Goal: Task Accomplishment & Management: Manage account settings

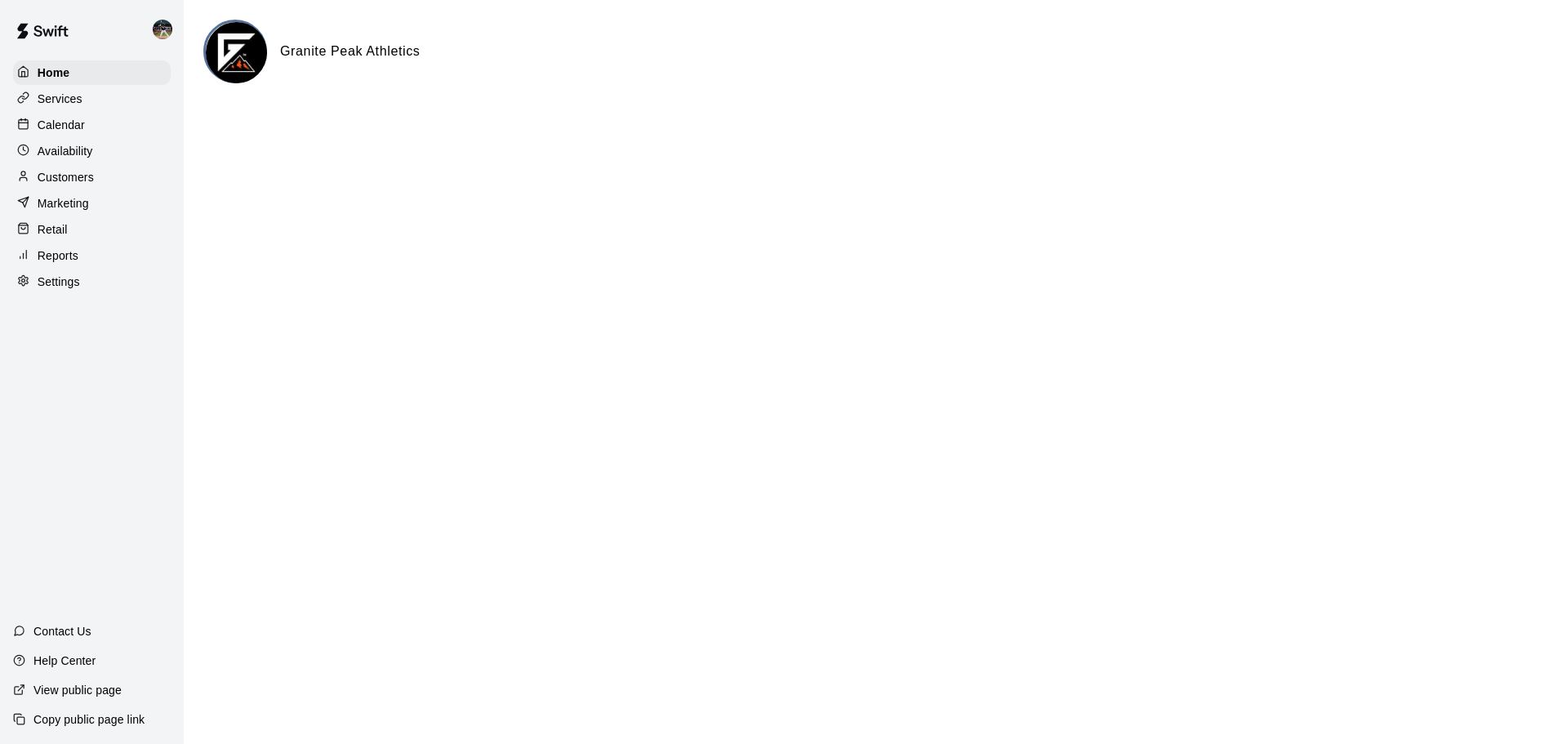
click at [114, 126] on div "Calendar" at bounding box center [92, 124] width 158 height 24
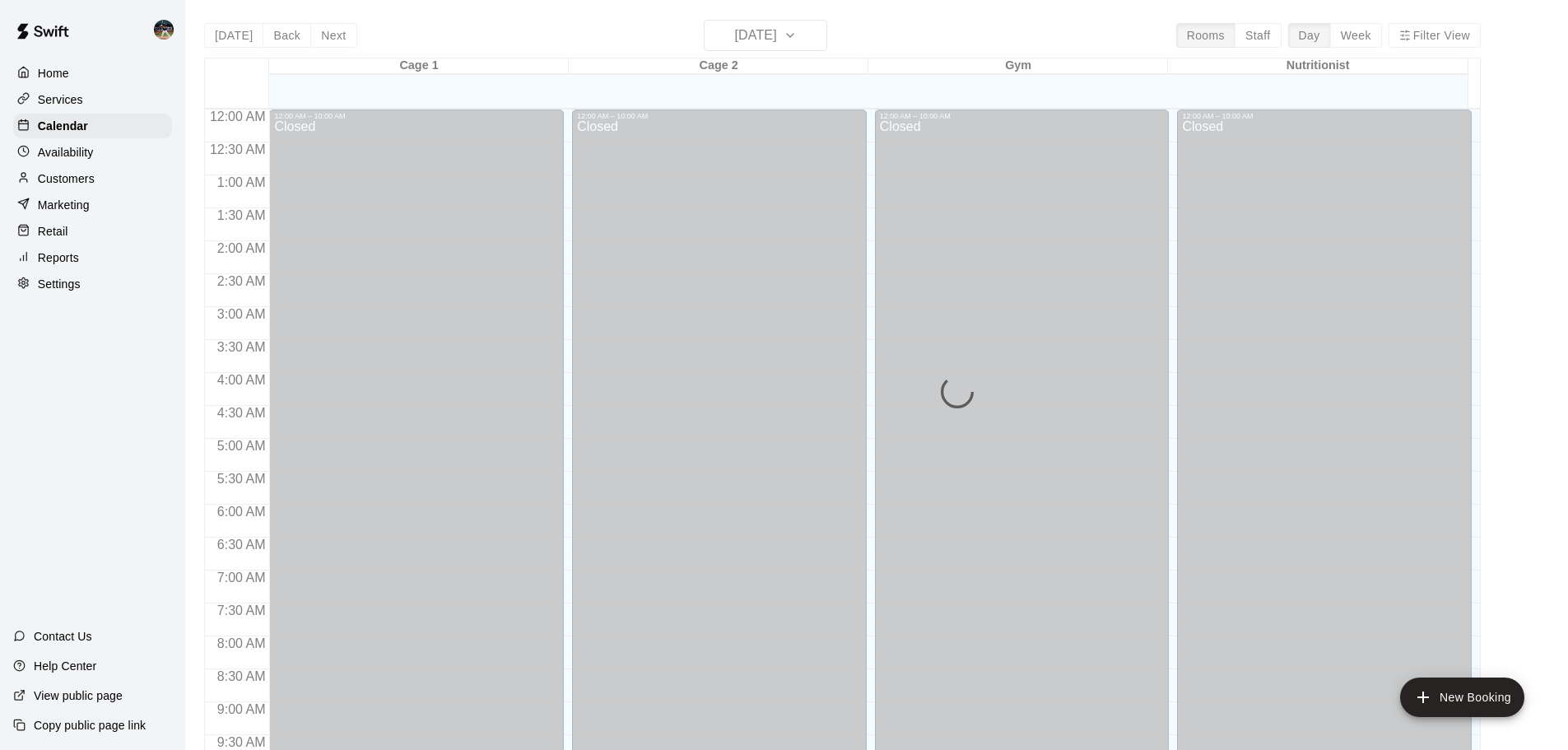
scroll to position [662, 0]
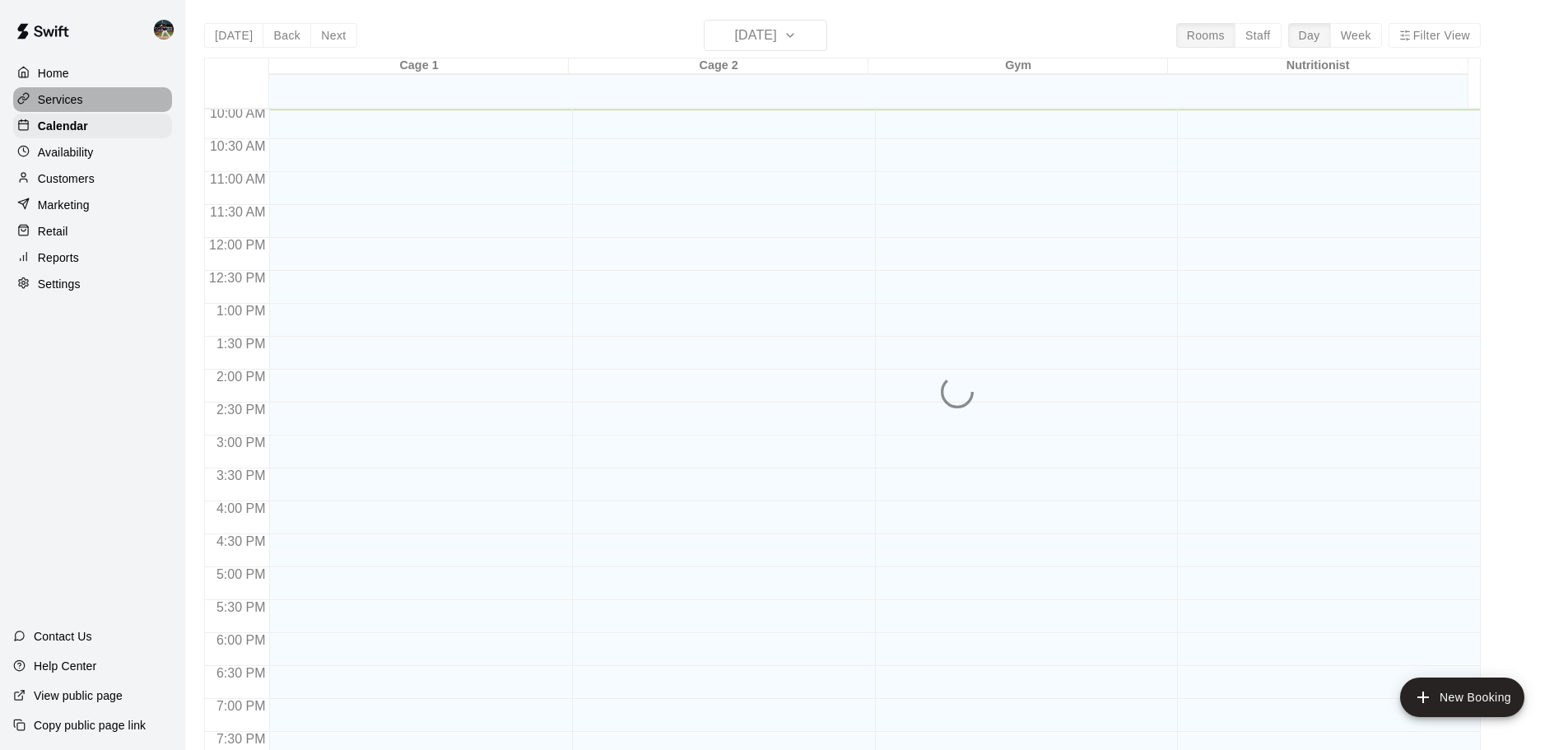
click at [116, 102] on div "Services" at bounding box center [93, 99] width 159 height 24
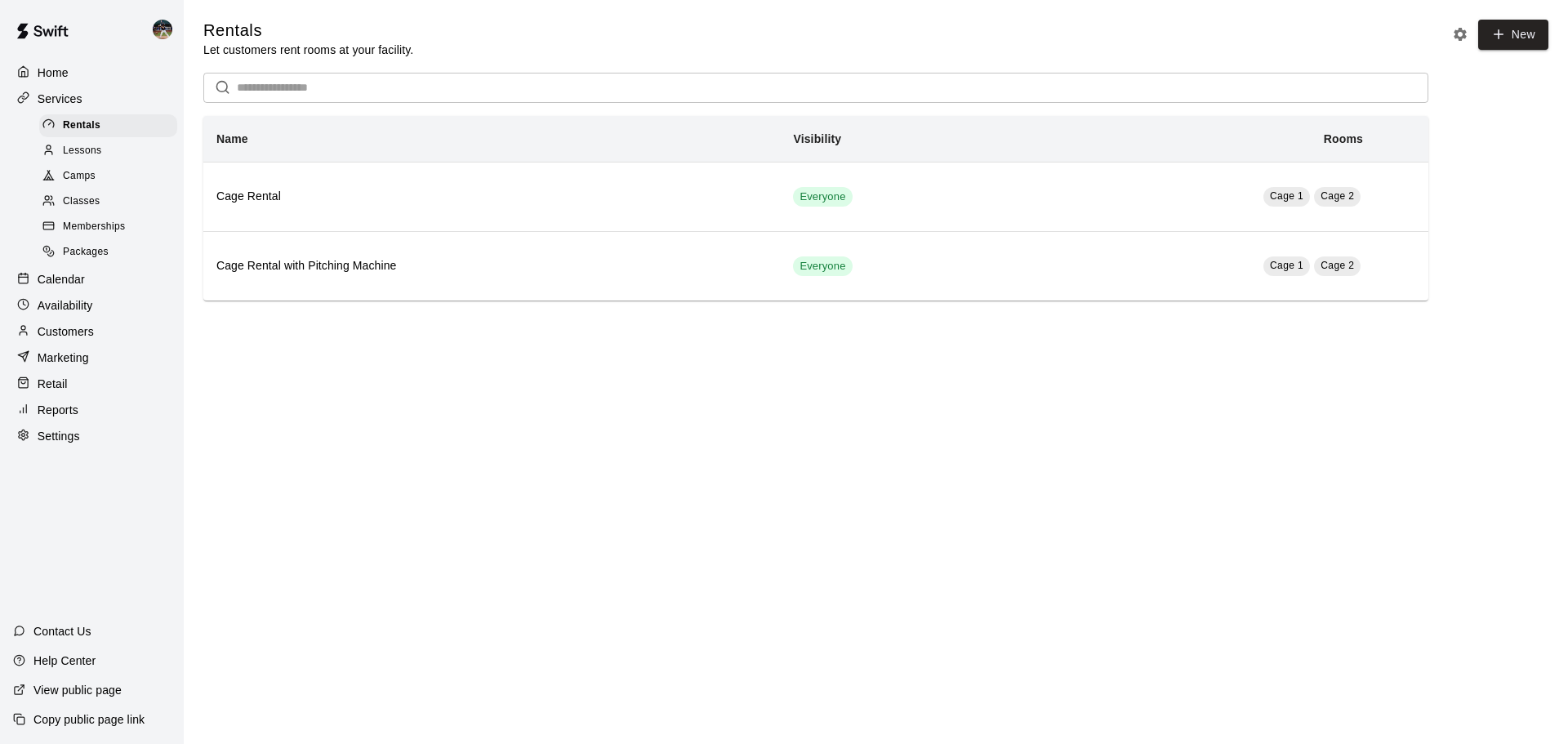
click at [78, 280] on p "Calendar" at bounding box center [60, 279] width 47 height 17
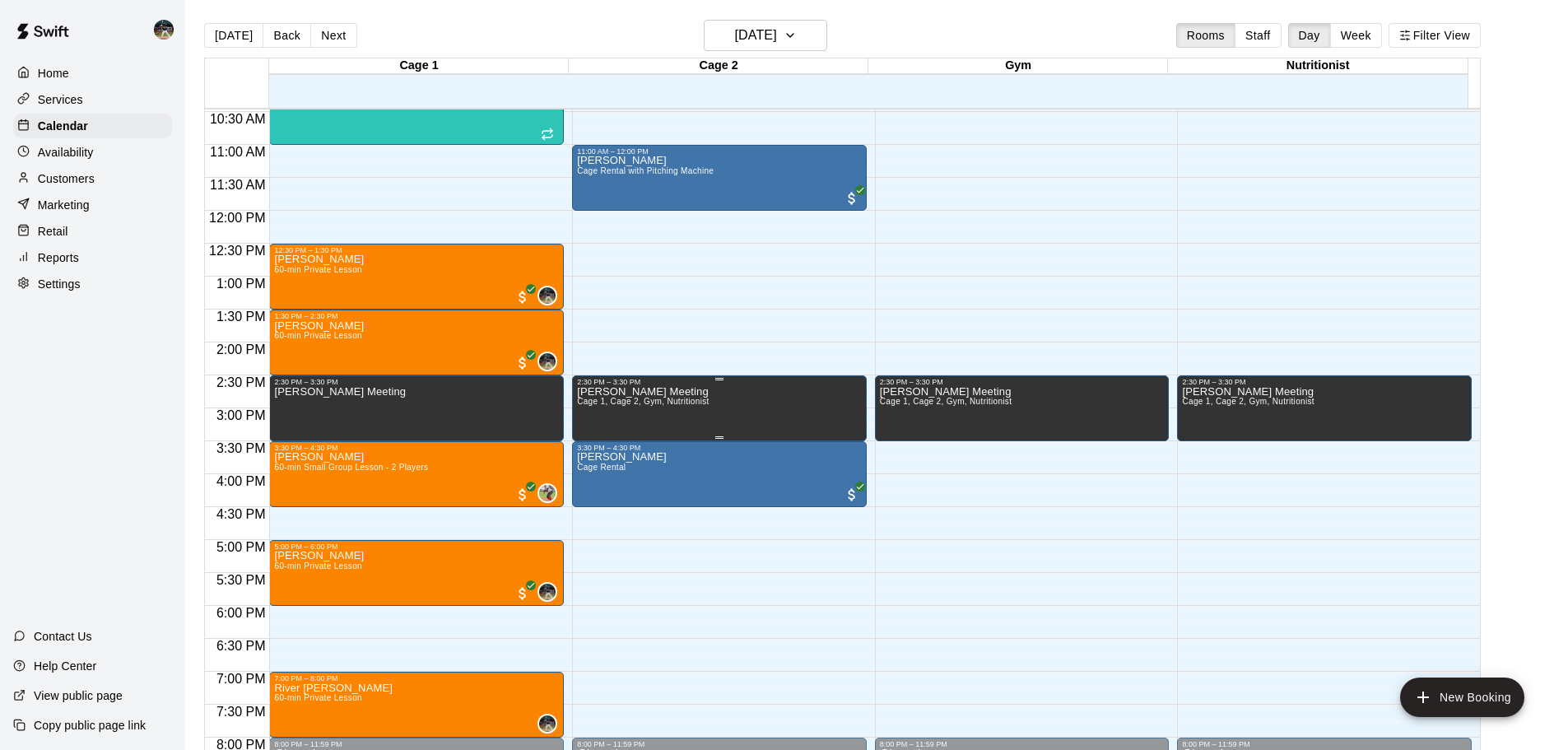
scroll to position [662, 0]
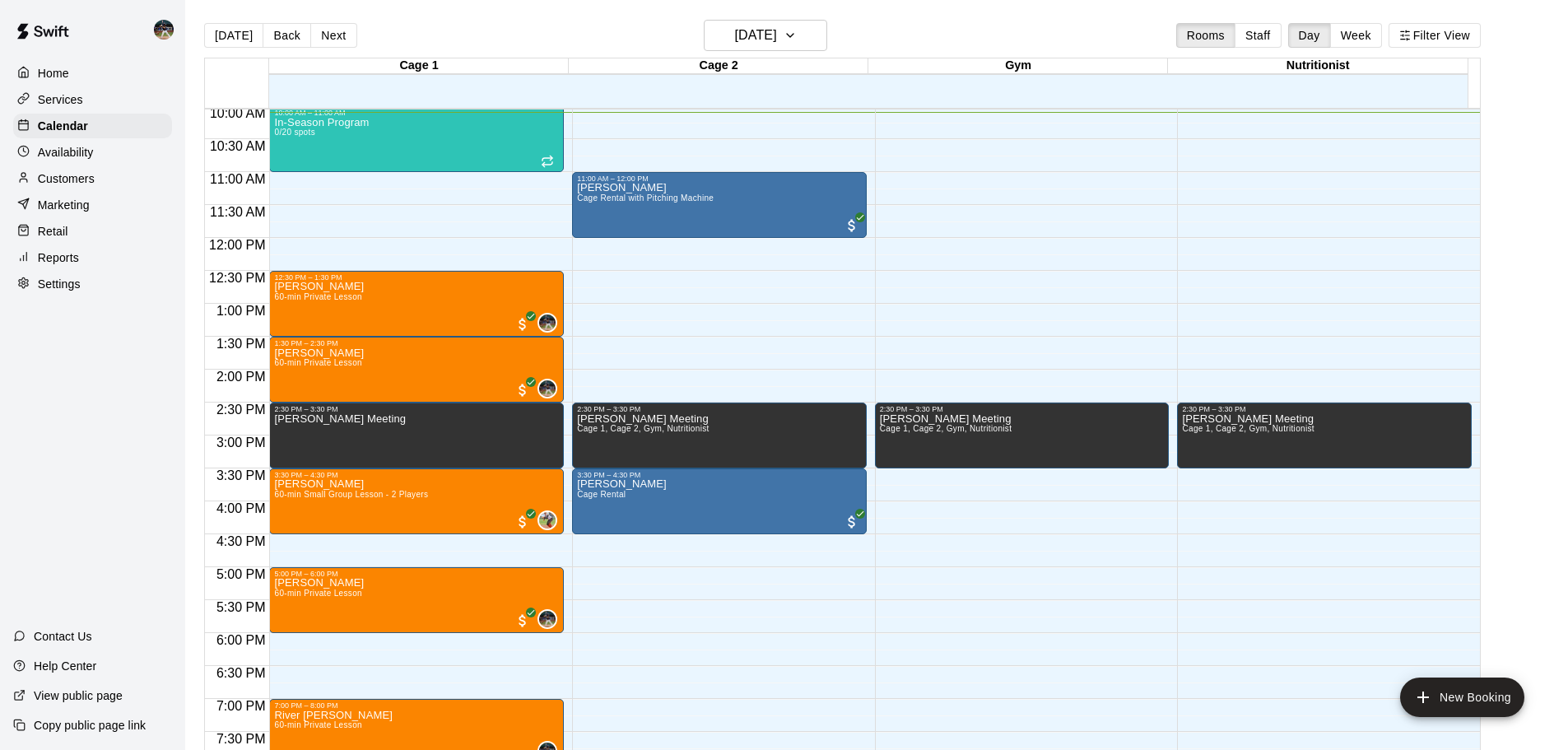
click at [81, 101] on p "Services" at bounding box center [60, 100] width 45 height 17
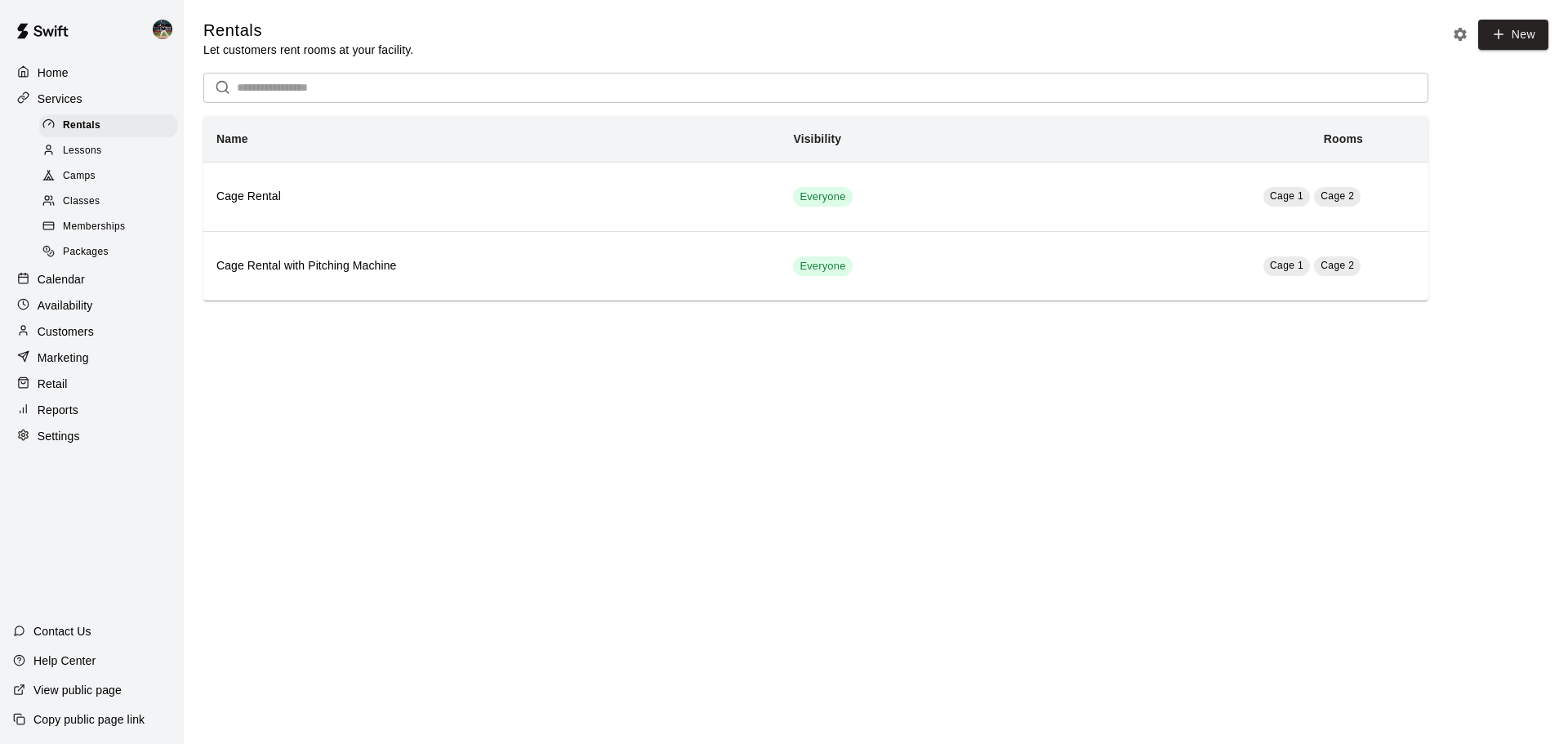
click at [98, 147] on span "Lessons" at bounding box center [83, 151] width 39 height 17
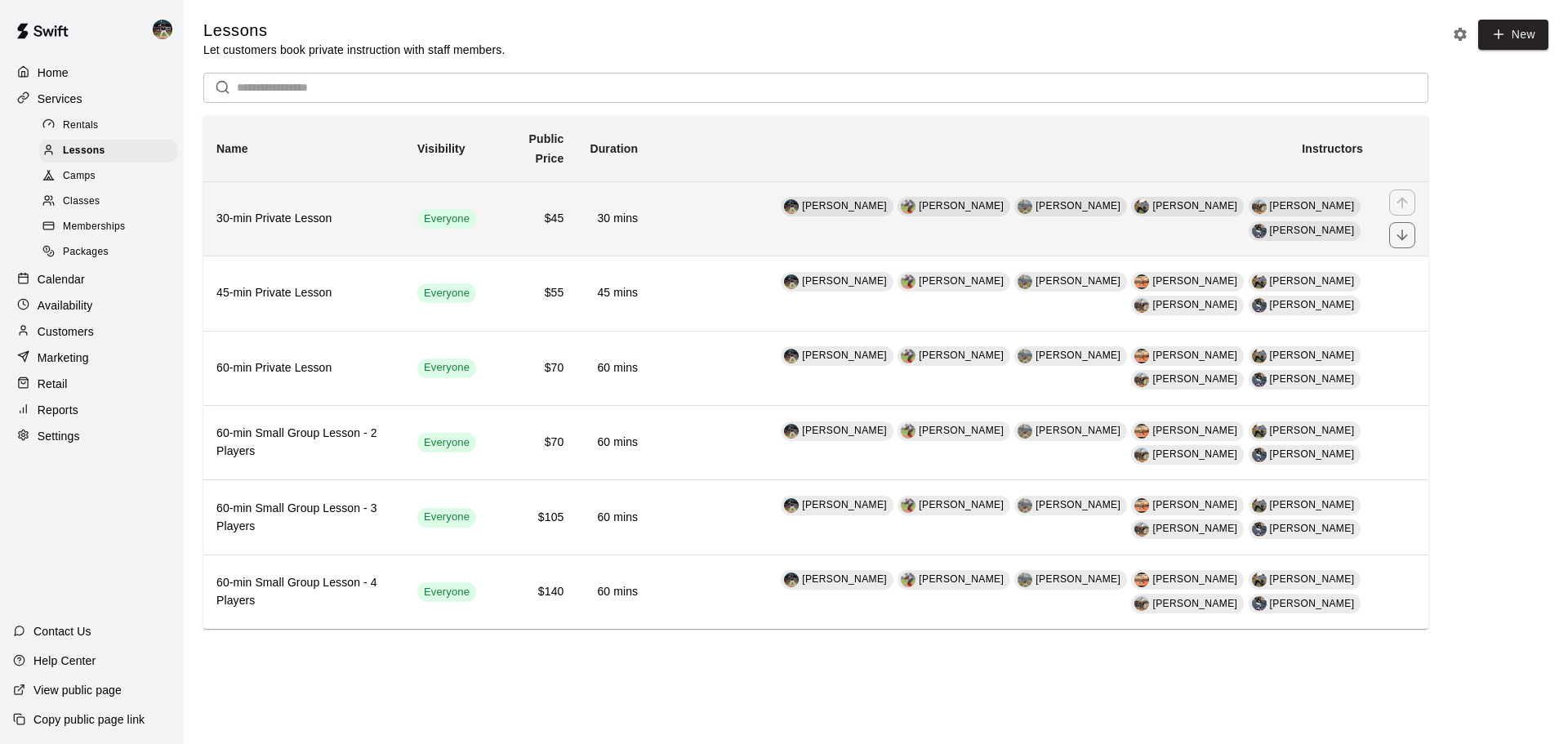
click at [541, 208] on td "$45" at bounding box center [533, 218] width 87 height 74
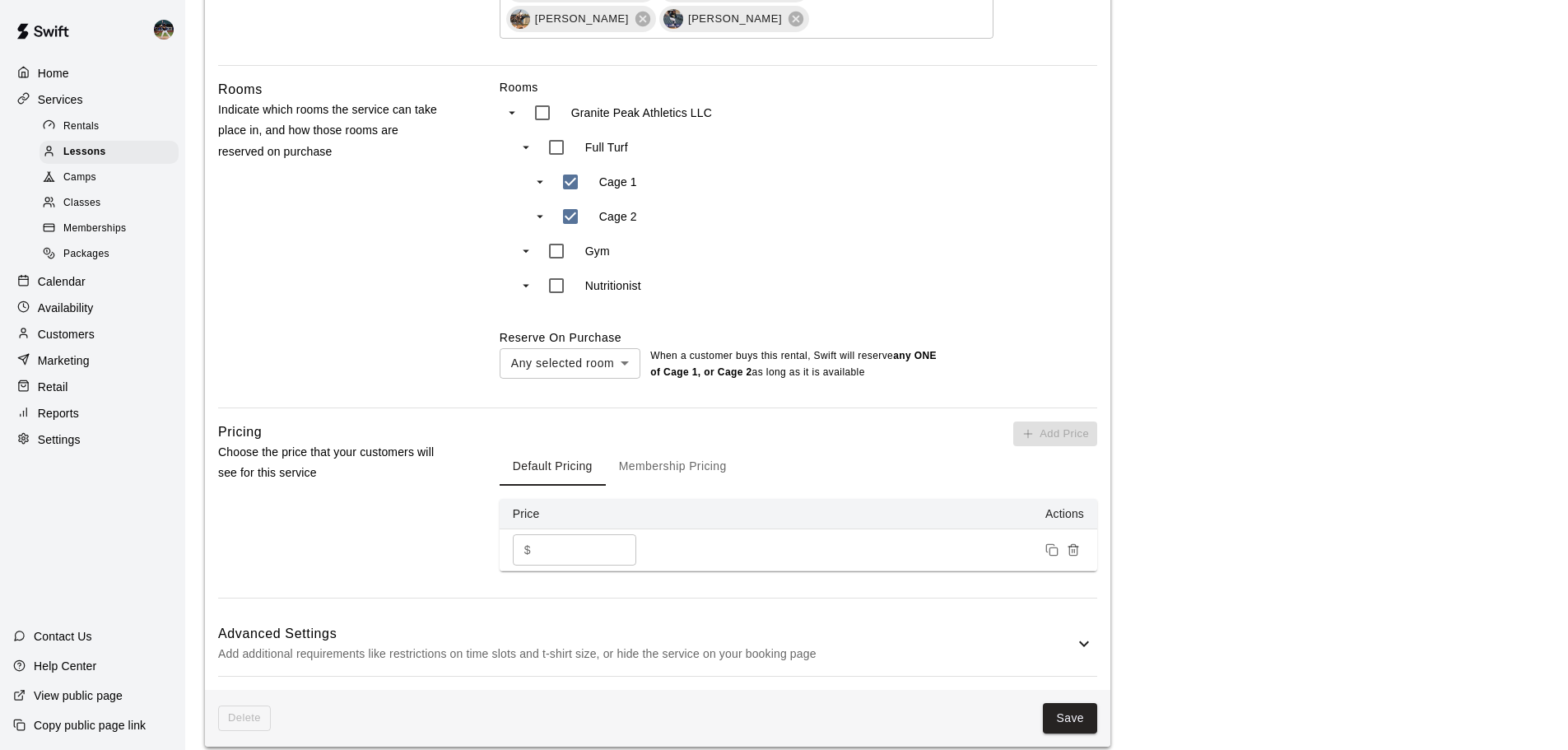
scroll to position [988, 0]
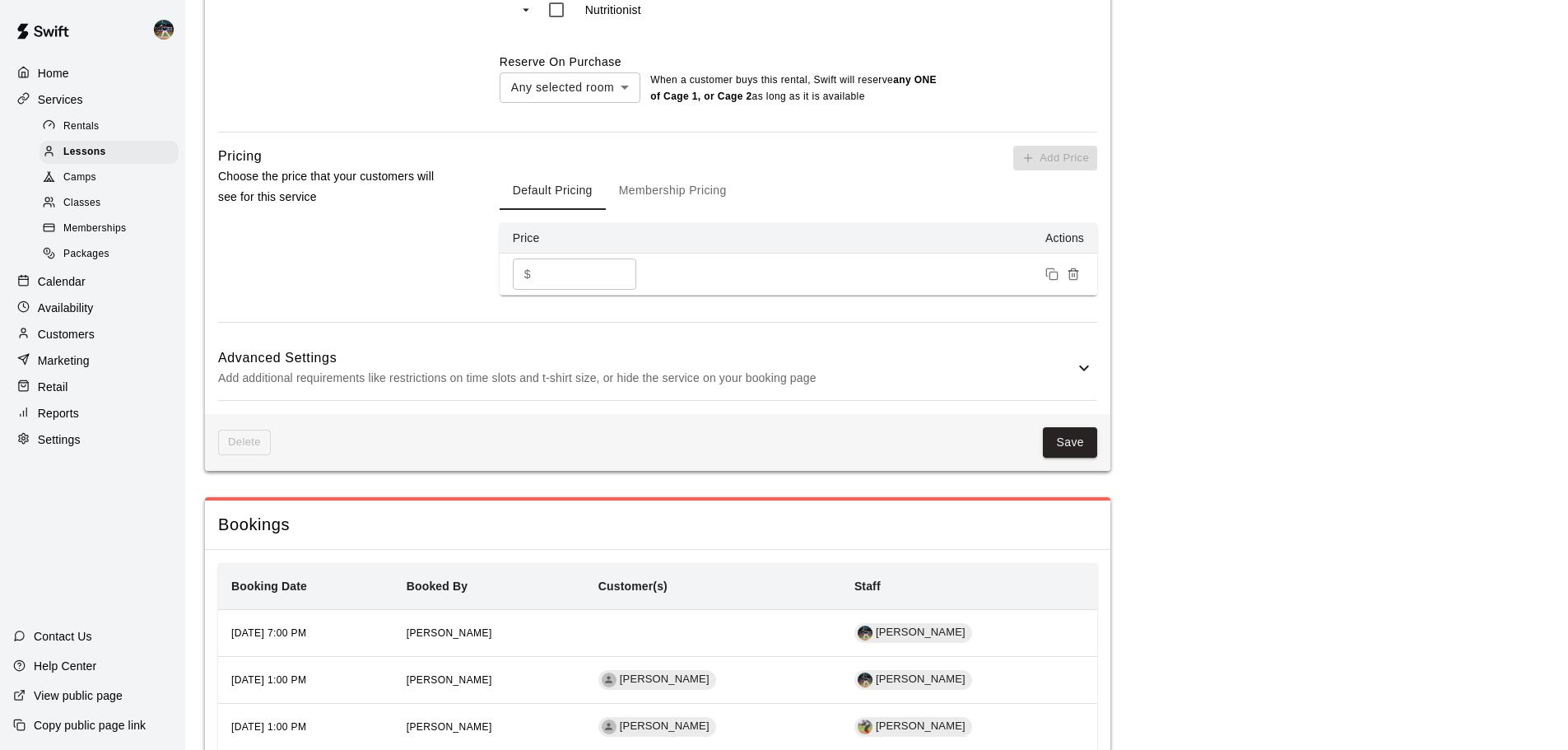
click at [545, 258] on input "**" at bounding box center [587, 273] width 99 height 31
type input "**"
drag, startPoint x: 495, startPoint y: 281, endPoint x: 509, endPoint y: 274, distance: 15.7
click at [495, 280] on div "Pricing Choose the price that your customers will see for this service Add Pric…" at bounding box center [657, 234] width 879 height 176
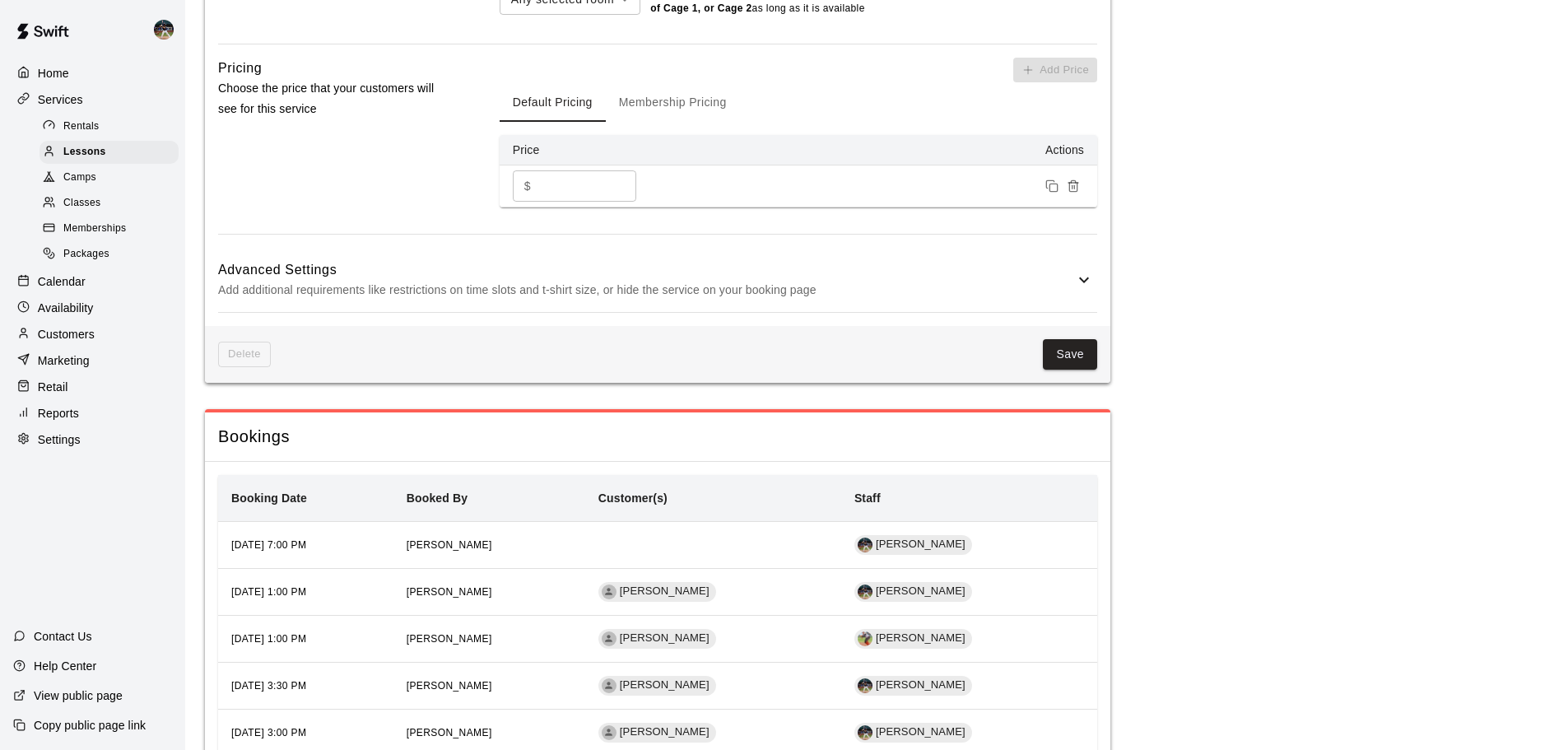
scroll to position [1175, 0]
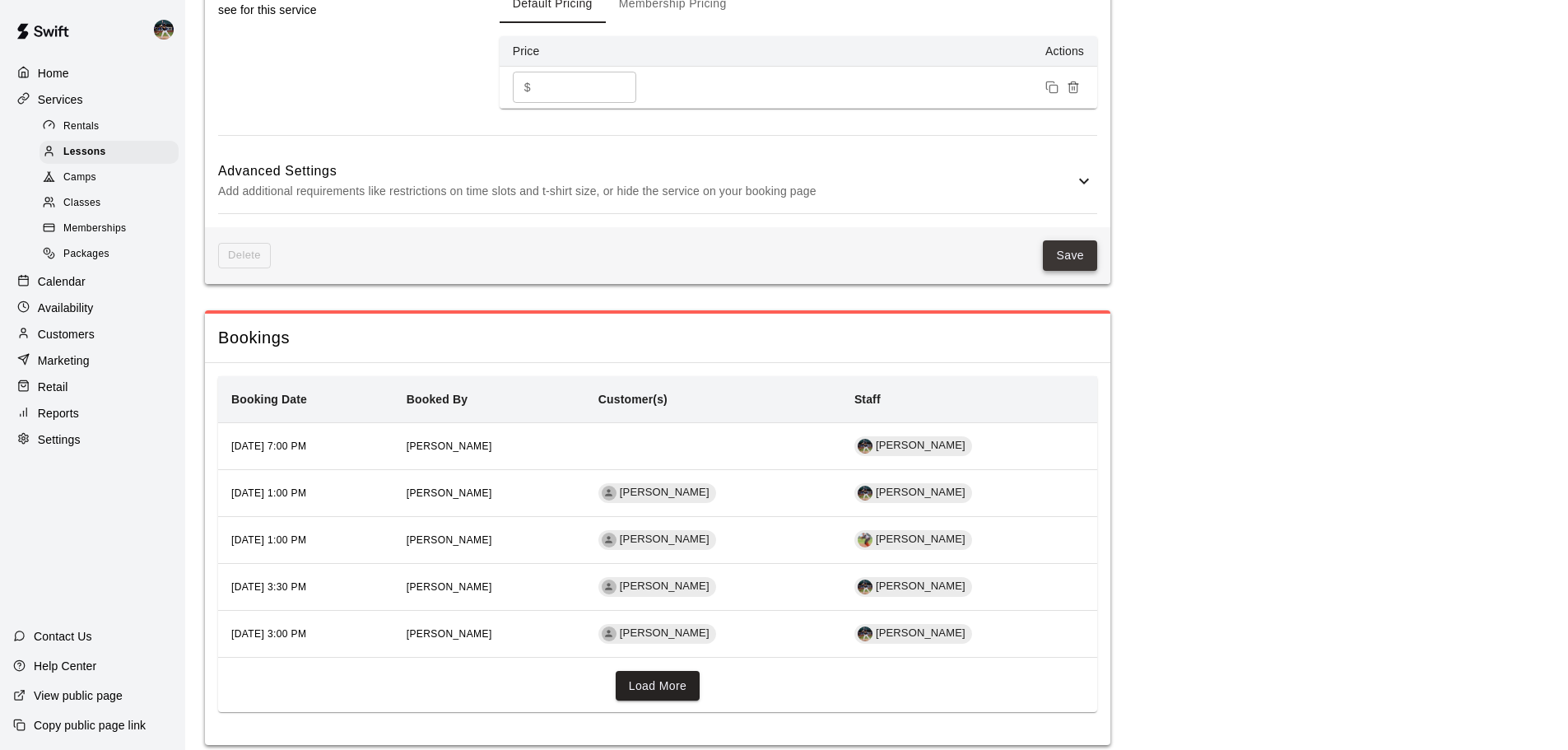
click at [855, 240] on button "Save" at bounding box center [1070, 255] width 54 height 31
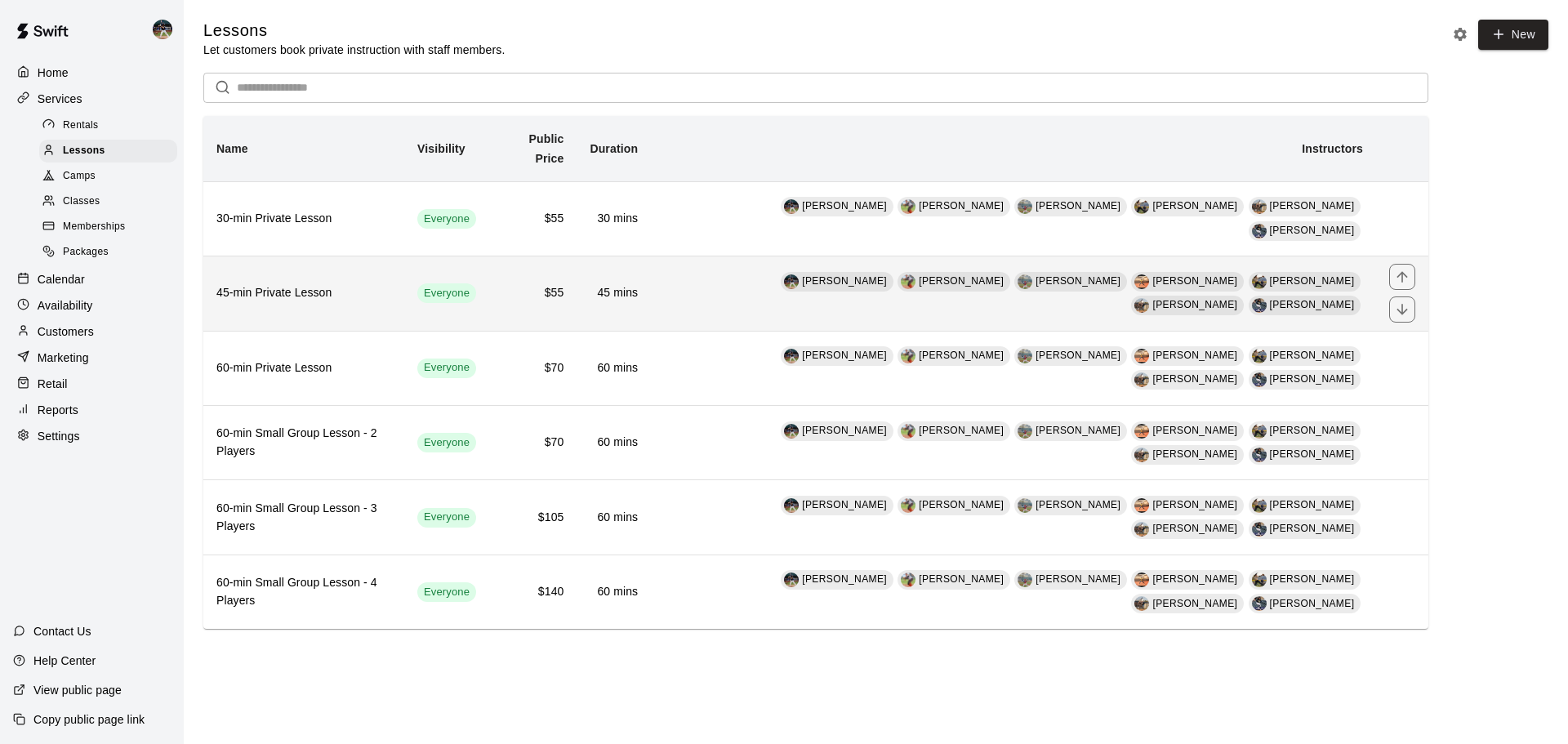
click at [348, 258] on th "45-min Private Lesson" at bounding box center [303, 293] width 200 height 74
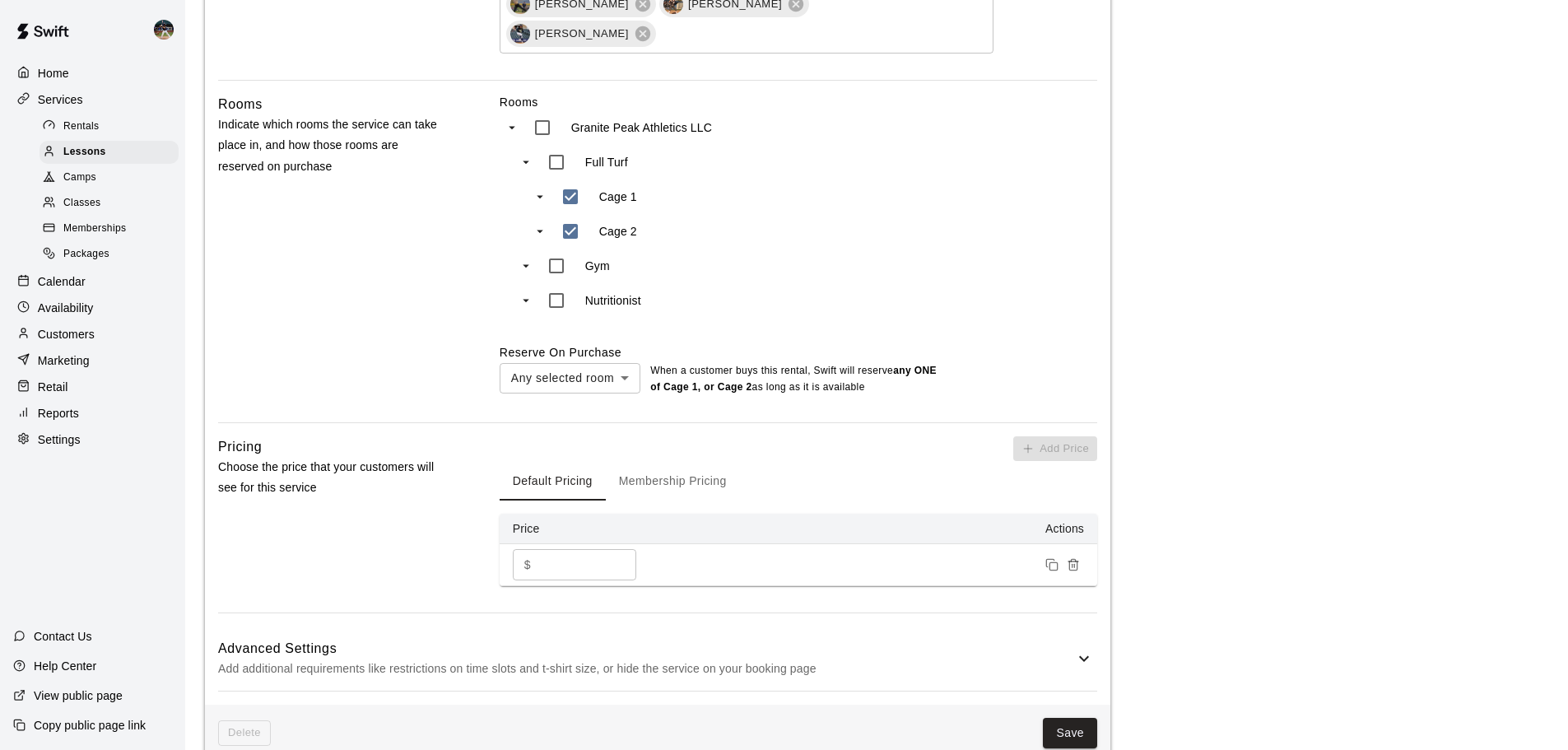
scroll to position [741, 0]
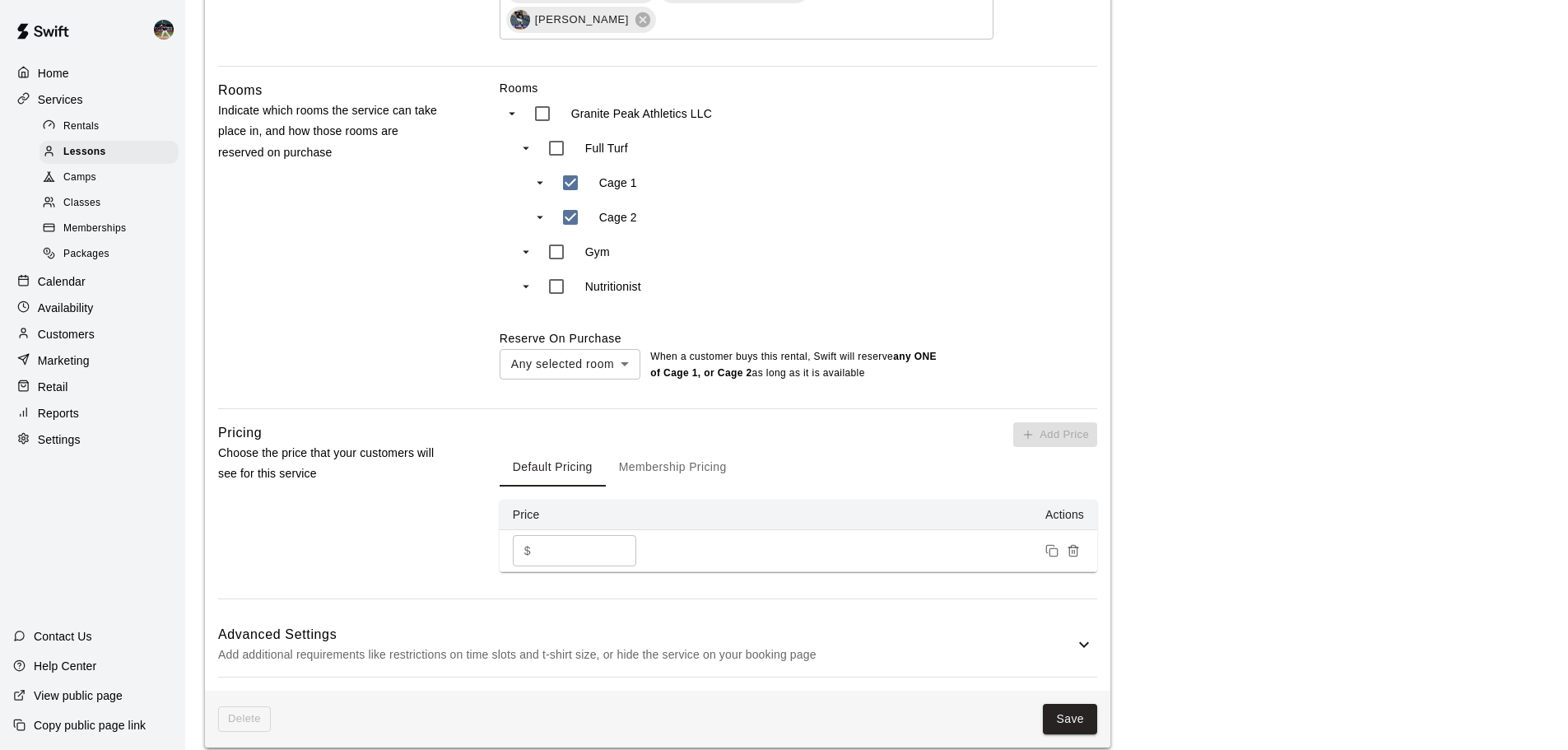
click at [543, 535] on input "**" at bounding box center [587, 550] width 99 height 31
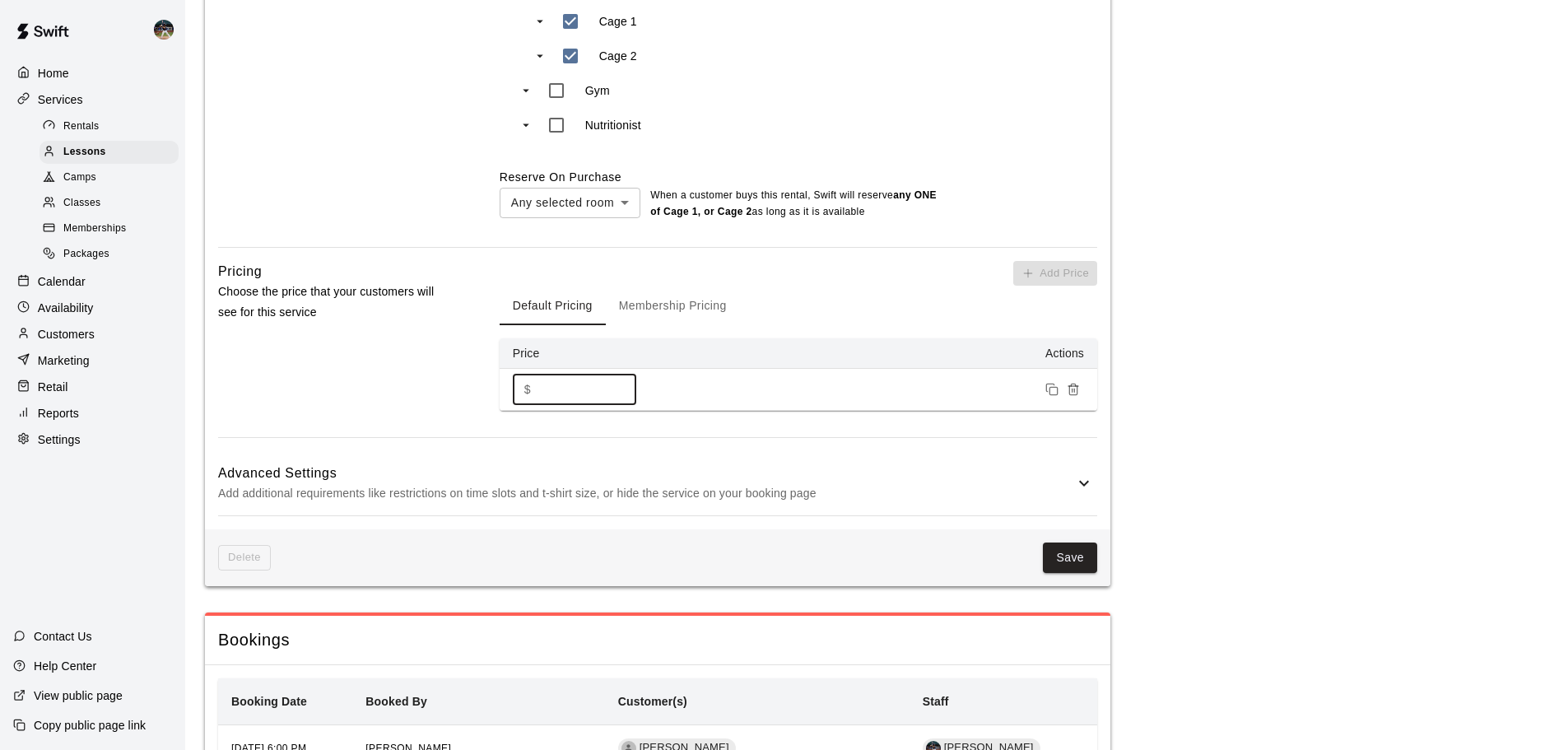
scroll to position [1204, 0]
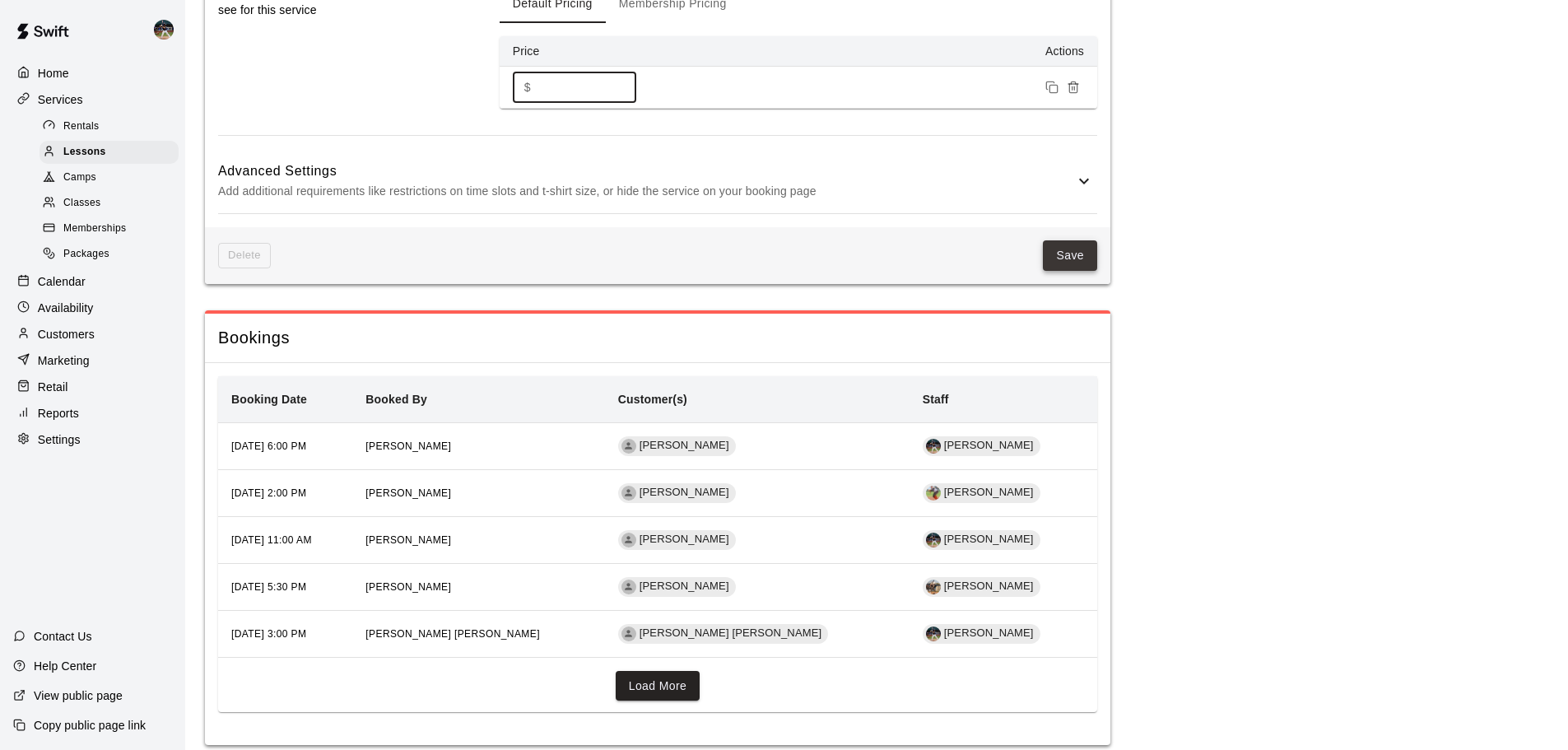
type input "**"
click at [855, 240] on button "Save" at bounding box center [1070, 255] width 54 height 31
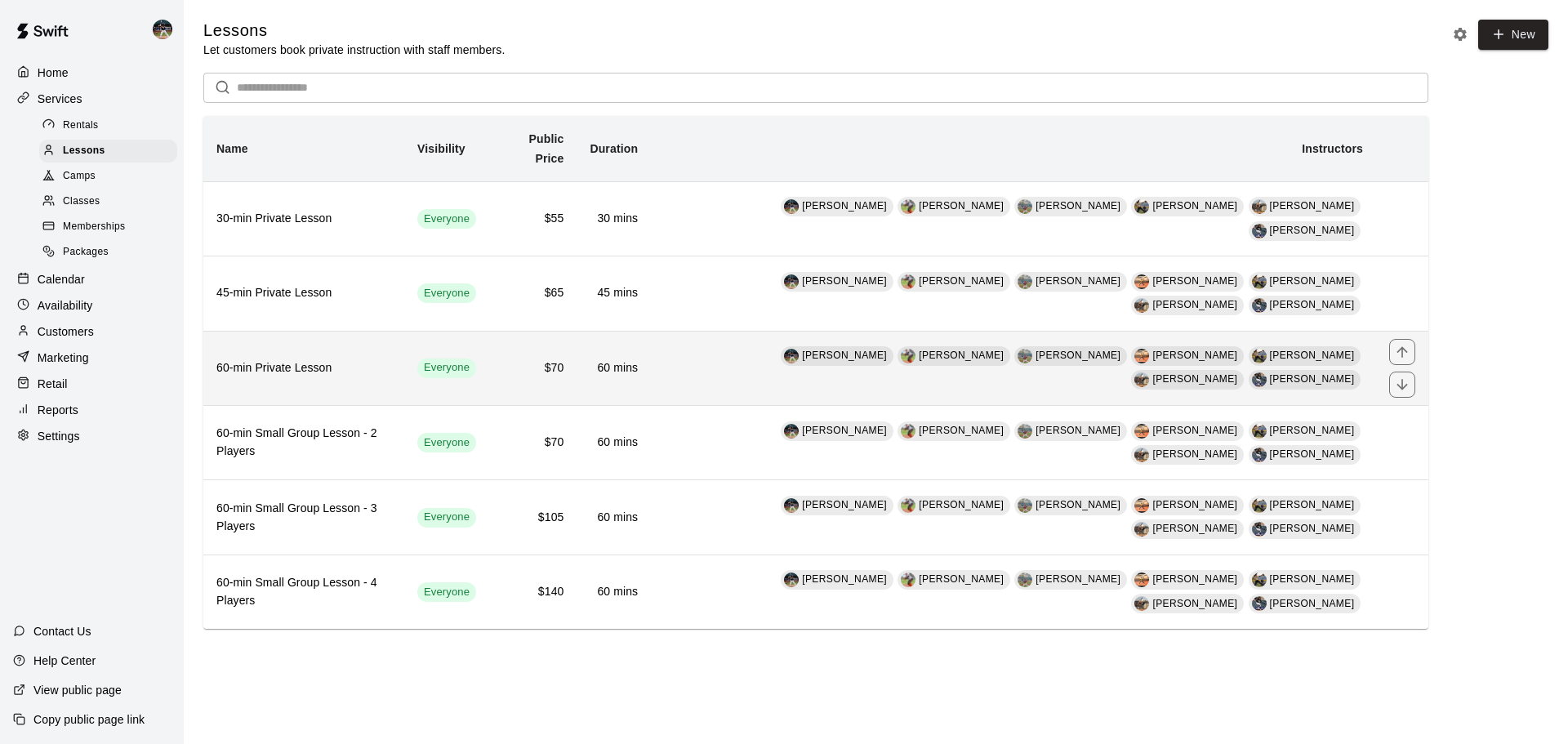
click at [386, 359] on h6 "60-min Private Lesson" at bounding box center [303, 367] width 174 height 18
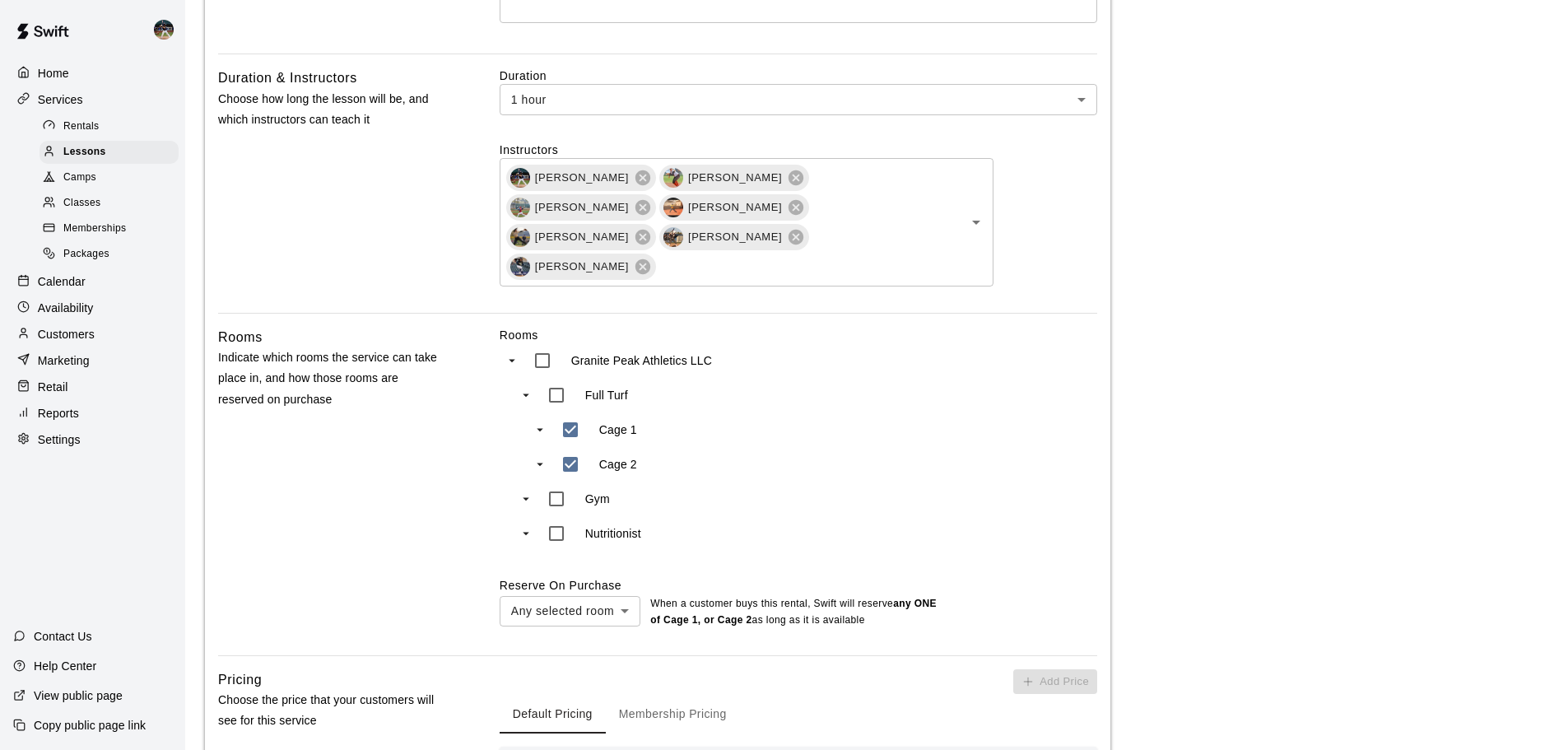
scroll to position [823, 0]
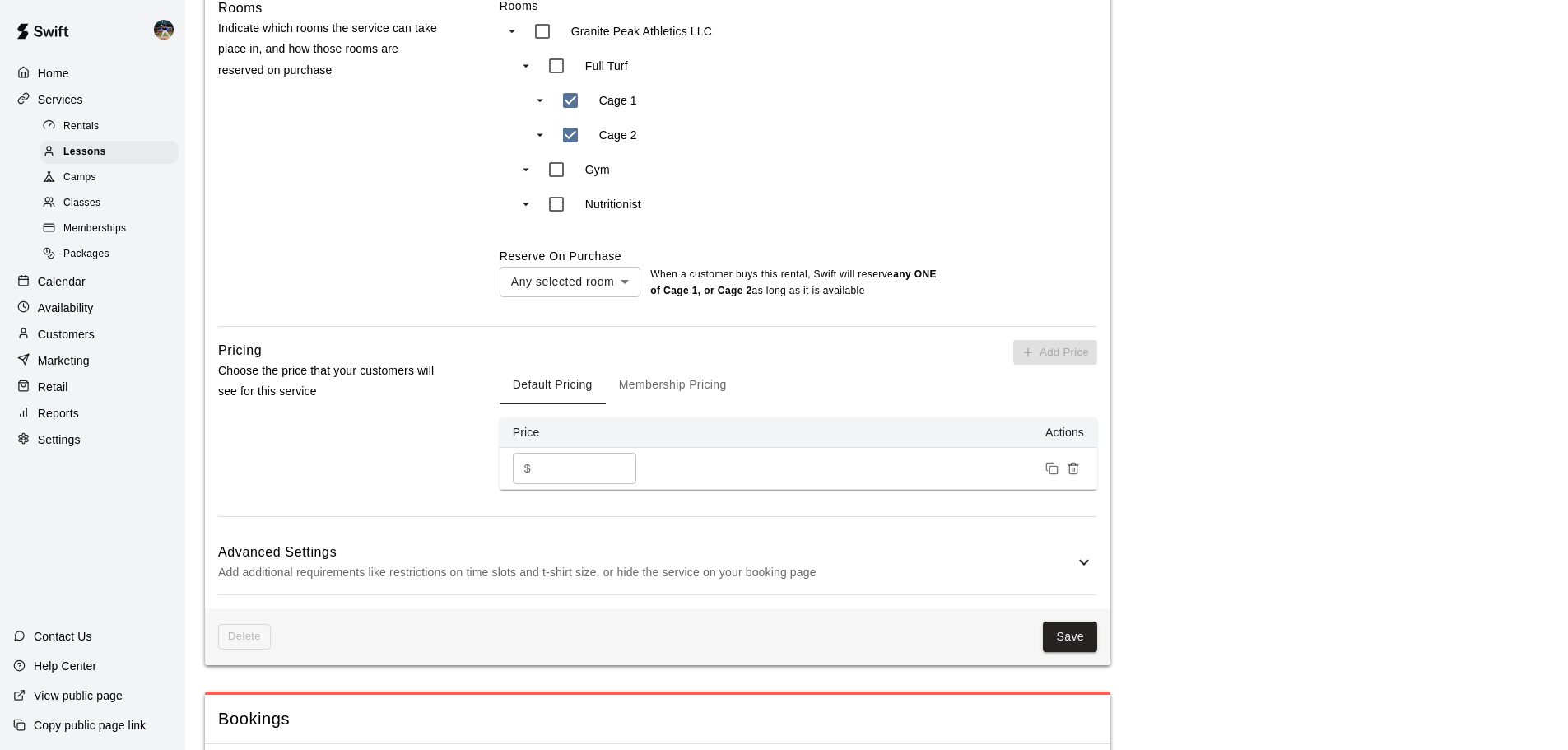
click at [545, 453] on input "**" at bounding box center [587, 468] width 99 height 31
type input "**"
click at [855, 555] on button "Save" at bounding box center [1070, 636] width 54 height 31
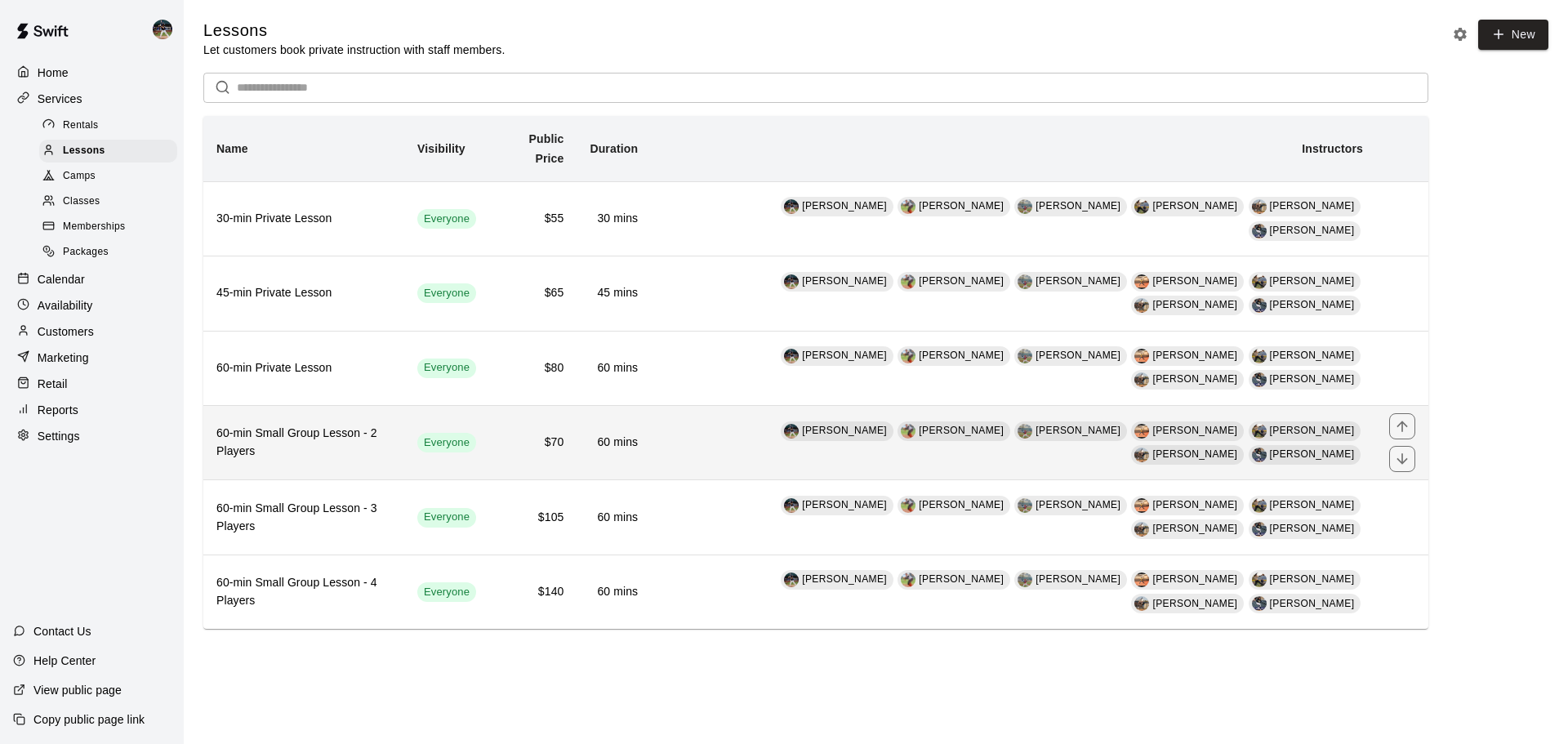
click at [476, 435] on span "Everyone" at bounding box center [446, 443] width 58 height 16
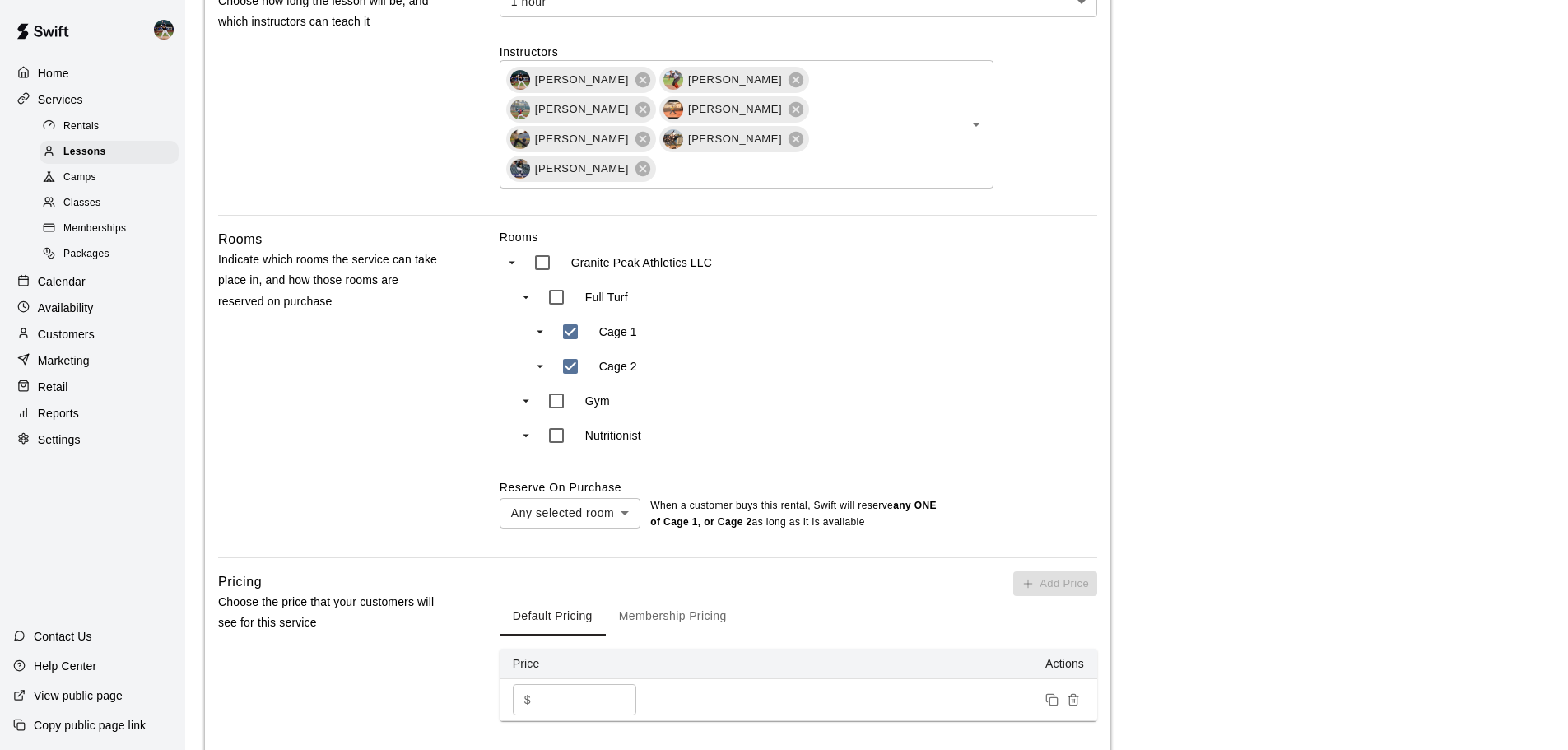
scroll to position [741, 0]
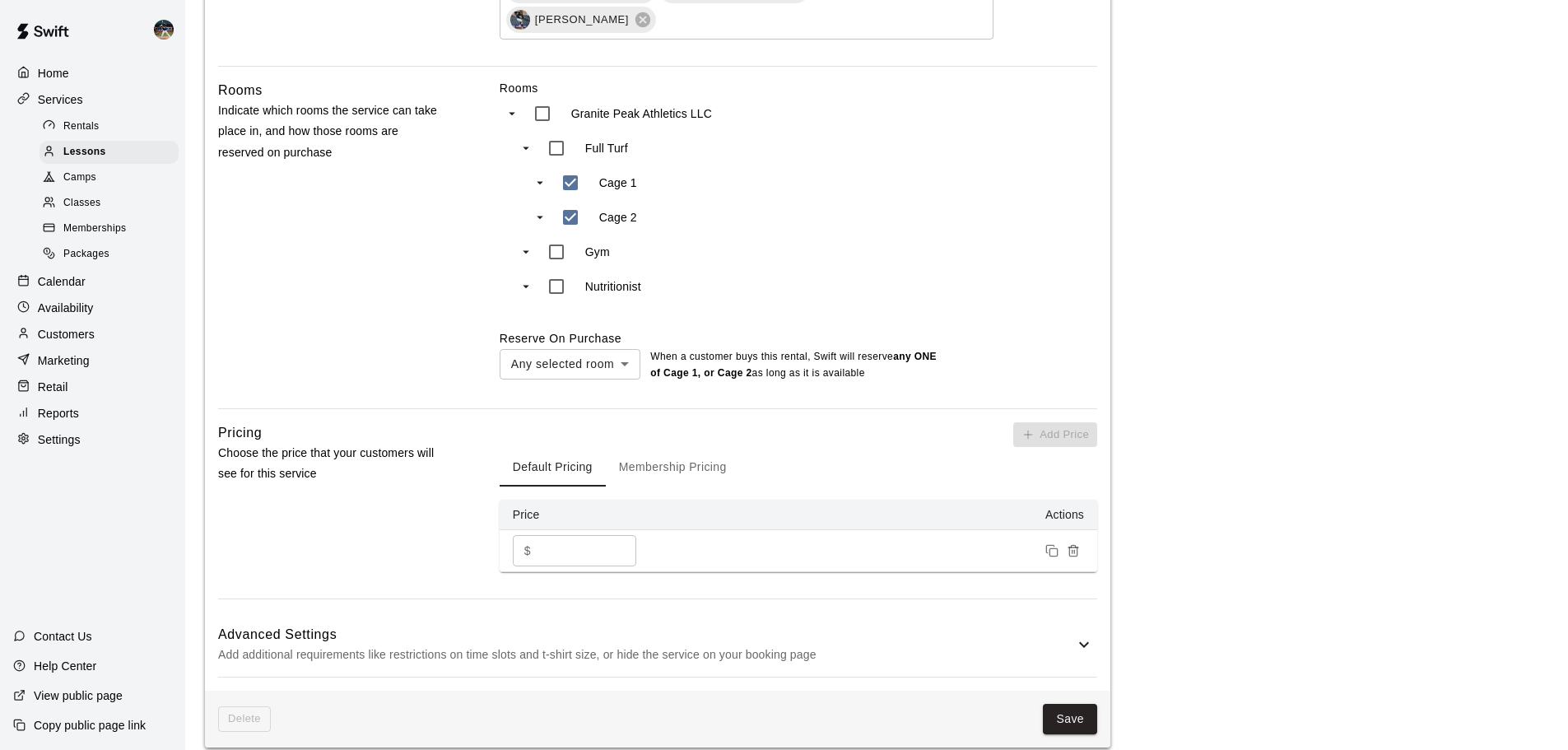
click at [543, 535] on input "**" at bounding box center [587, 550] width 99 height 31
type input "**"
click at [855, 555] on button "Save" at bounding box center [1070, 718] width 54 height 31
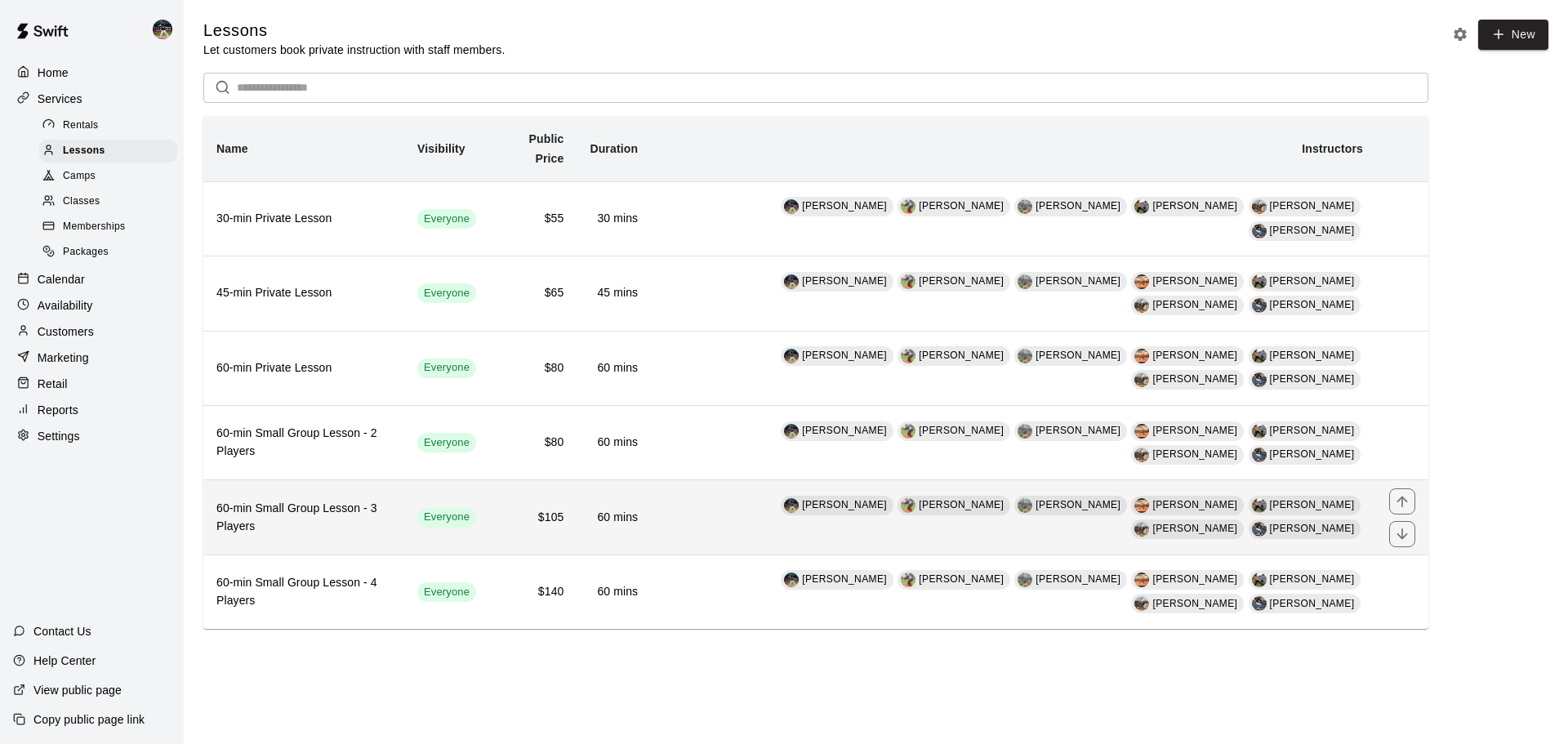
click at [563, 508] on h6 "$105" at bounding box center [533, 517] width 61 height 18
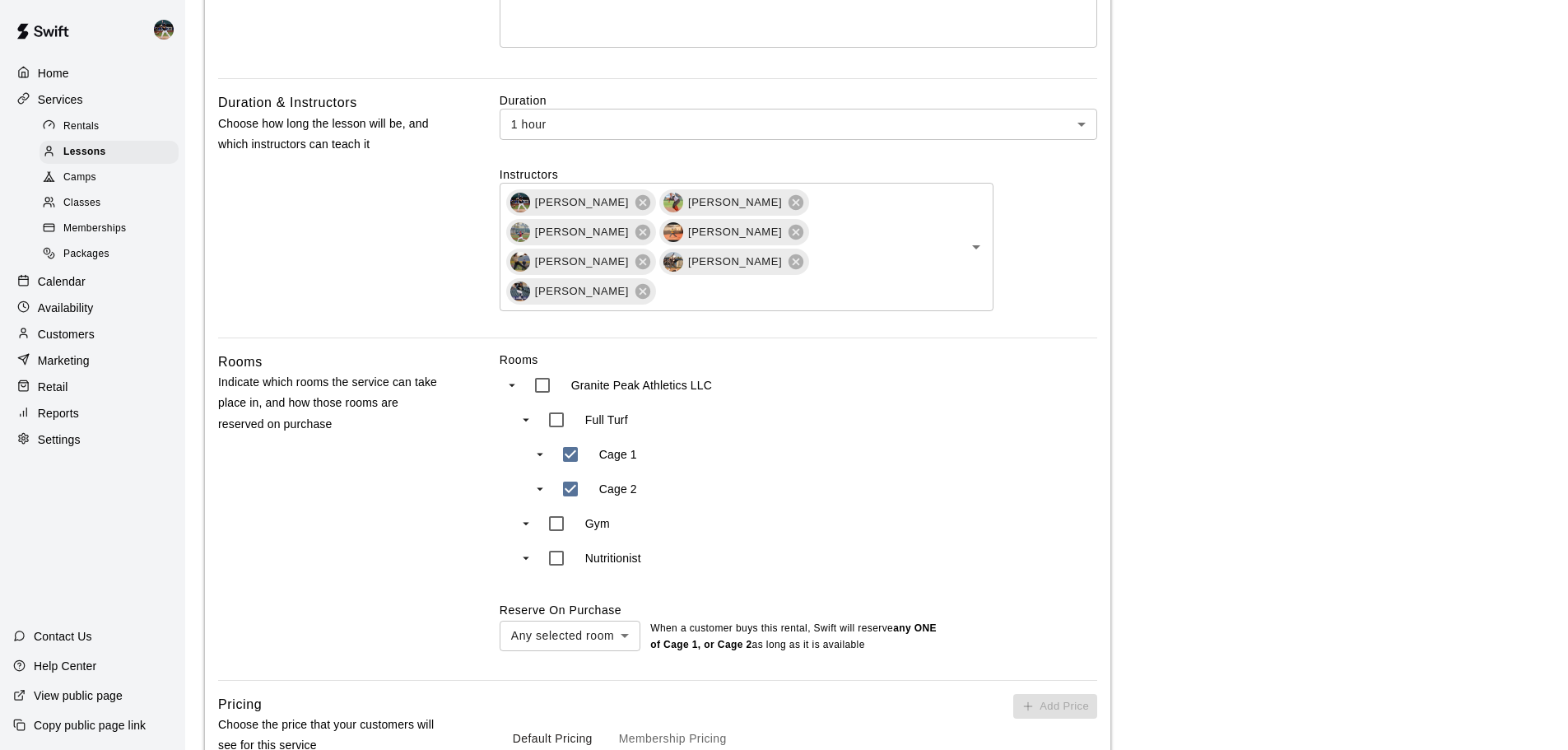
scroll to position [658, 0]
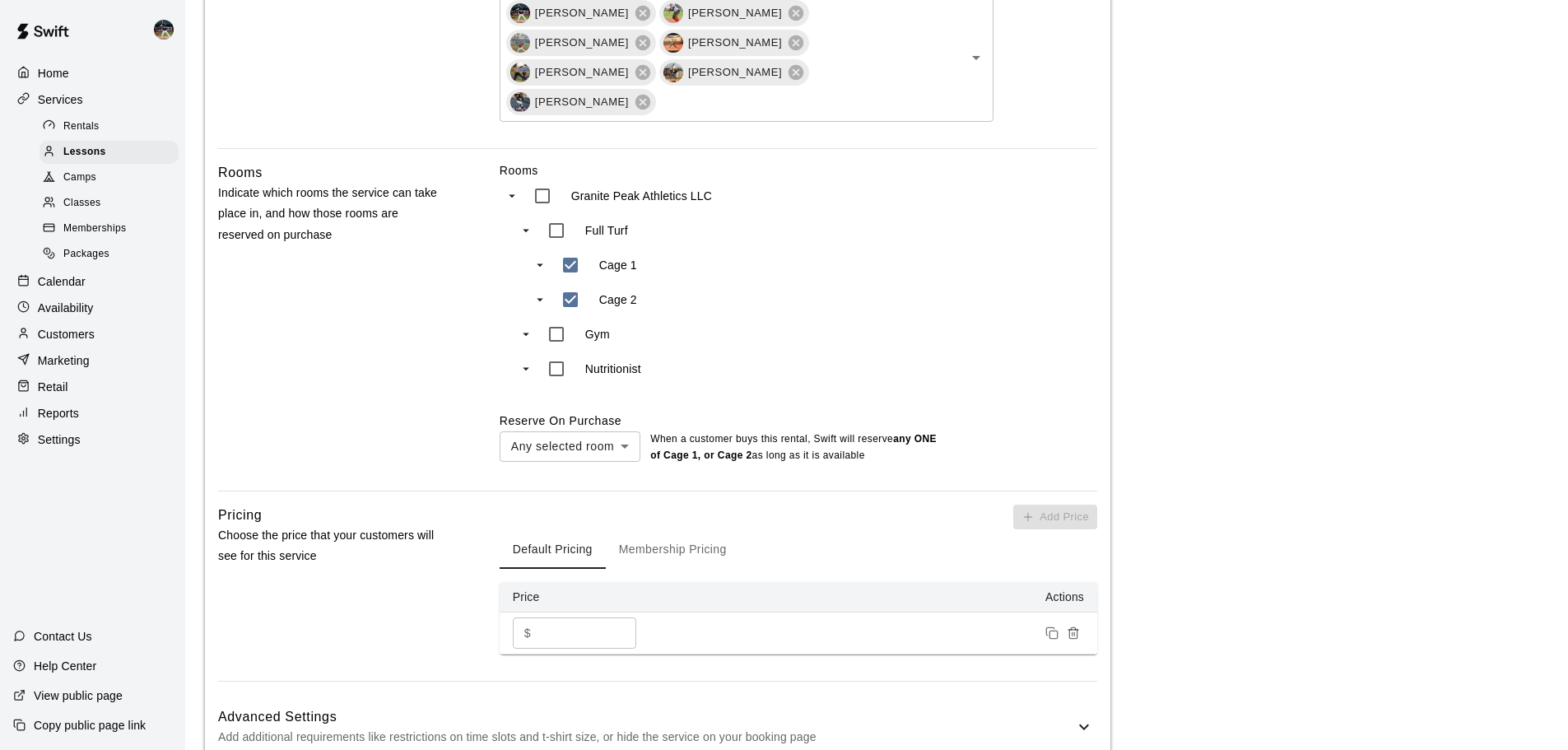
click at [549, 555] on input "***" at bounding box center [587, 632] width 99 height 31
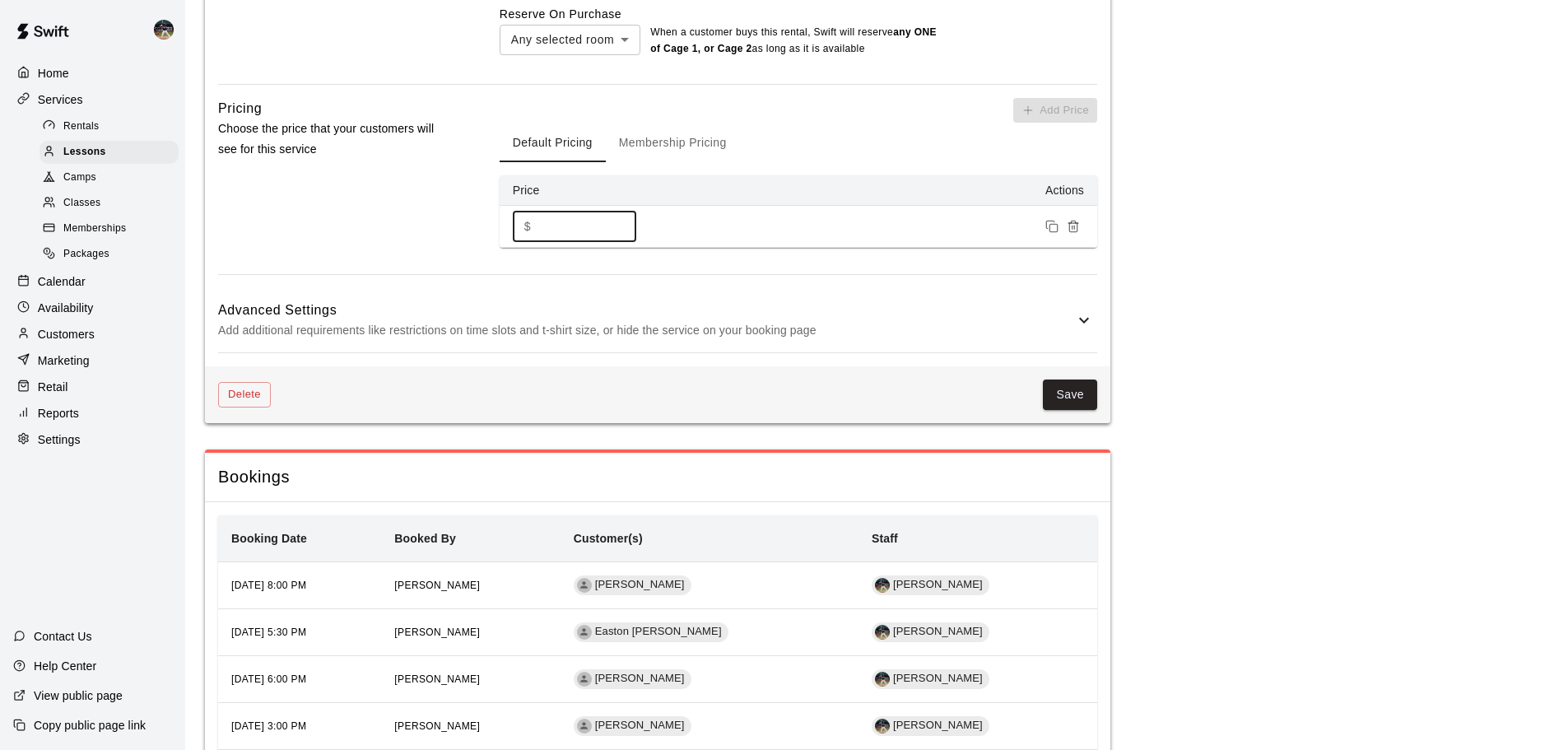
scroll to position [1070, 0]
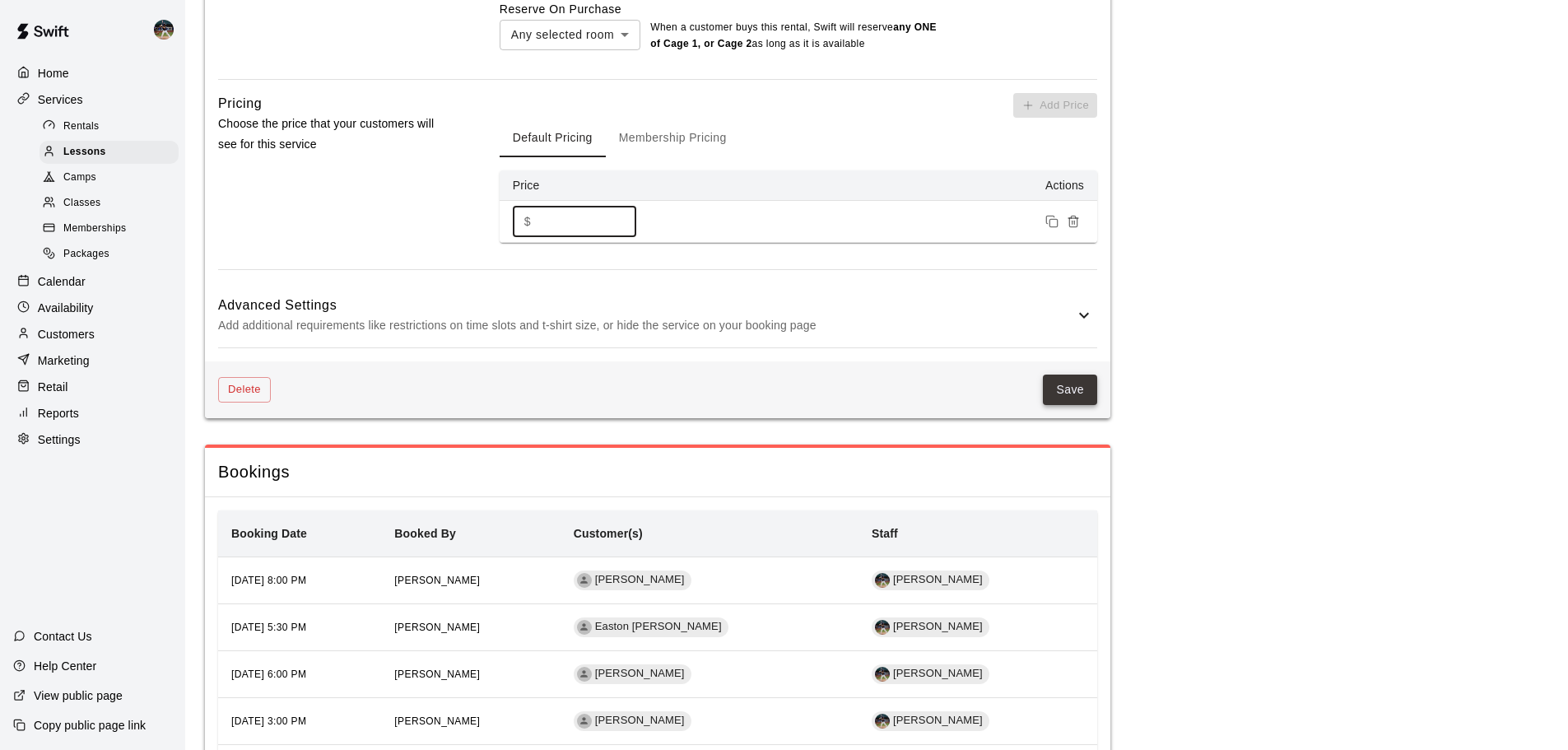
type input "***"
click at [855, 374] on button "Save" at bounding box center [1070, 389] width 54 height 31
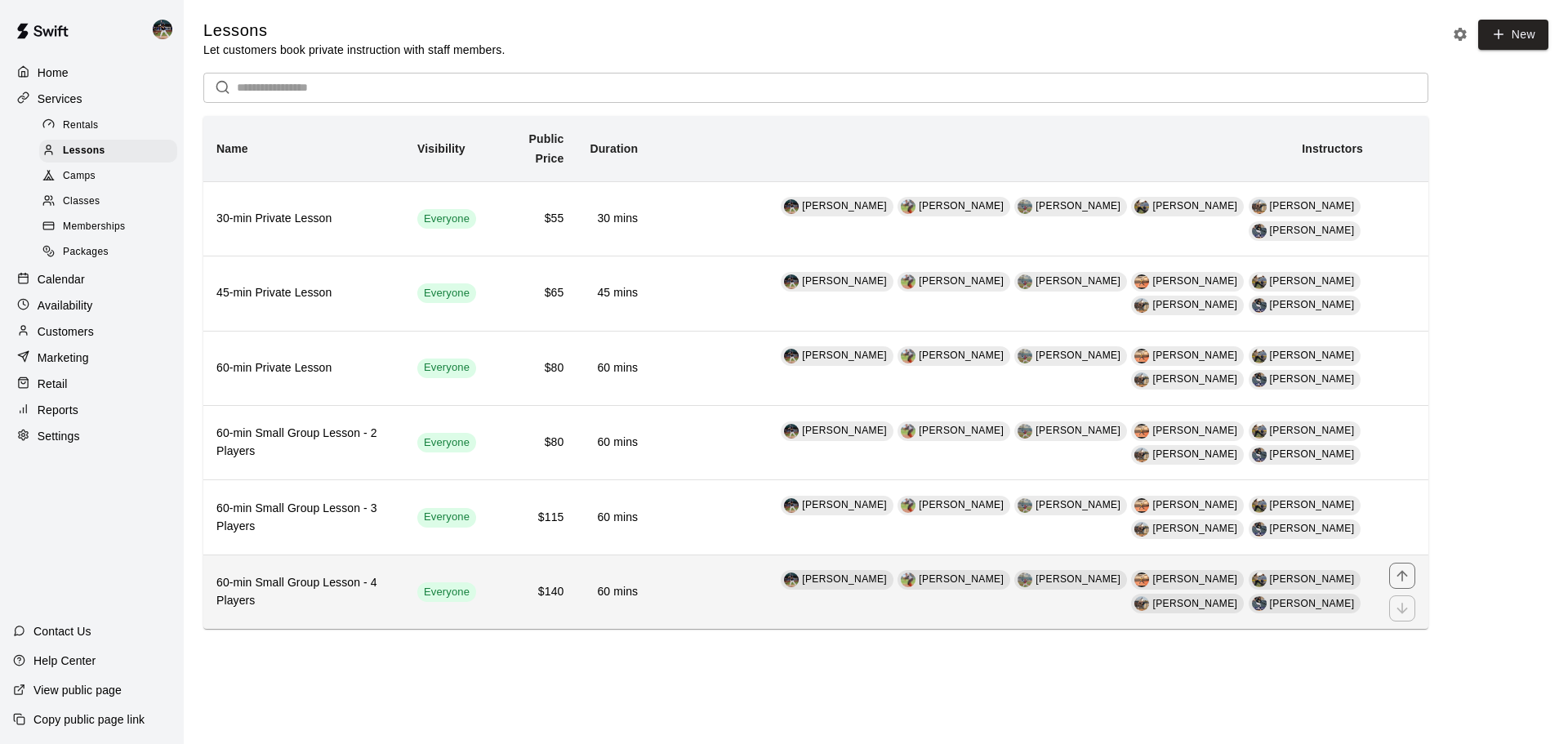
click at [442, 550] on td "Everyone" at bounding box center [447, 592] width 85 height 74
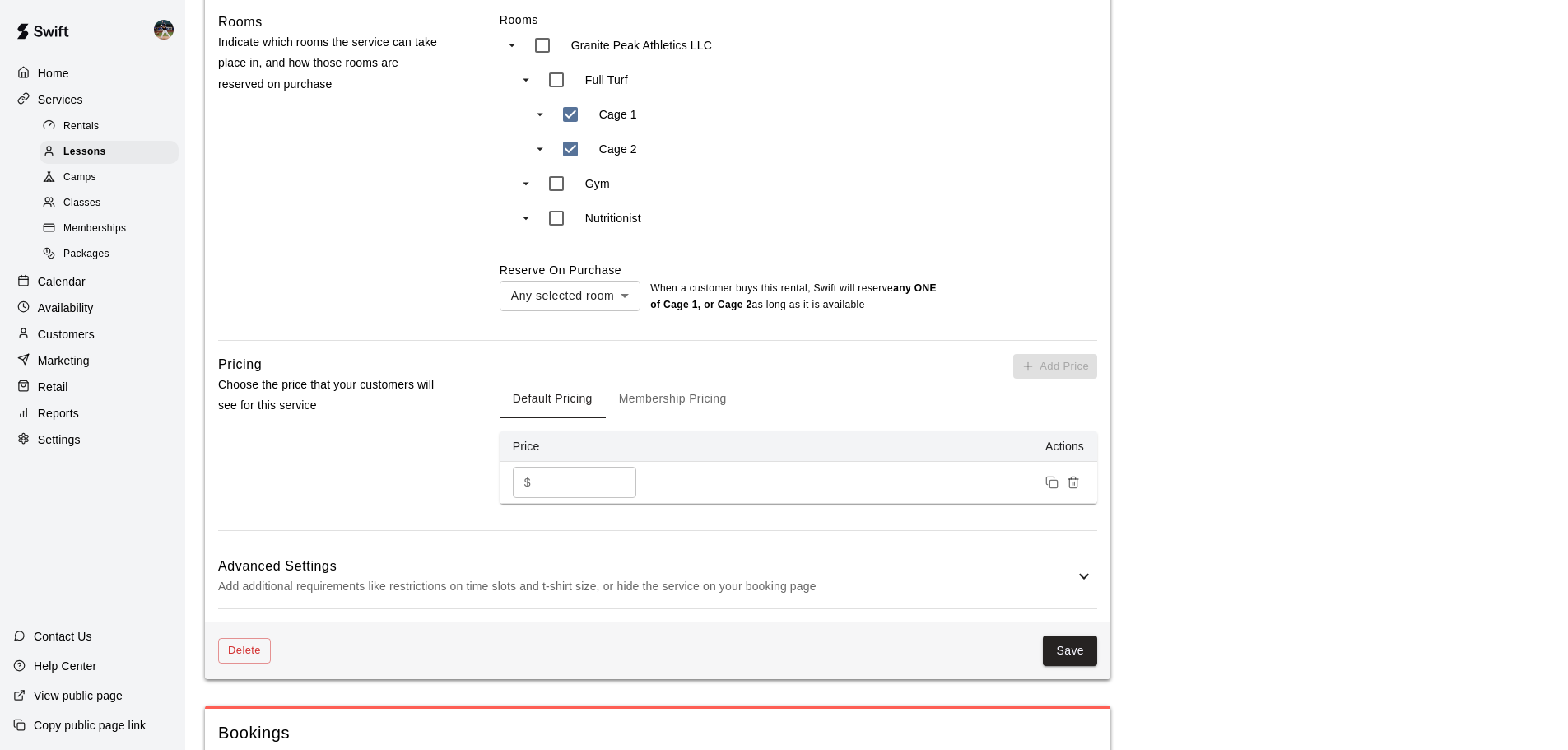
scroll to position [823, 0]
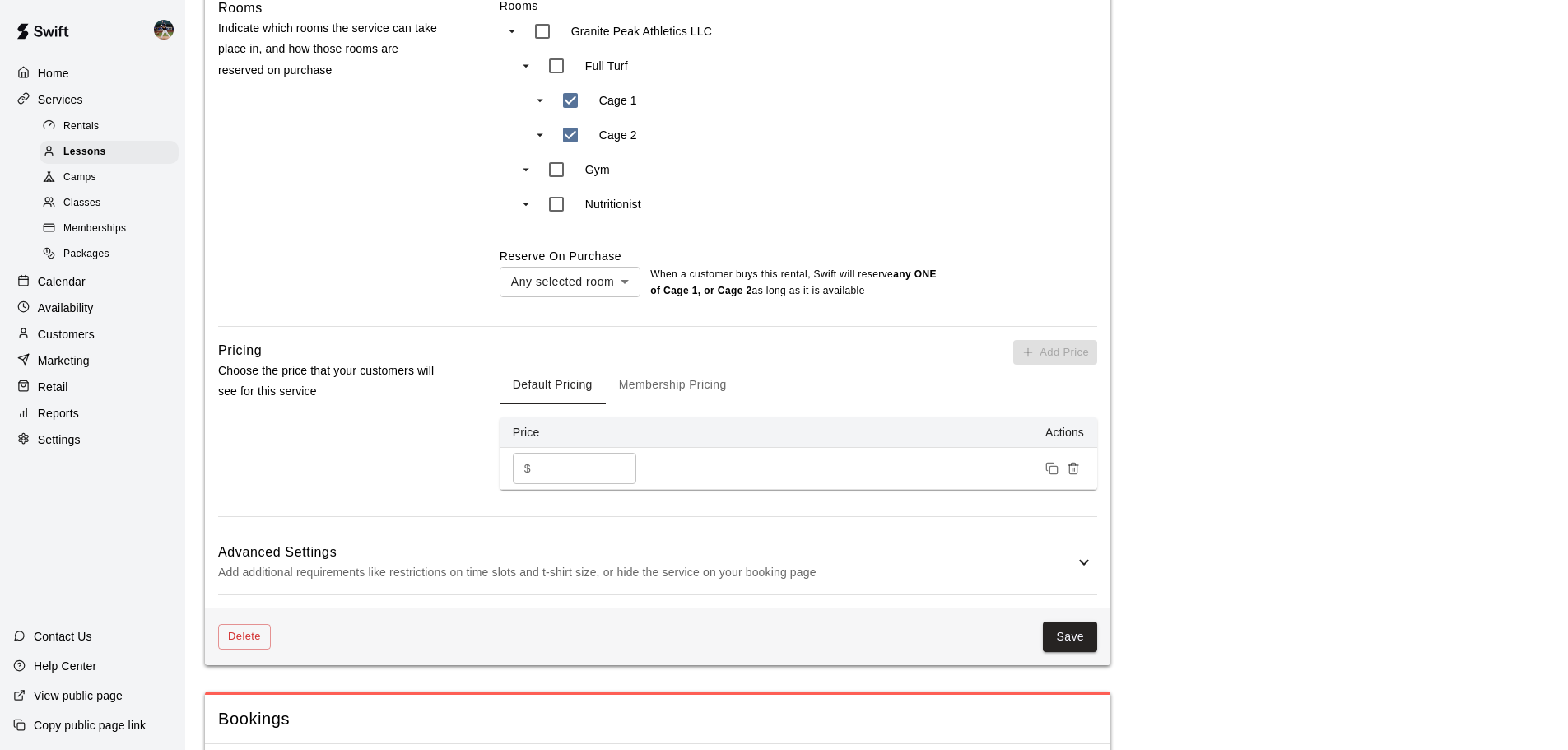
click at [551, 453] on input "***" at bounding box center [587, 468] width 99 height 31
type input "***"
click at [855, 555] on button "Save" at bounding box center [1070, 636] width 54 height 31
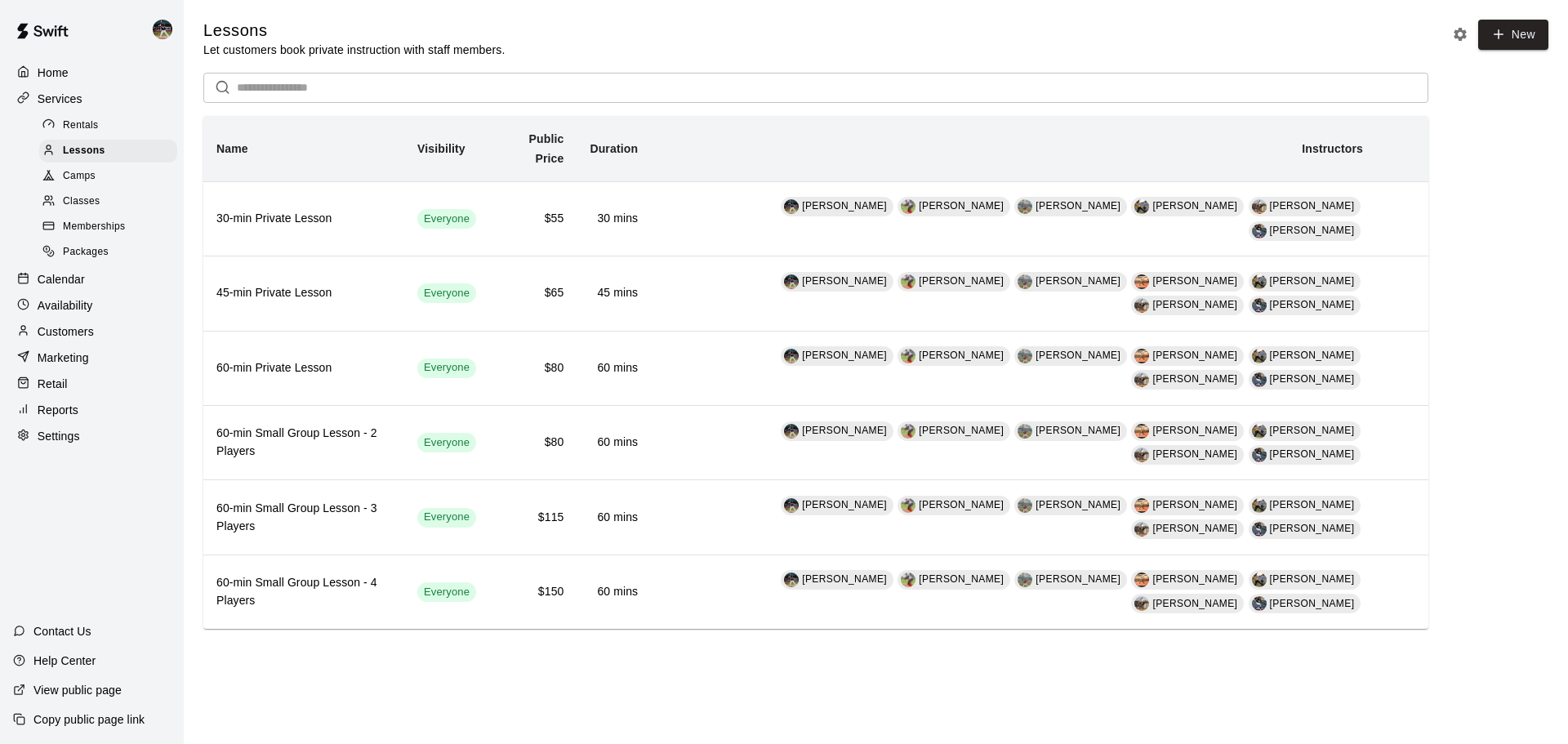
click at [122, 227] on span "Memberships" at bounding box center [94, 227] width 62 height 17
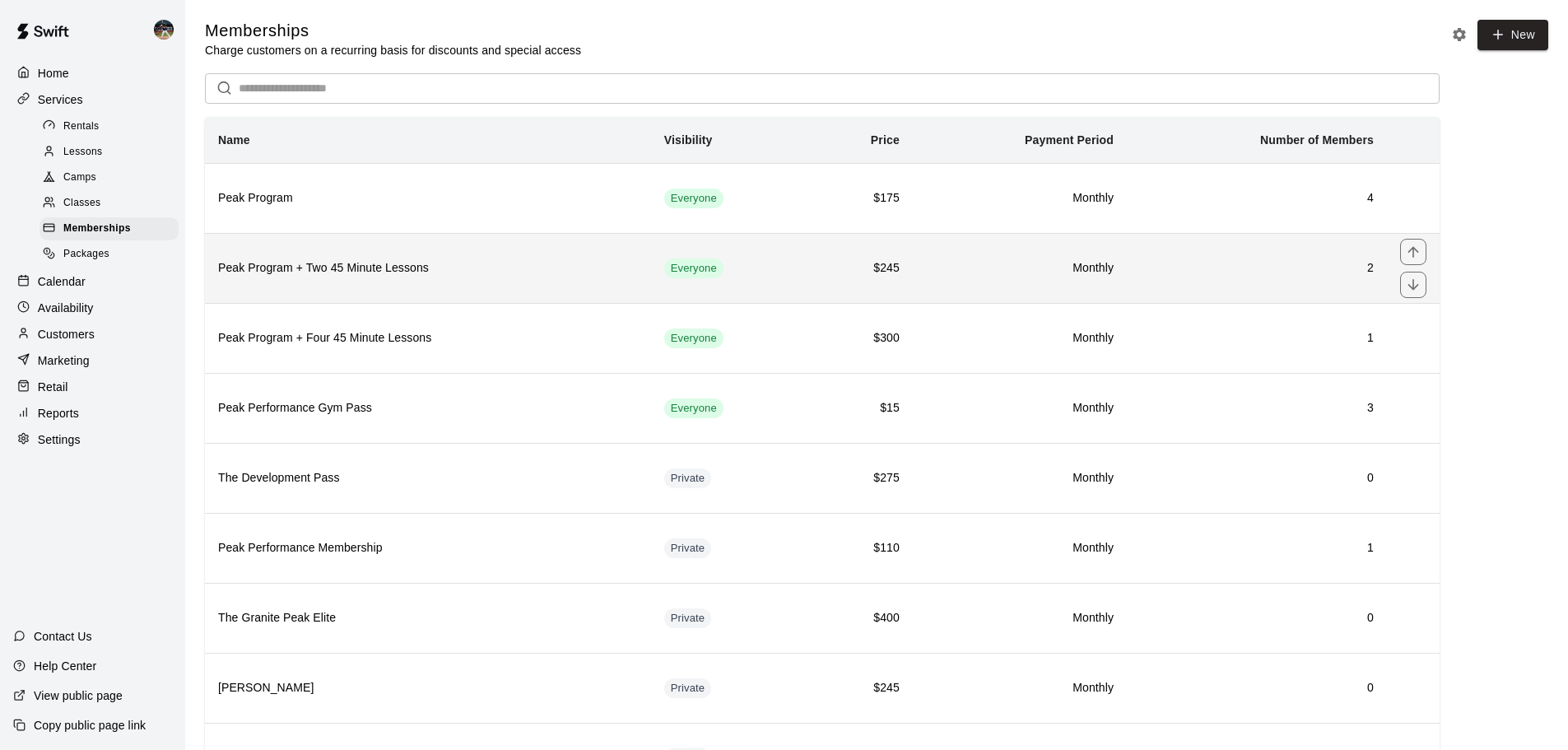
click at [378, 270] on h6 "Peak Program + Two 45 Minute Lessons" at bounding box center [427, 267] width 420 height 18
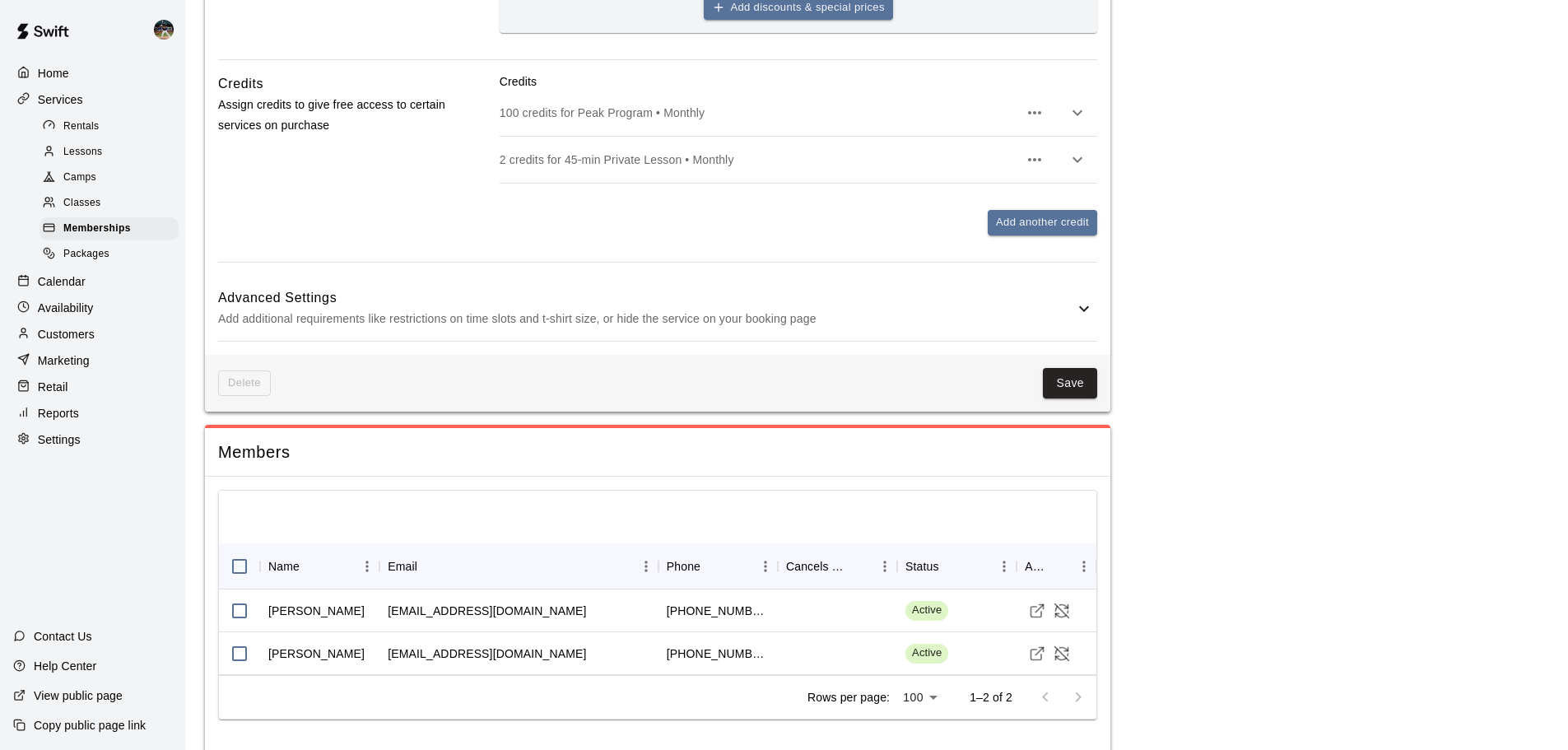
scroll to position [926, 0]
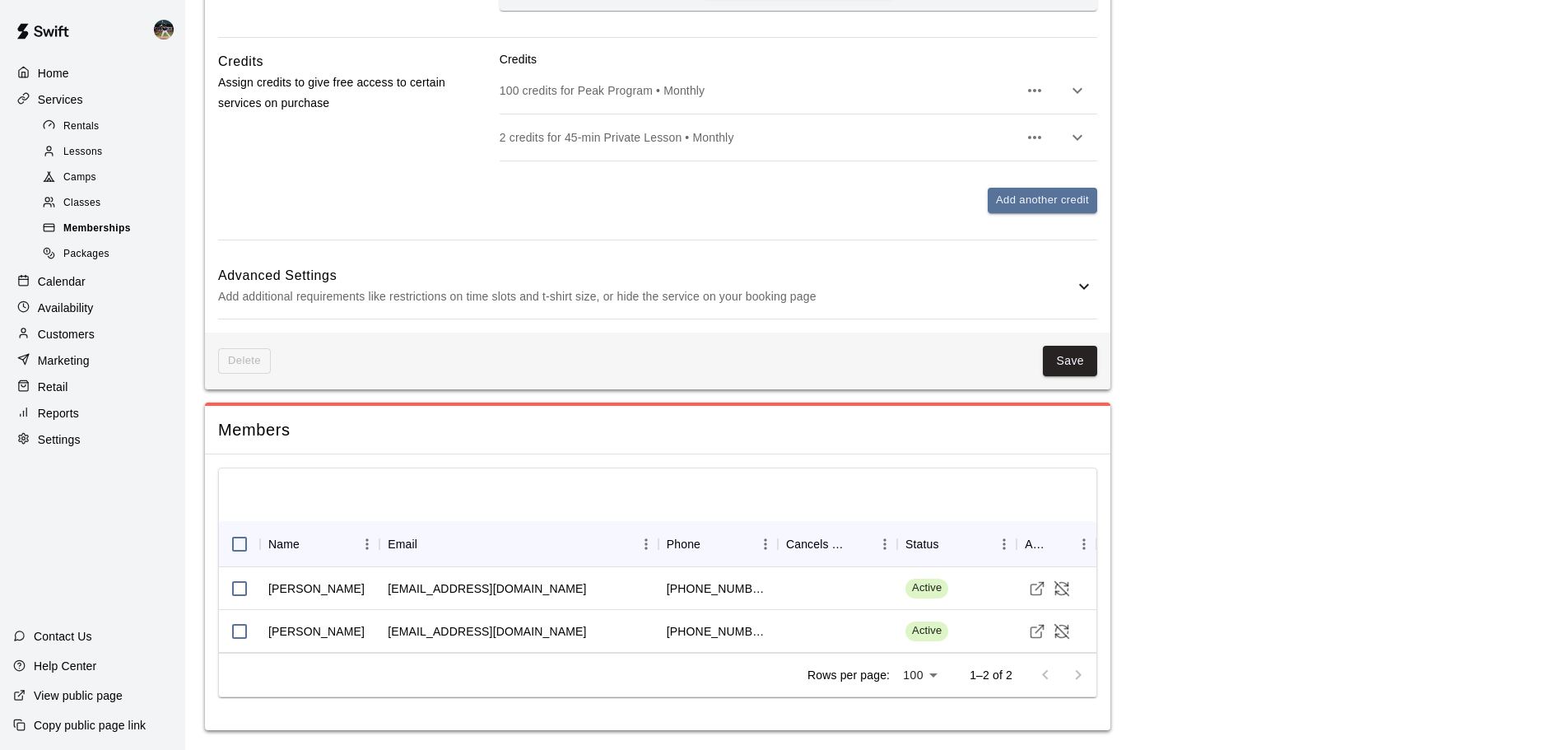
click at [122, 234] on span "Memberships" at bounding box center [97, 229] width 67 height 17
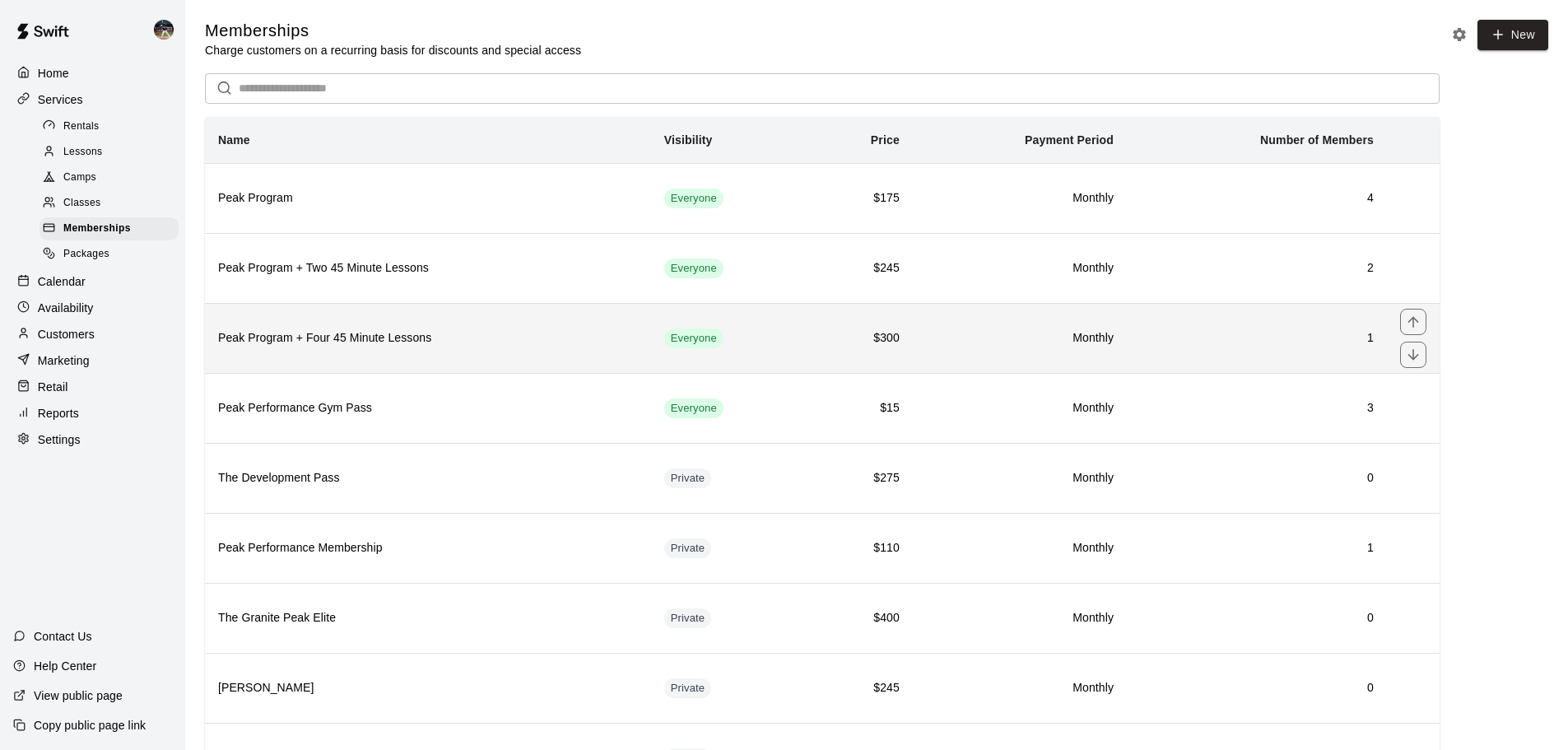
click at [372, 320] on th "Peak Program + Four 45 Minute Lessons" at bounding box center [427, 338] width 446 height 70
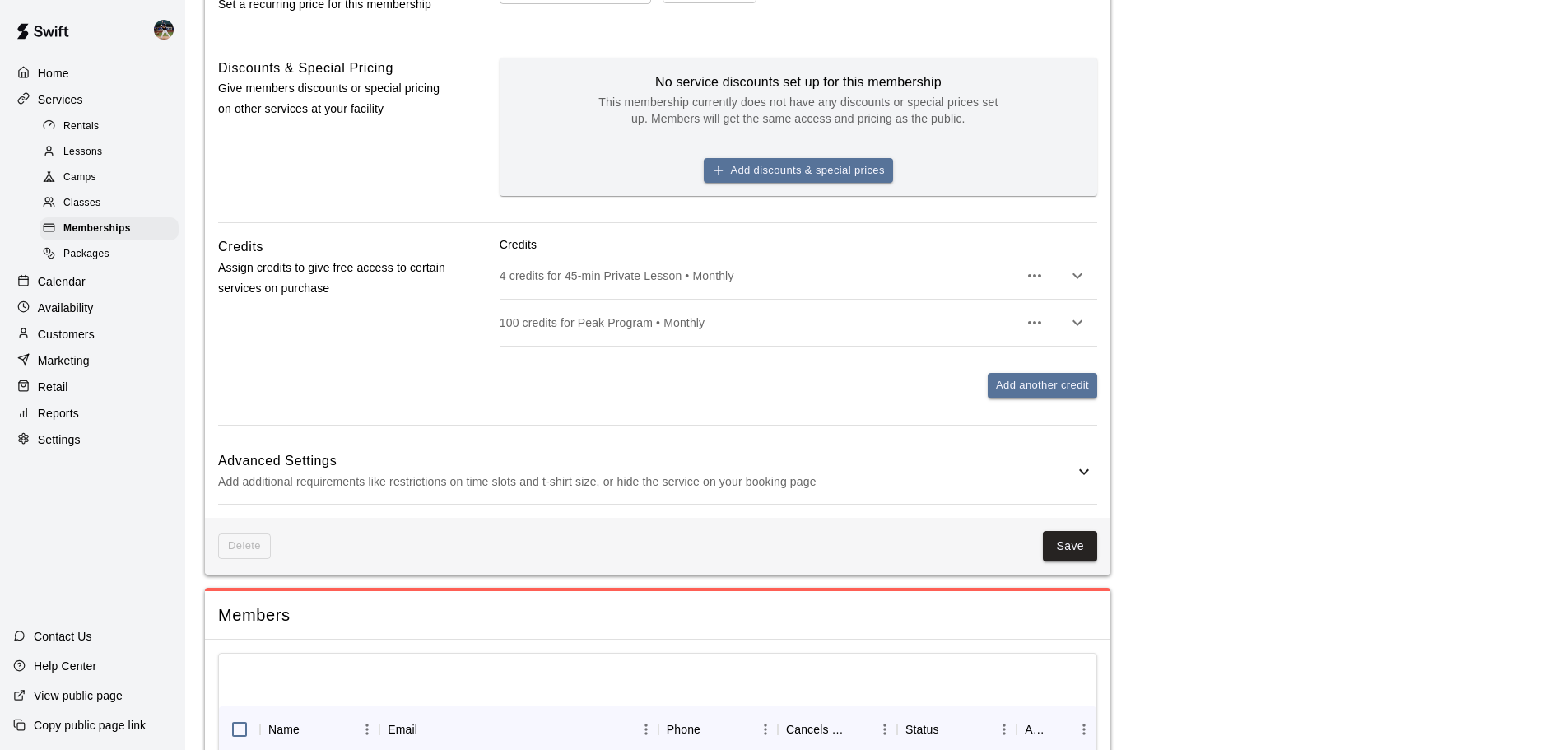
scroll to position [883, 0]
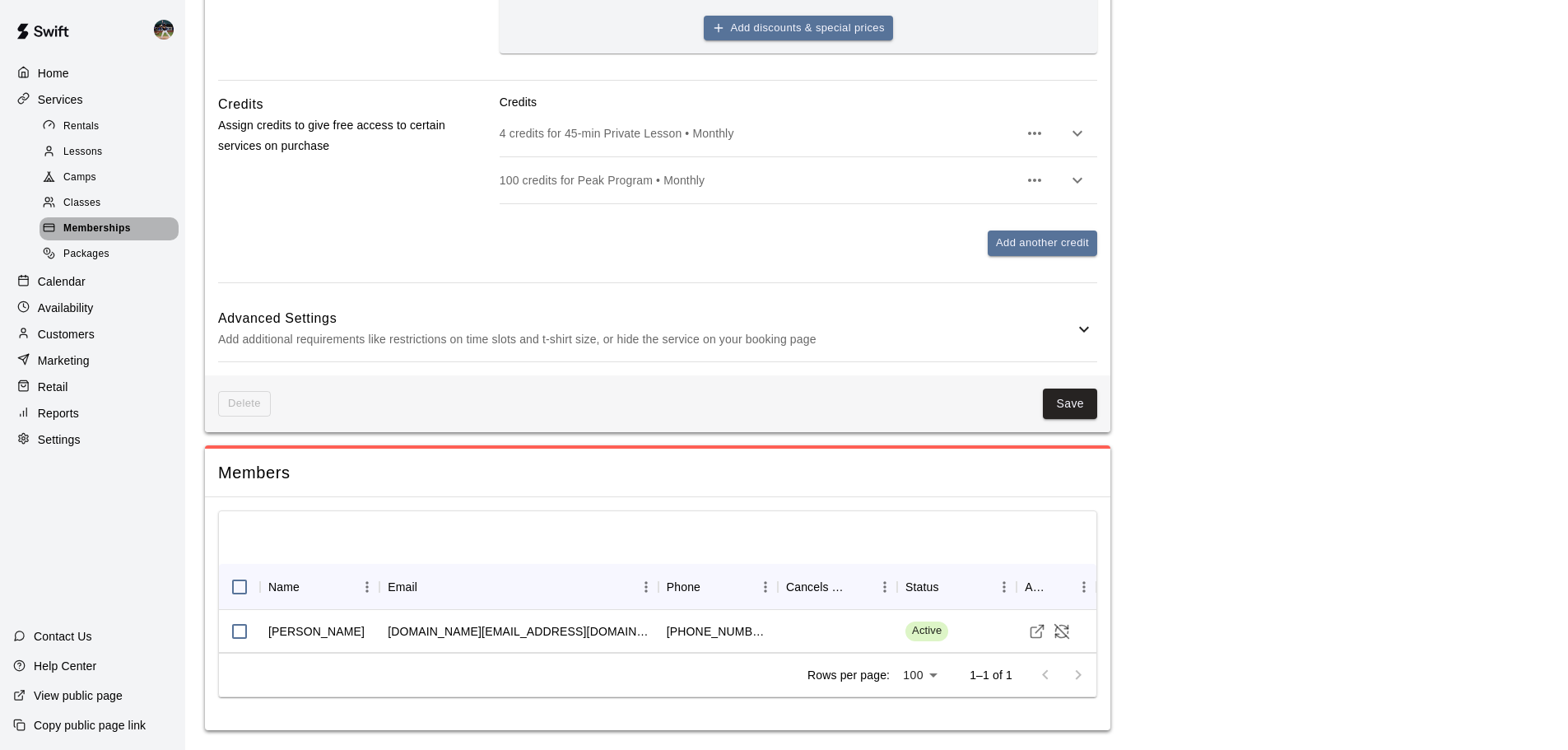
click at [133, 231] on div "Memberships" at bounding box center [108, 228] width 139 height 23
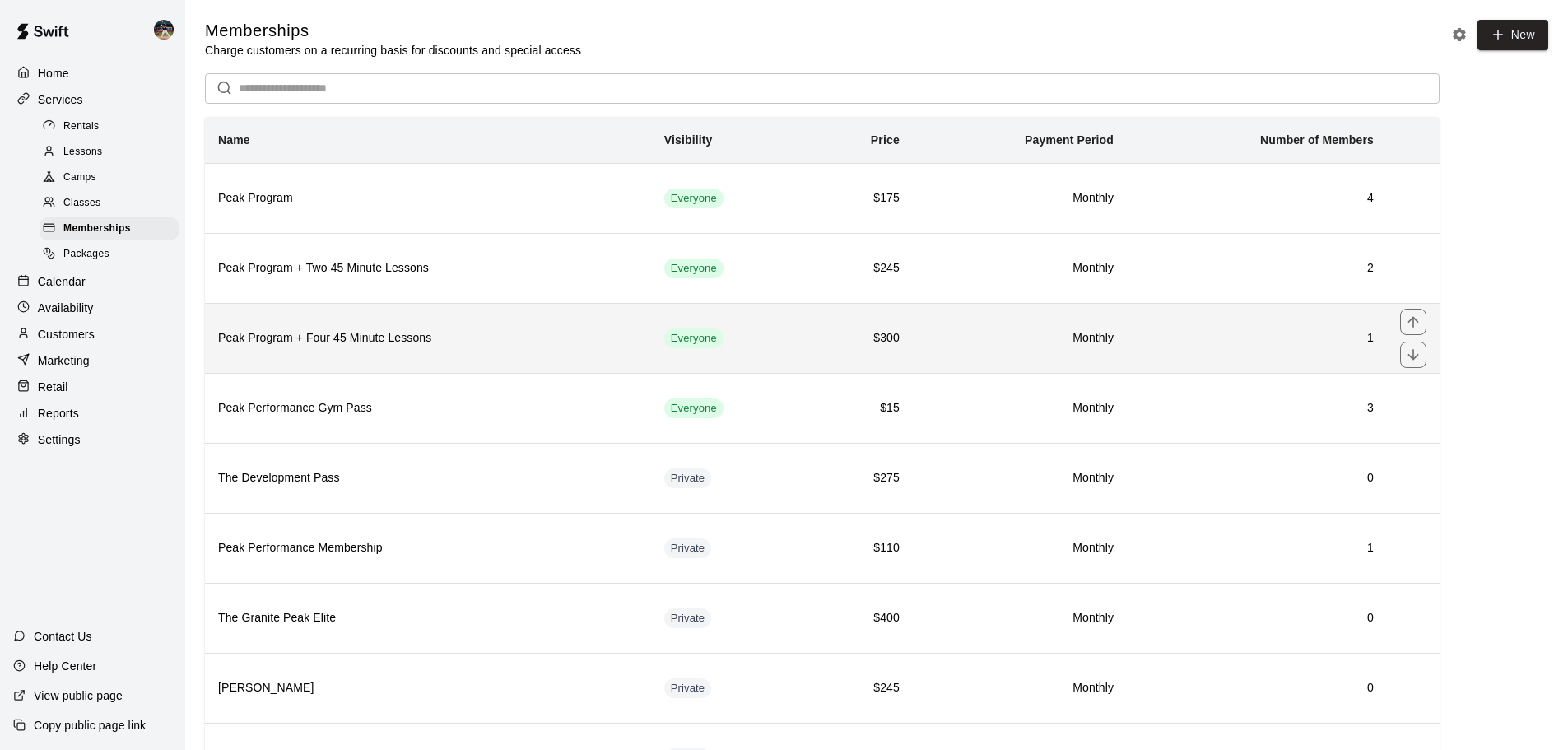
click at [366, 326] on th "Peak Program + Four 45 Minute Lessons" at bounding box center [427, 338] width 446 height 70
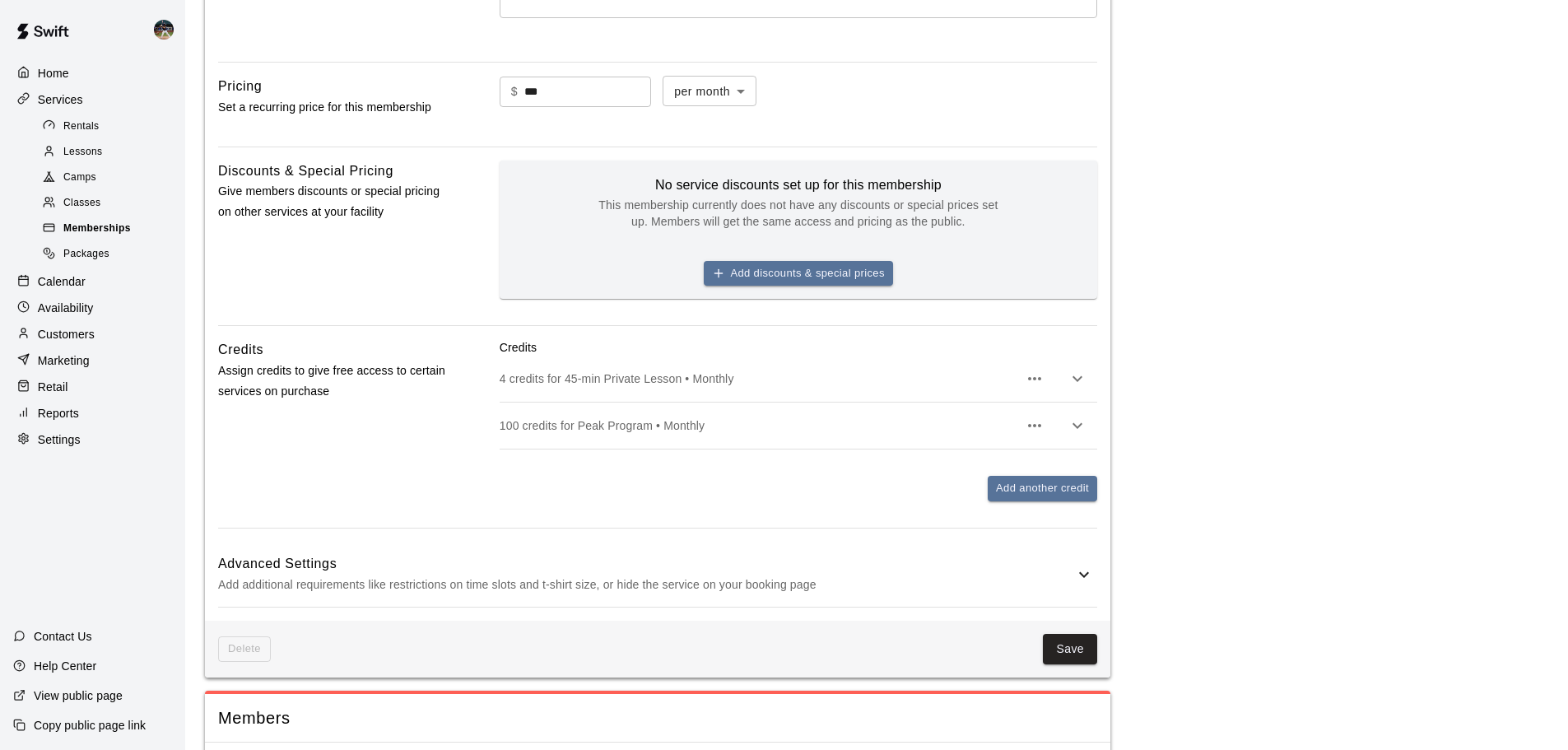
scroll to position [471, 0]
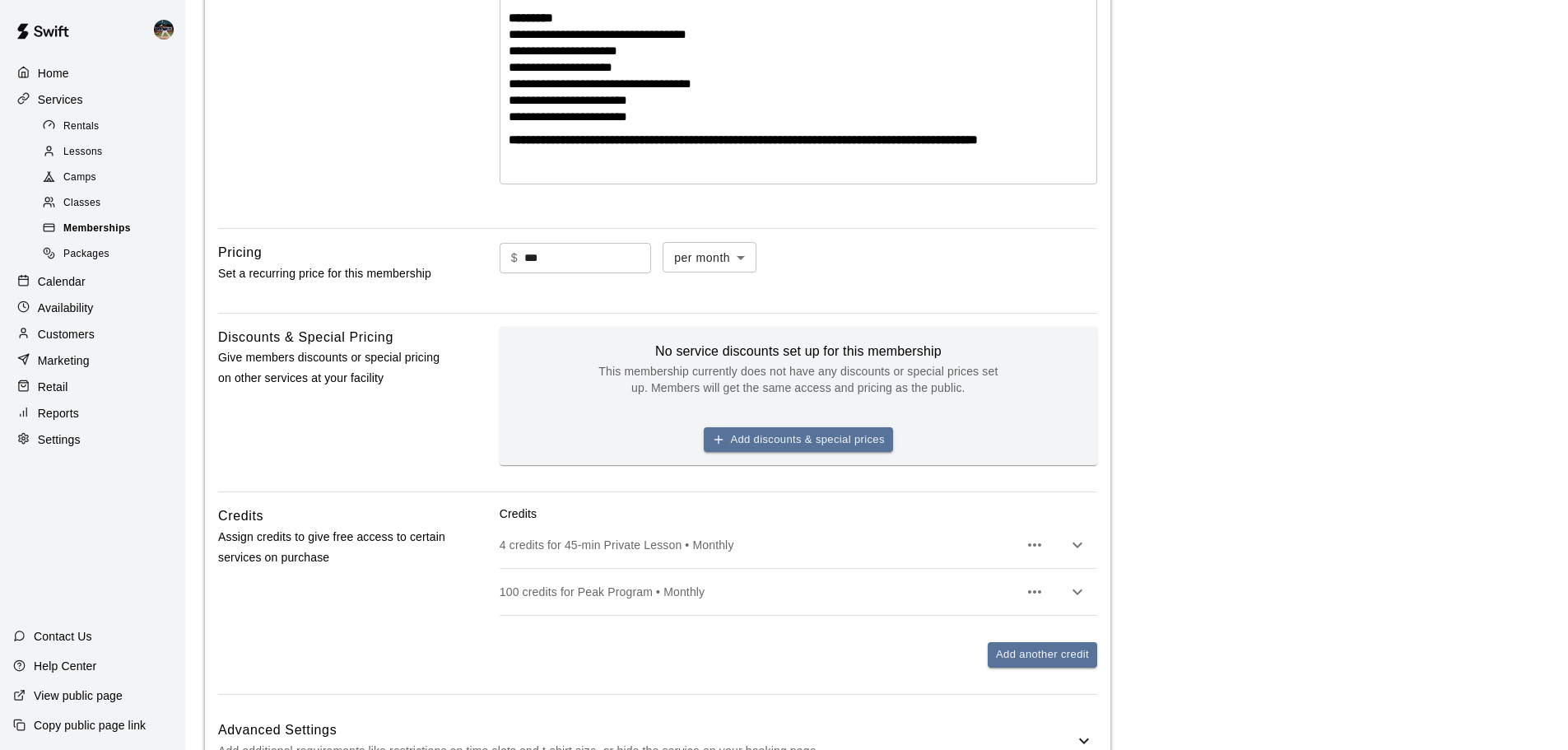
click at [107, 237] on span "Memberships" at bounding box center [97, 229] width 67 height 17
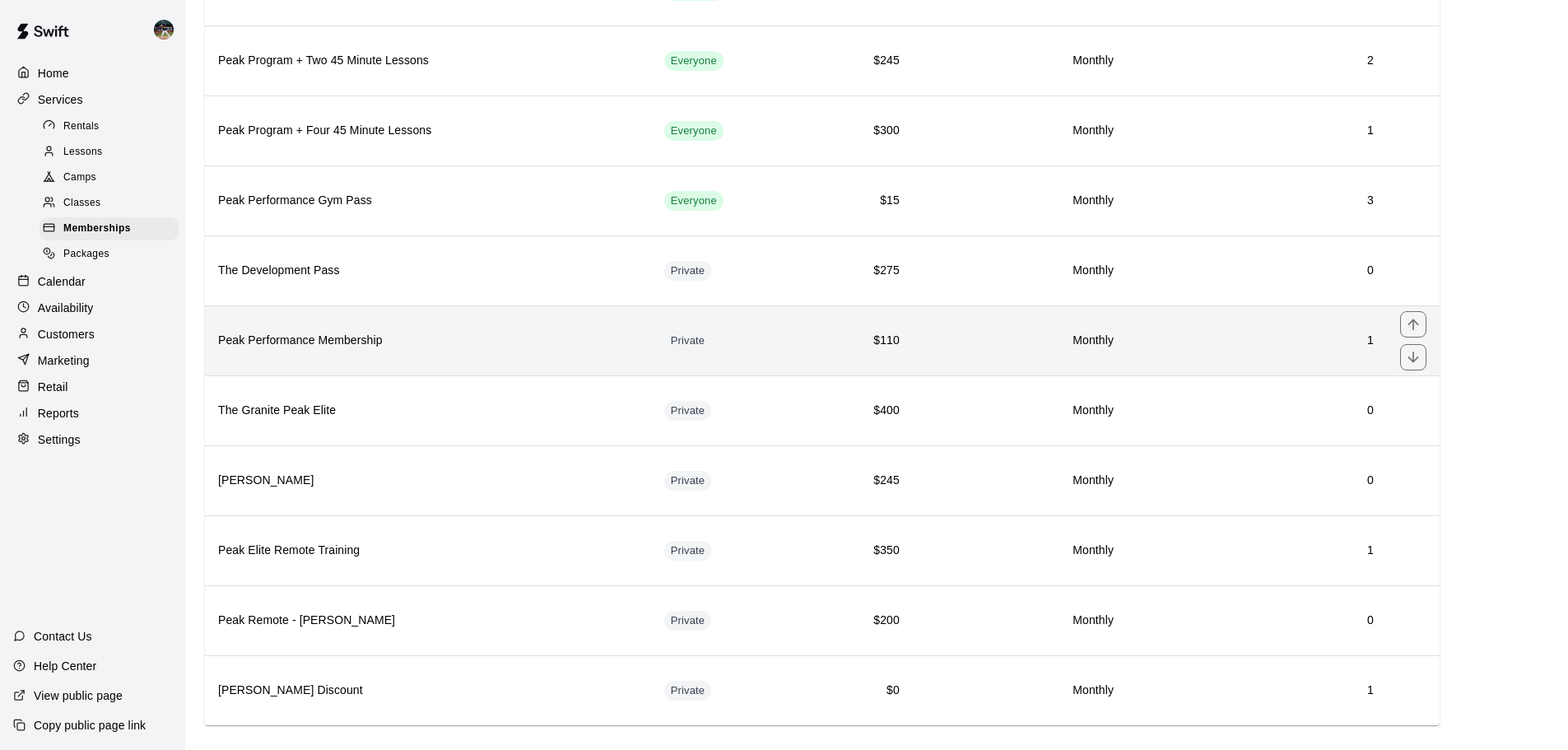
scroll to position [231, 0]
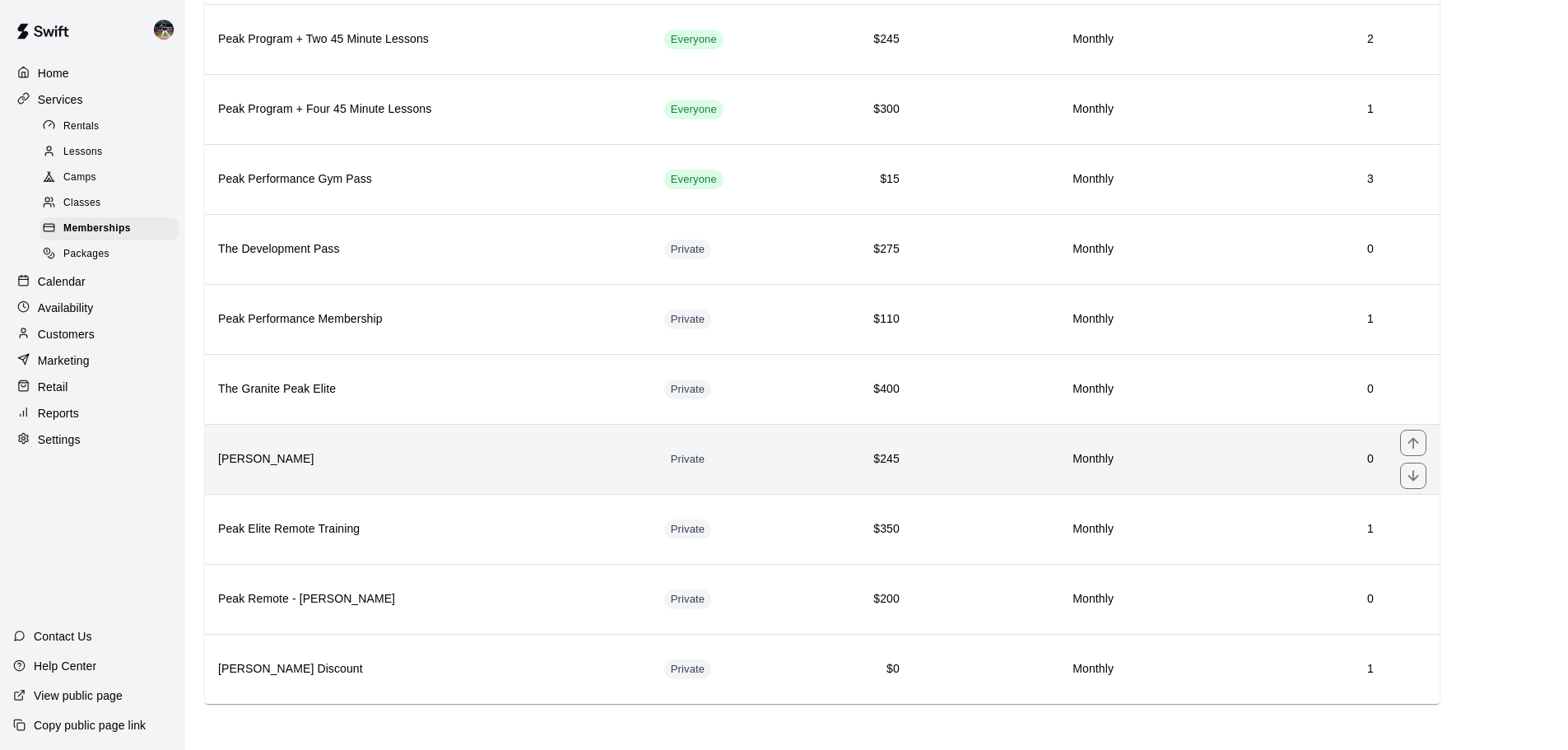
click at [412, 451] on h6 "[PERSON_NAME]" at bounding box center [427, 458] width 420 height 18
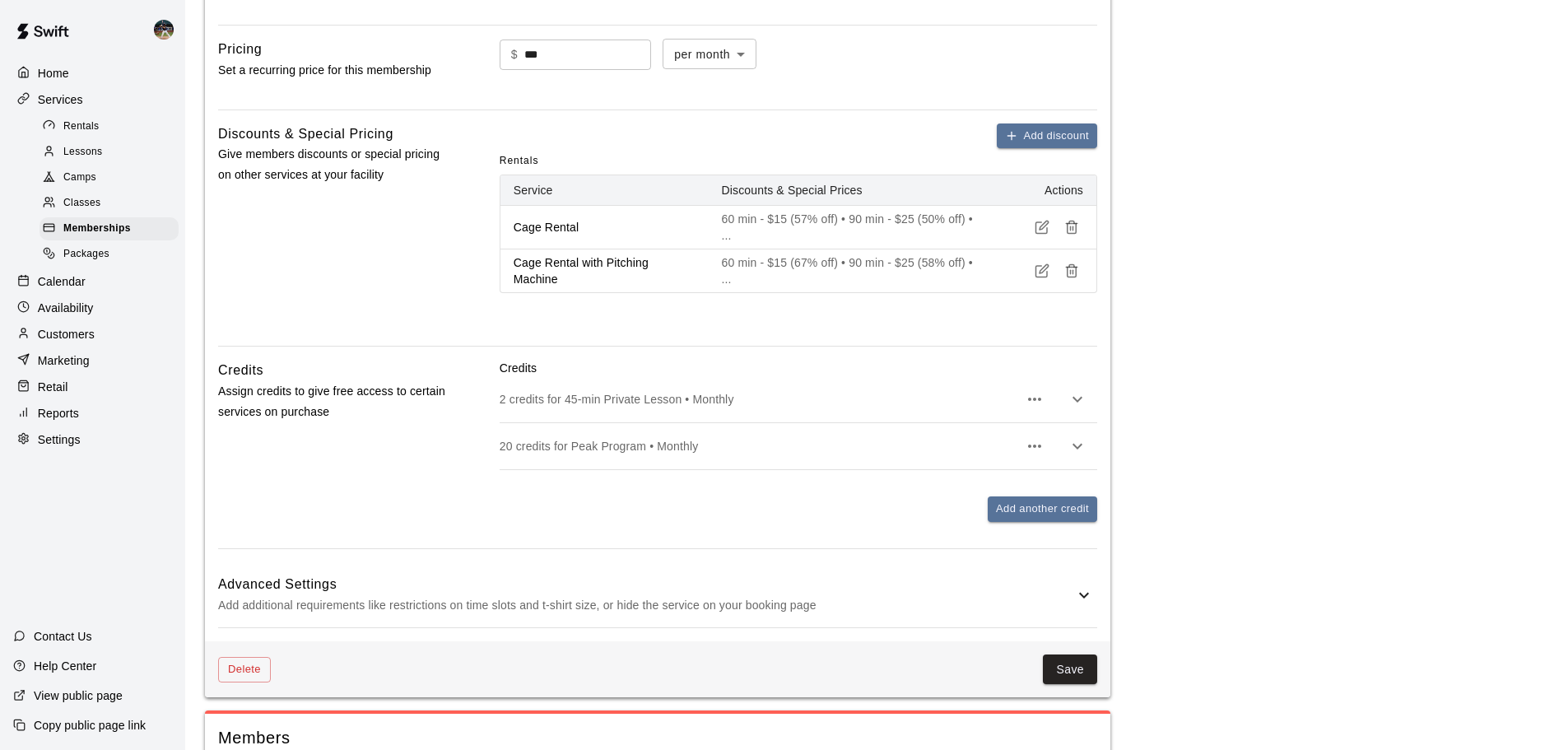
scroll to position [599, 0]
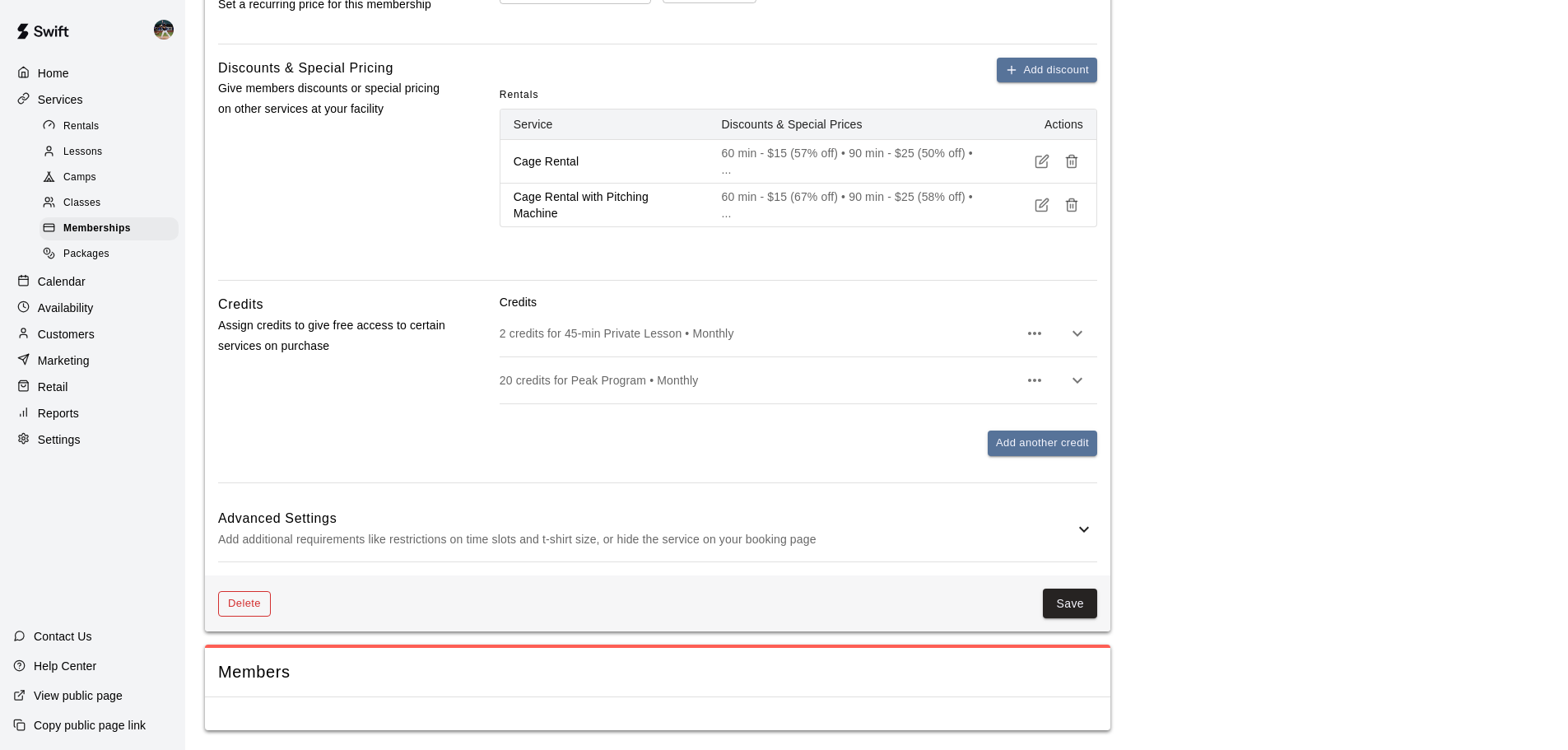
click at [257, 555] on button "Delete" at bounding box center [244, 603] width 52 height 25
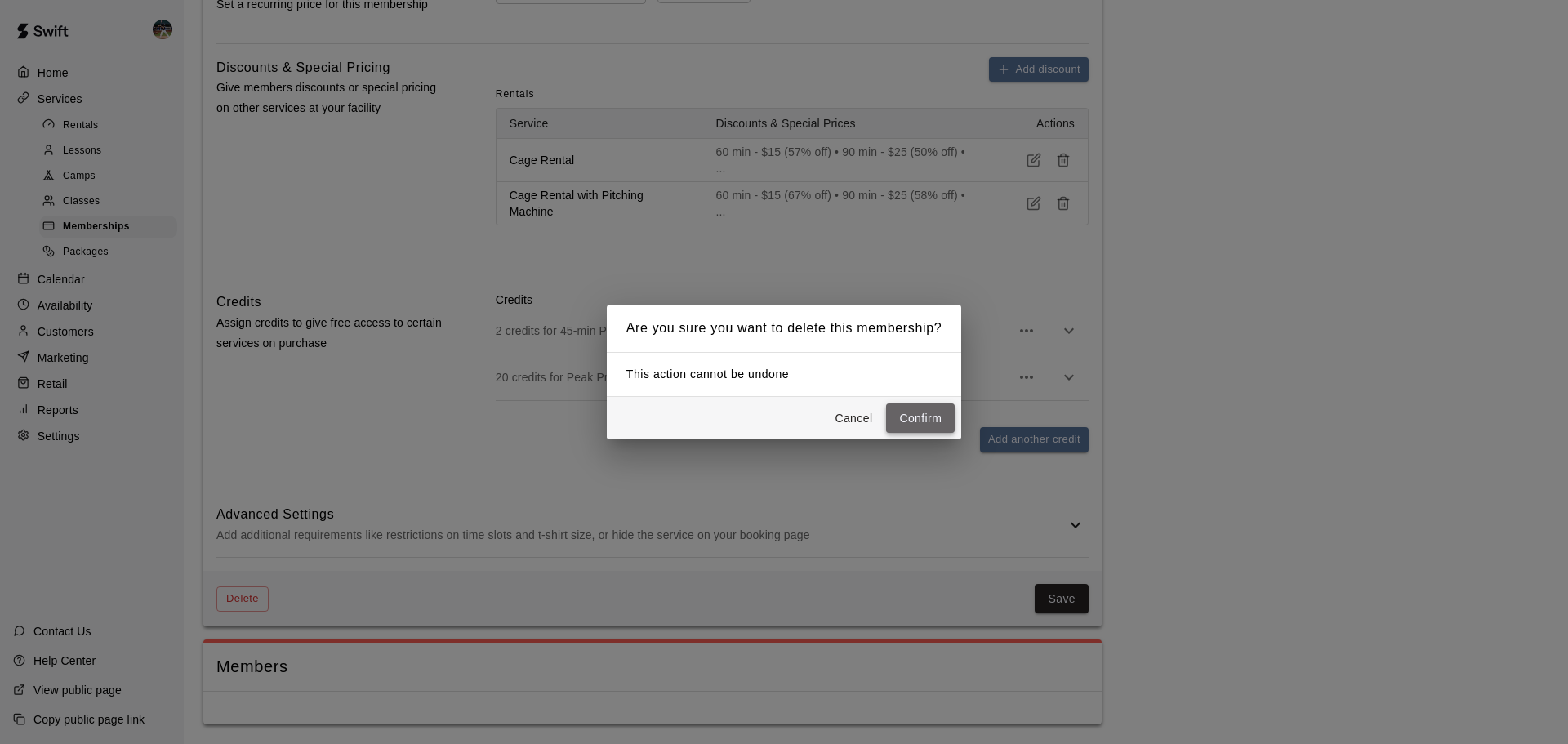
click at [848, 418] on button "Confirm" at bounding box center [920, 418] width 69 height 31
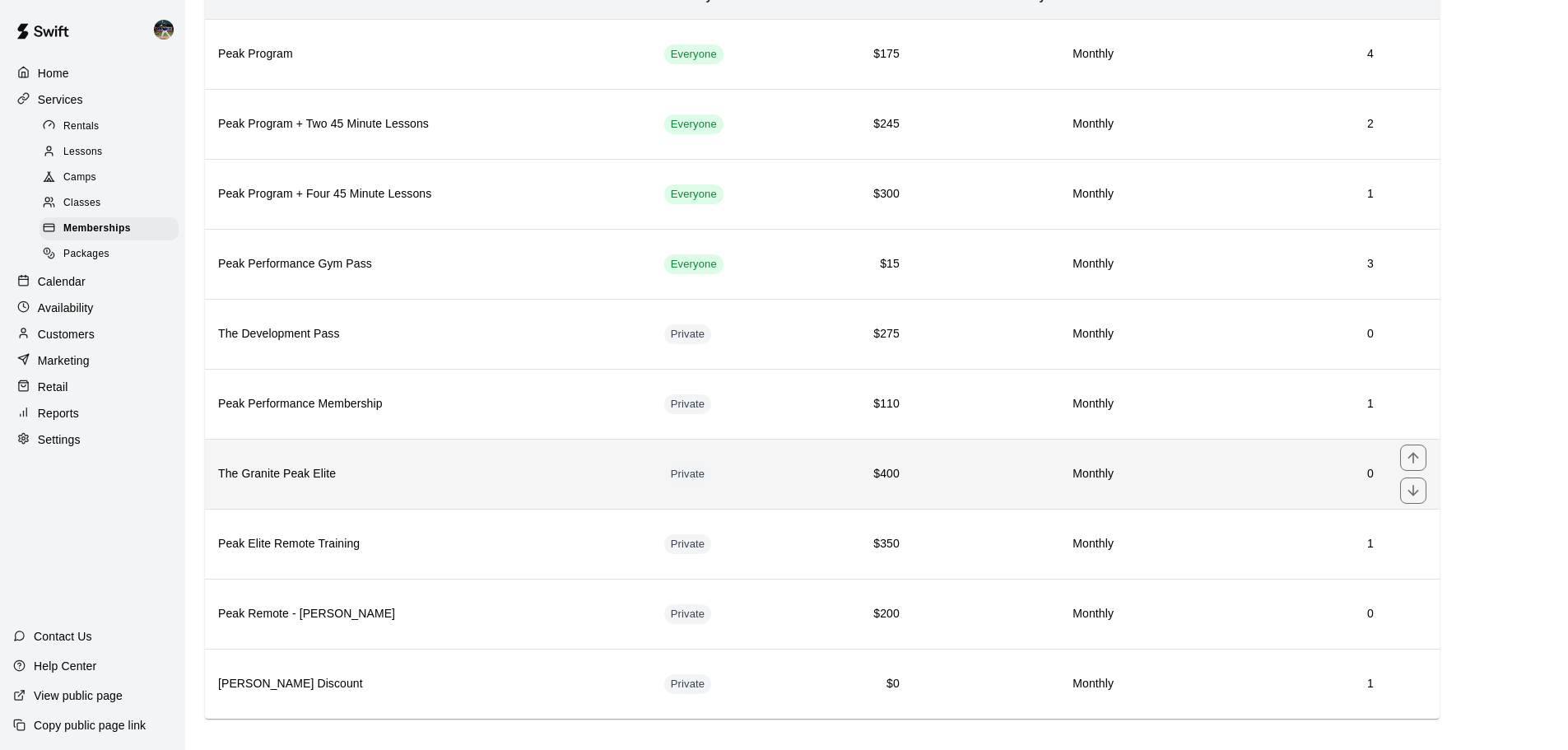
scroll to position [161, 0]
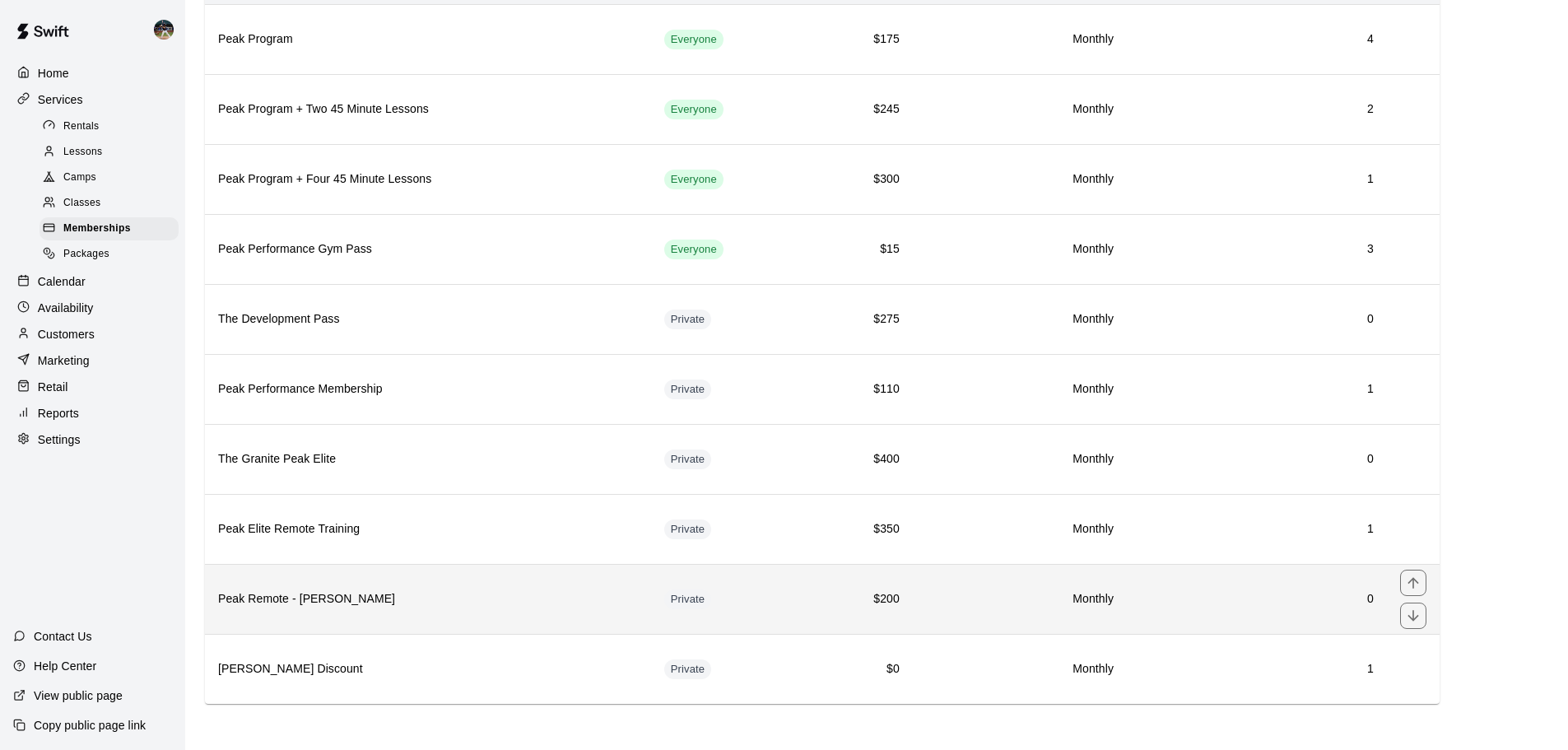
click at [352, 555] on h6 "Peak Remote - [PERSON_NAME]" at bounding box center [427, 599] width 420 height 18
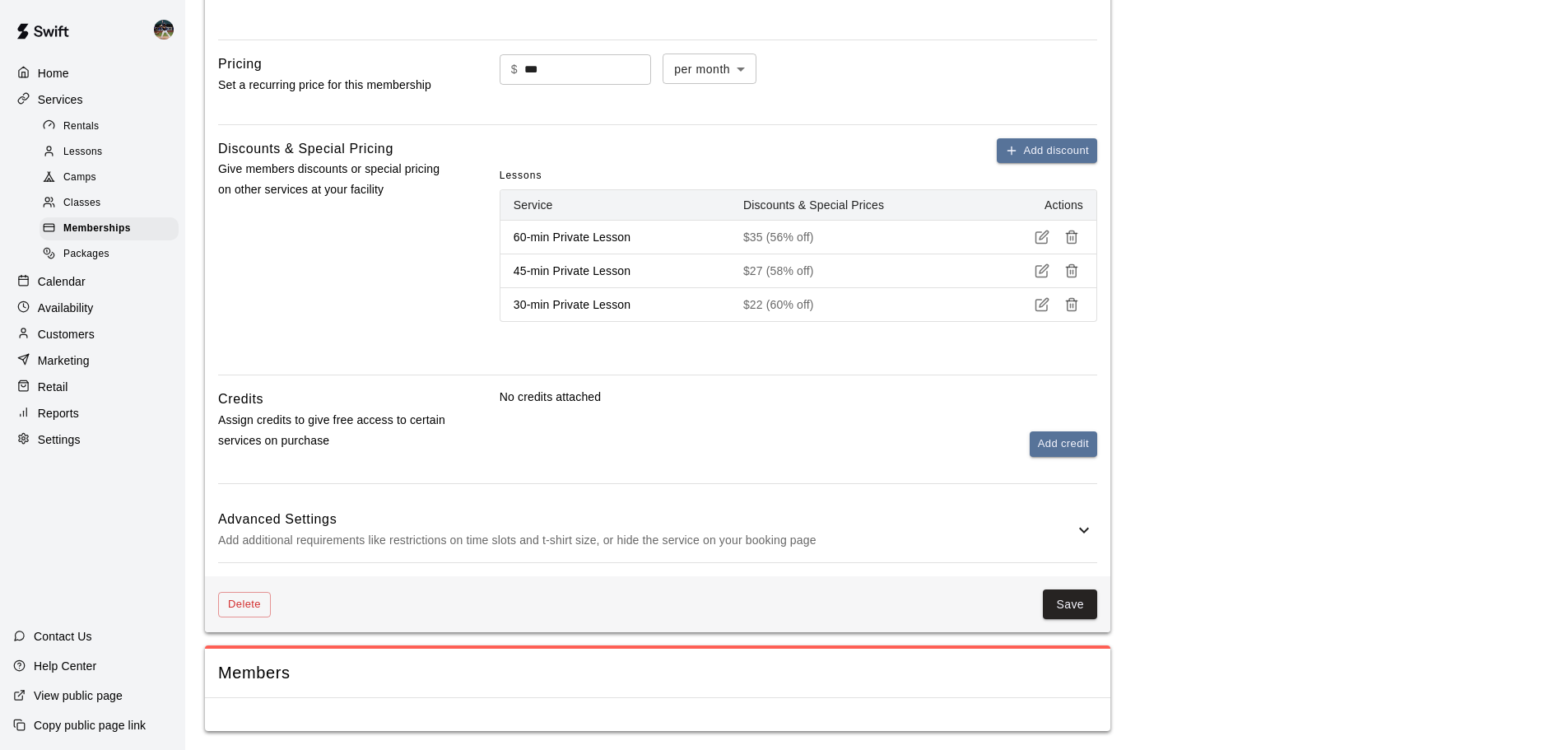
scroll to position [612, 0]
click at [260, 555] on button "Delete" at bounding box center [244, 603] width 52 height 25
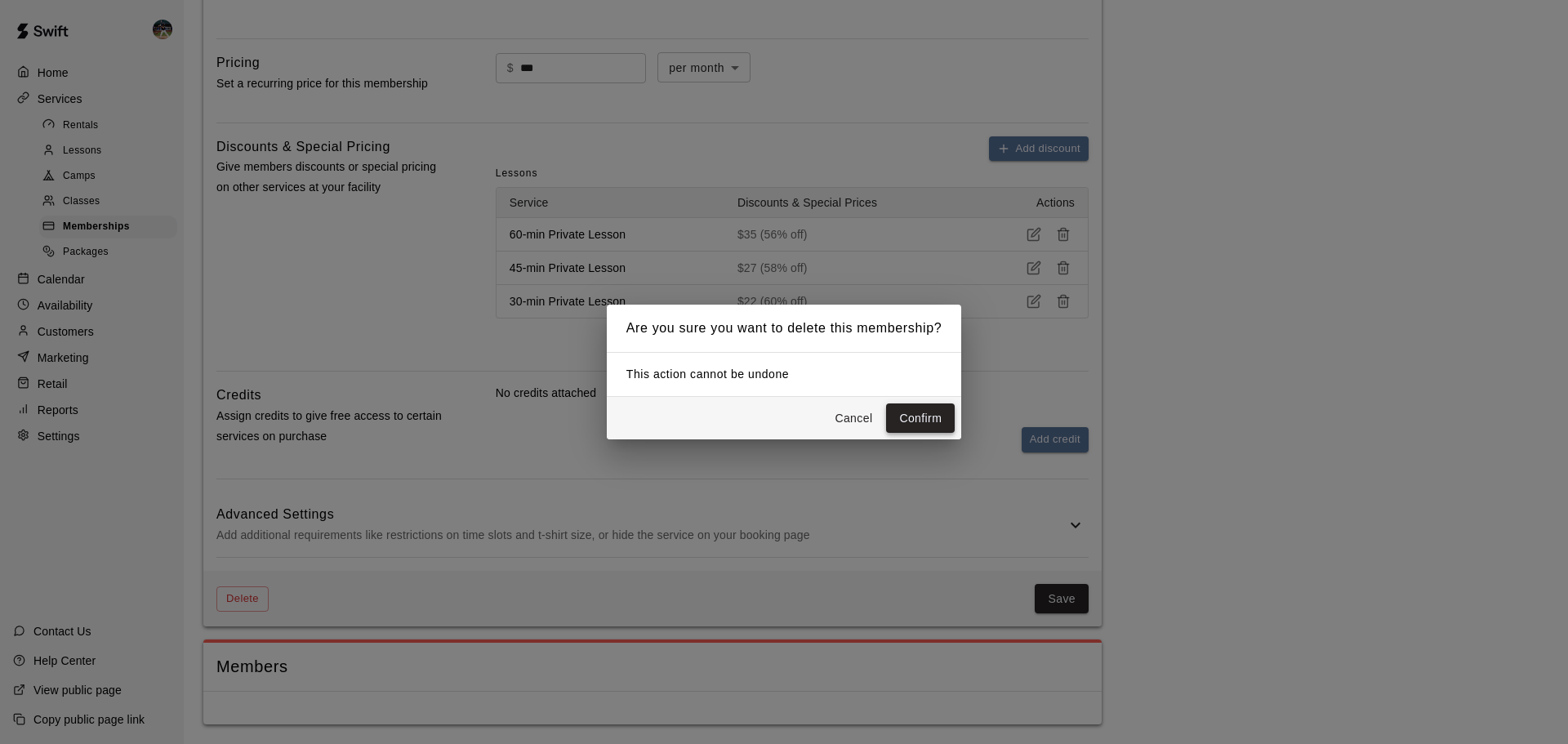
click at [848, 422] on button "Confirm" at bounding box center [920, 418] width 69 height 31
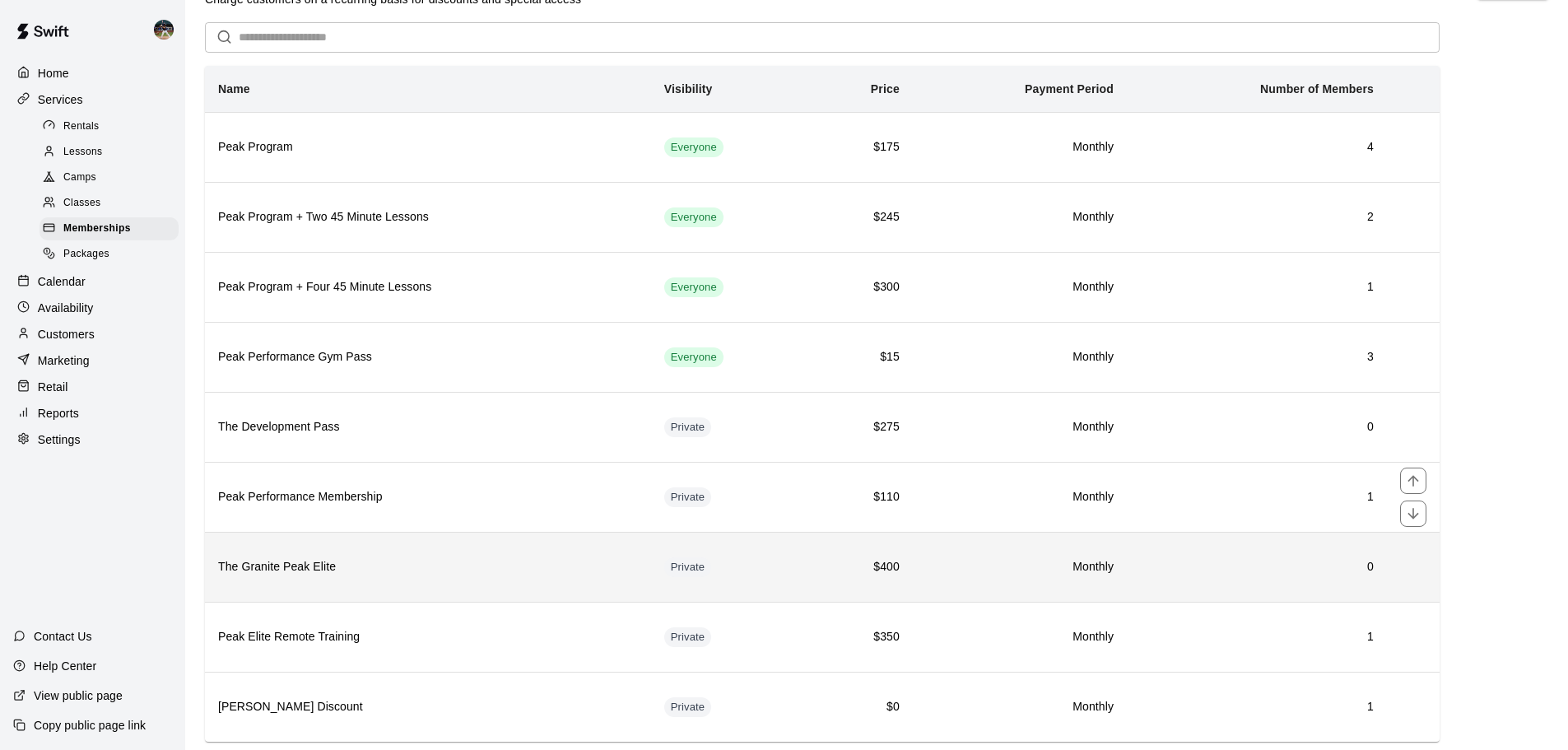
scroll to position [92, 0]
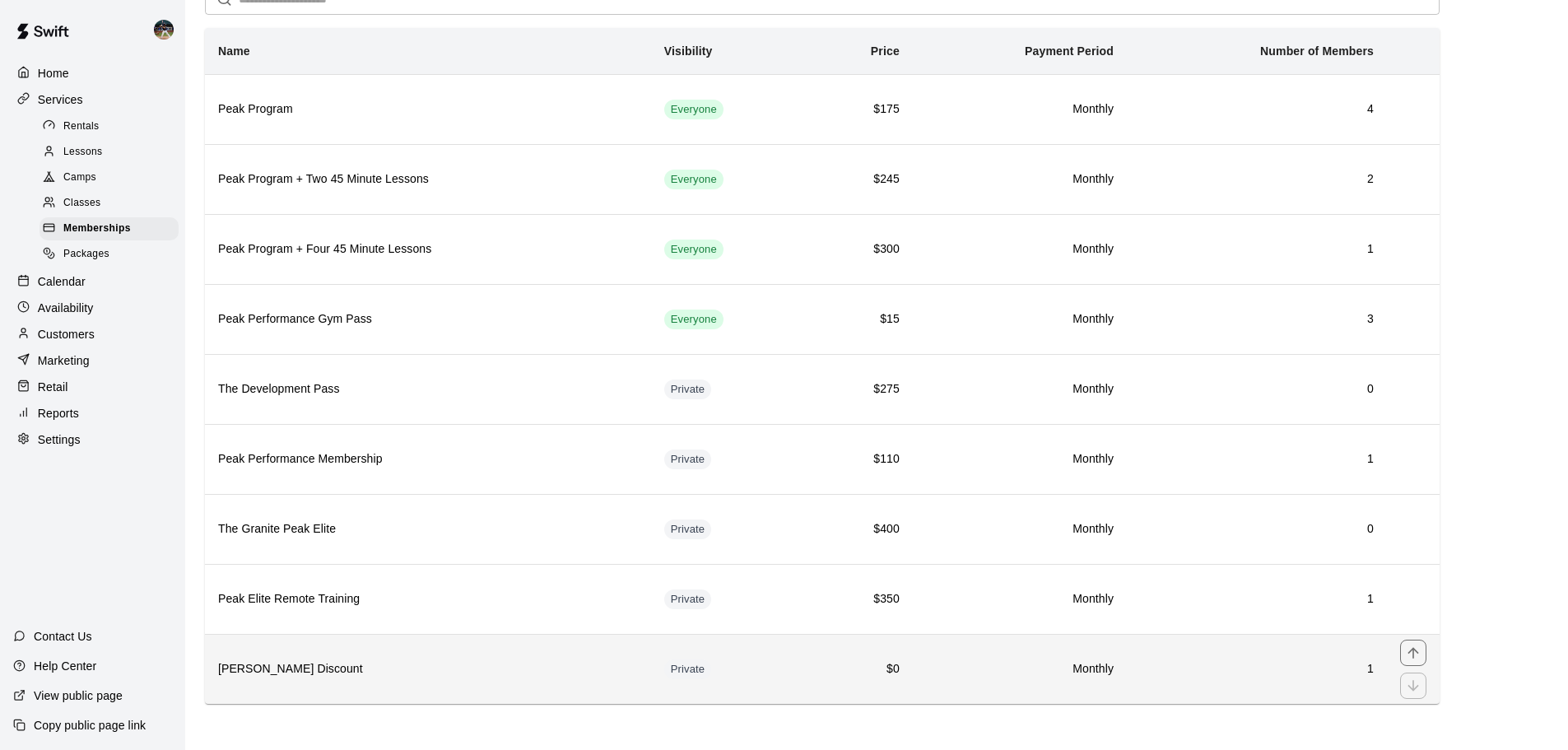
click at [281, 555] on h6 "[PERSON_NAME] Discount" at bounding box center [427, 669] width 420 height 18
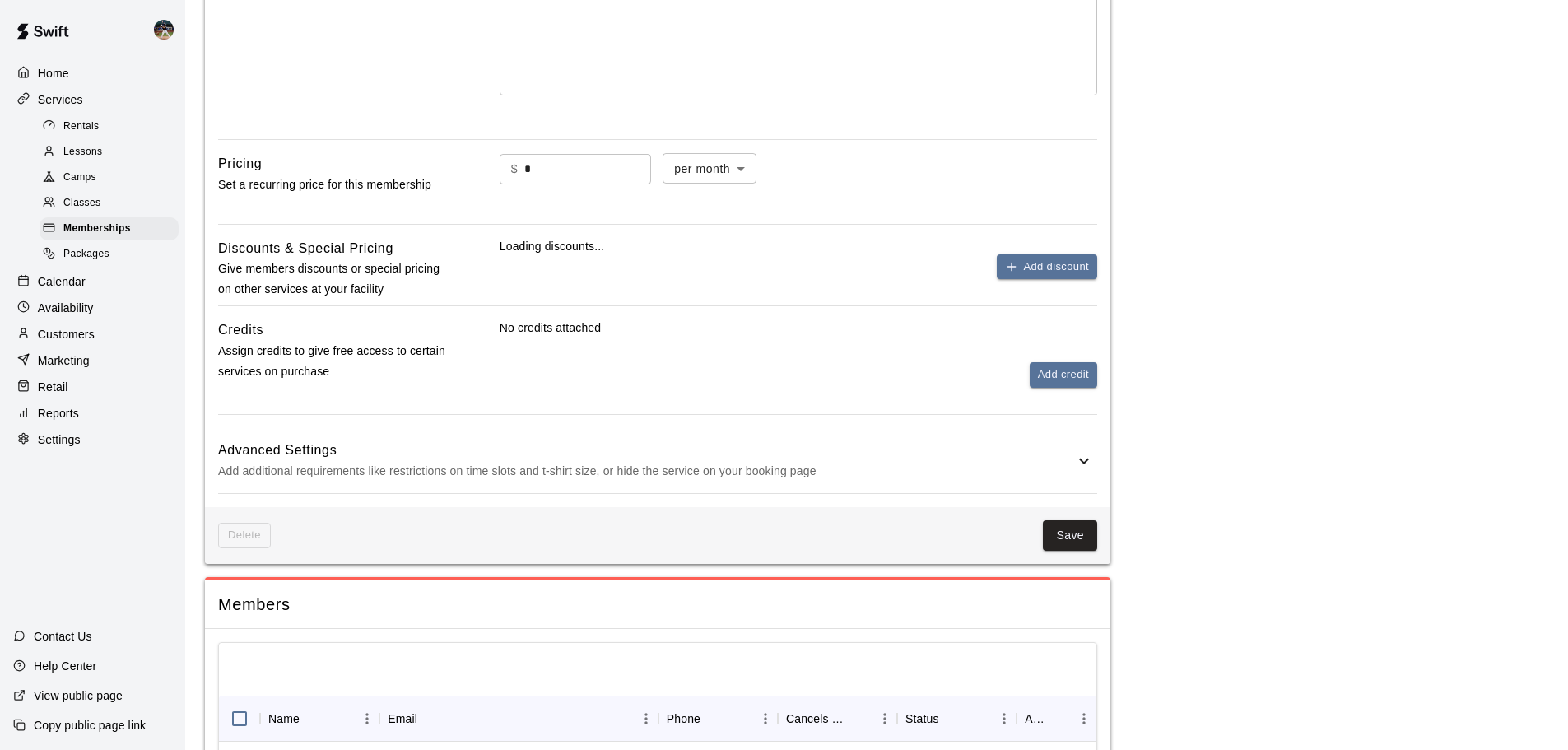
scroll to position [551, 0]
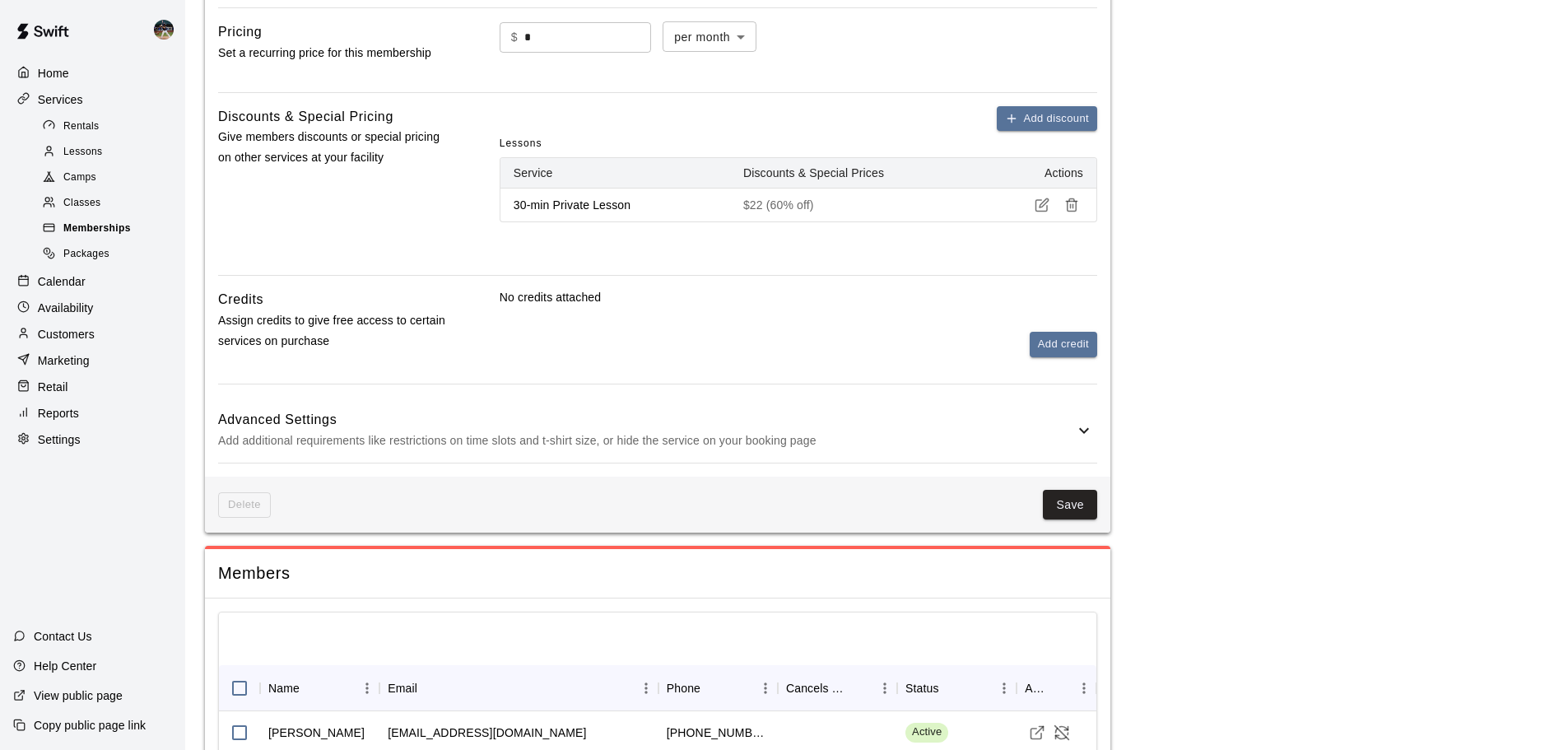
click at [99, 237] on span "Memberships" at bounding box center [97, 229] width 67 height 17
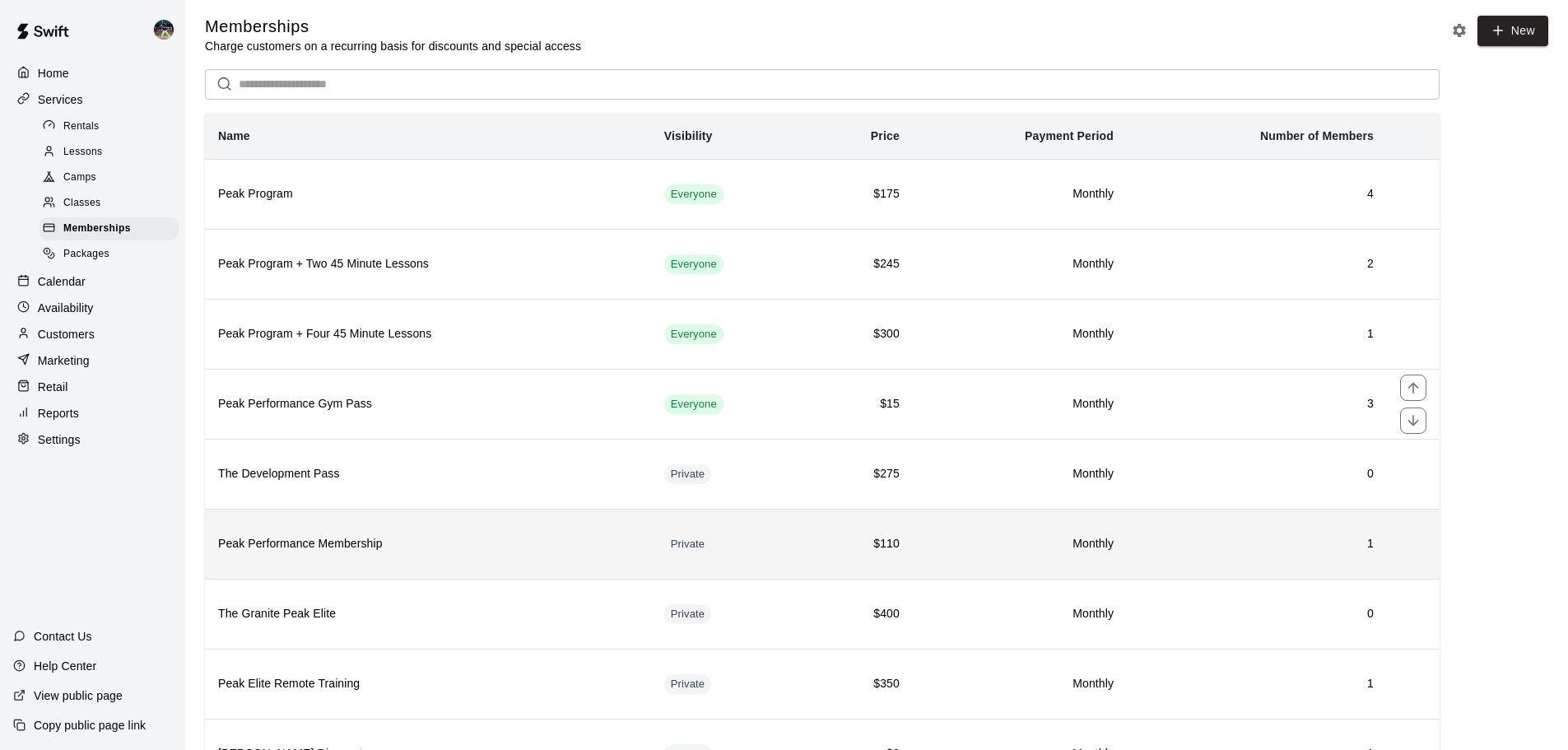
scroll to position [92, 0]
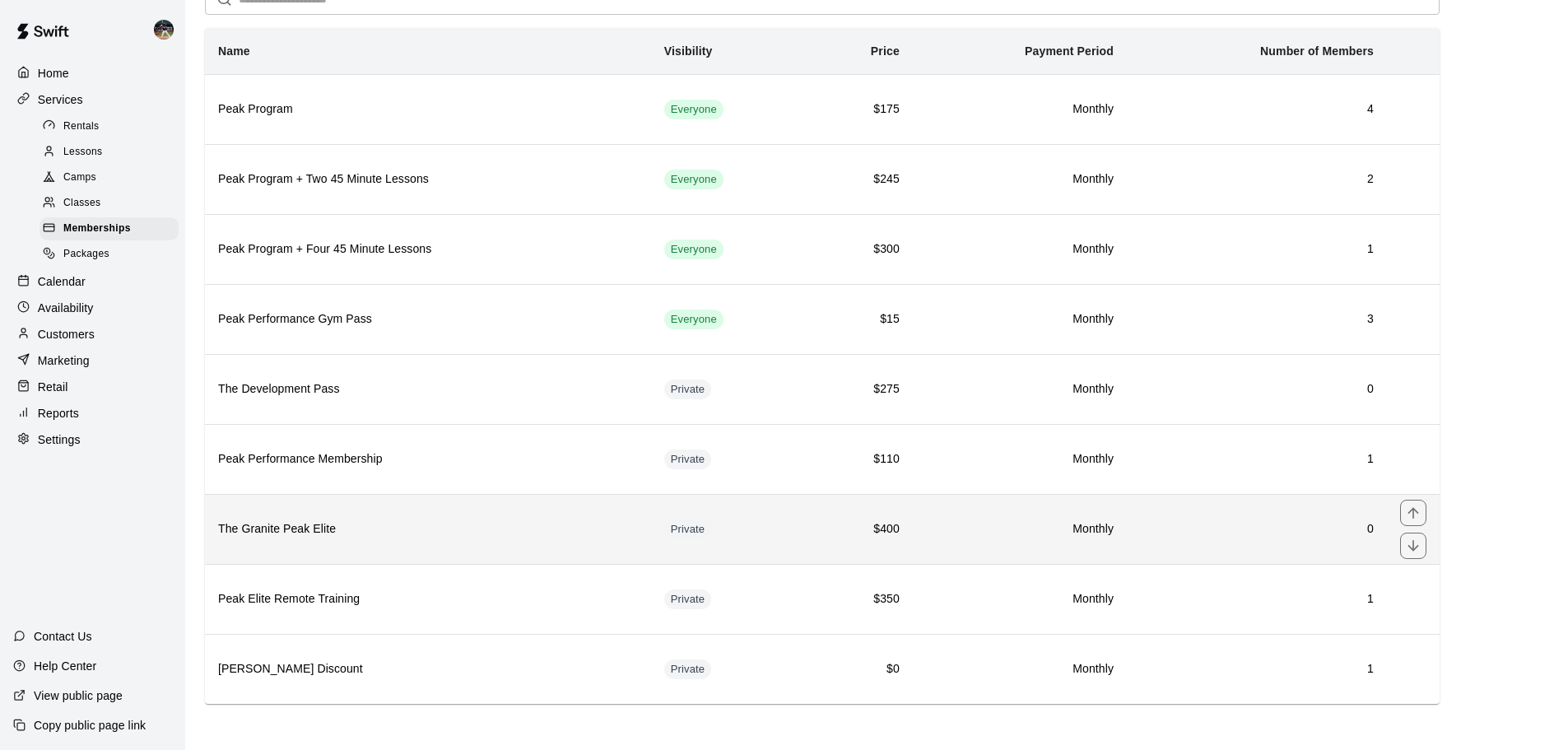
click at [354, 540] on th "The Granite Peak Elite" at bounding box center [427, 528] width 446 height 70
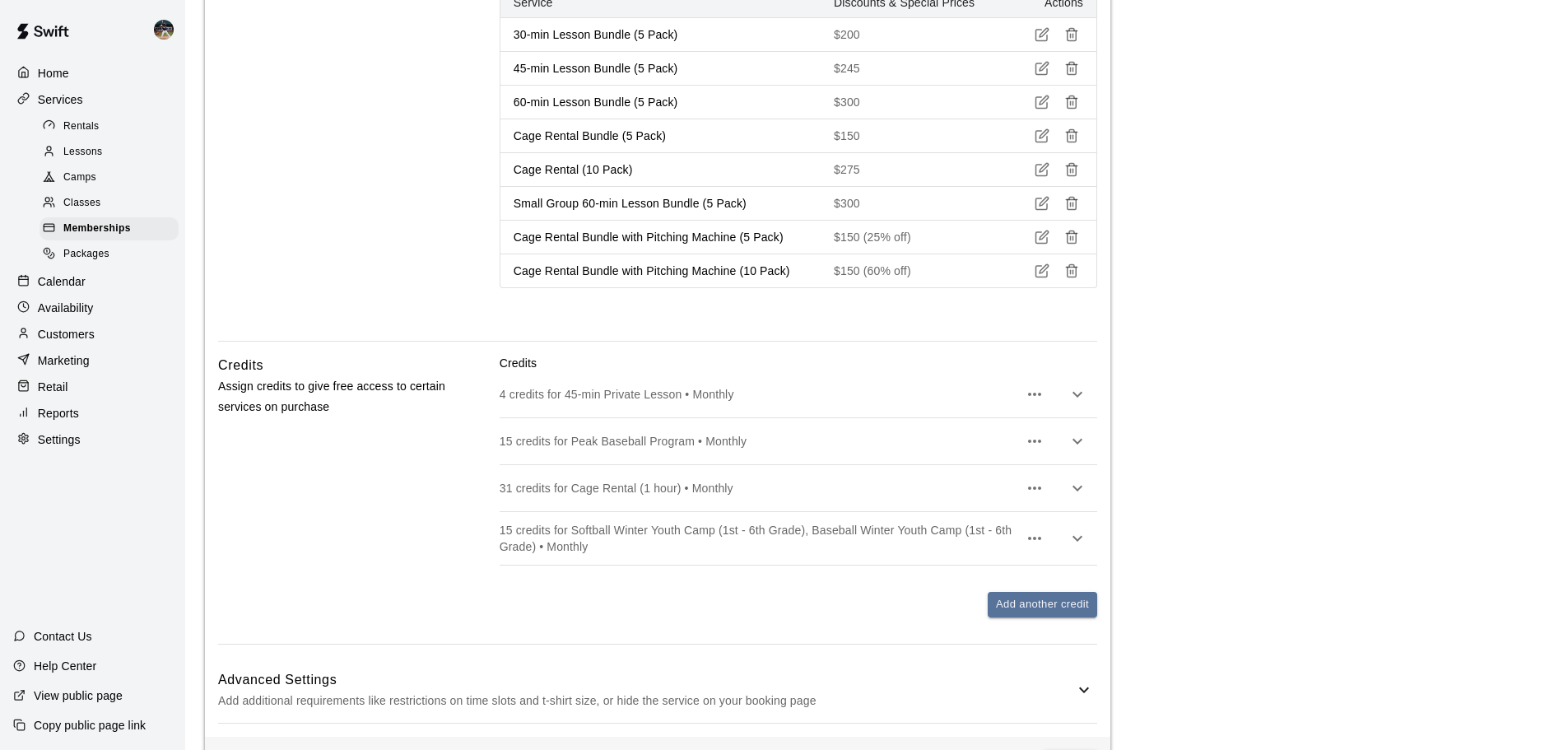
scroll to position [1412, 0]
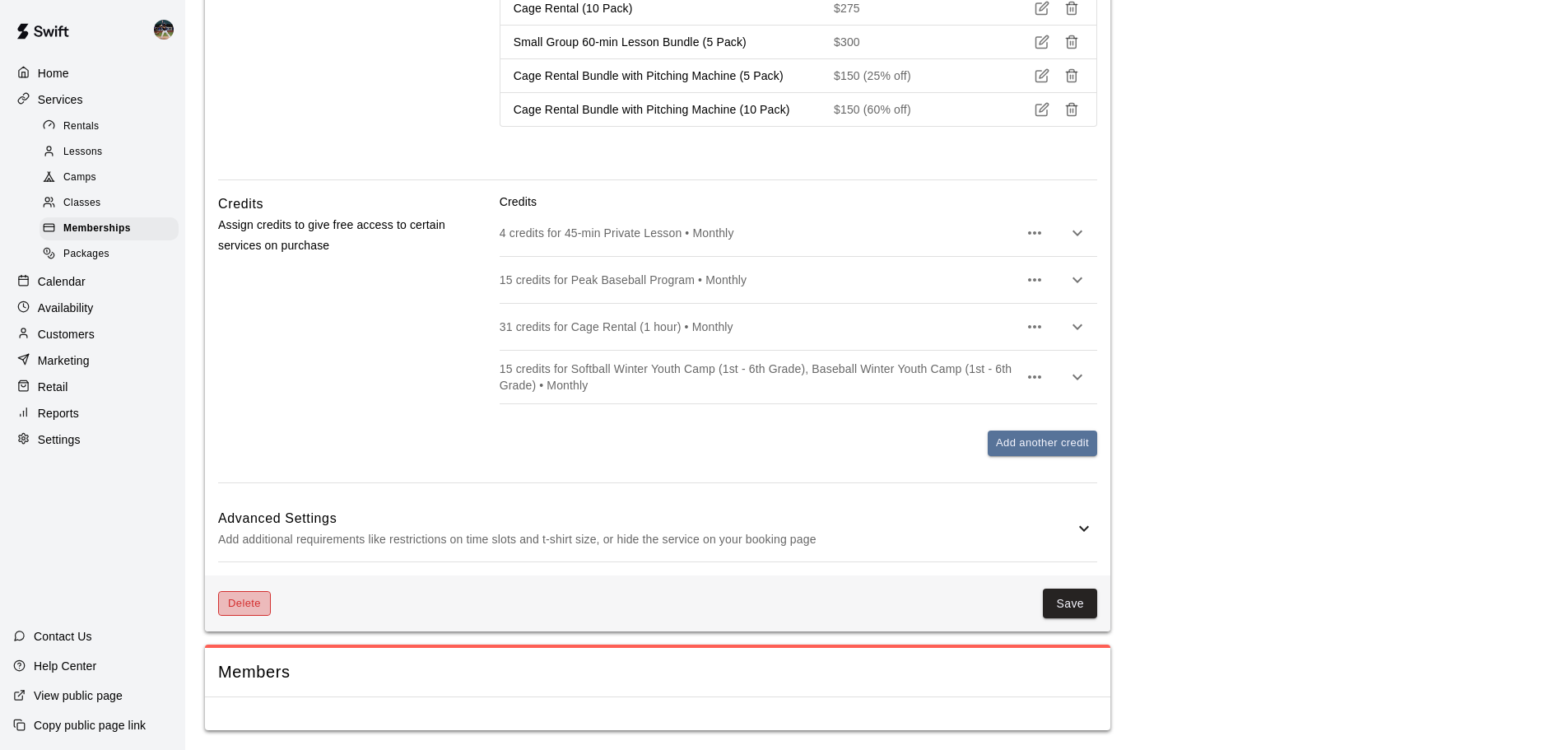
click at [257, 555] on button "Delete" at bounding box center [244, 603] width 52 height 25
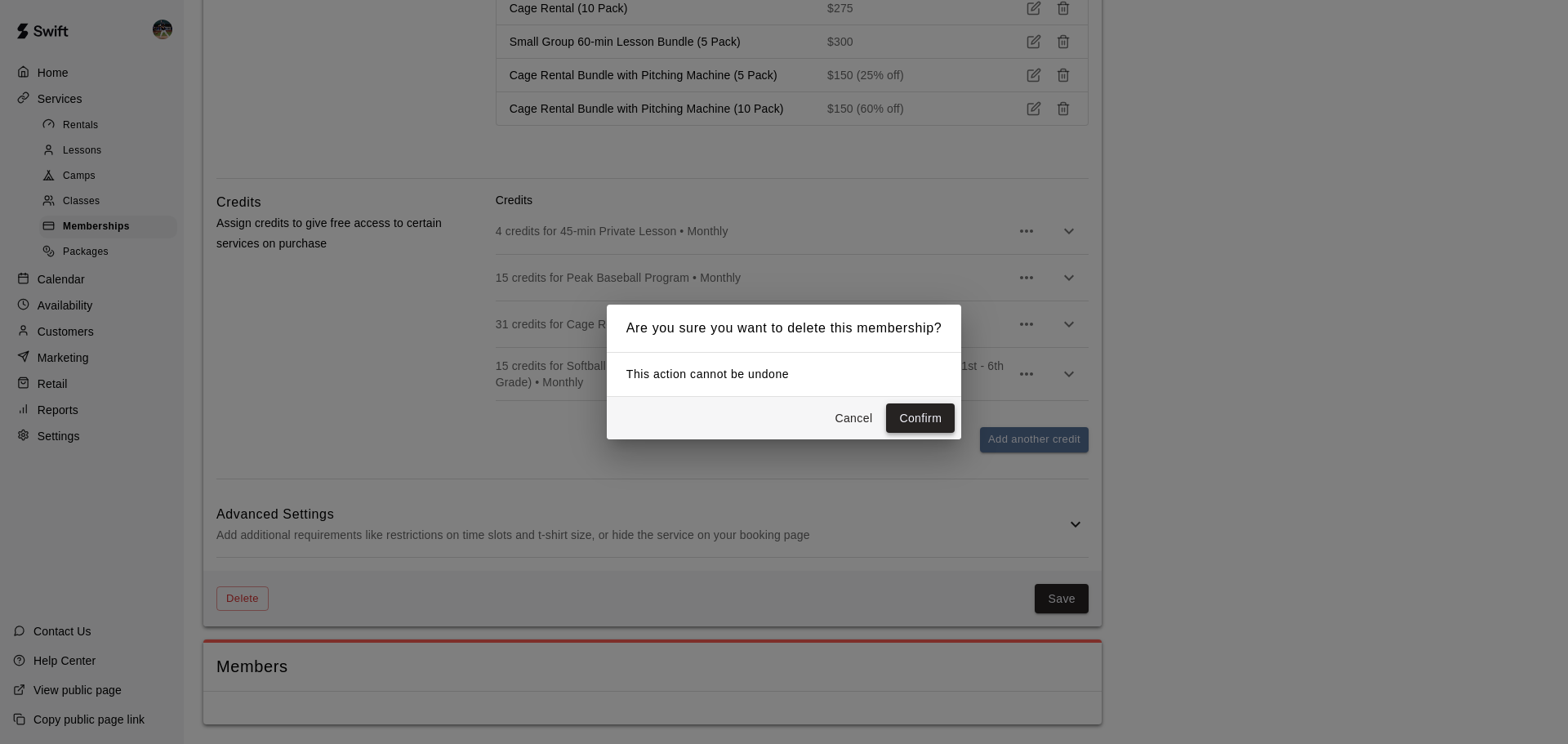
click at [848, 421] on button "Confirm" at bounding box center [920, 418] width 69 height 31
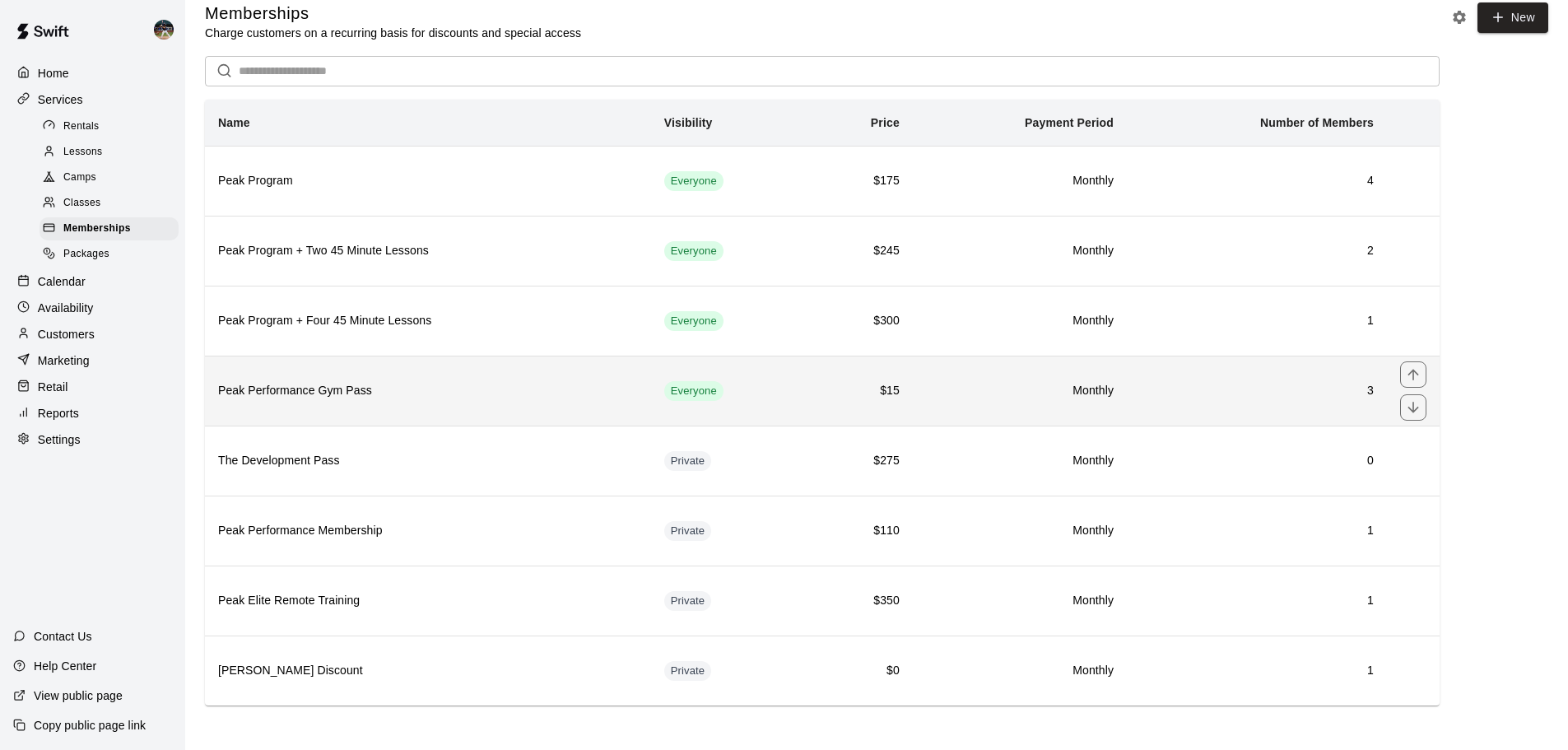
scroll to position [22, 0]
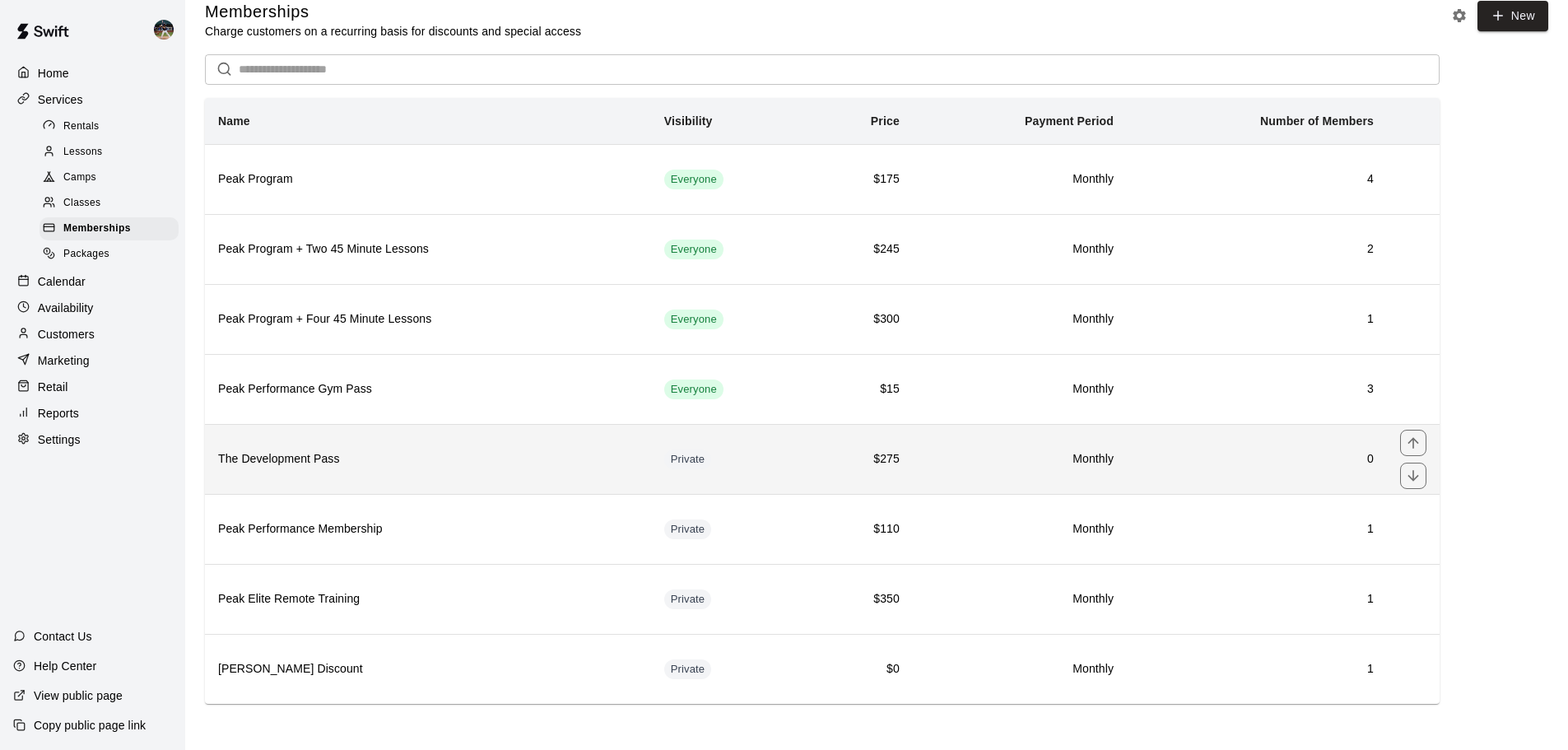
click at [340, 468] on h6 "The Development Pass" at bounding box center [427, 458] width 420 height 18
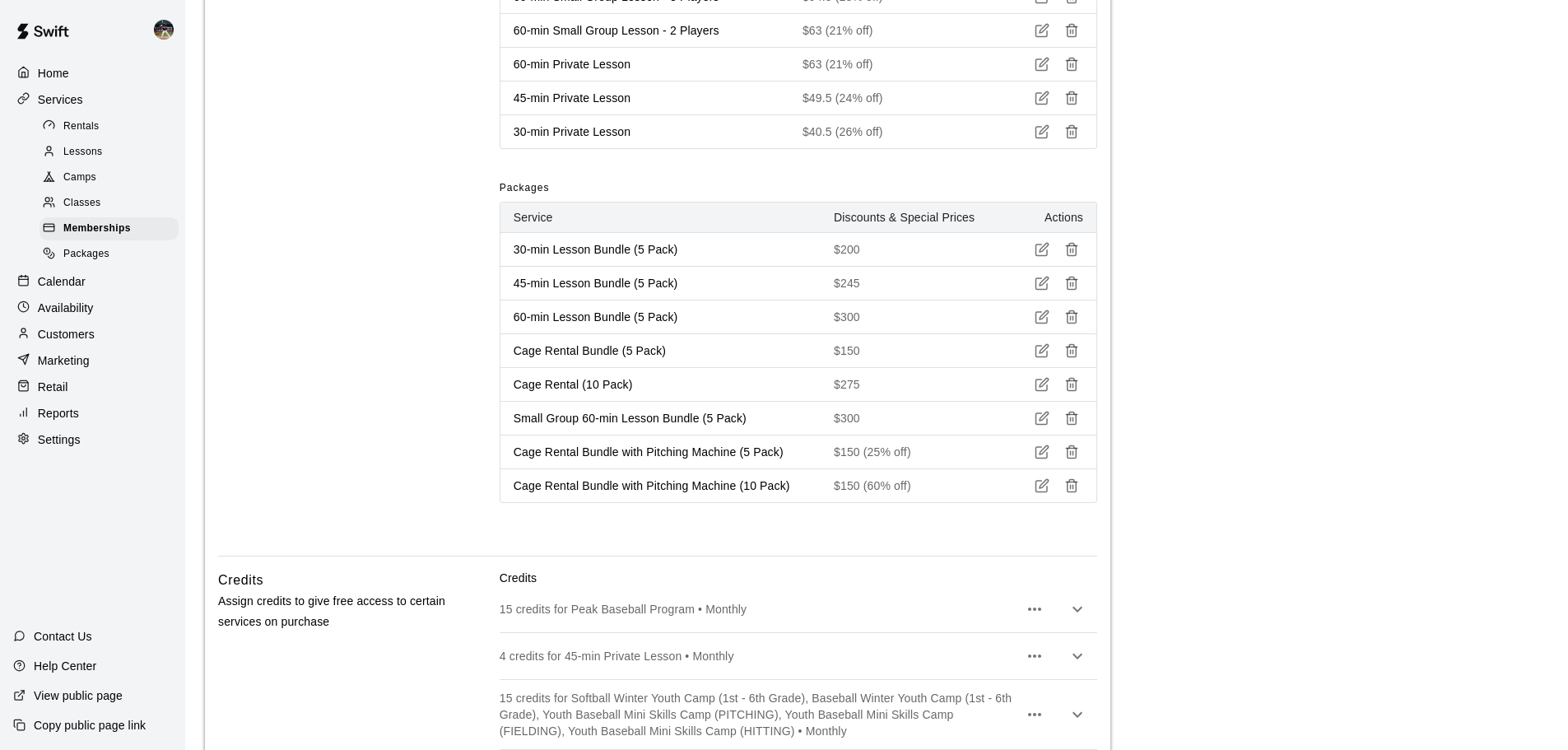
scroll to position [1451, 0]
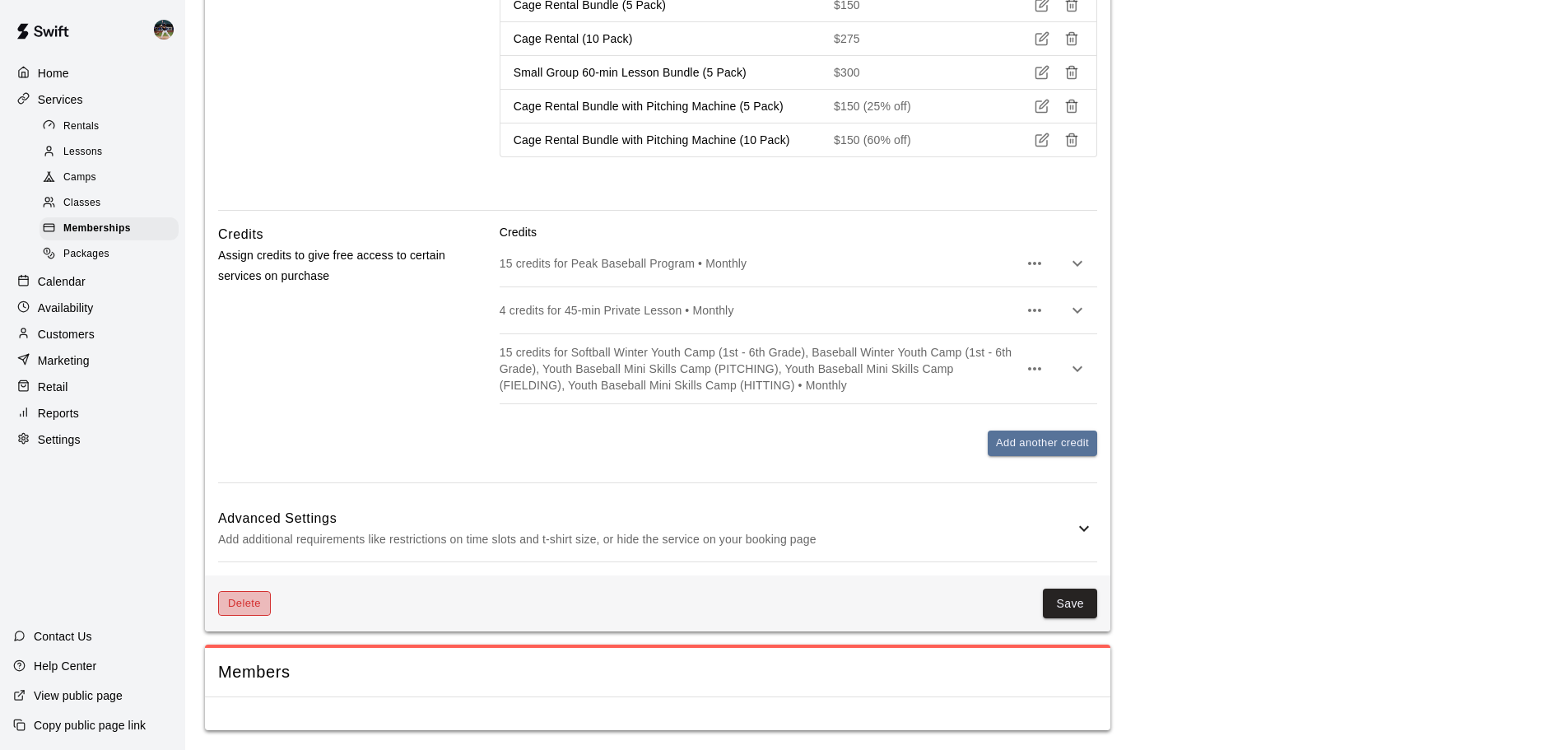
click at [270, 555] on button "Delete" at bounding box center [244, 603] width 52 height 25
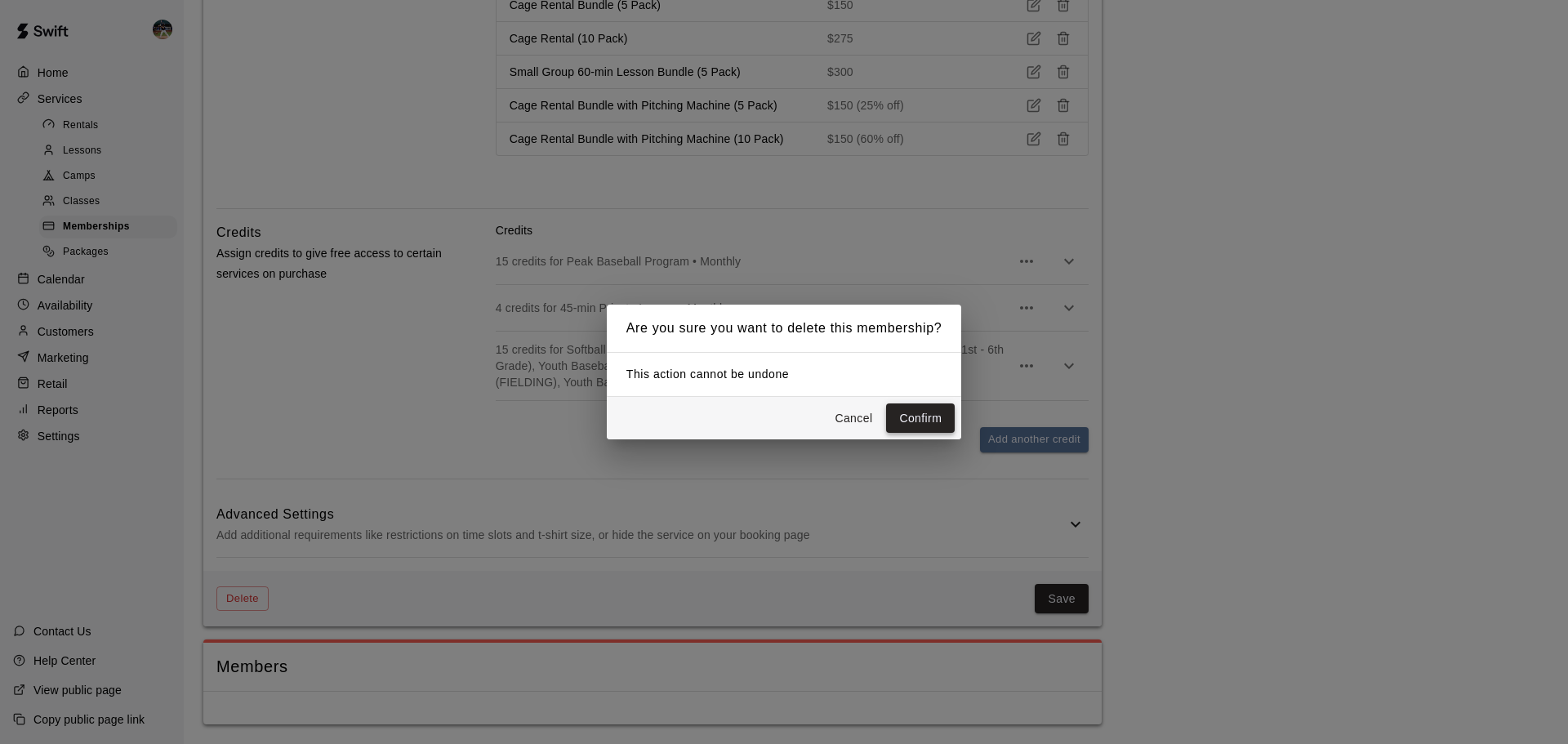
click at [848, 410] on button "Confirm" at bounding box center [920, 418] width 69 height 31
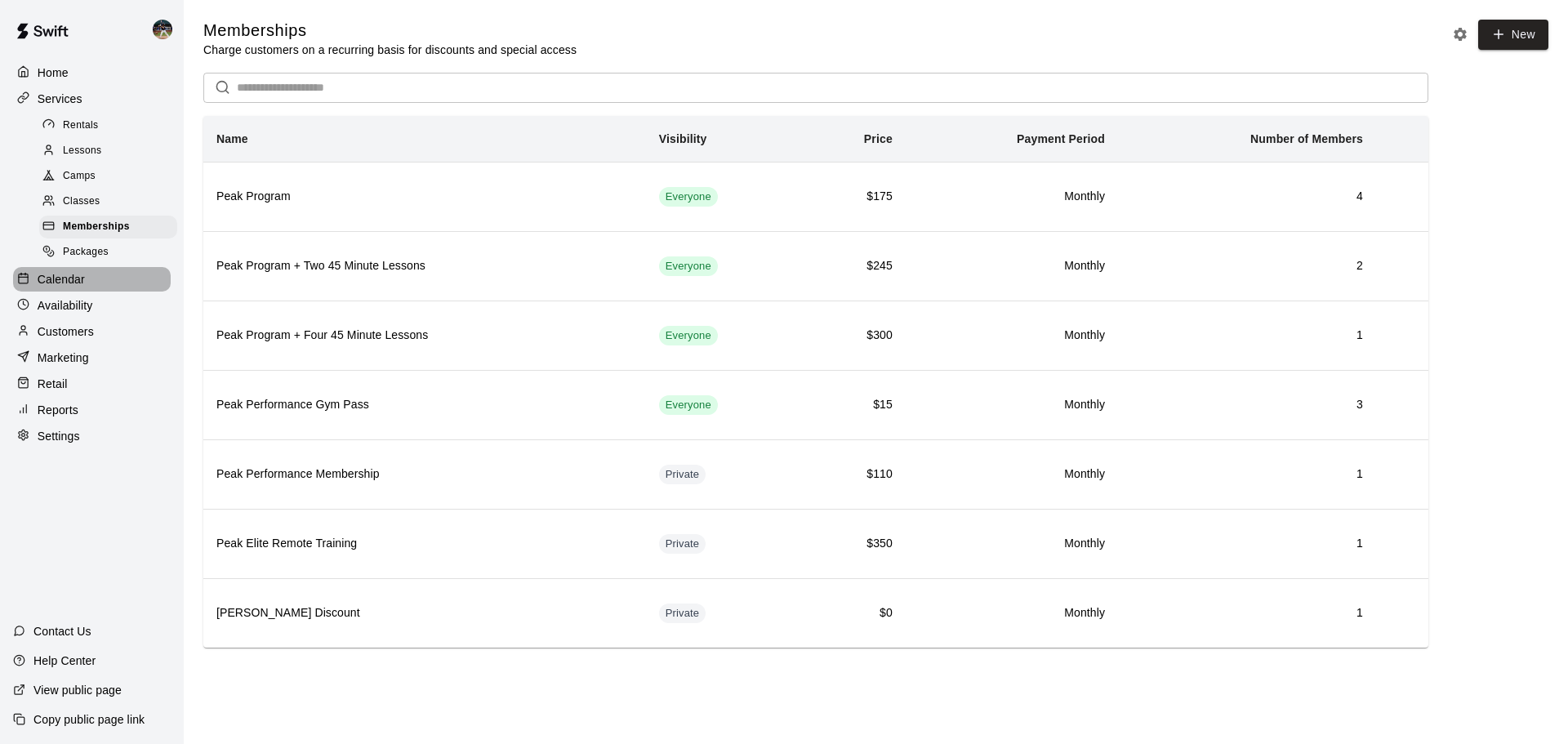
drag, startPoint x: 92, startPoint y: 292, endPoint x: 112, endPoint y: 301, distance: 21.9
click at [92, 291] on div "Calendar" at bounding box center [92, 279] width 158 height 24
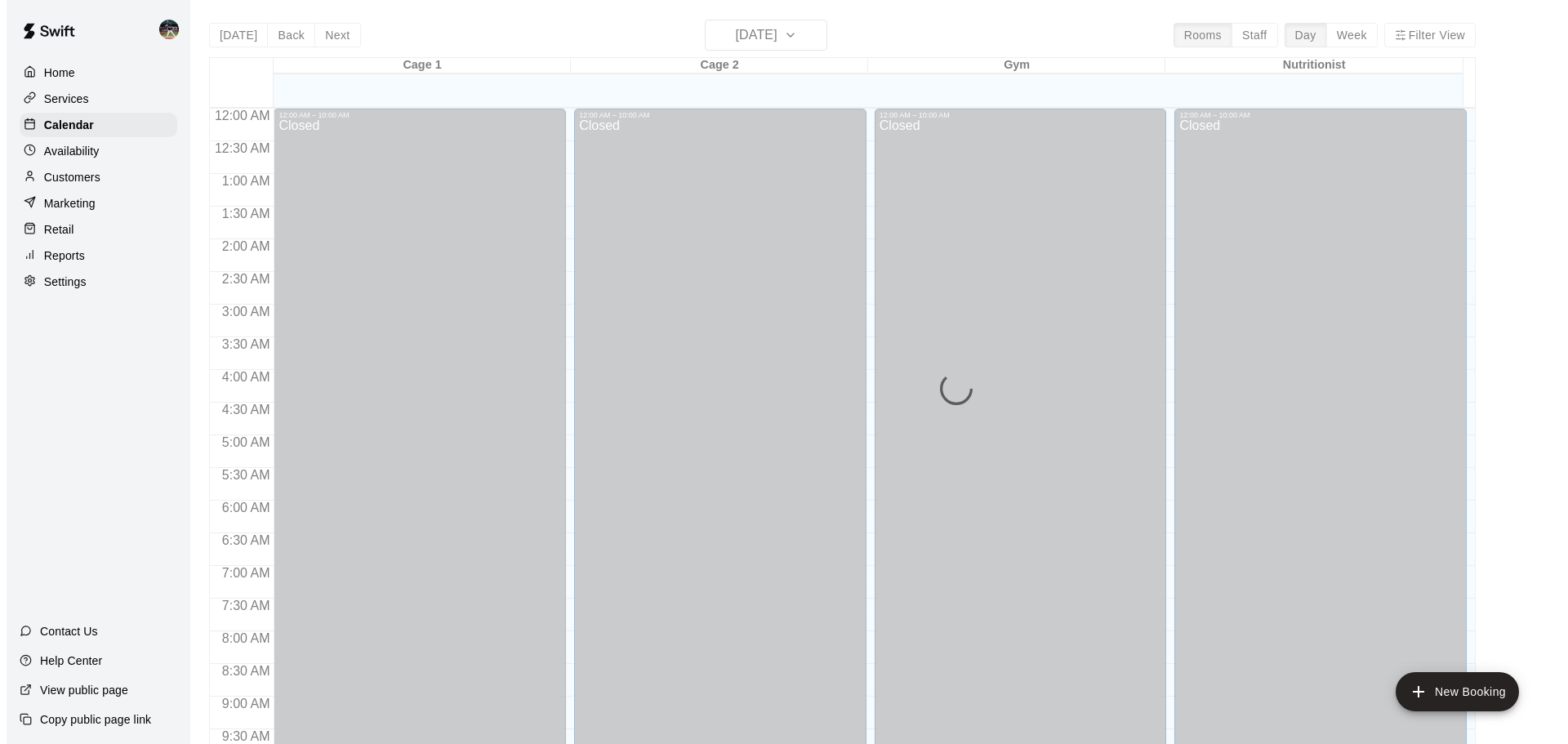
scroll to position [663, 0]
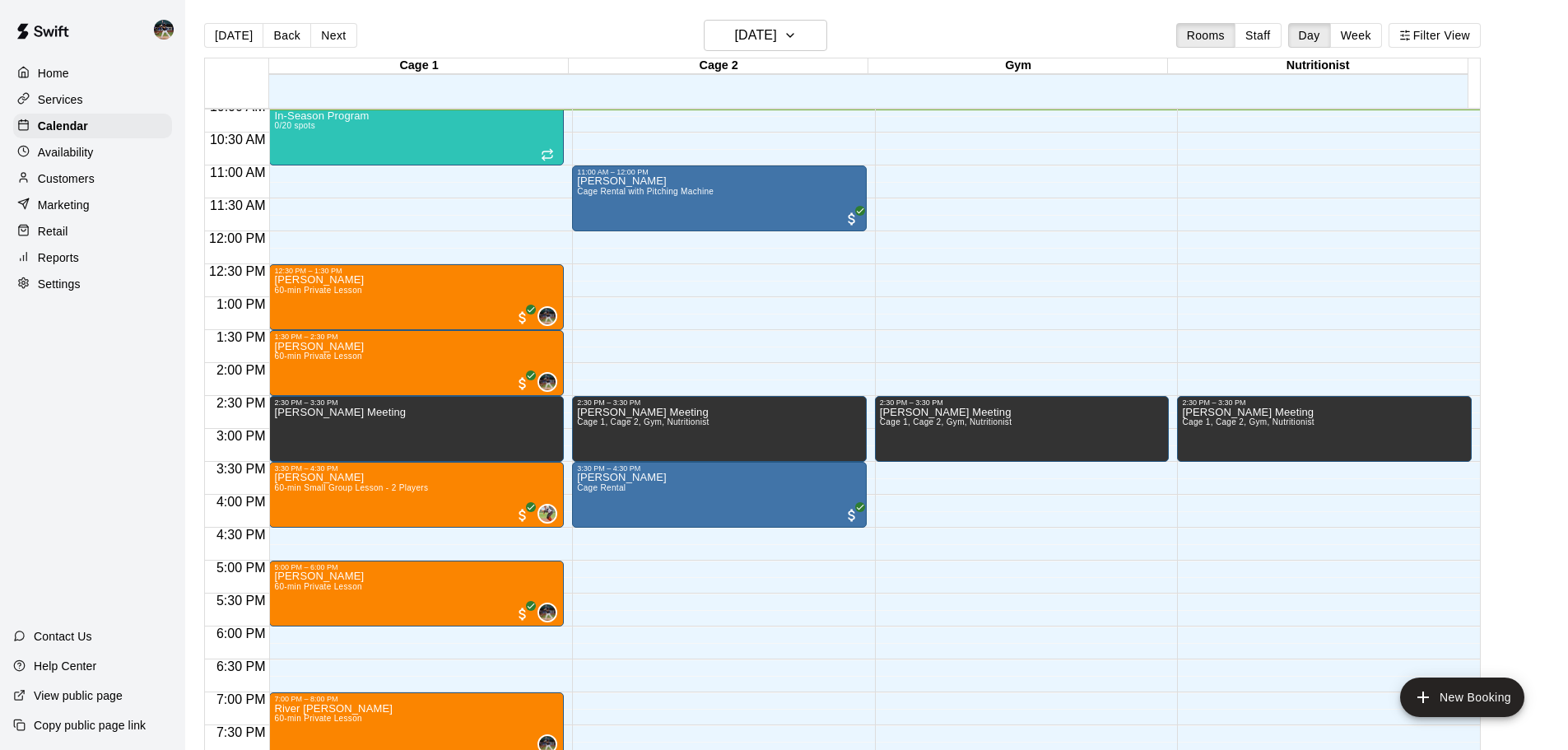
click at [99, 111] on div "Services" at bounding box center [93, 99] width 159 height 24
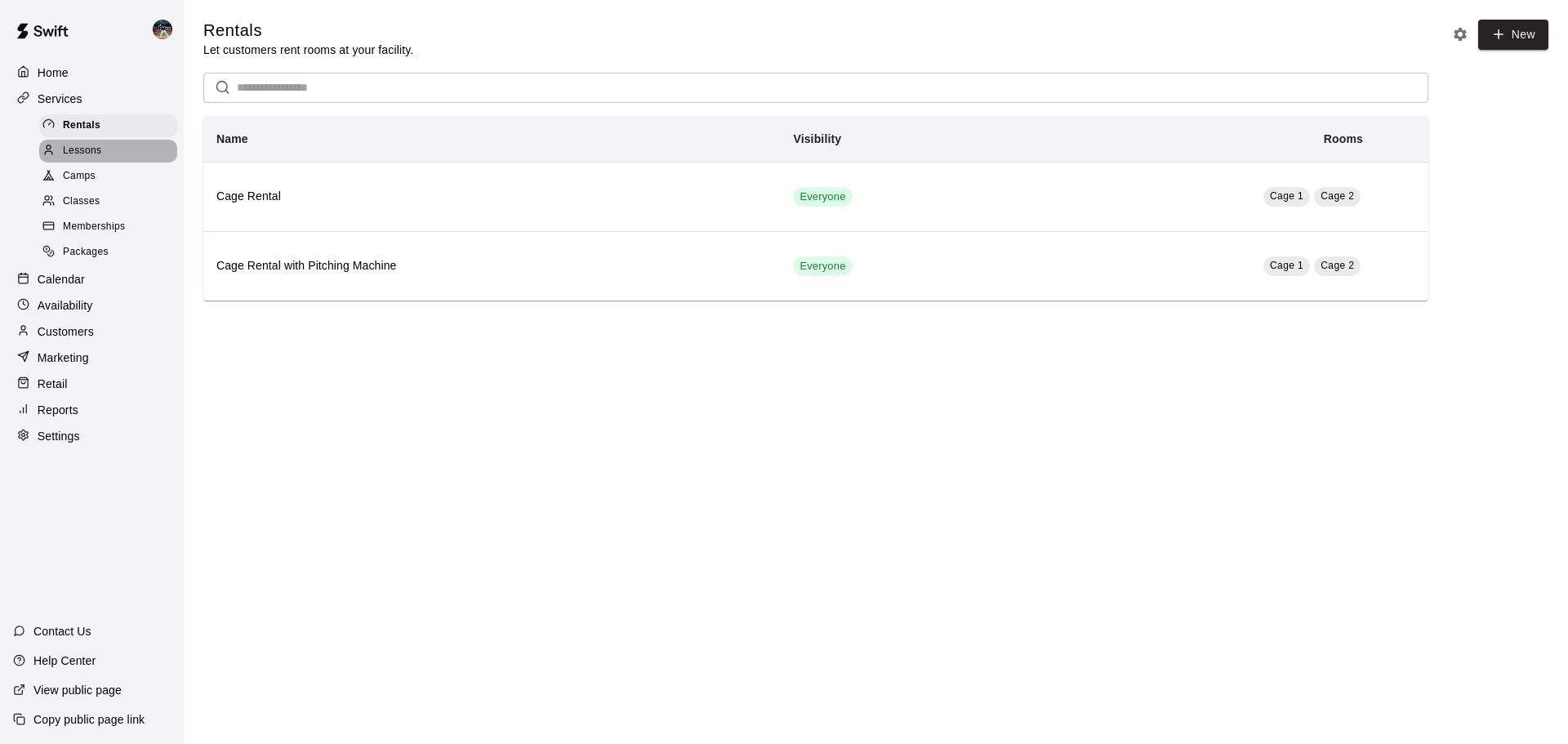
click at [109, 149] on div "Lessons" at bounding box center [108, 150] width 138 height 23
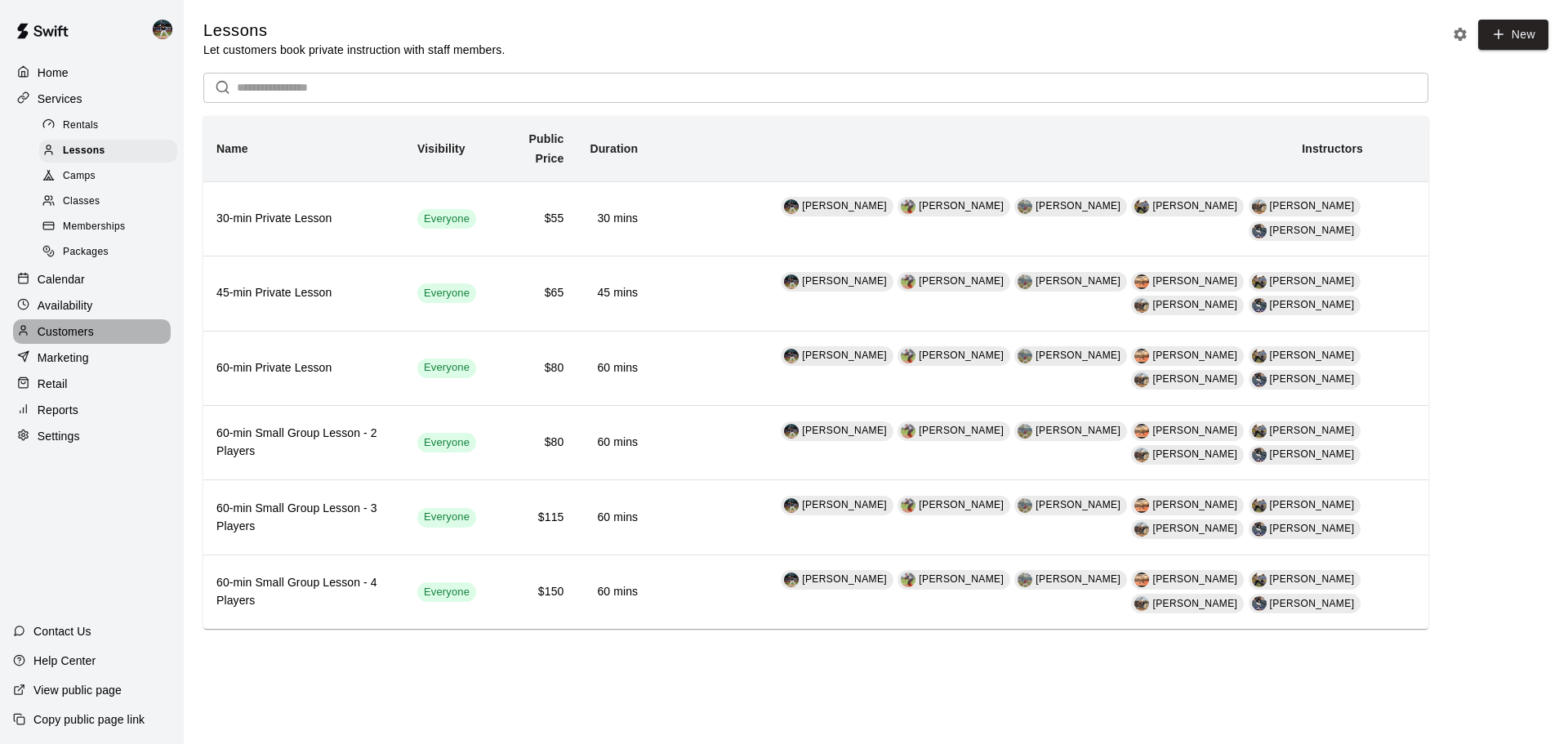
click at [84, 339] on p "Customers" at bounding box center [65, 332] width 57 height 17
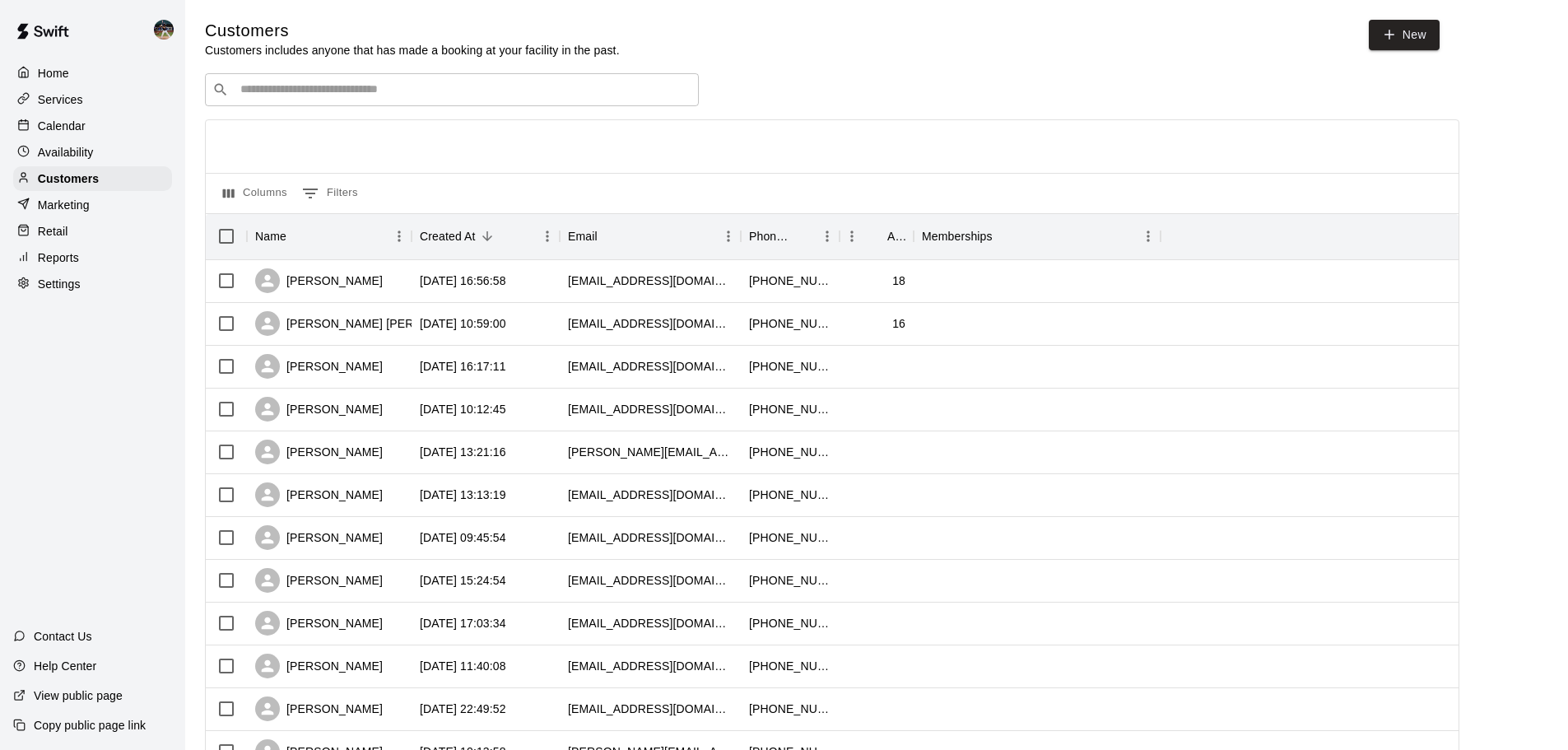
click at [113, 238] on div "Retail" at bounding box center [93, 231] width 159 height 24
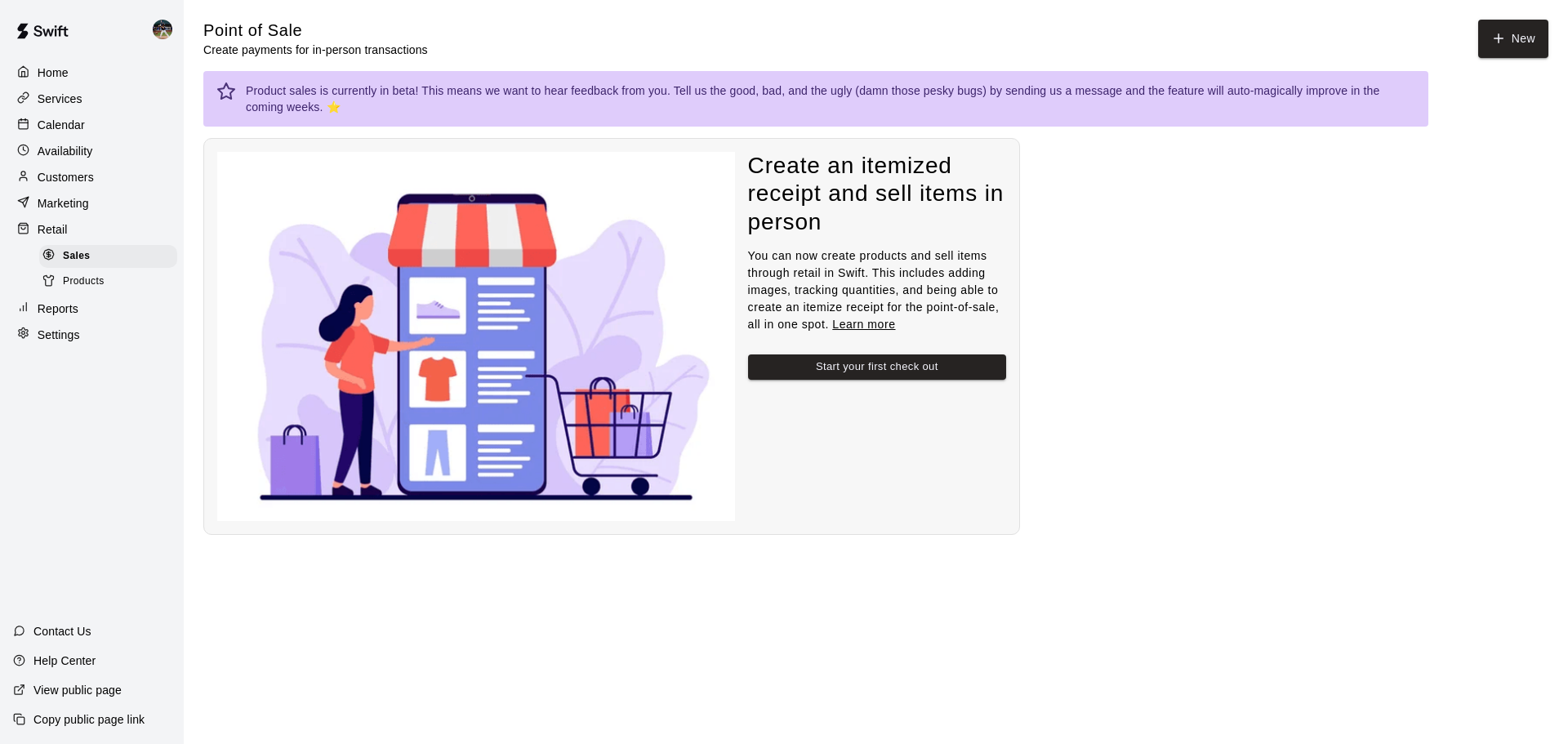
click at [117, 199] on div "Marketing" at bounding box center [92, 203] width 158 height 24
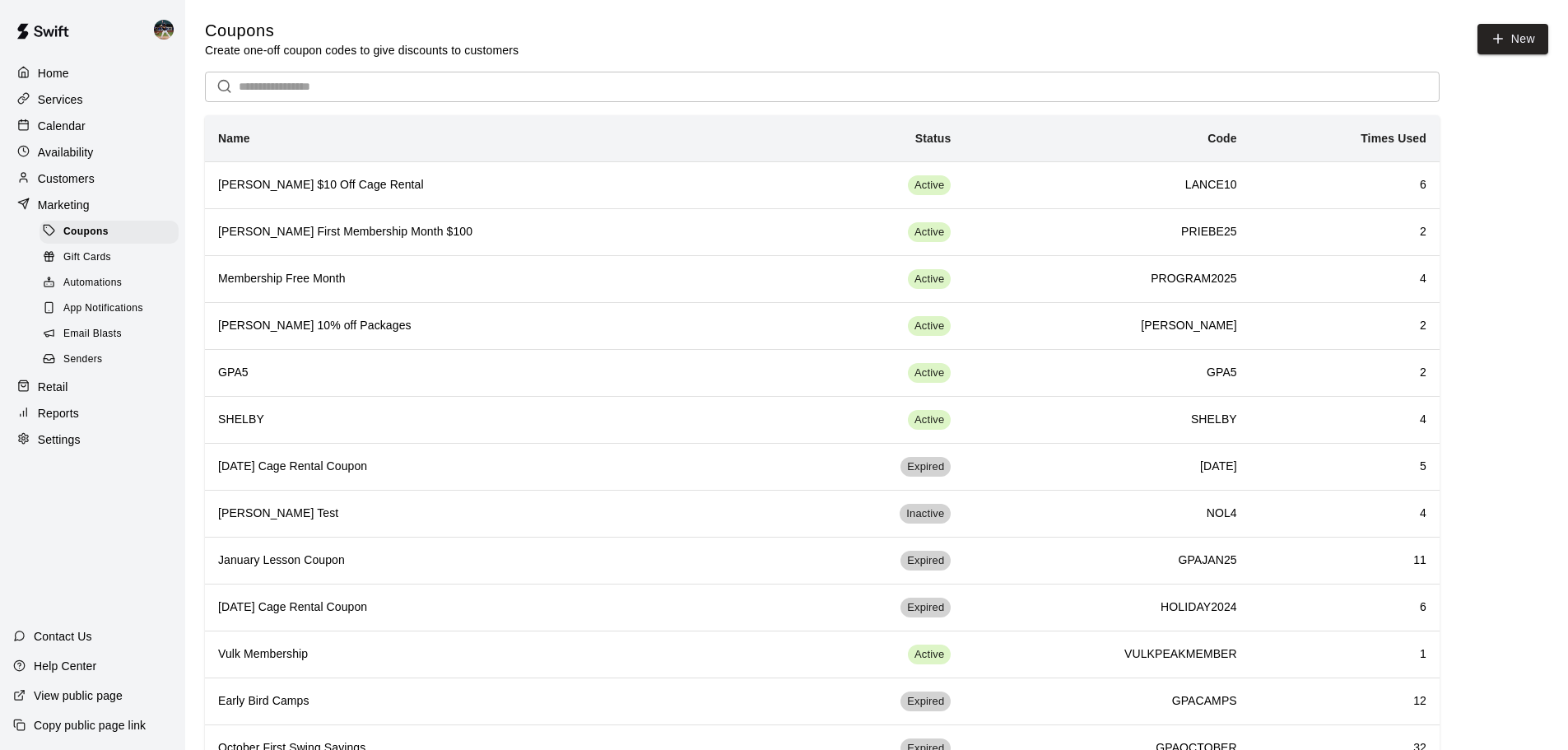
click at [111, 342] on span "Email Blasts" at bounding box center [93, 335] width 58 height 17
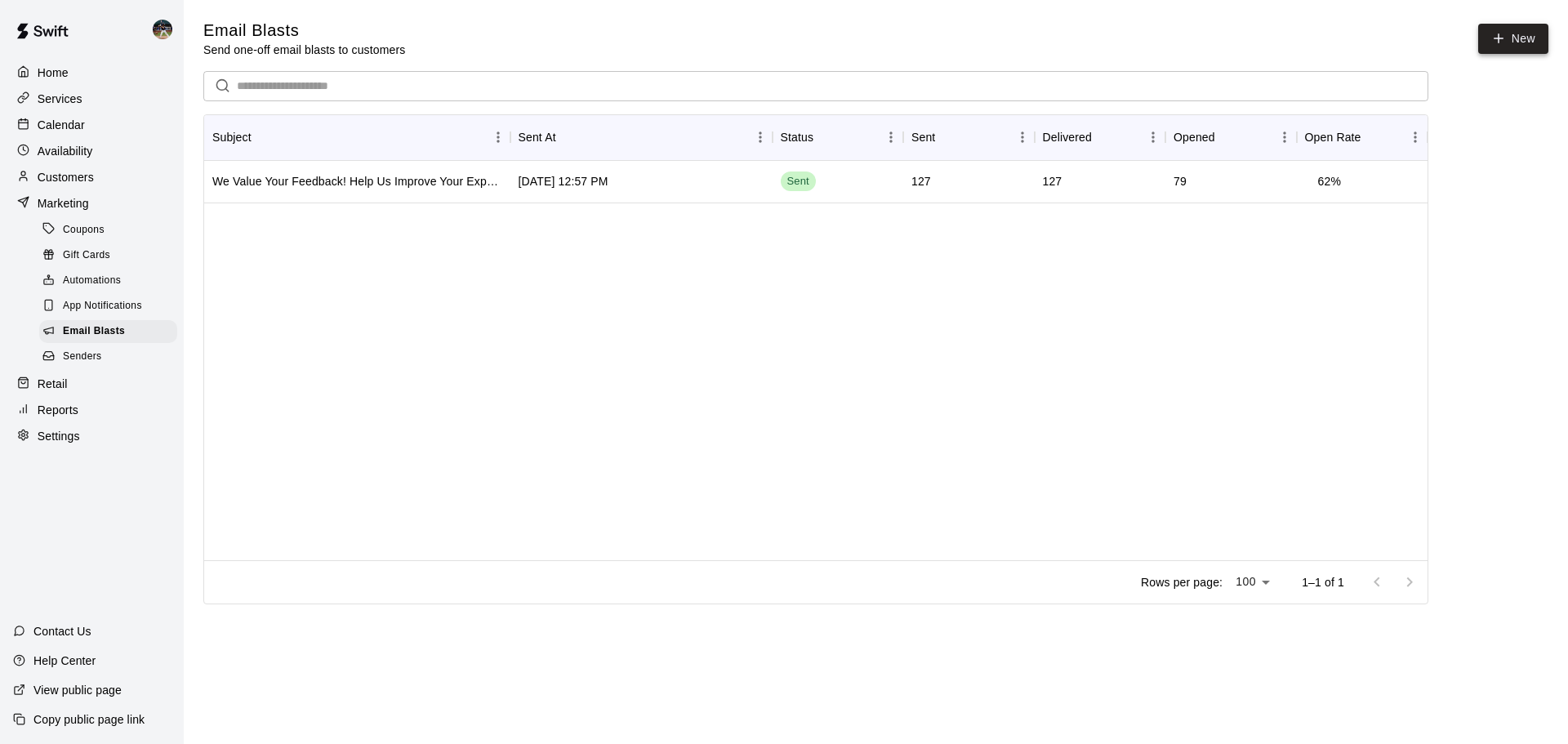
click at [848, 36] on link "New" at bounding box center [1513, 39] width 71 height 31
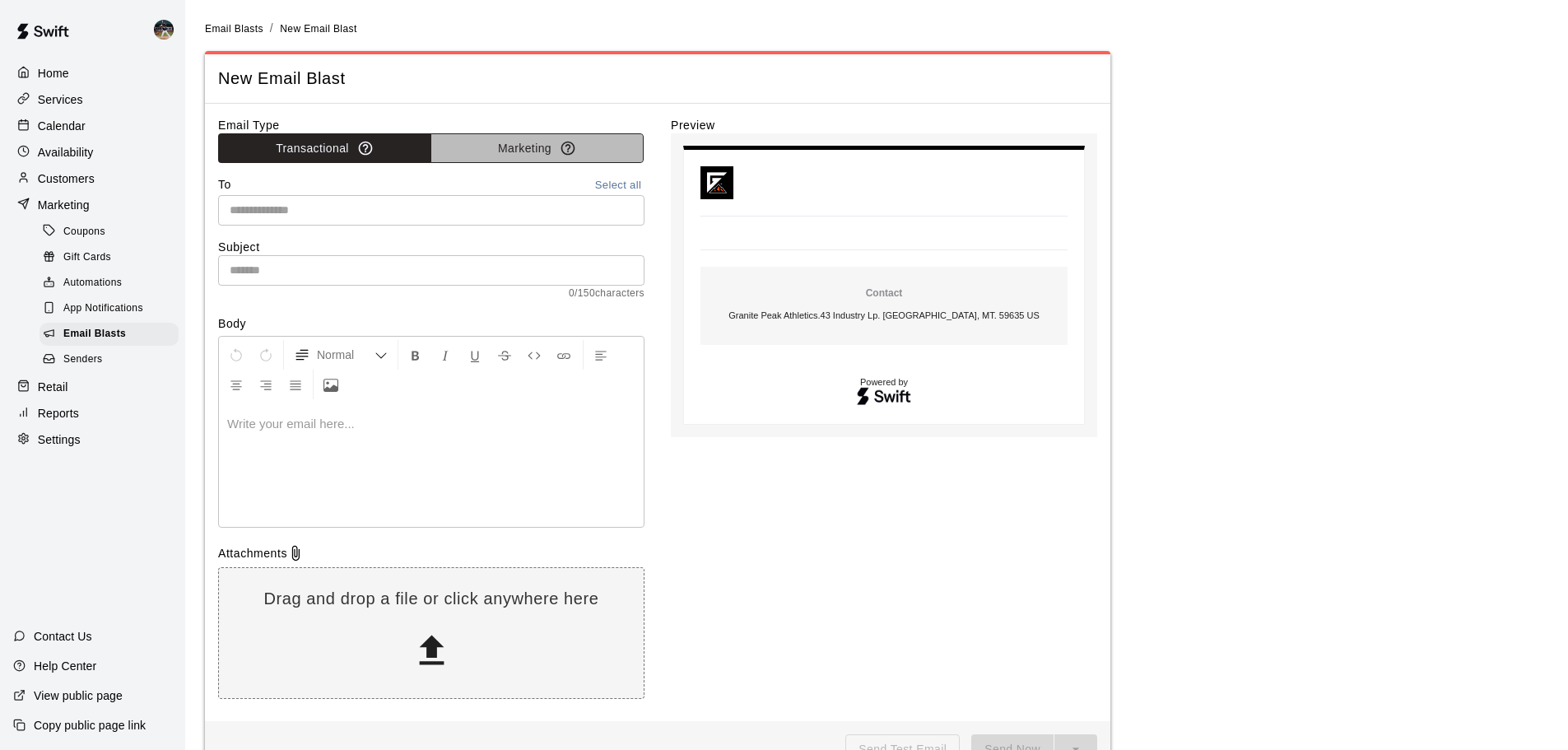
click at [490, 148] on button "Marketing" at bounding box center [537, 149] width 213 height 31
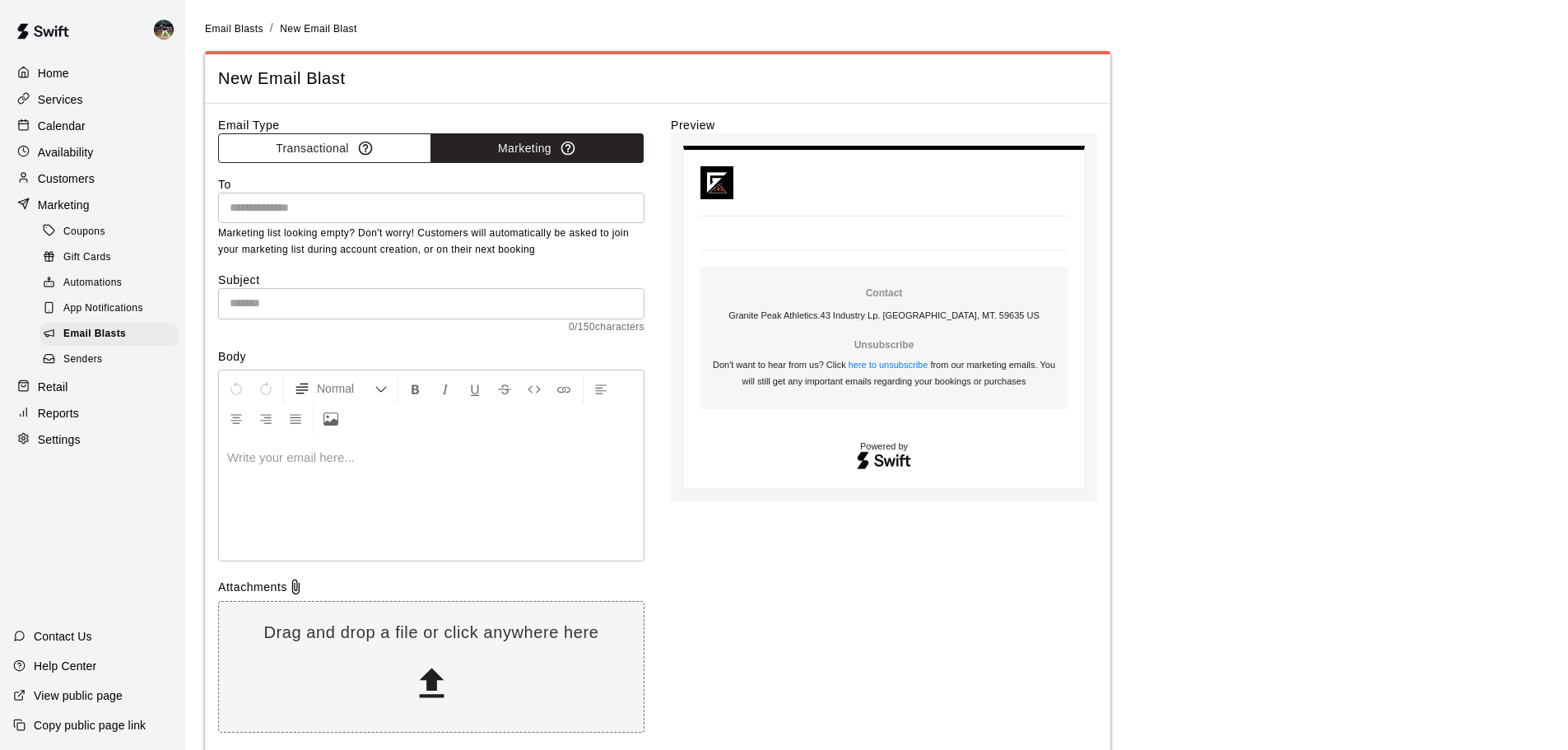
click at [293, 146] on button "Transactional" at bounding box center [324, 149] width 213 height 31
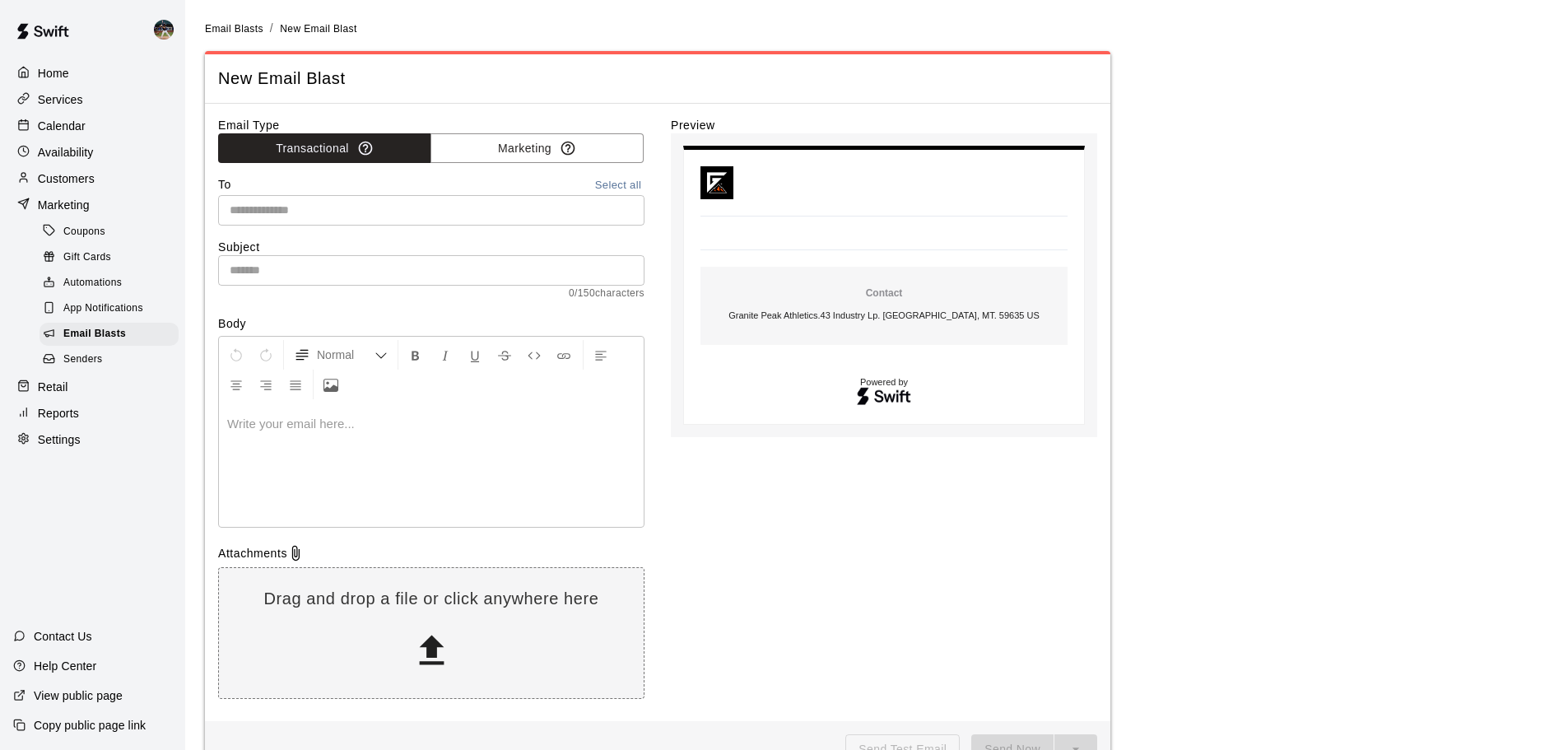
click at [616, 185] on button "Select all" at bounding box center [618, 185] width 52 height 19
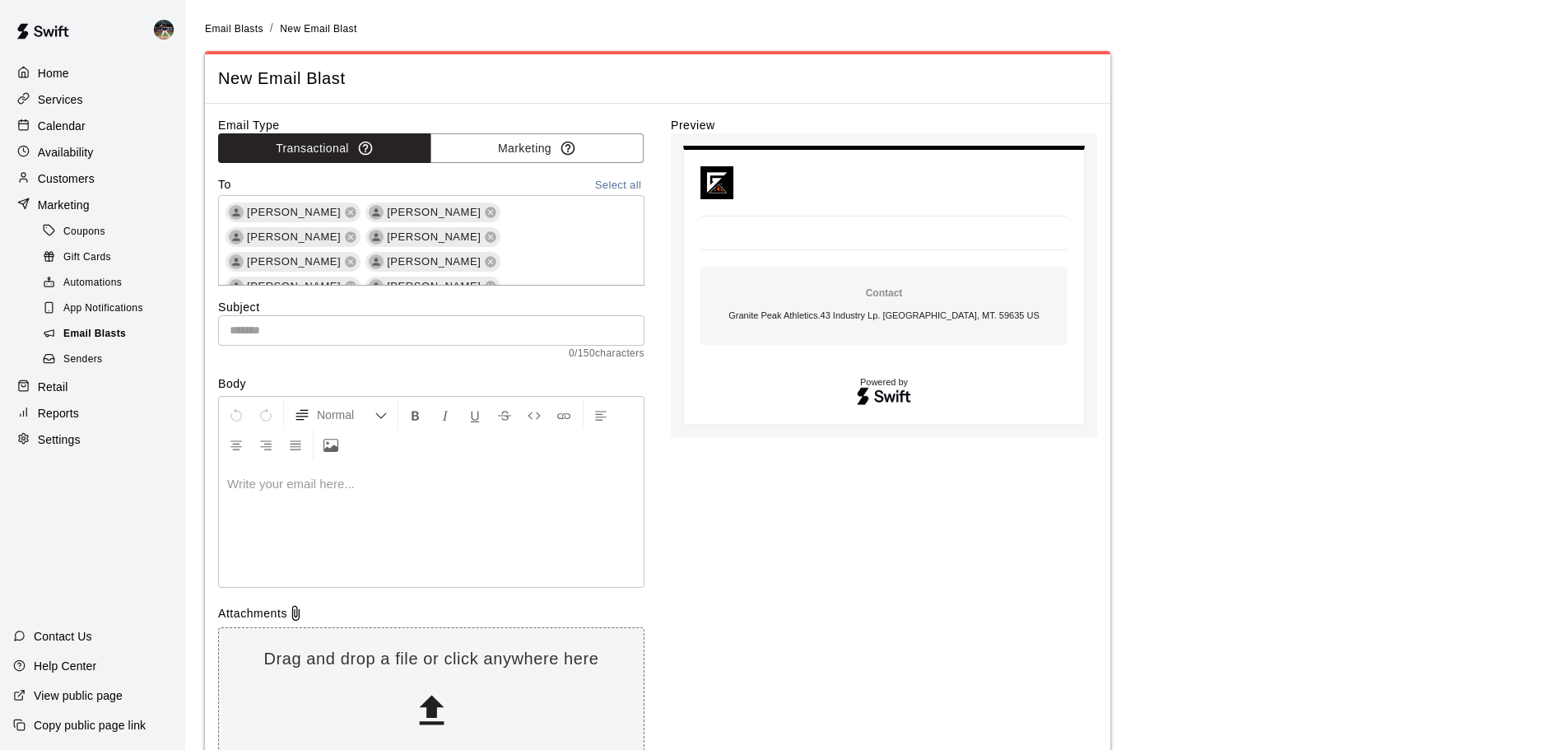
click at [125, 342] on span "Email Blasts" at bounding box center [94, 335] width 63 height 17
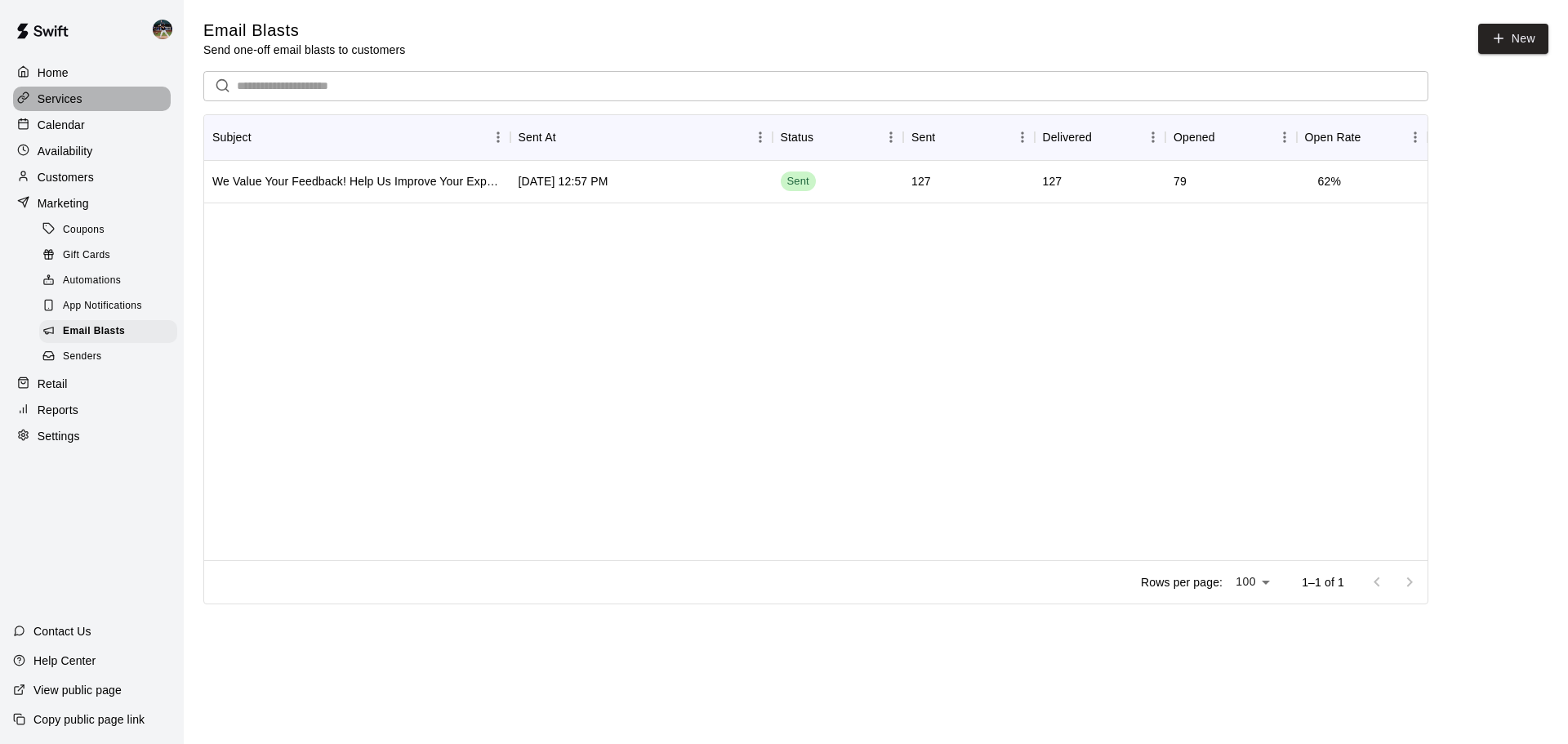
click at [78, 98] on p "Services" at bounding box center [59, 99] width 45 height 17
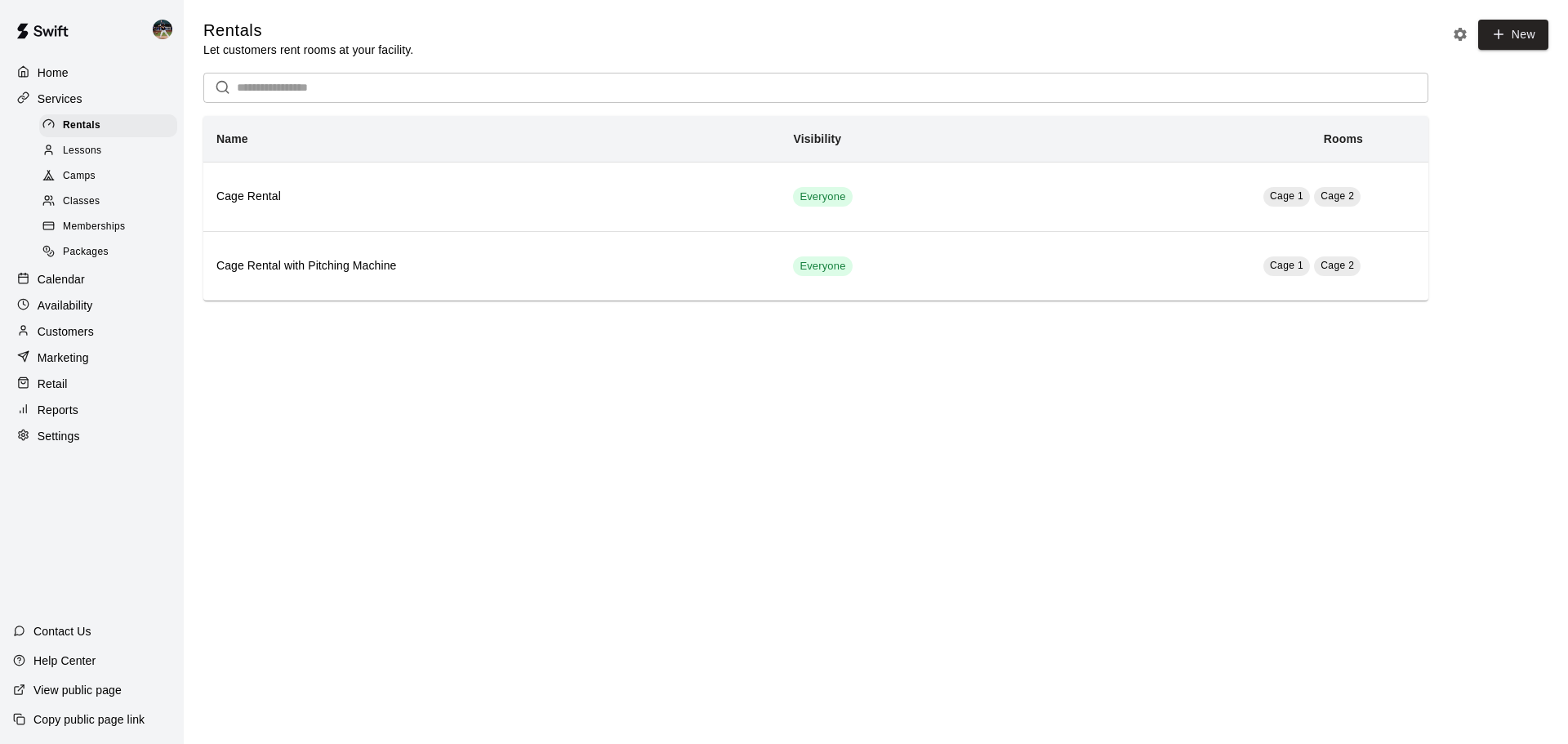
click at [98, 152] on span "Lessons" at bounding box center [83, 151] width 39 height 17
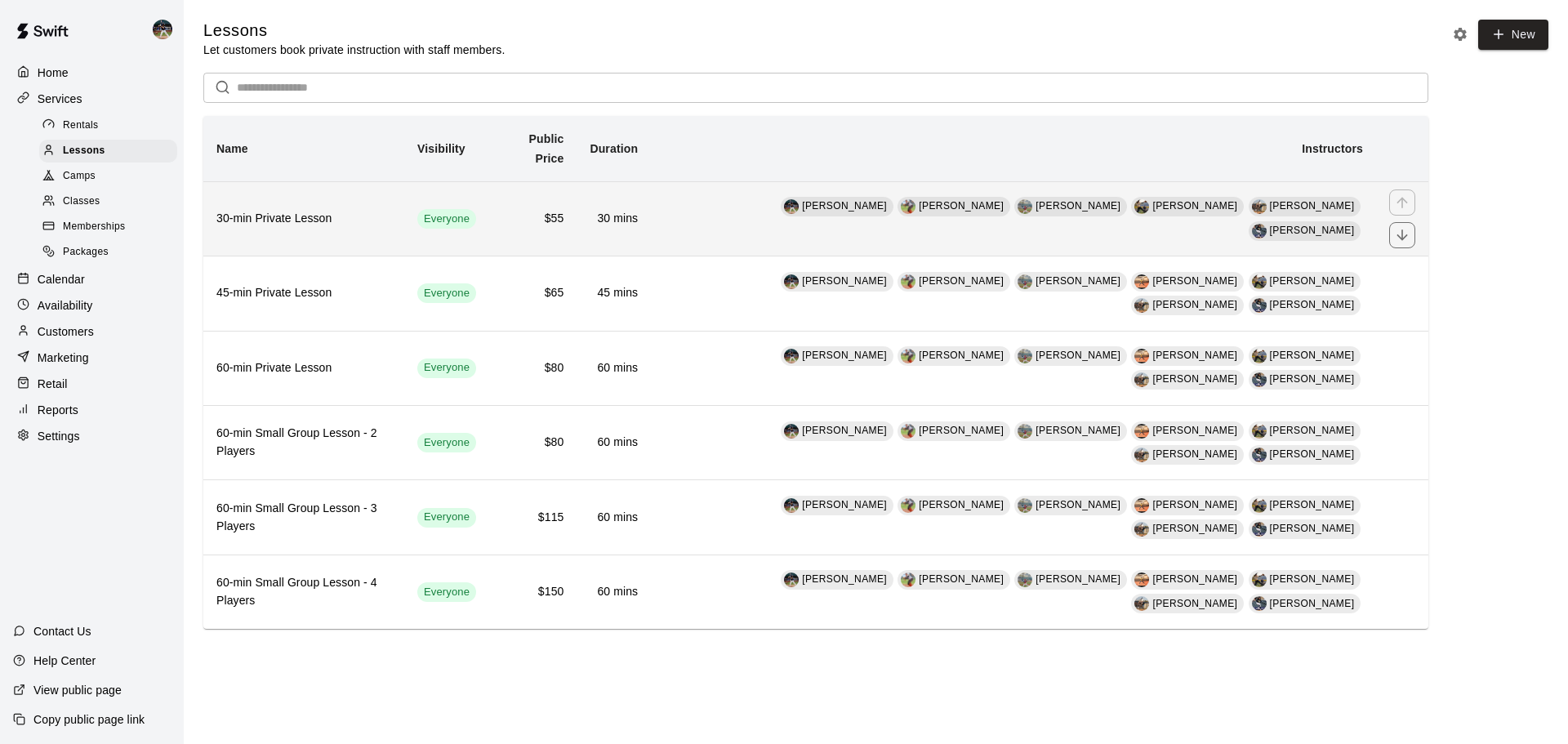
click at [405, 186] on th "30-min Private Lesson" at bounding box center [303, 218] width 200 height 74
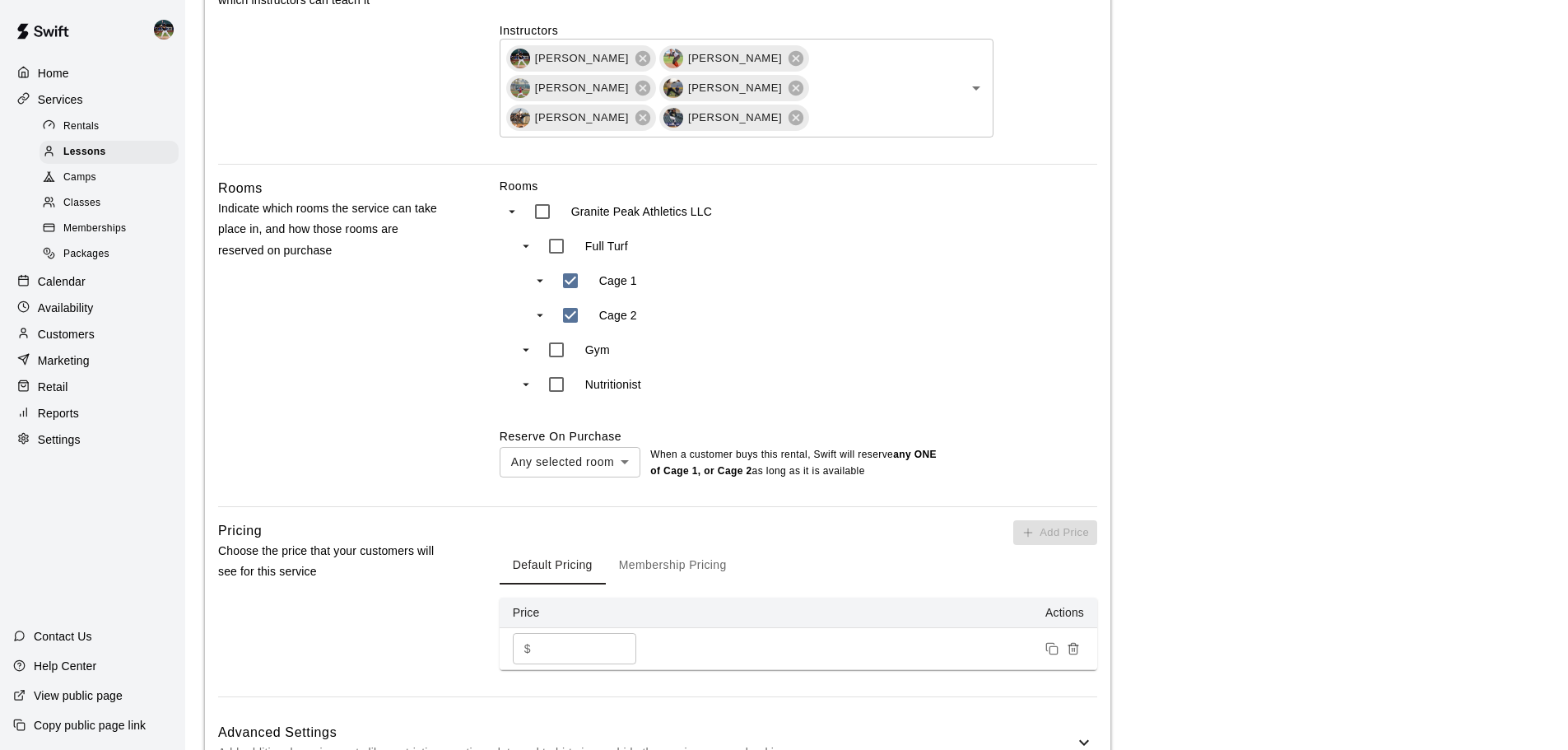
scroll to position [741, 0]
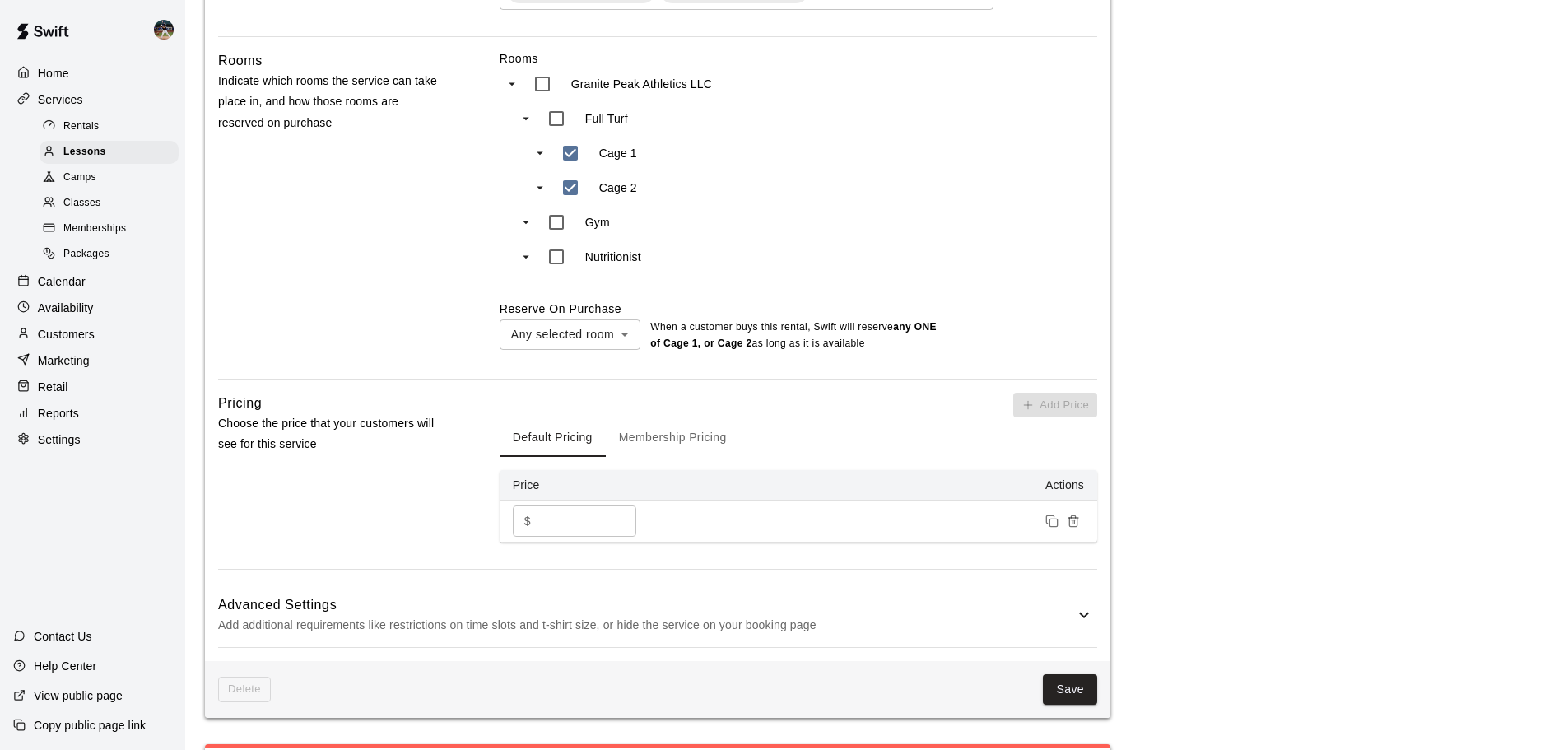
click at [544, 505] on input "**" at bounding box center [587, 520] width 99 height 31
type input "**"
click at [1060, 674] on button "Save" at bounding box center [1070, 689] width 54 height 31
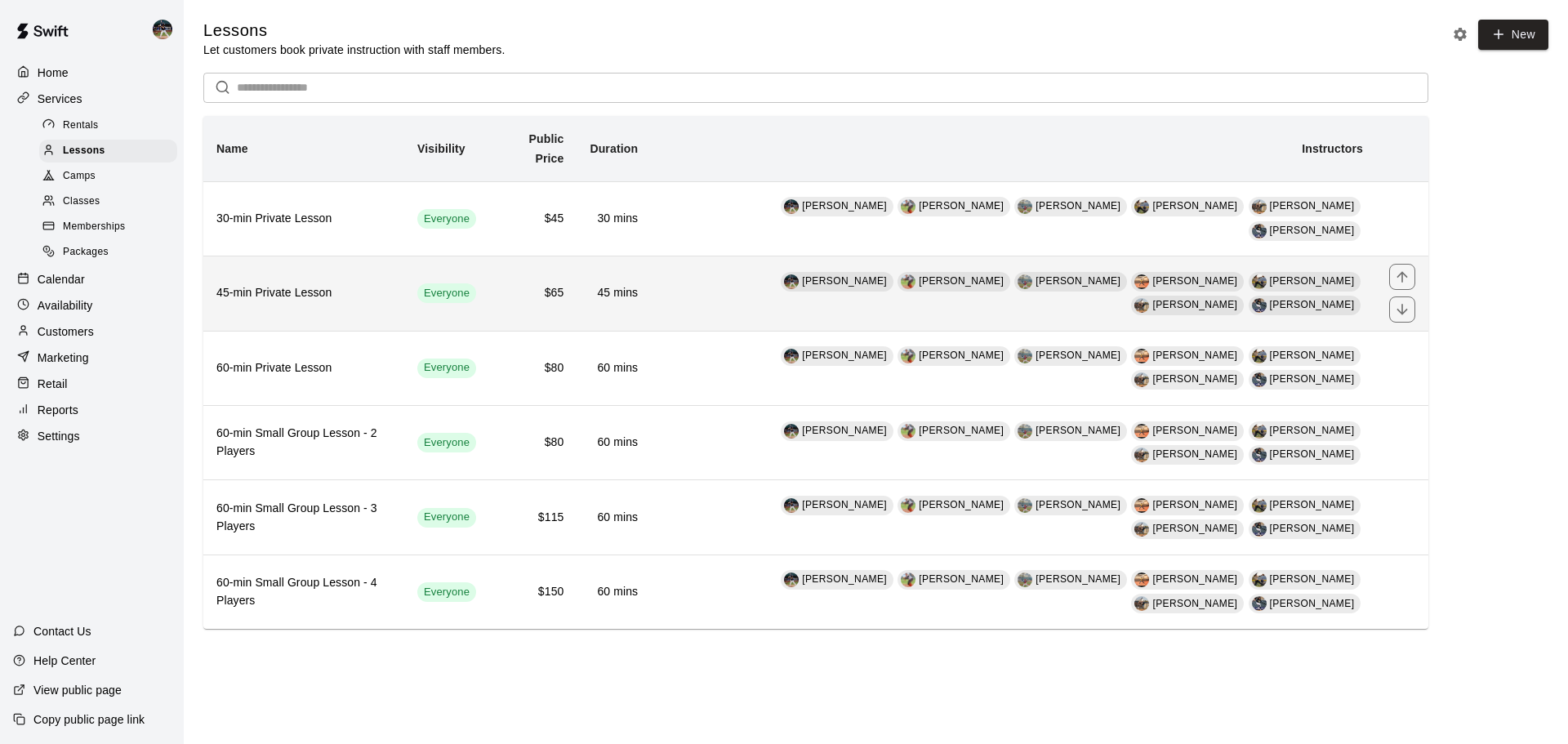
click at [294, 257] on th "45-min Private Lesson" at bounding box center [303, 293] width 200 height 74
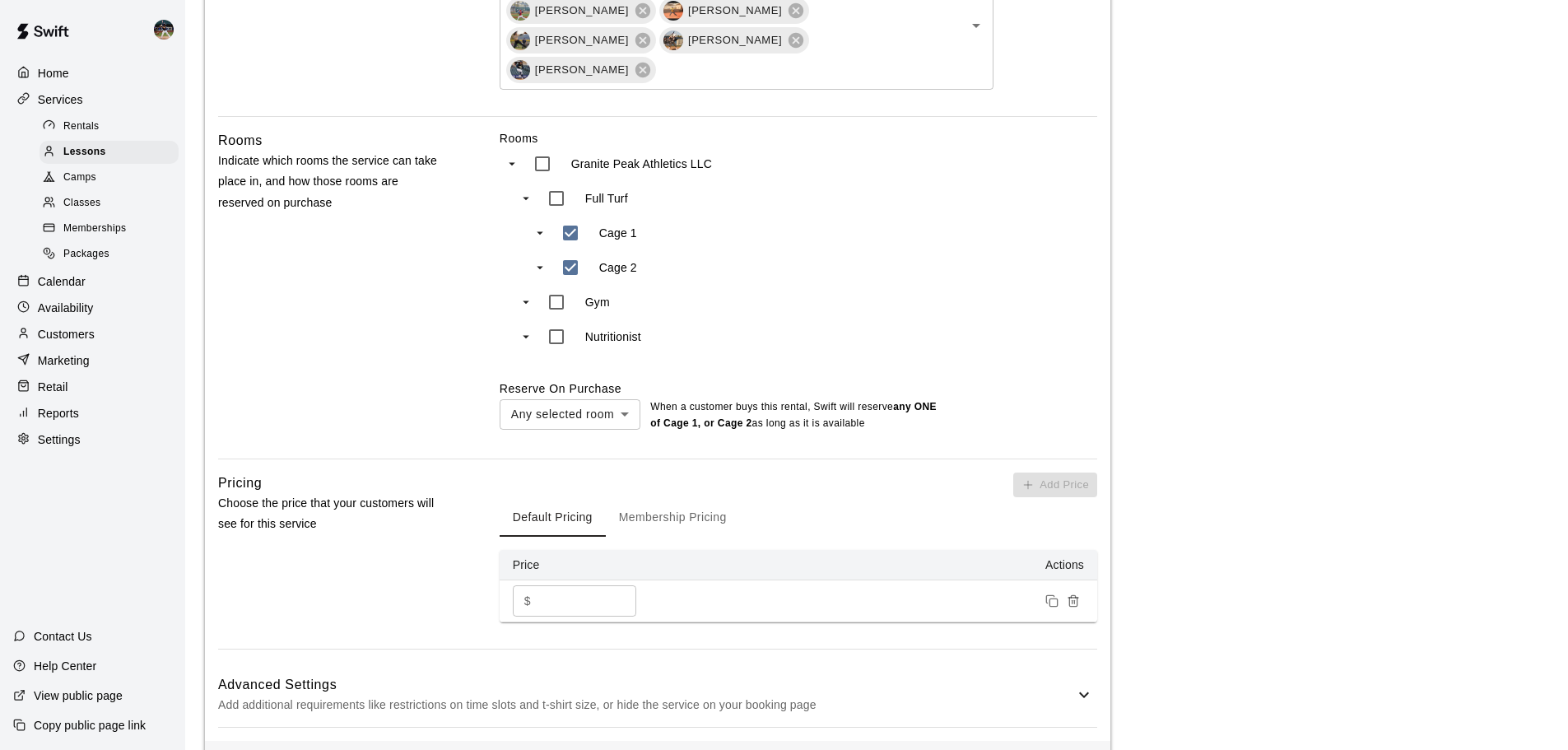
scroll to position [741, 0]
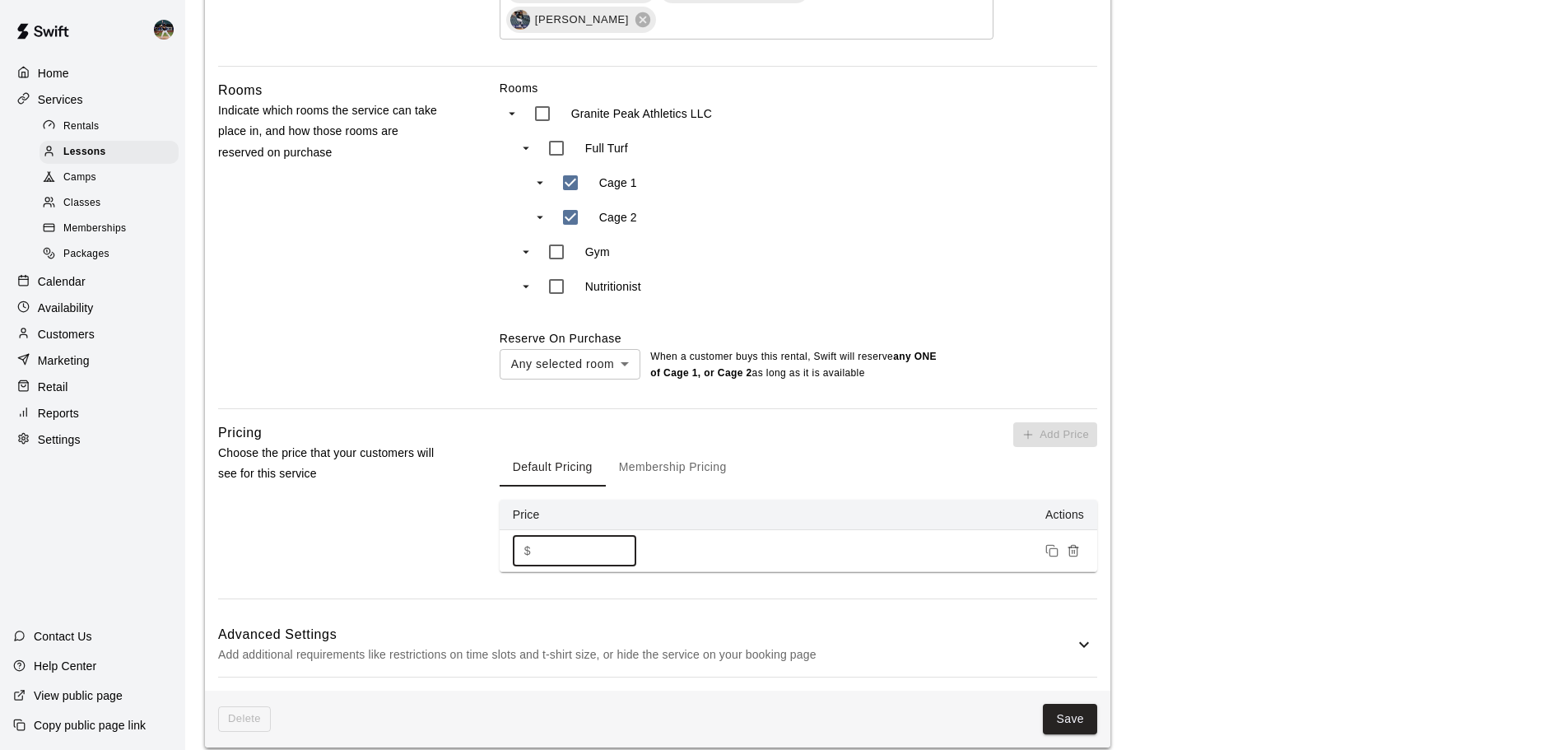
click at [544, 535] on input "**" at bounding box center [587, 550] width 99 height 31
type input "**"
click at [1077, 703] on button "Save" at bounding box center [1070, 718] width 54 height 31
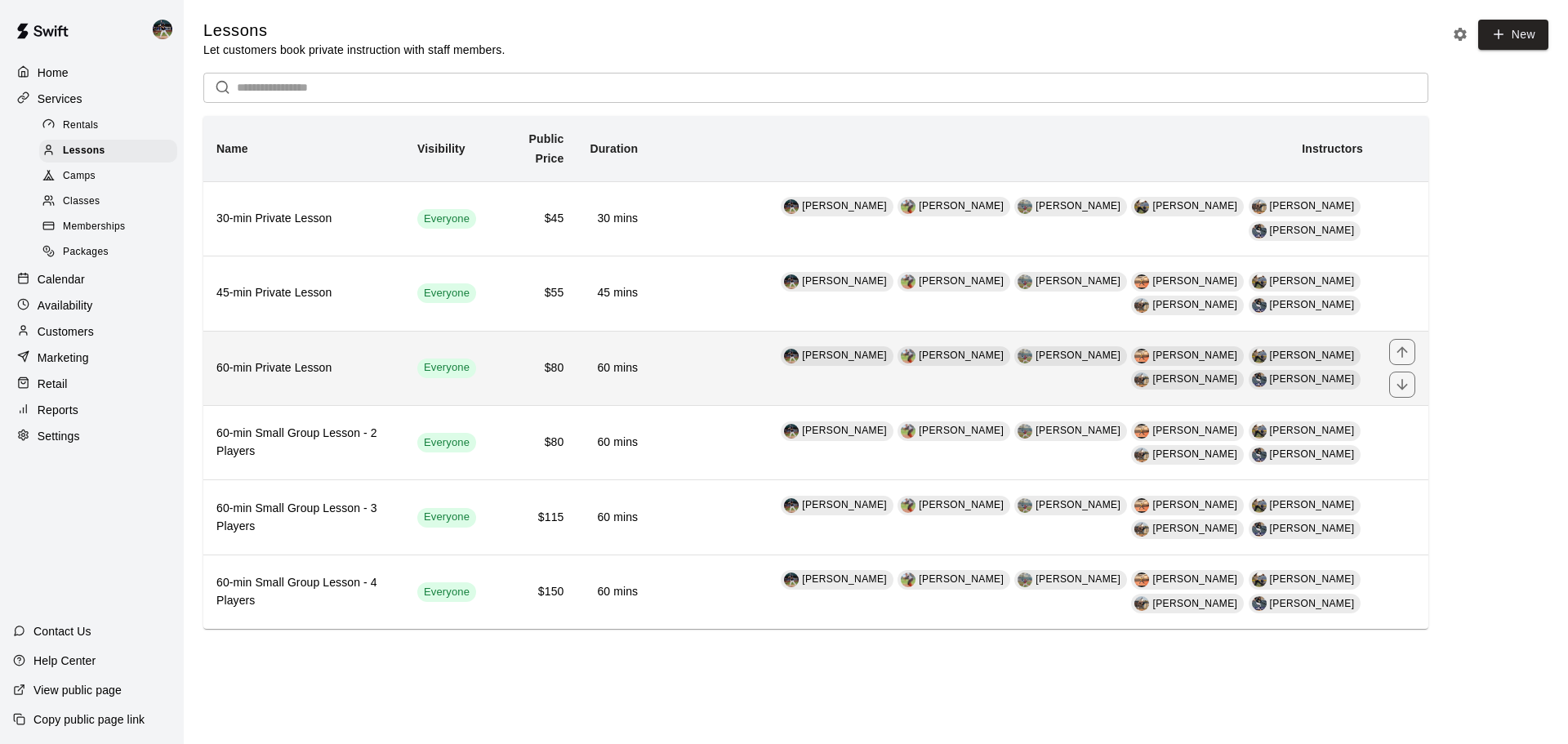
click at [392, 359] on h6 "60-min Private Lesson" at bounding box center [303, 367] width 174 height 18
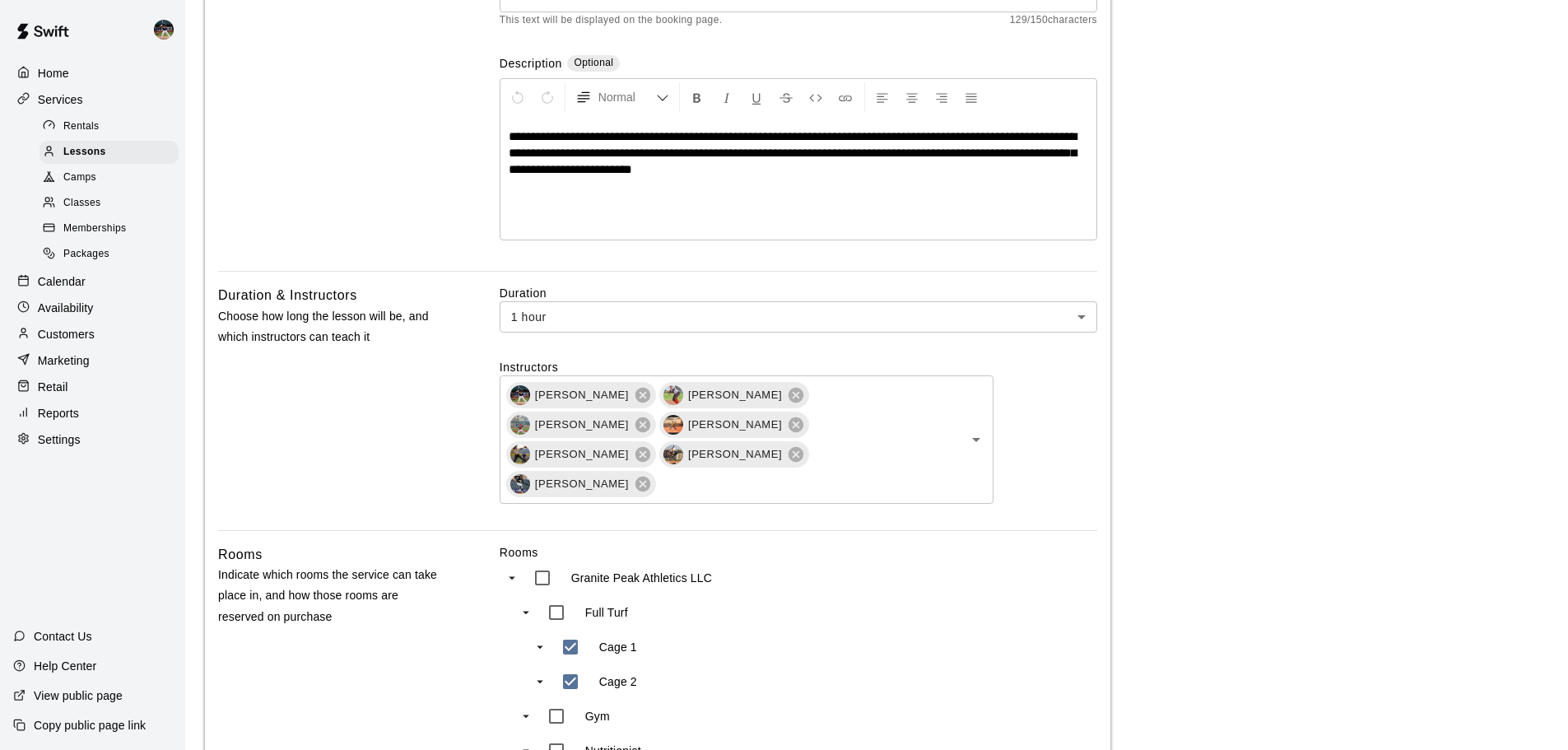
scroll to position [576, 0]
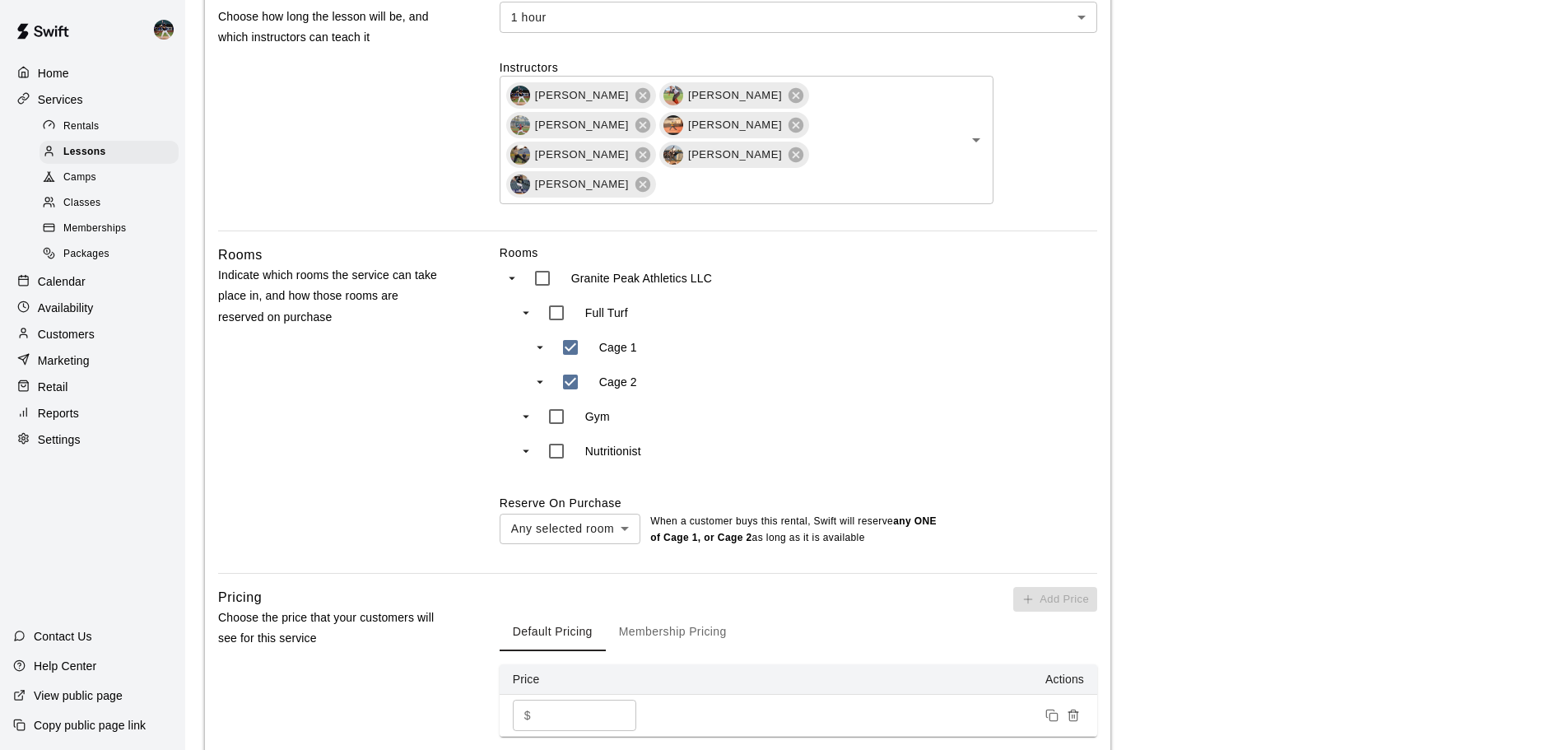
click at [545, 700] on input "**" at bounding box center [587, 714] width 99 height 31
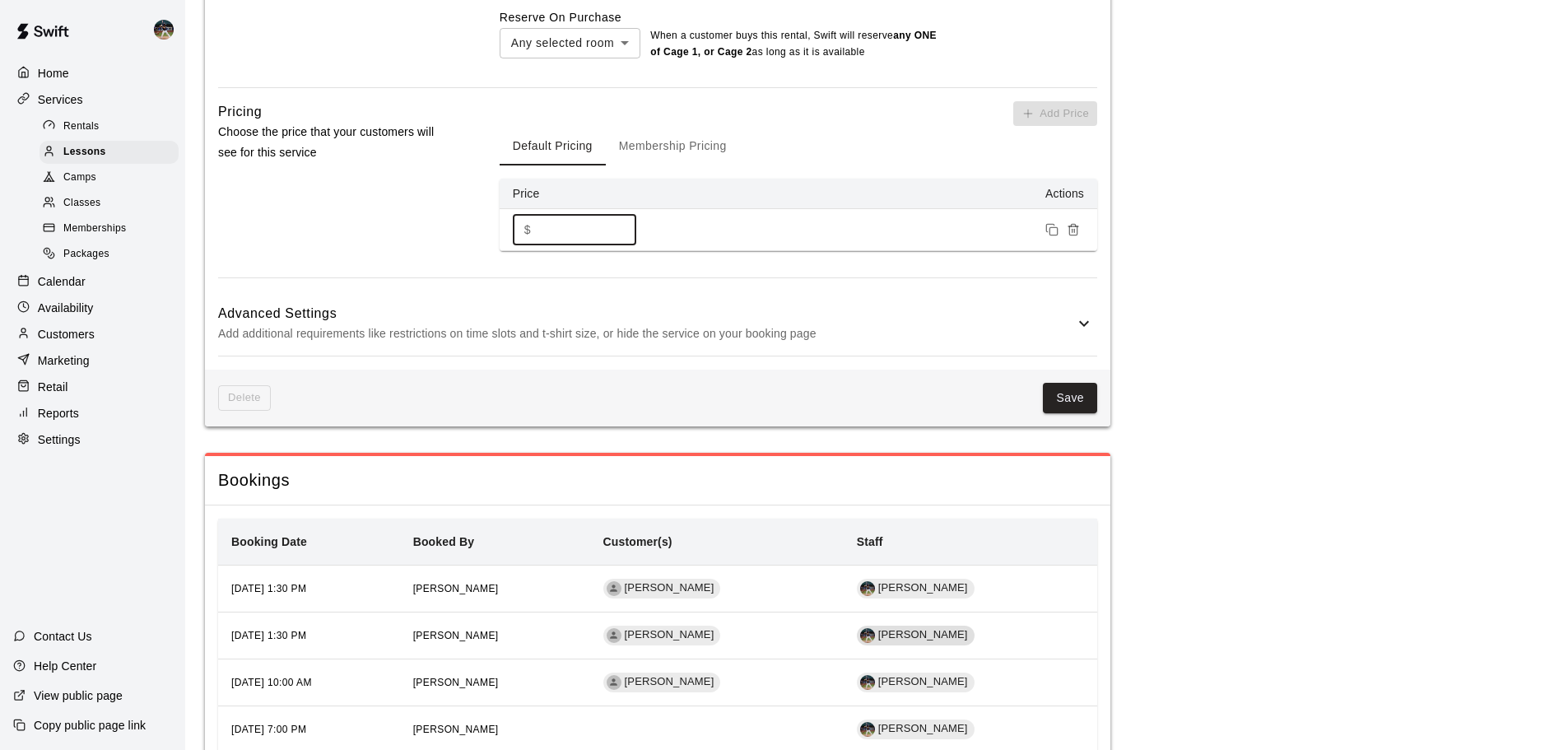
scroll to position [1070, 0]
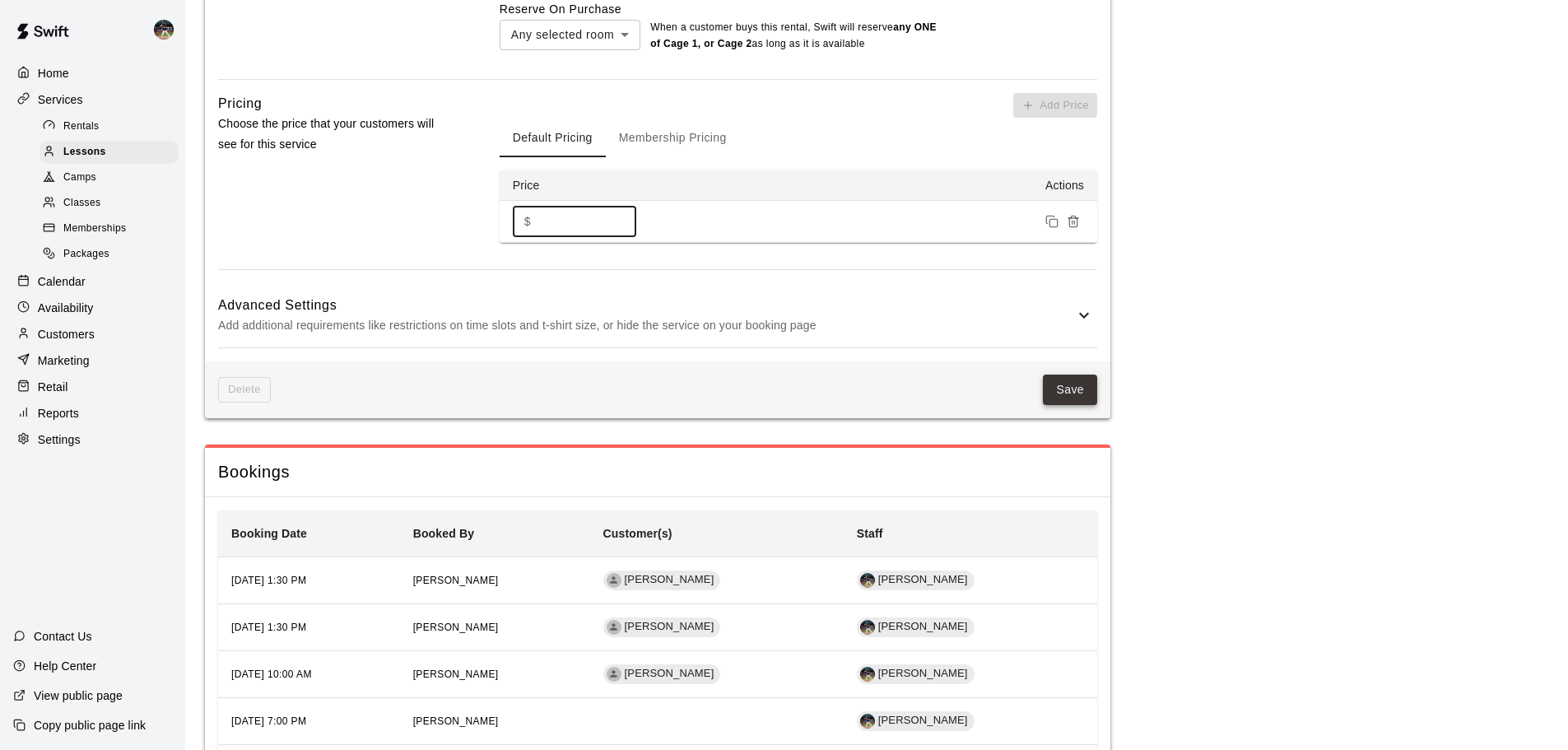
type input "**"
click at [1070, 374] on button "Save" at bounding box center [1070, 389] width 54 height 31
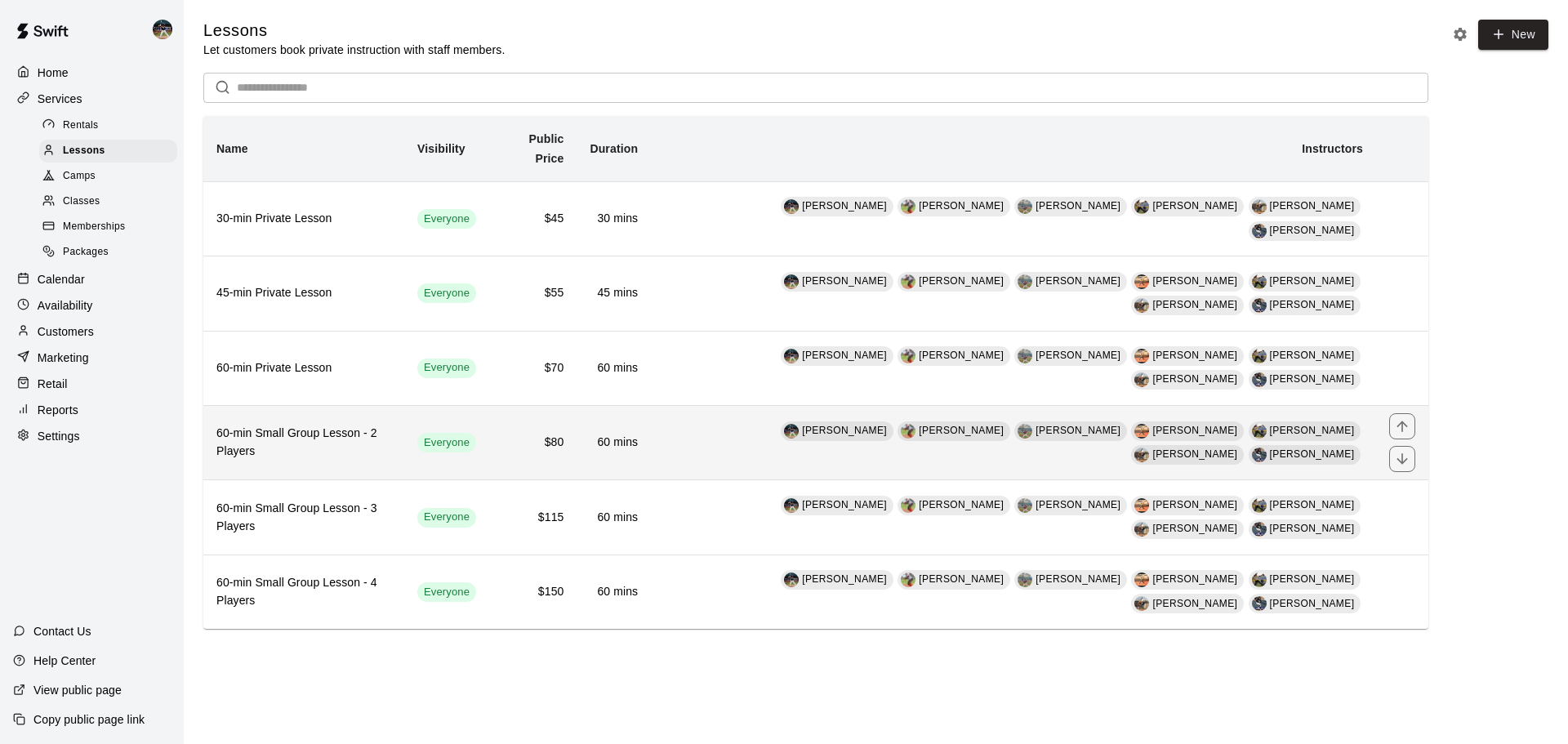
click at [401, 421] on th "60-min Small Group Lesson - 2 Players" at bounding box center [303, 443] width 200 height 74
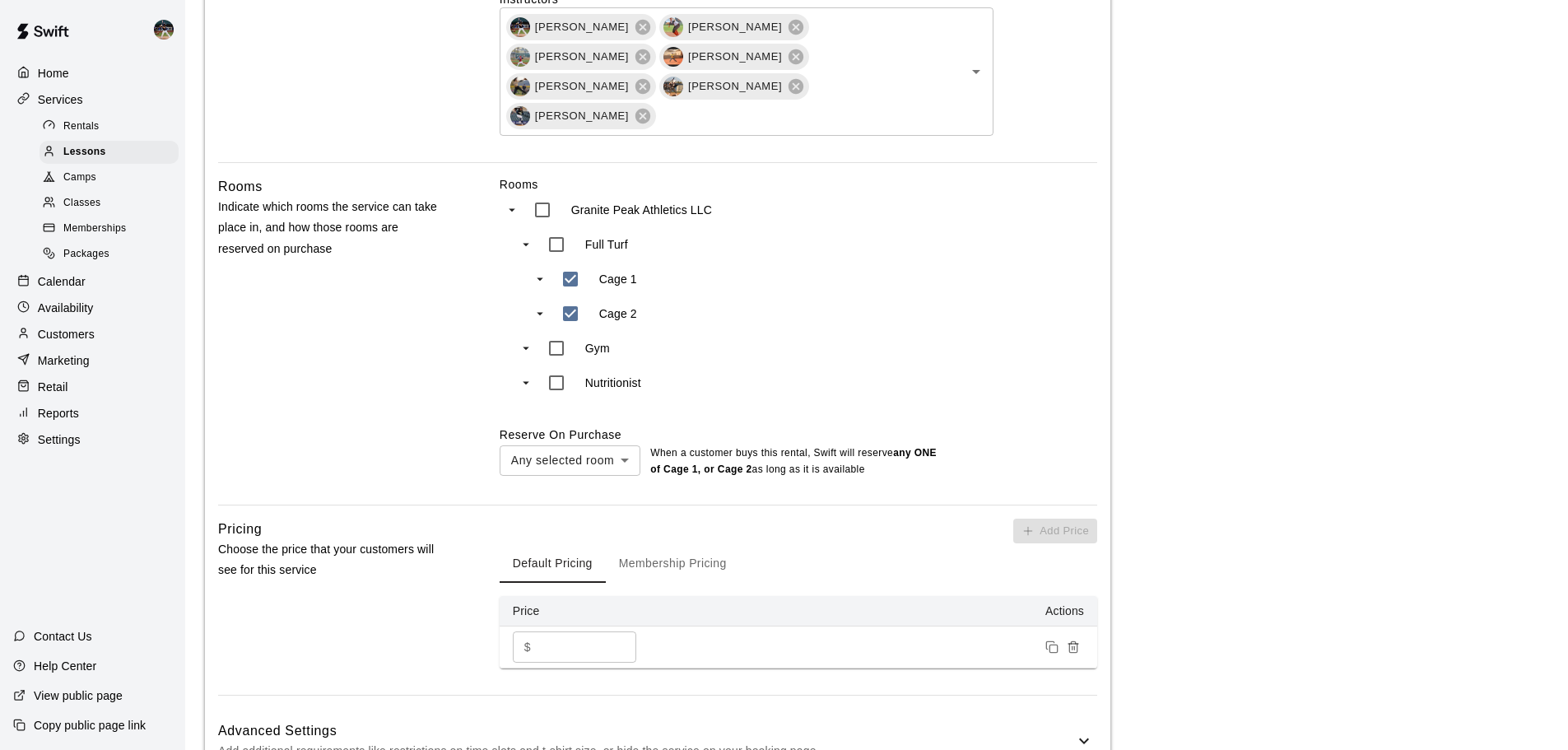
scroll to position [905, 0]
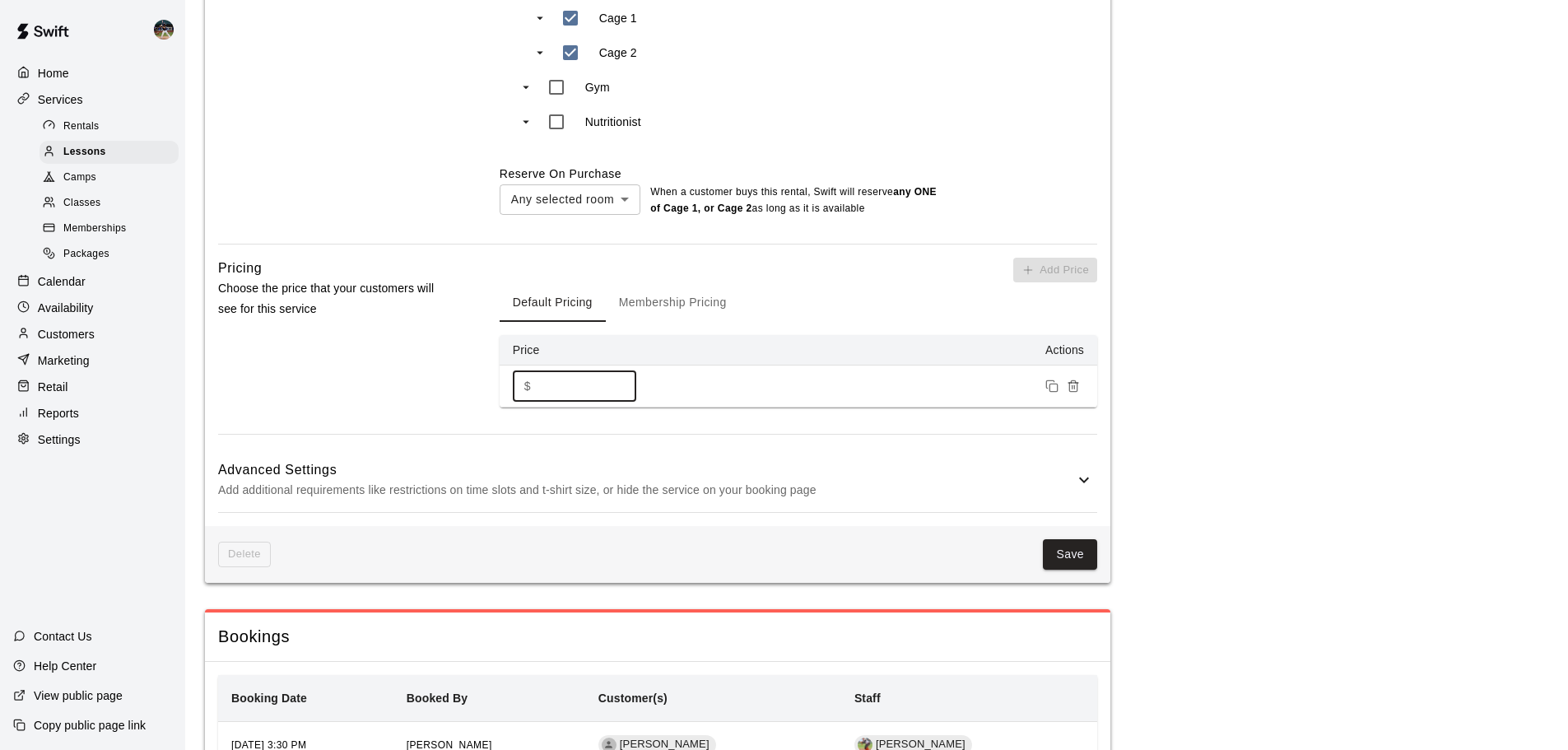
click at [542, 370] on input "**" at bounding box center [587, 385] width 99 height 31
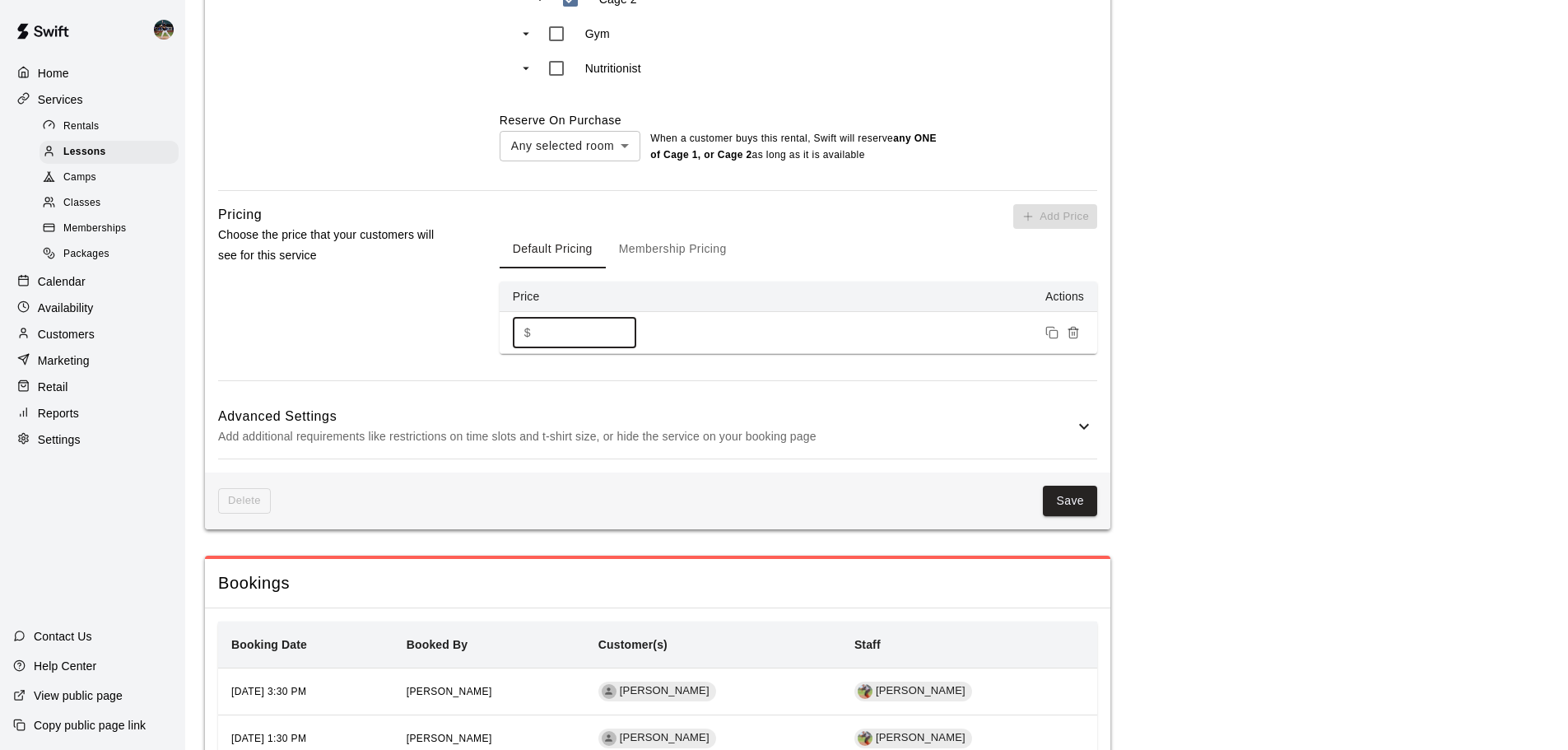
scroll to position [988, 0]
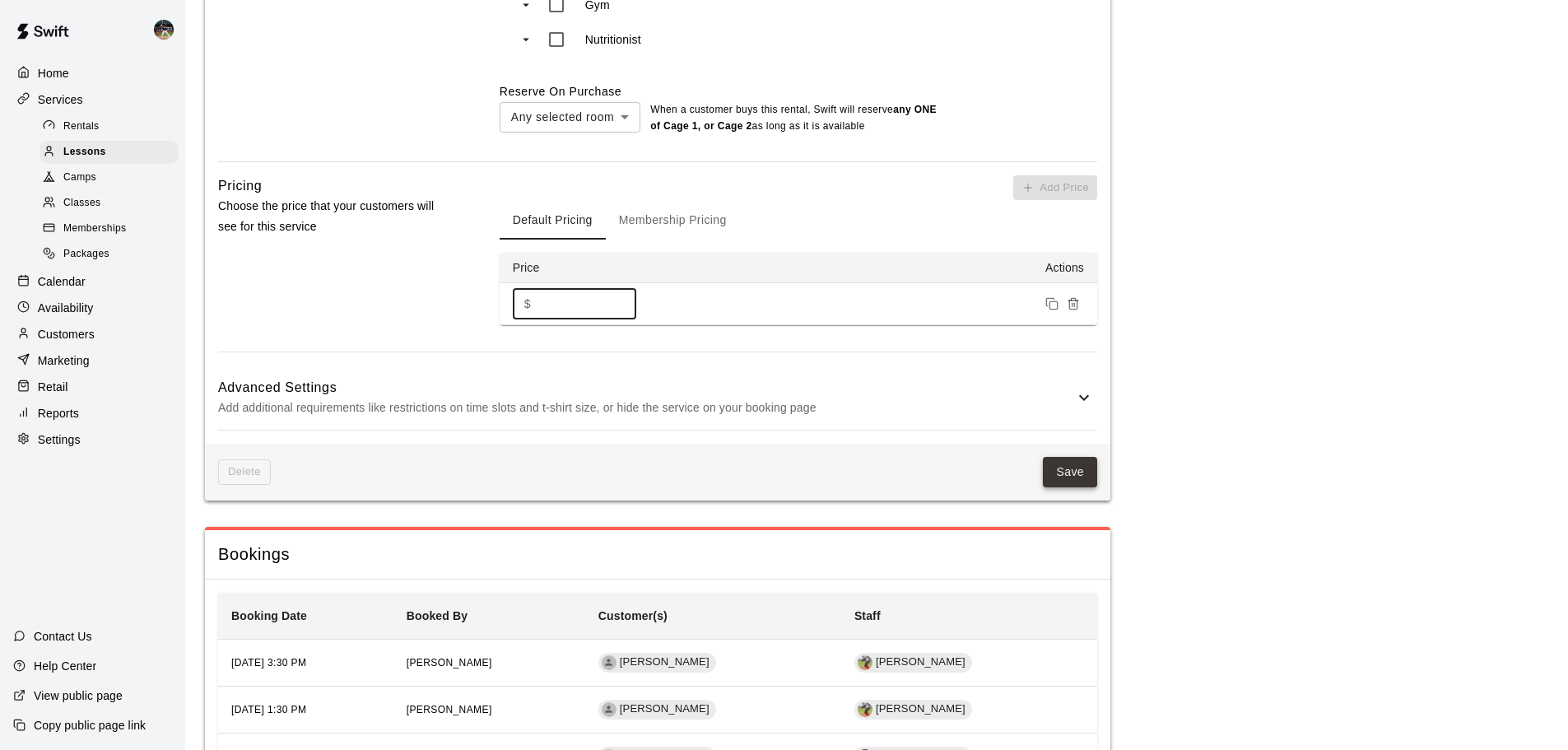
type input "**"
click at [1060, 456] on button "Save" at bounding box center [1070, 471] width 54 height 31
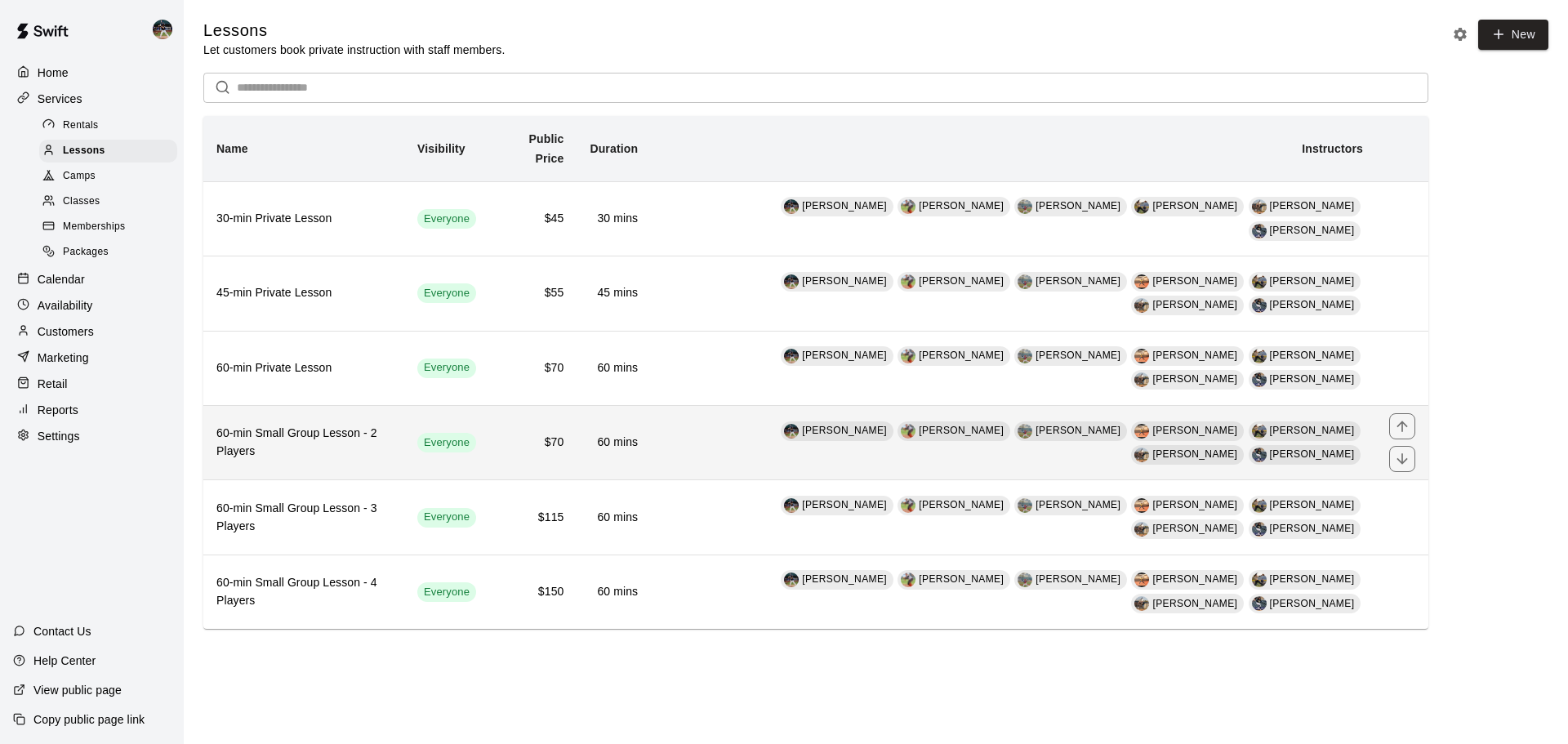
click at [391, 425] on h6 "60-min Small Group Lesson - 2 Players" at bounding box center [303, 443] width 174 height 36
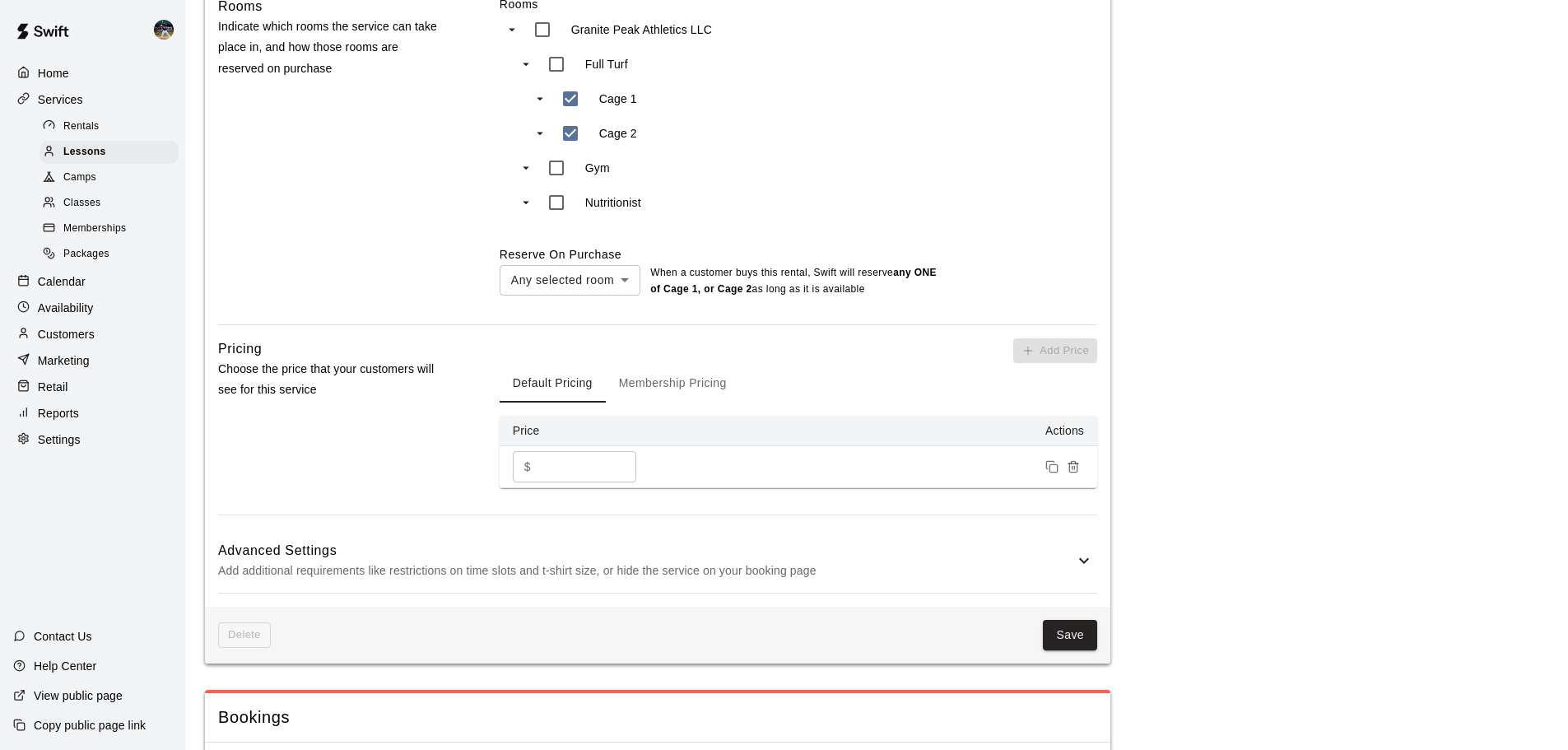
scroll to position [988, 0]
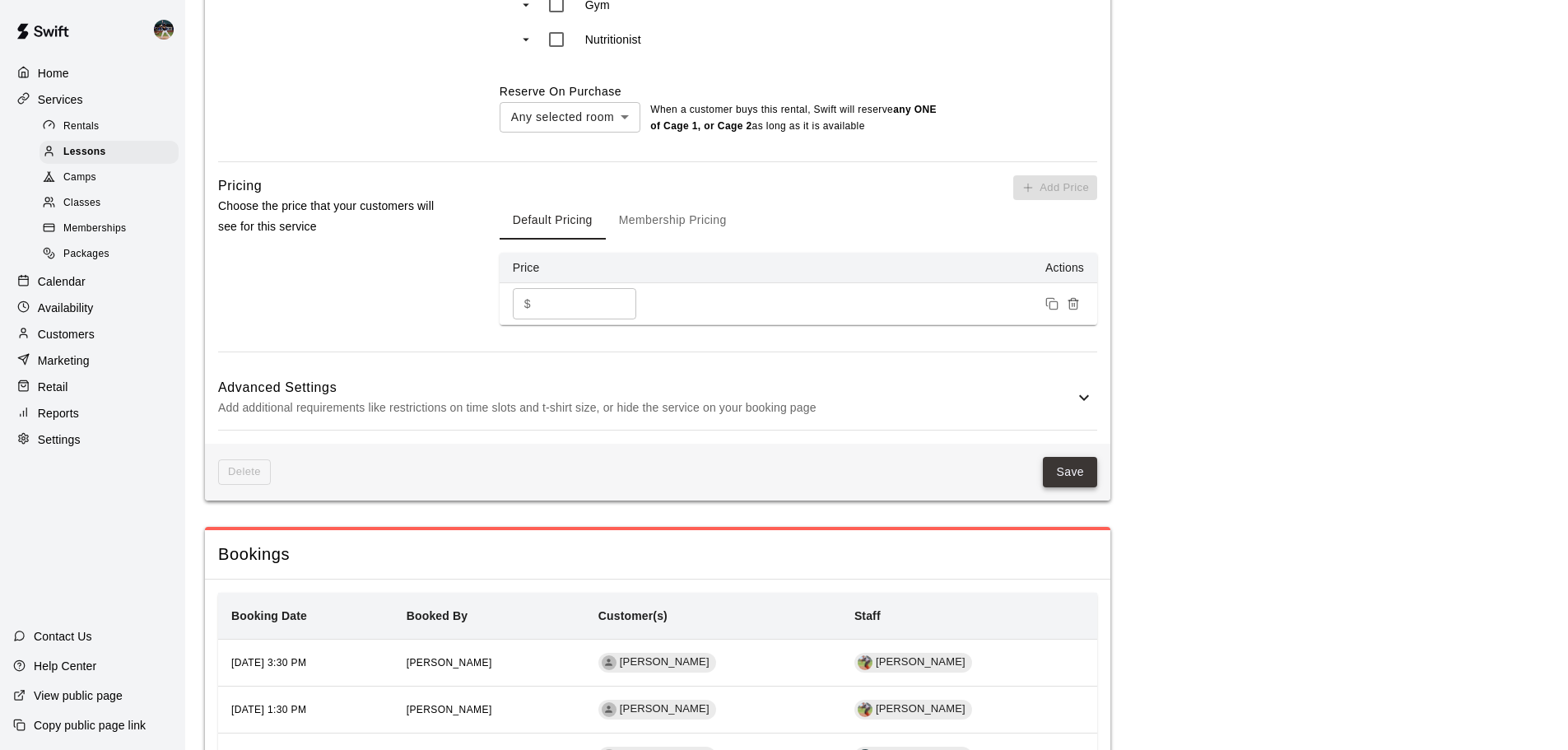
click at [1067, 456] on button "Save" at bounding box center [1070, 471] width 54 height 31
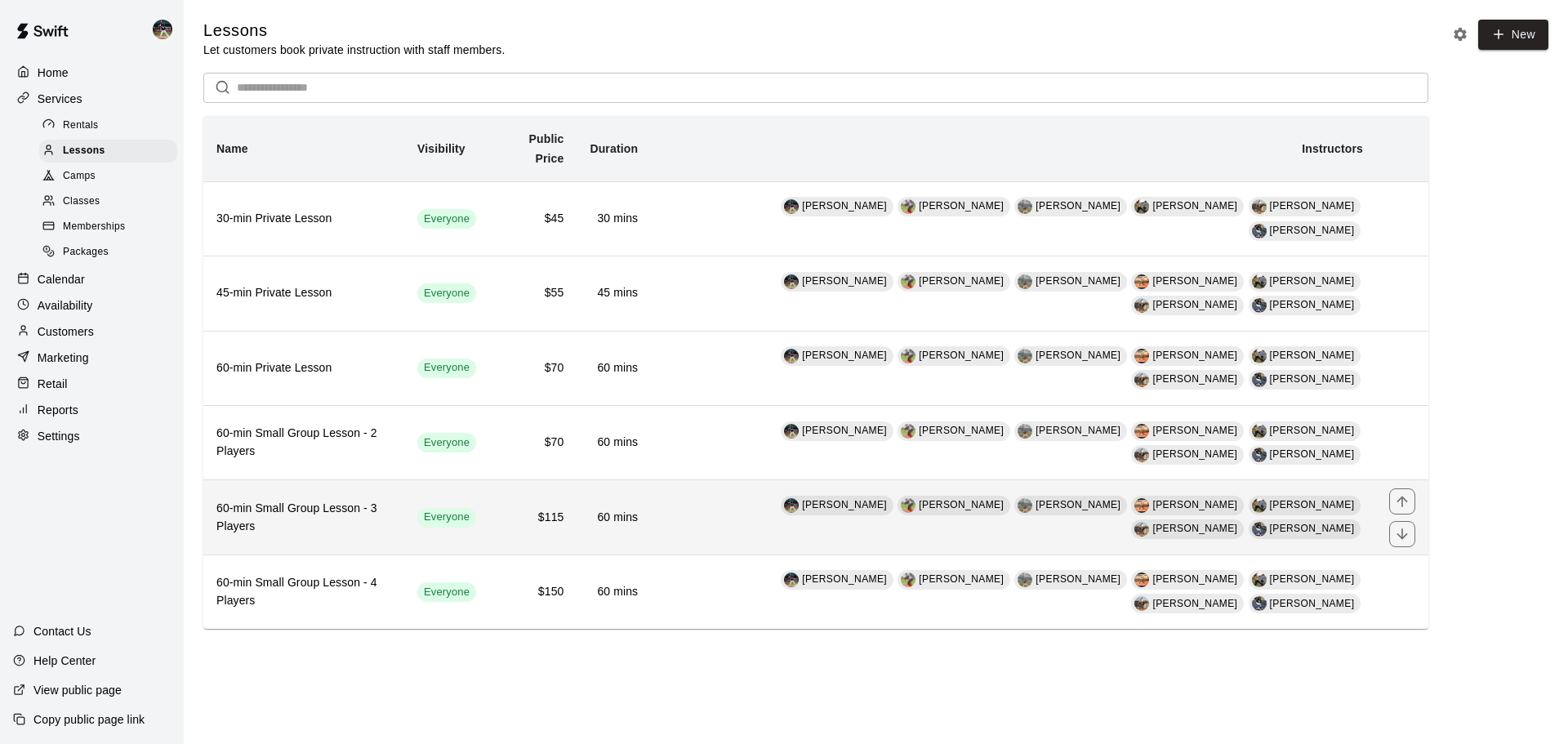
click at [392, 500] on h6 "60-min Small Group Lesson - 3 Players" at bounding box center [303, 518] width 174 height 36
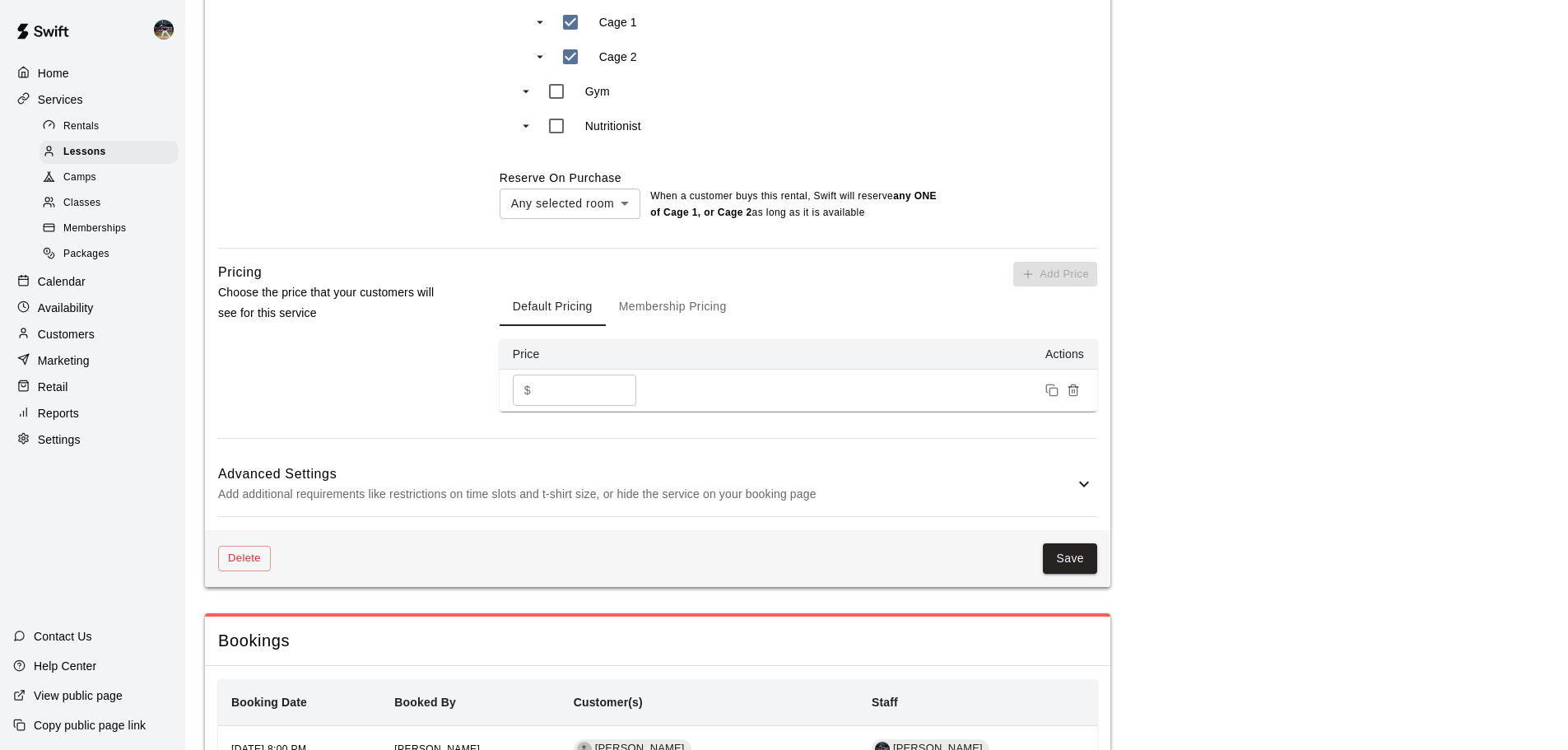
scroll to position [905, 0]
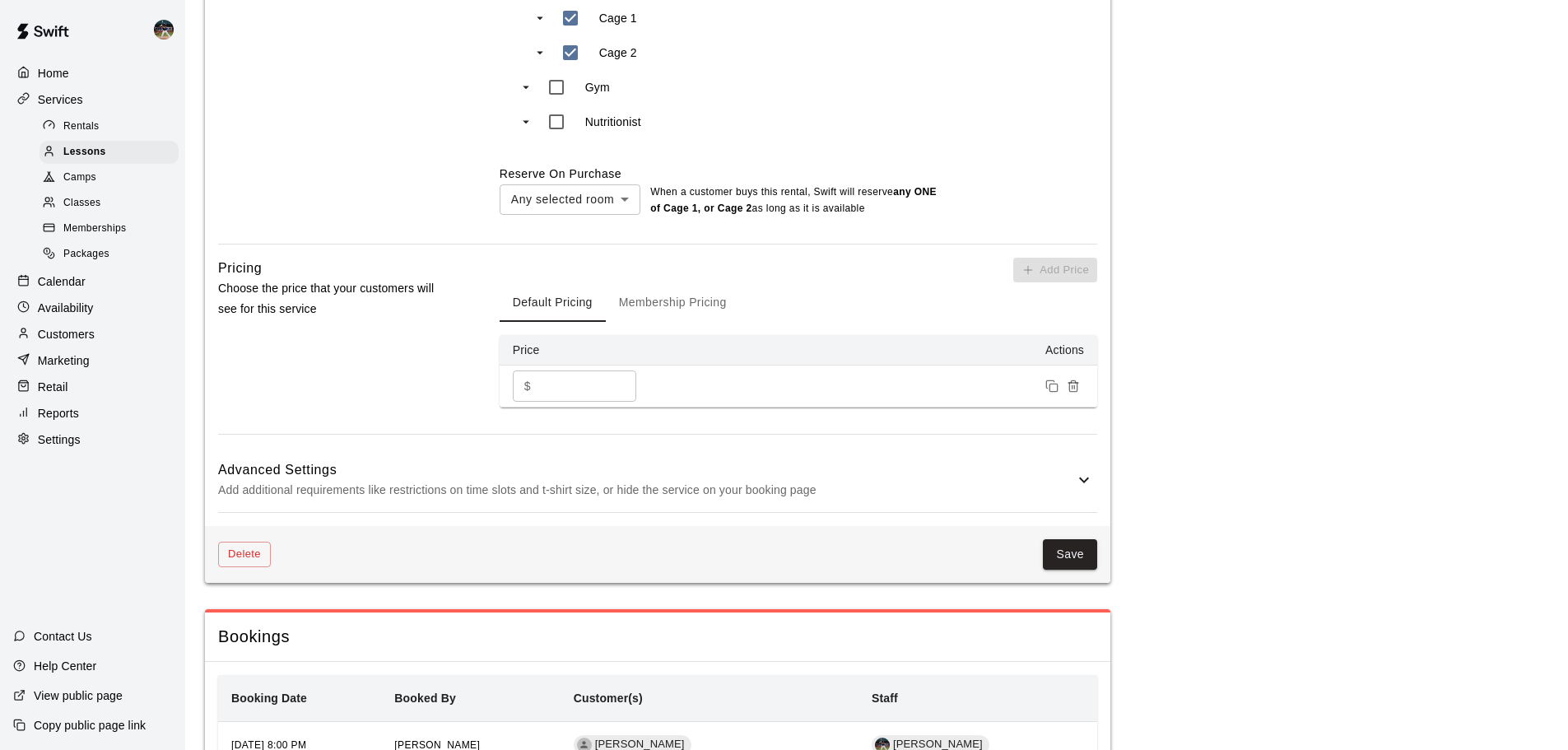
click at [549, 370] on input "***" at bounding box center [587, 385] width 99 height 31
type input "***"
click at [1067, 539] on button "Save" at bounding box center [1070, 554] width 54 height 31
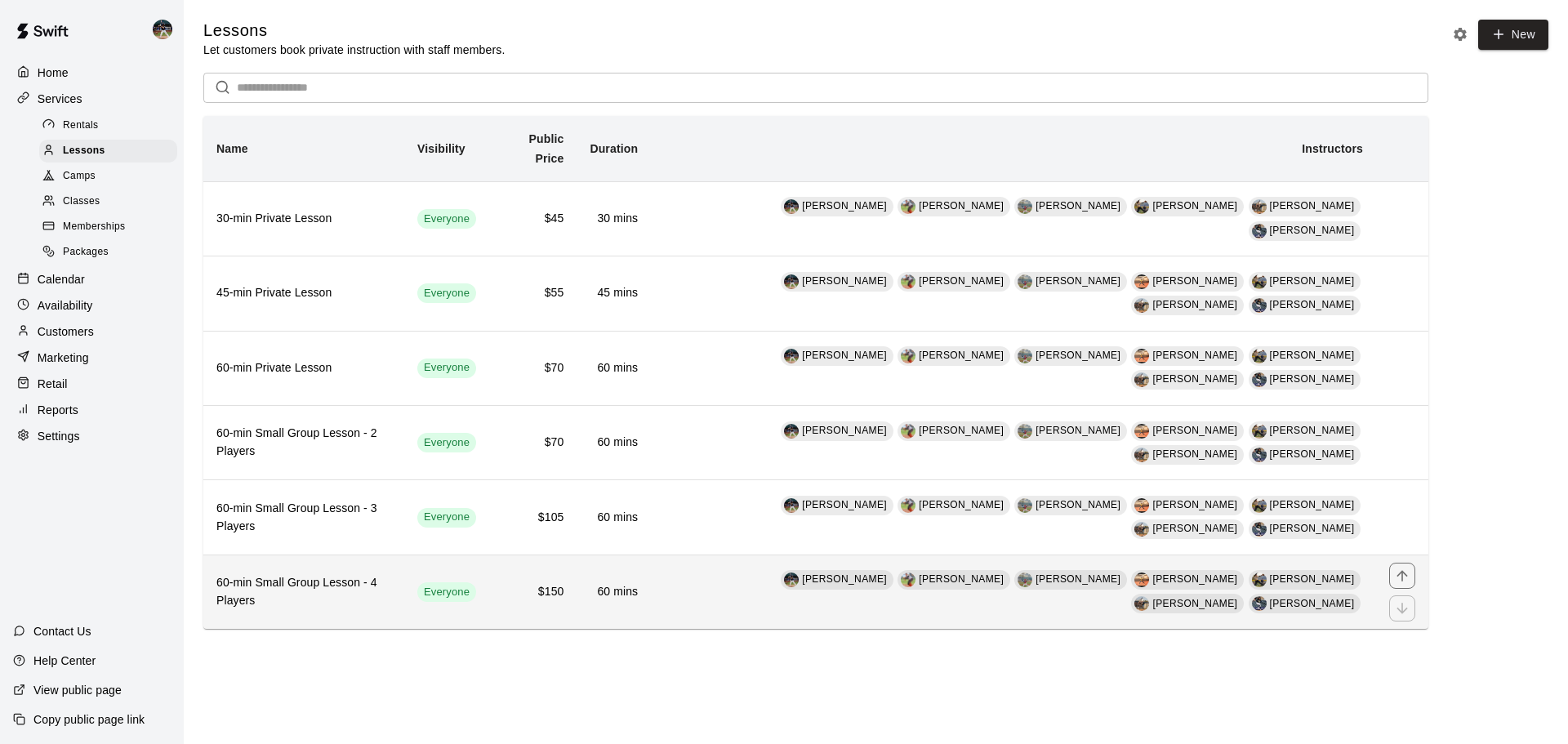
click at [442, 555] on td "Everyone" at bounding box center [447, 592] width 85 height 74
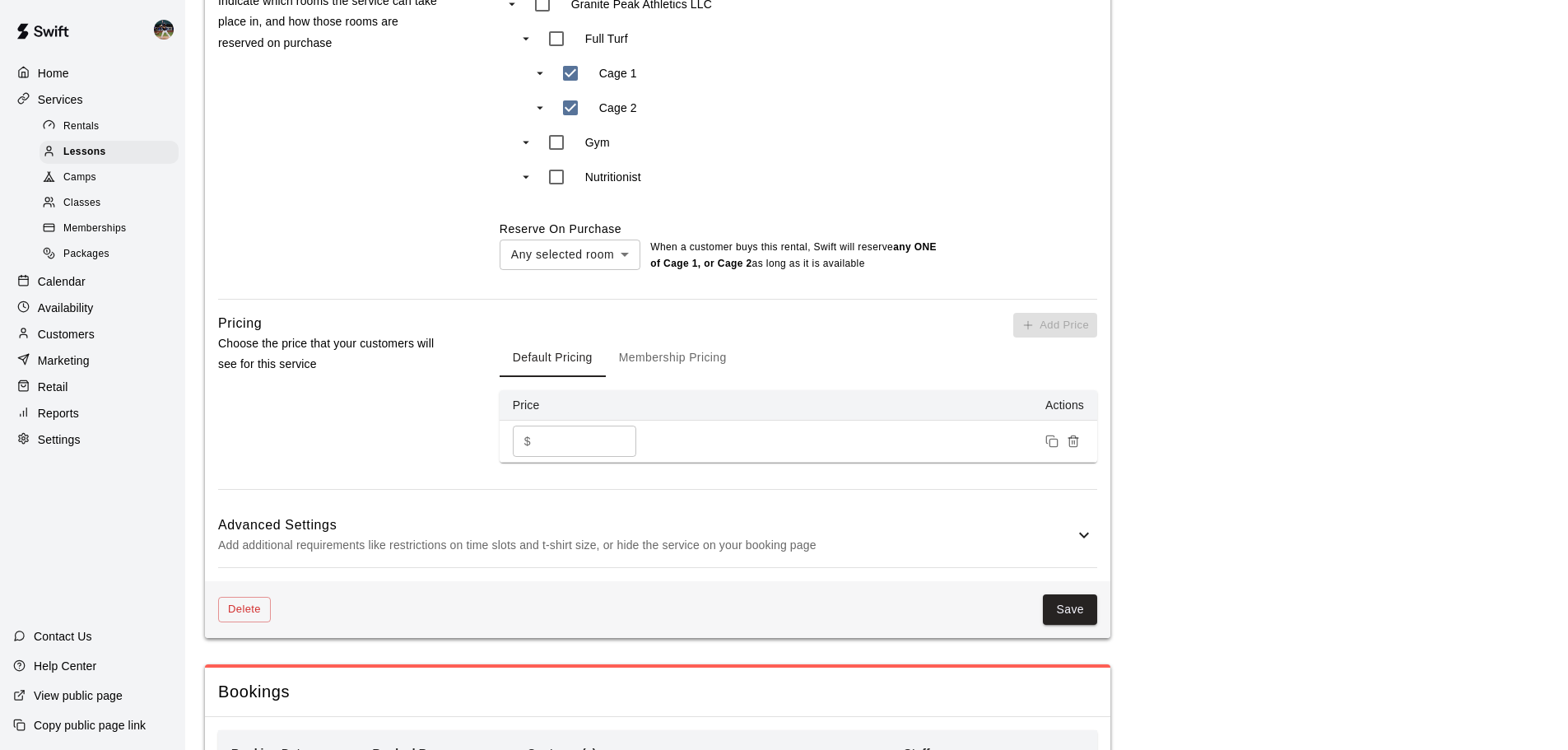
scroll to position [905, 0]
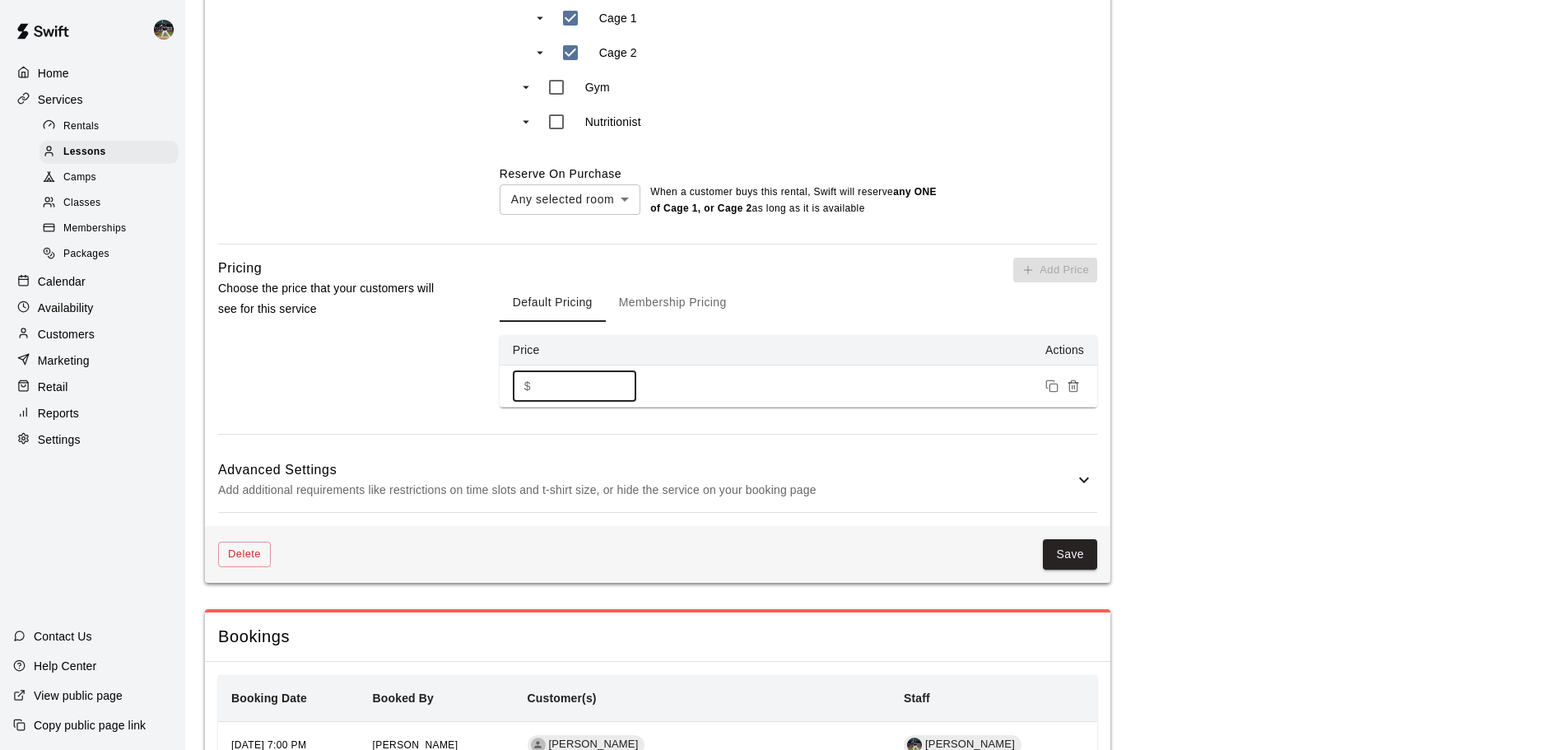
click at [552, 370] on input "***" at bounding box center [587, 385] width 99 height 31
type input "***"
click at [1079, 539] on button "Save" at bounding box center [1070, 554] width 54 height 31
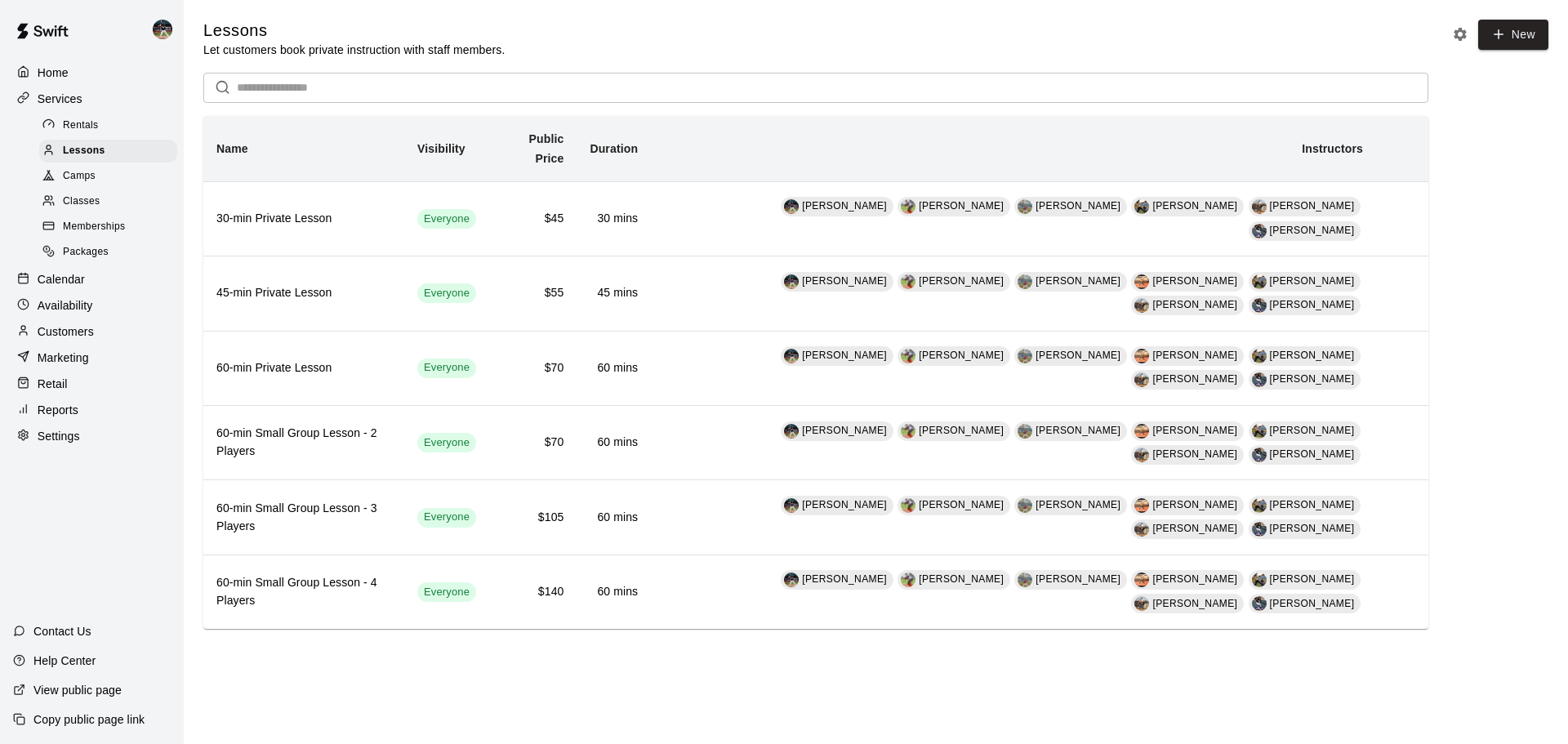
click at [98, 283] on div "Calendar" at bounding box center [92, 279] width 158 height 24
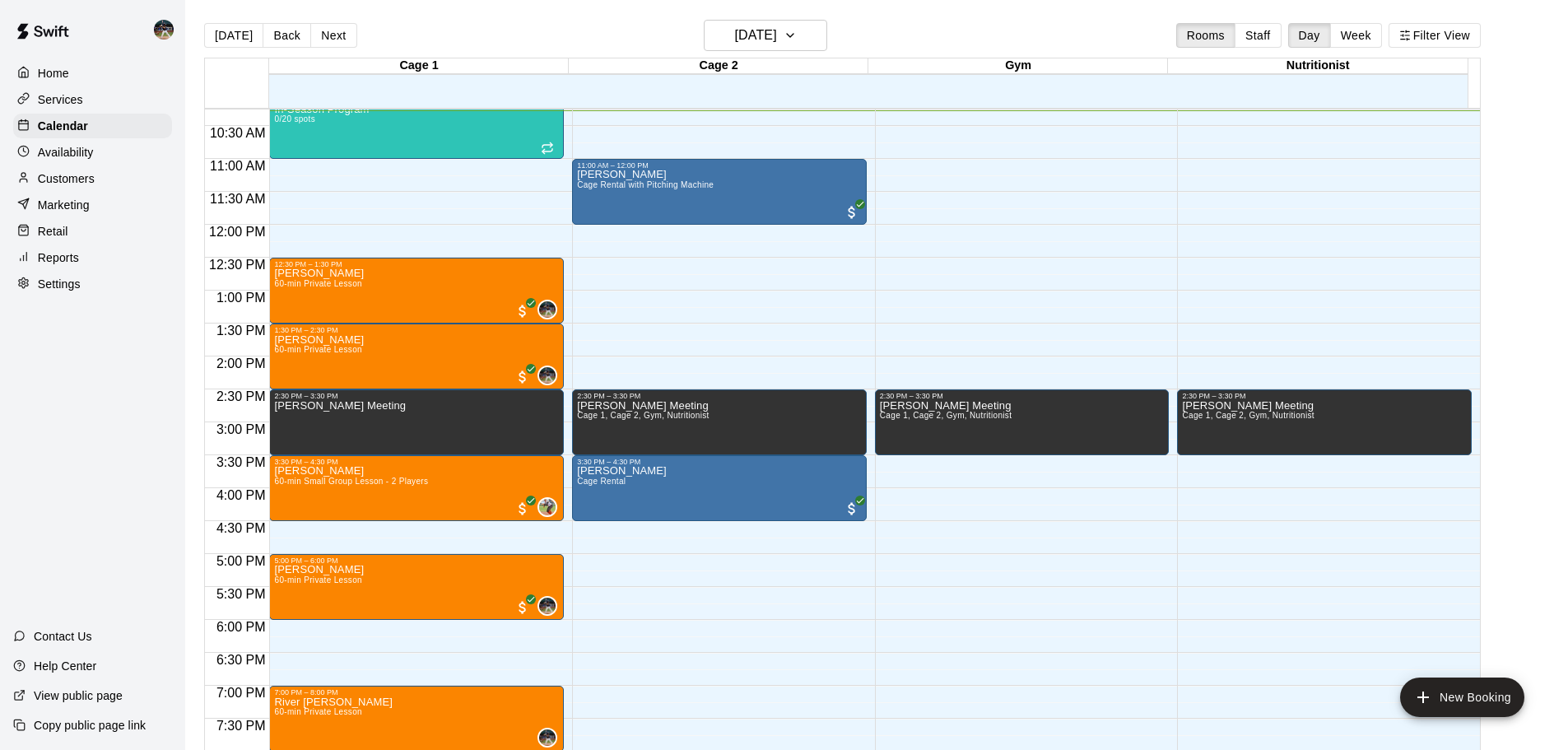
scroll to position [593, 0]
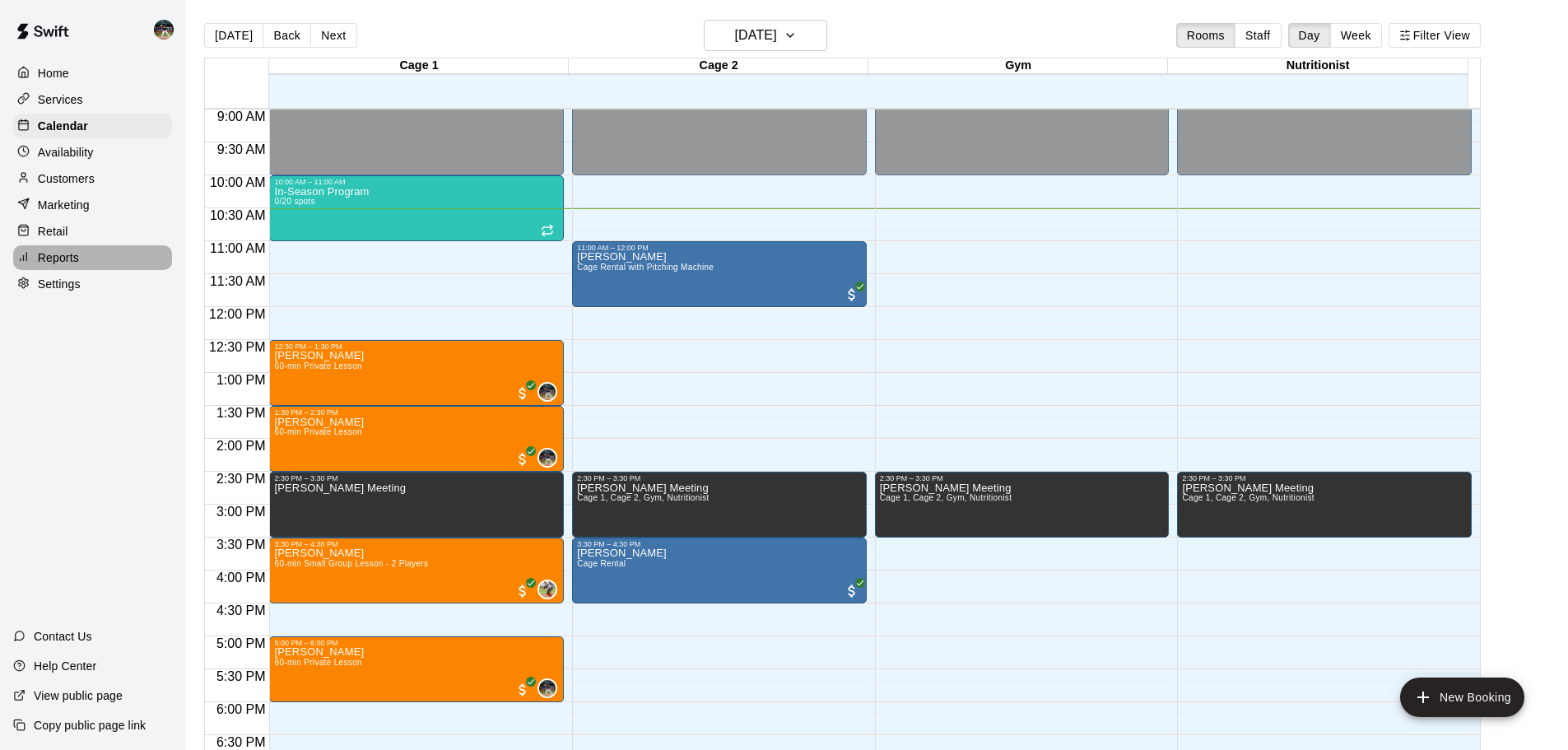
click at [93, 266] on div "Reports" at bounding box center [93, 257] width 159 height 24
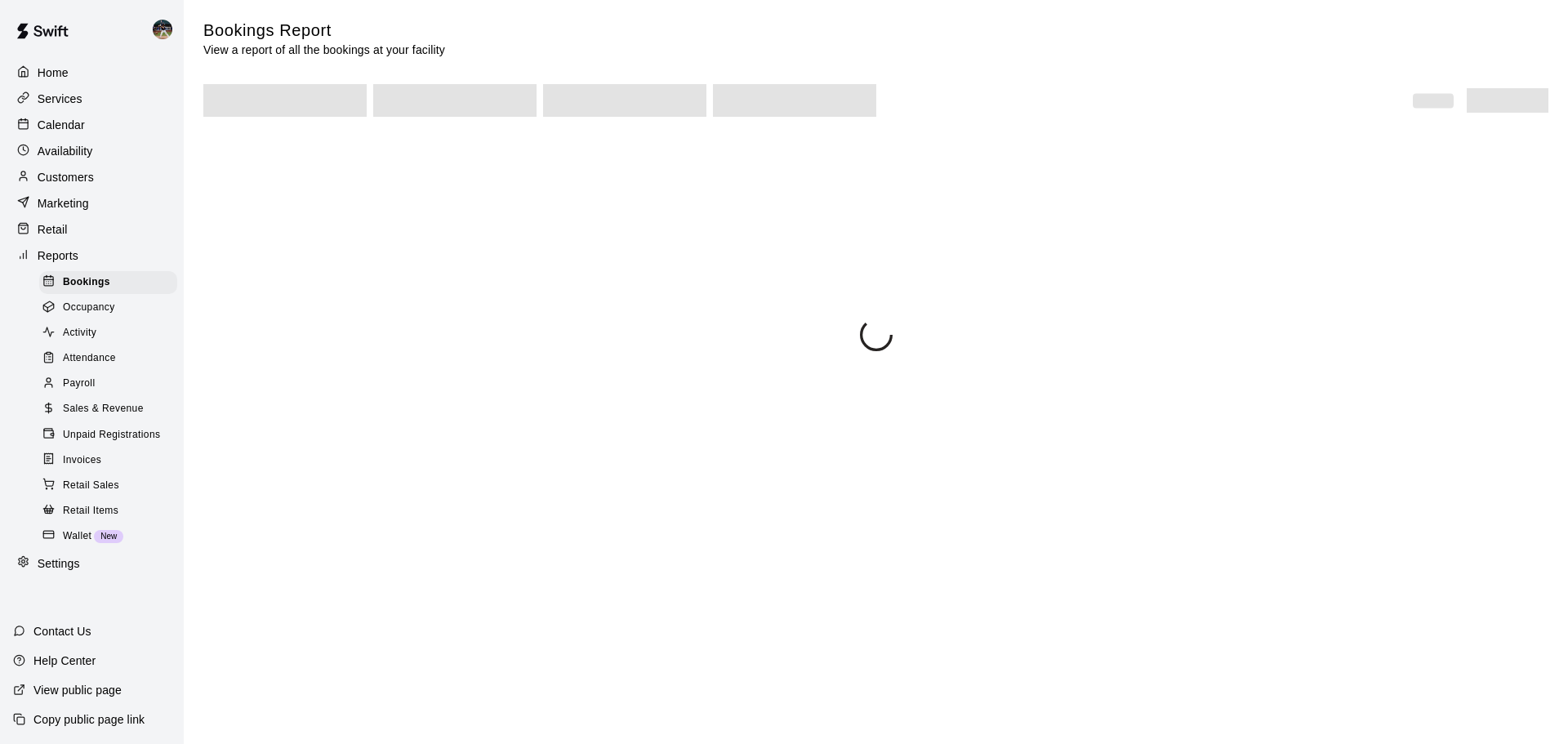
click at [91, 411] on div "Sales & Revenue" at bounding box center [108, 409] width 138 height 23
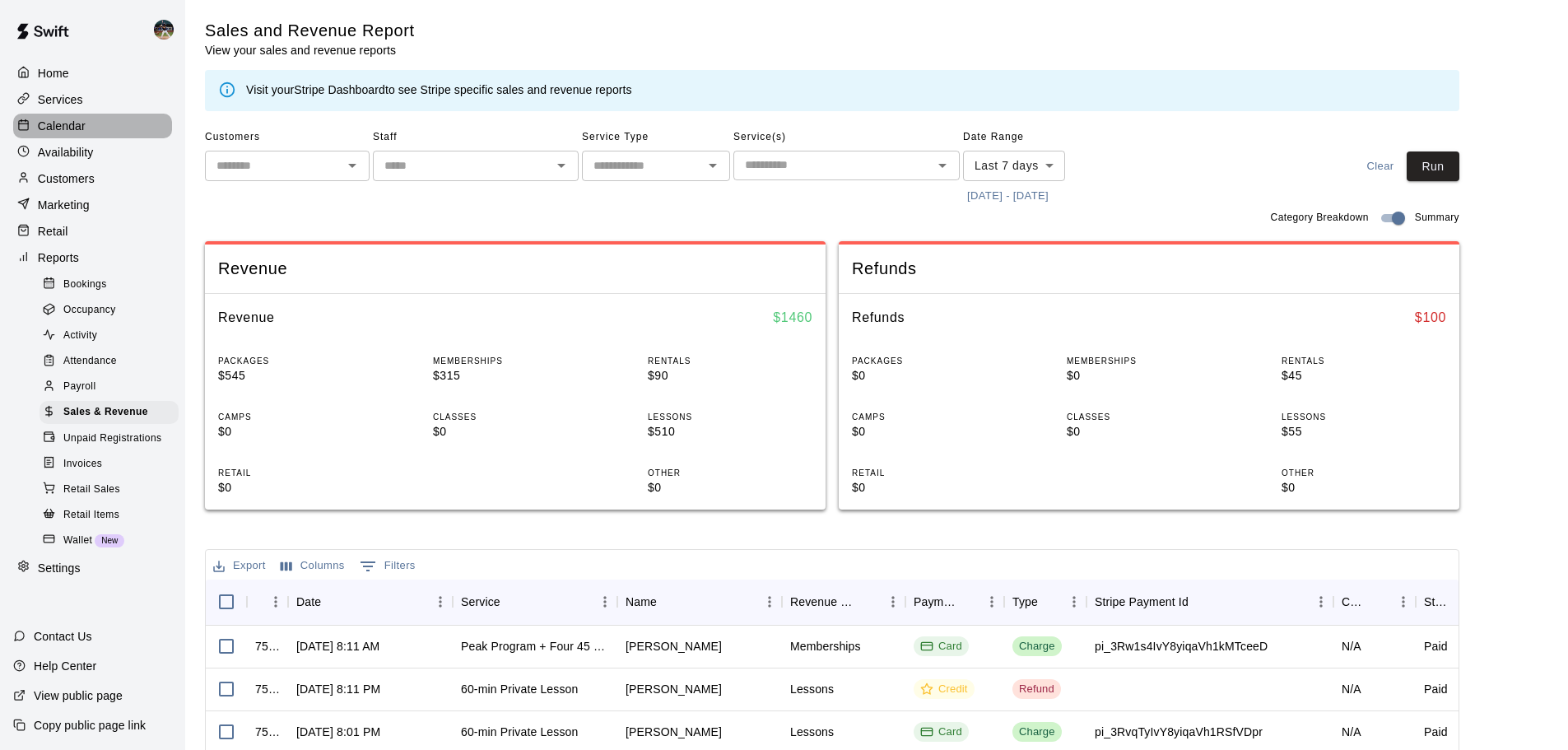
click at [92, 128] on div "Calendar" at bounding box center [93, 125] width 159 height 24
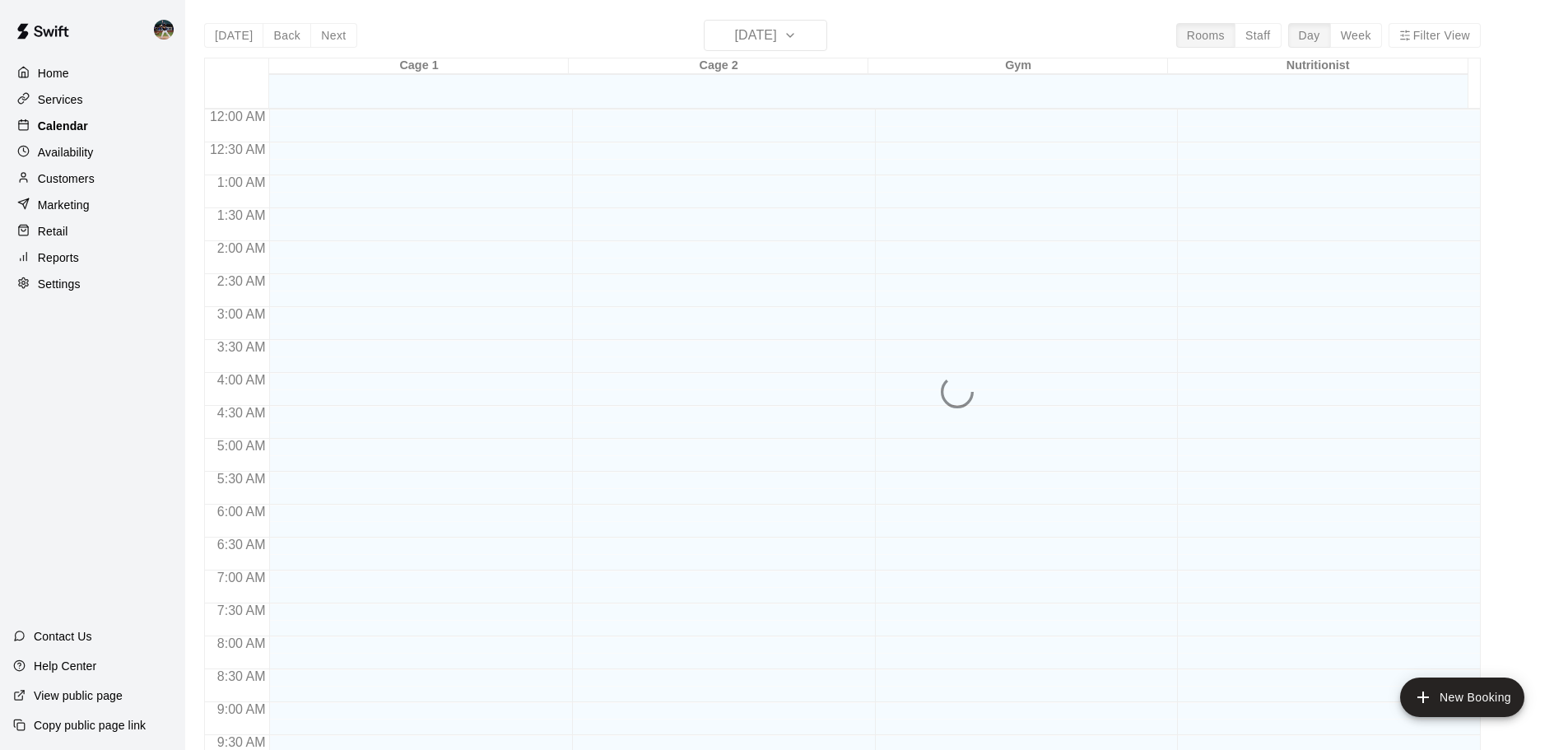
scroll to position [699, 0]
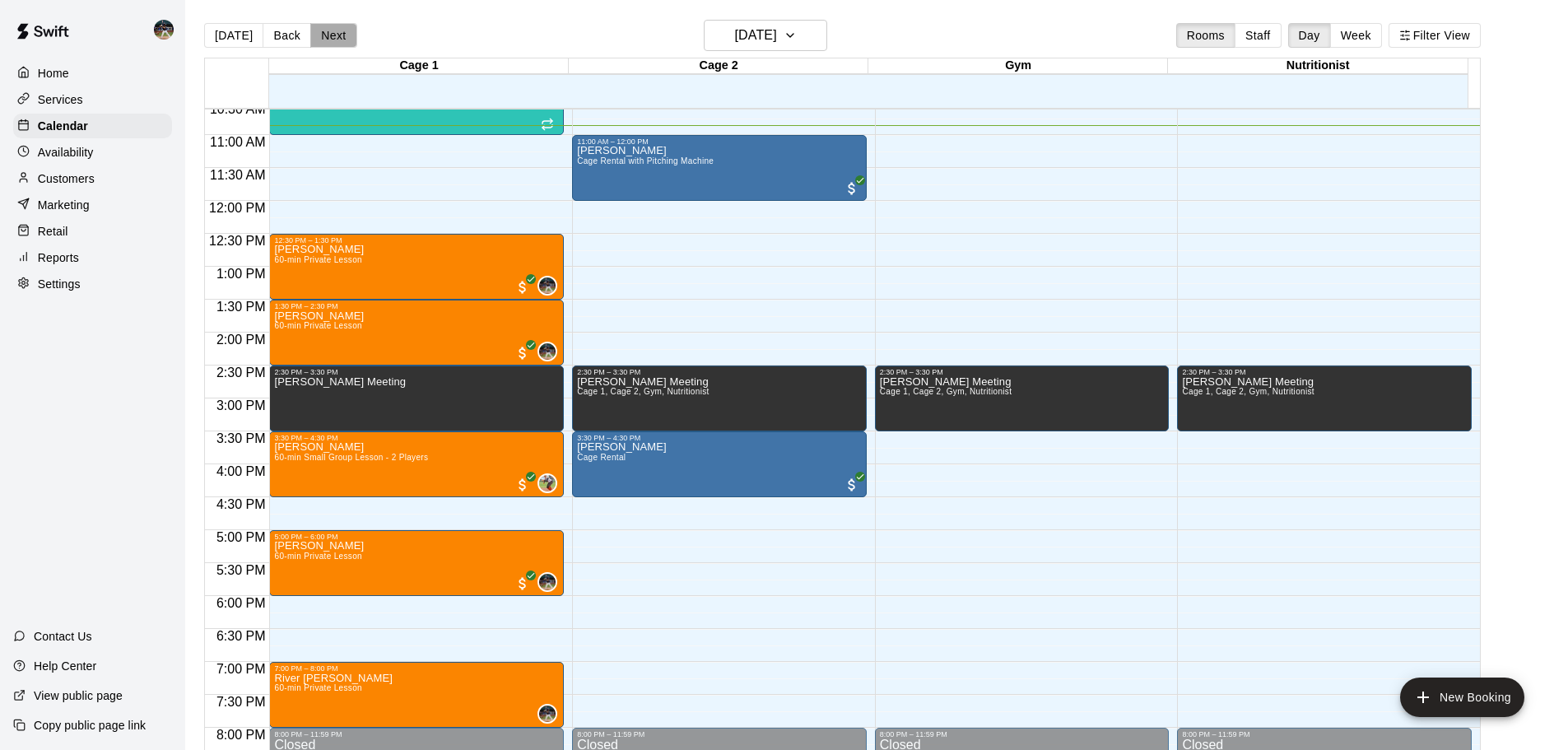
click at [310, 32] on button "Next" at bounding box center [333, 36] width 46 height 24
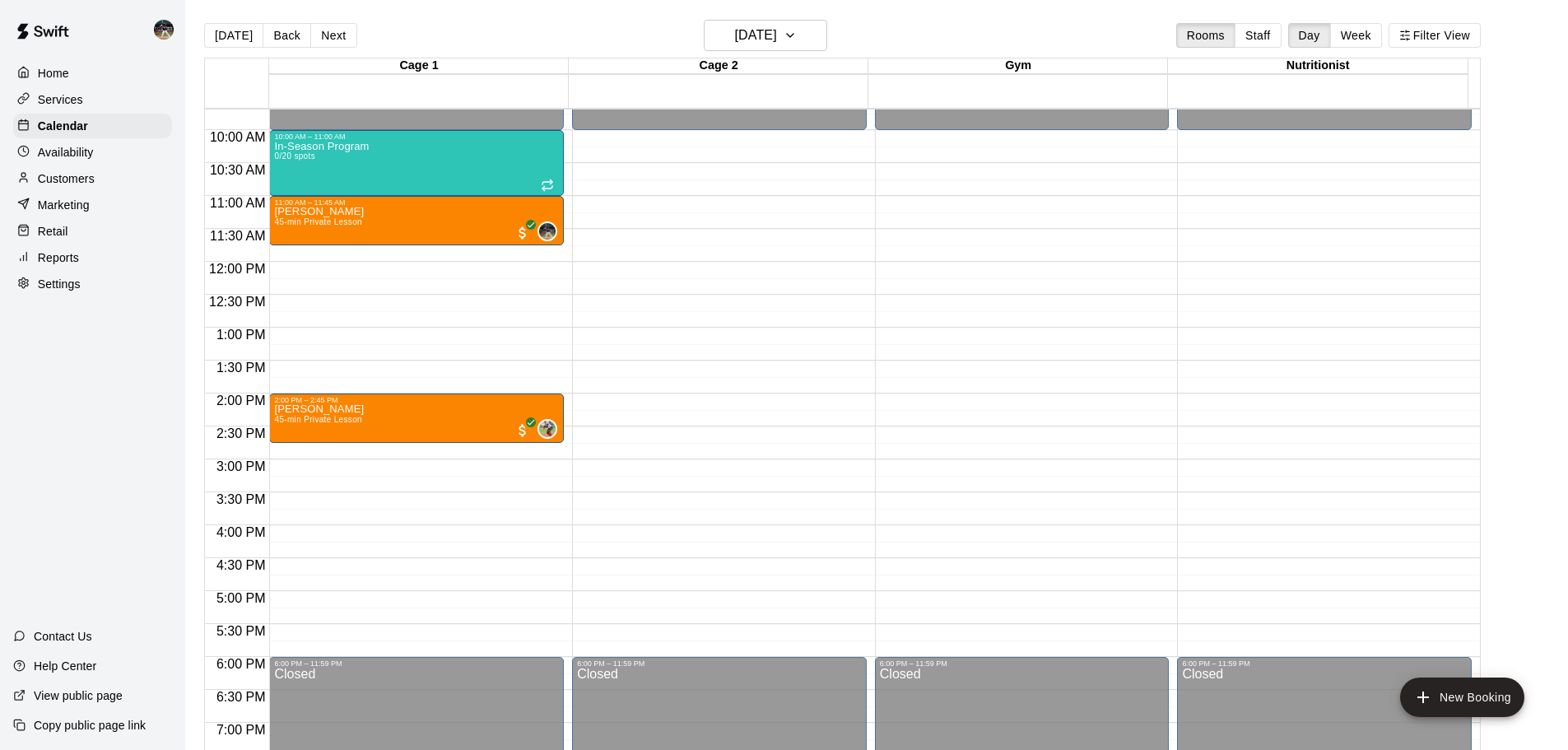
scroll to position [452, 0]
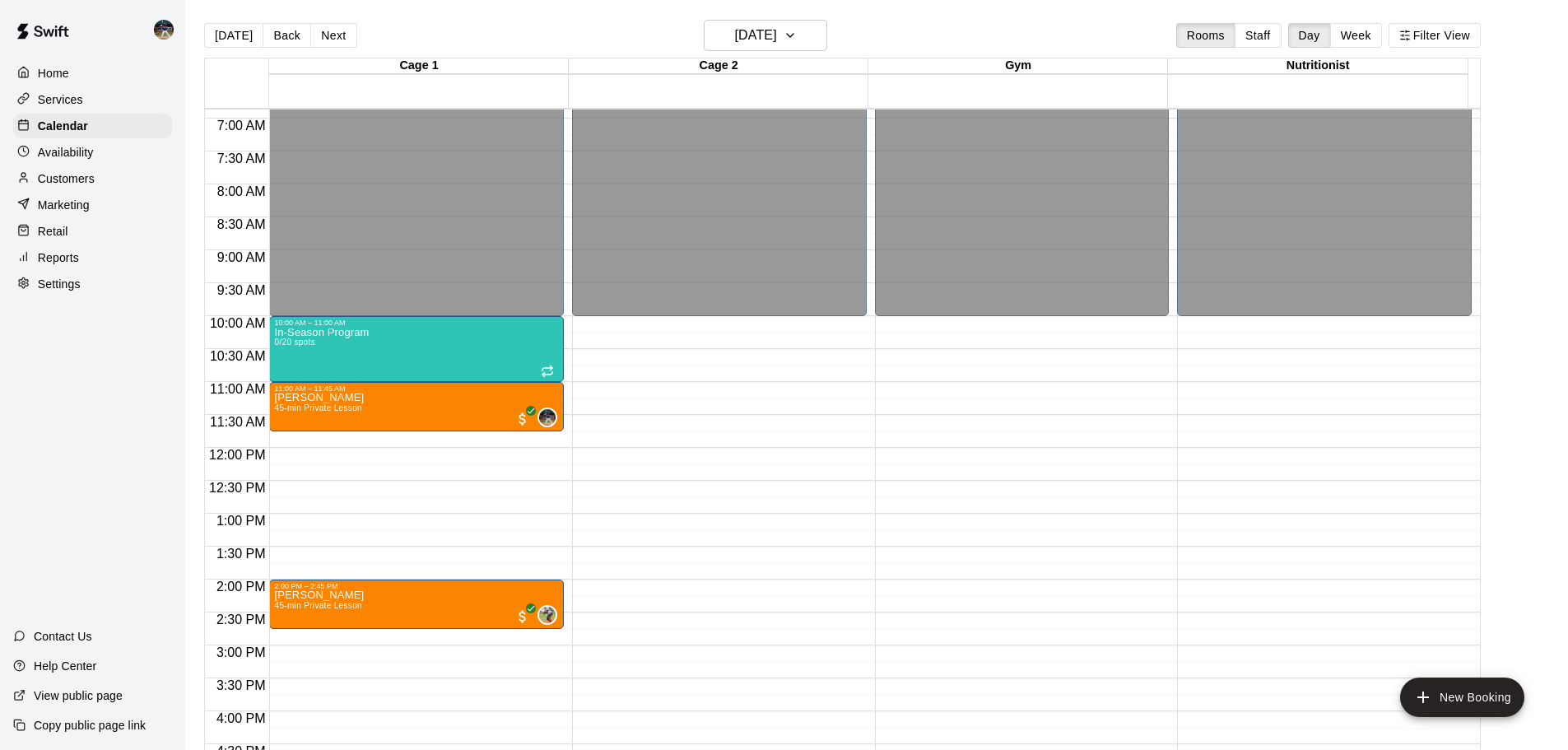
click at [94, 161] on div "Availability" at bounding box center [93, 152] width 159 height 24
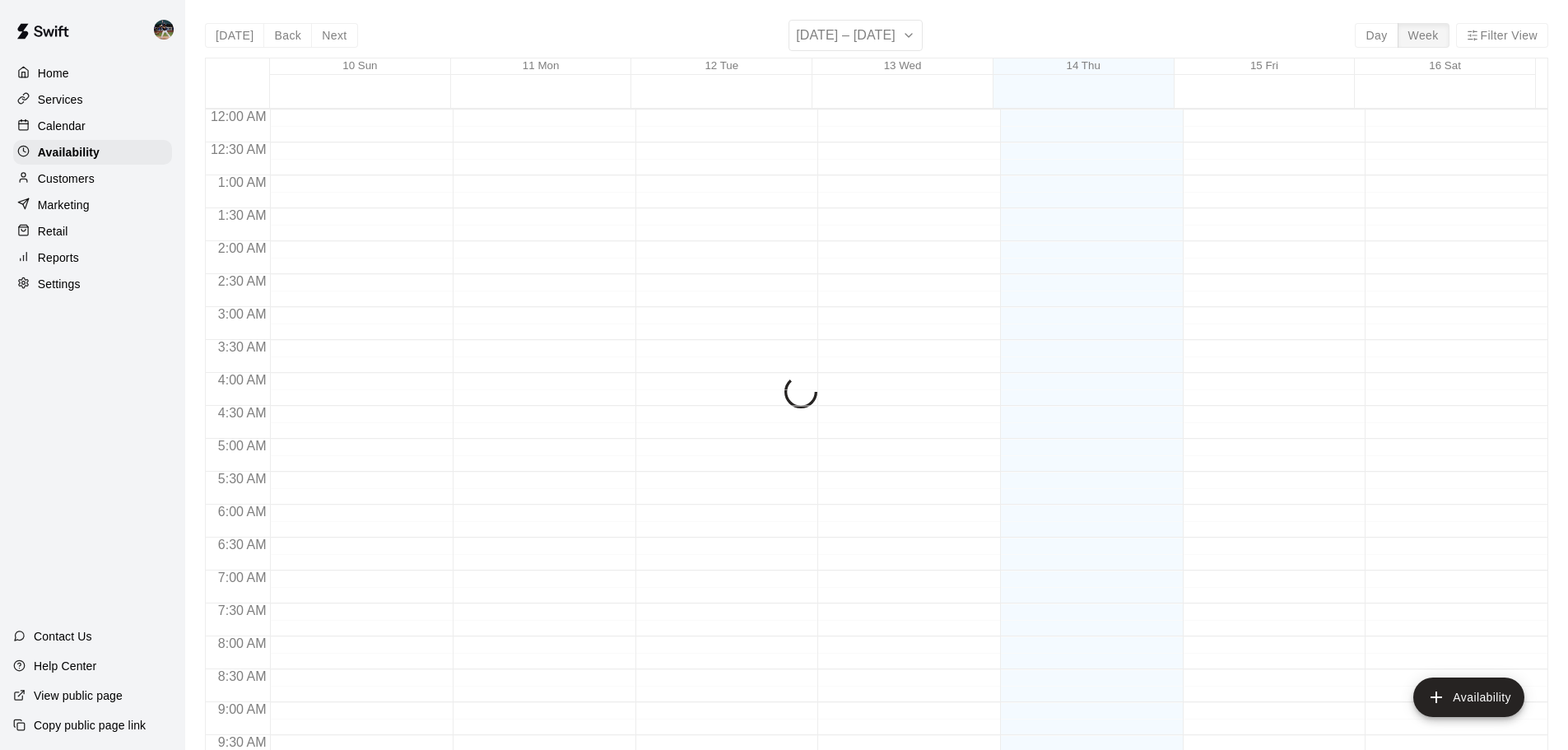
scroll to position [715, 0]
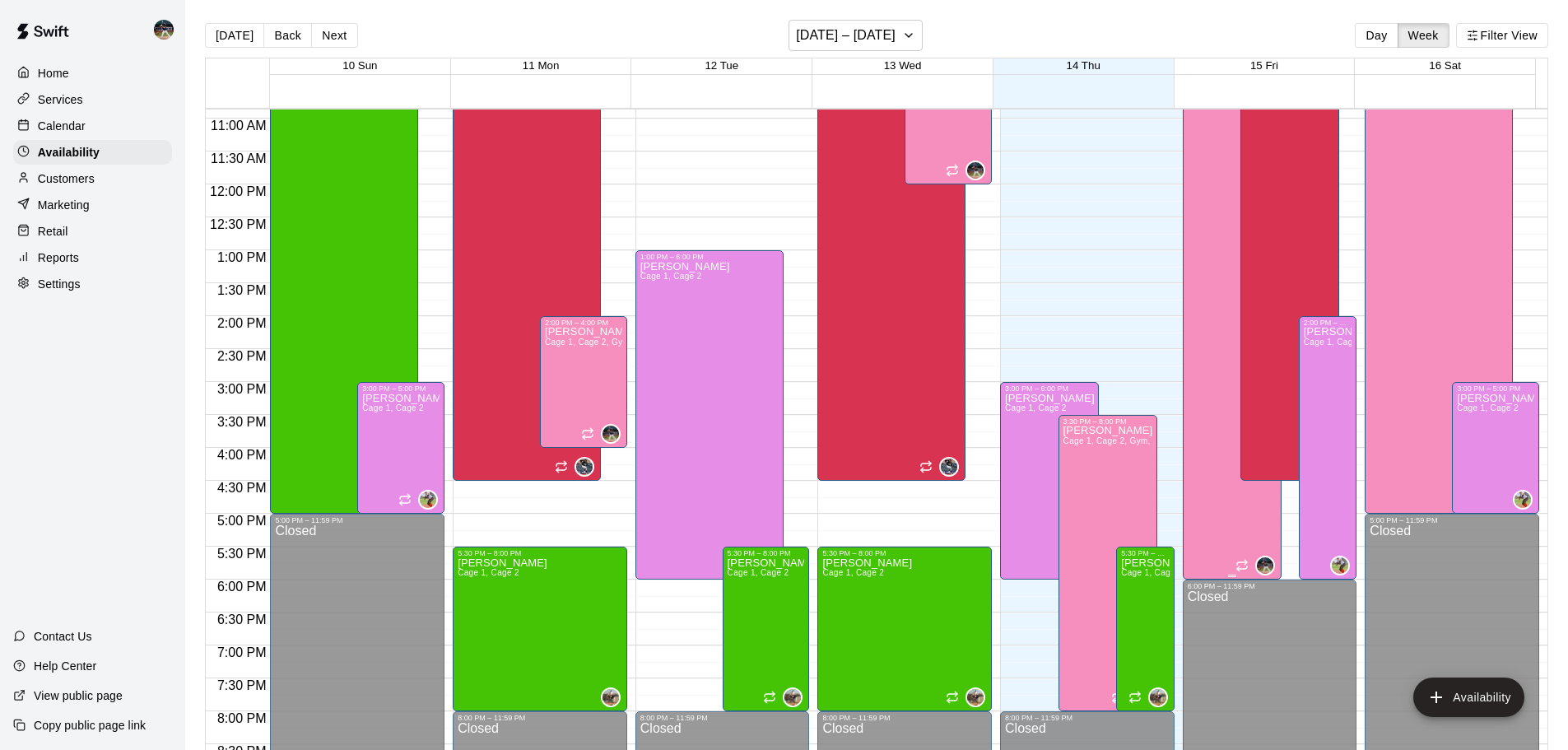
click at [1205, 234] on div "Nolan Gilbert Cage 1, Cage 2, Gym, Nutritionist" at bounding box center [1231, 439] width 89 height 750
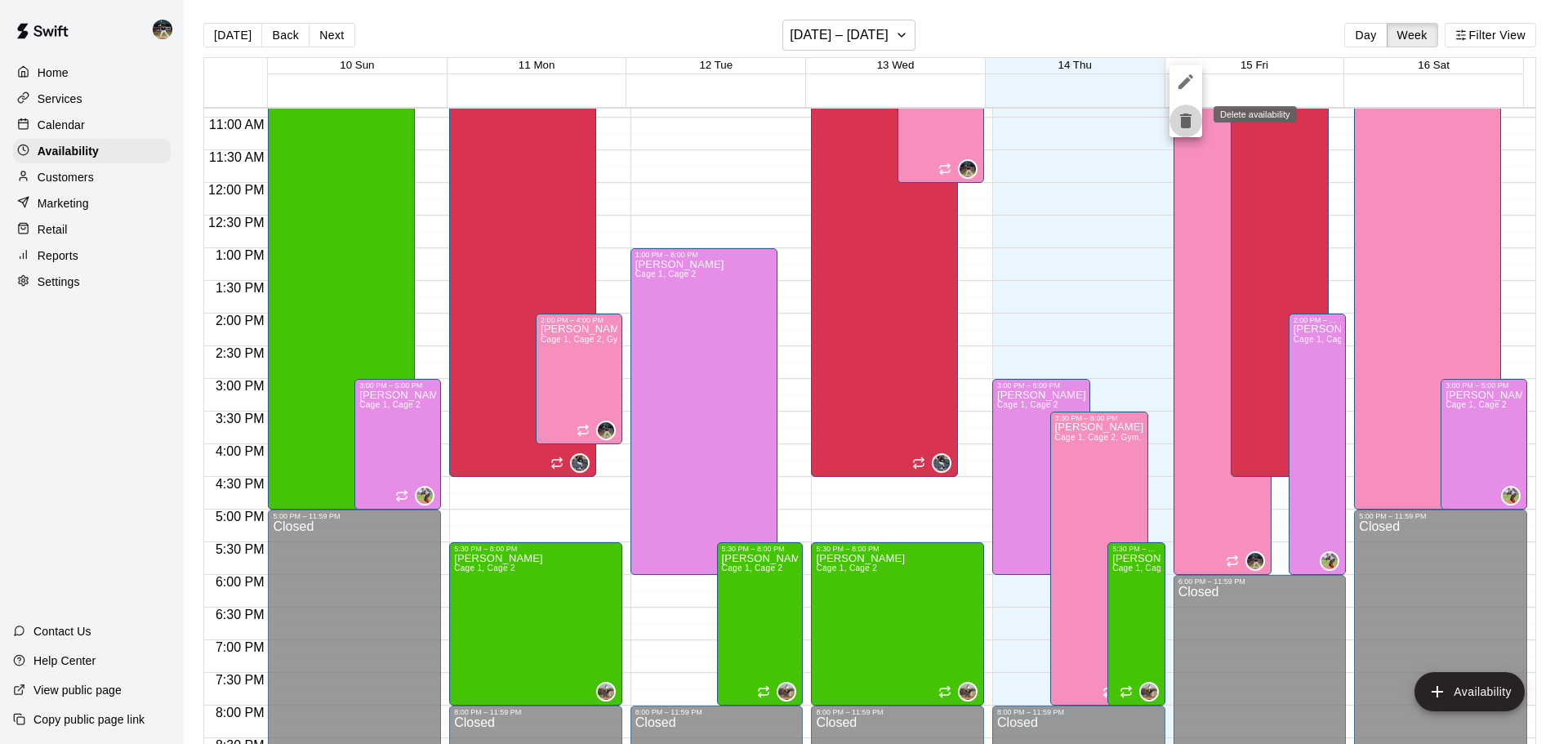
click at [1187, 120] on icon "delete" at bounding box center [1186, 121] width 11 height 15
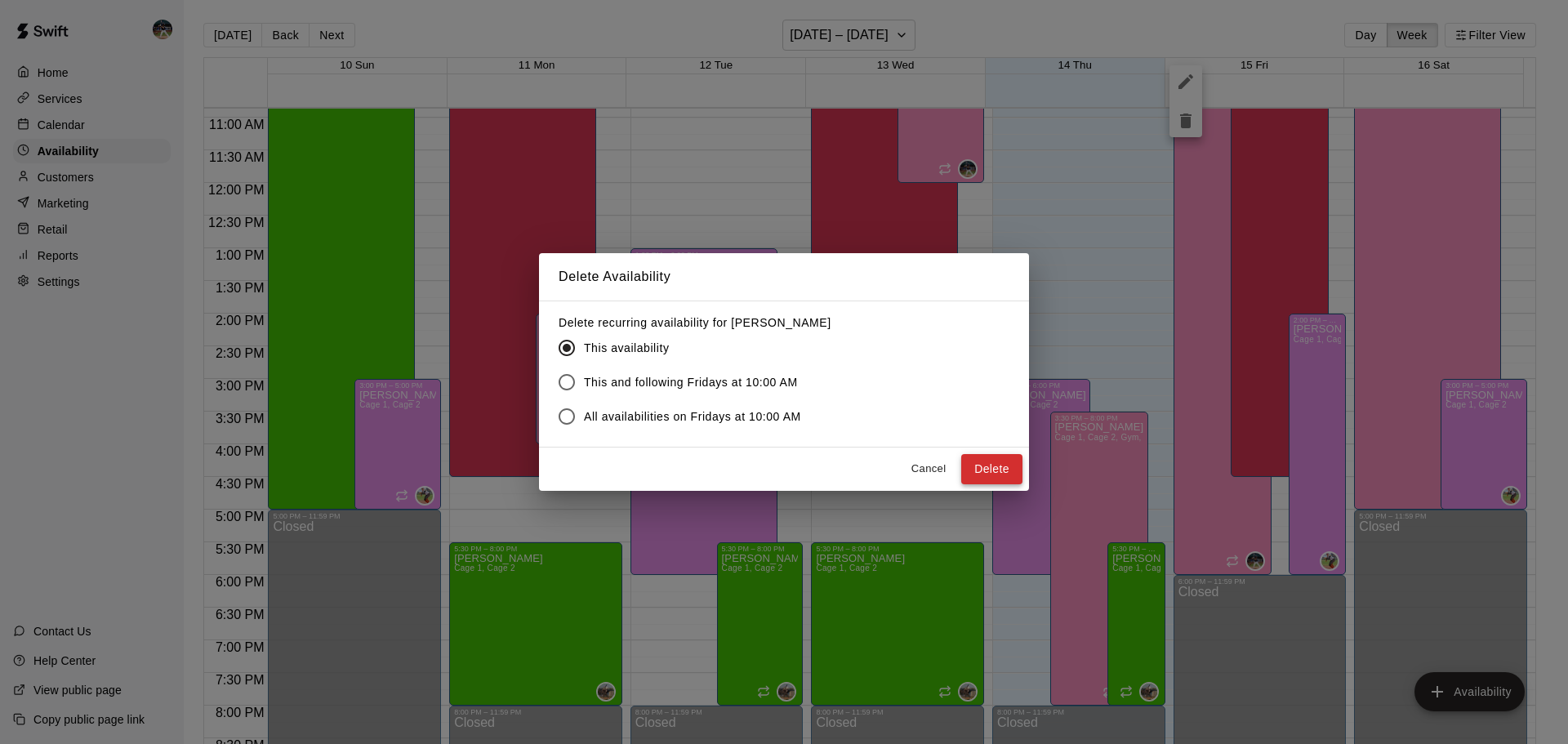
click at [970, 468] on button "Delete" at bounding box center [992, 468] width 61 height 31
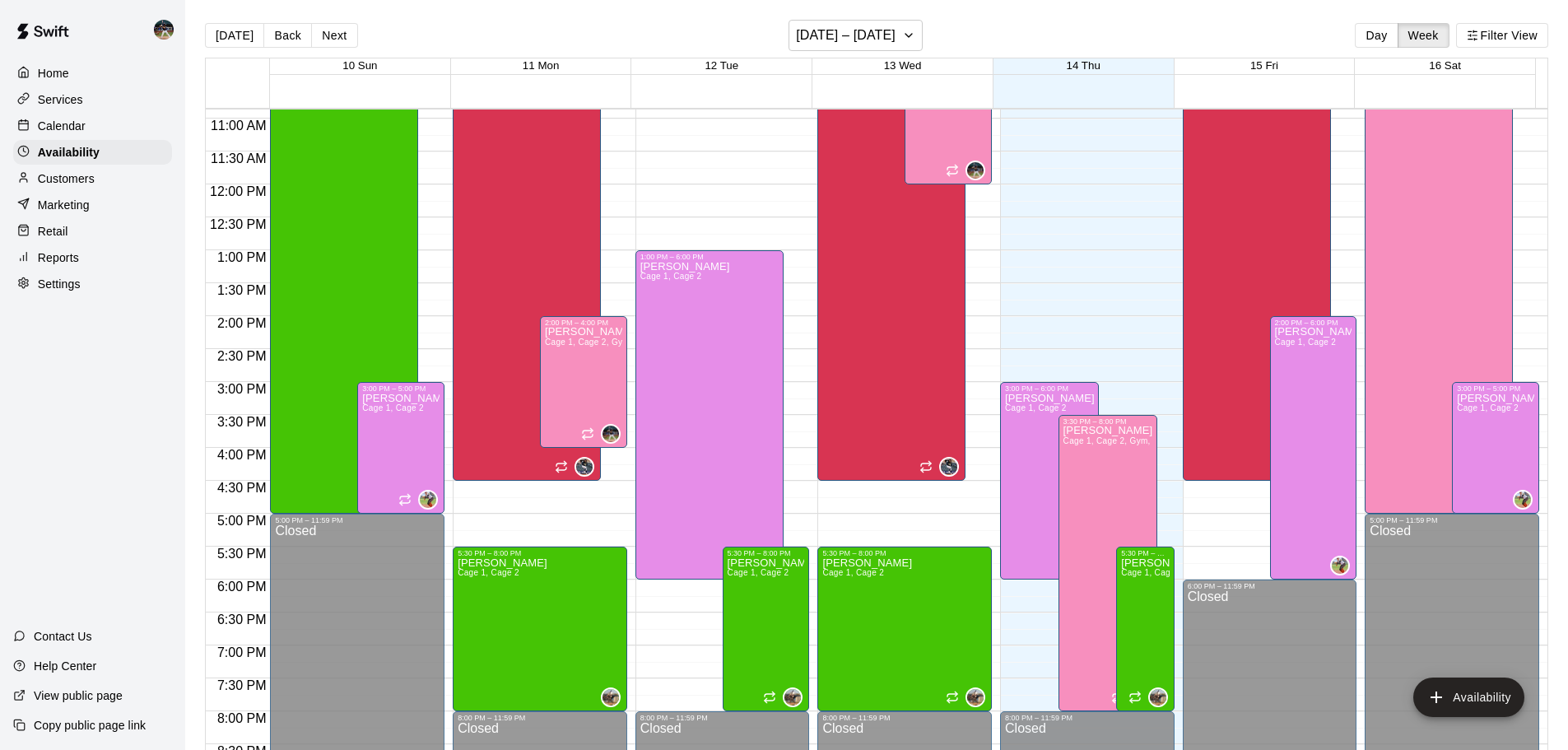
click at [120, 127] on div "Calendar" at bounding box center [93, 125] width 159 height 24
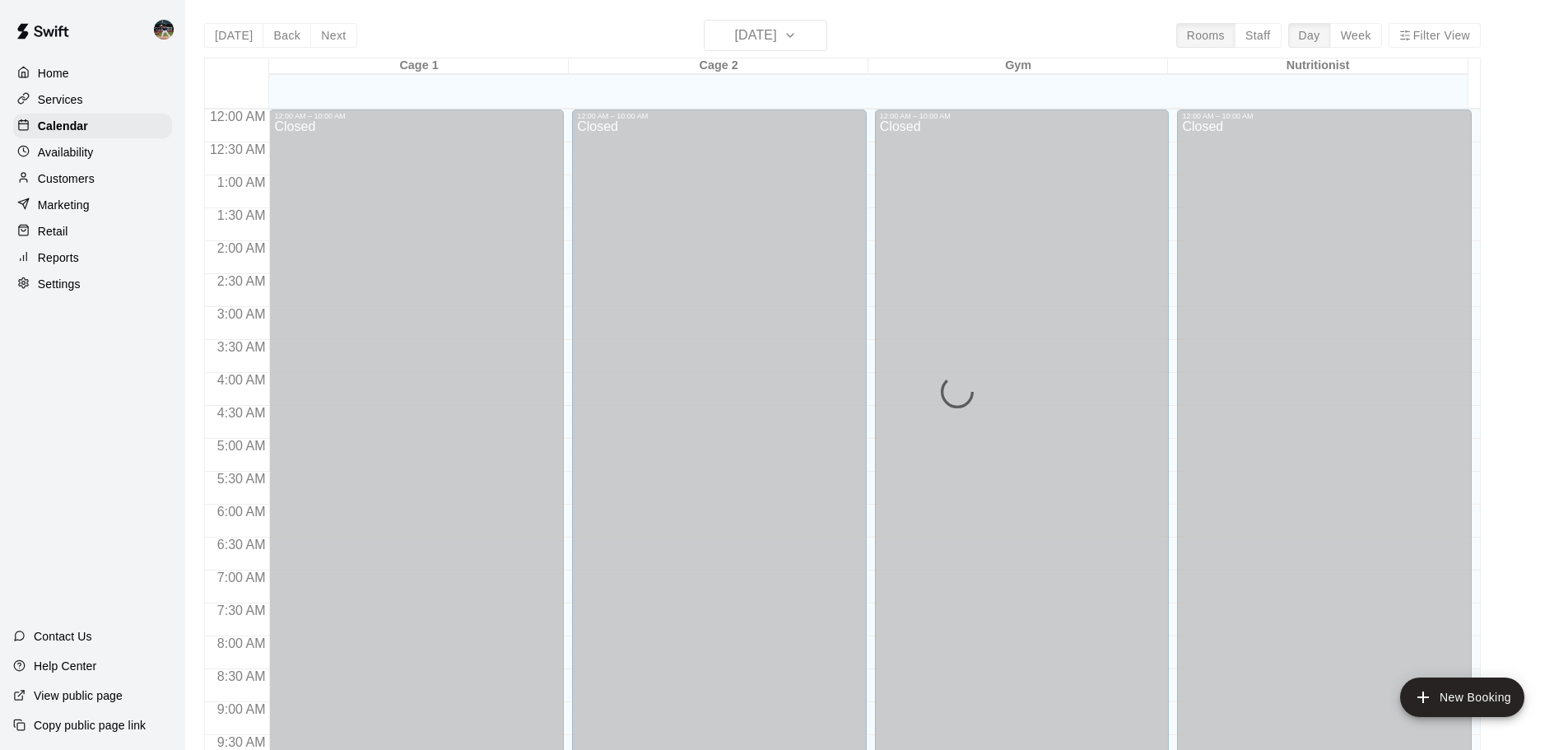
scroll to position [715, 0]
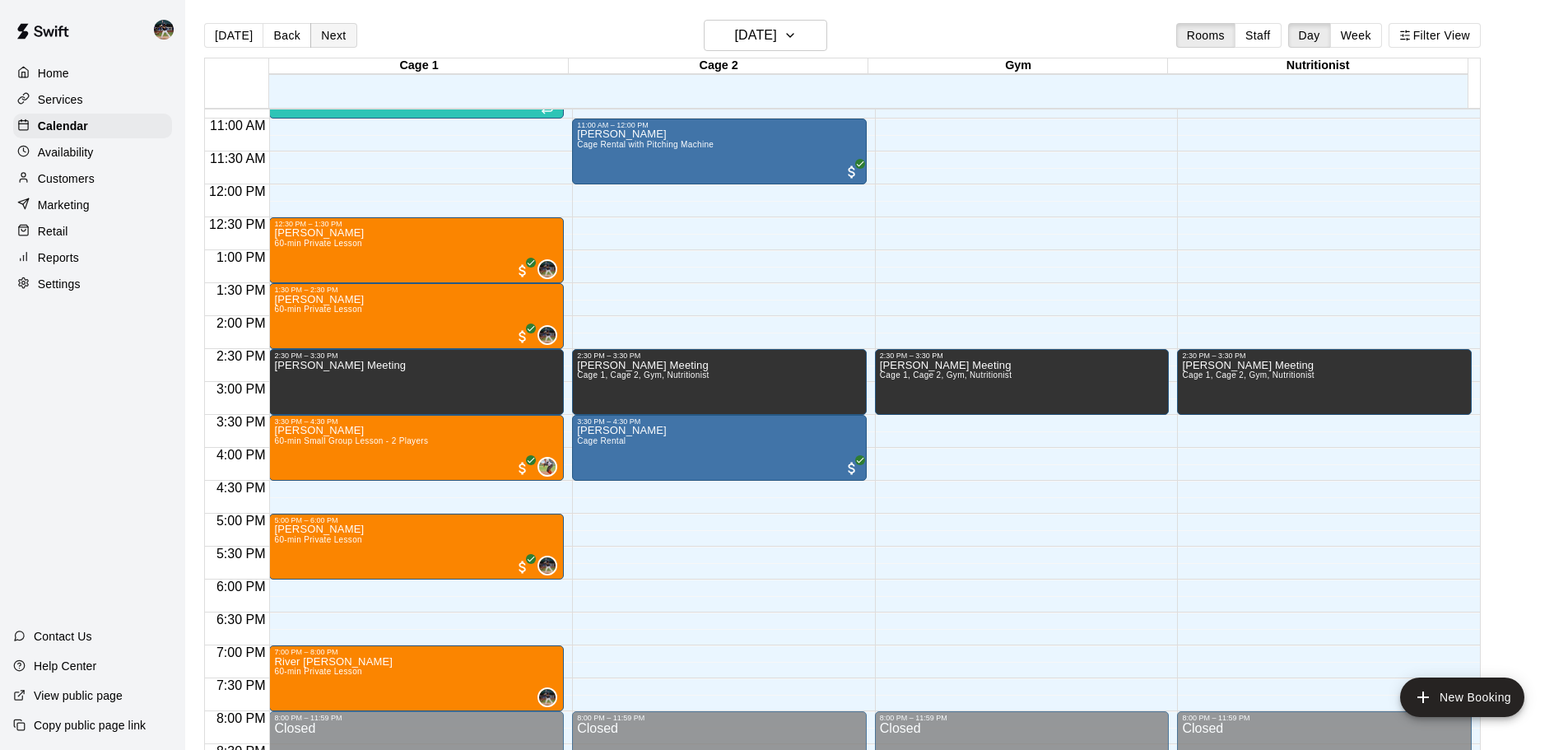
click at [338, 42] on button "Next" at bounding box center [333, 36] width 46 height 24
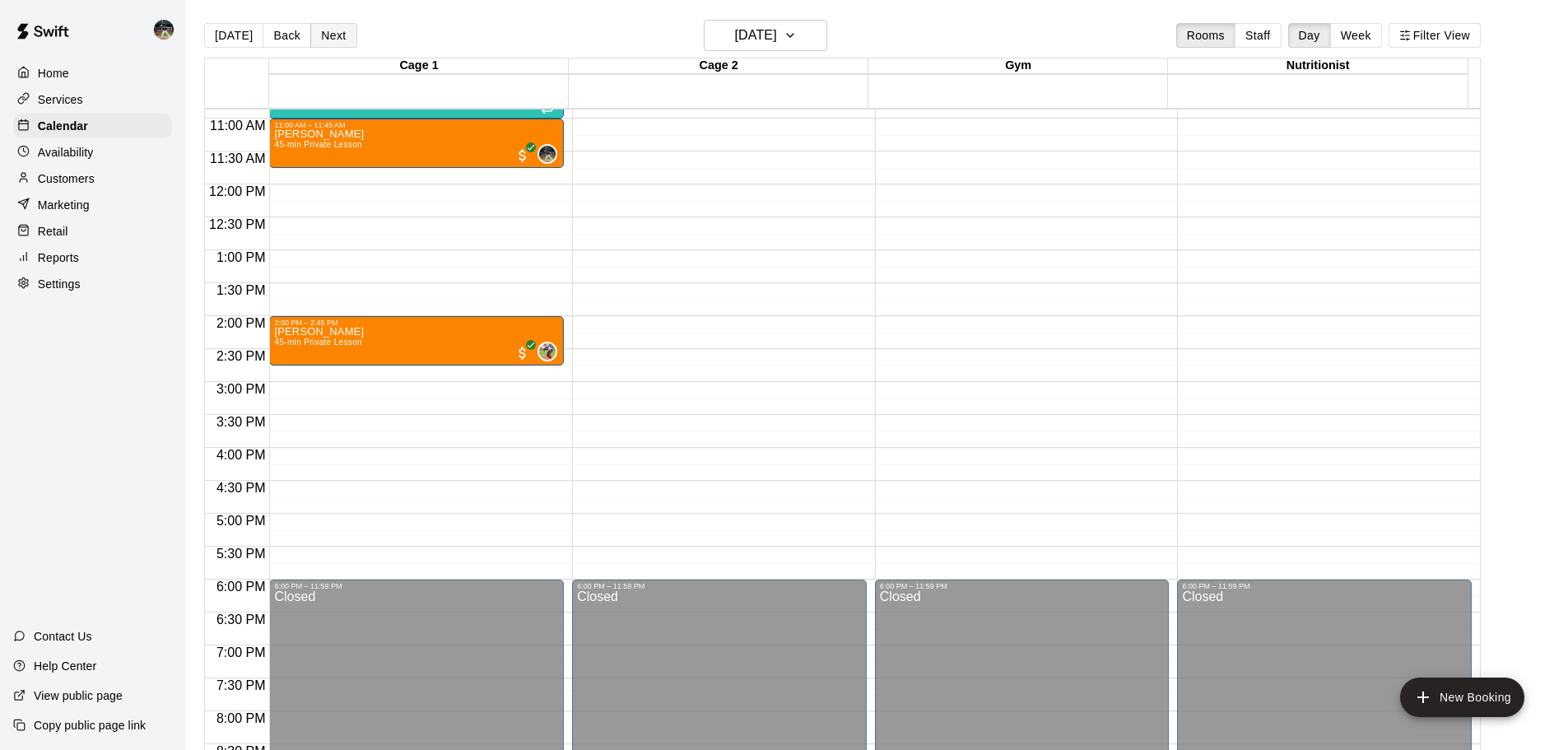
click at [337, 38] on button "Next" at bounding box center [333, 36] width 46 height 24
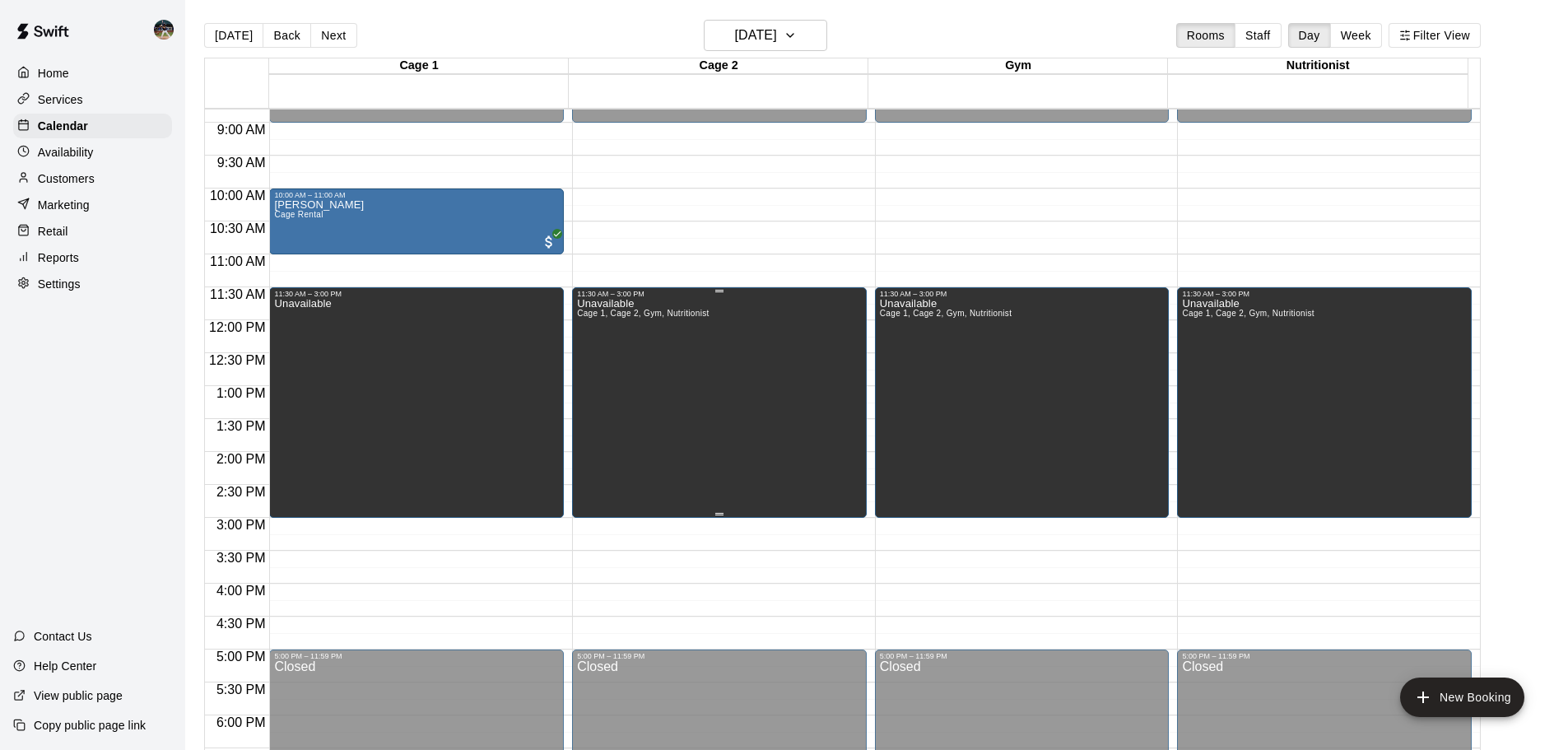
scroll to position [551, 0]
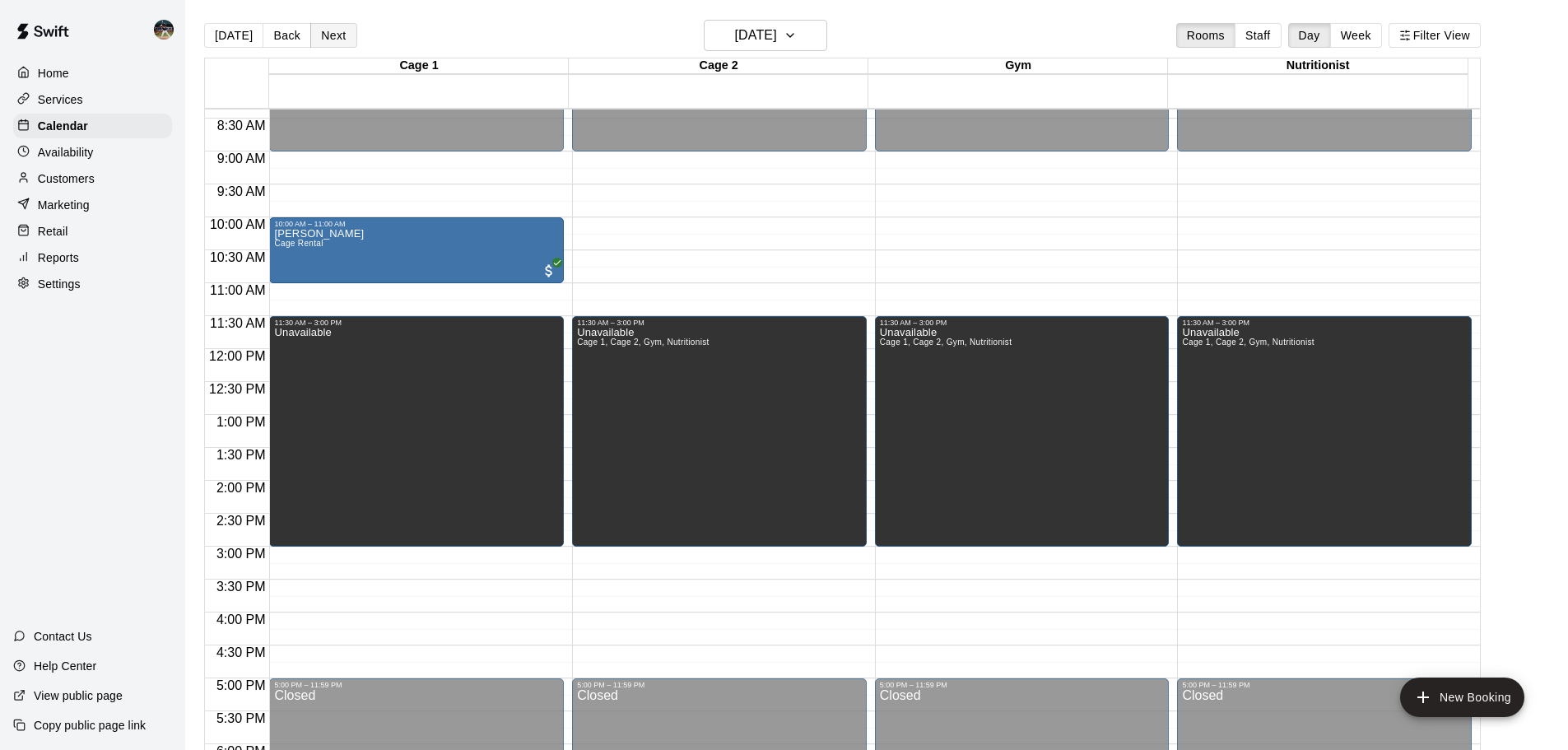
click at [328, 34] on button "Next" at bounding box center [333, 36] width 46 height 24
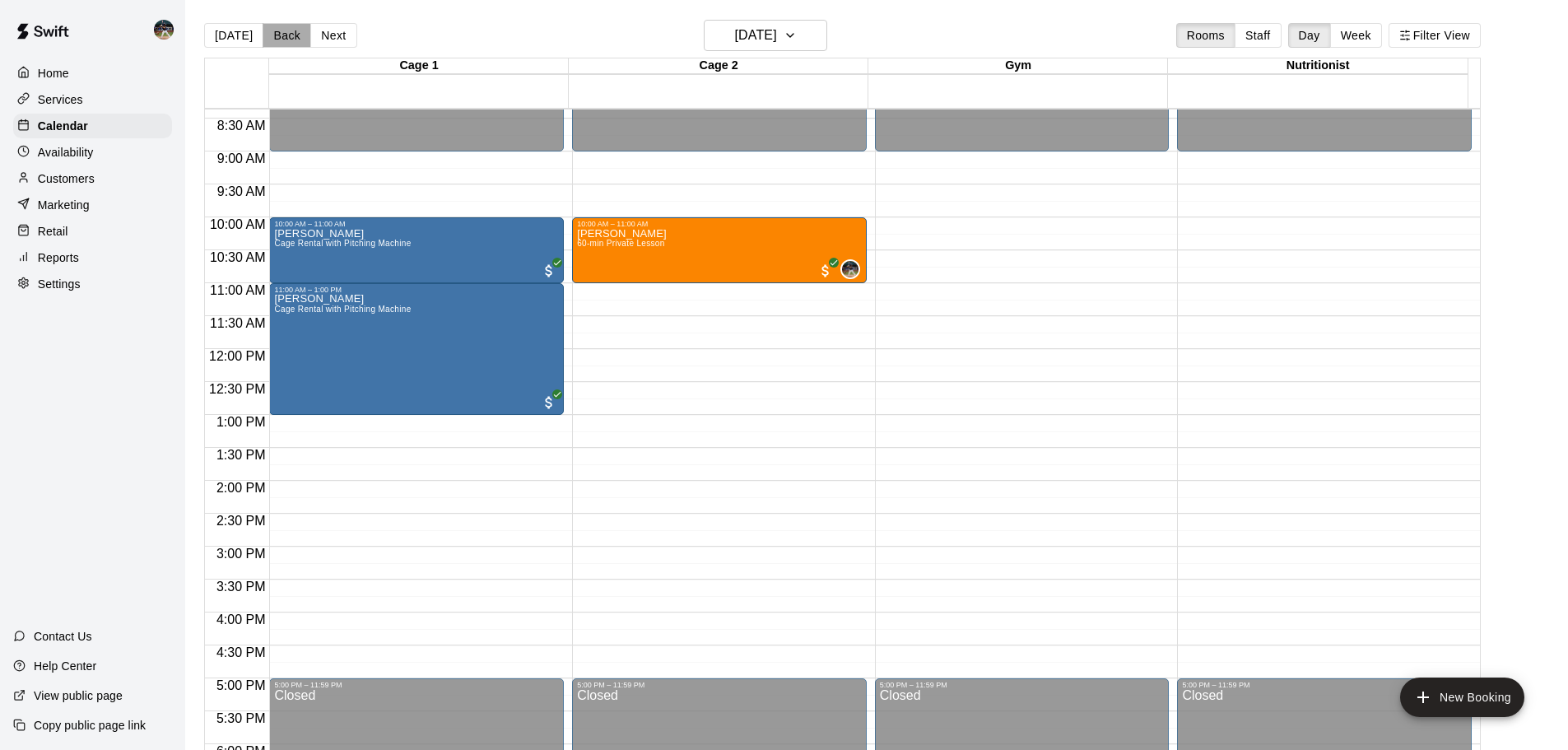
click at [272, 36] on button "Back" at bounding box center [287, 36] width 49 height 24
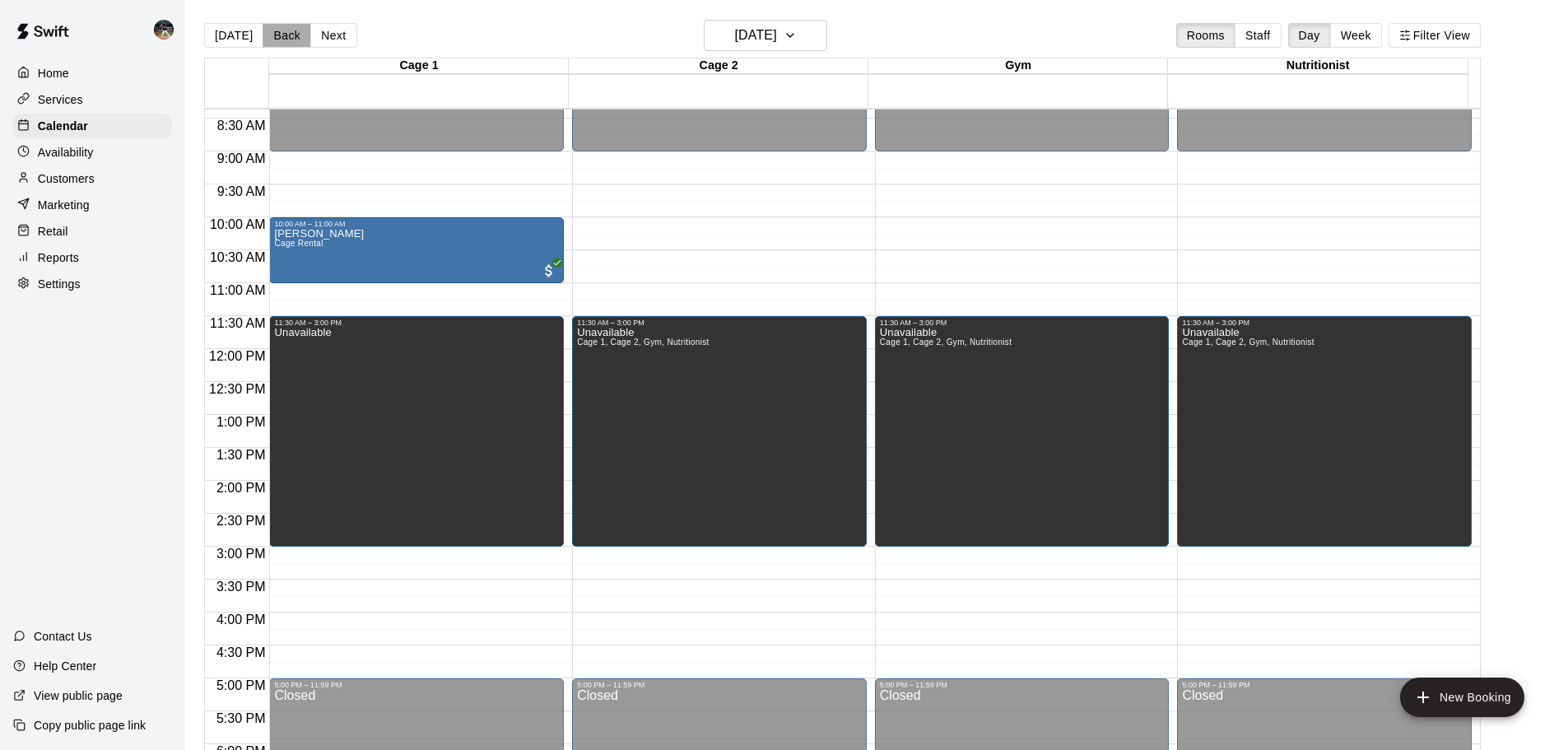
click at [272, 36] on button "Back" at bounding box center [287, 36] width 49 height 24
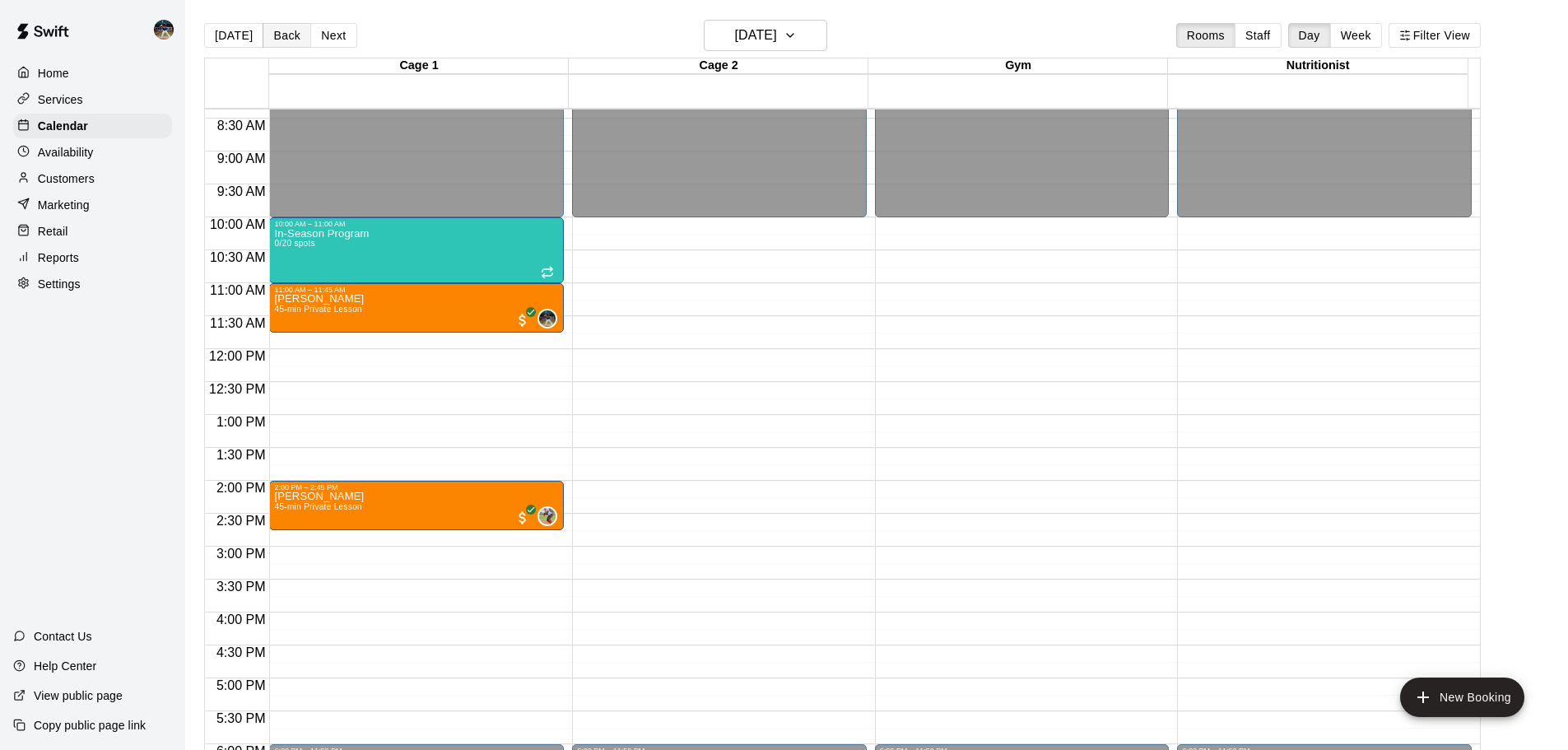
click at [272, 36] on button "Back" at bounding box center [287, 36] width 49 height 24
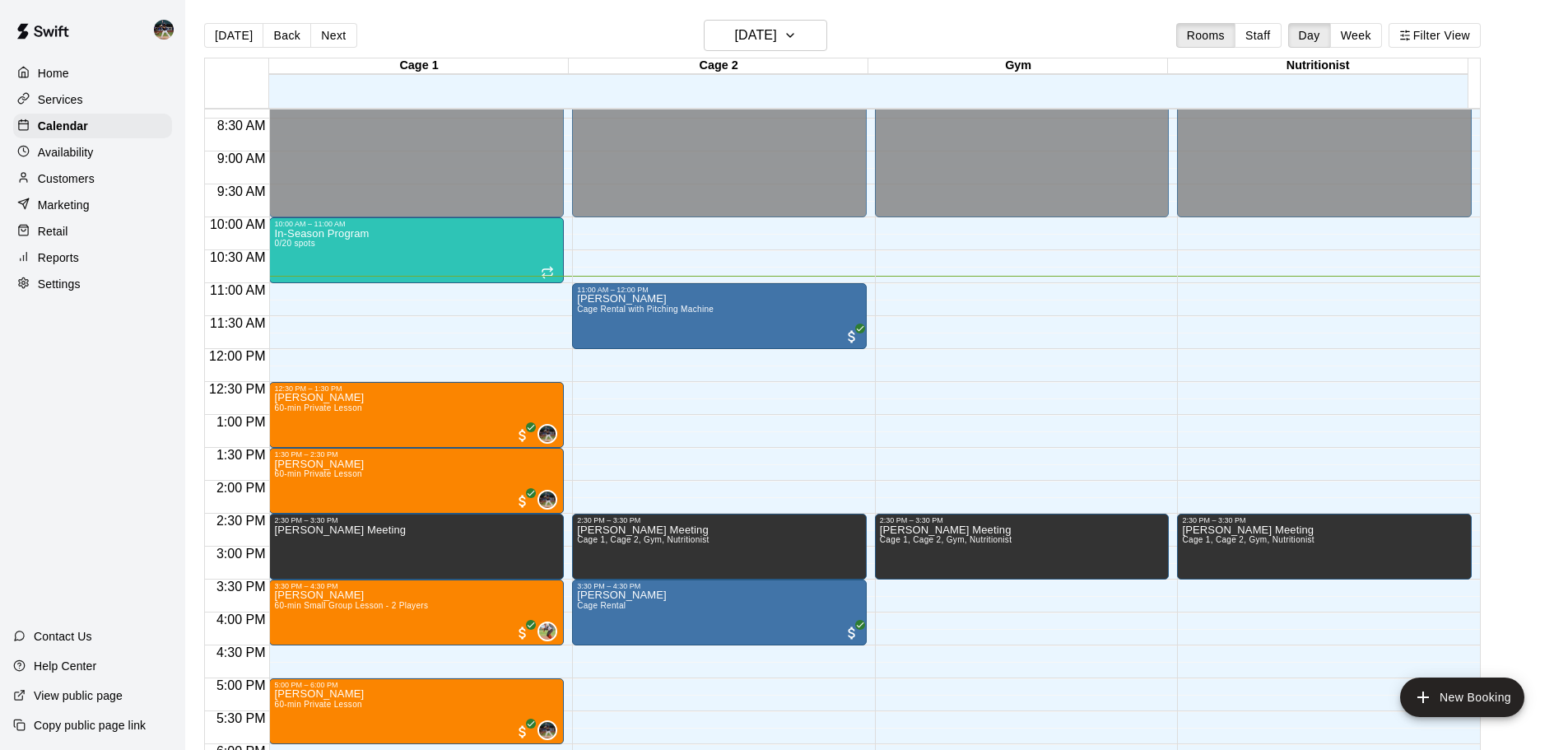
click at [116, 111] on div "Services" at bounding box center [93, 99] width 159 height 24
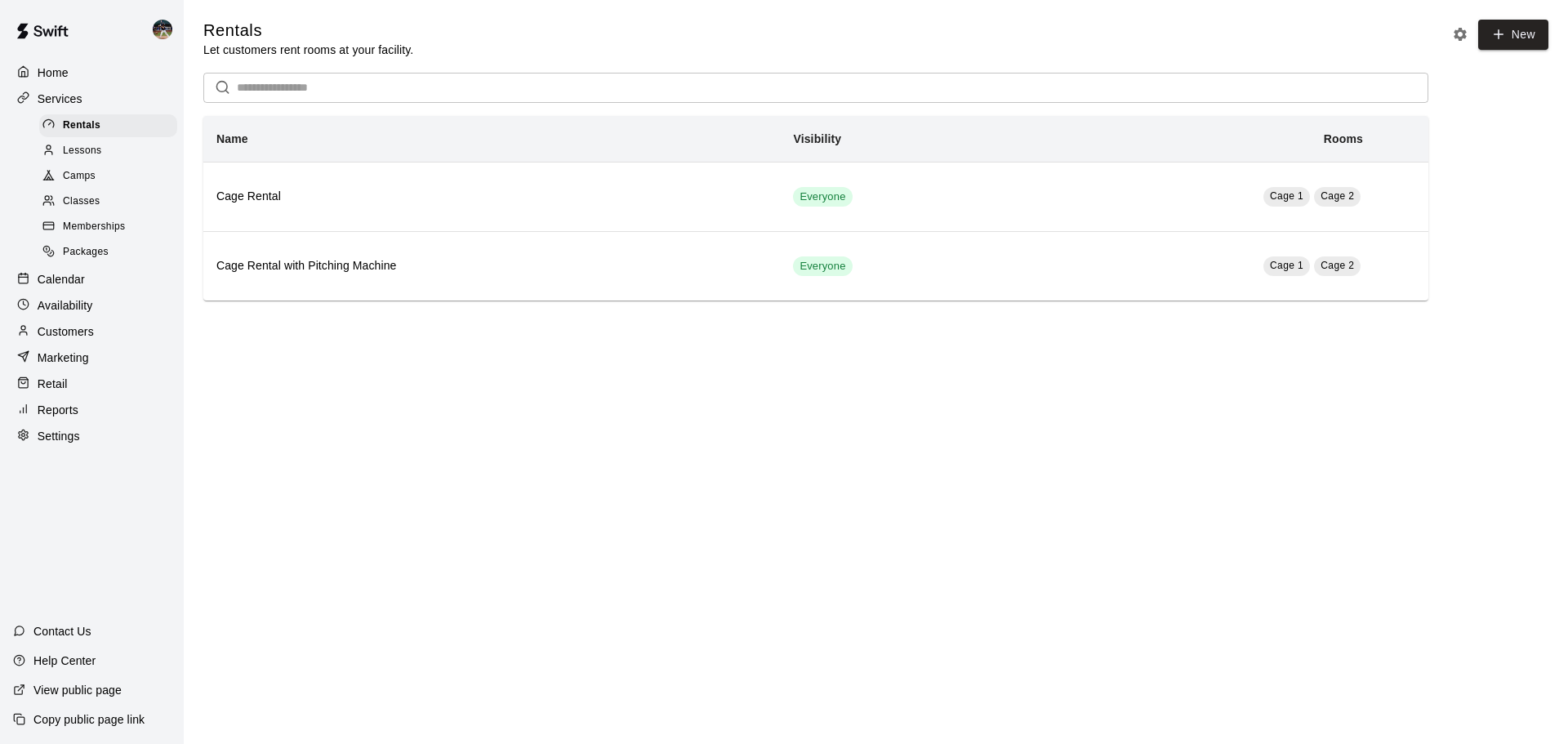
click at [115, 208] on div "Classes" at bounding box center [108, 201] width 138 height 23
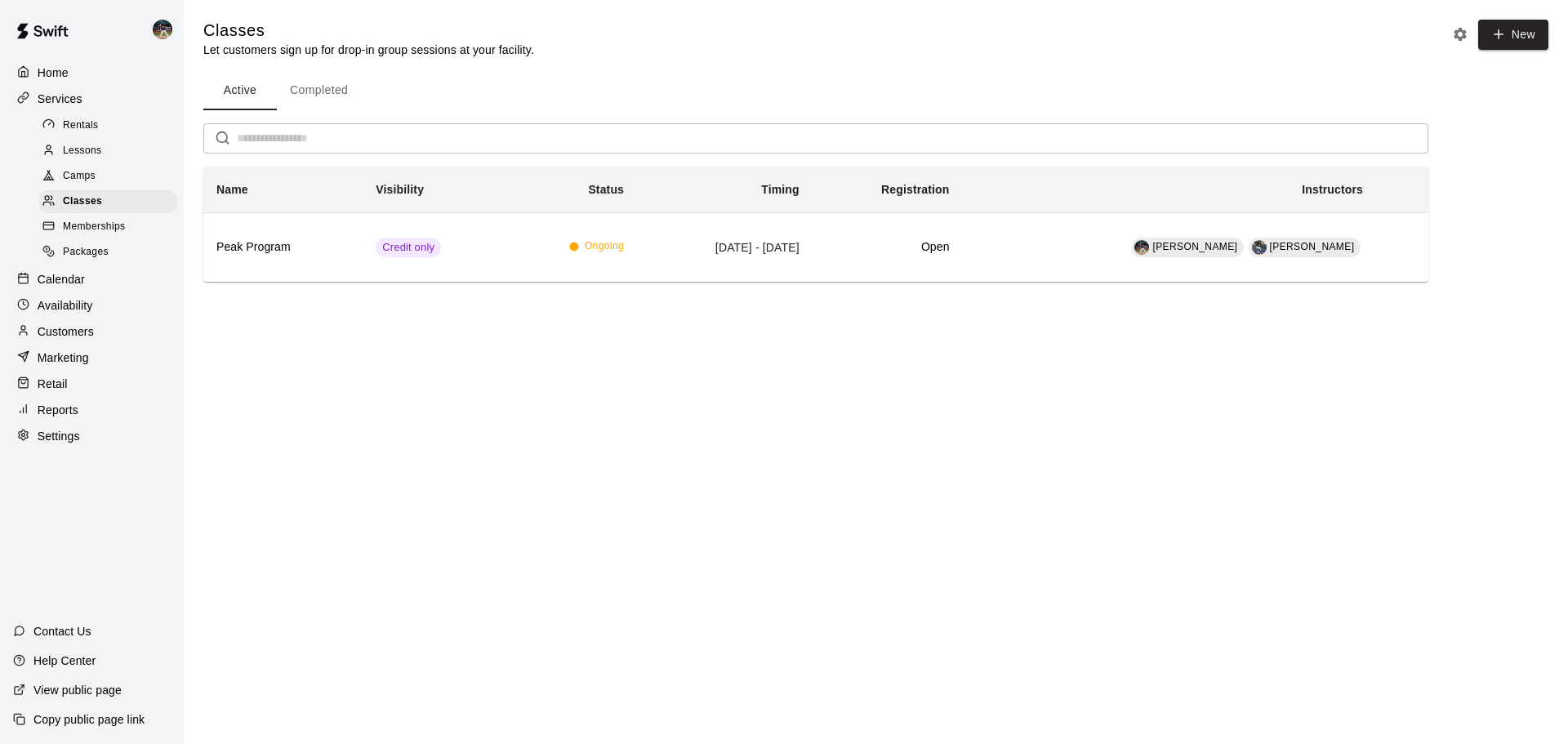
click at [303, 88] on button "Completed" at bounding box center [318, 91] width 84 height 39
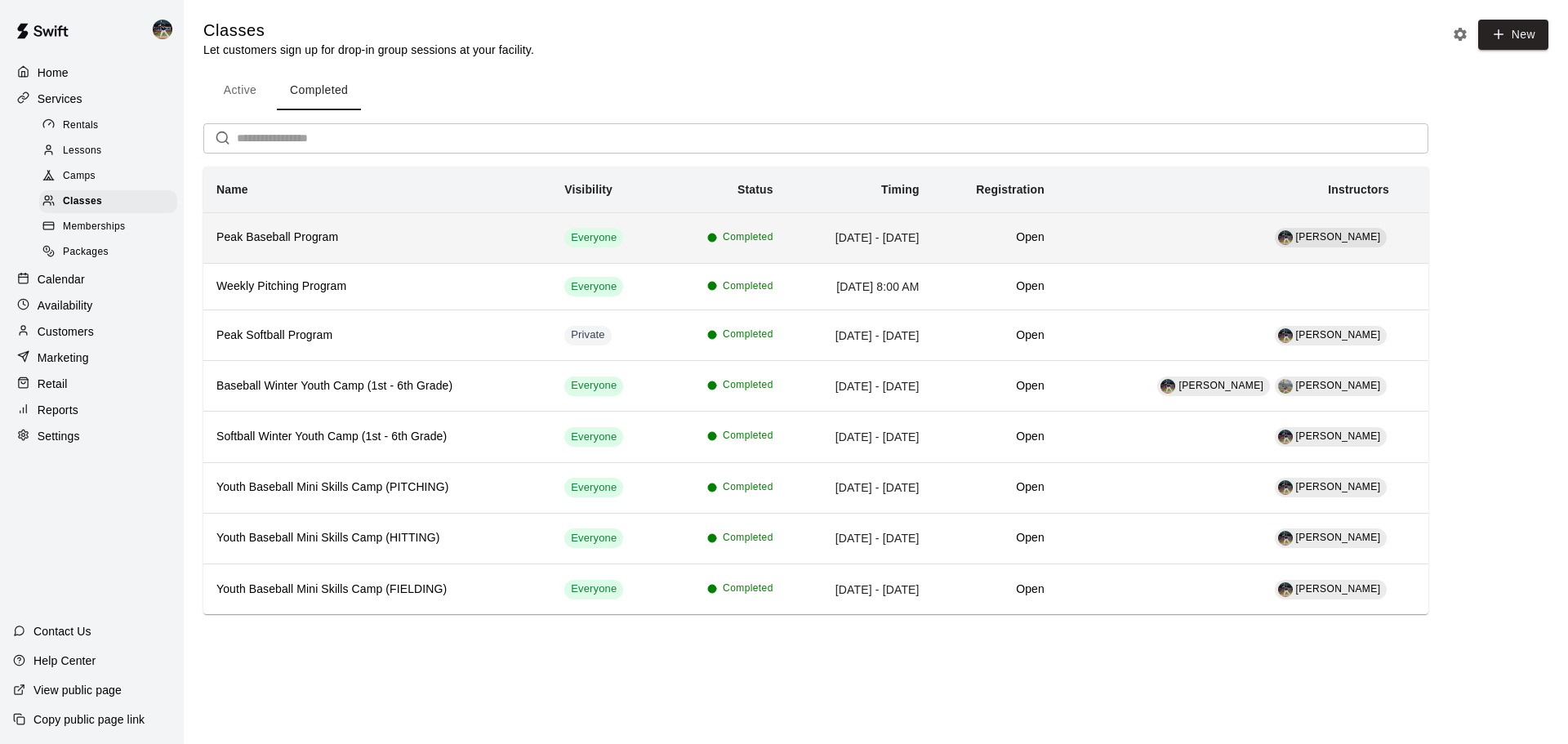
click at [315, 240] on h6 "Peak Baseball Program" at bounding box center [377, 237] width 322 height 18
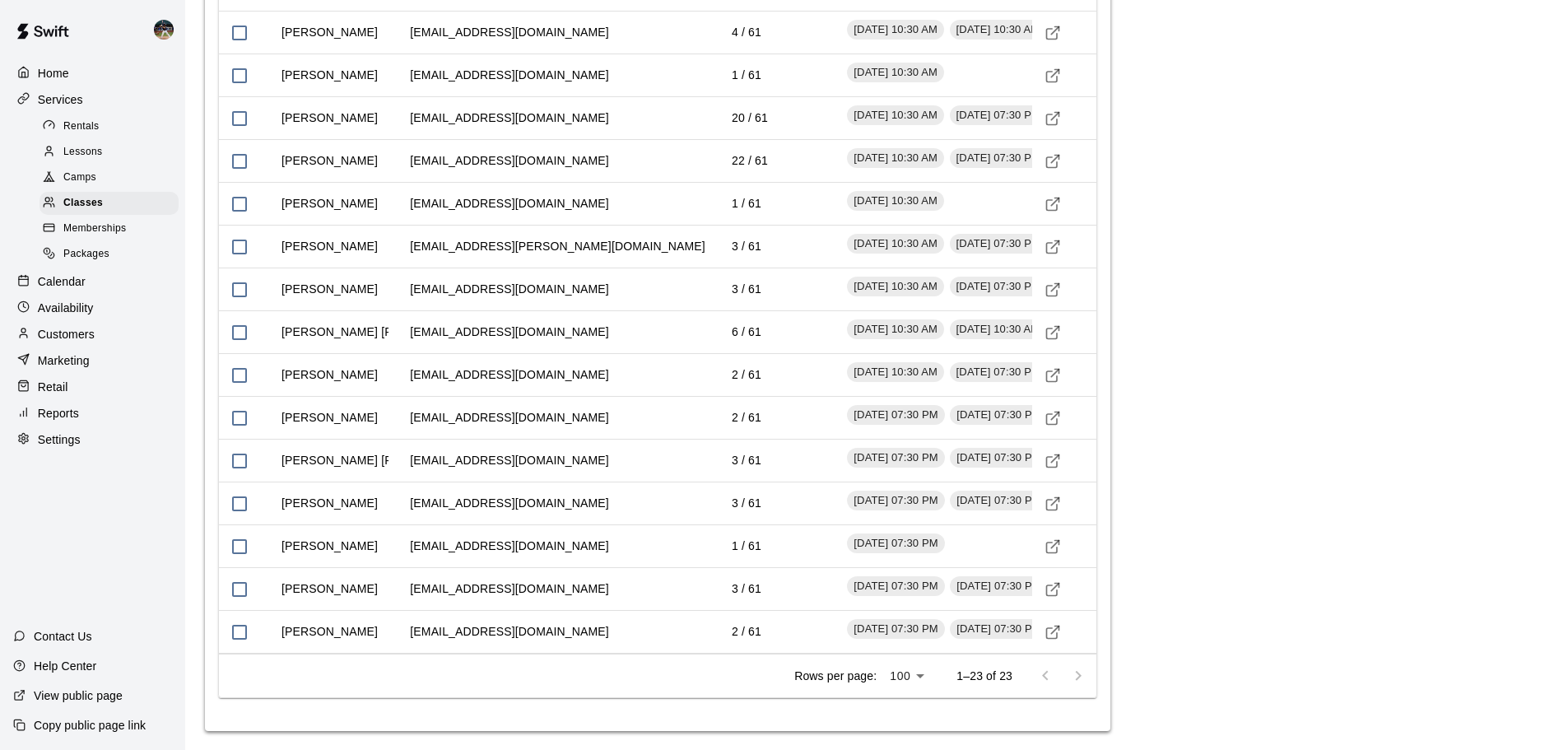
scroll to position [2106, 0]
click at [101, 294] on div "Calendar" at bounding box center [93, 281] width 159 height 24
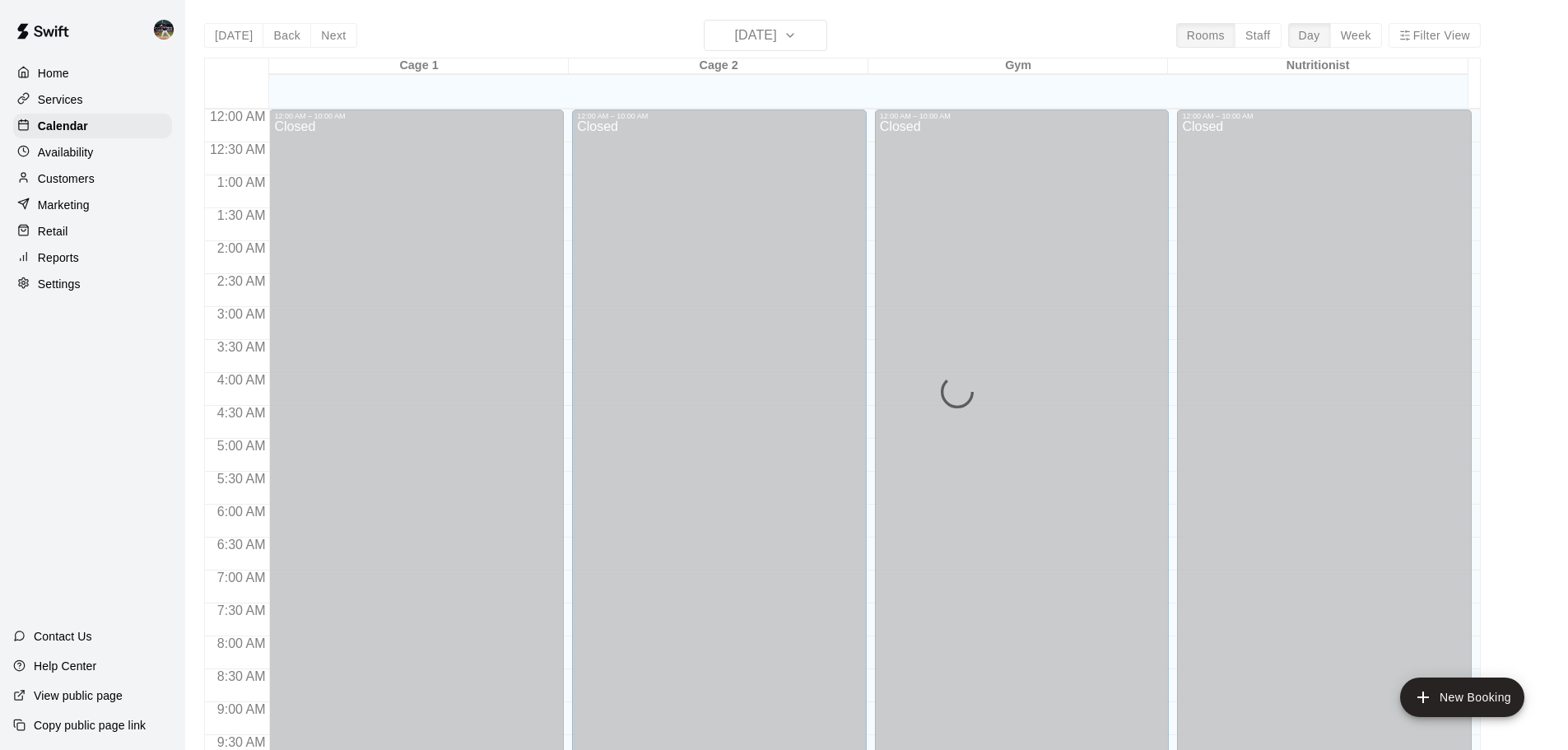
scroll to position [722, 0]
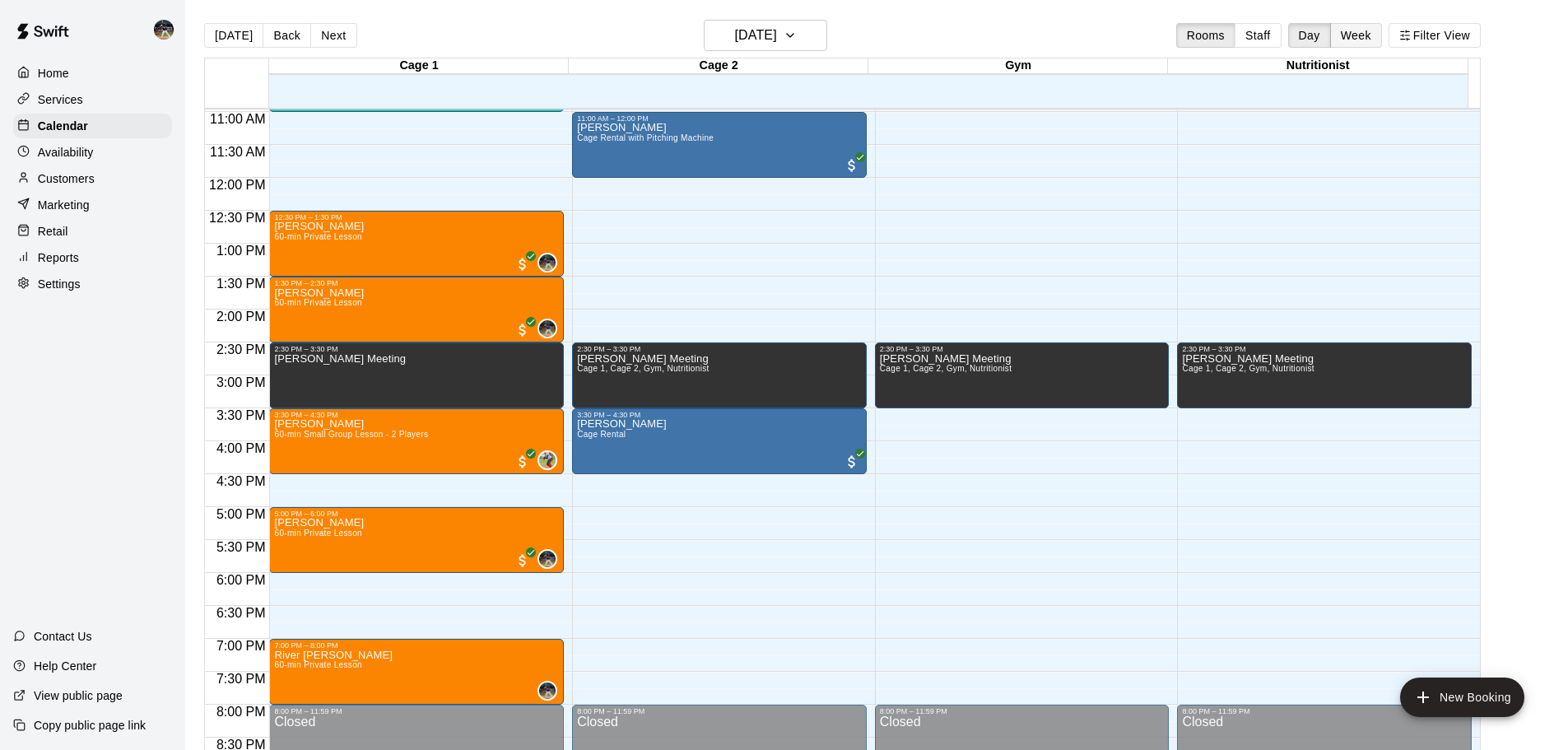
click at [1363, 34] on button "Week" at bounding box center [1355, 36] width 51 height 24
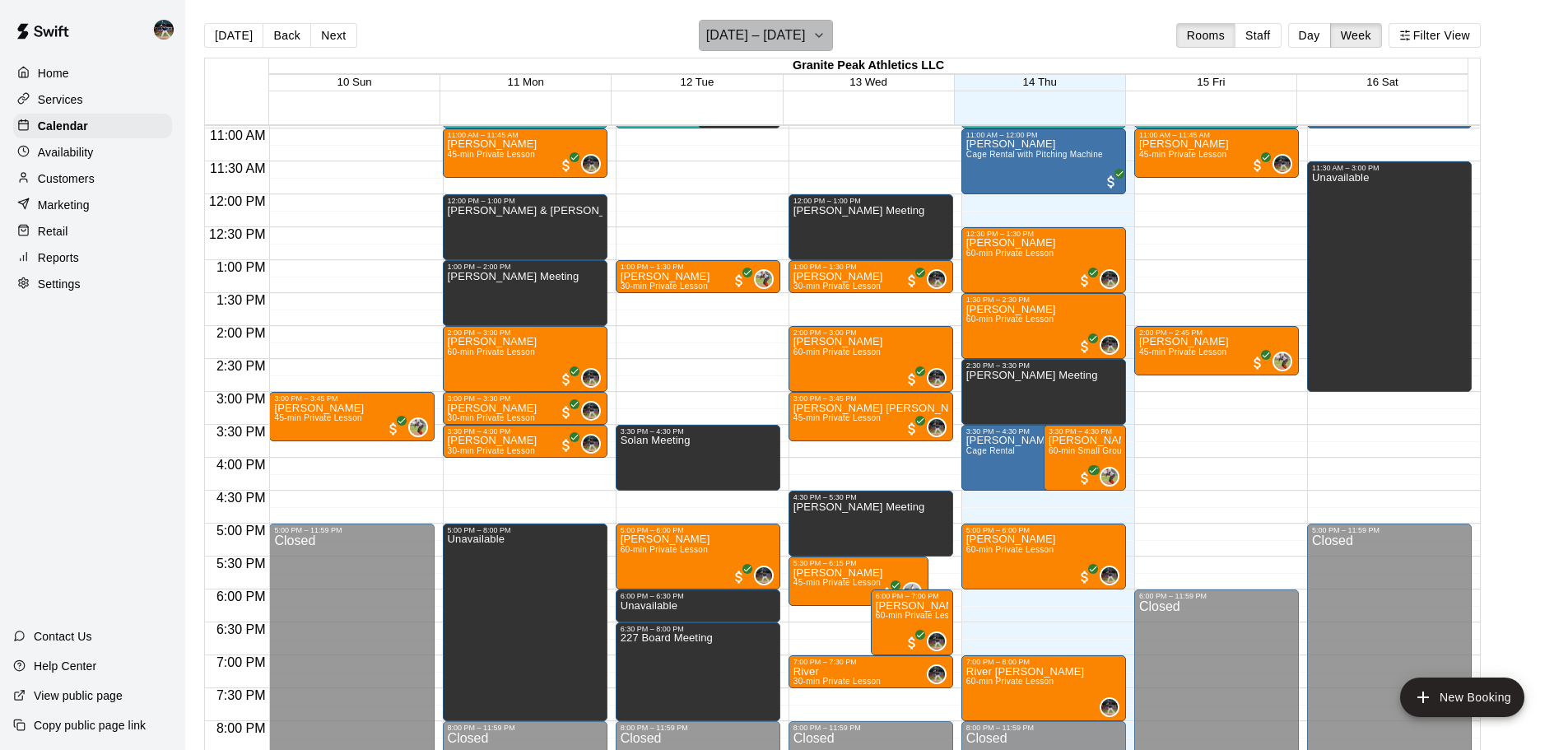
click at [807, 36] on button "August 10 – 16" at bounding box center [765, 35] width 134 height 31
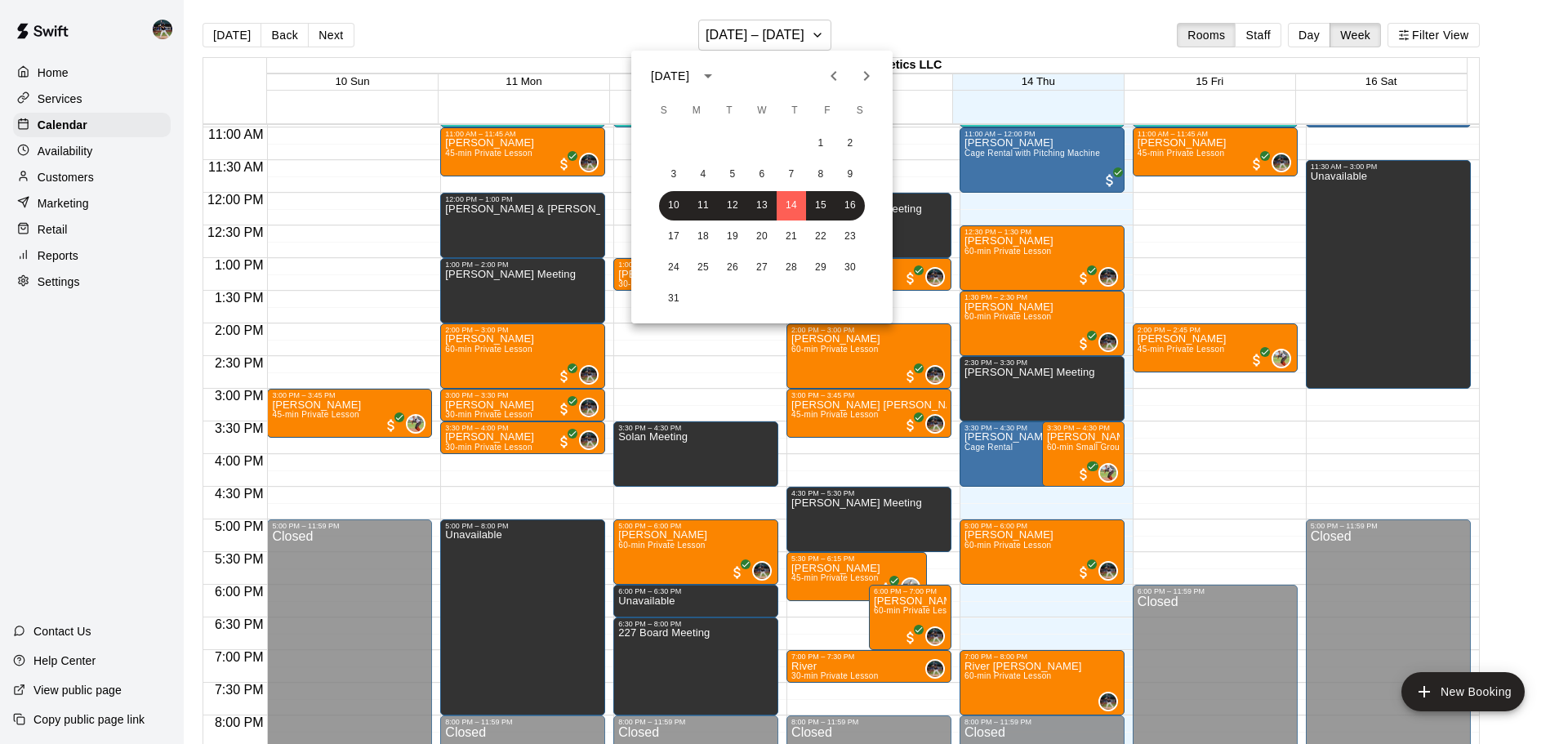
click at [694, 75] on div "August 2025" at bounding box center [672, 76] width 44 height 17
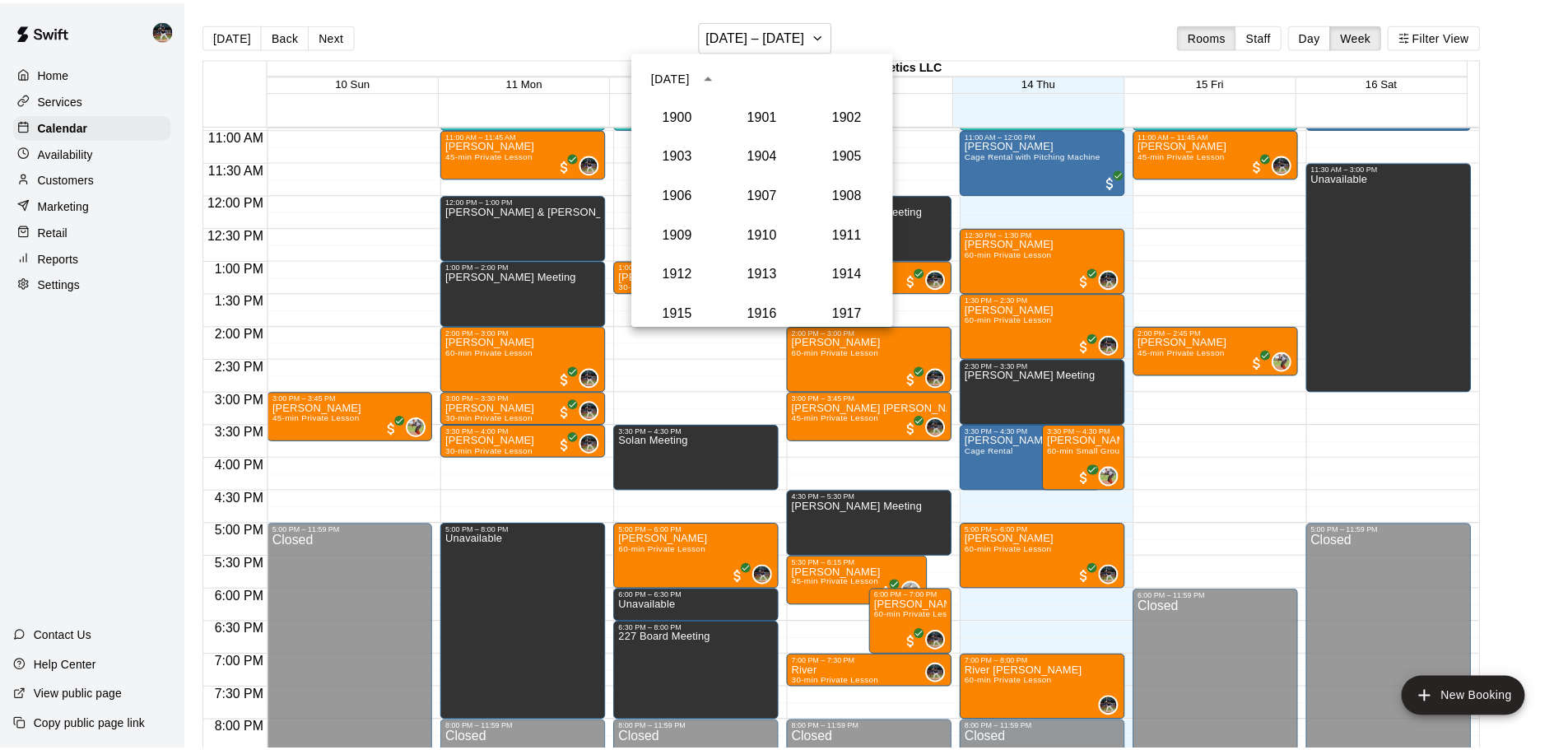
scroll to position [1524, 0]
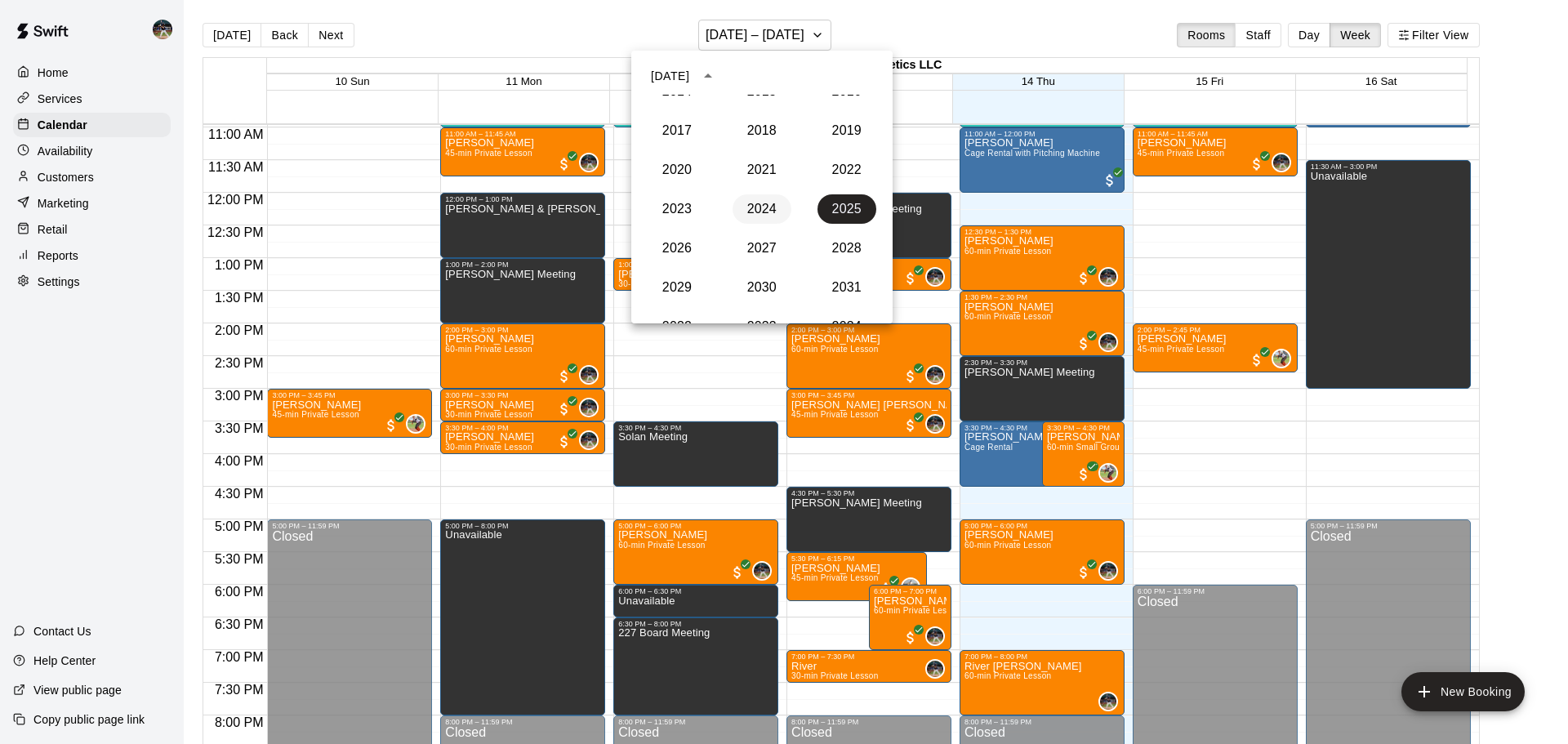
click at [768, 203] on button "2024" at bounding box center [761, 209] width 58 height 30
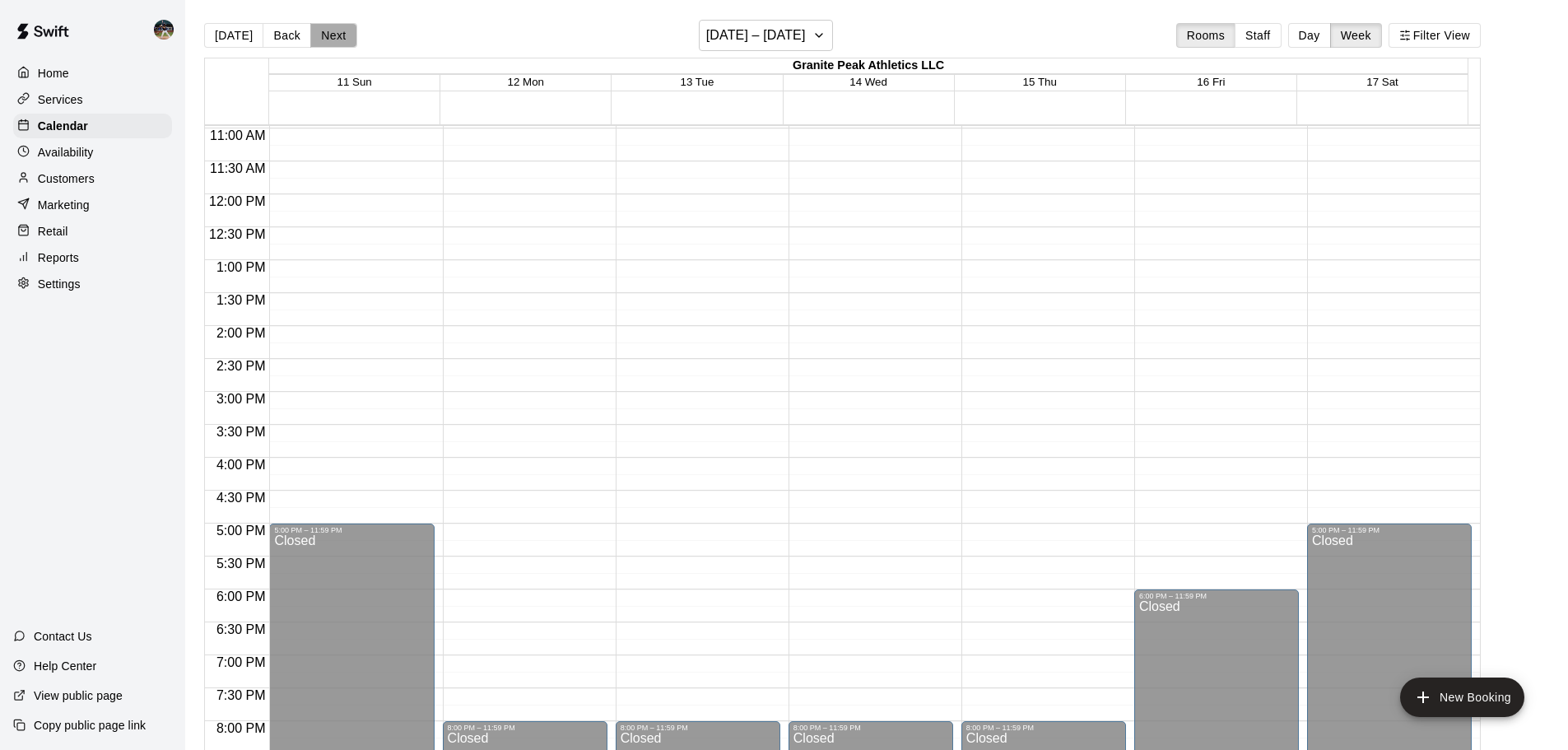
click at [319, 35] on button "Next" at bounding box center [333, 36] width 46 height 24
click at [320, 35] on div "Today Back Next August 11 – 17 Rooms Staff Day Week Filter View Granite Peak At…" at bounding box center [842, 395] width 1276 height 750
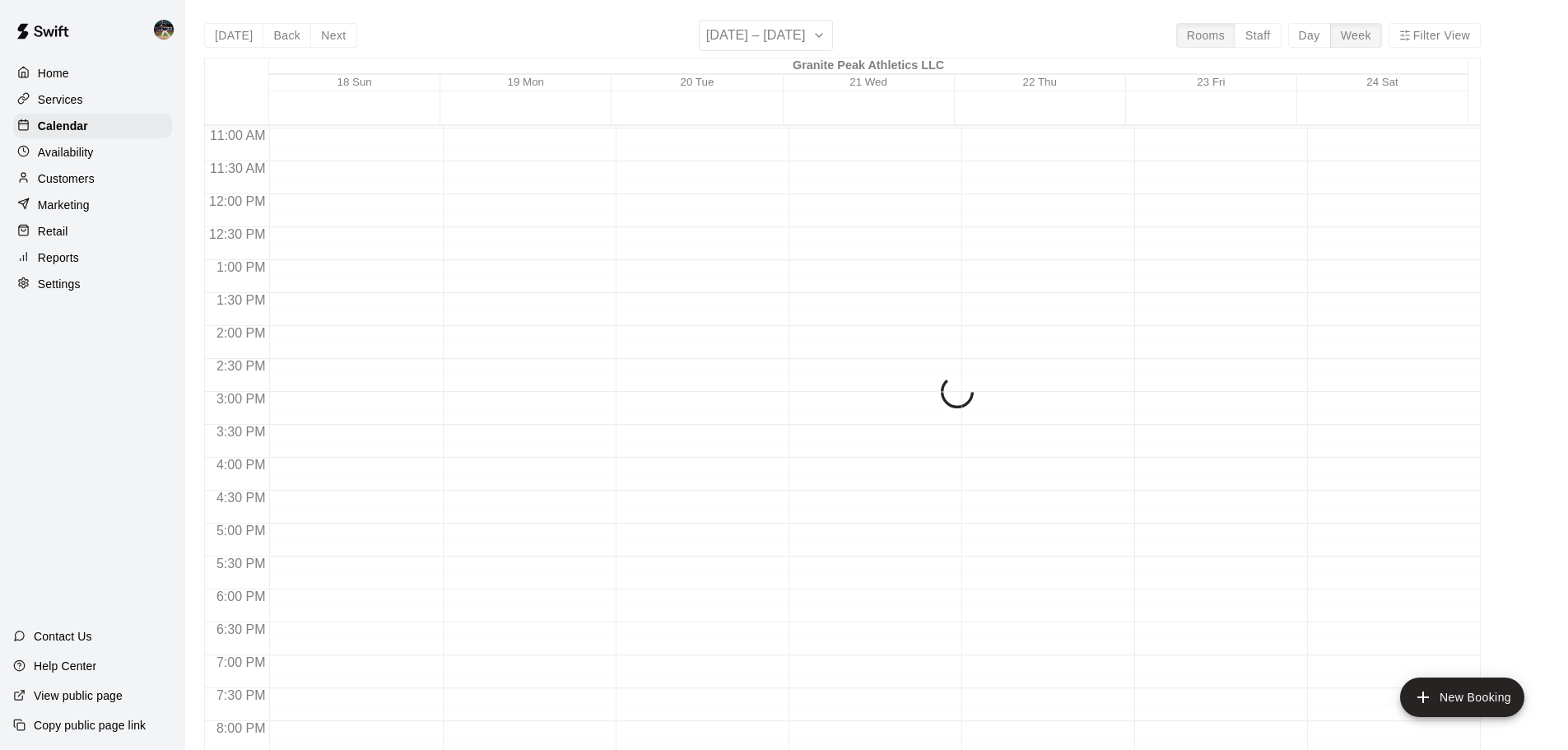
click at [321, 35] on div "Today Back Next August 18 – 24 Rooms Staff Day Week Filter View Granite Peak At…" at bounding box center [842, 395] width 1276 height 750
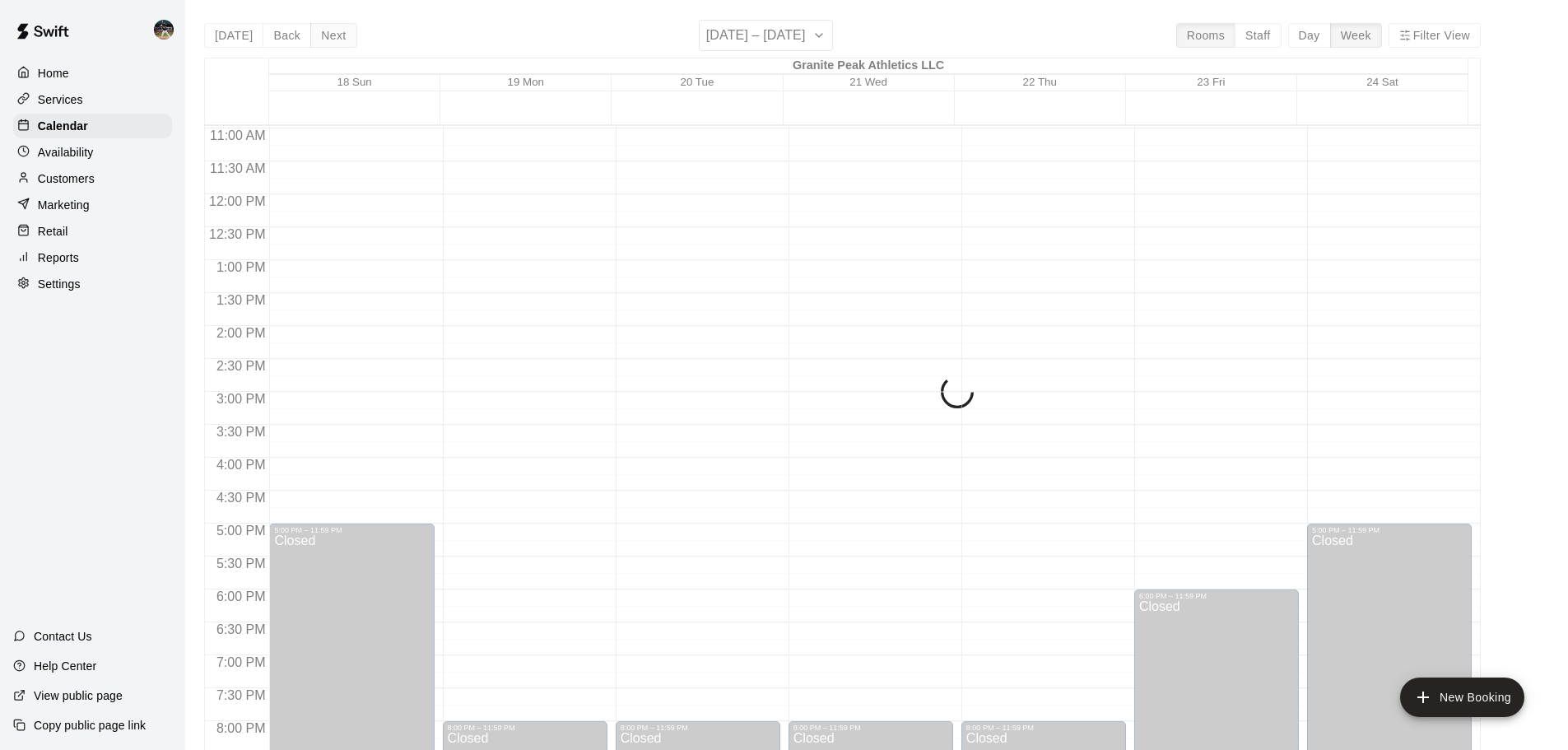
click at [326, 35] on button "Next" at bounding box center [333, 36] width 46 height 24
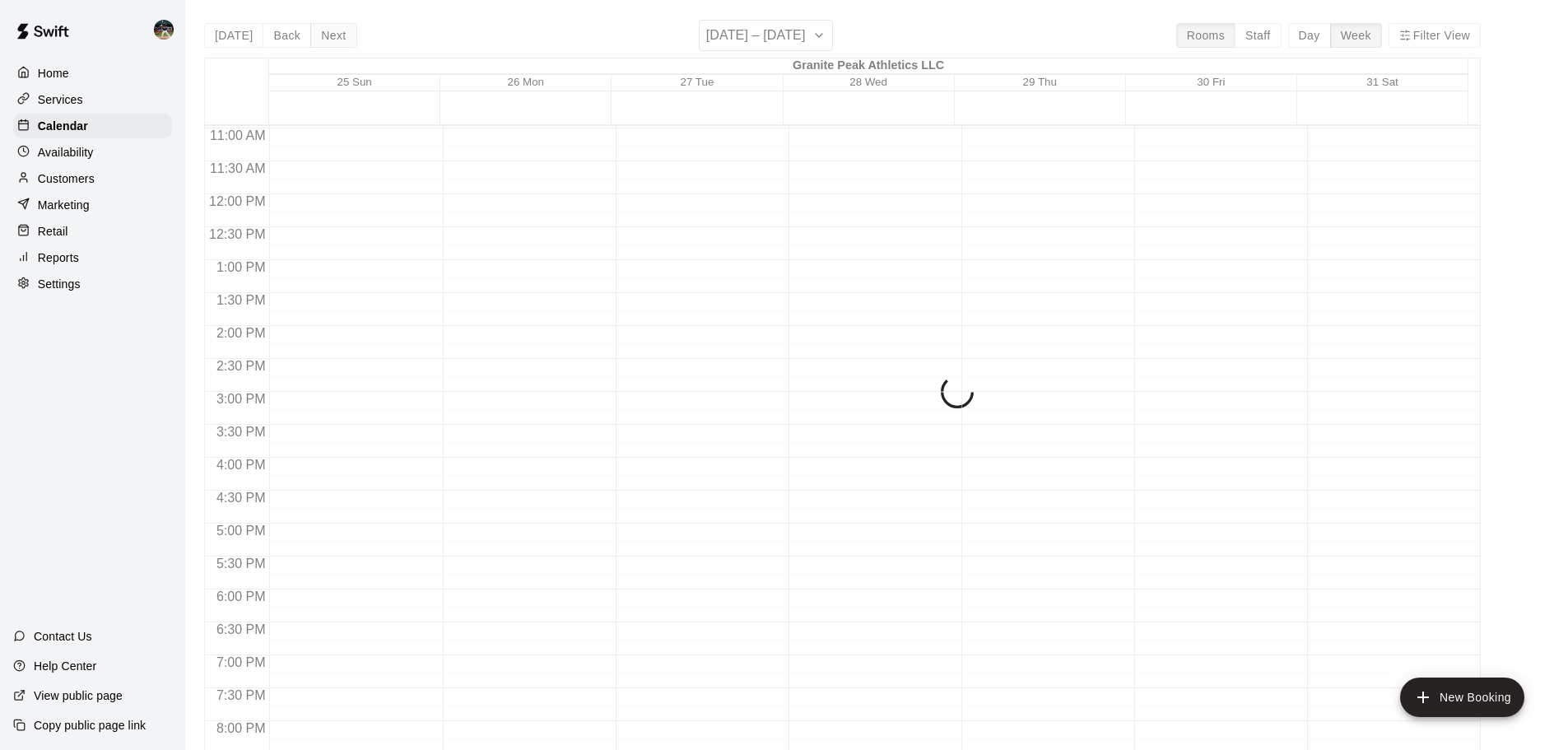
click at [326, 35] on div "Today Back Next August 25 – 31 Rooms Staff Day Week Filter View Granite Peak At…" at bounding box center [842, 395] width 1276 height 750
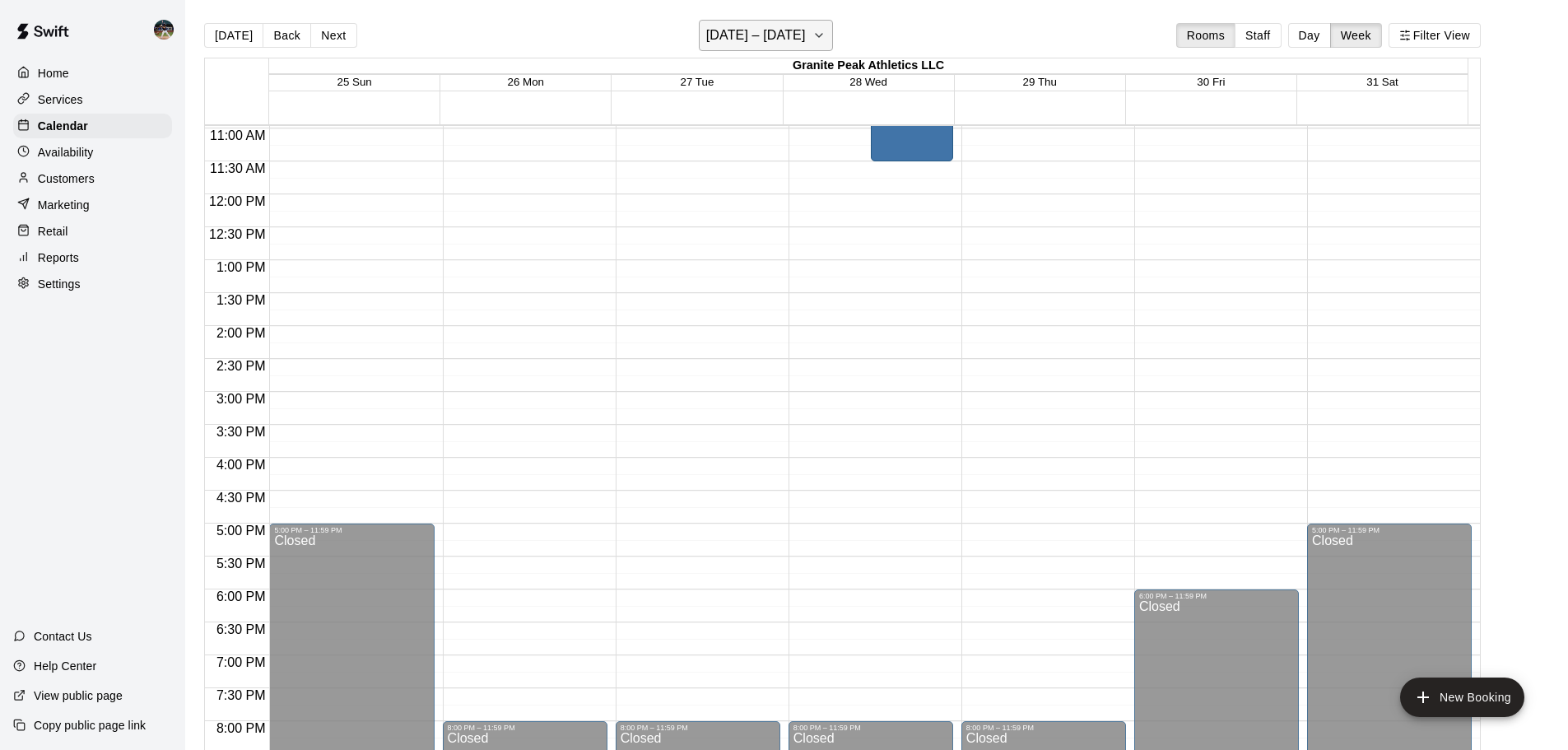
click at [815, 39] on icon "button" at bounding box center [819, 35] width 13 height 20
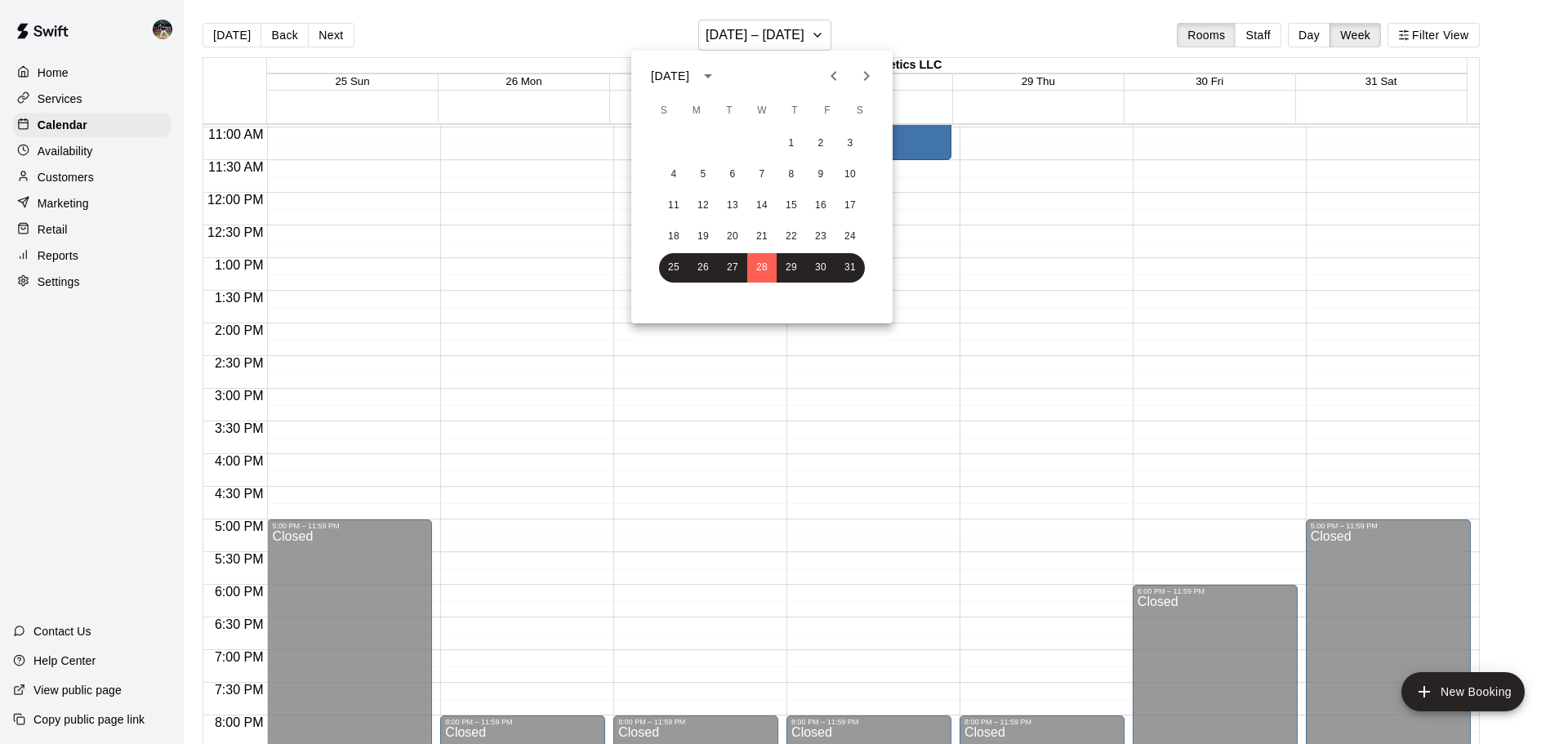
click at [868, 82] on icon "Next month" at bounding box center [866, 75] width 19 height 19
click at [862, 78] on icon "Next month" at bounding box center [866, 75] width 19 height 19
click at [679, 175] on button "8" at bounding box center [674, 174] width 30 height 30
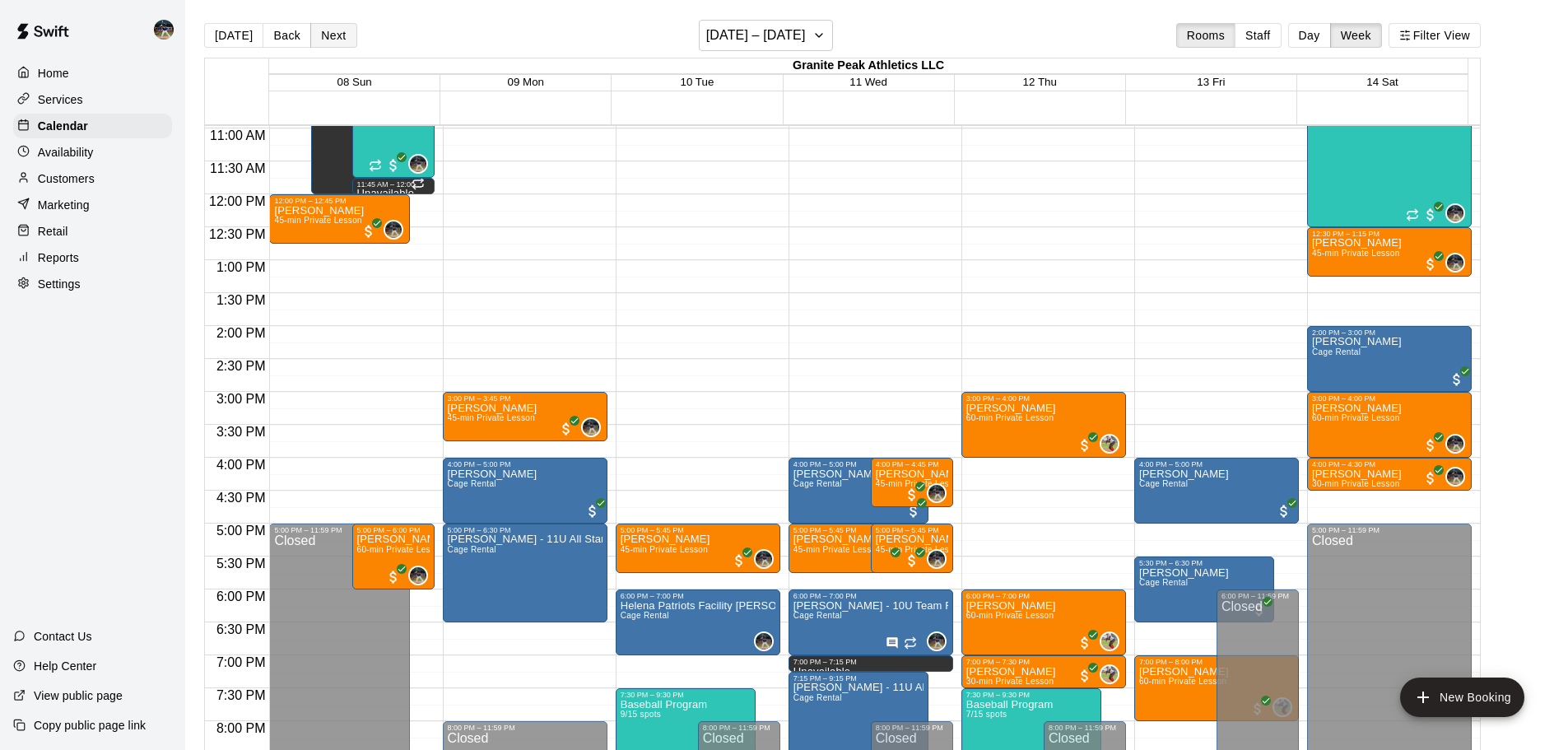
click at [342, 42] on button "Next" at bounding box center [333, 36] width 46 height 24
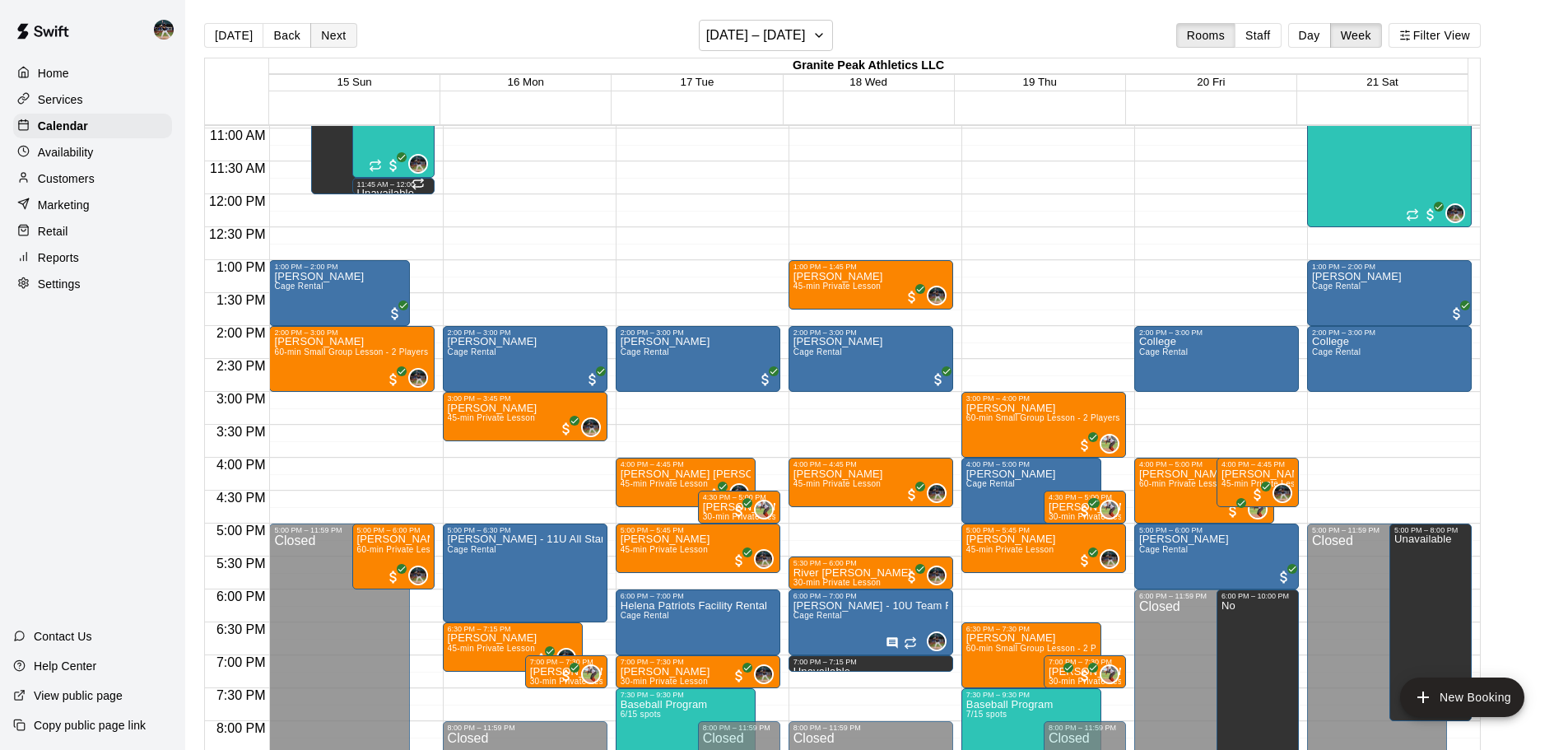
click at [339, 41] on button "Next" at bounding box center [333, 36] width 46 height 24
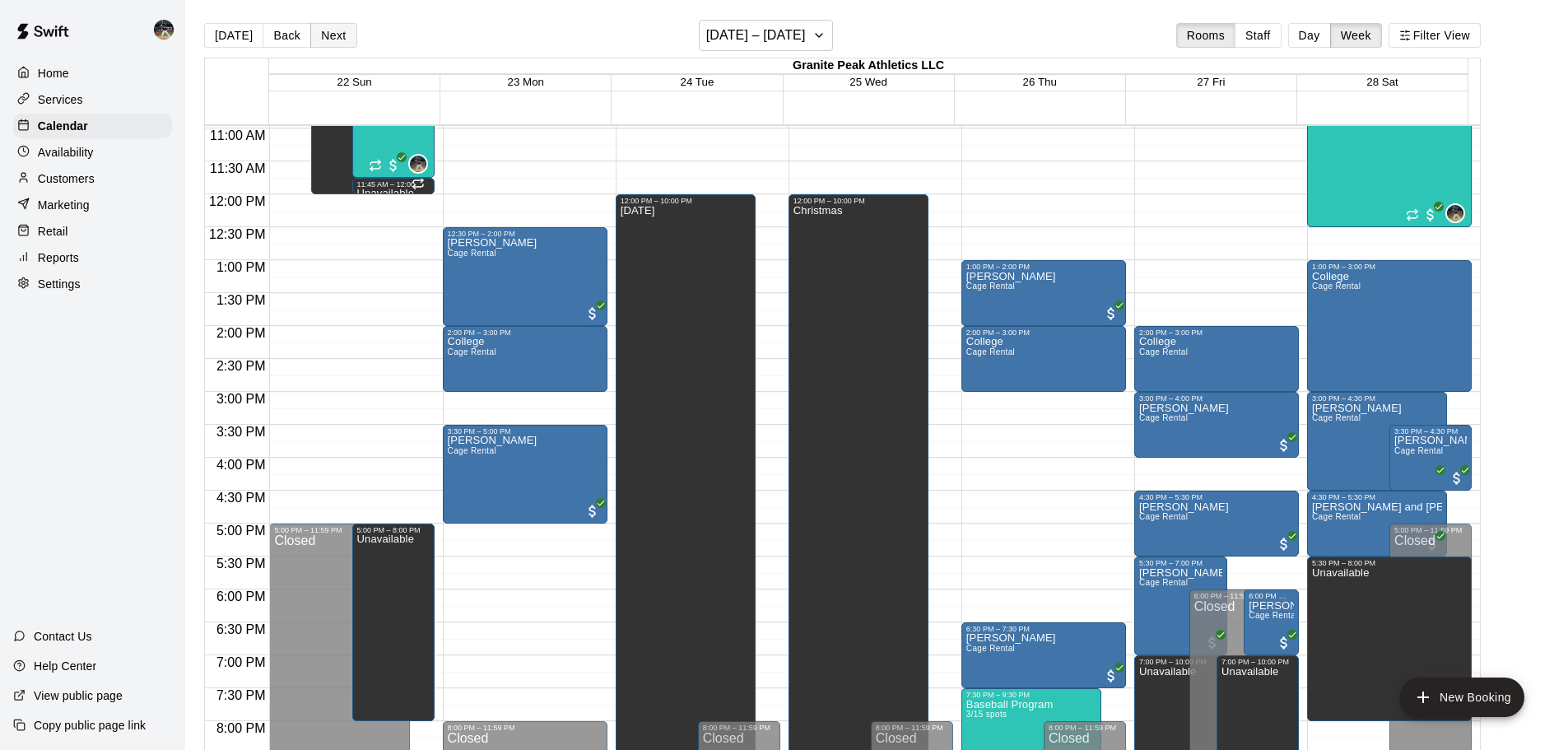
click at [339, 41] on button "Next" at bounding box center [333, 36] width 46 height 24
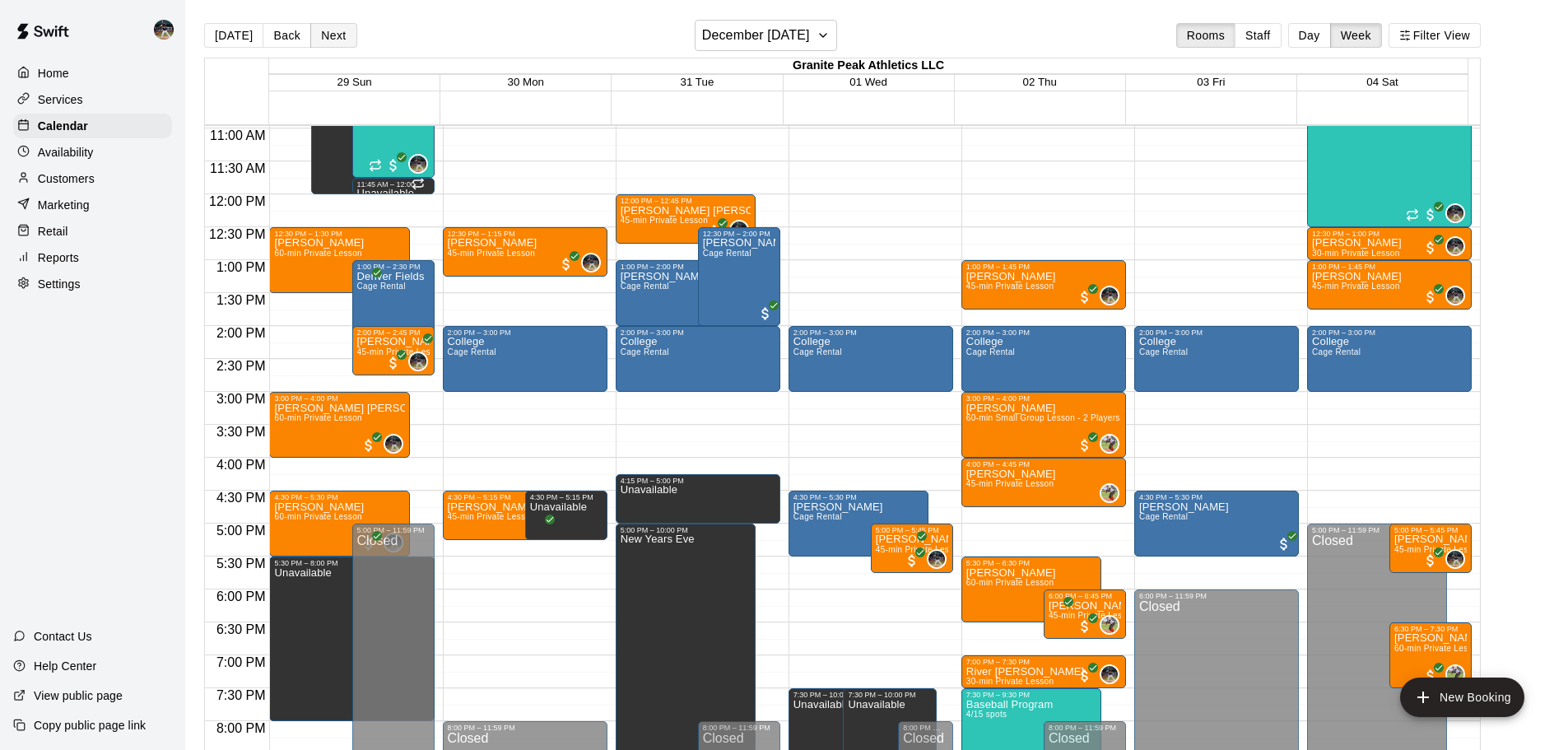
click at [339, 41] on button "Next" at bounding box center [333, 36] width 46 height 24
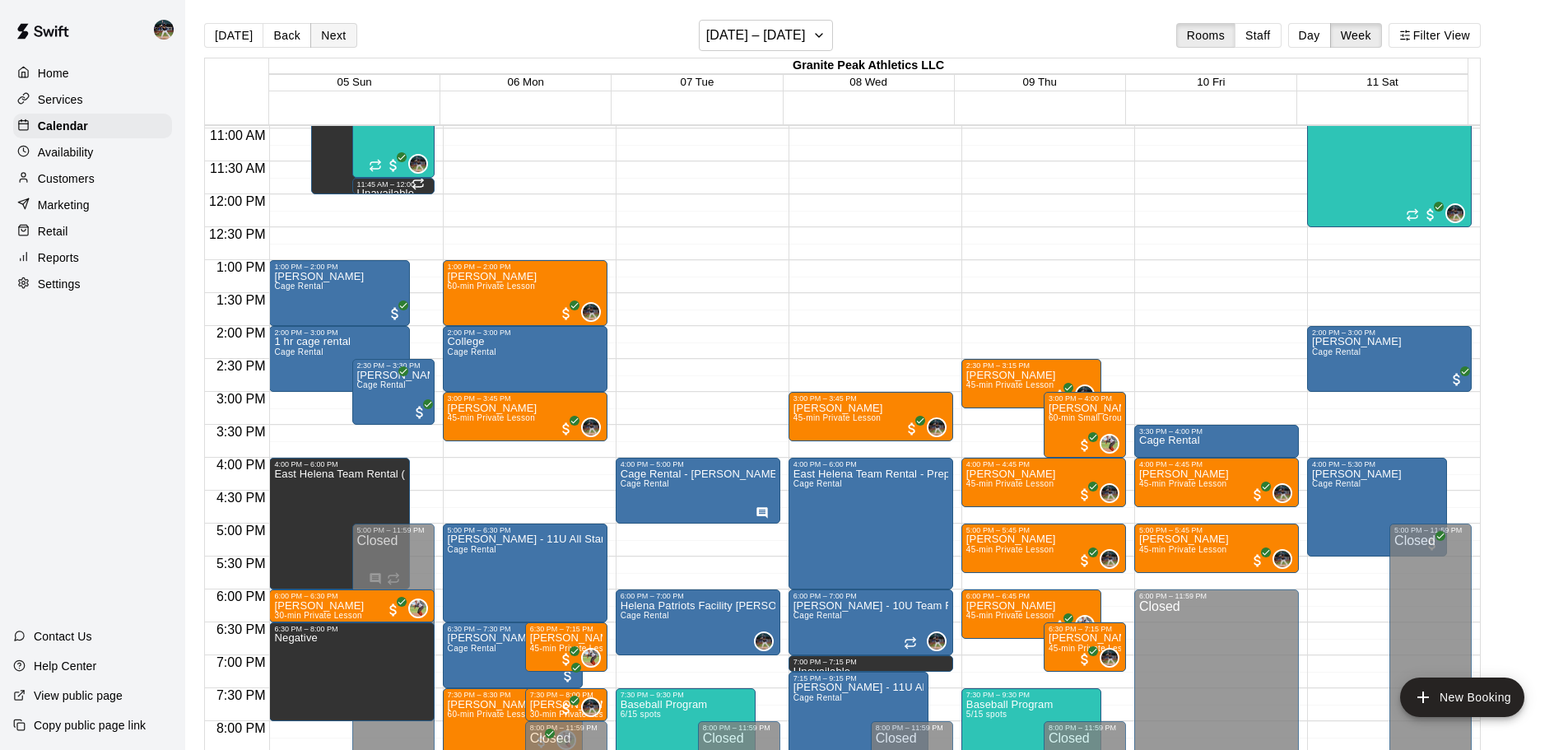
click at [339, 41] on button "Next" at bounding box center [333, 36] width 46 height 24
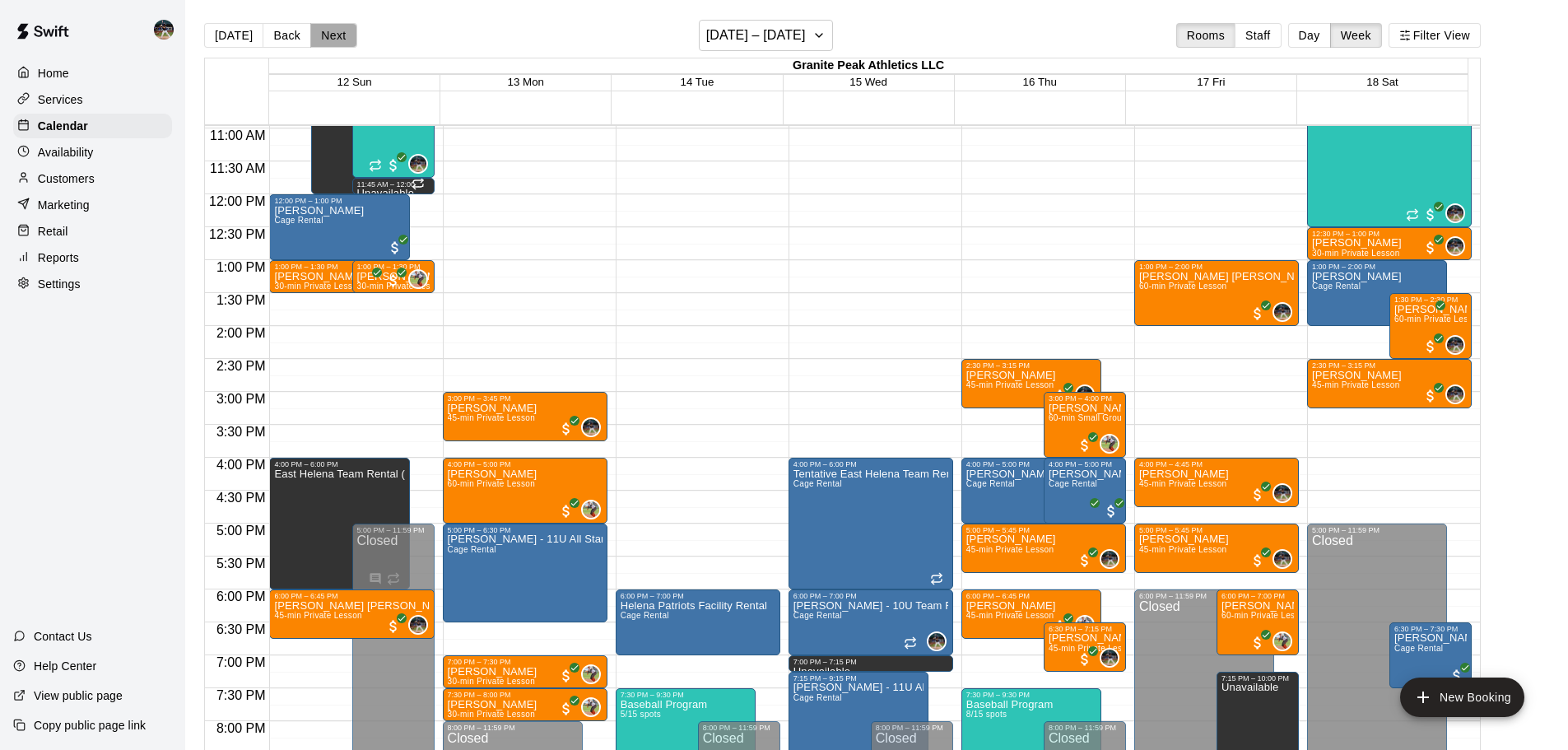
click at [339, 41] on button "Next" at bounding box center [333, 36] width 46 height 24
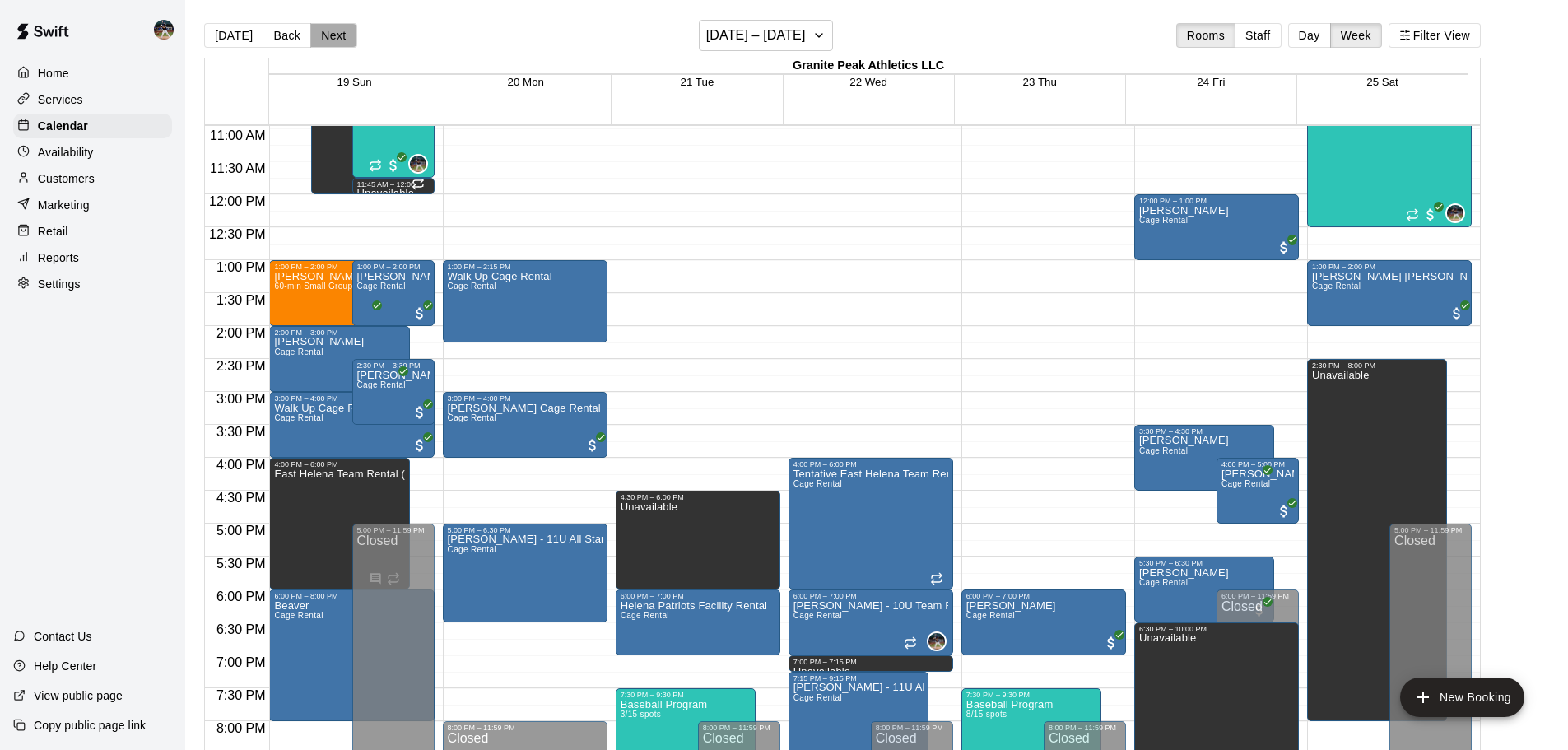
click at [339, 41] on button "Next" at bounding box center [333, 36] width 46 height 24
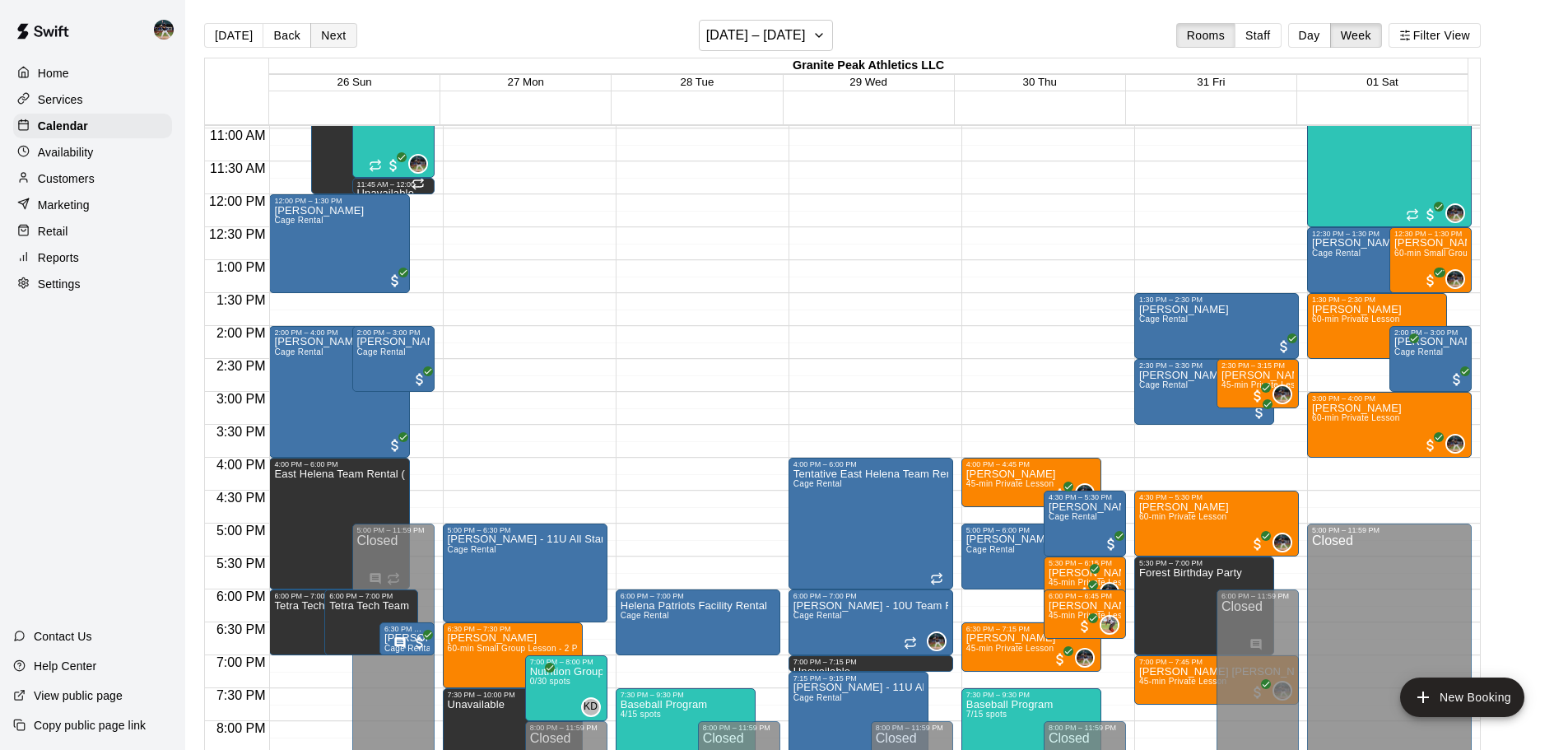
click at [339, 41] on button "Next" at bounding box center [333, 36] width 46 height 24
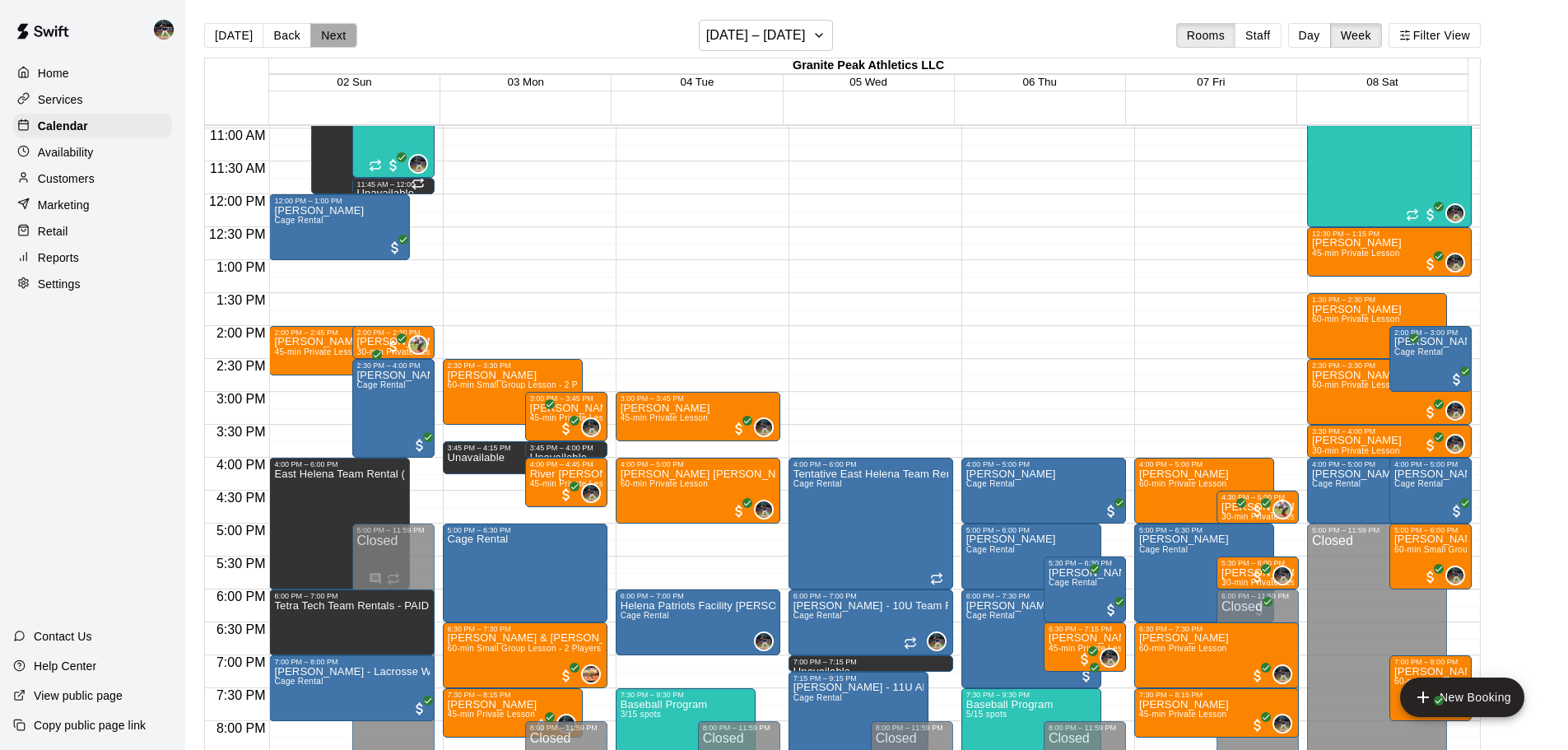
click at [339, 41] on button "Next" at bounding box center [333, 36] width 46 height 24
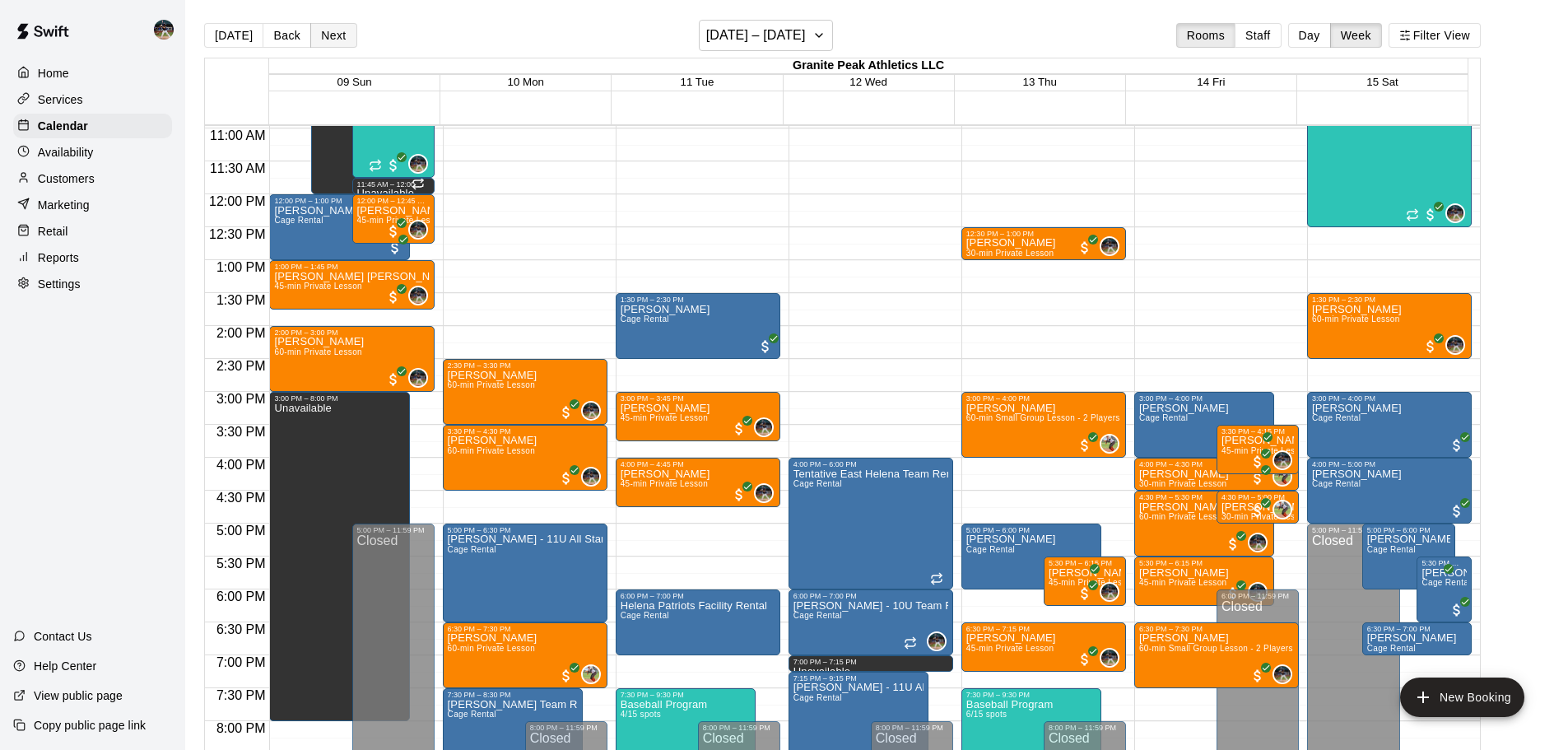
click at [339, 41] on button "Next" at bounding box center [333, 36] width 46 height 24
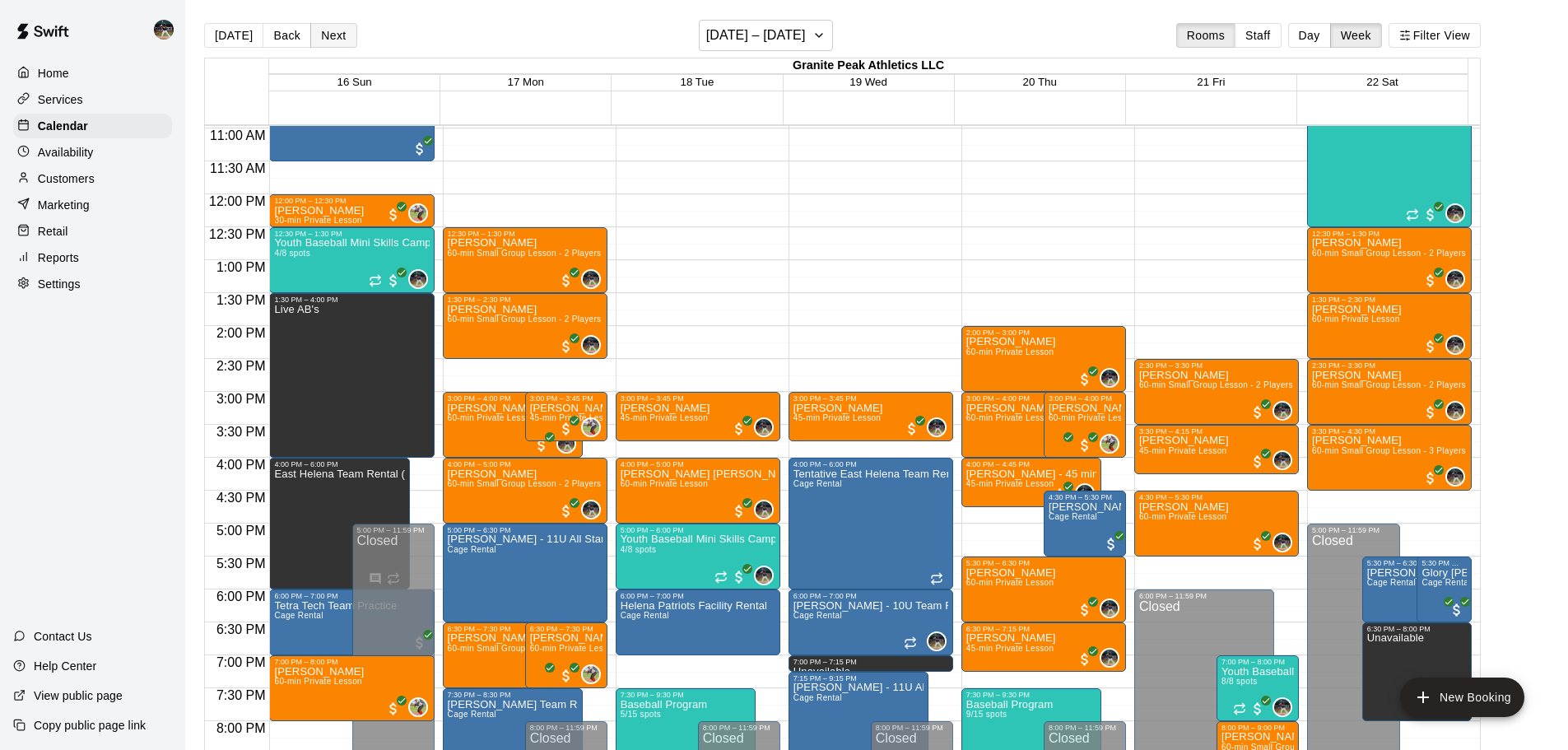
click at [339, 41] on button "Next" at bounding box center [333, 36] width 46 height 24
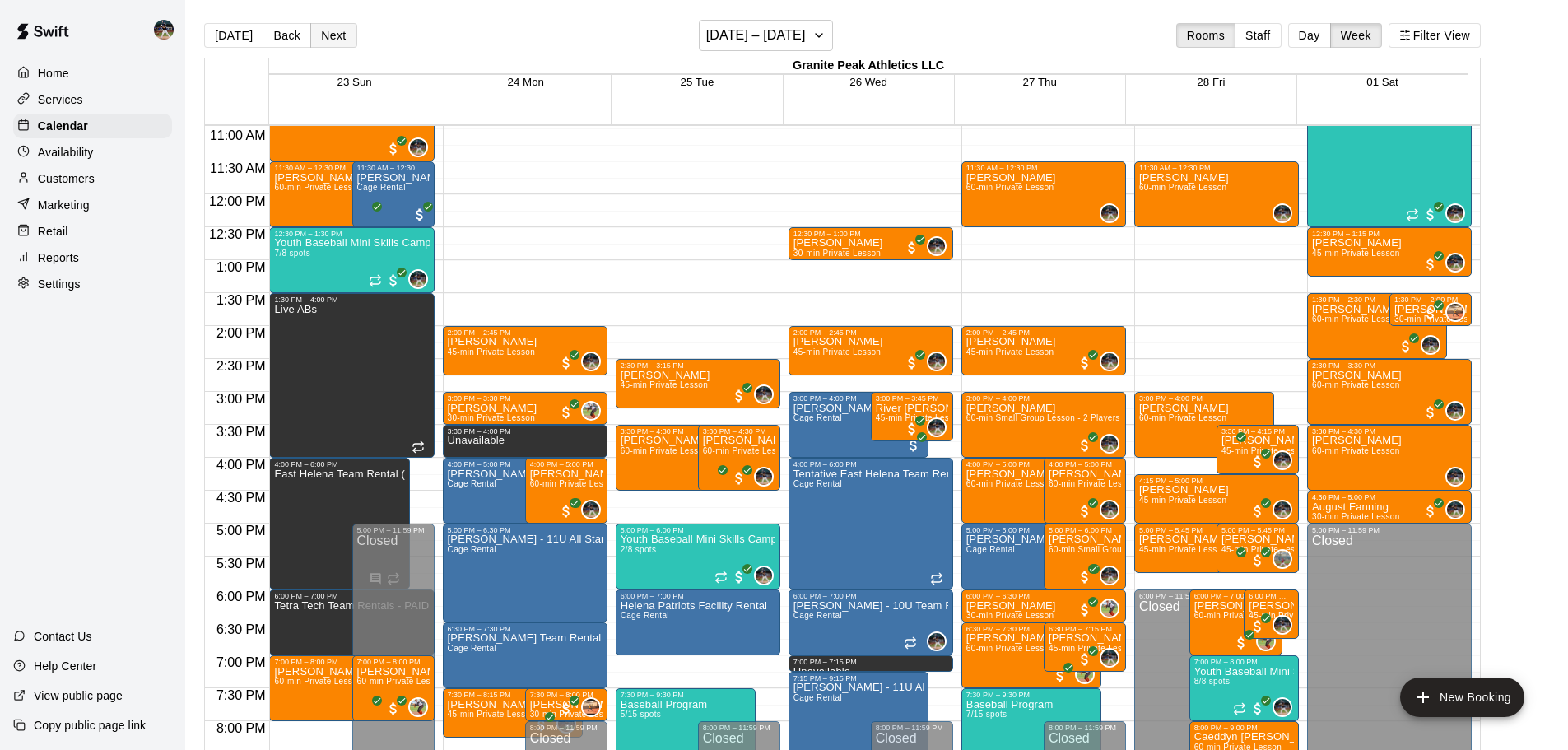
click at [339, 41] on button "Next" at bounding box center [333, 36] width 46 height 24
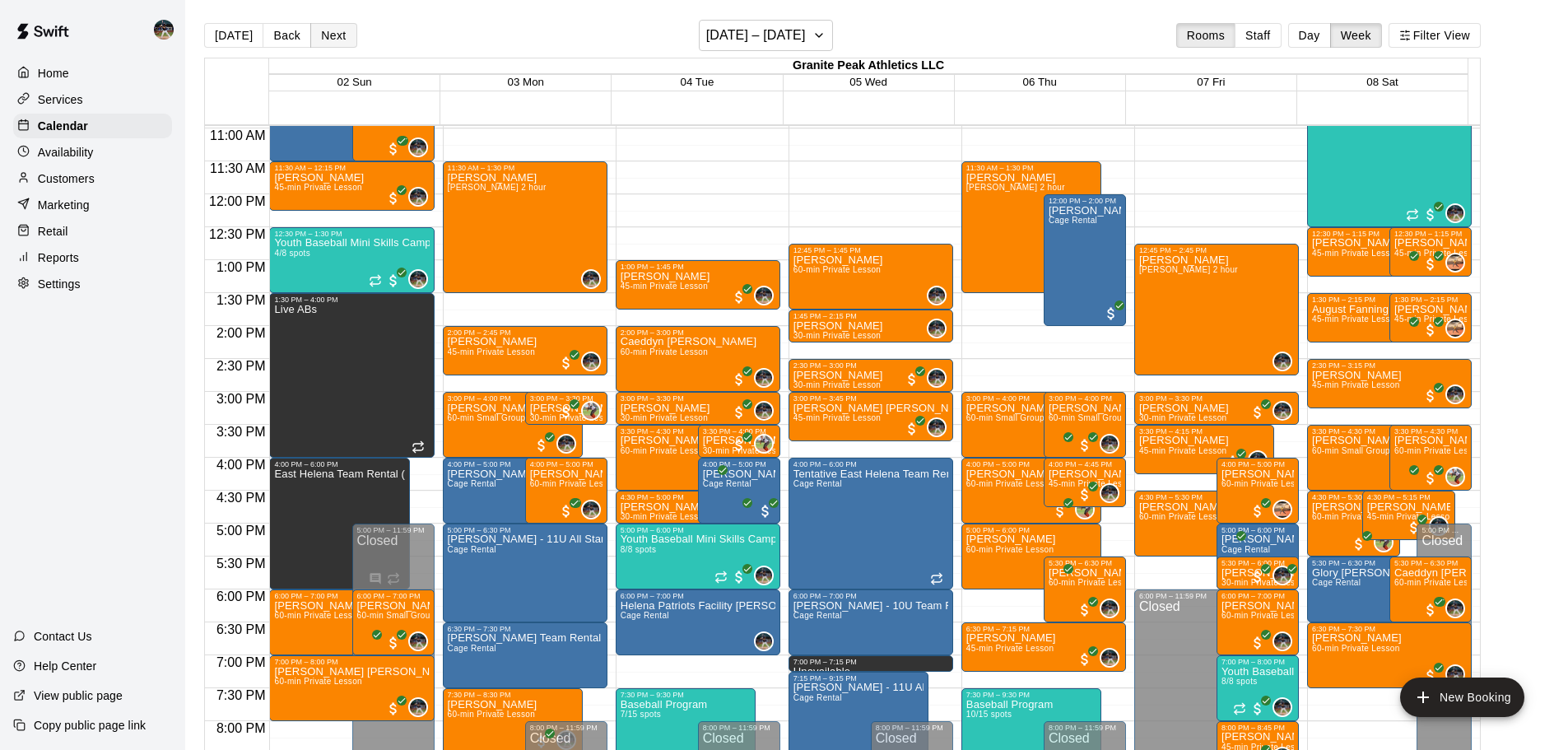
click at [339, 40] on button "Next" at bounding box center [333, 36] width 46 height 24
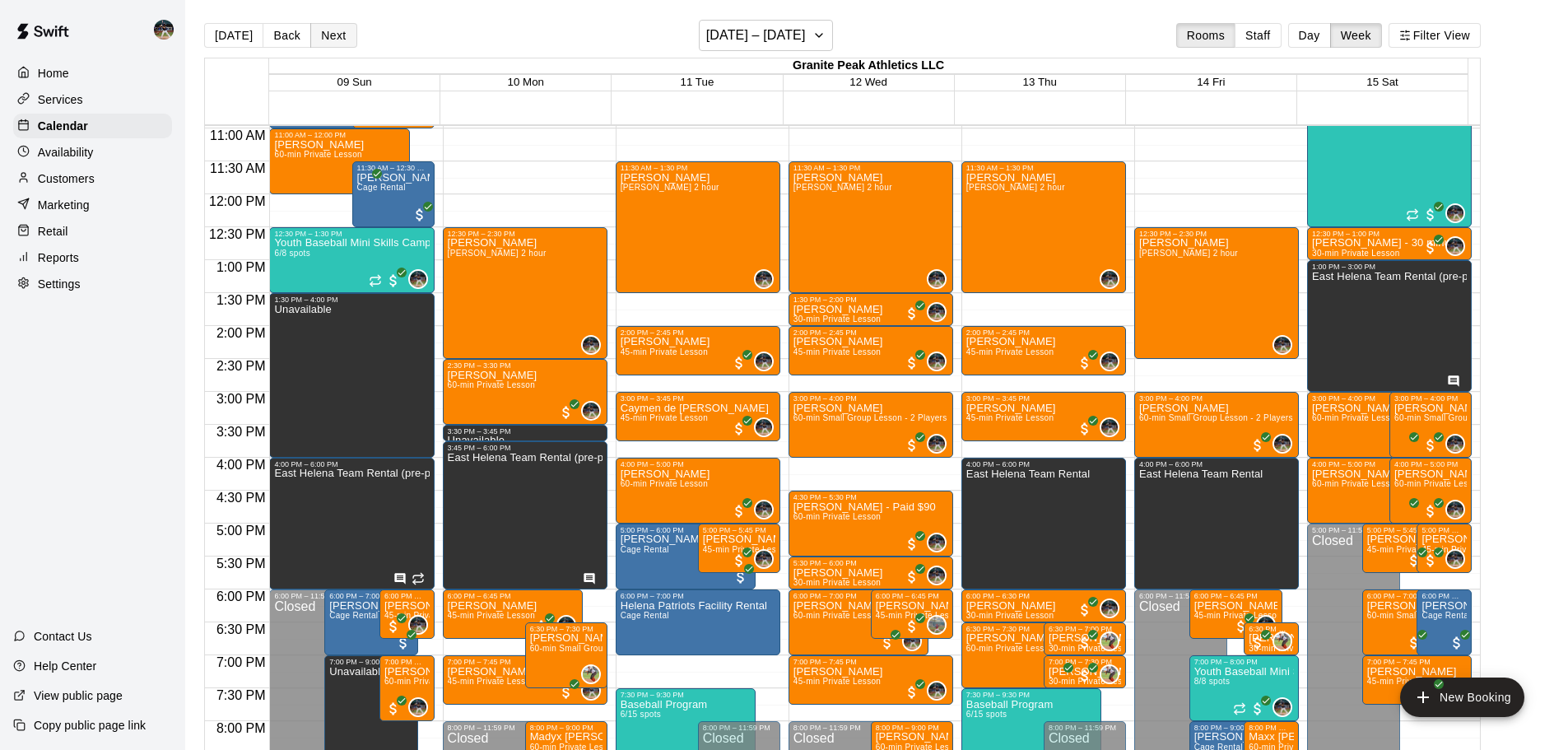
click at [339, 40] on button "Next" at bounding box center [333, 36] width 46 height 24
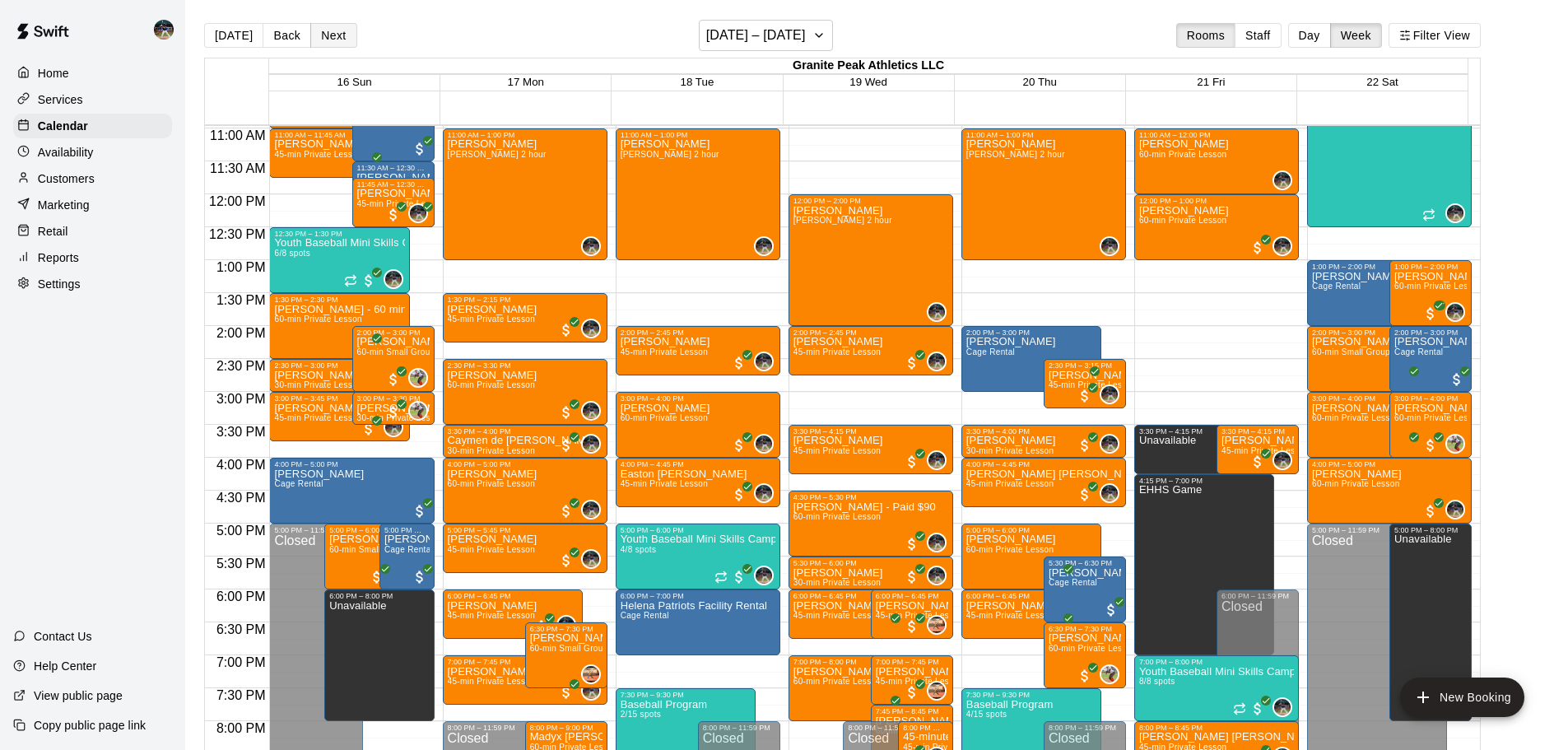
click at [336, 47] on button "Next" at bounding box center [333, 36] width 46 height 24
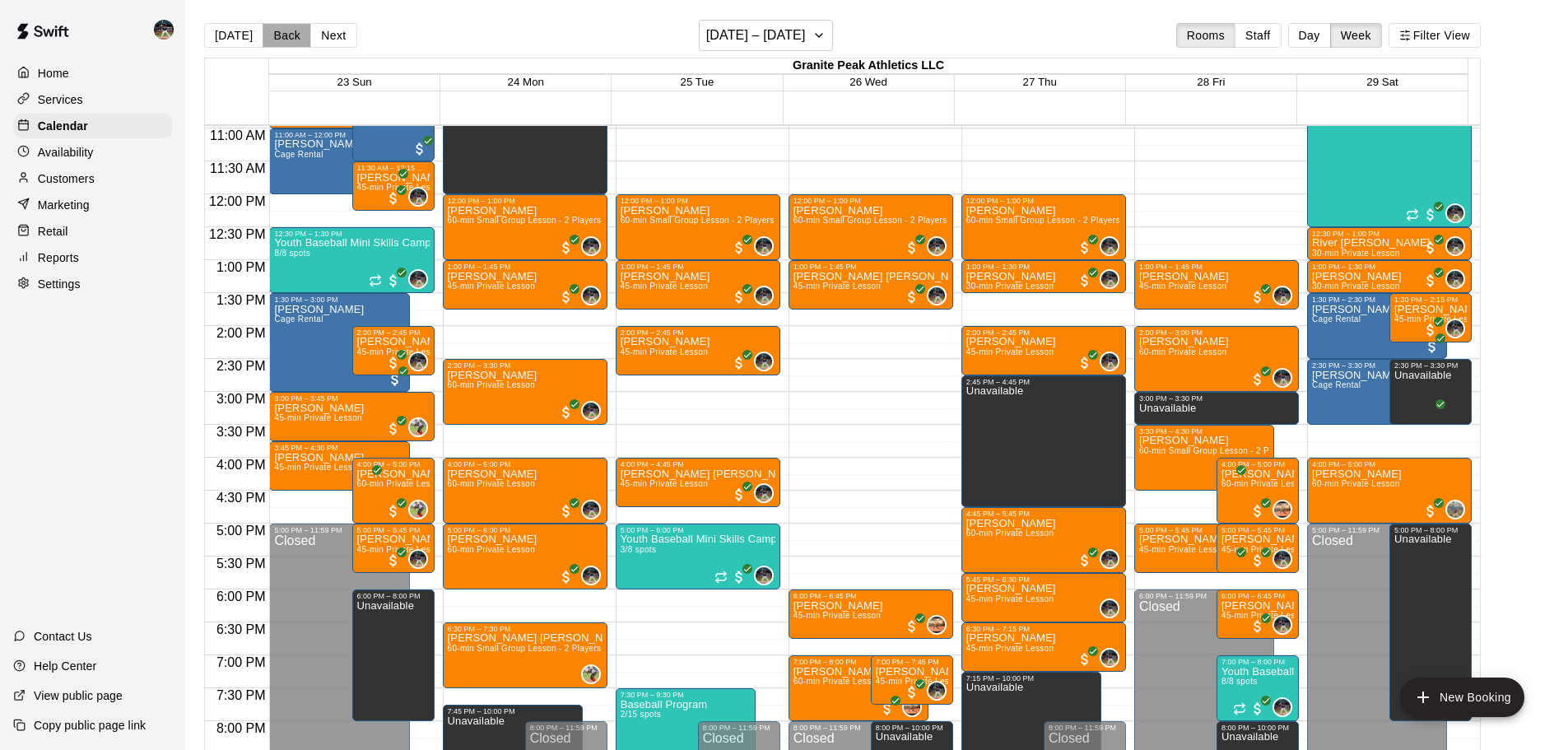
click at [273, 32] on button "Back" at bounding box center [287, 36] width 49 height 24
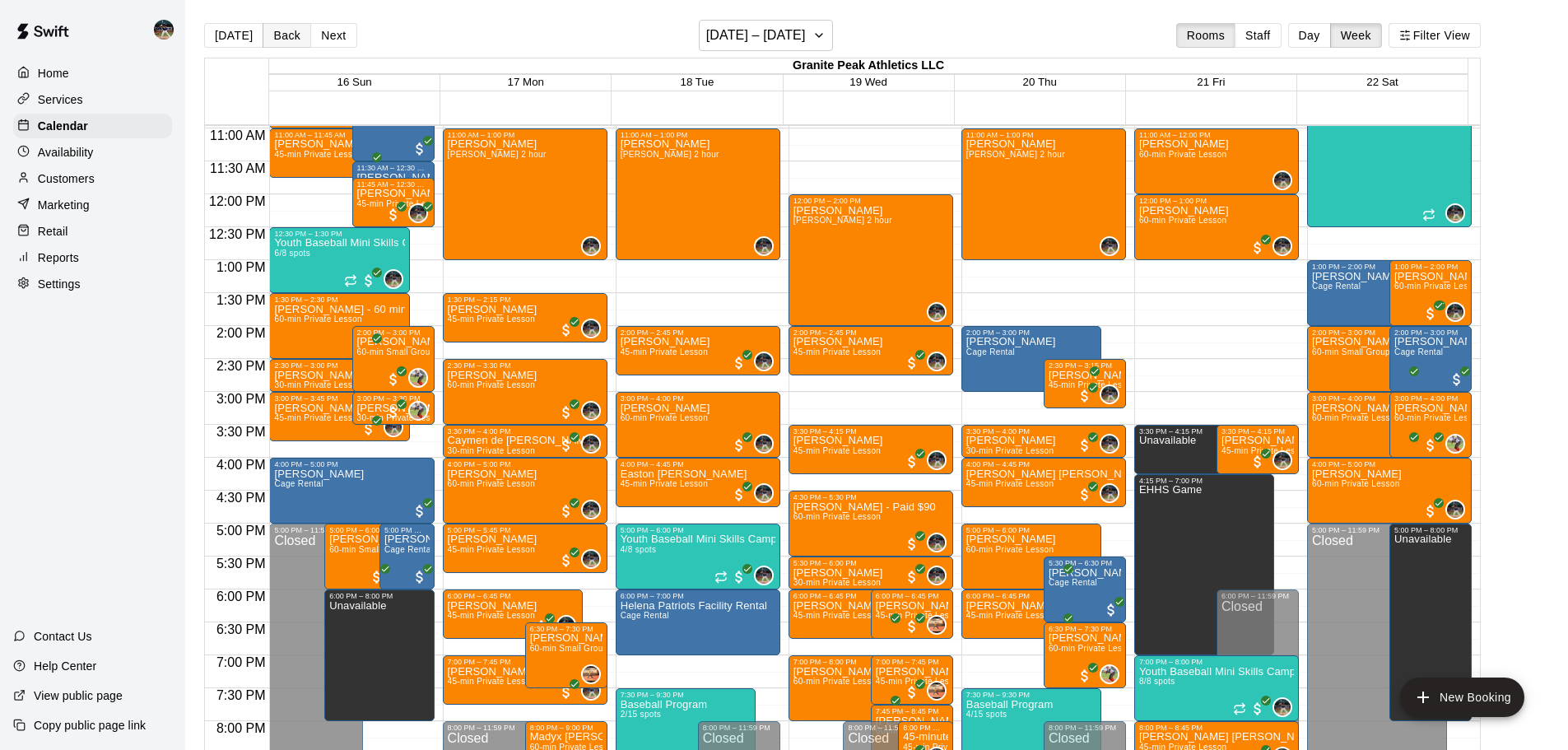
click at [273, 32] on button "Back" at bounding box center [287, 36] width 49 height 24
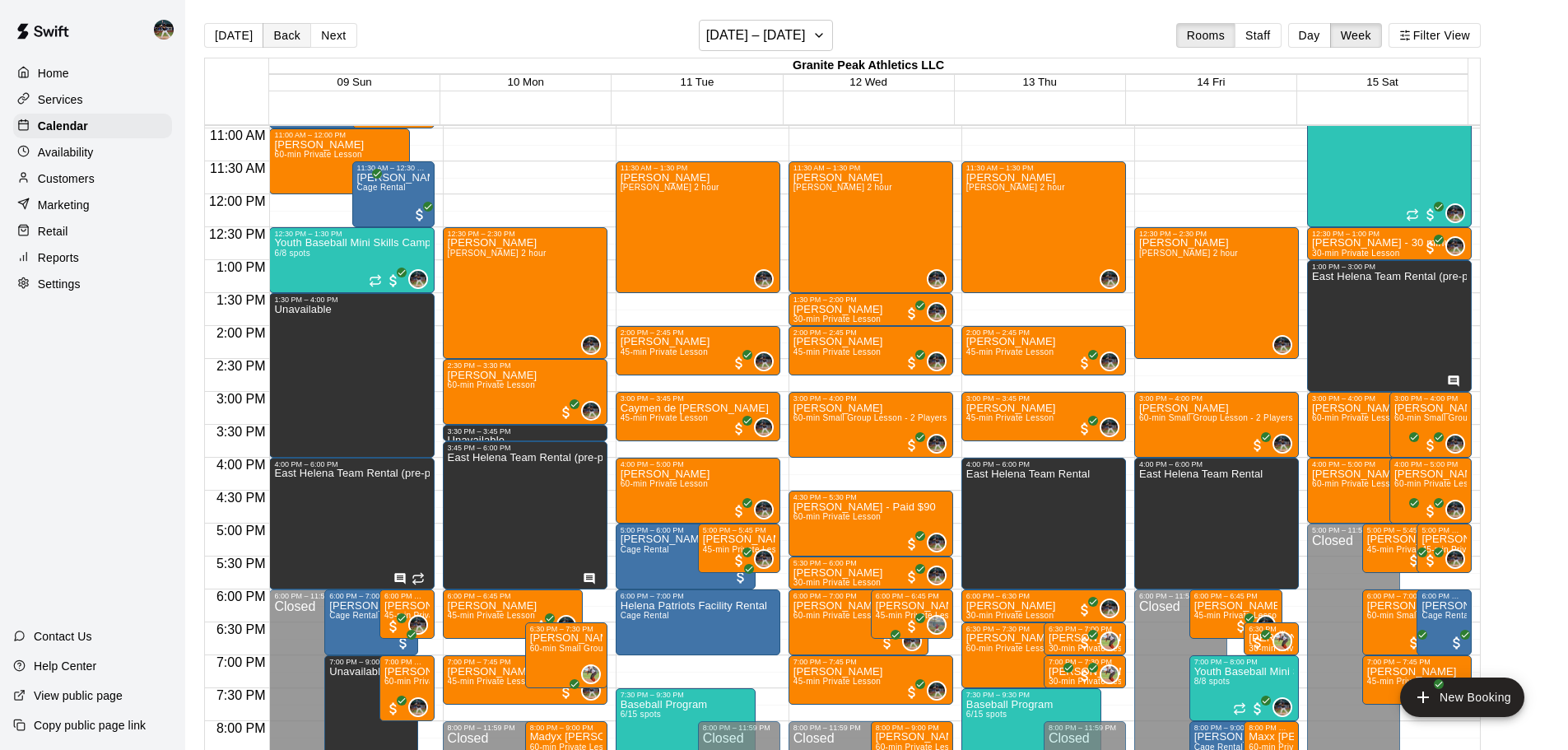
click at [273, 32] on button "Back" at bounding box center [287, 36] width 49 height 24
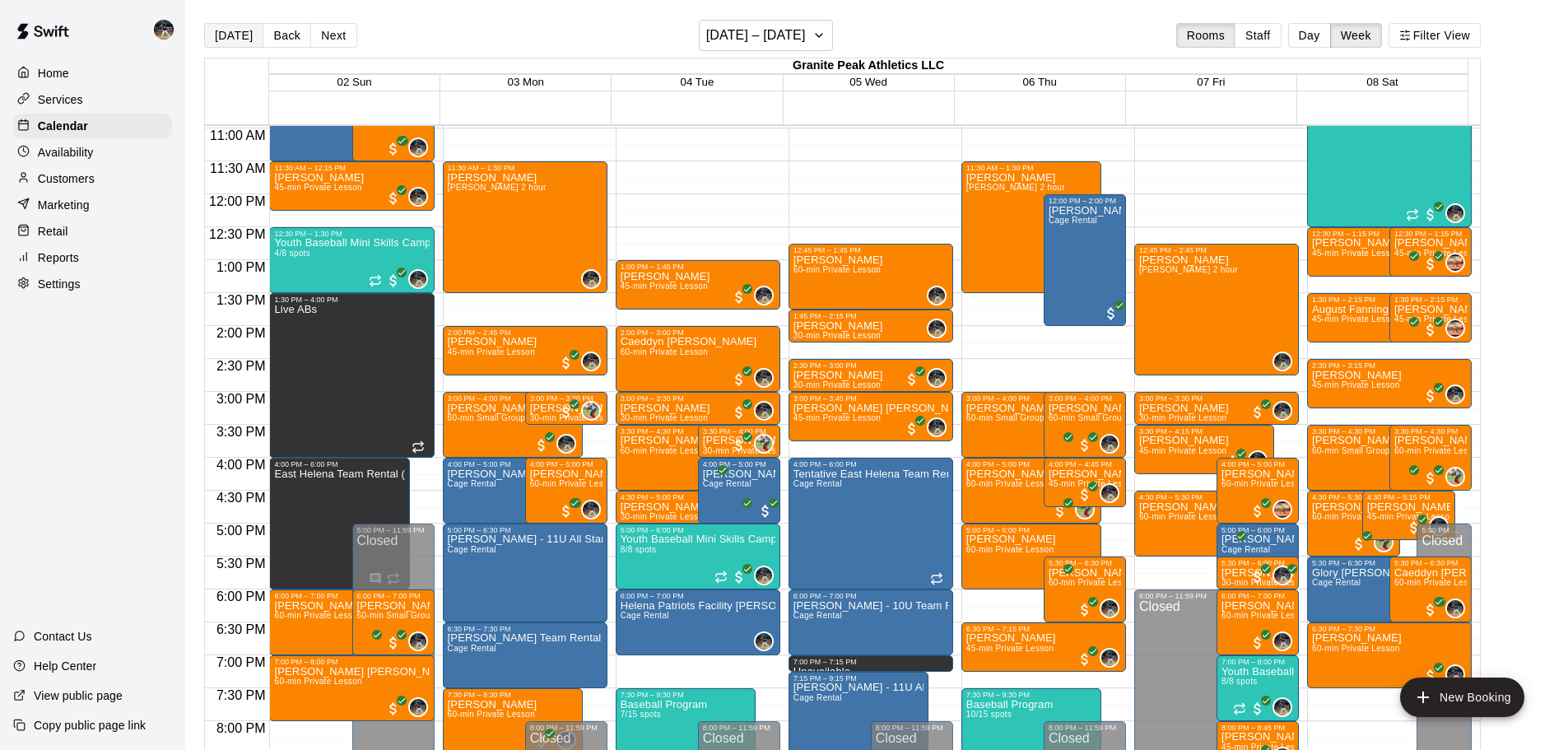
click at [229, 37] on button "[DATE]" at bounding box center [233, 36] width 59 height 24
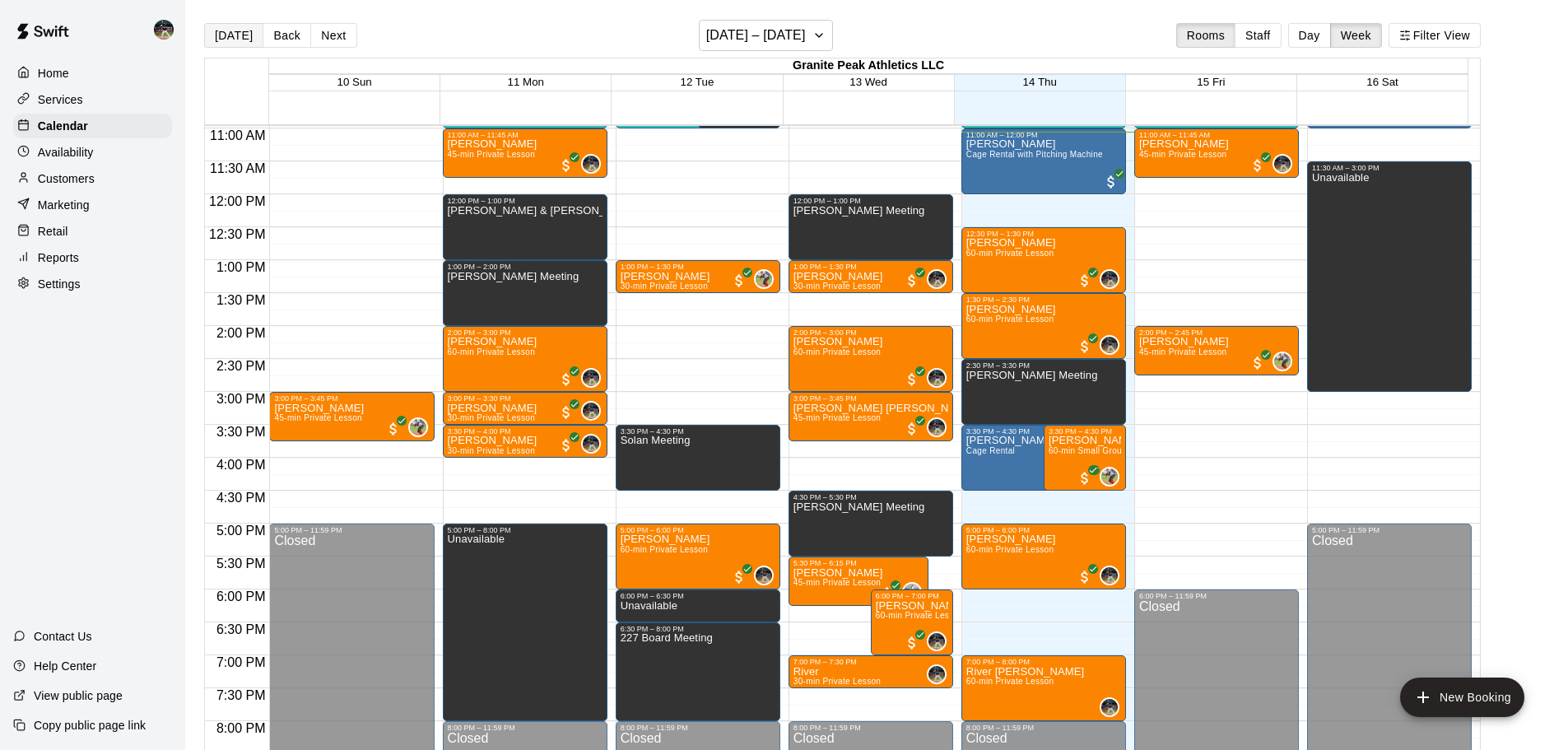
click at [223, 24] on button "[DATE]" at bounding box center [233, 36] width 59 height 24
click at [1325, 37] on button "Day" at bounding box center [1309, 36] width 43 height 24
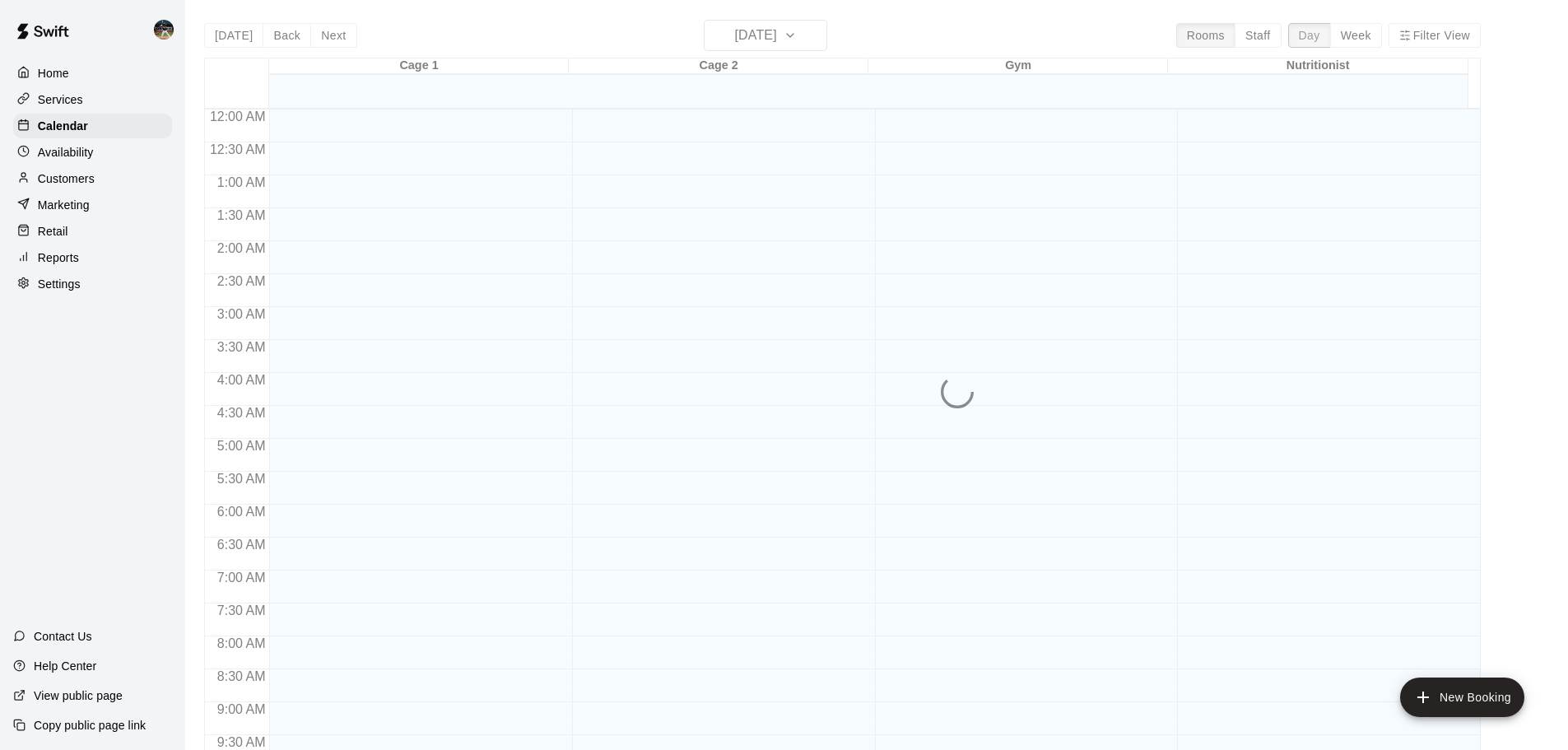
scroll to position [728, 0]
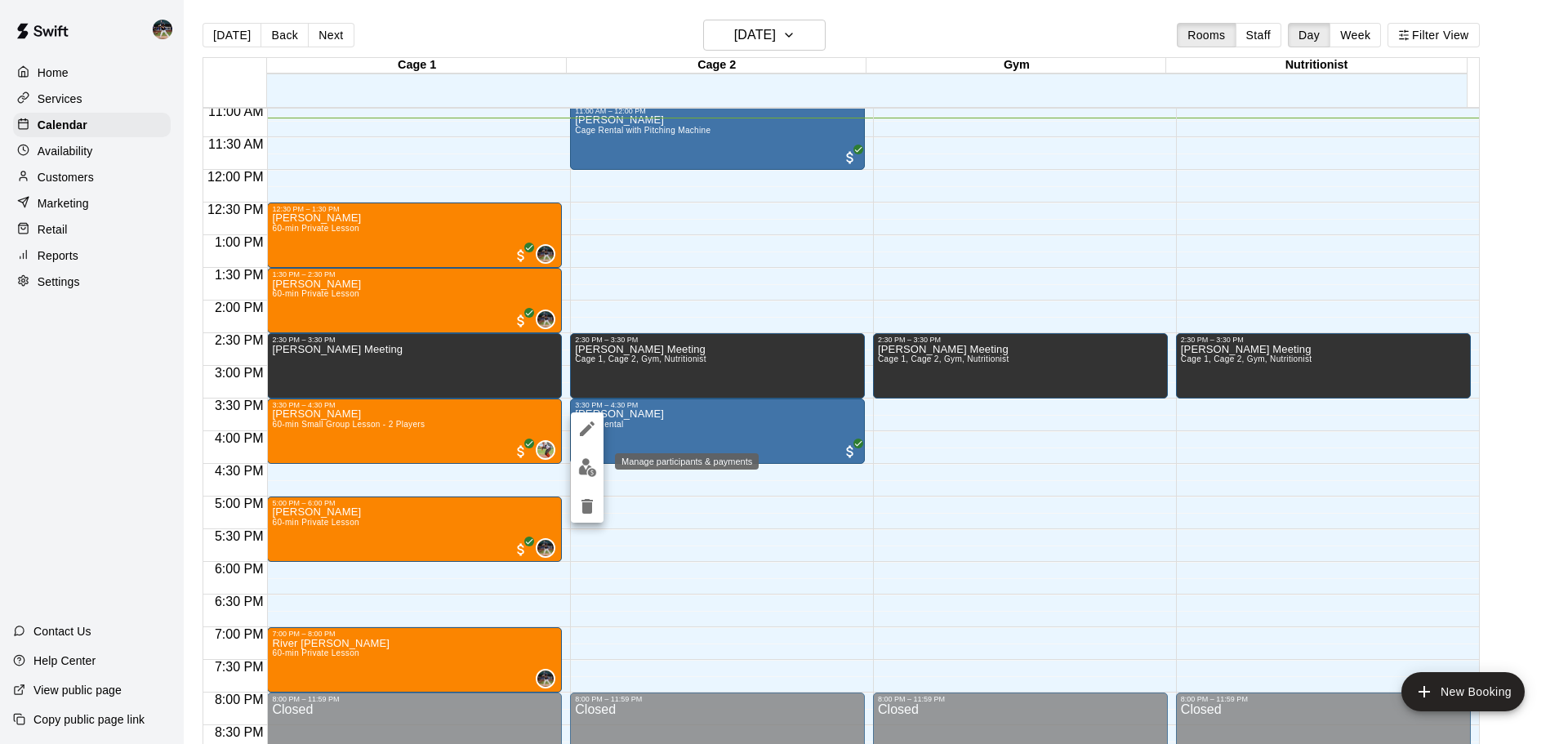
click at [578, 467] on img "edit" at bounding box center [587, 468] width 19 height 19
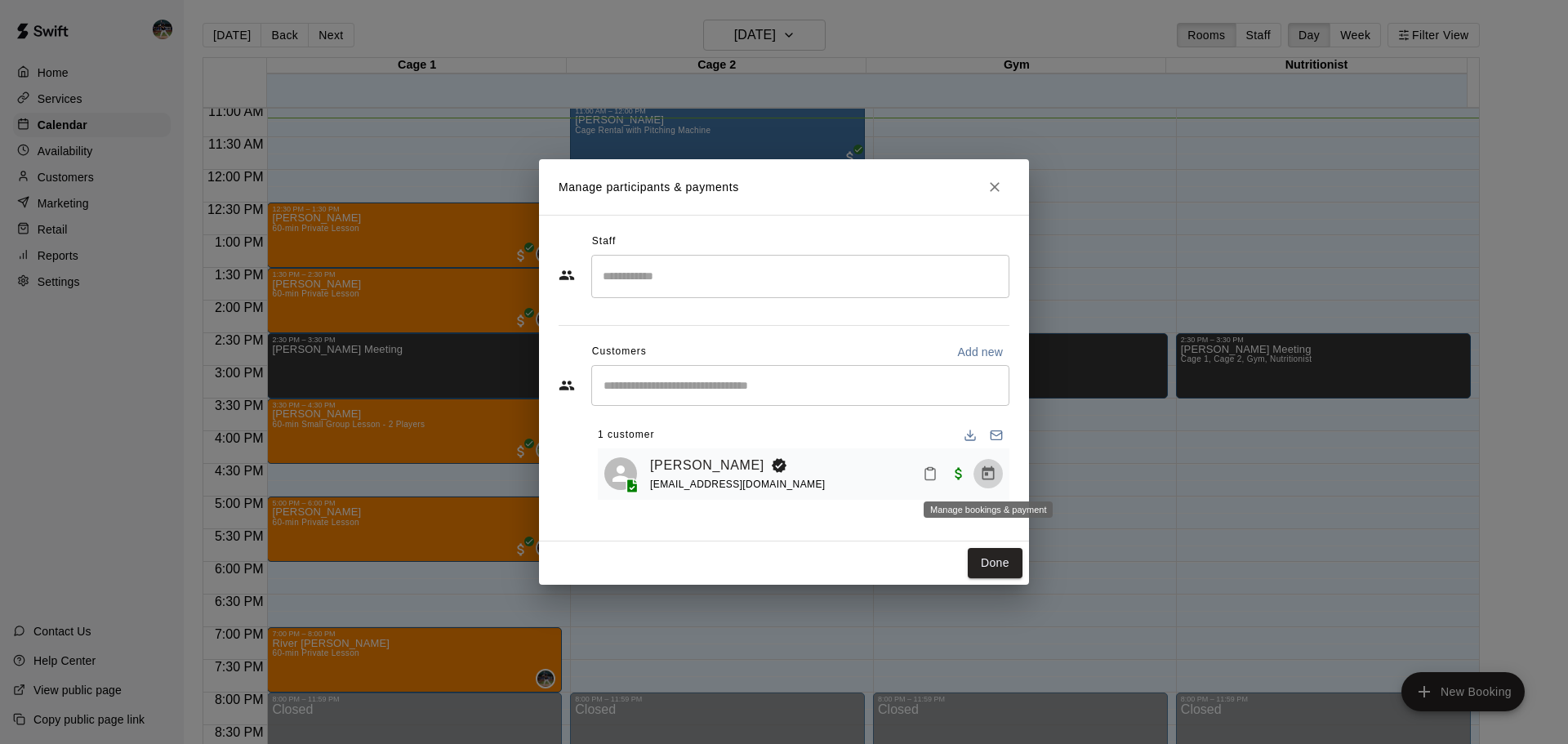
click at [985, 478] on icon "Manage bookings & payment" at bounding box center [988, 474] width 17 height 17
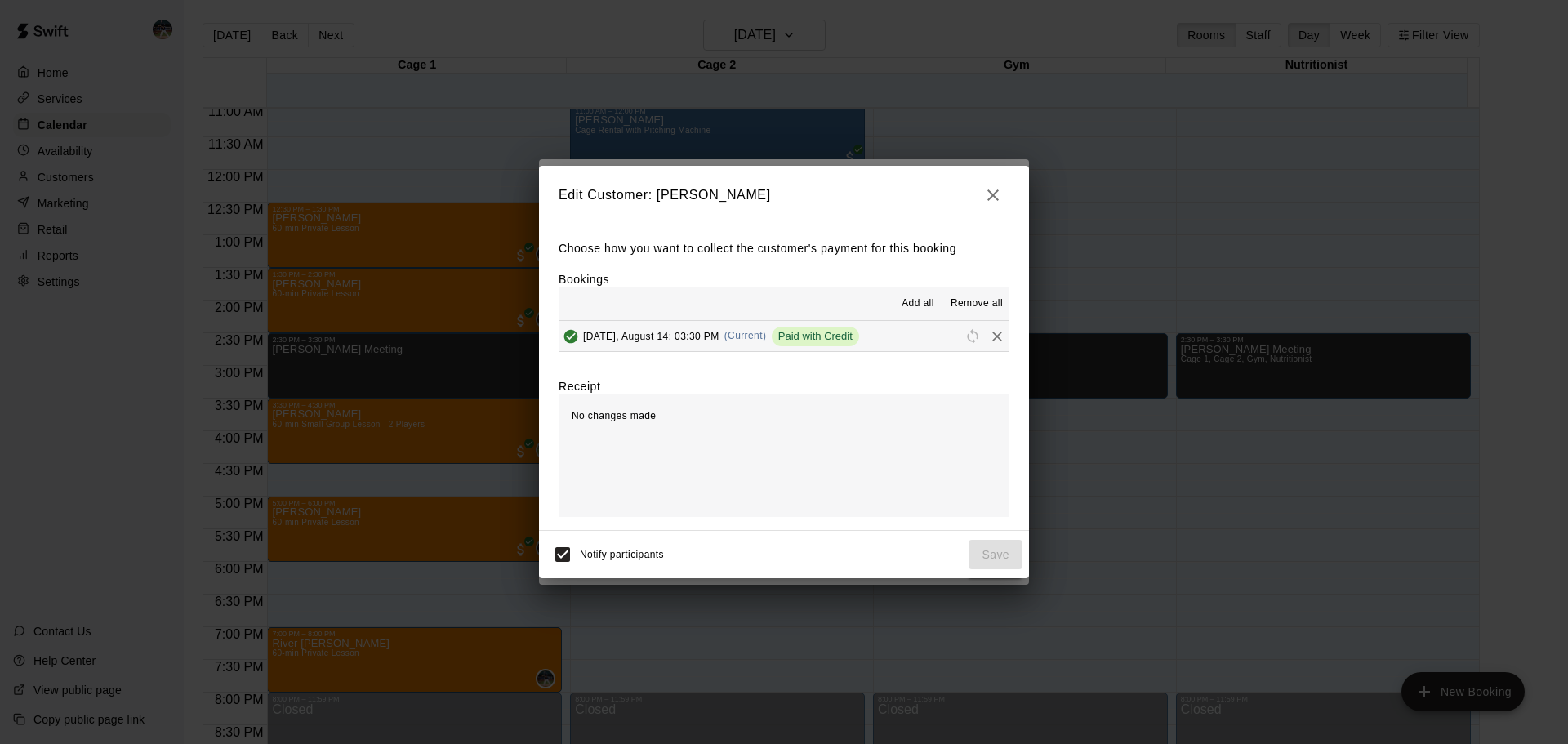
click at [989, 340] on icon "Remove" at bounding box center [997, 337] width 17 height 17
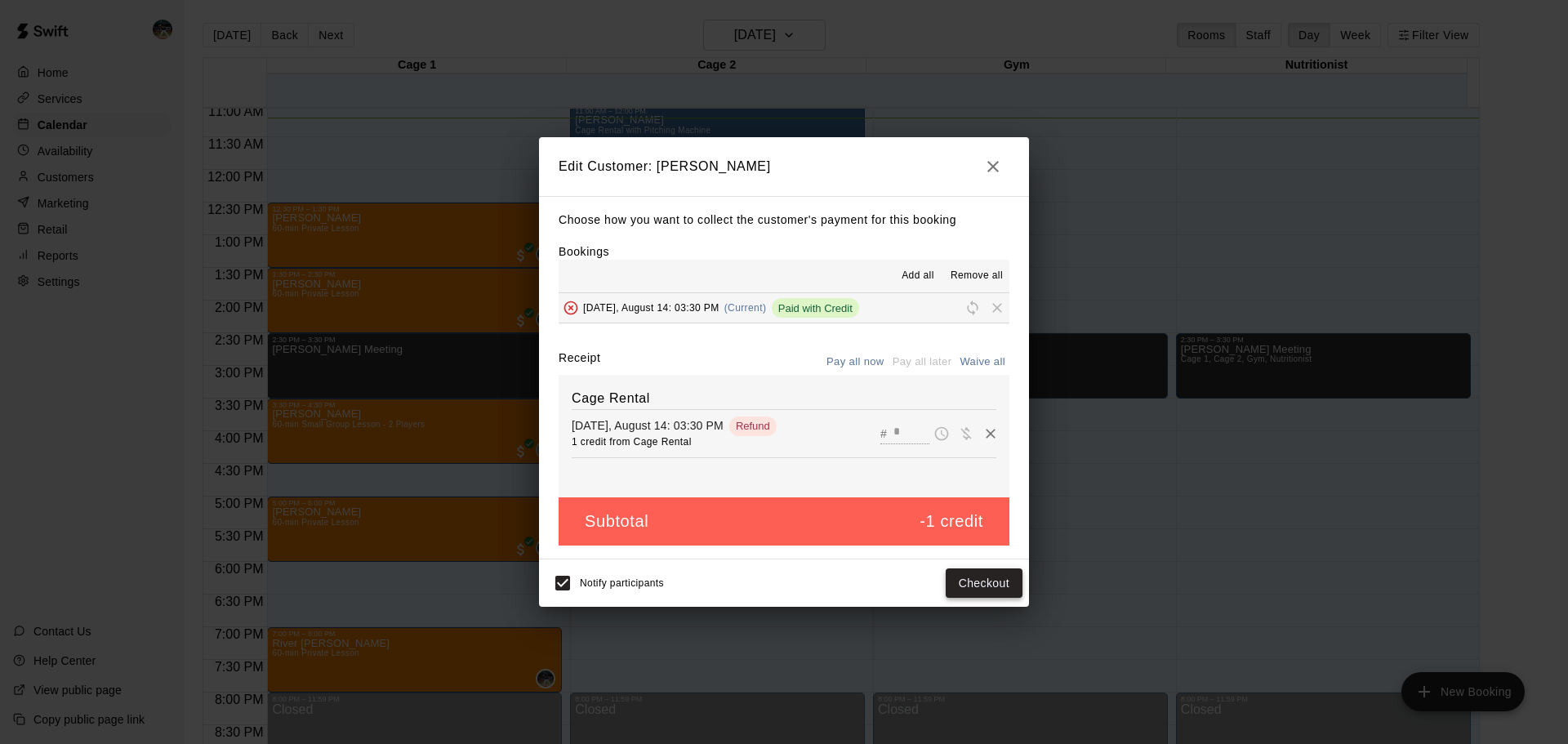
click at [985, 584] on button "Checkout" at bounding box center [983, 584] width 77 height 31
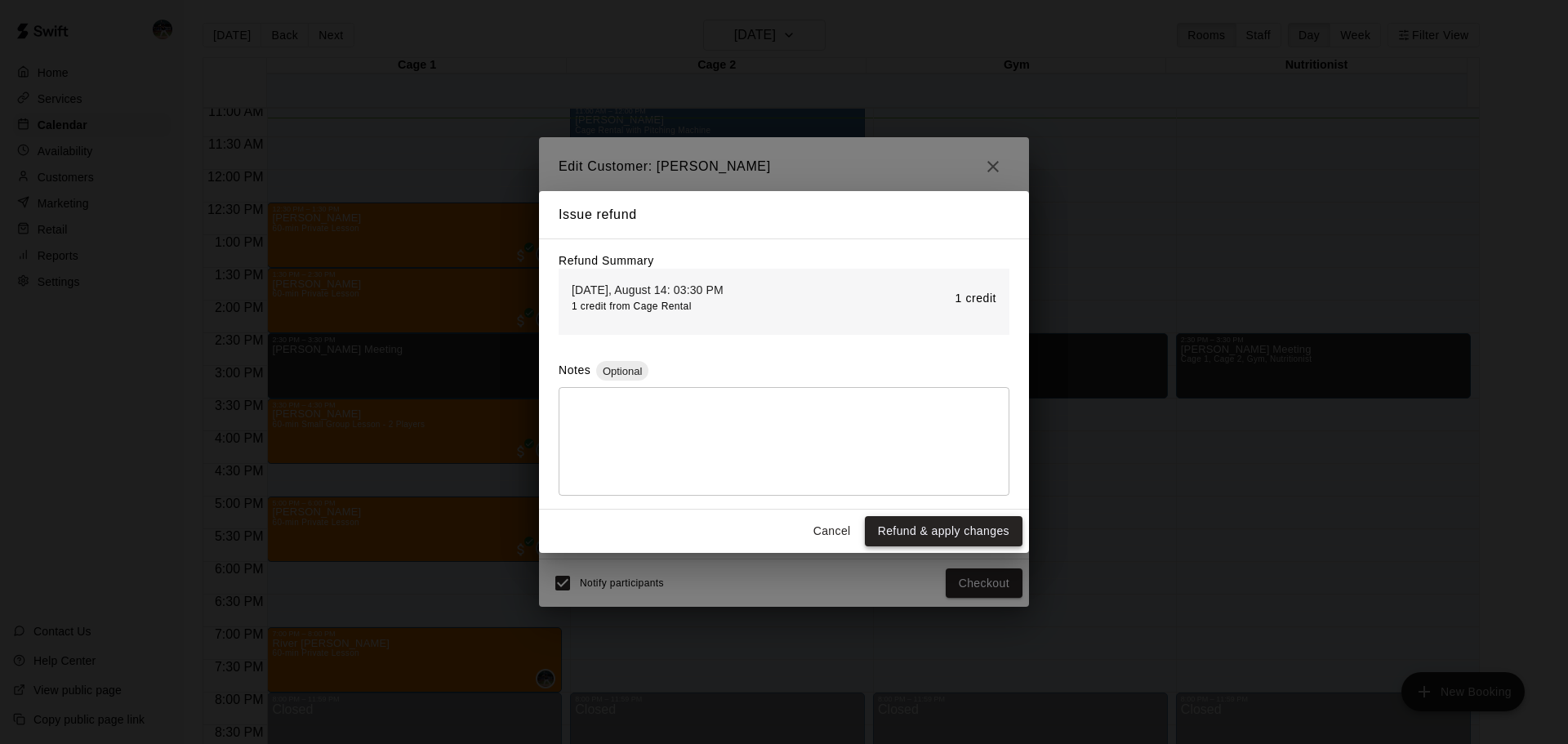
click at [956, 534] on button "Refund & apply changes" at bounding box center [944, 531] width 158 height 31
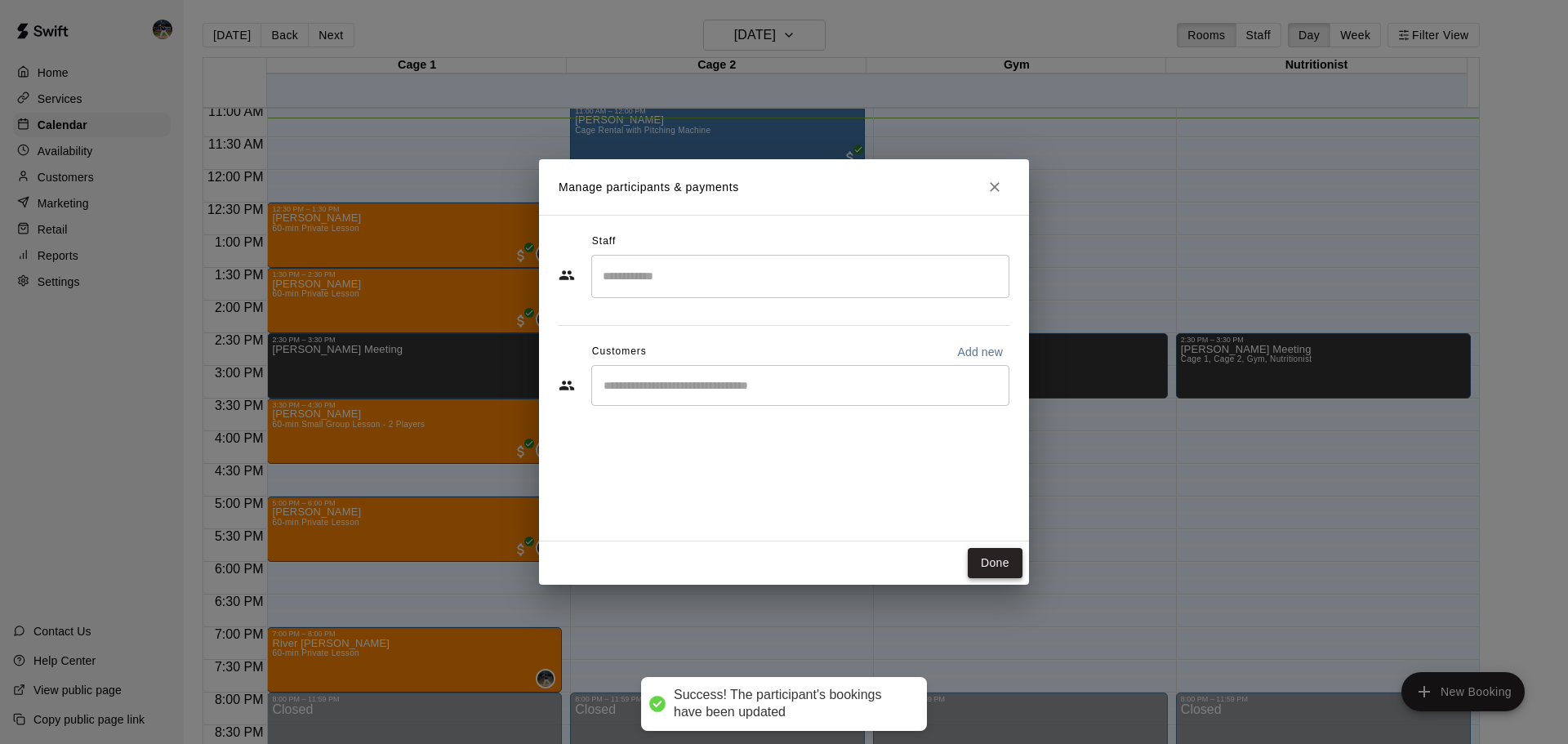
click at [988, 566] on button "Done" at bounding box center [995, 563] width 55 height 31
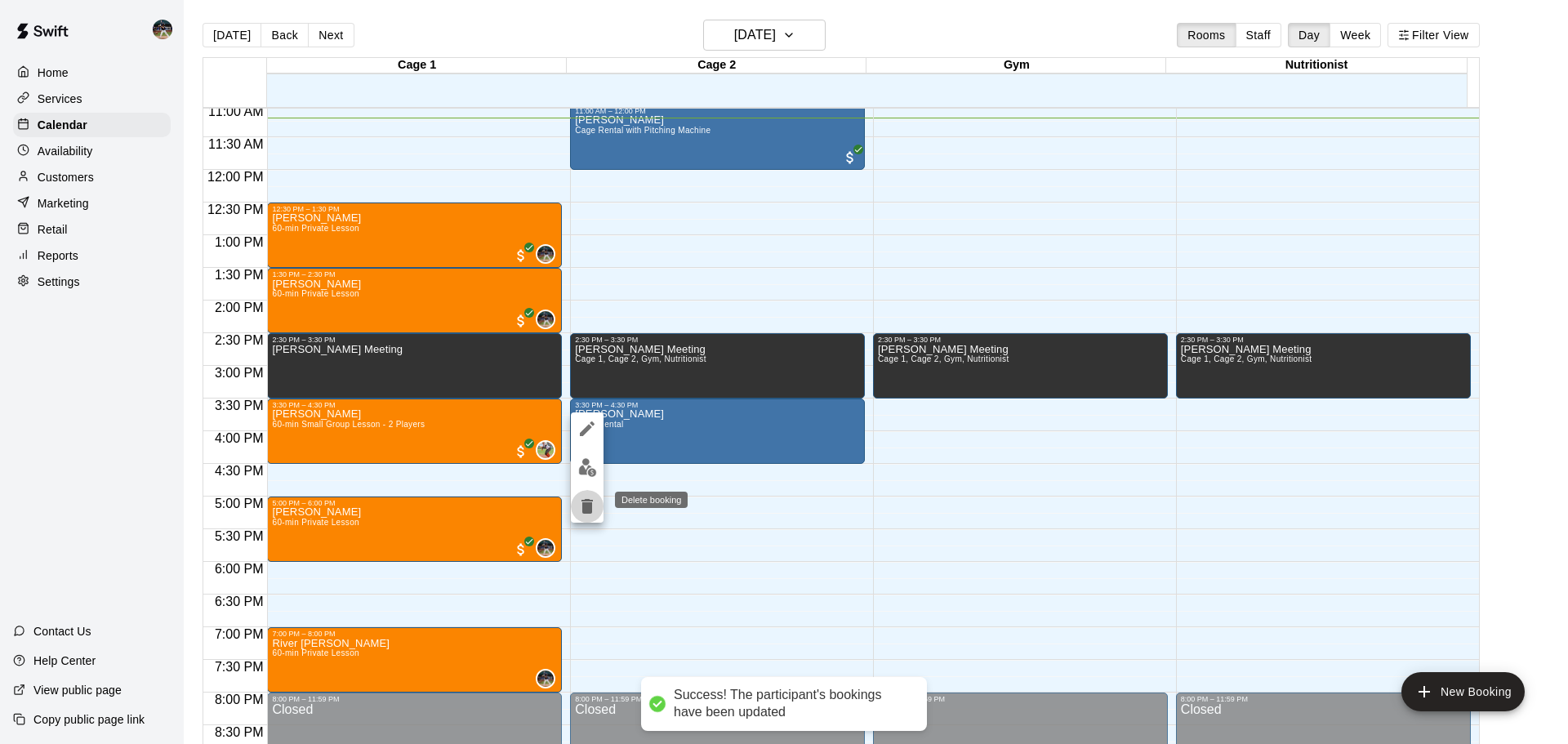
click at [590, 510] on icon "delete" at bounding box center [587, 507] width 11 height 15
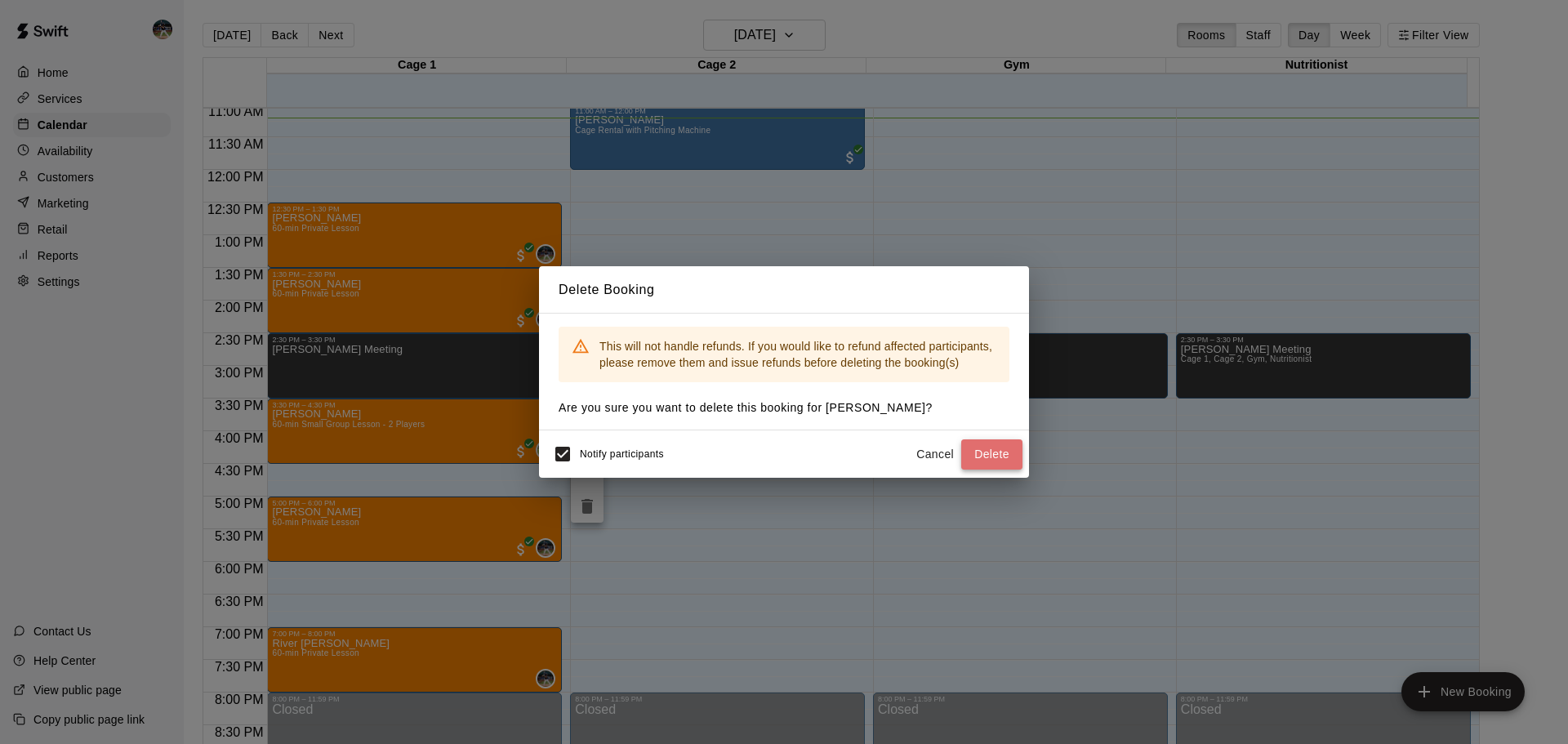
click at [990, 450] on button "Delete" at bounding box center [992, 454] width 61 height 31
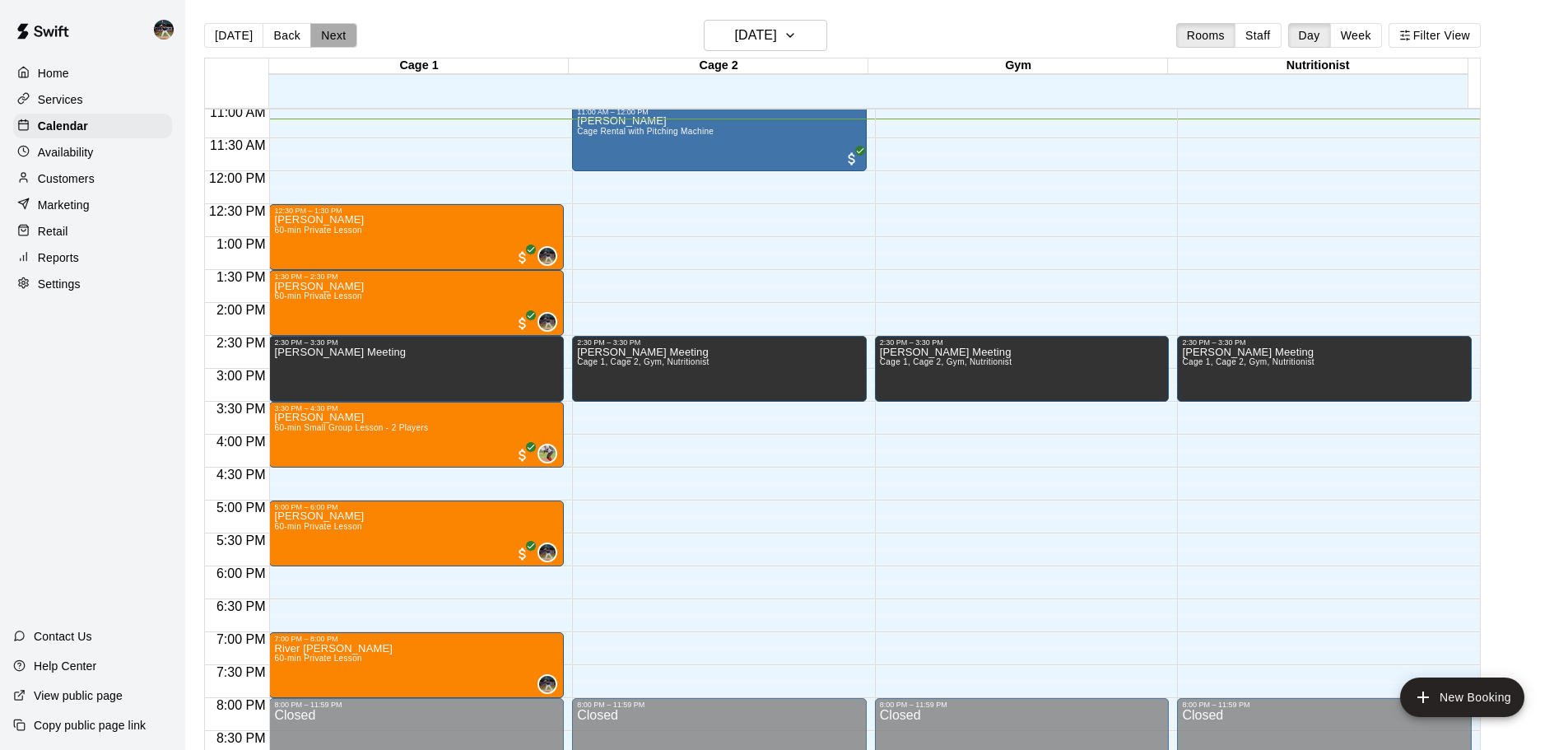
click at [328, 39] on button "Next" at bounding box center [333, 36] width 46 height 24
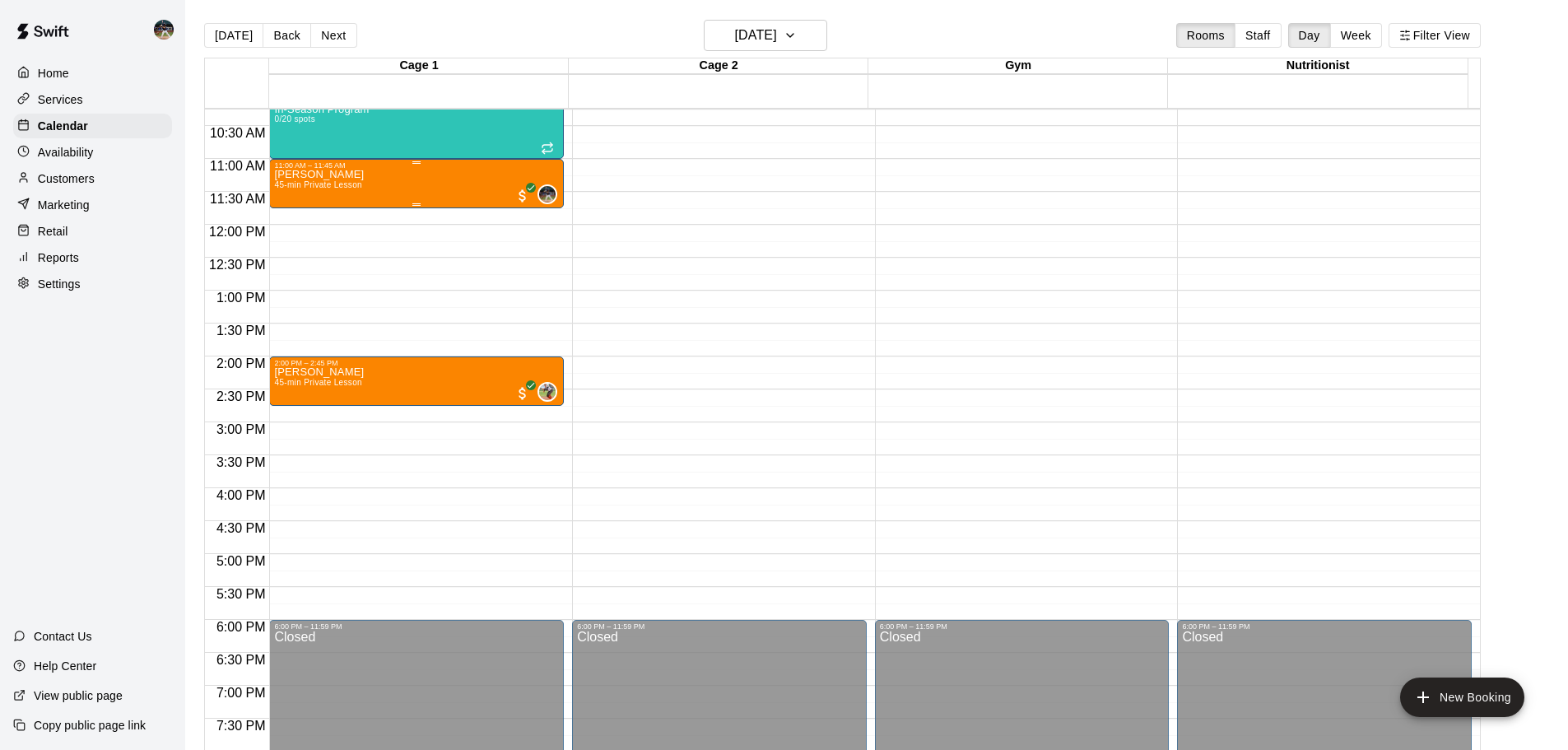
scroll to position [646, 0]
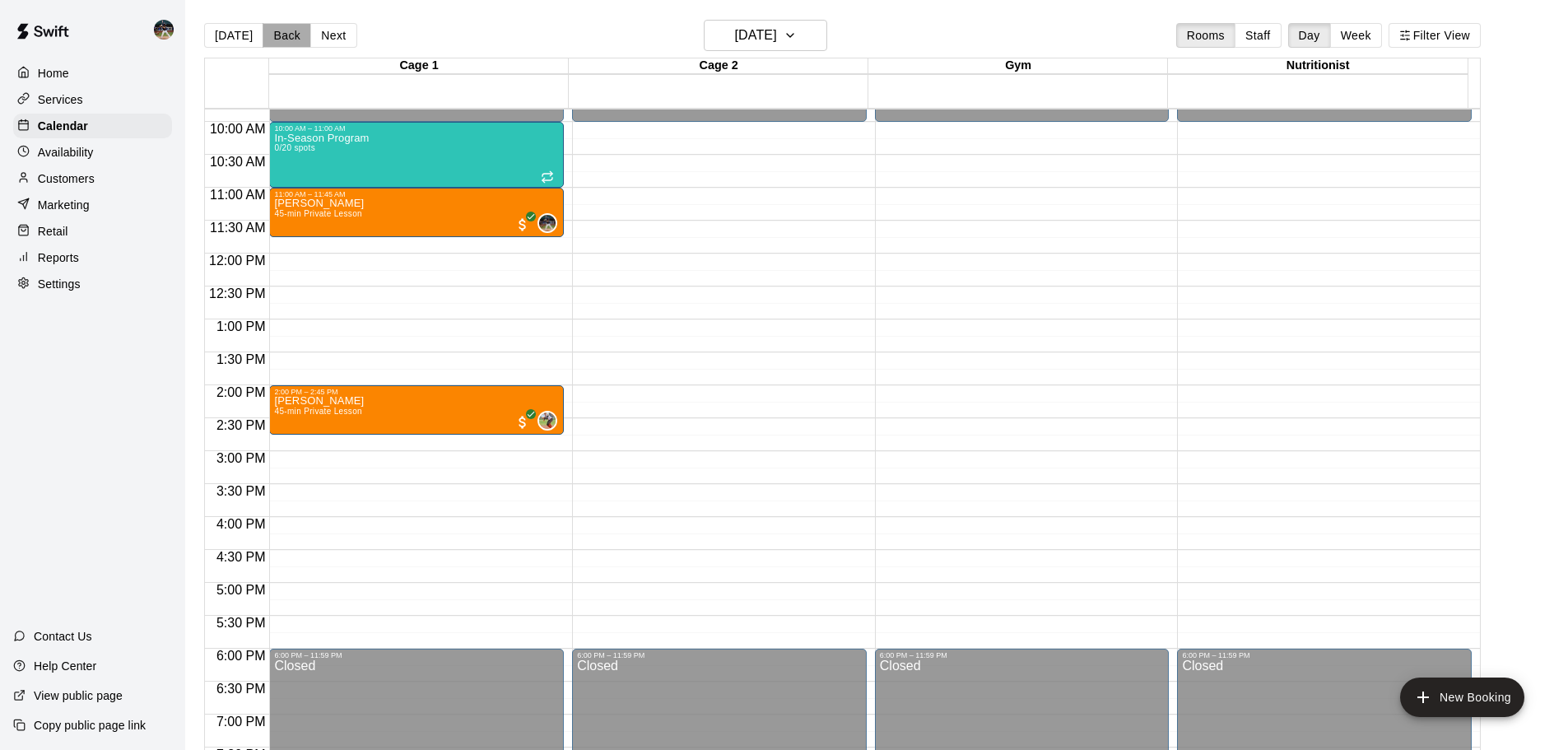
click at [284, 39] on button "Back" at bounding box center [287, 36] width 49 height 24
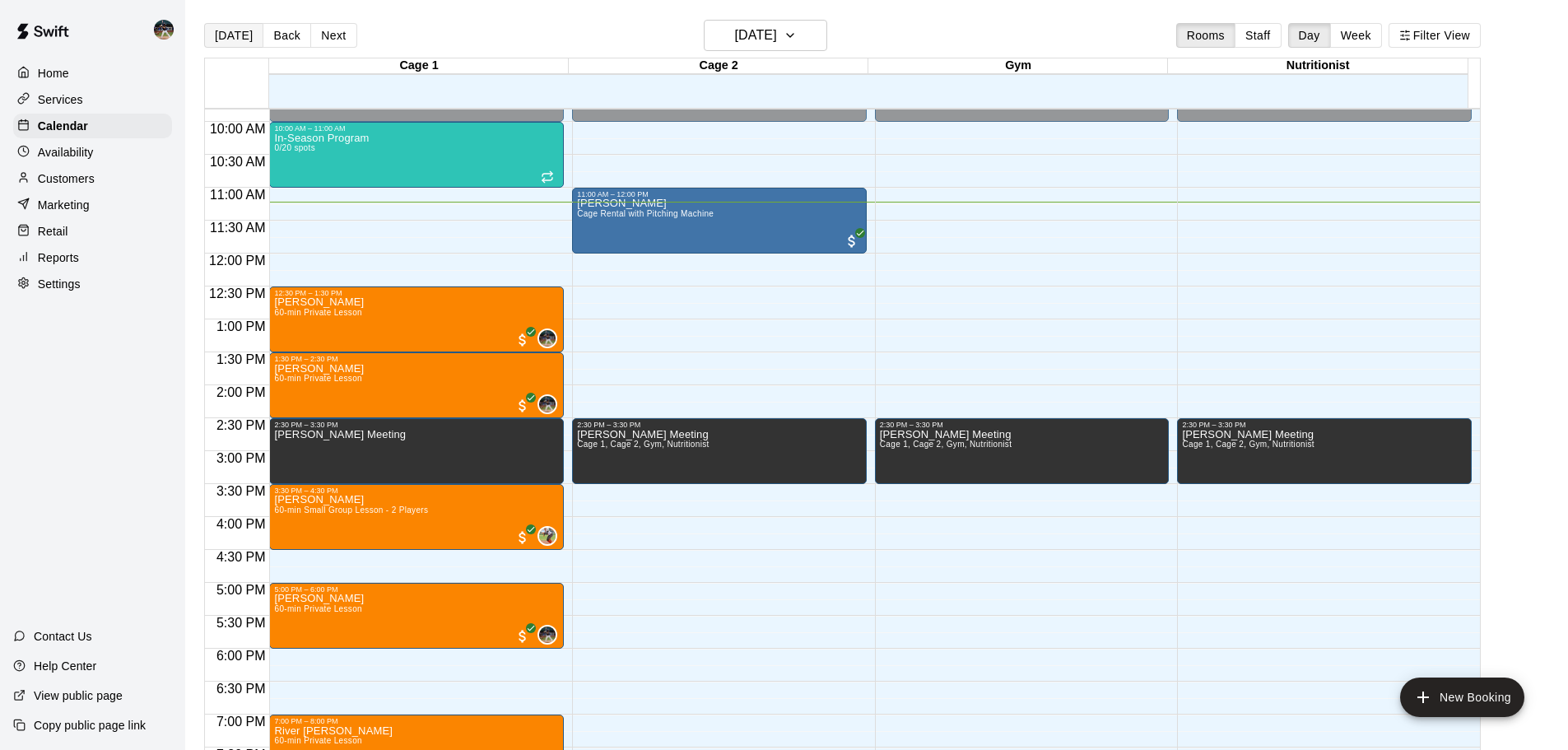
click at [243, 37] on button "[DATE]" at bounding box center [233, 36] width 59 height 24
click at [122, 182] on div "Customers" at bounding box center [93, 179] width 159 height 24
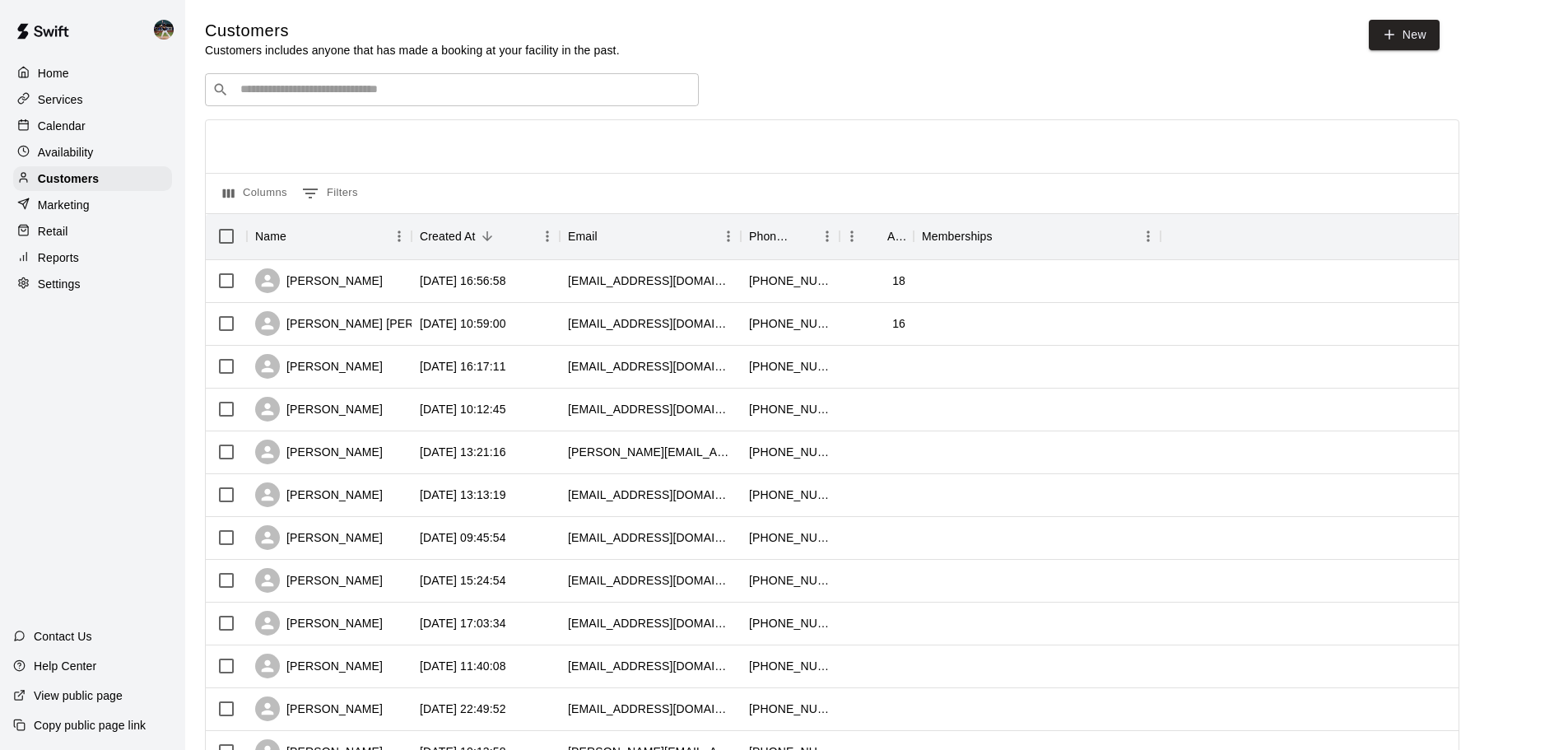
click at [396, 88] on input "Search customers by name or email" at bounding box center [464, 90] width 456 height 17
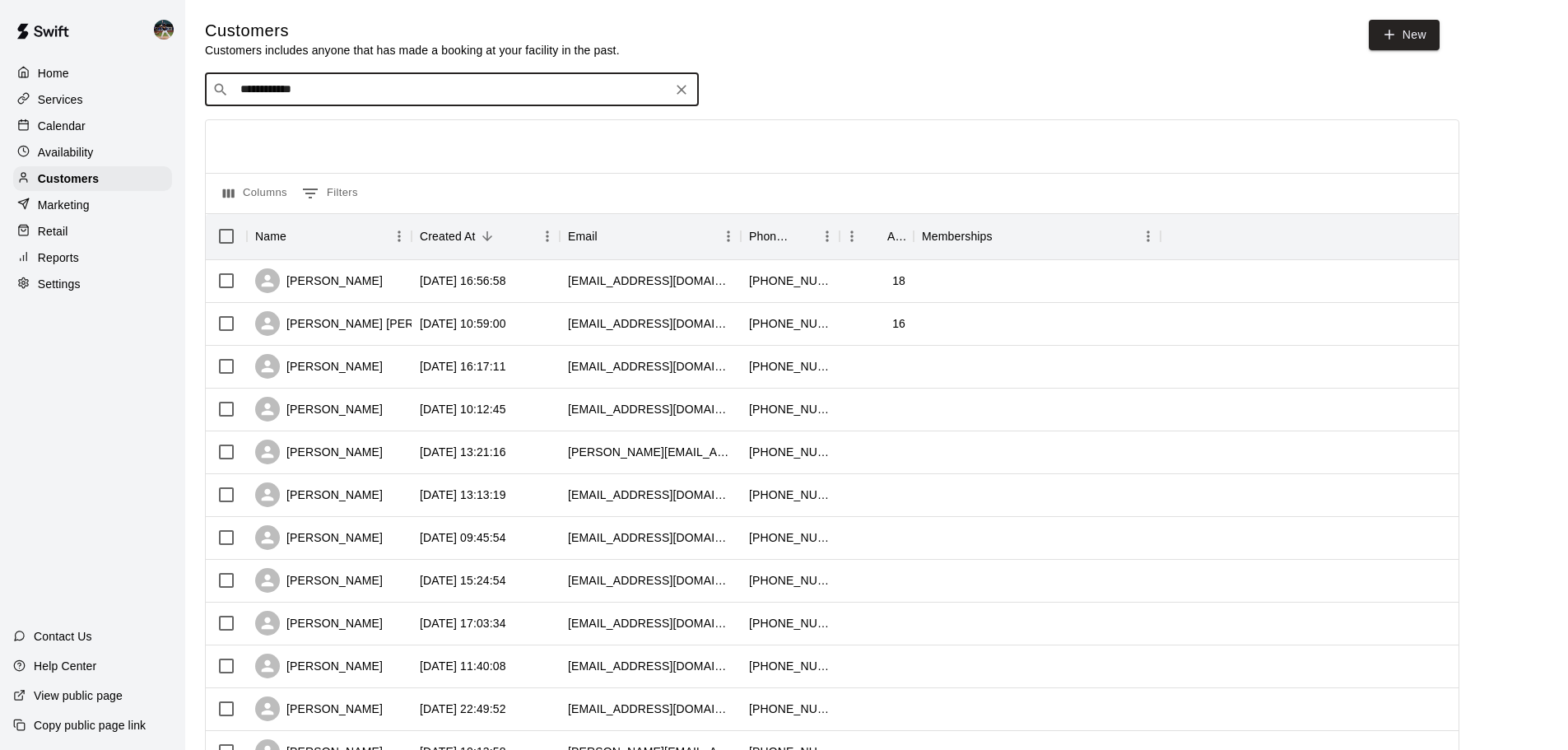
type input "**********"
click at [401, 130] on div "Nolan Gilbert nolan.gilbert95@gmail.com" at bounding box center [468, 136] width 435 height 36
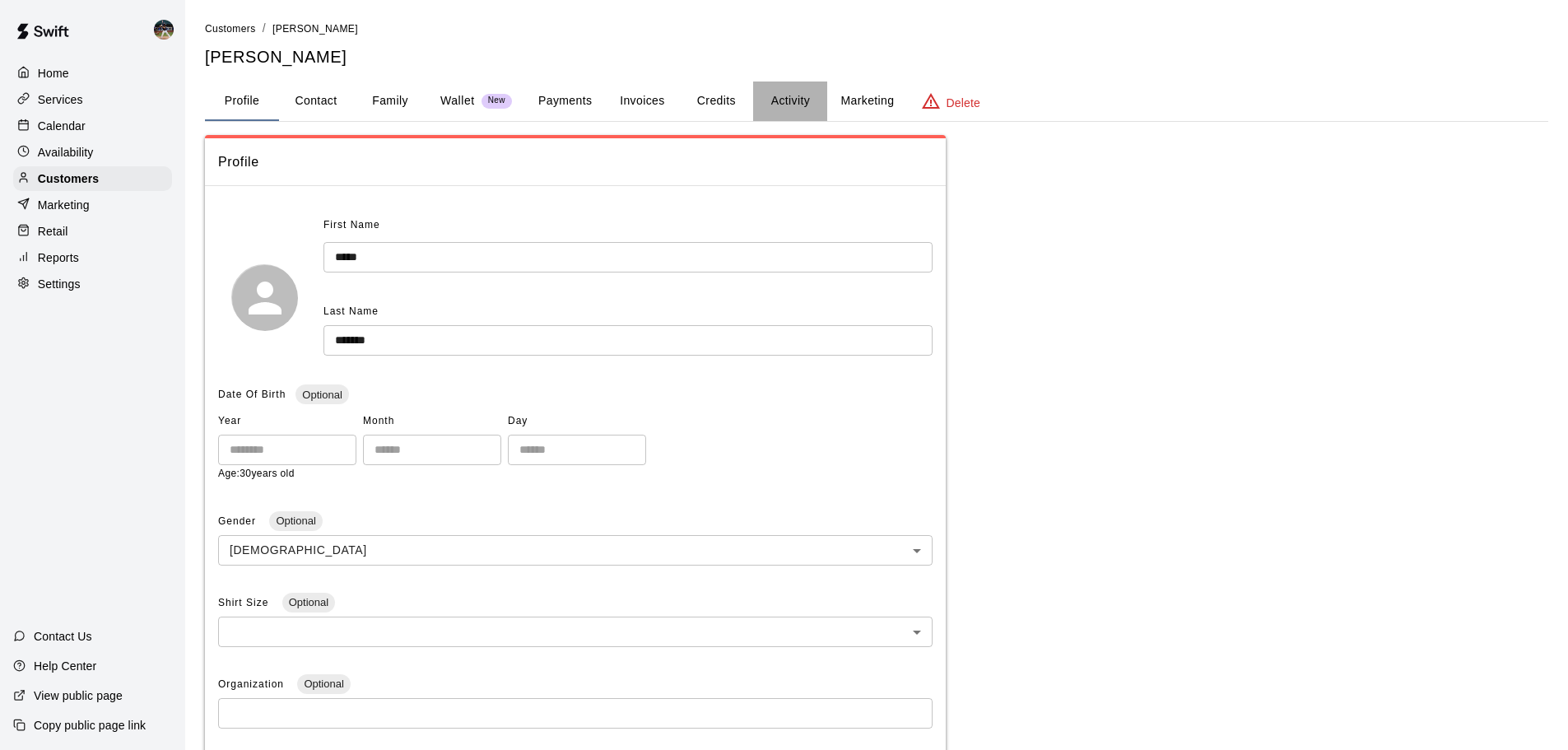
click at [771, 91] on button "Activity" at bounding box center [789, 101] width 74 height 39
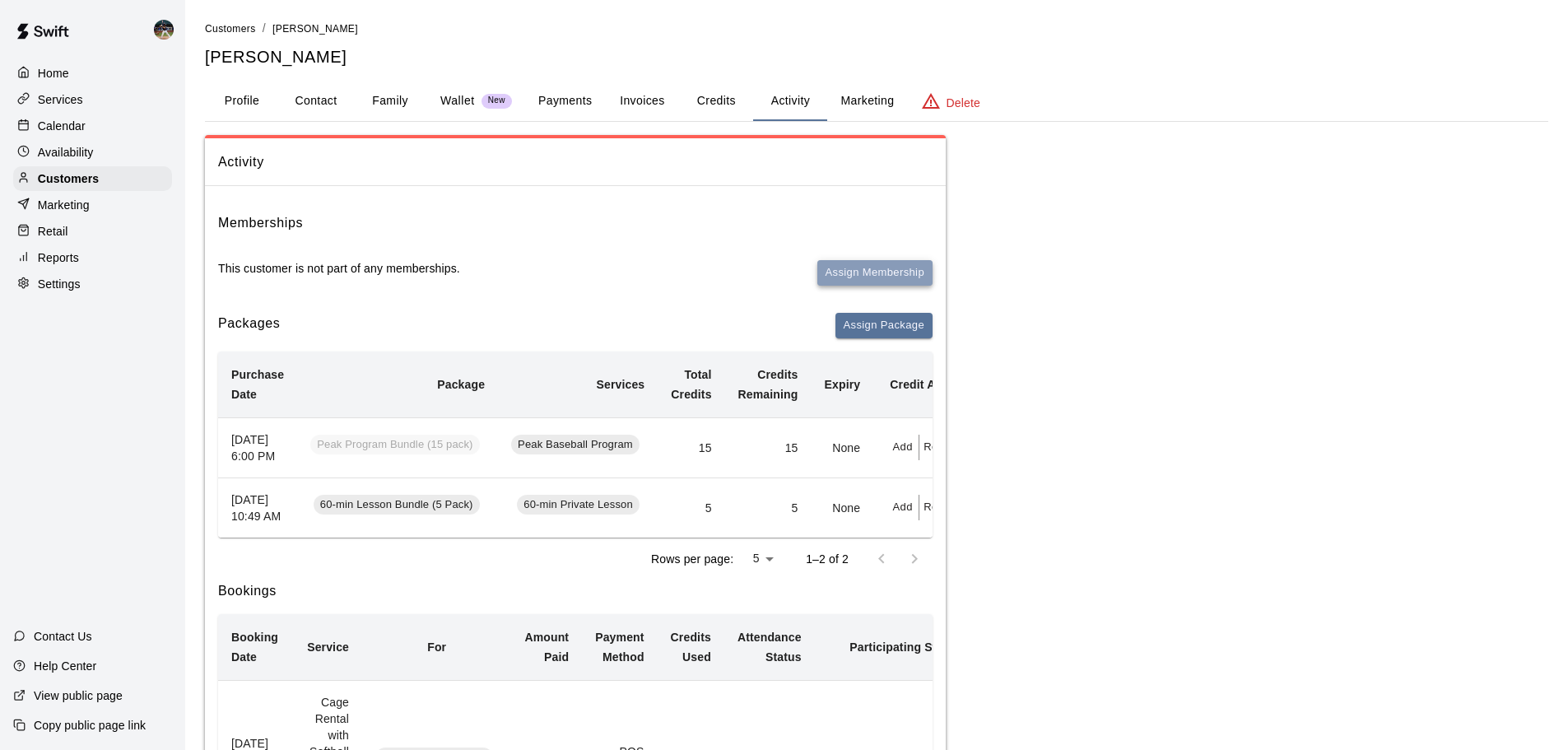
click at [827, 266] on button "Assign Membership" at bounding box center [874, 272] width 115 height 25
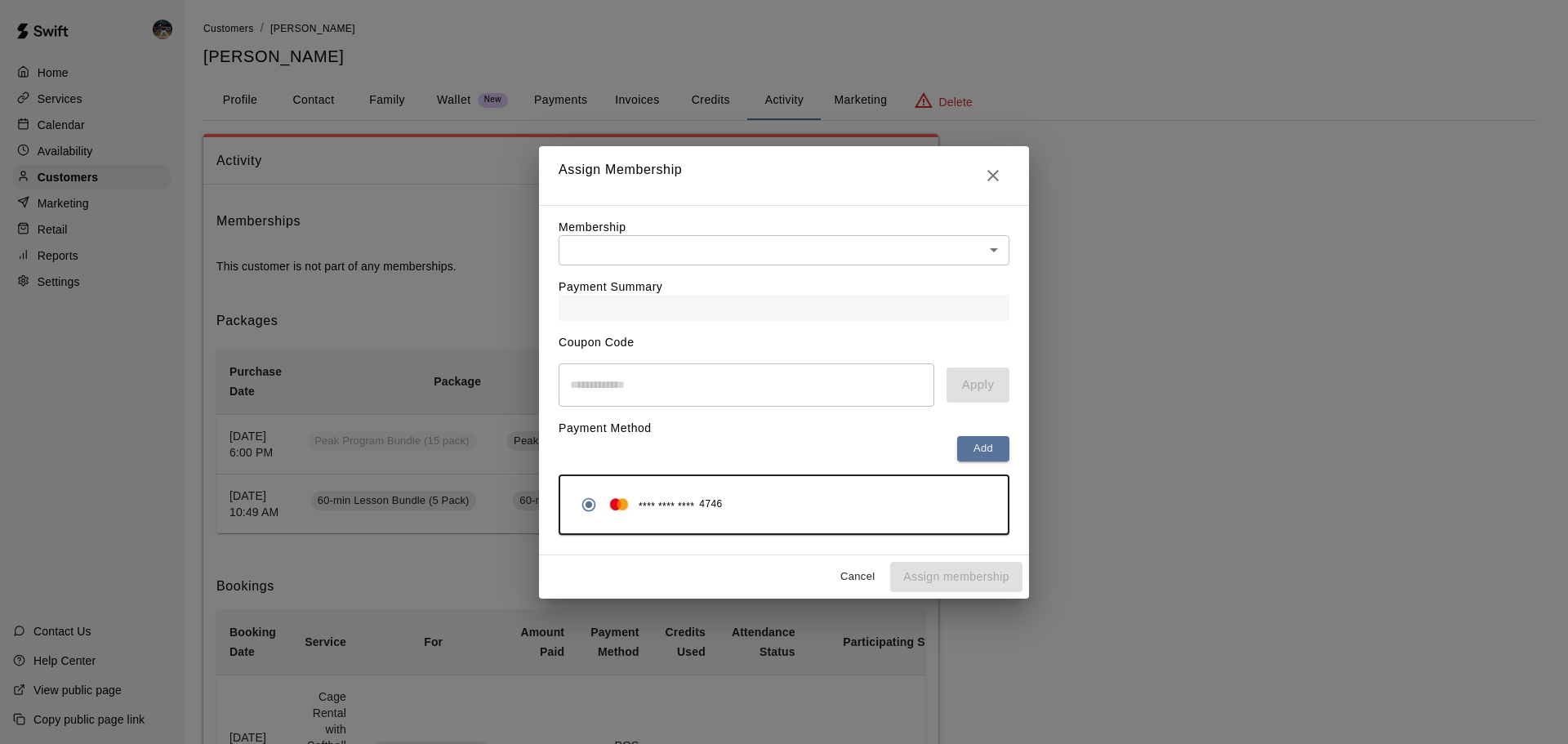
click at [725, 267] on div "Payment Summary" at bounding box center [784, 293] width 451 height 56
click at [724, 254] on body "Home Services Calendar Availability Customers Marketing Retail Reports Settings…" at bounding box center [784, 697] width 1568 height 1393
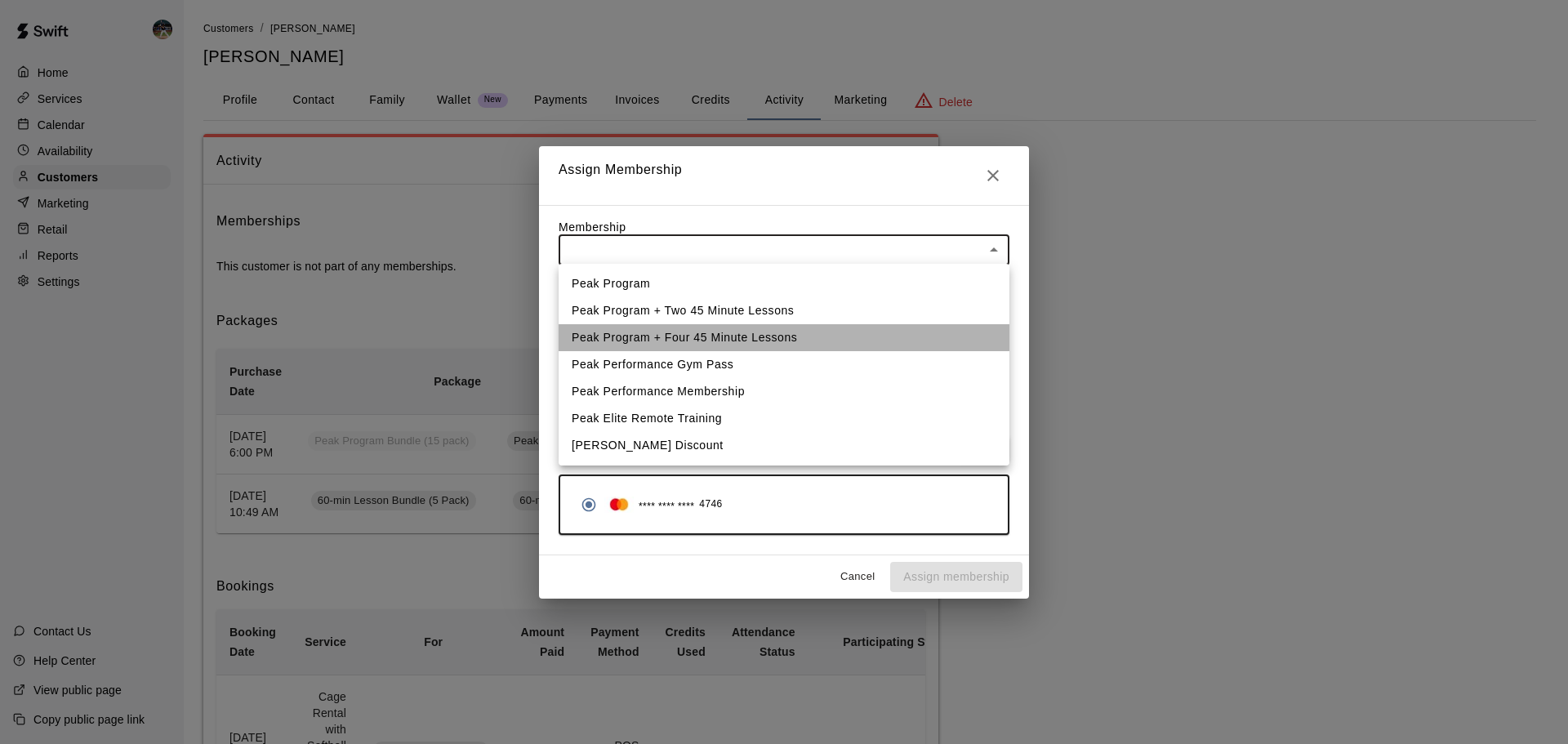
click at [743, 340] on li "Peak Program + Four 45 Minute Lessons" at bounding box center [784, 337] width 451 height 27
type input "**********"
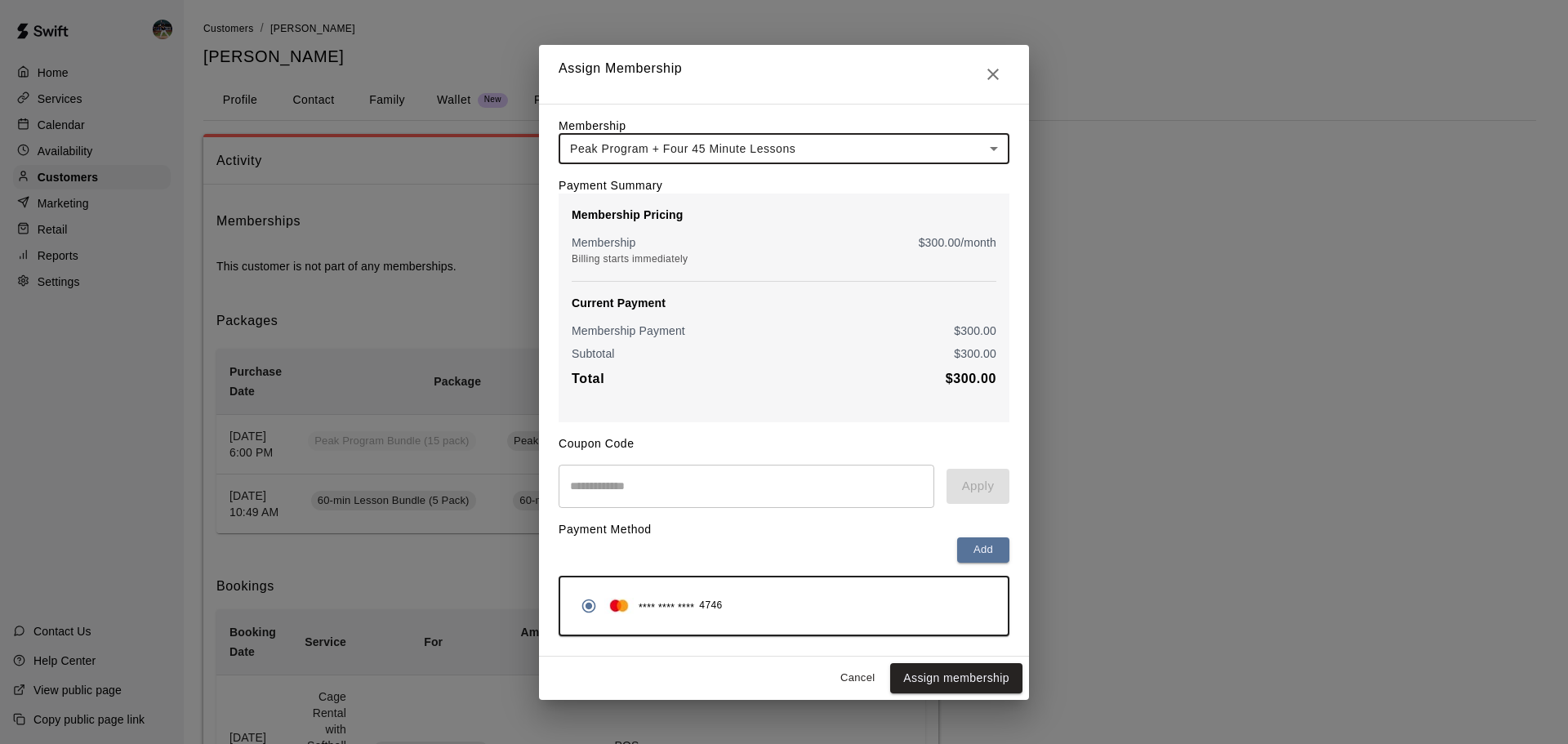
click at [846, 682] on button "Cancel" at bounding box center [857, 677] width 52 height 25
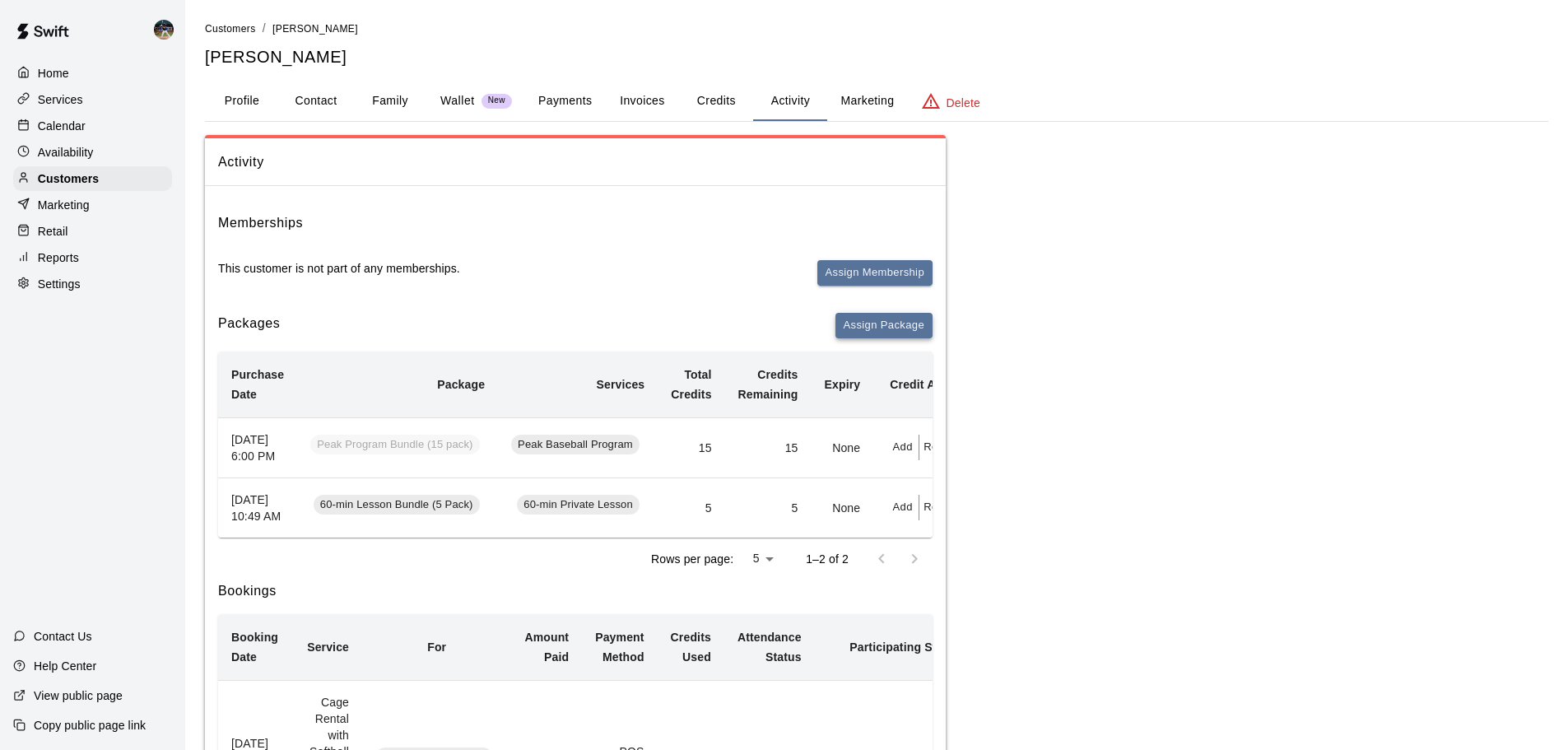
click at [862, 322] on button "Assign Package" at bounding box center [884, 325] width 97 height 25
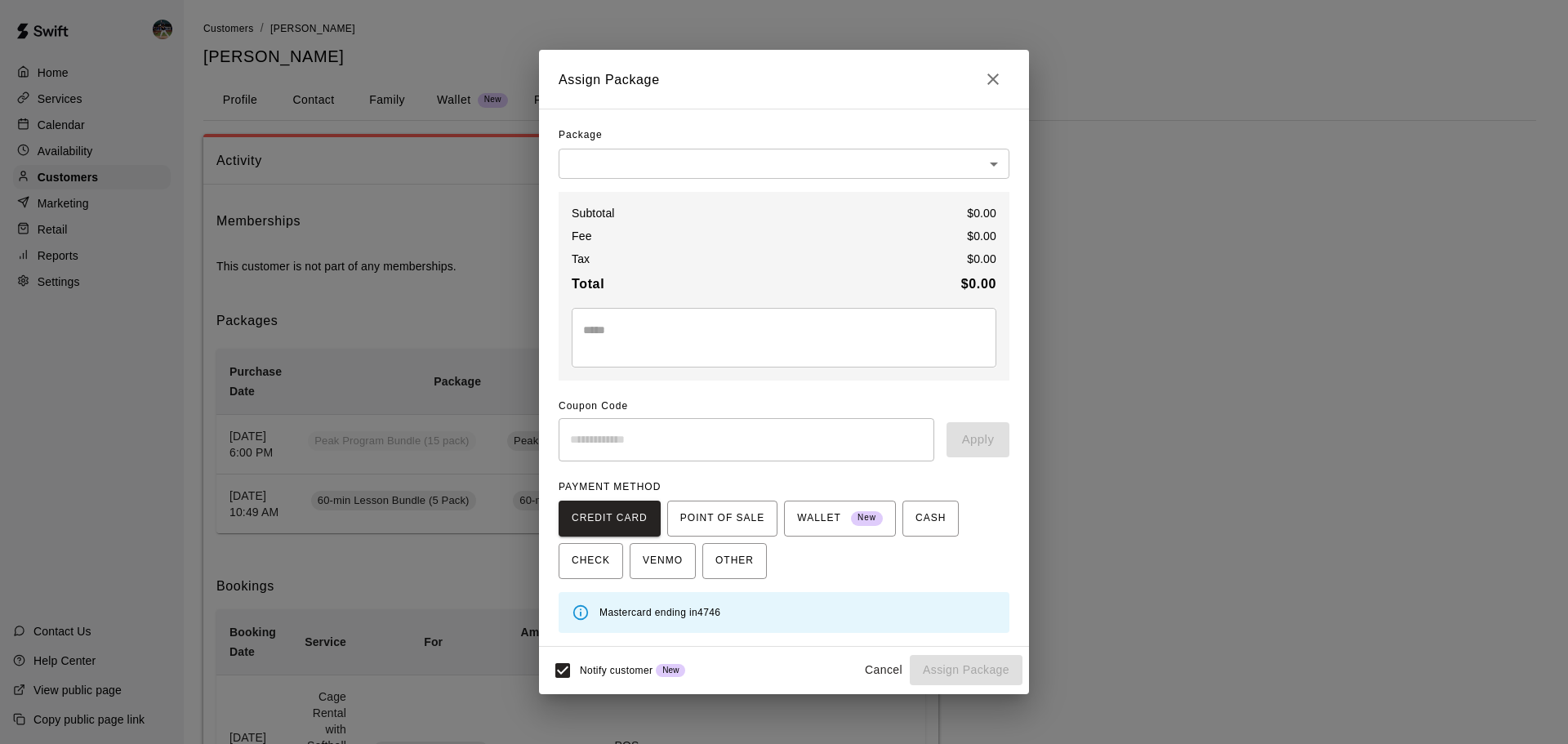
click at [678, 167] on body "Home Services Calendar Availability Customers Marketing Retail Reports Settings…" at bounding box center [784, 697] width 1568 height 1393
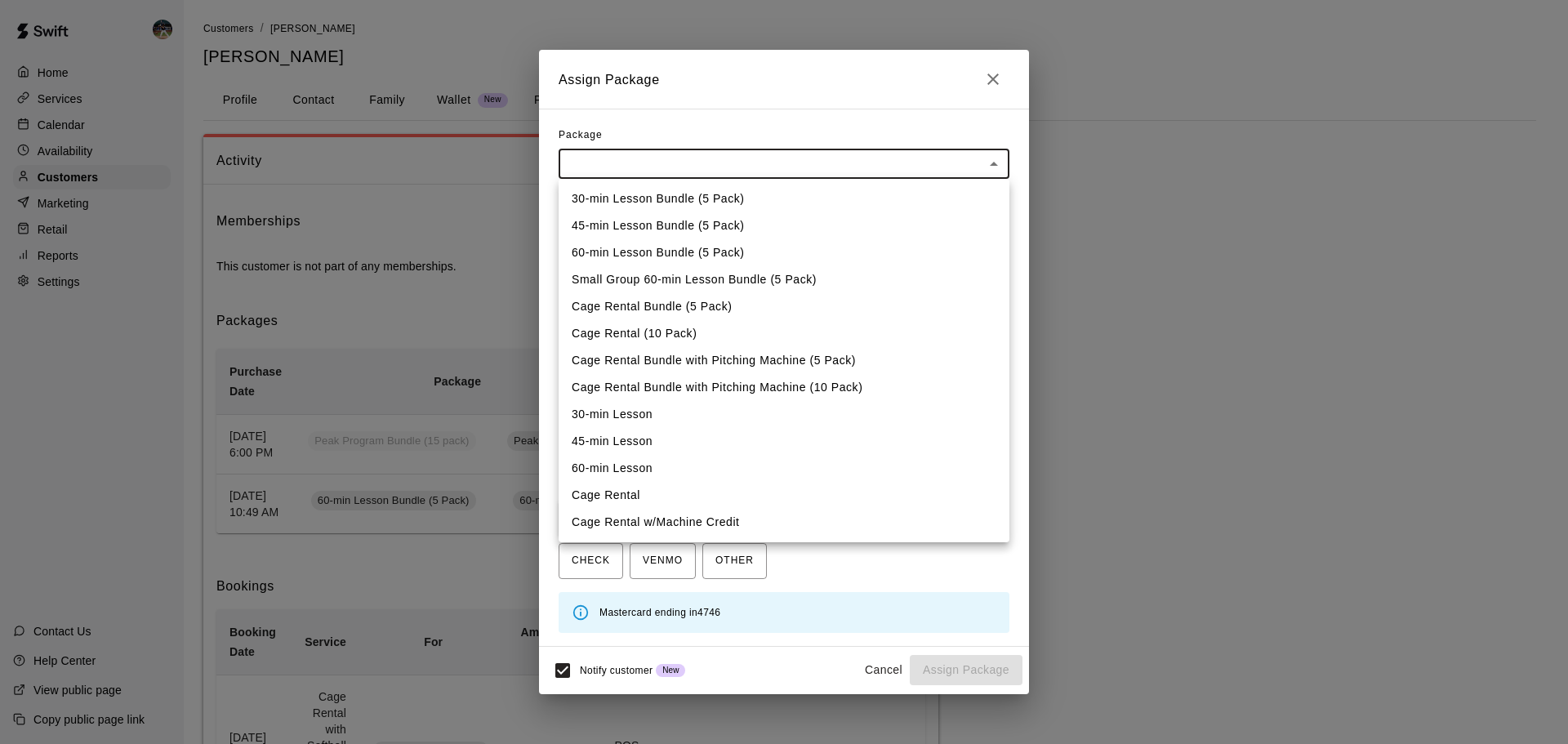
click at [428, 293] on div at bounding box center [784, 372] width 1568 height 744
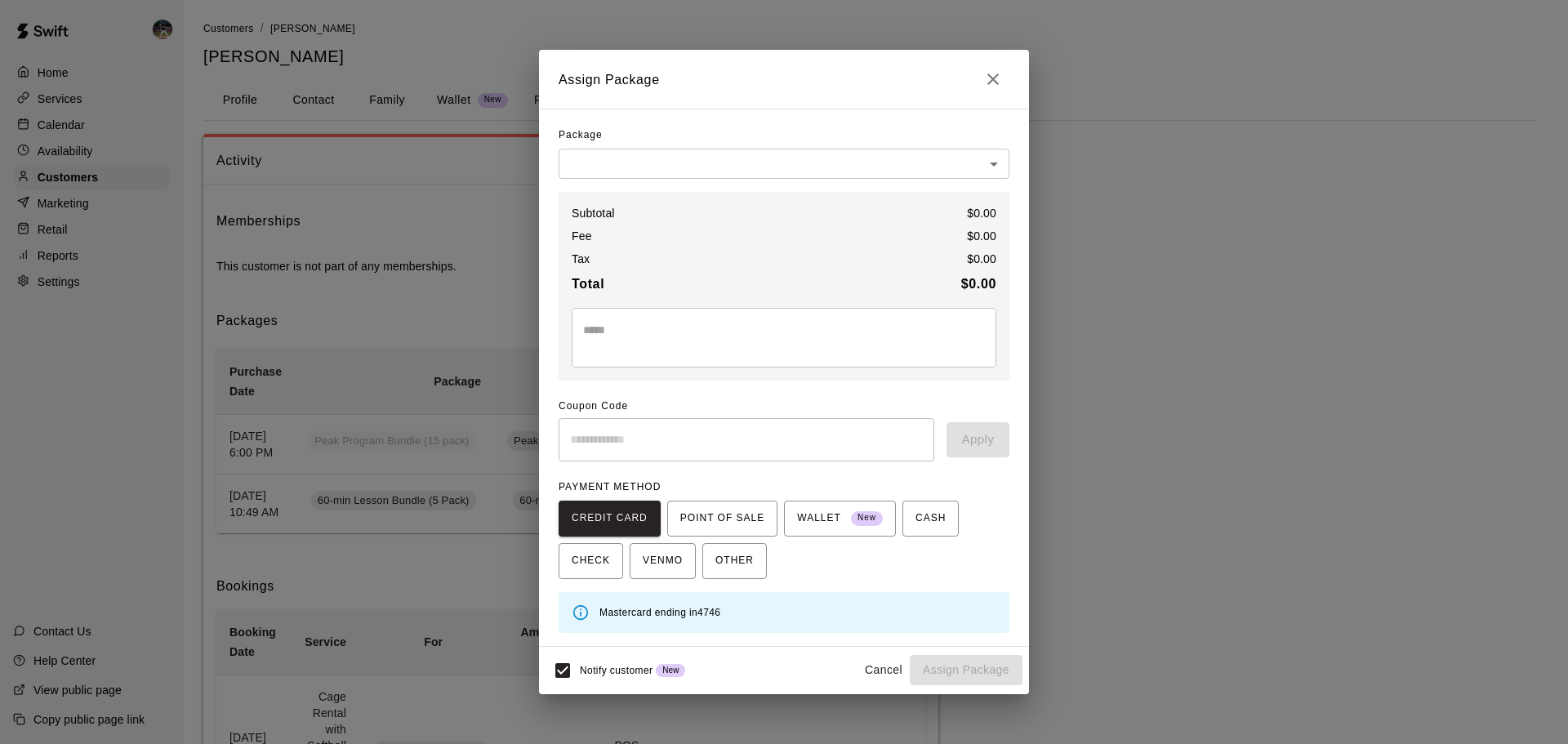
click at [432, 293] on div "Assign Package Package ​ ​ Subtotal $ 0.00 Fee $ 0.00 Tax $ 0.00 Total $ 0.00 *…" at bounding box center [784, 372] width 1568 height 744
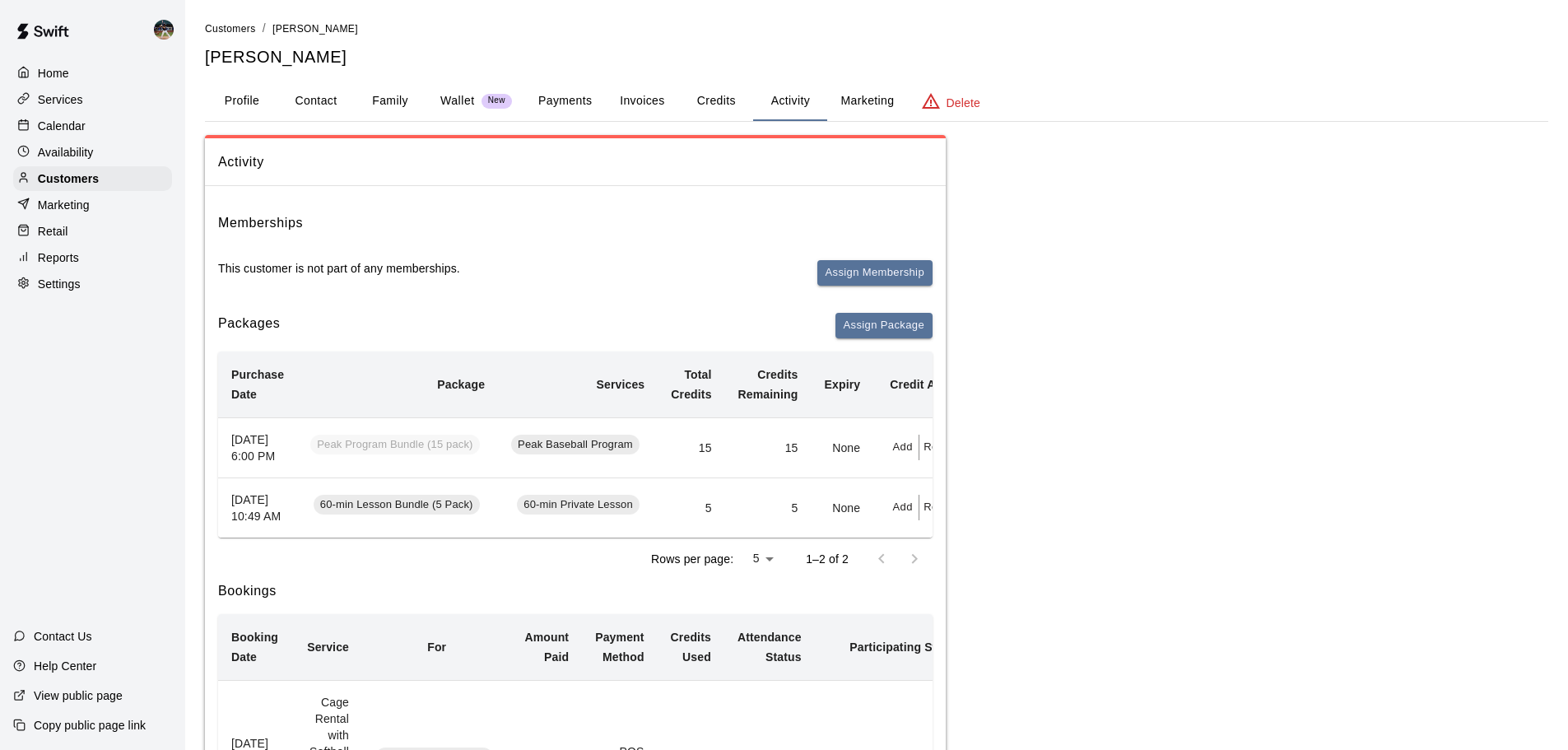
click at [92, 214] on div "Marketing" at bounding box center [93, 205] width 159 height 24
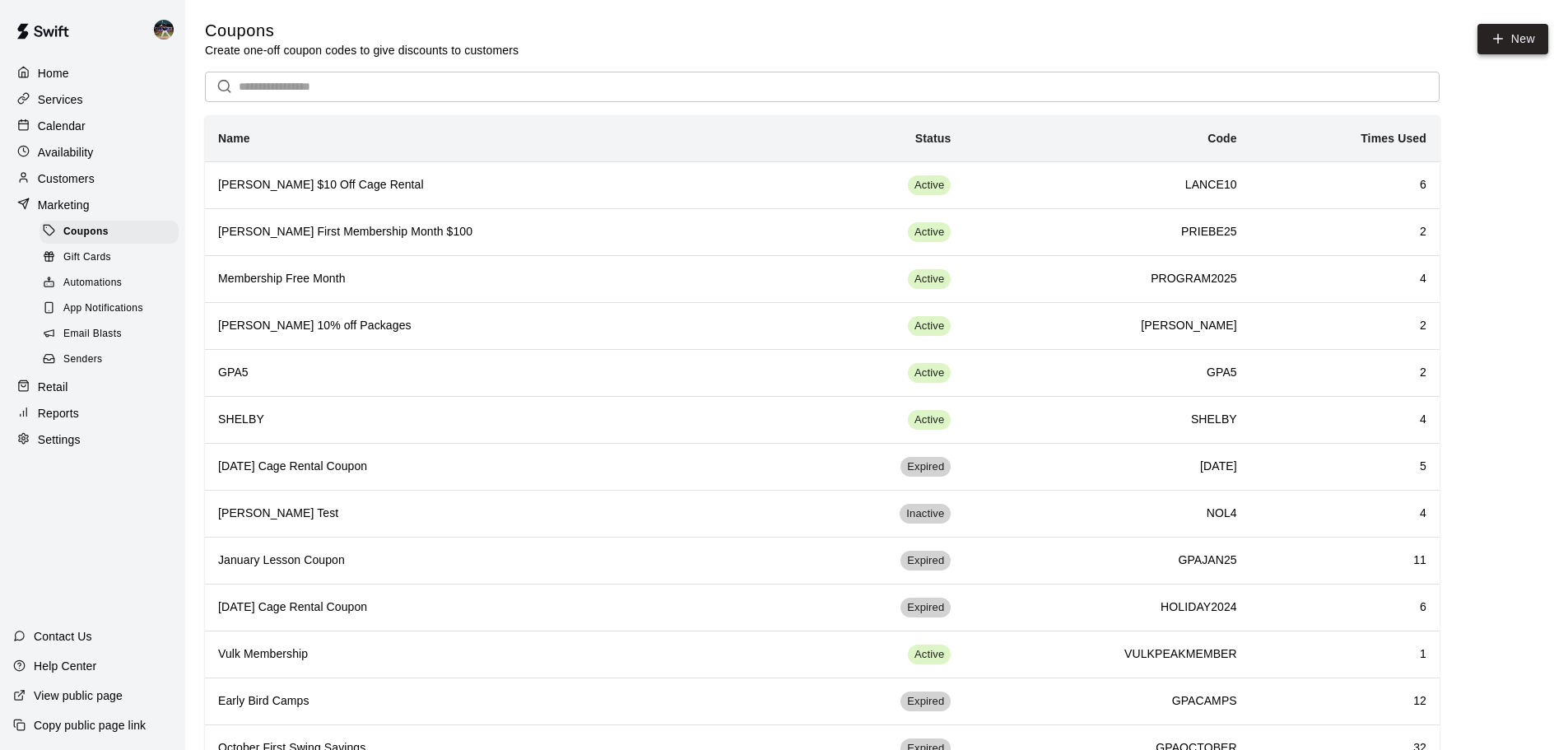
click at [1505, 42] on button "New" at bounding box center [1513, 39] width 71 height 31
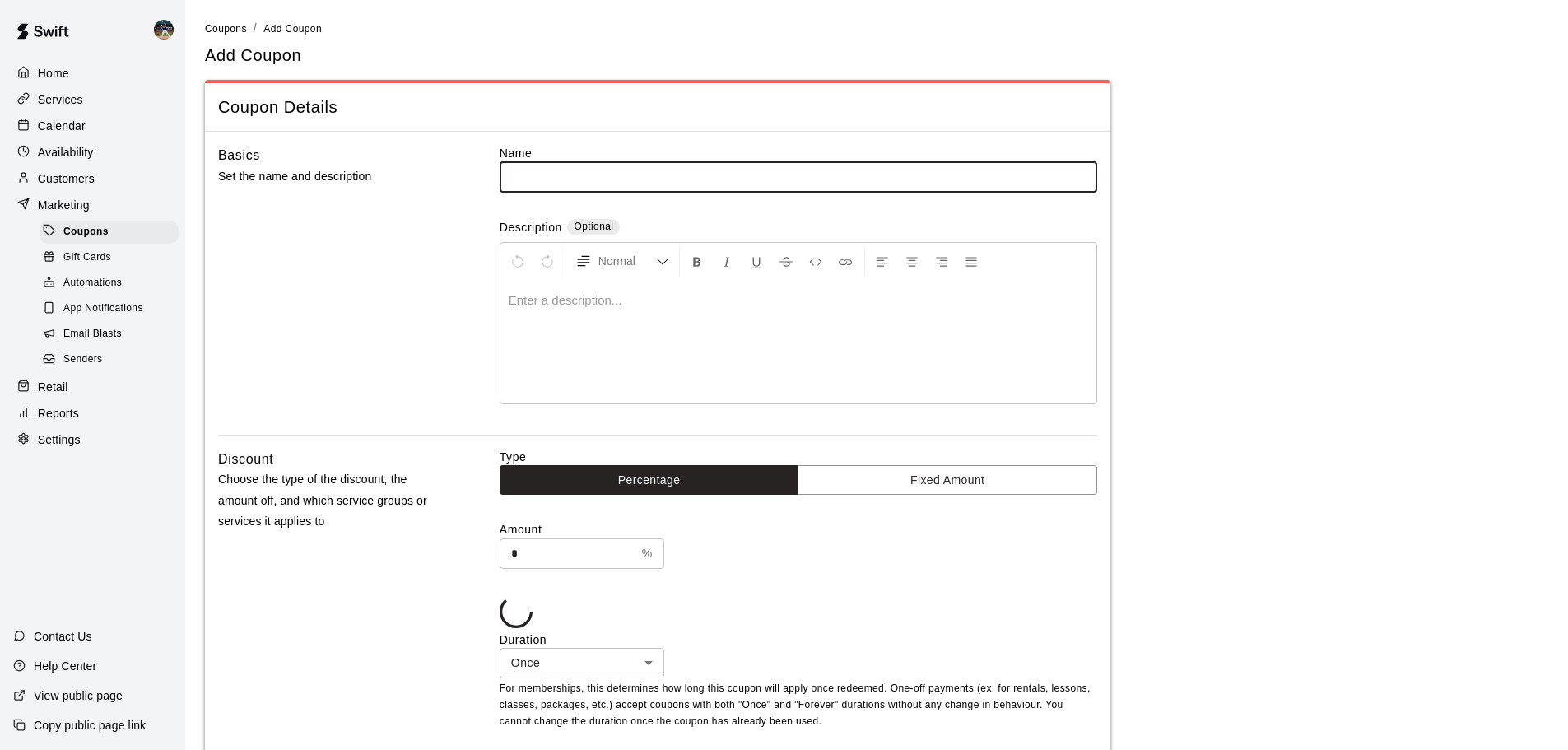
click at [661, 183] on input "text" at bounding box center [798, 176] width 597 height 31
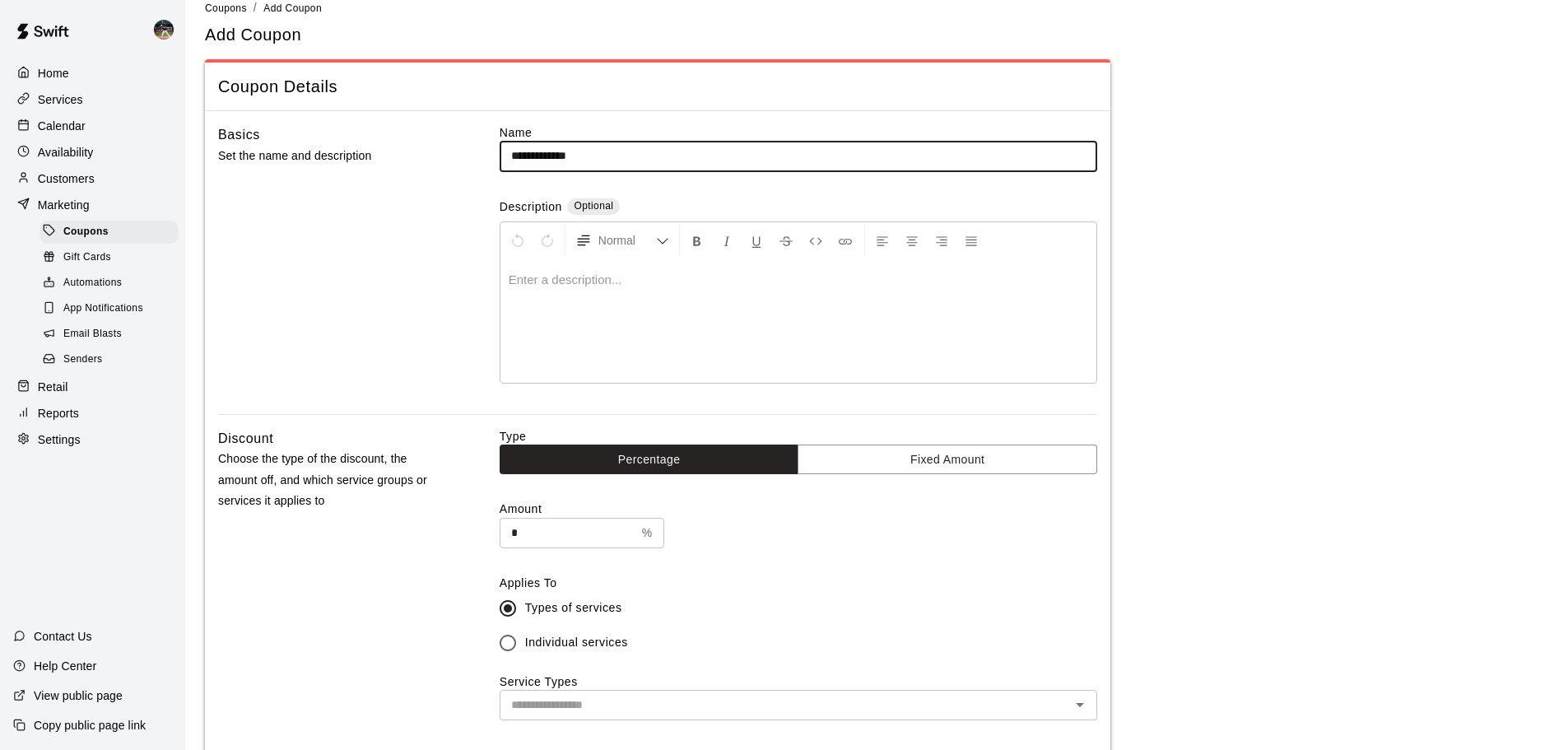
scroll to position [82, 0]
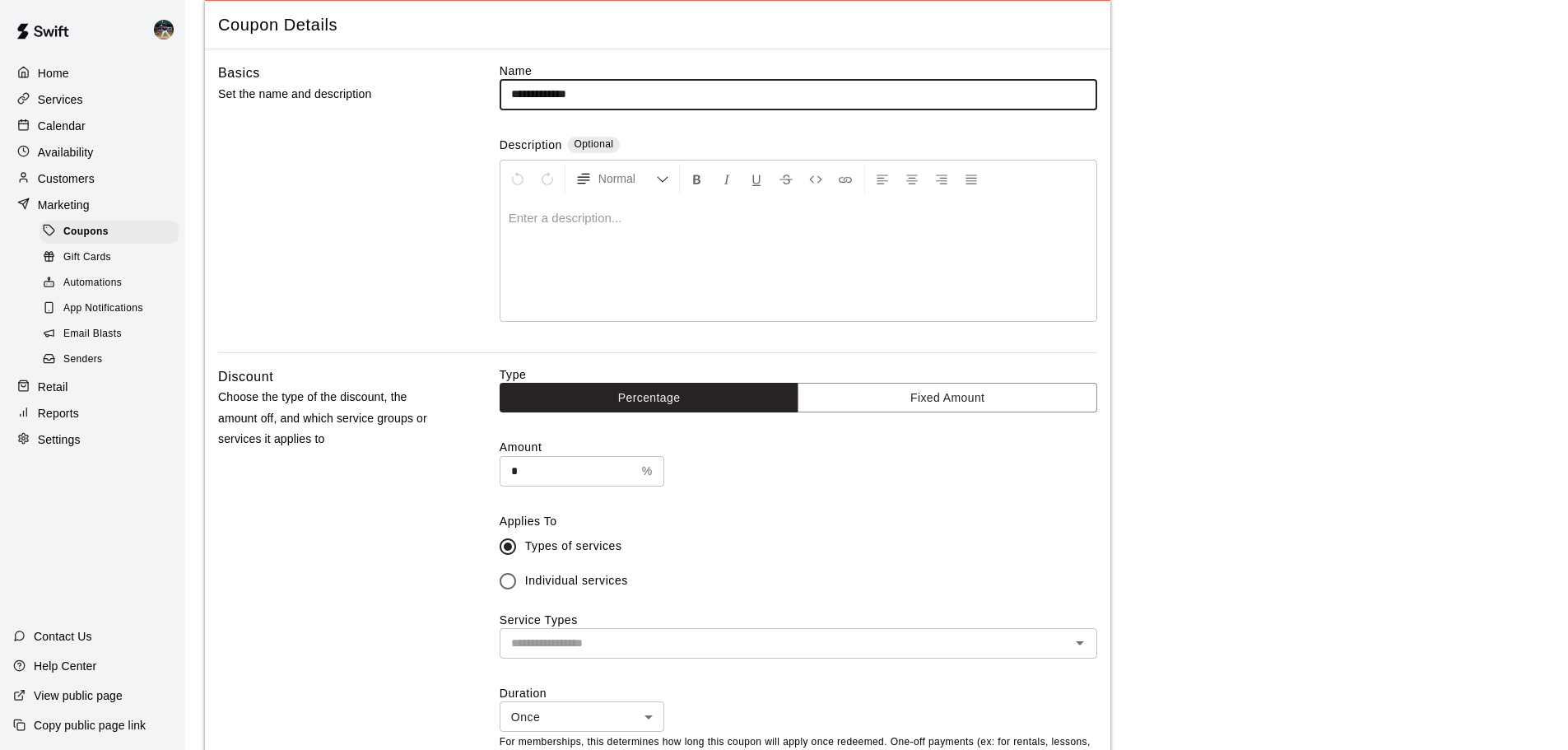
type input "**********"
click at [581, 475] on input "*" at bounding box center [567, 471] width 136 height 31
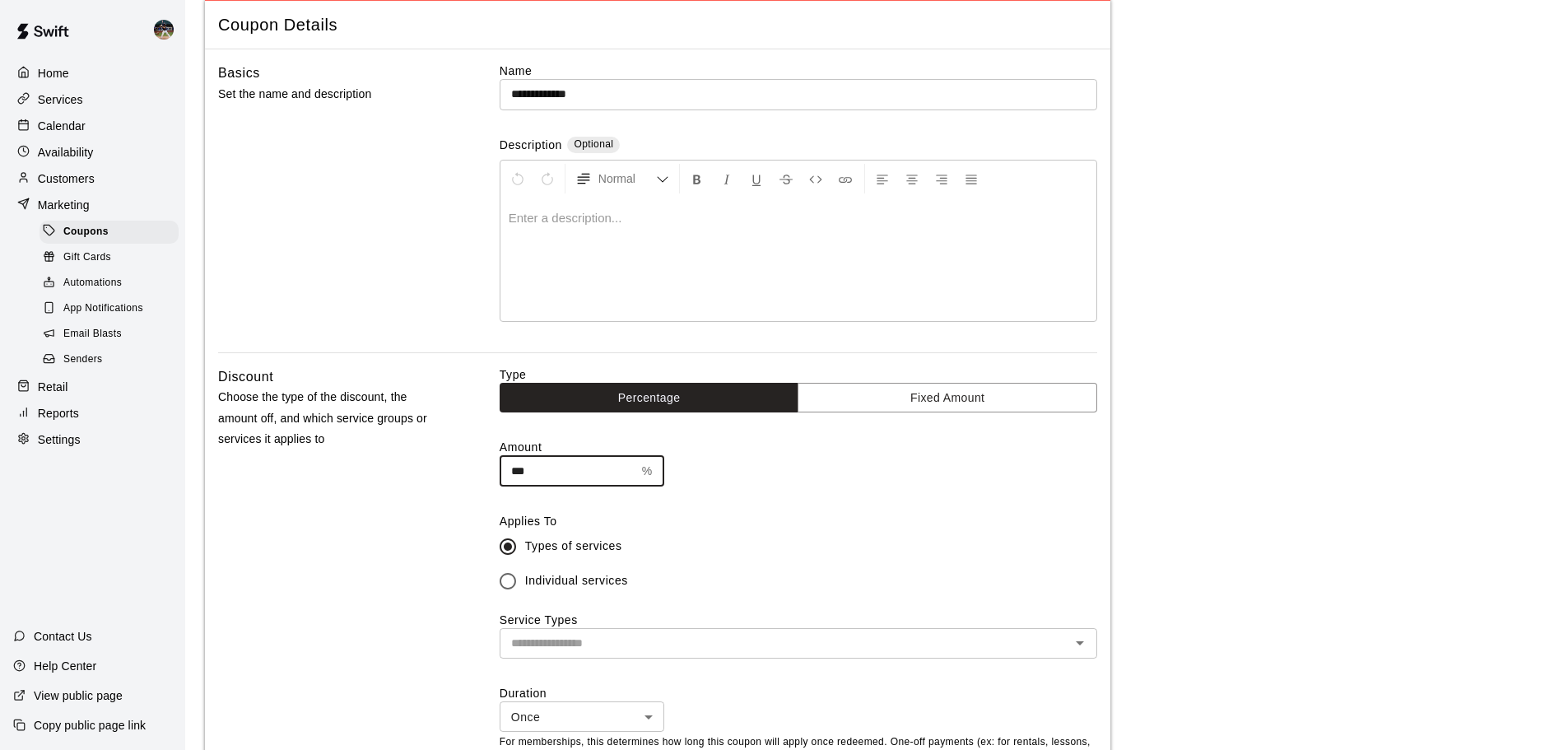
type input "***"
click at [735, 512] on div "Type Percentage Fixed Amount Amount *** % ​ Applies To Types of services Indivi…" at bounding box center [798, 588] width 597 height 443
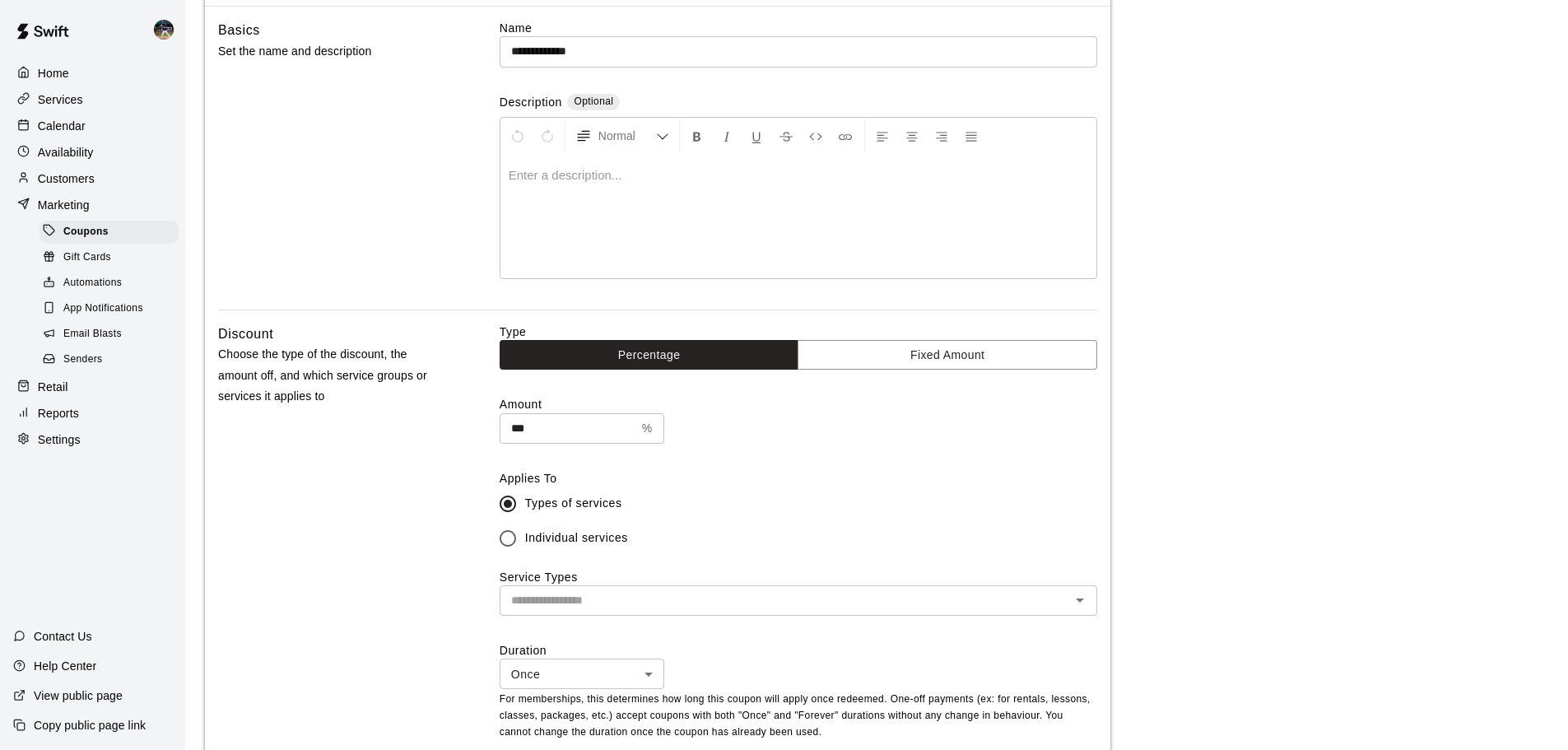
scroll to position [165, 0]
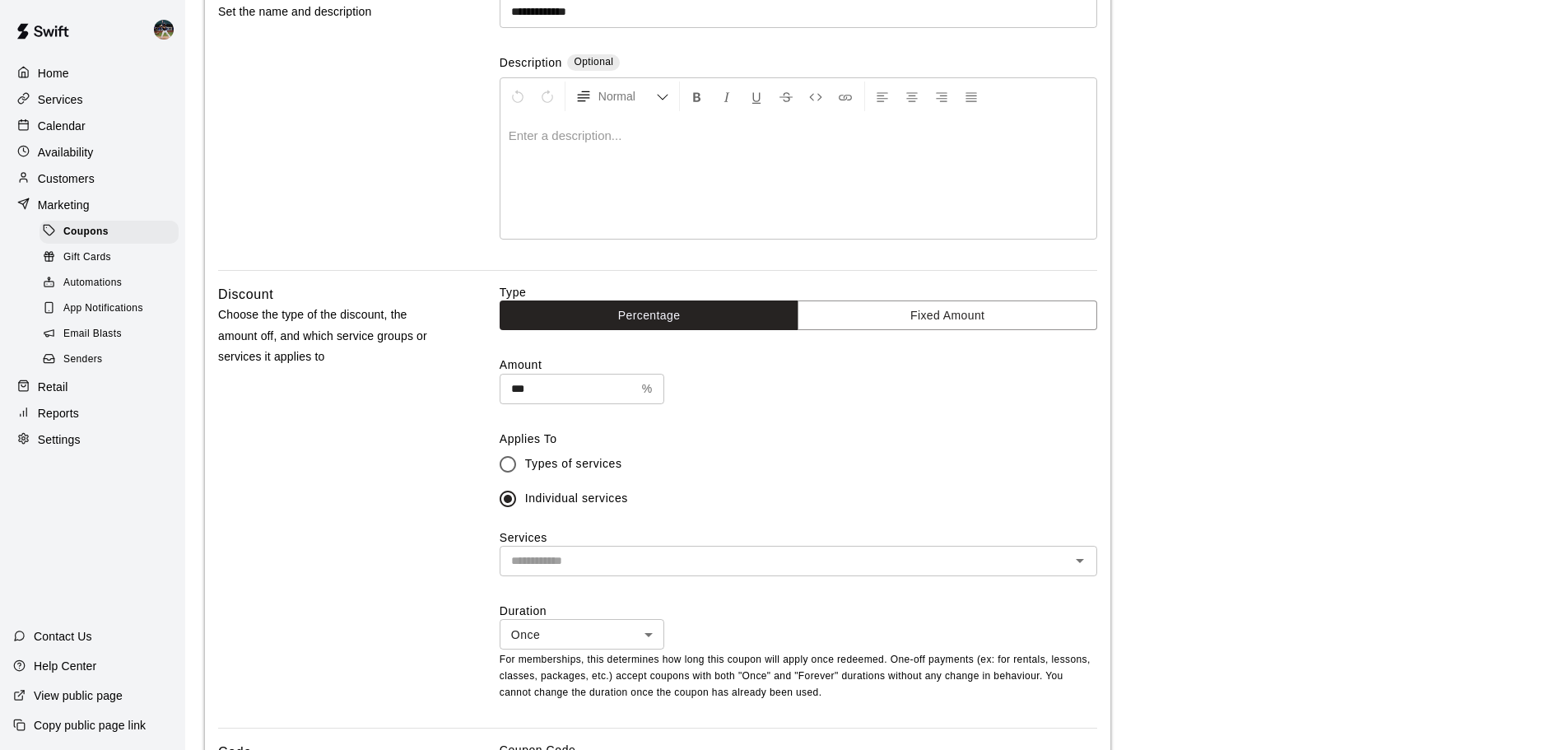
click at [542, 566] on input "text" at bounding box center [784, 561] width 560 height 21
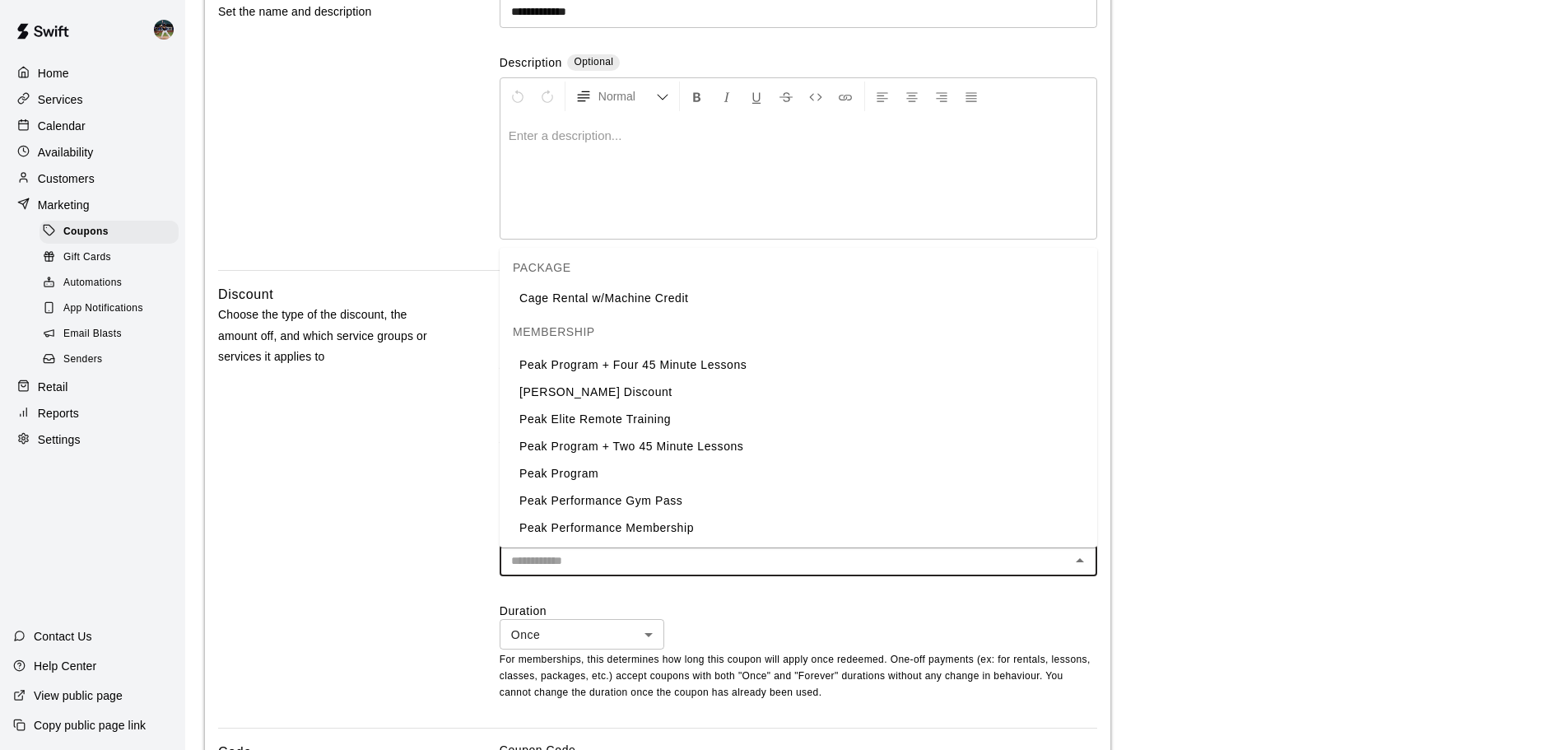
scroll to position [1010, 0]
click at [611, 474] on li "Peak Program" at bounding box center [798, 472] width 597 height 27
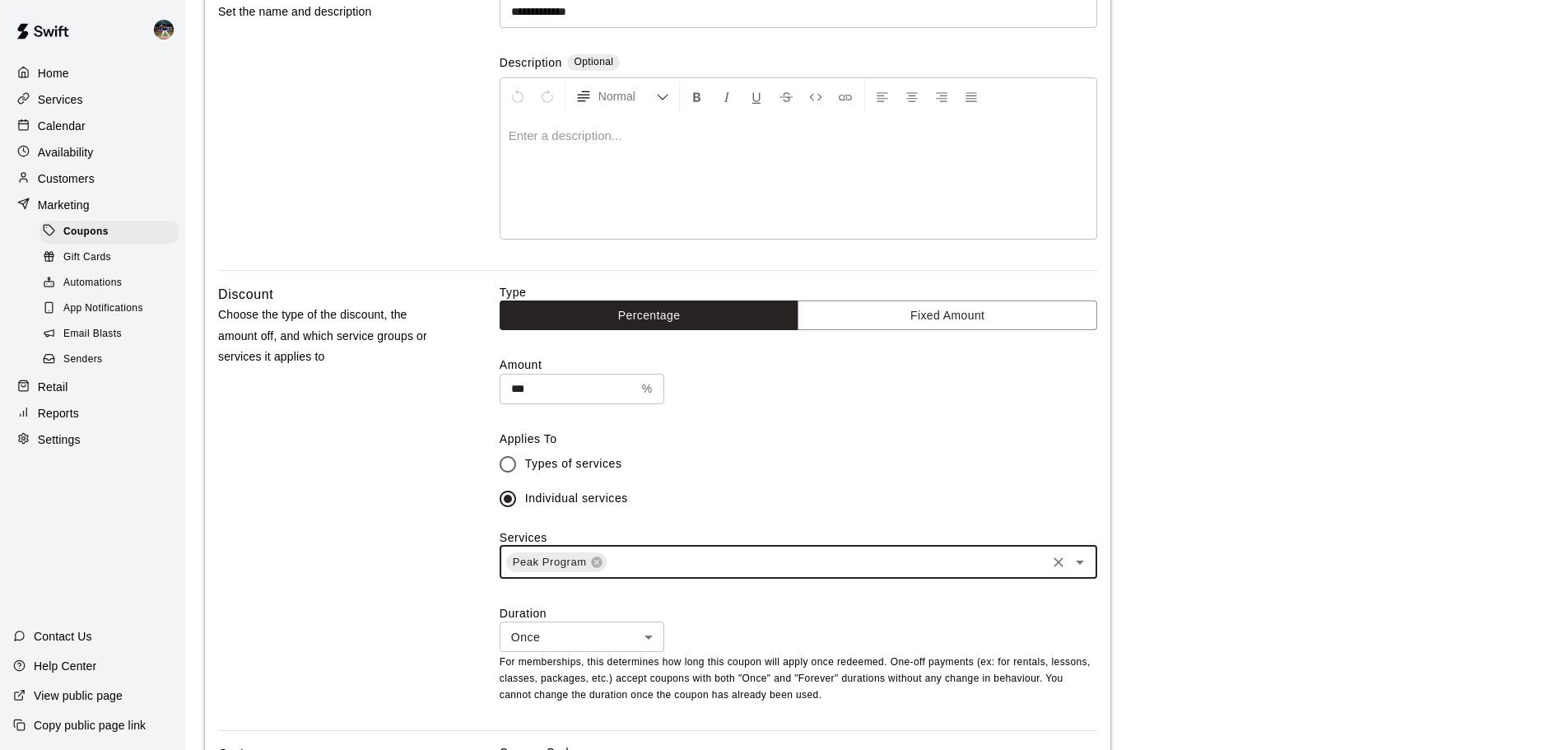
scroll to position [329, 0]
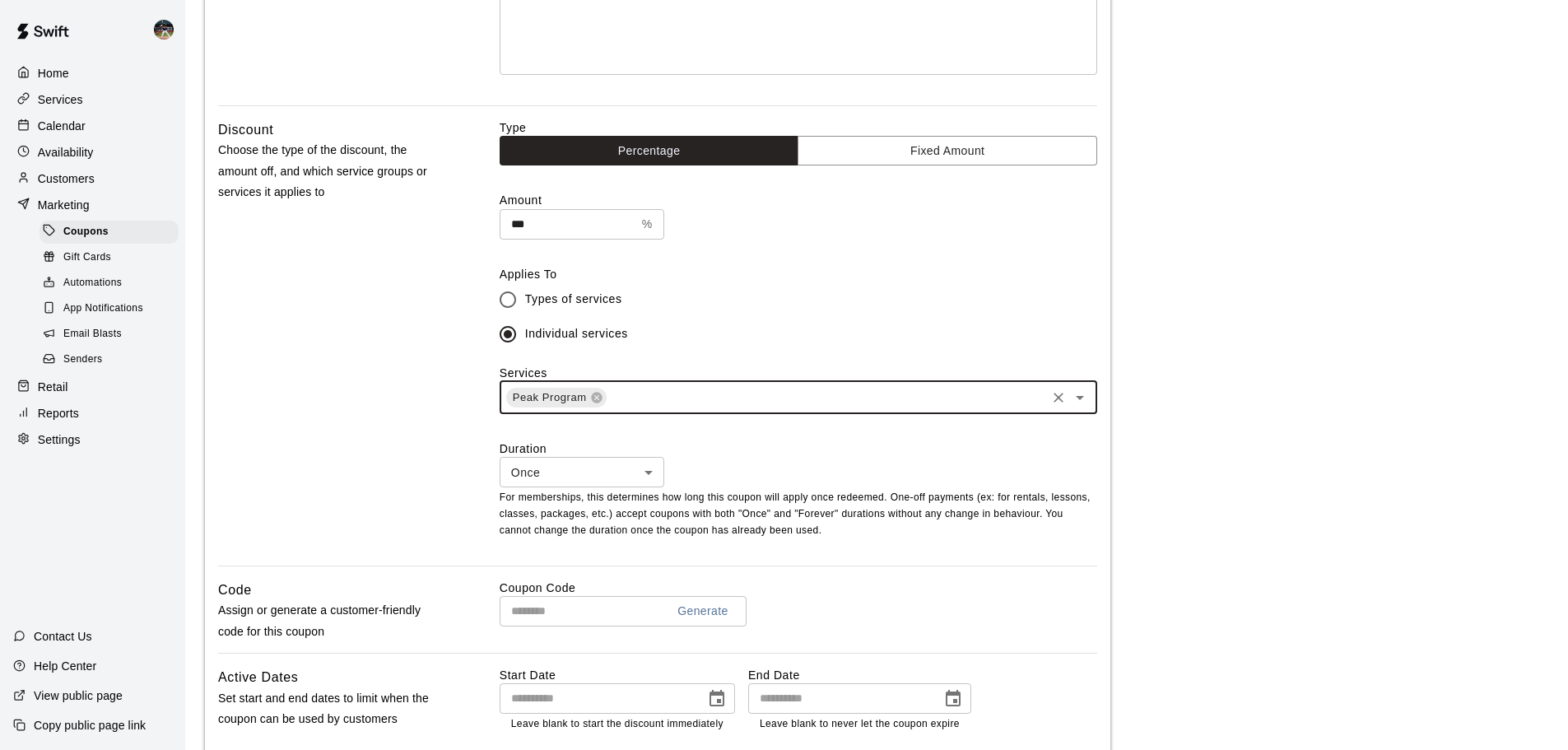
click at [600, 470] on body "**********" at bounding box center [784, 386] width 1568 height 1431
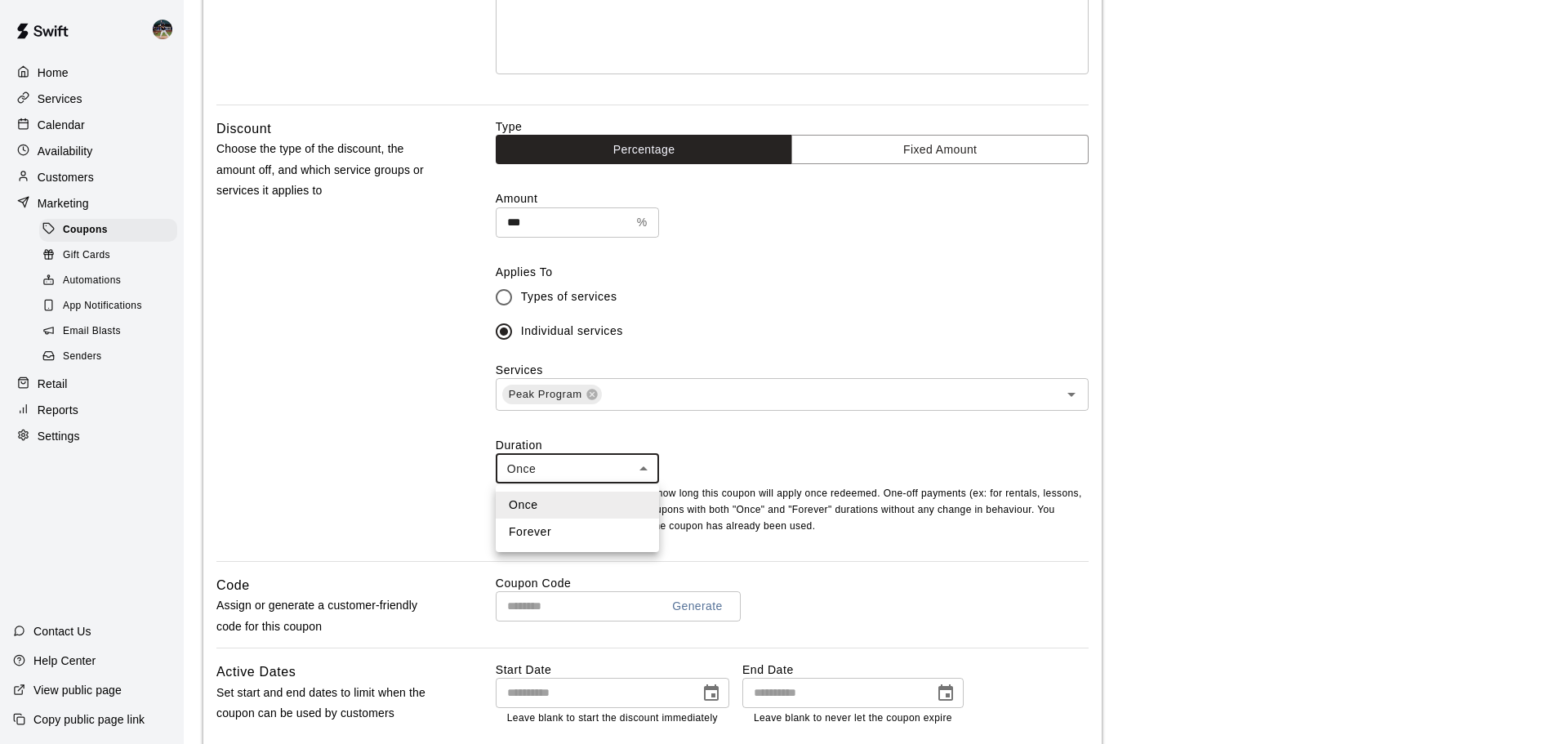
click at [596, 467] on div at bounding box center [784, 372] width 1568 height 744
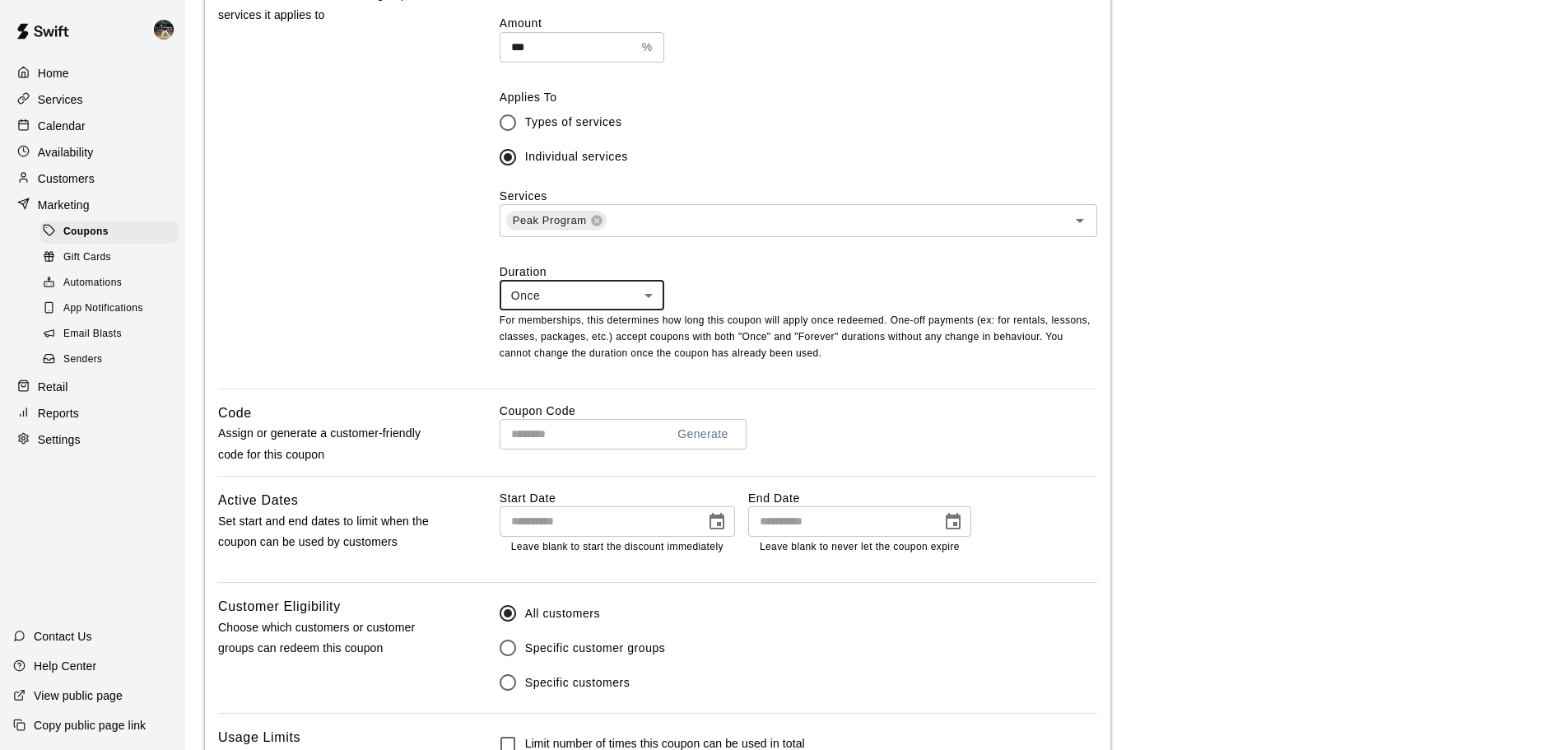
scroll to position [576, 0]
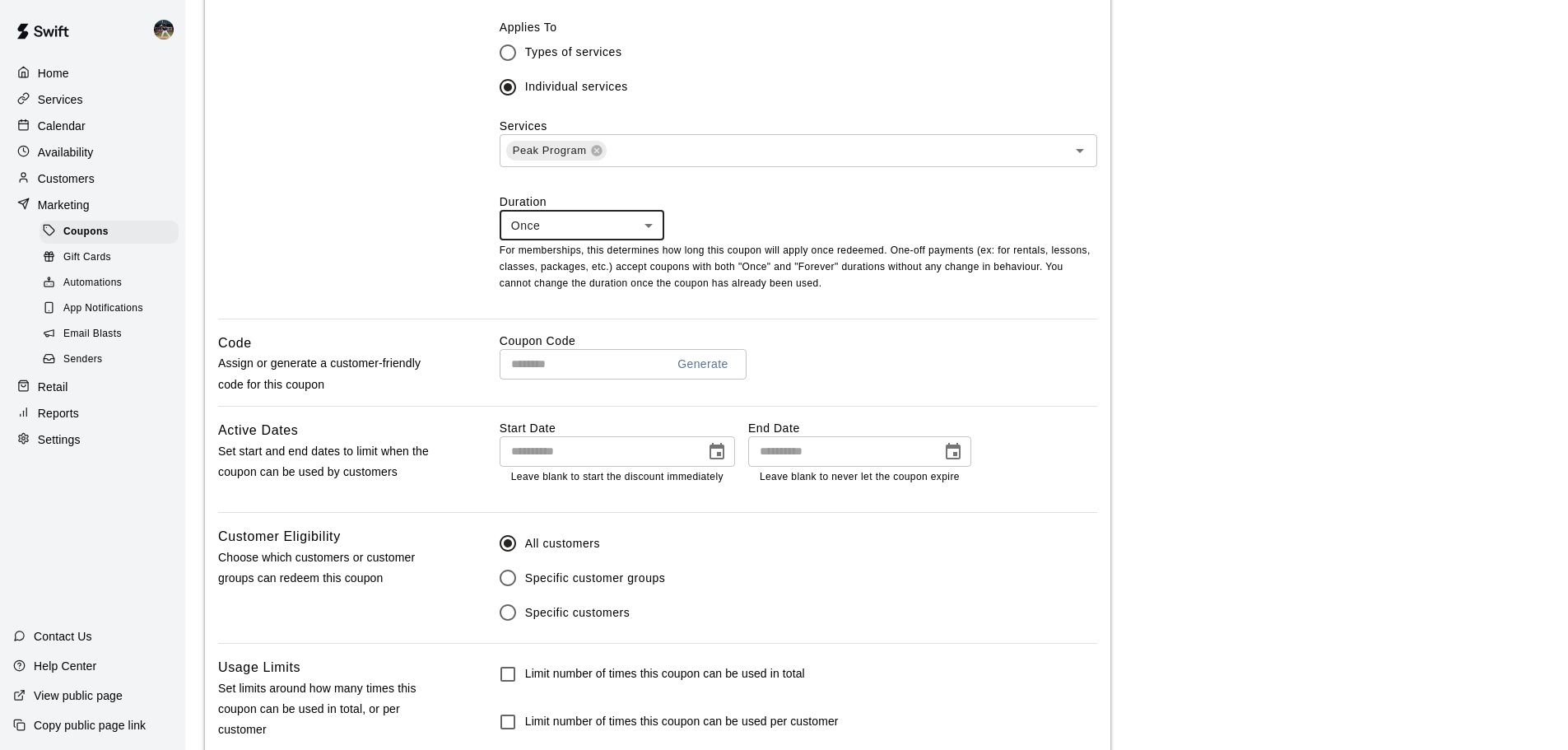
click at [591, 371] on input "text" at bounding box center [576, 364] width 153 height 31
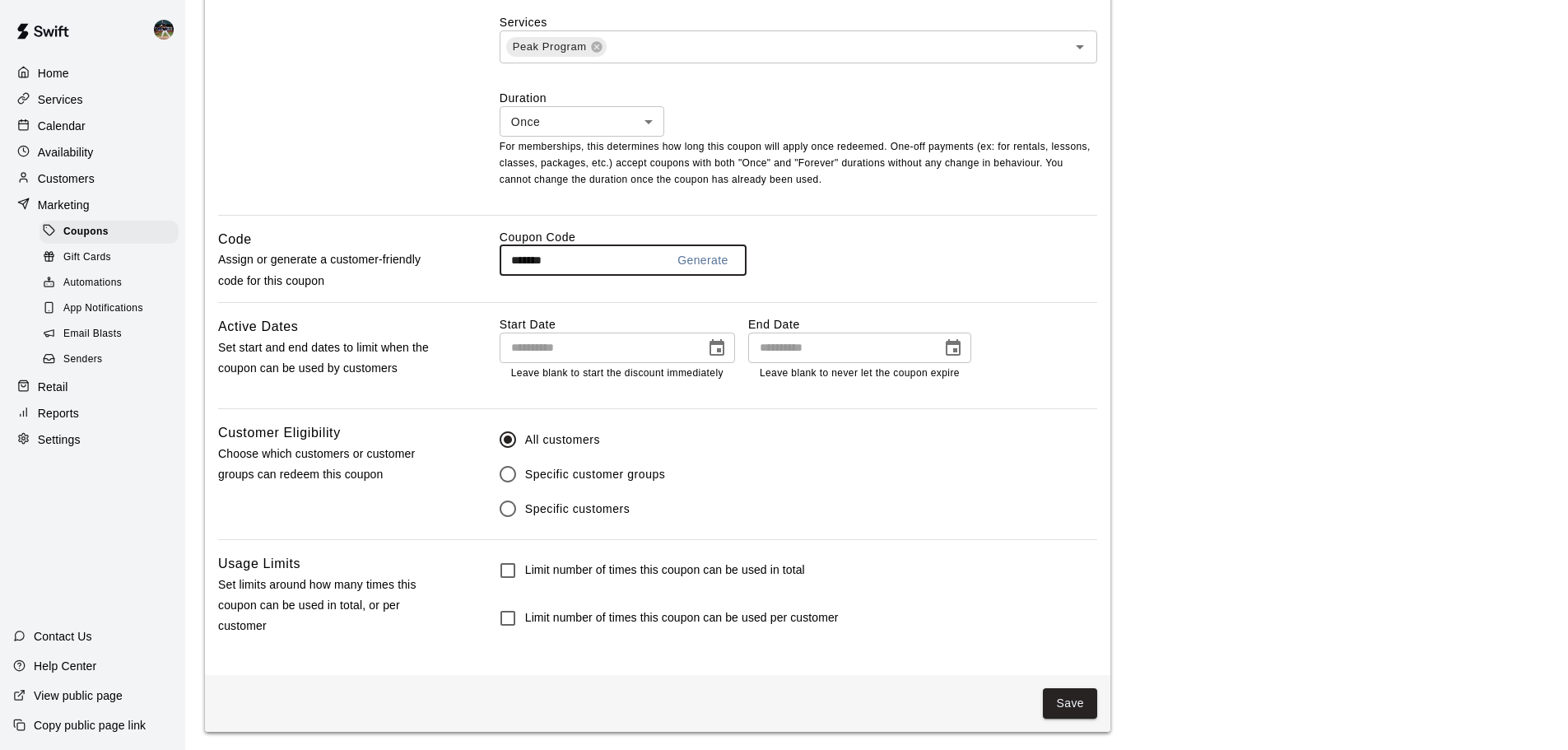
scroll to position [683, 0]
type input "*******"
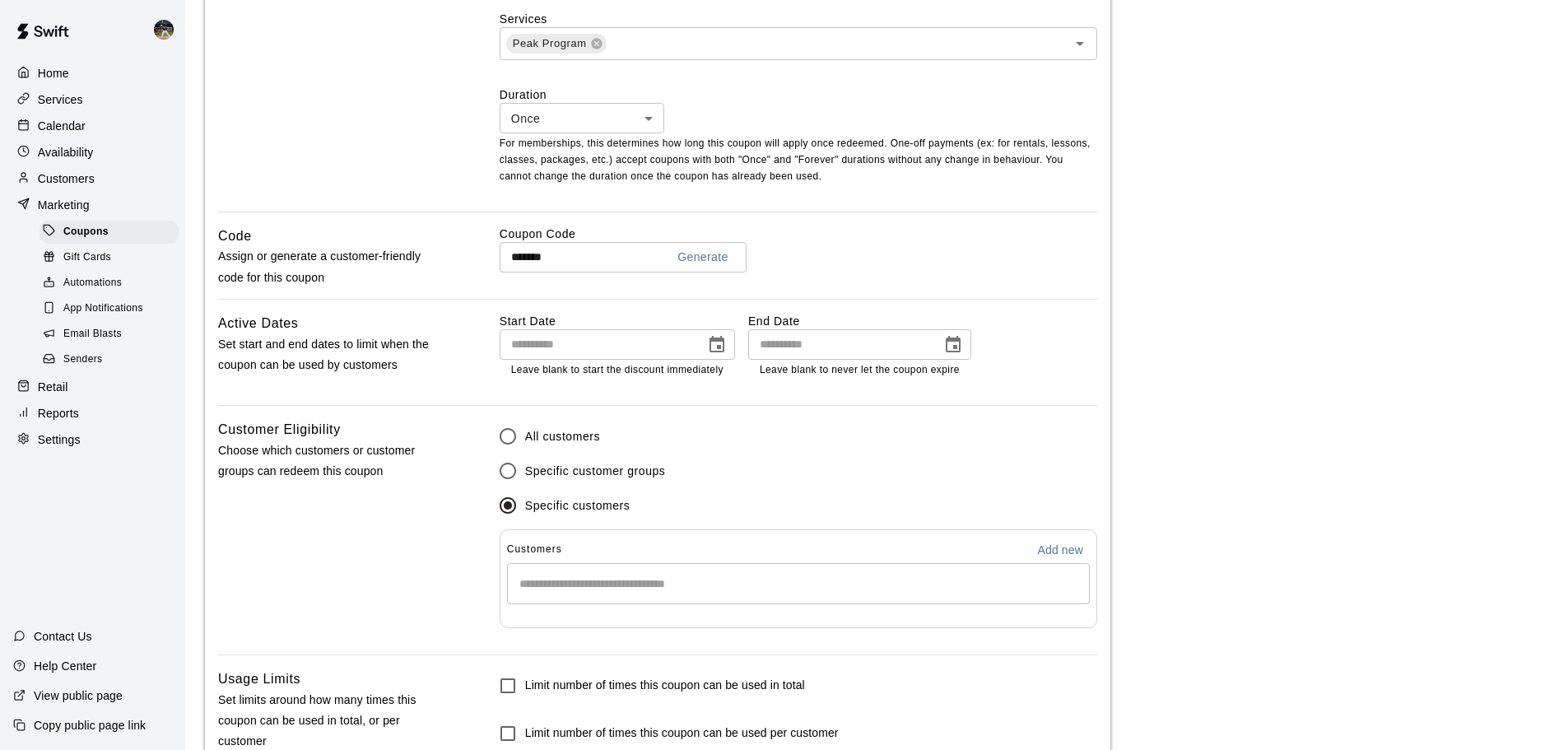
click at [605, 579] on input "Start typing to search customers..." at bounding box center [798, 584] width 568 height 17
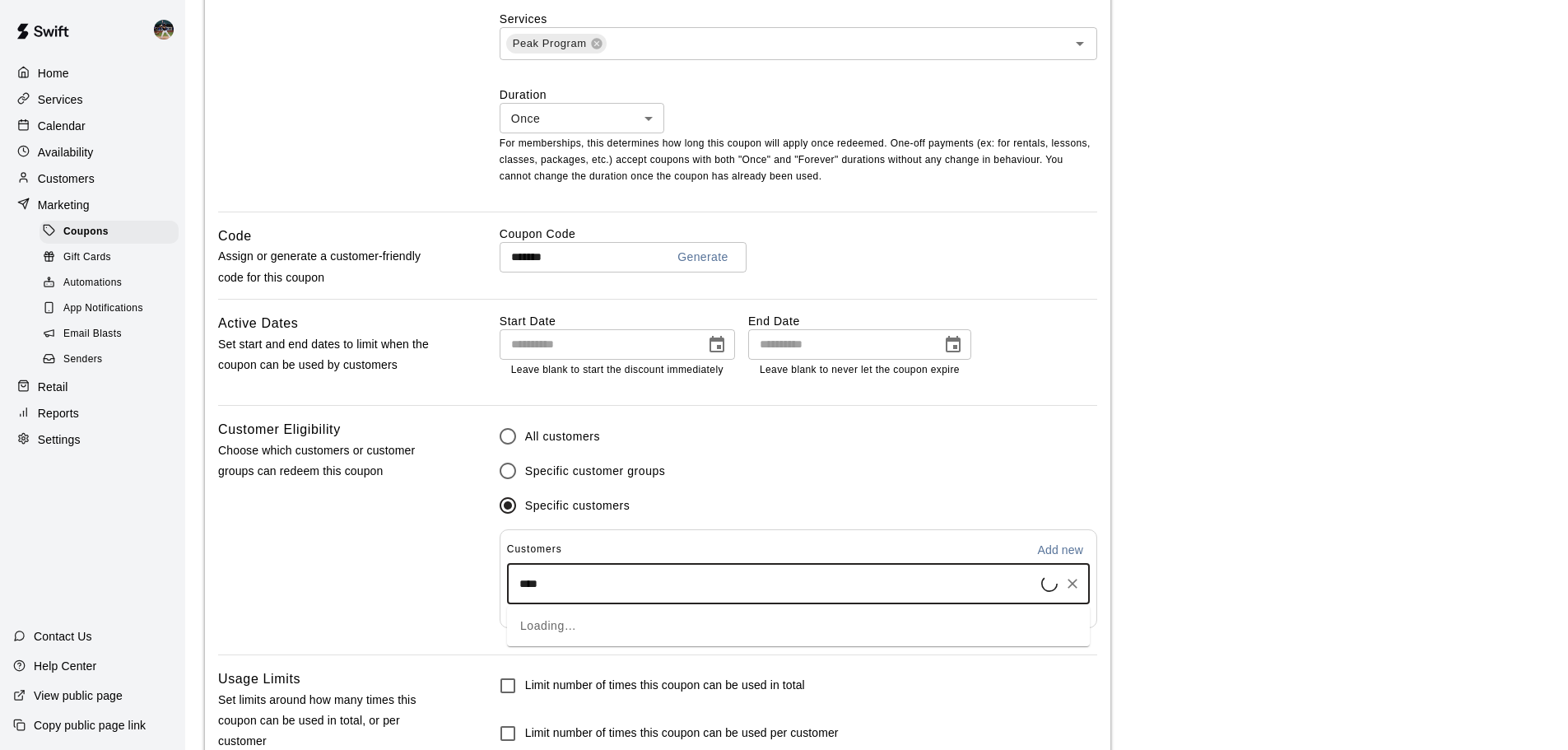
type input "*****"
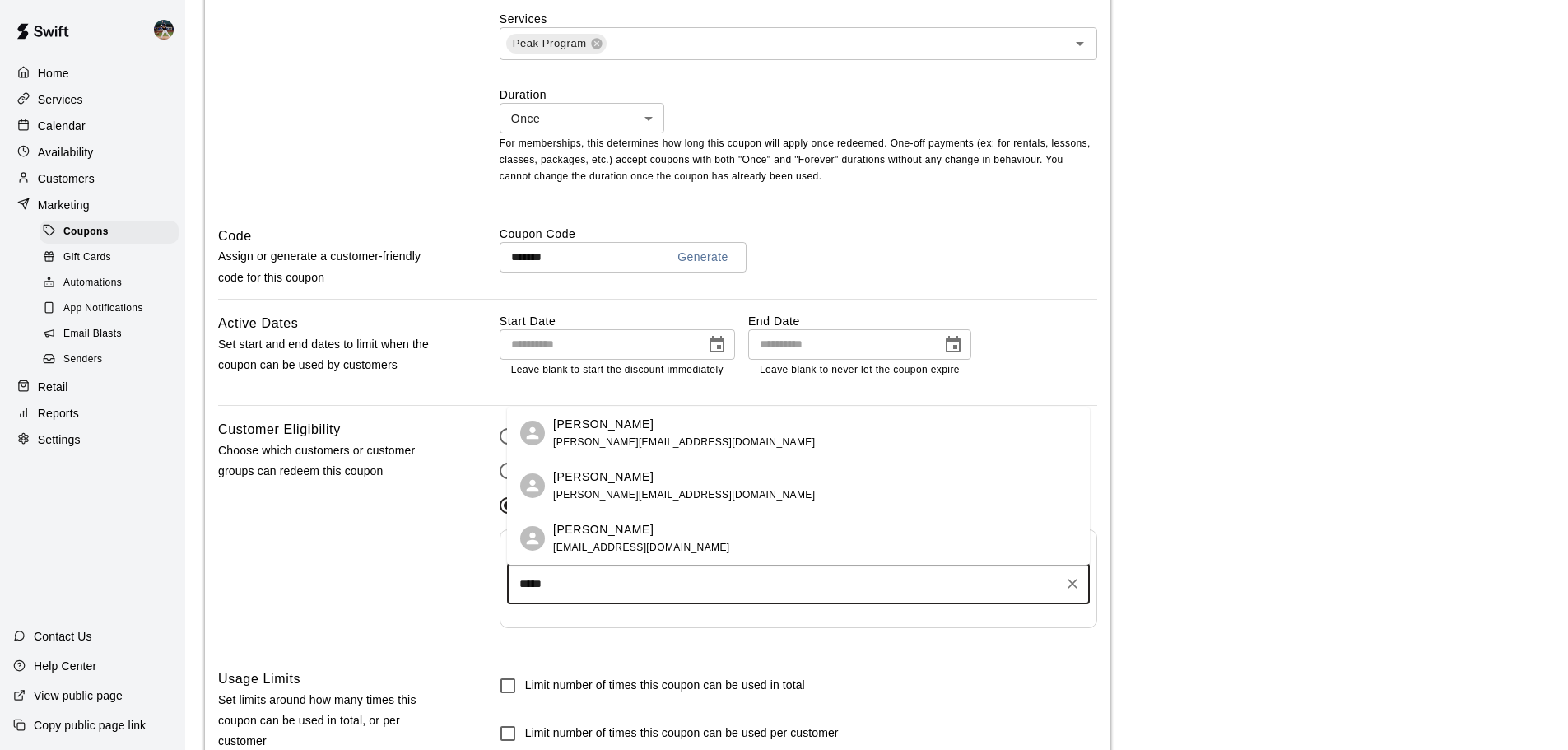
click at [675, 438] on span "nolan.gilbert95@gmail.com" at bounding box center [683, 441] width 262 height 11
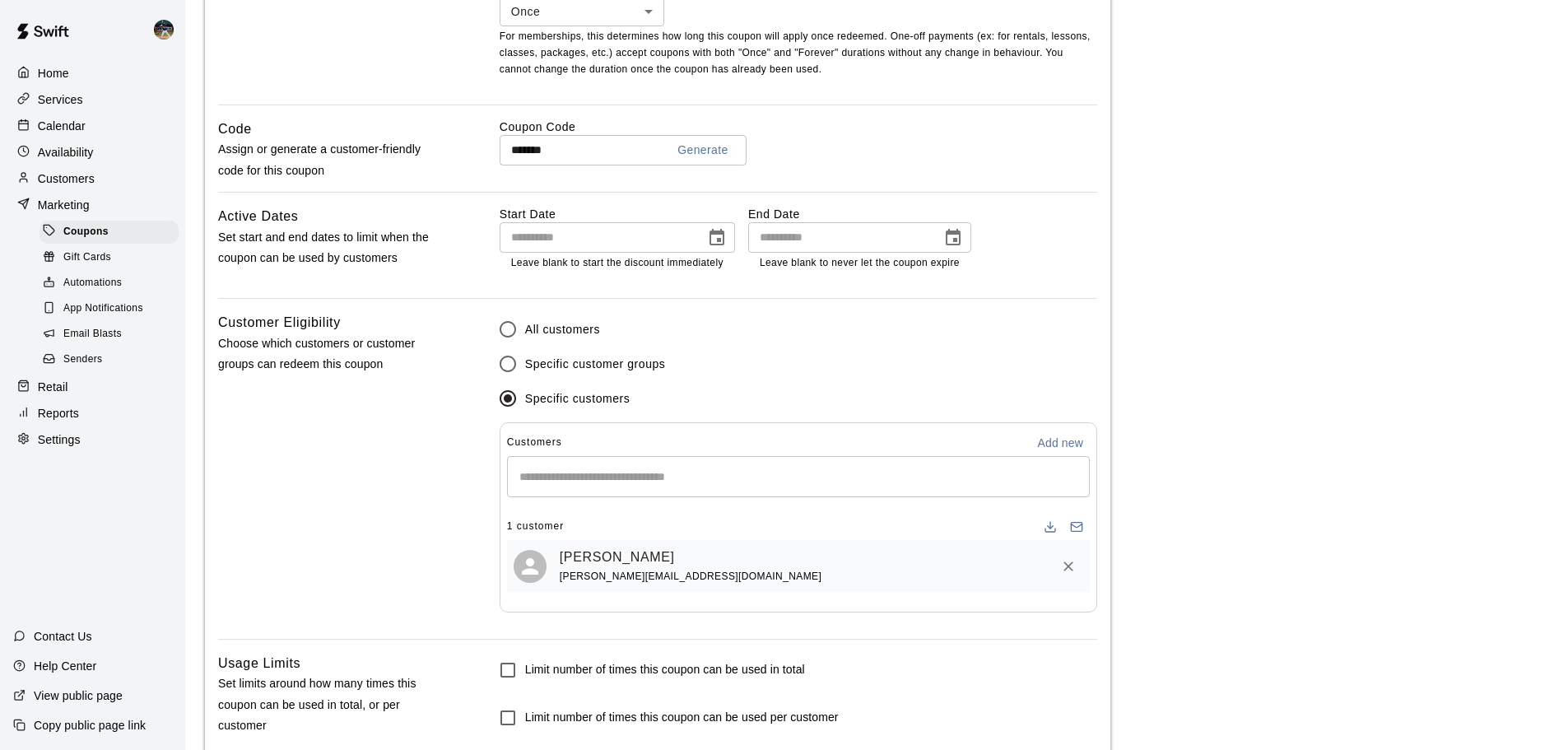
scroll to position [895, 0]
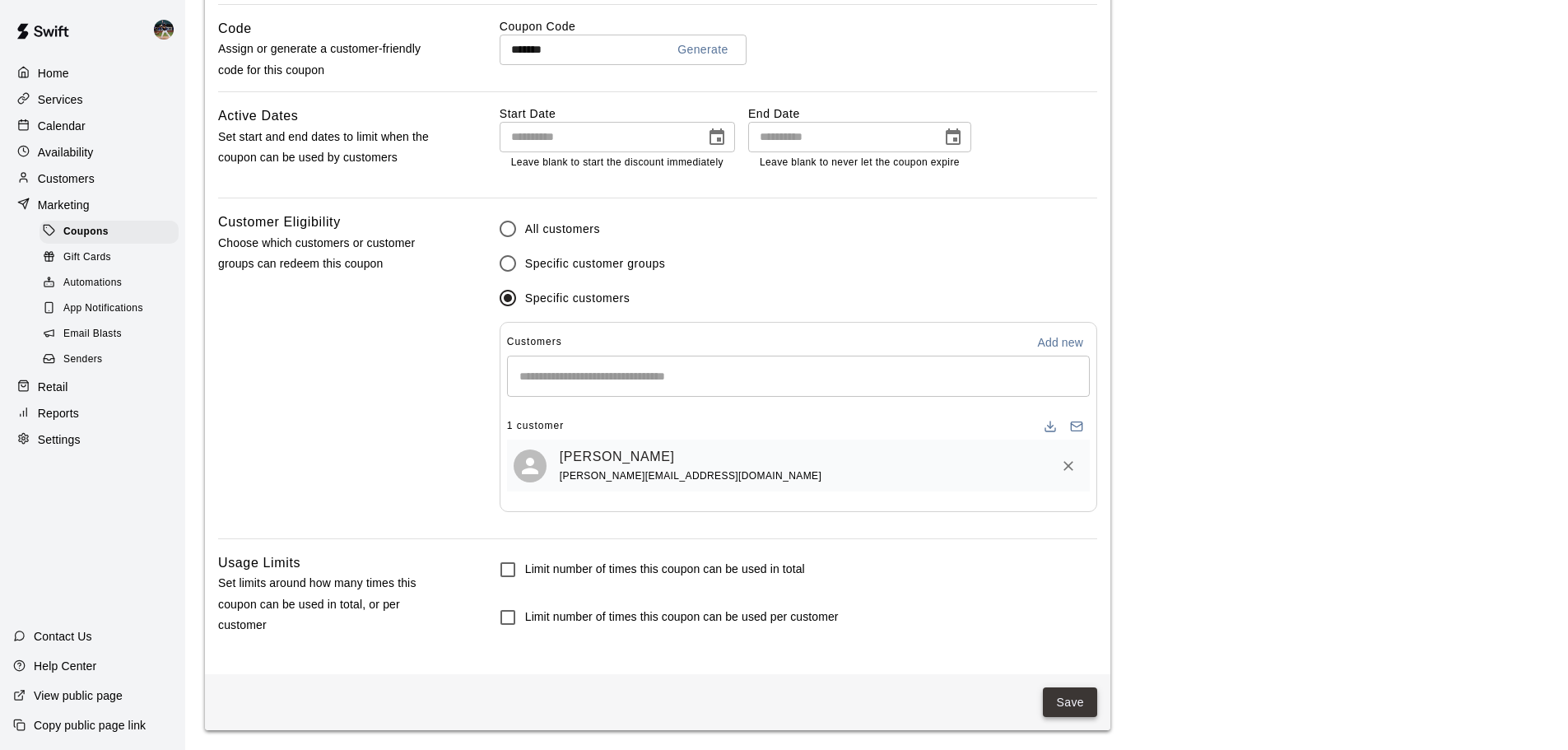
click at [1072, 703] on button "Save" at bounding box center [1070, 702] width 54 height 31
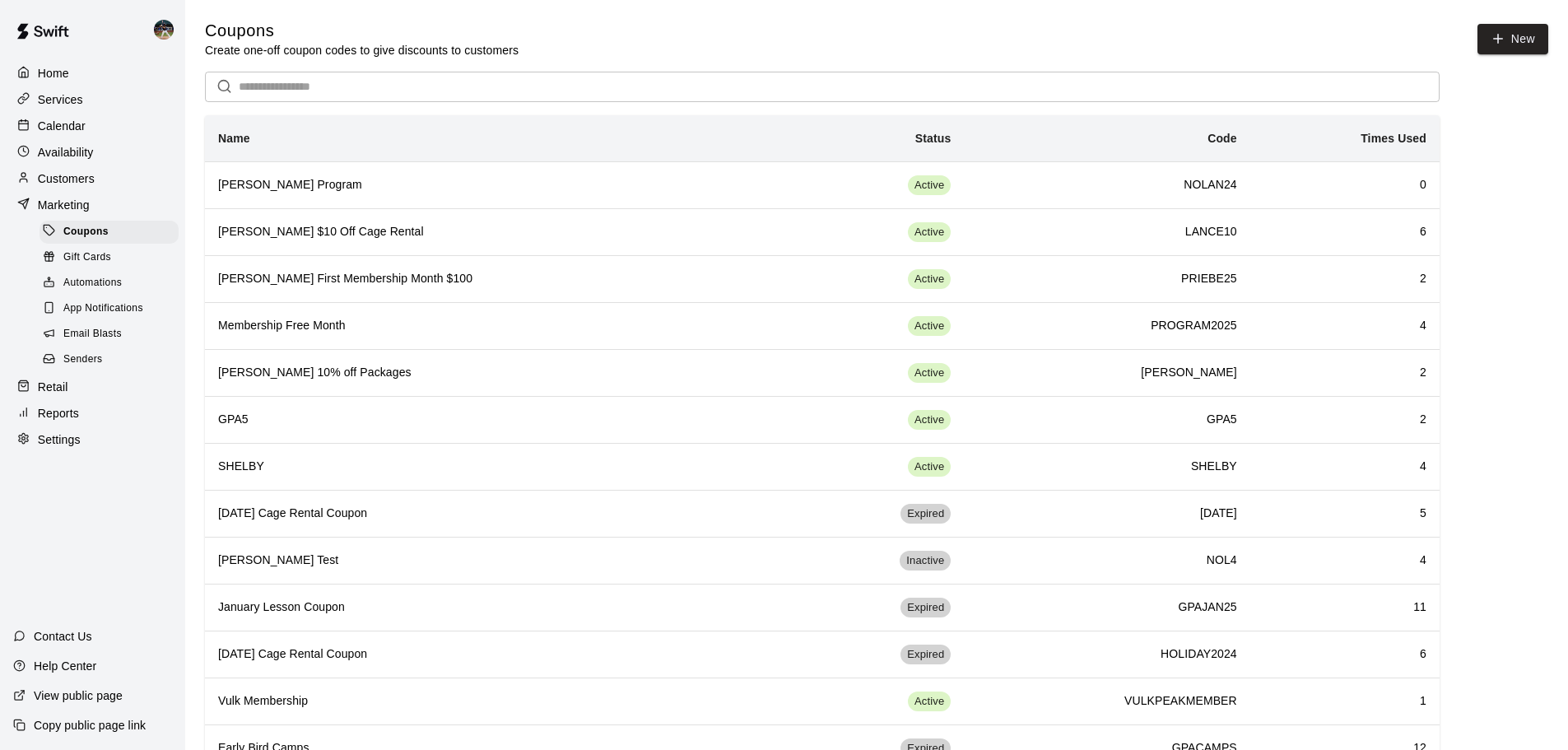
click at [95, 174] on div "Customers" at bounding box center [93, 179] width 159 height 24
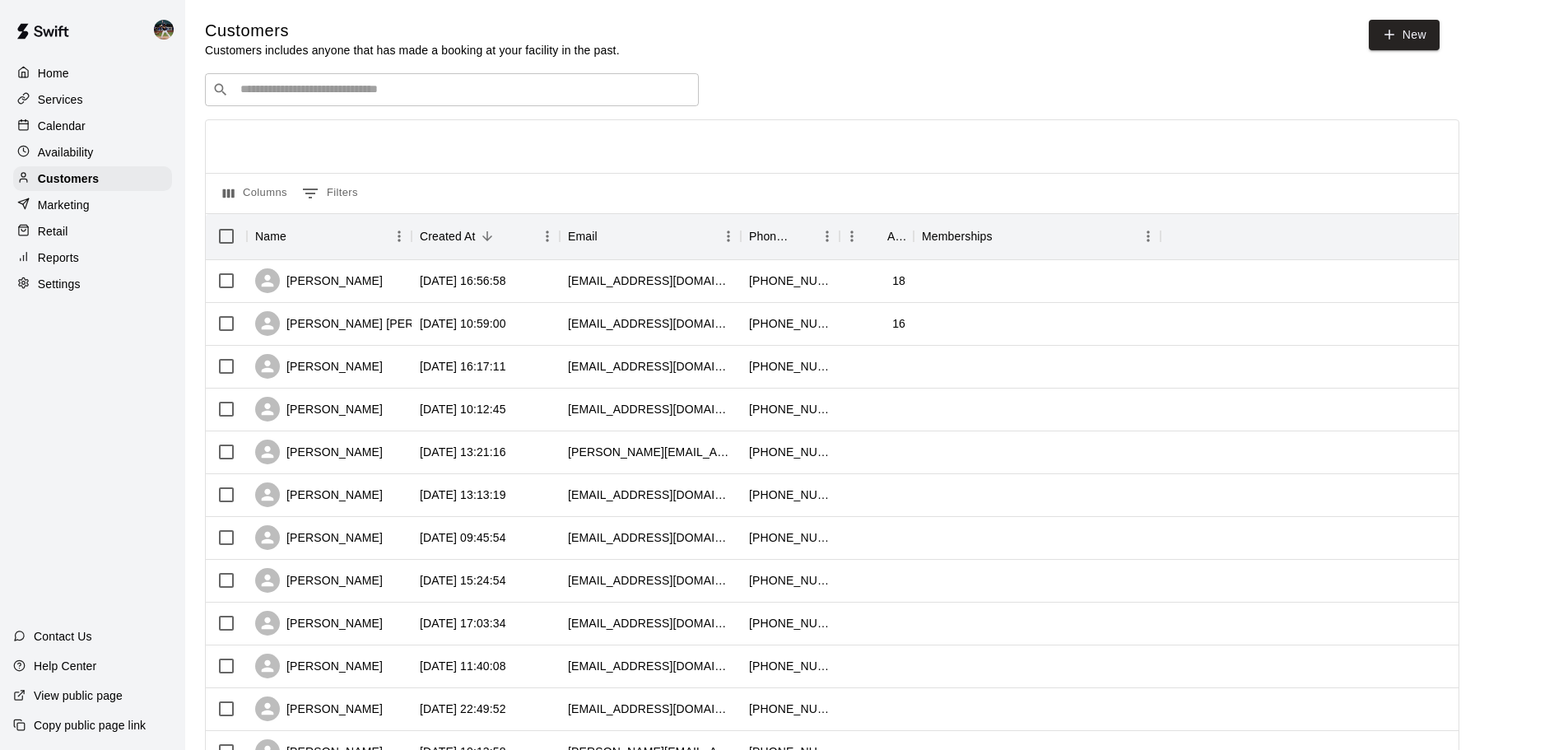
click at [367, 85] on input "Search customers by name or email" at bounding box center [464, 90] width 456 height 17
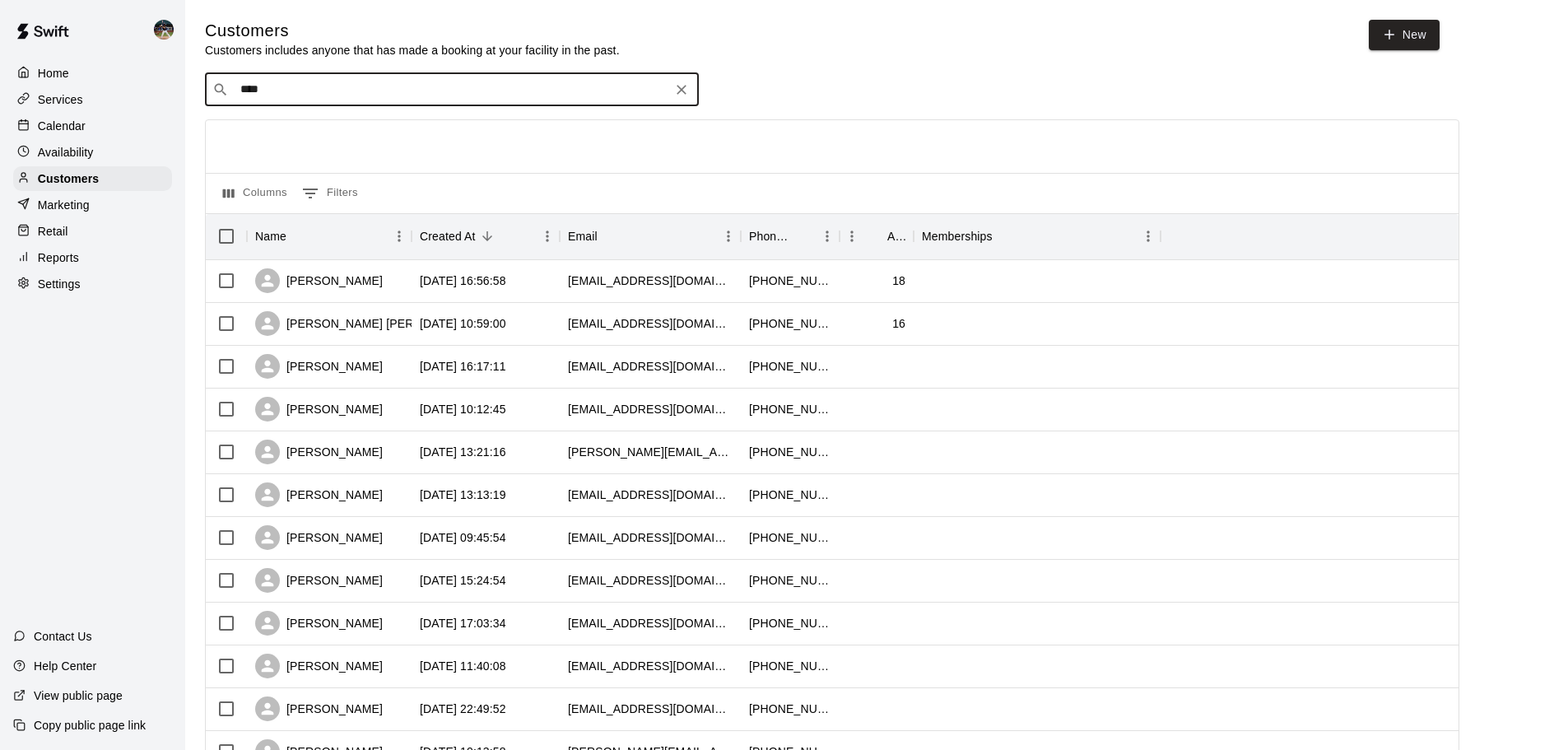
type input "*****"
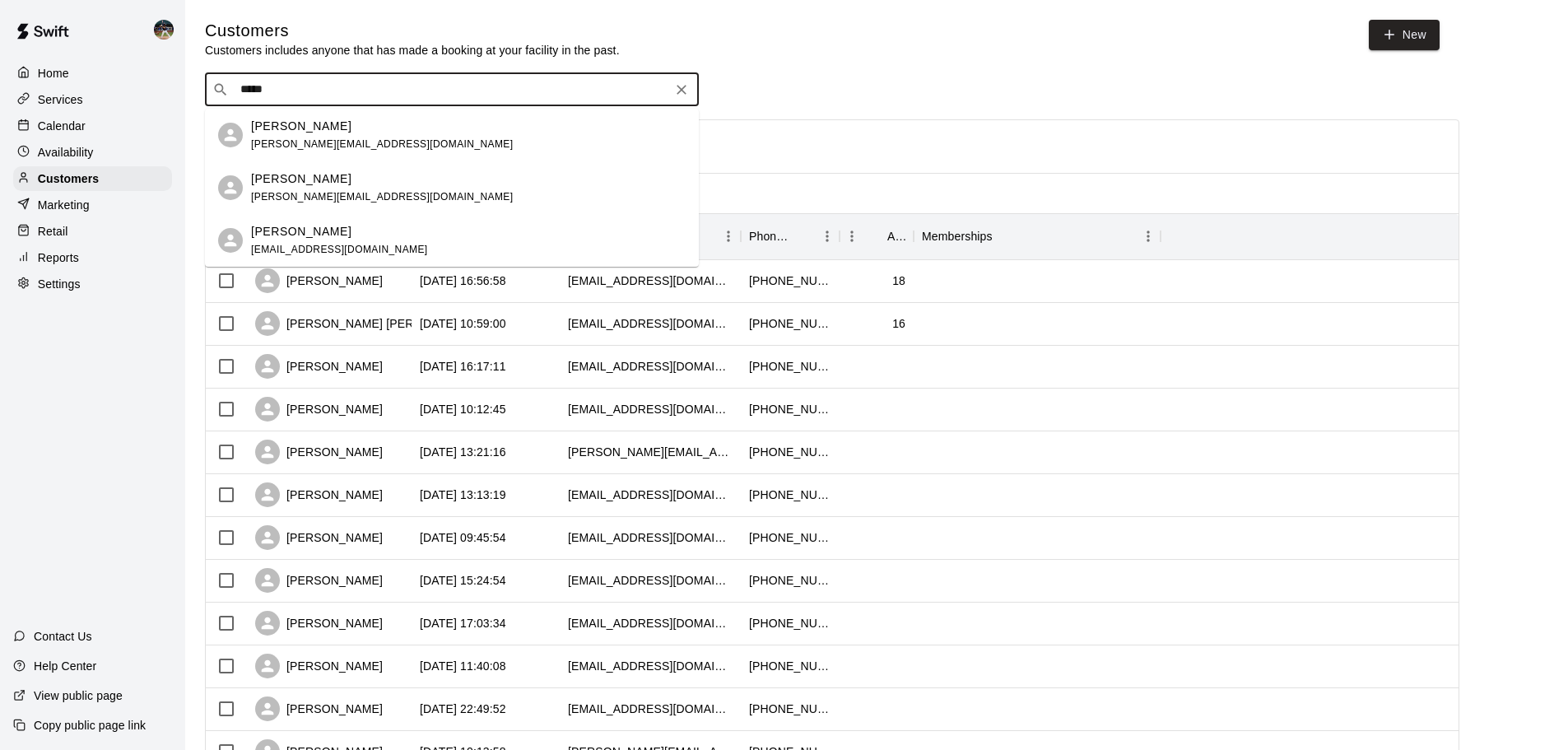
click at [367, 140] on span "nolan.gilbert95@gmail.com" at bounding box center [381, 144] width 262 height 11
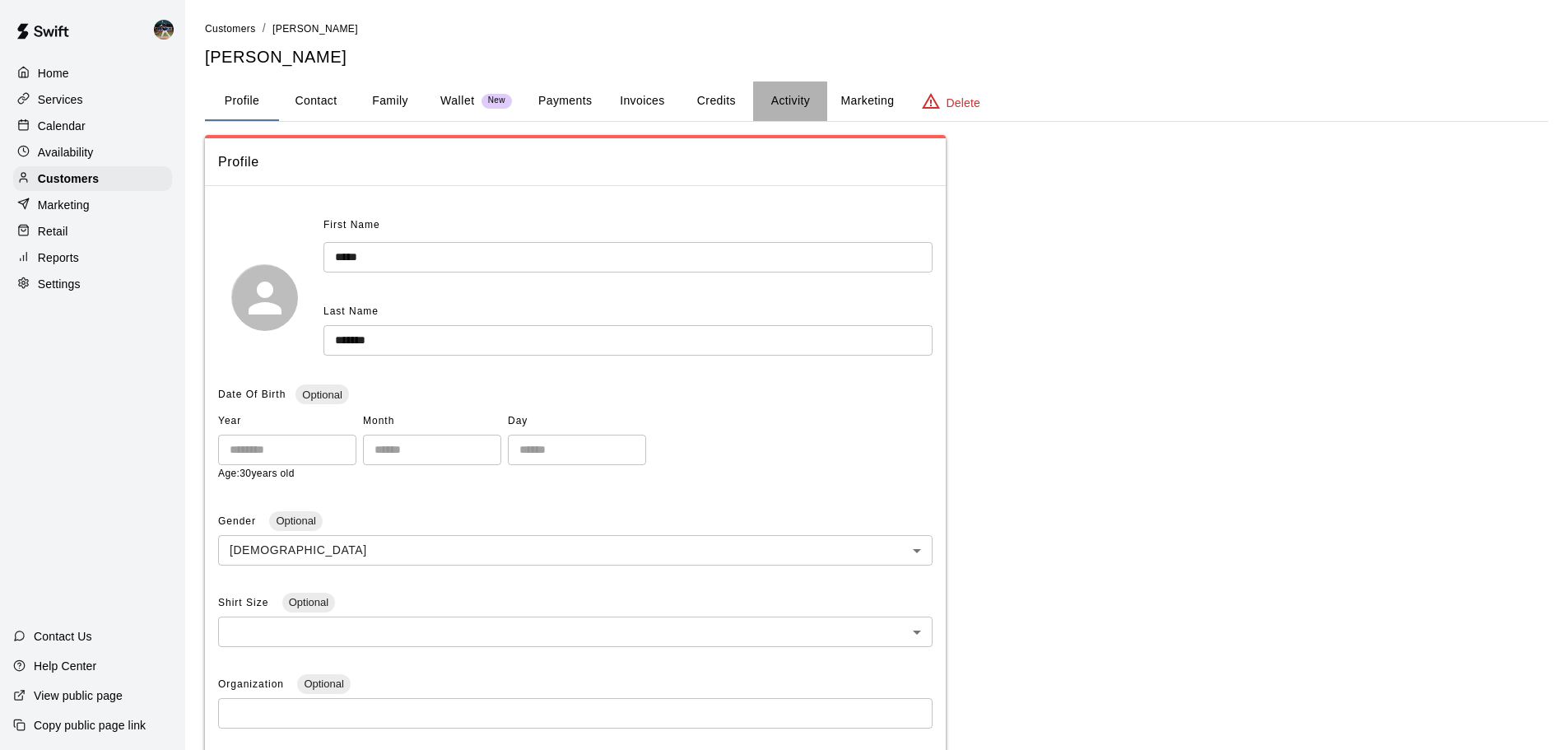
click at [793, 99] on button "Activity" at bounding box center [789, 101] width 74 height 39
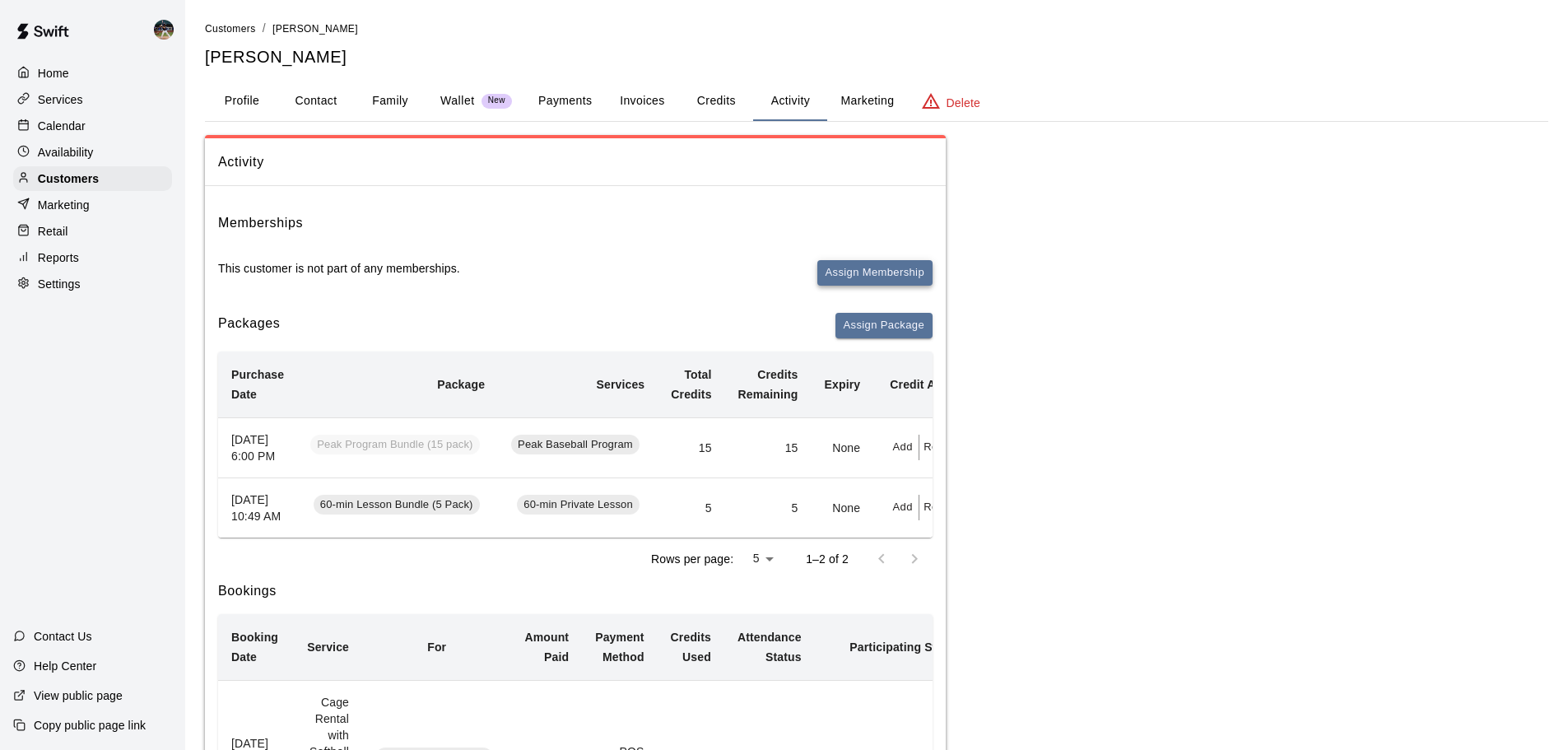
click at [875, 265] on button "Assign Membership" at bounding box center [874, 272] width 115 height 25
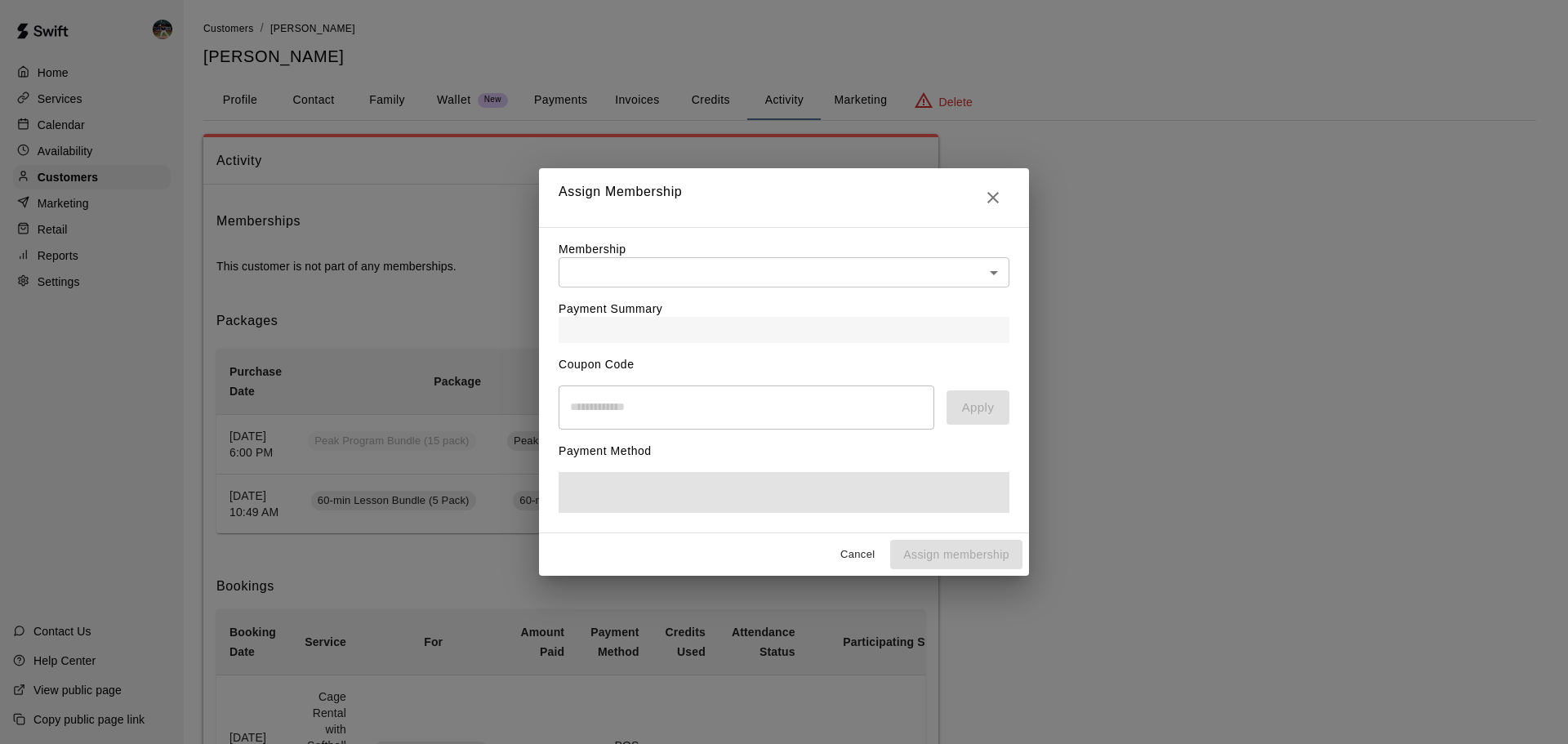
click at [686, 258] on body "Home Services Calendar Availability Customers Marketing Retail Reports Settings…" at bounding box center [784, 697] width 1568 height 1393
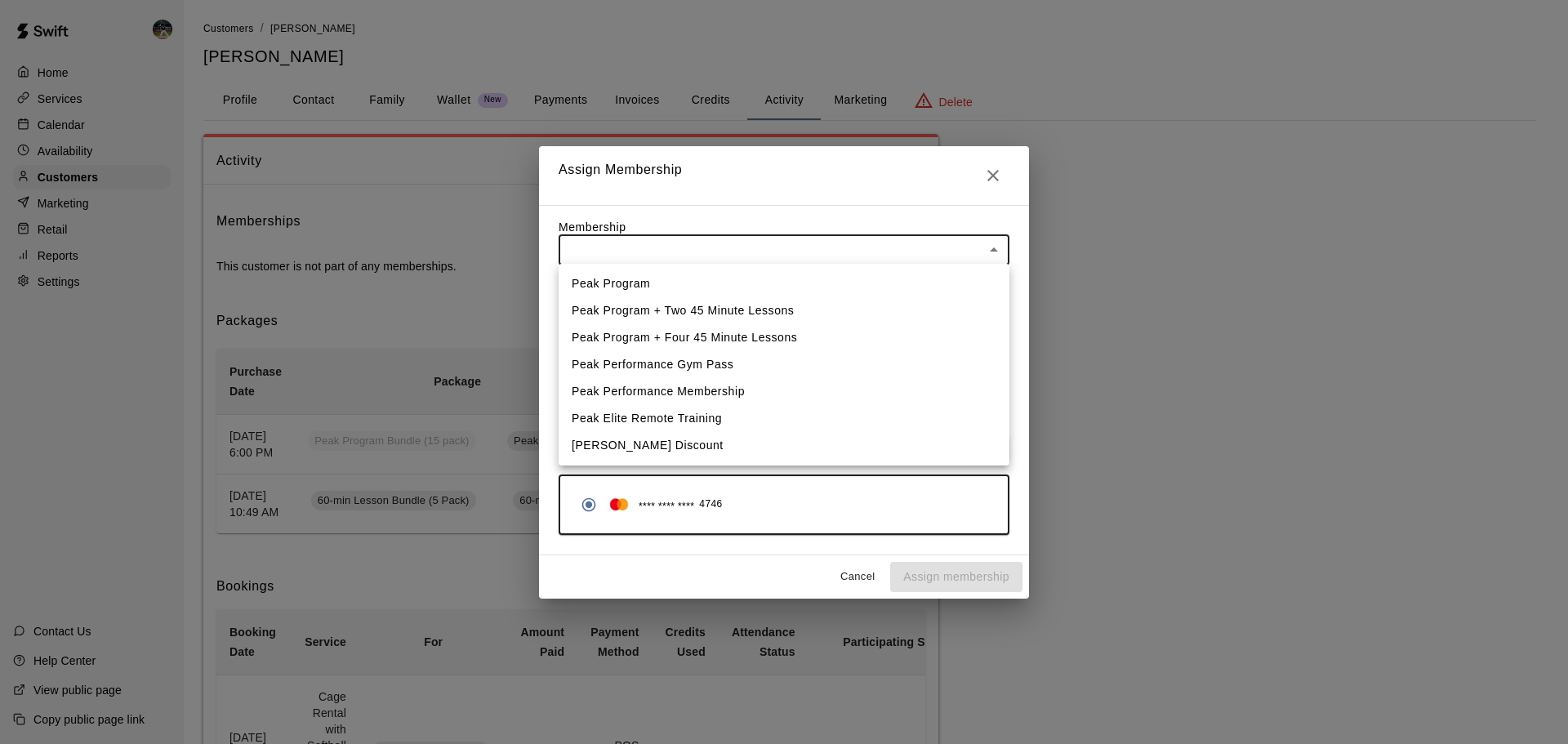
click at [671, 286] on li "Peak Program" at bounding box center [784, 283] width 451 height 27
type input "**********"
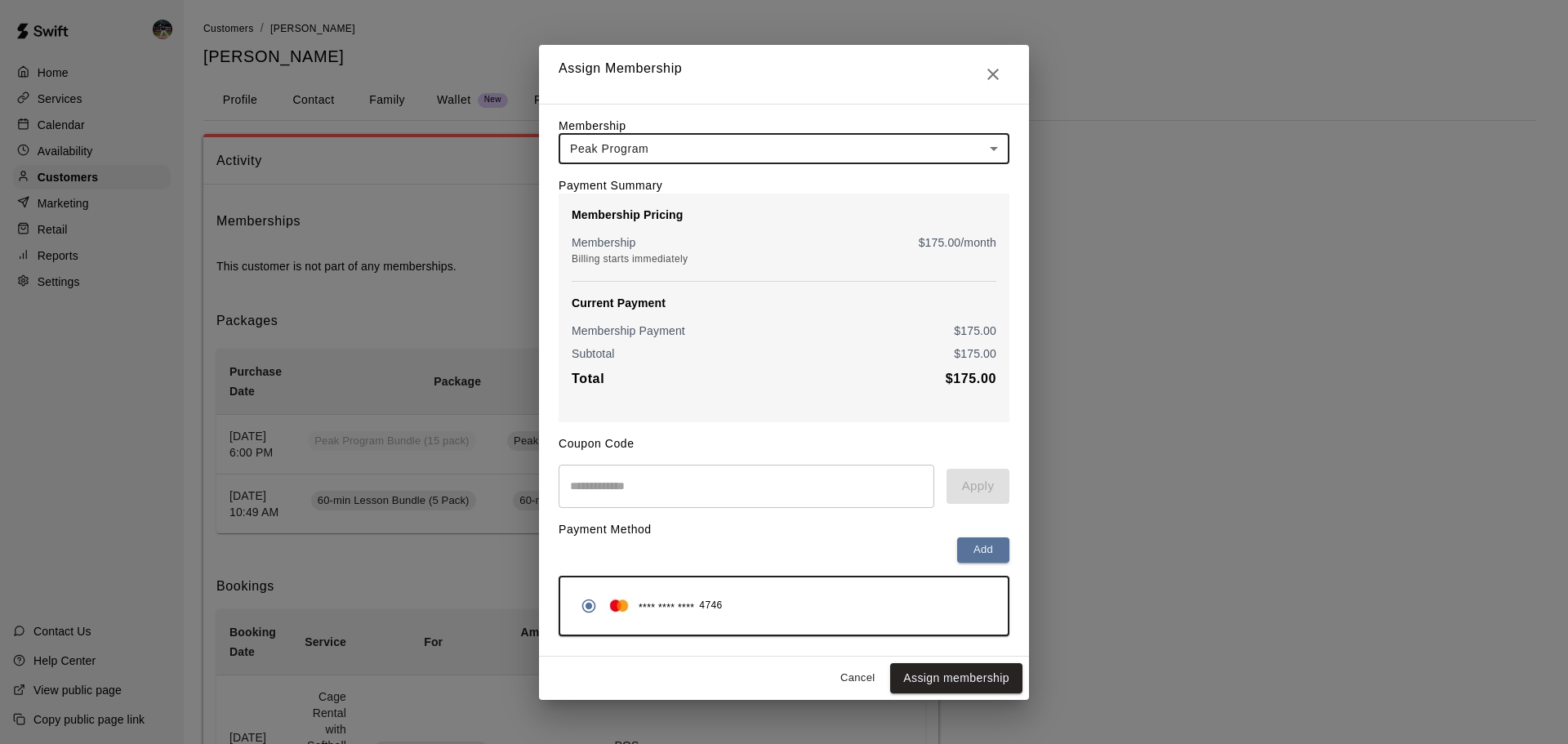
click at [705, 498] on input "text" at bounding box center [746, 486] width 376 height 44
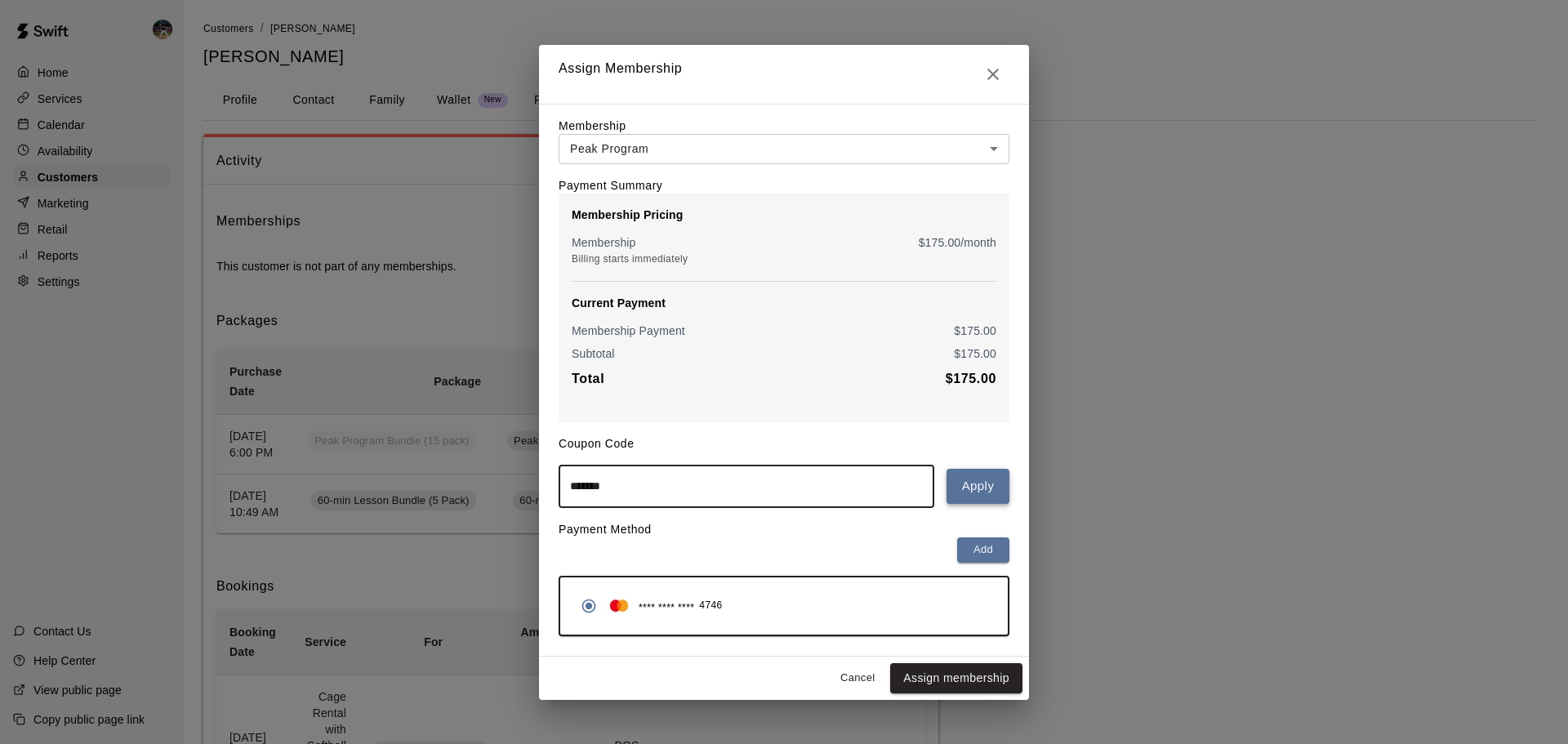
type input "*******"
click at [983, 499] on button "Apply" at bounding box center [978, 485] width 63 height 34
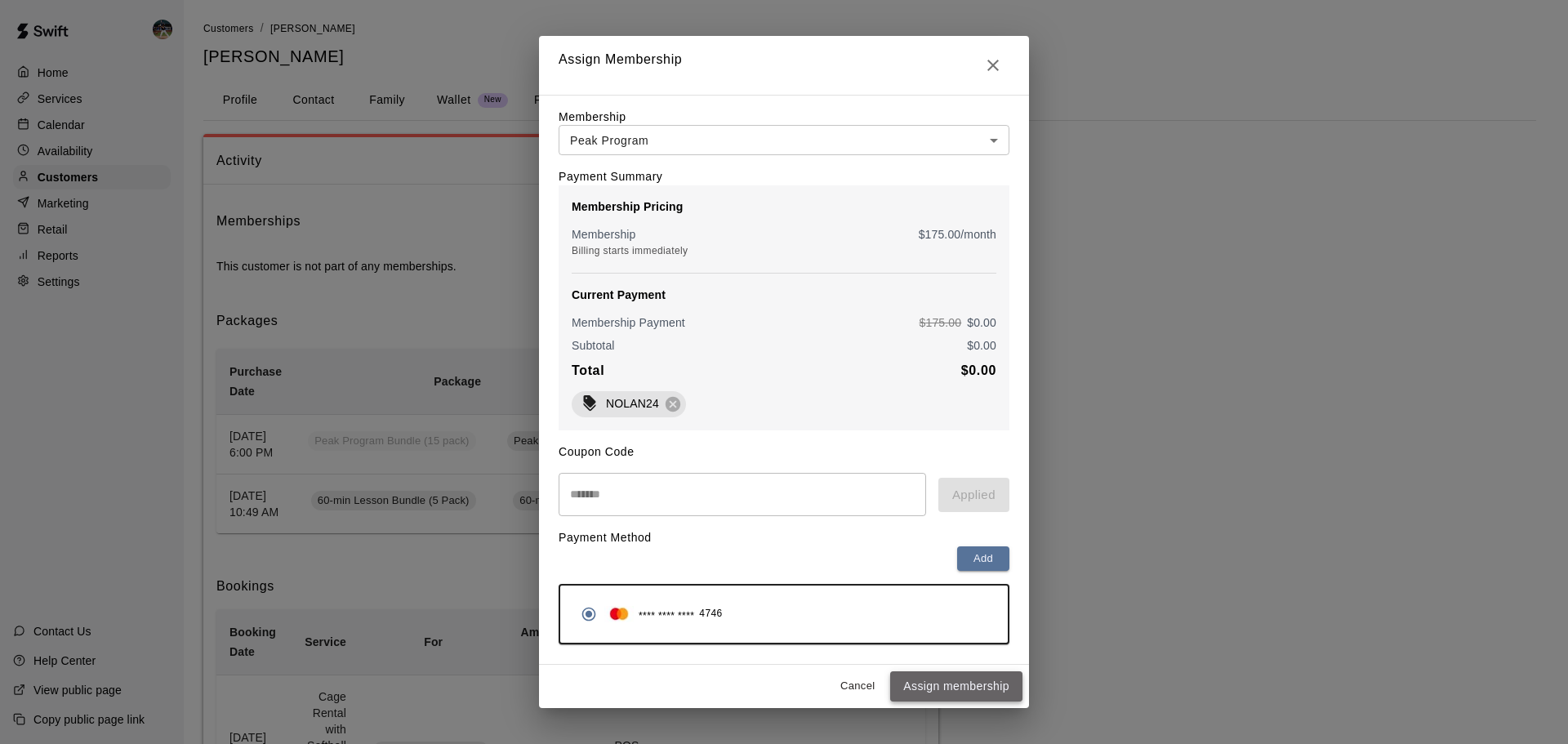
click at [972, 692] on button "Assign membership" at bounding box center [956, 686] width 133 height 31
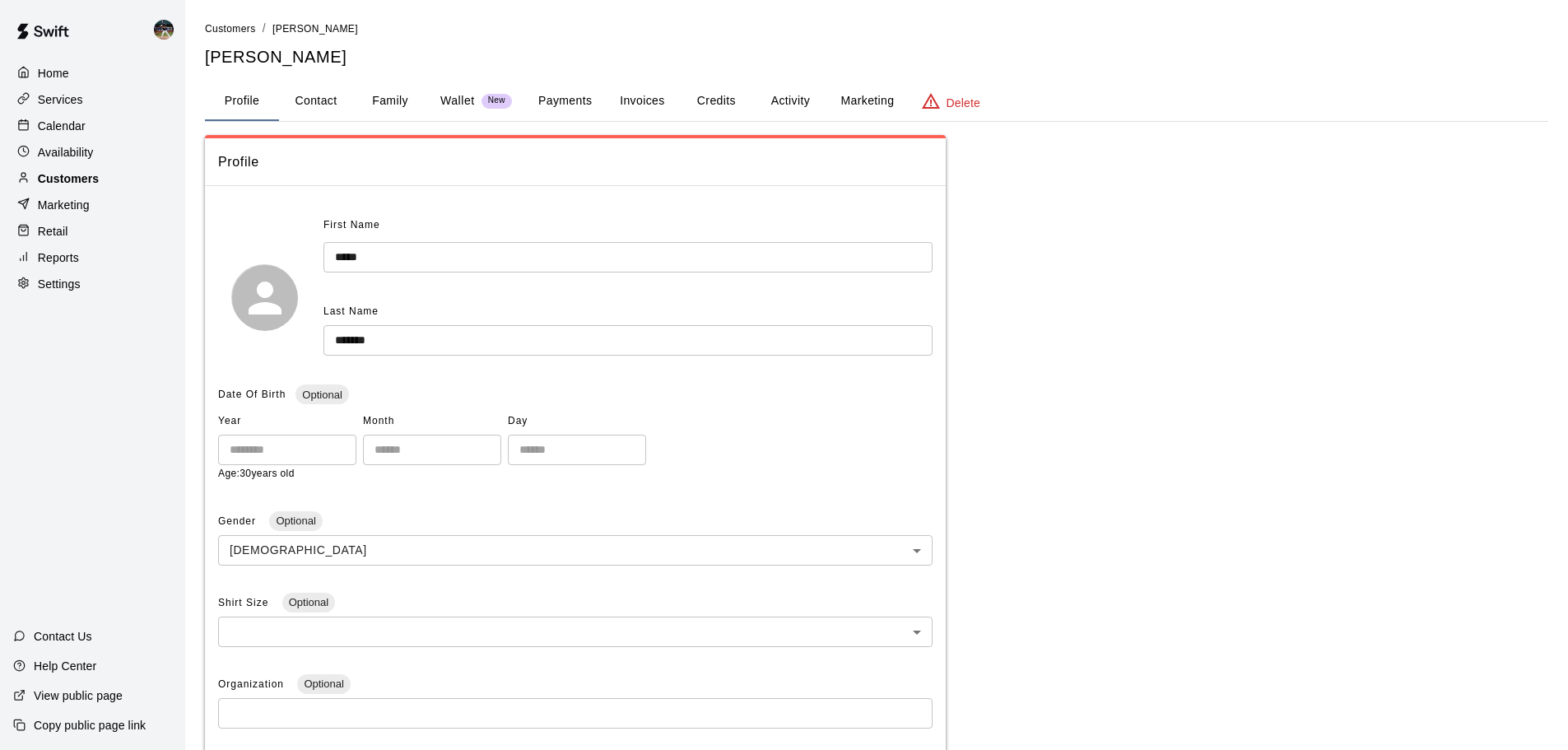
click at [74, 180] on p "Customers" at bounding box center [67, 179] width 61 height 17
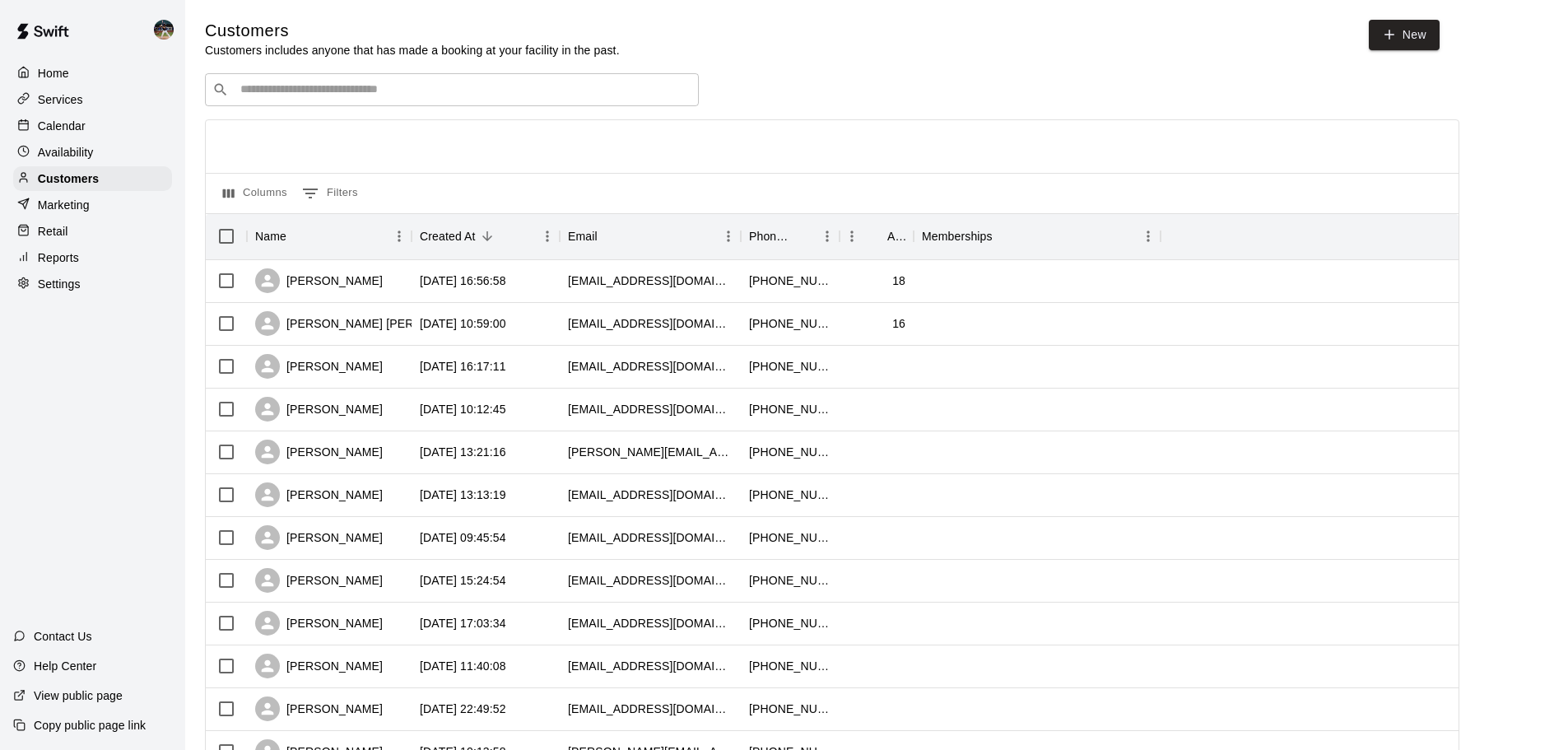
click at [456, 93] on input "Search customers by name or email" at bounding box center [464, 90] width 456 height 17
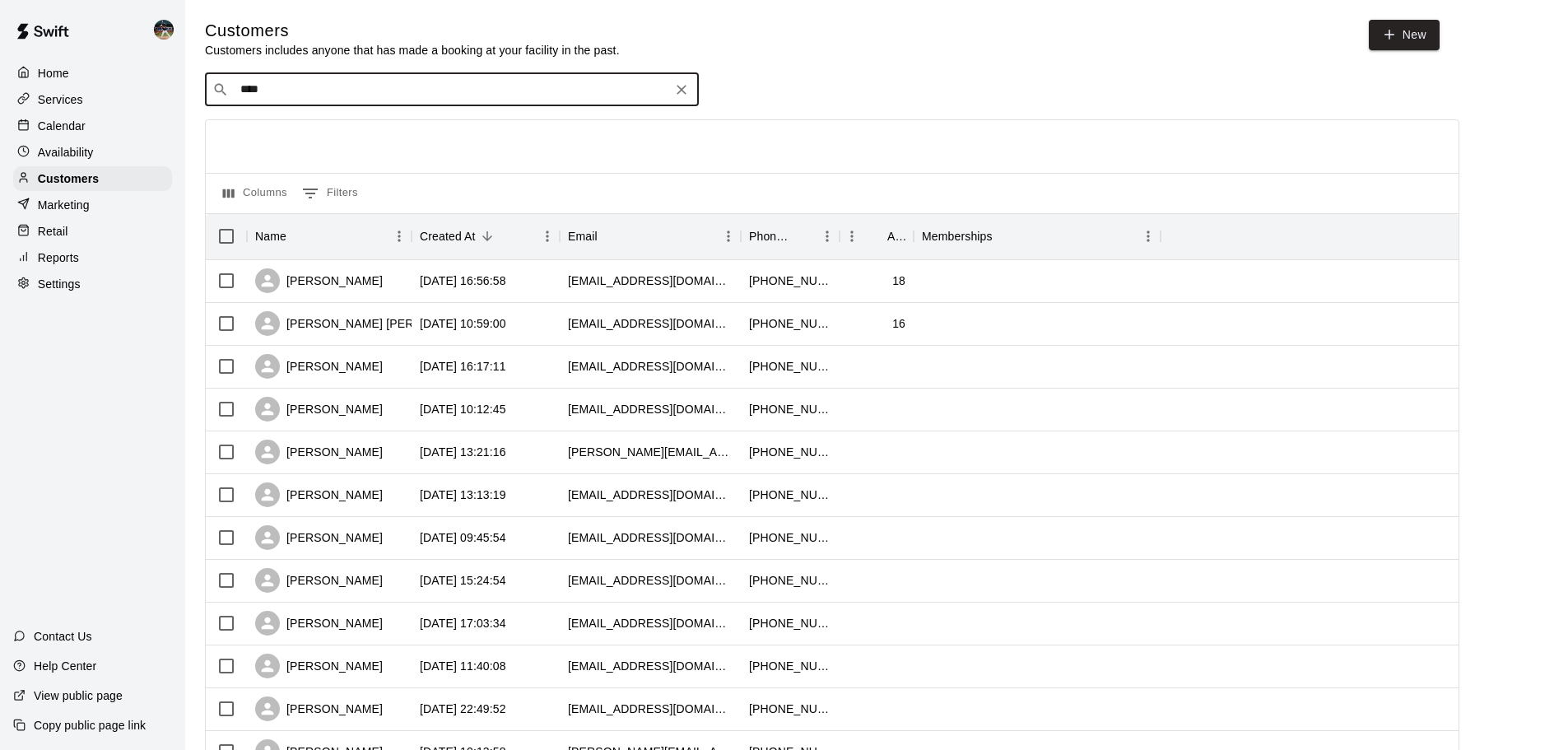
type input "*****"
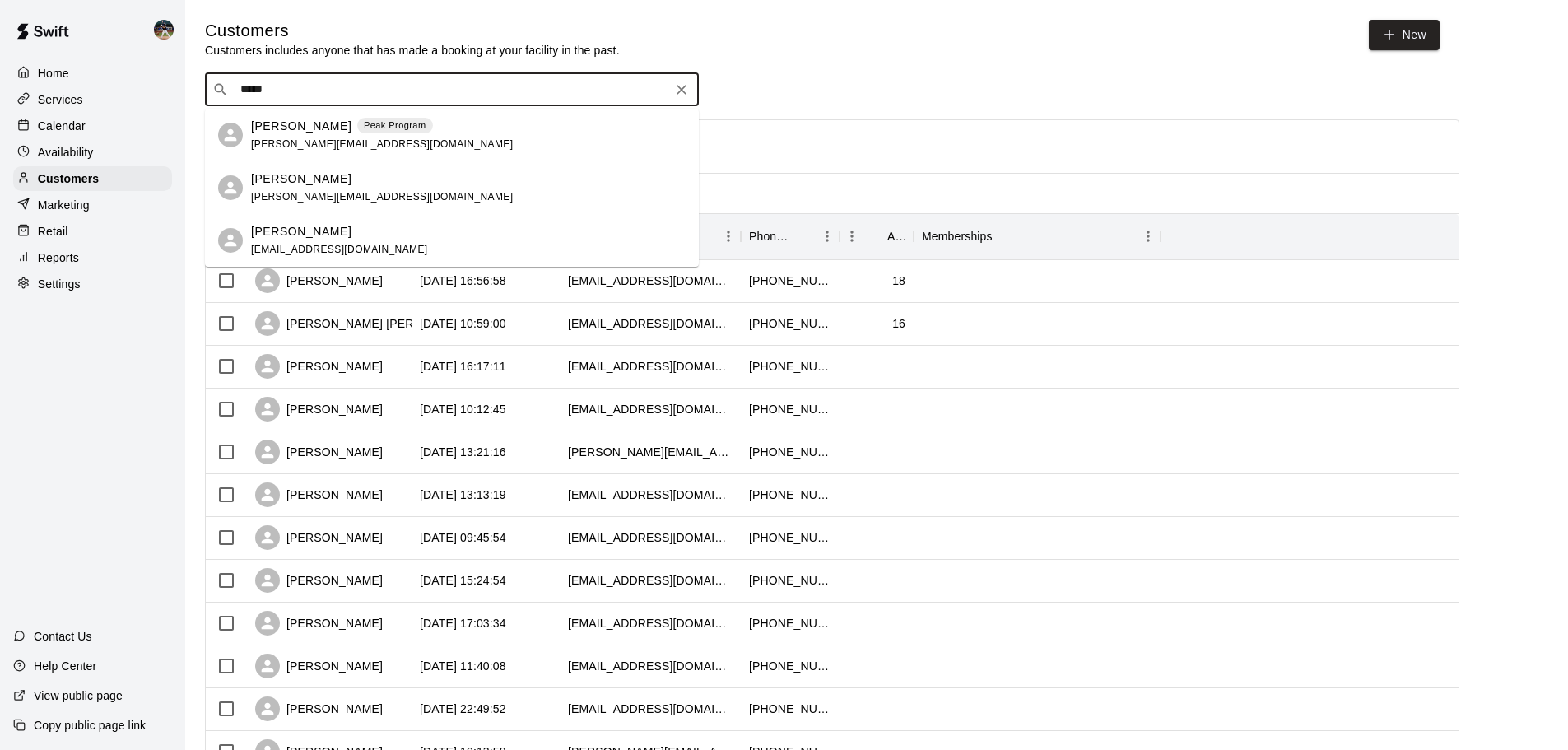
click at [436, 130] on div "Nolan Gilbert Peak Program nolan.gilbert95@gmail.com" at bounding box center [468, 136] width 435 height 36
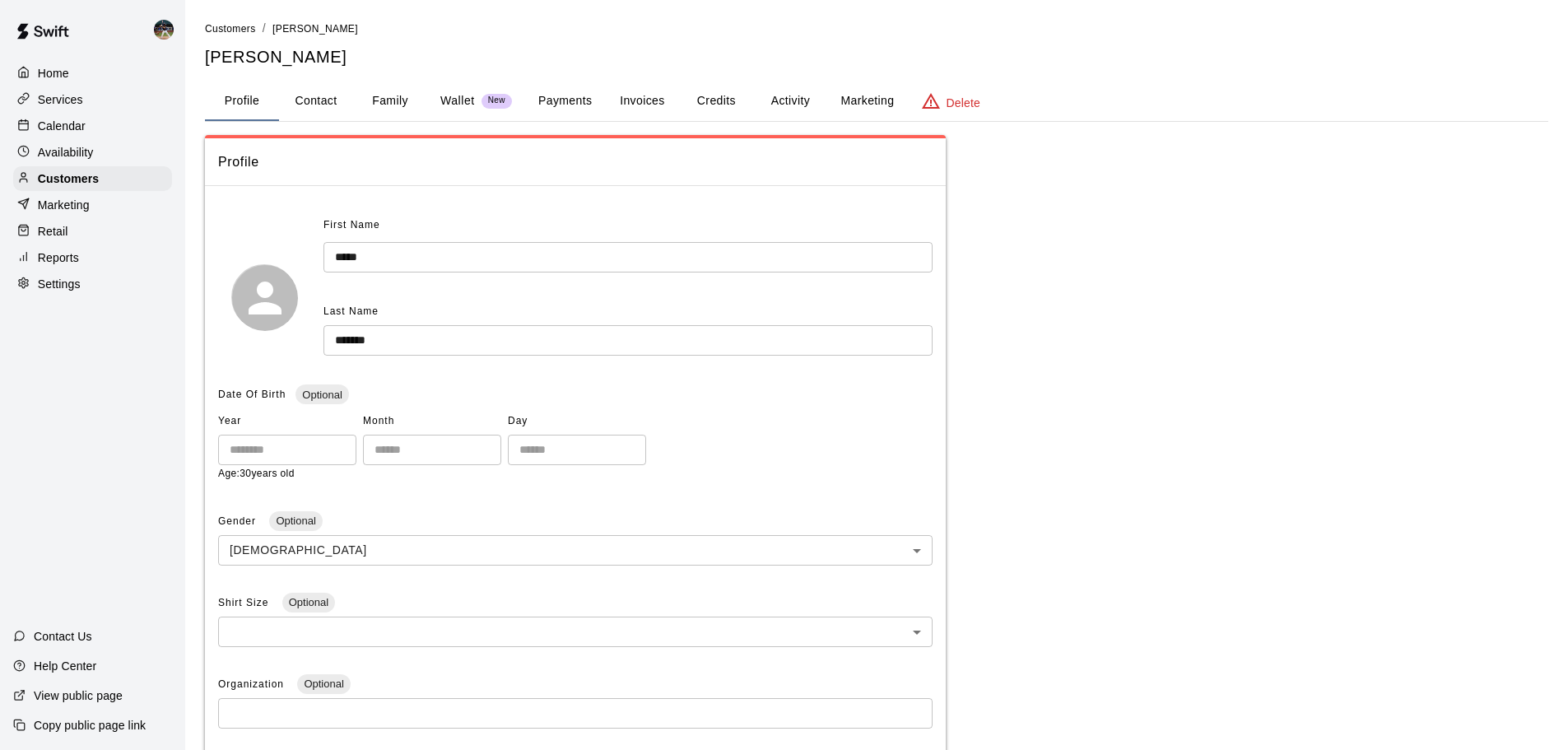
click at [774, 98] on button "Activity" at bounding box center [789, 101] width 74 height 39
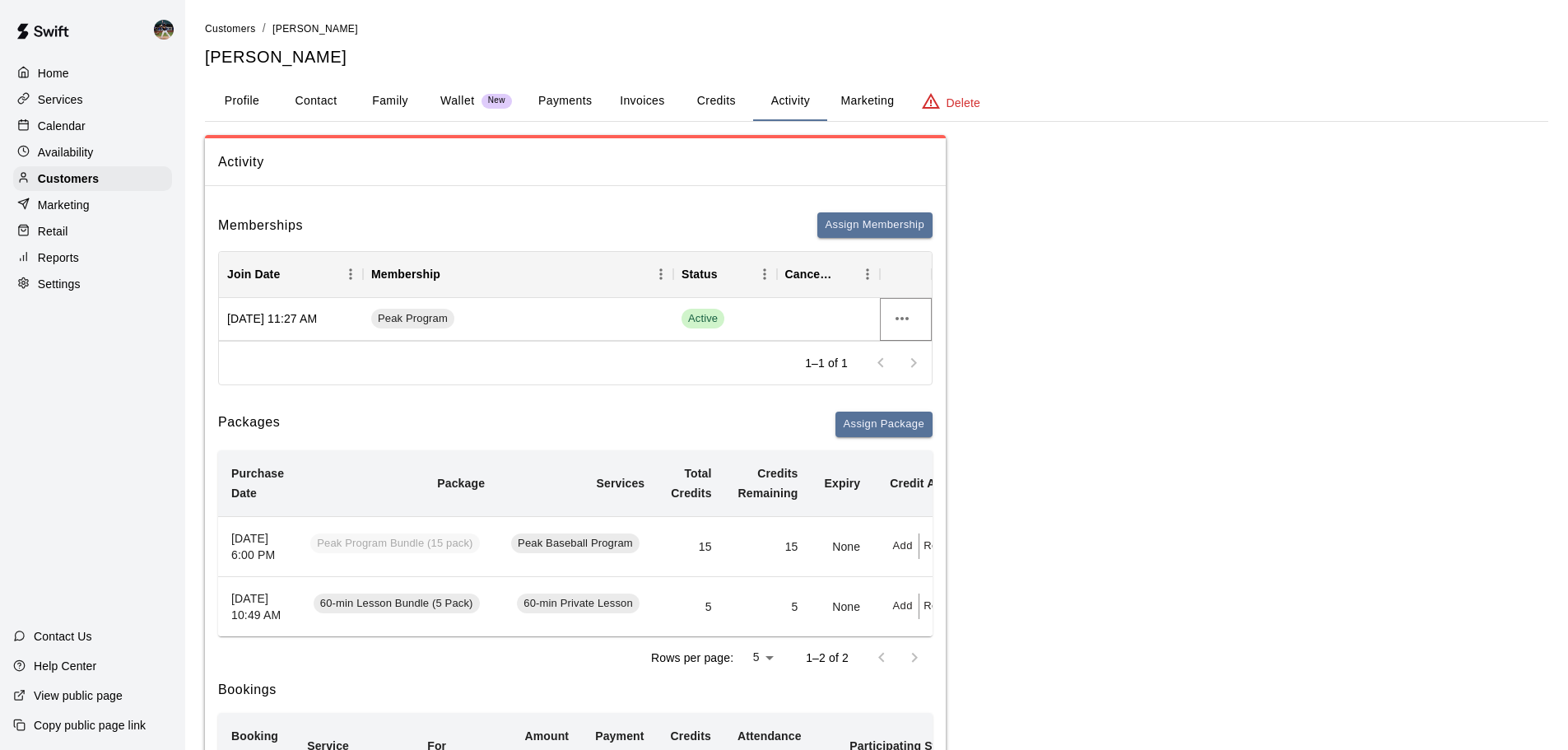
click at [909, 312] on icon "more actions" at bounding box center [901, 318] width 20 height 20
click at [944, 380] on li "Cancel" at bounding box center [934, 380] width 93 height 27
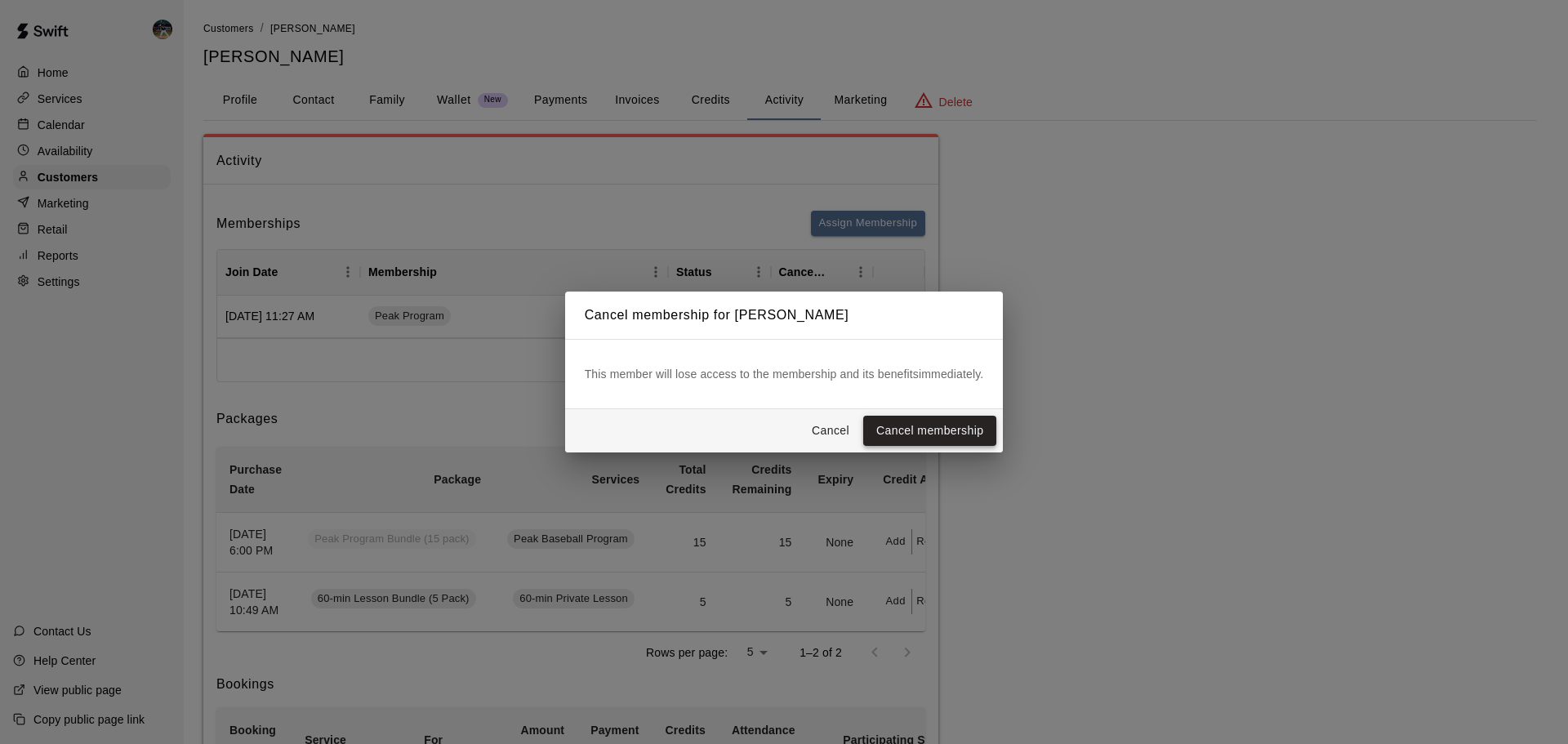
click at [925, 417] on button "Cancel membership" at bounding box center [929, 430] width 133 height 31
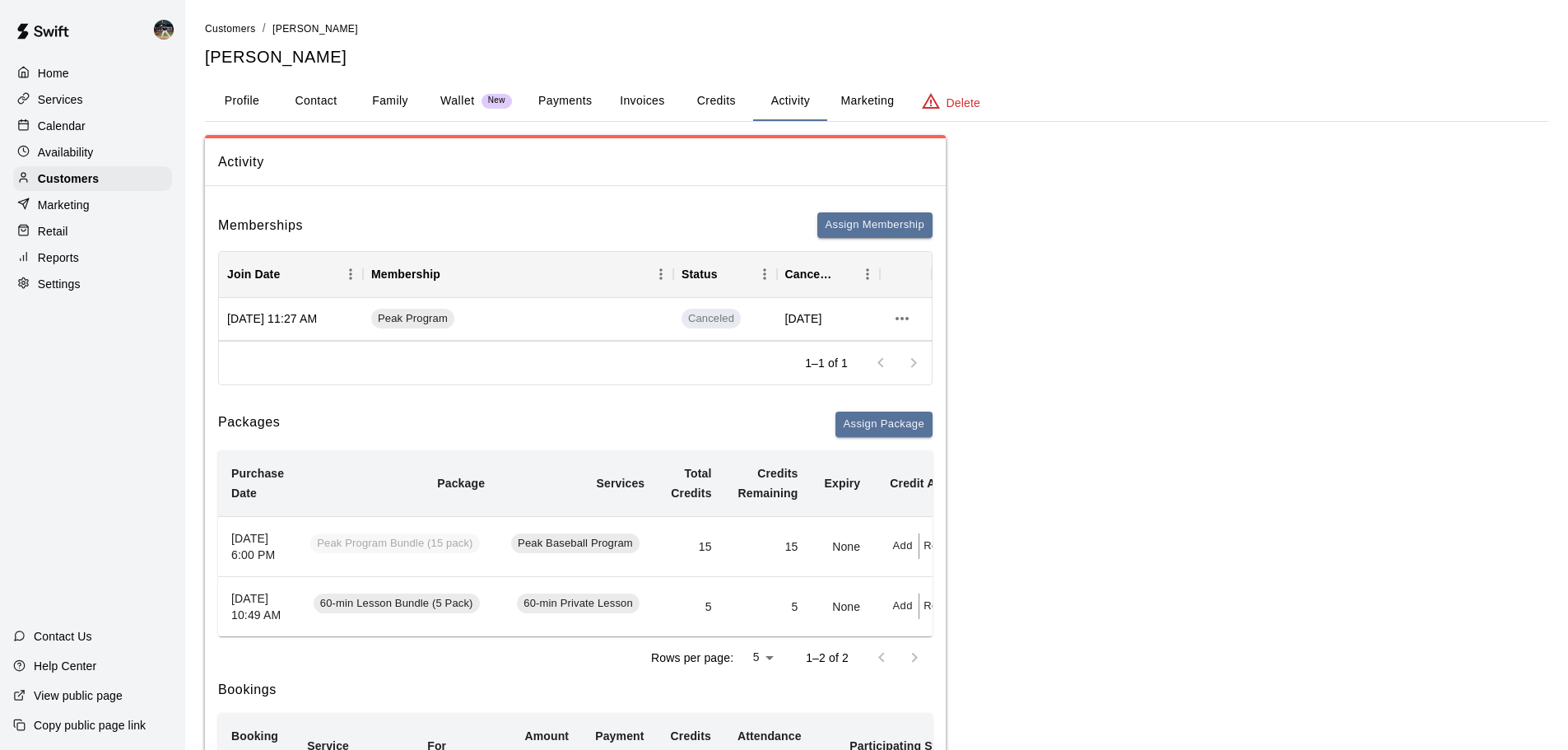
click at [86, 131] on div "Calendar" at bounding box center [93, 125] width 159 height 24
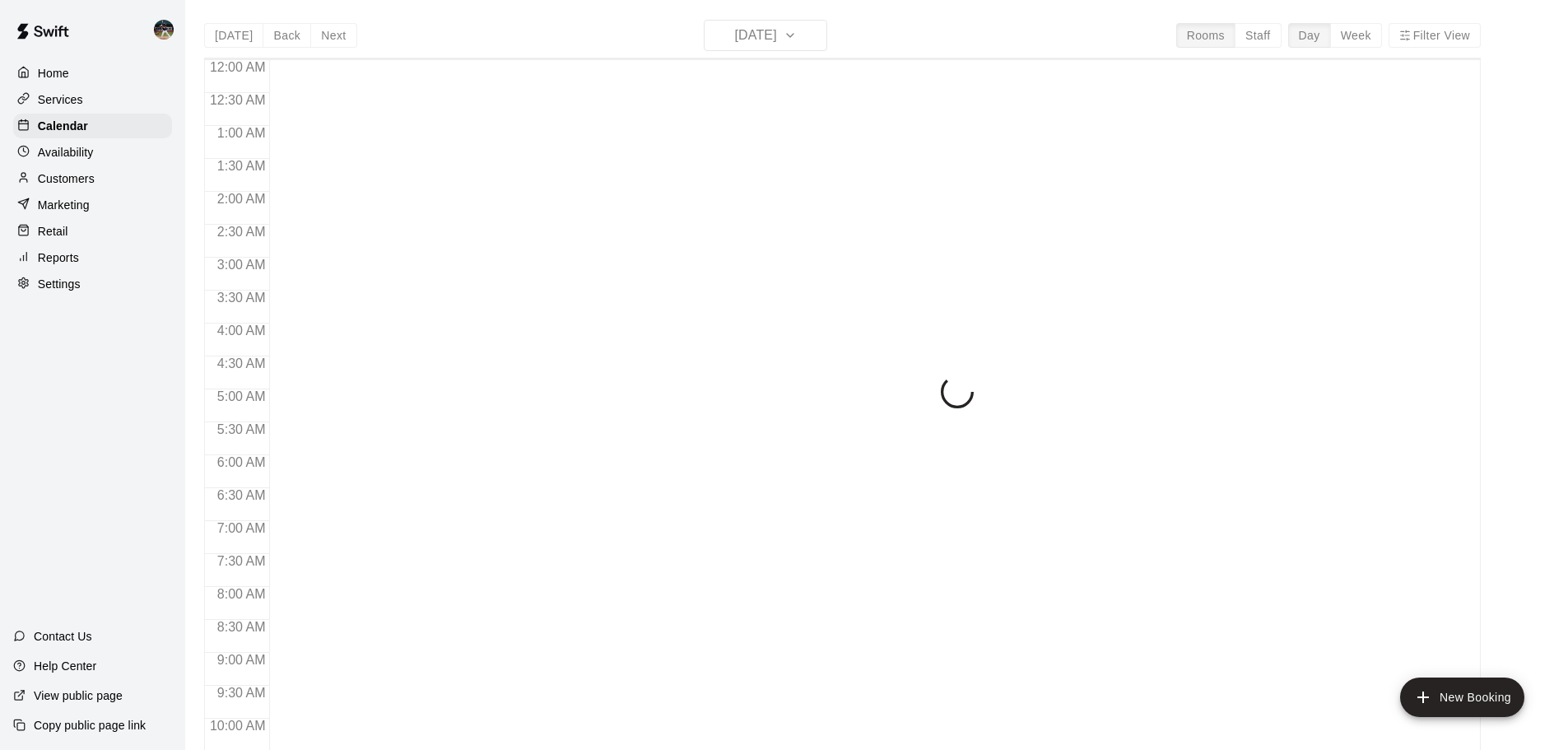
scroll to position [786, 0]
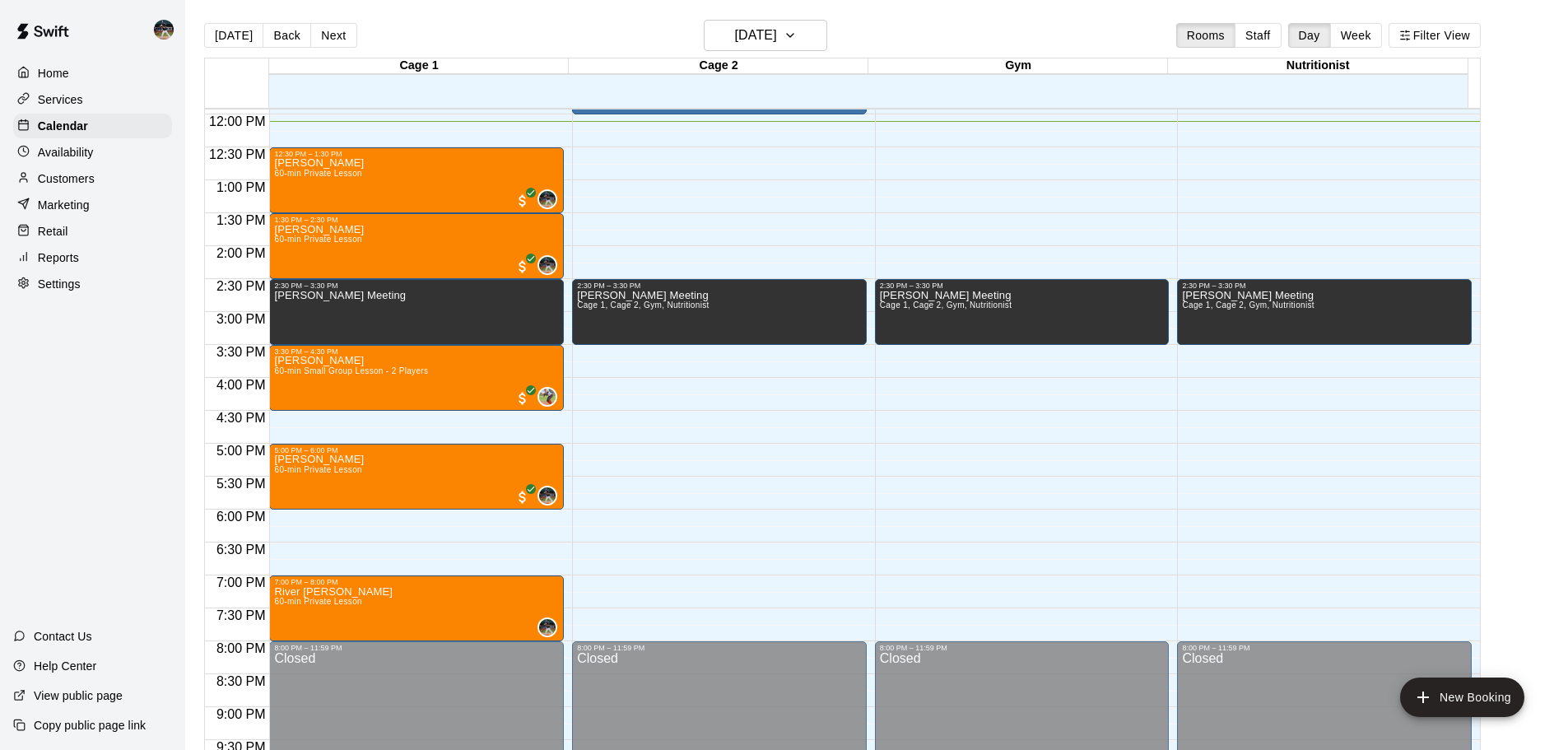
click at [72, 266] on p "Reports" at bounding box center [58, 258] width 41 height 17
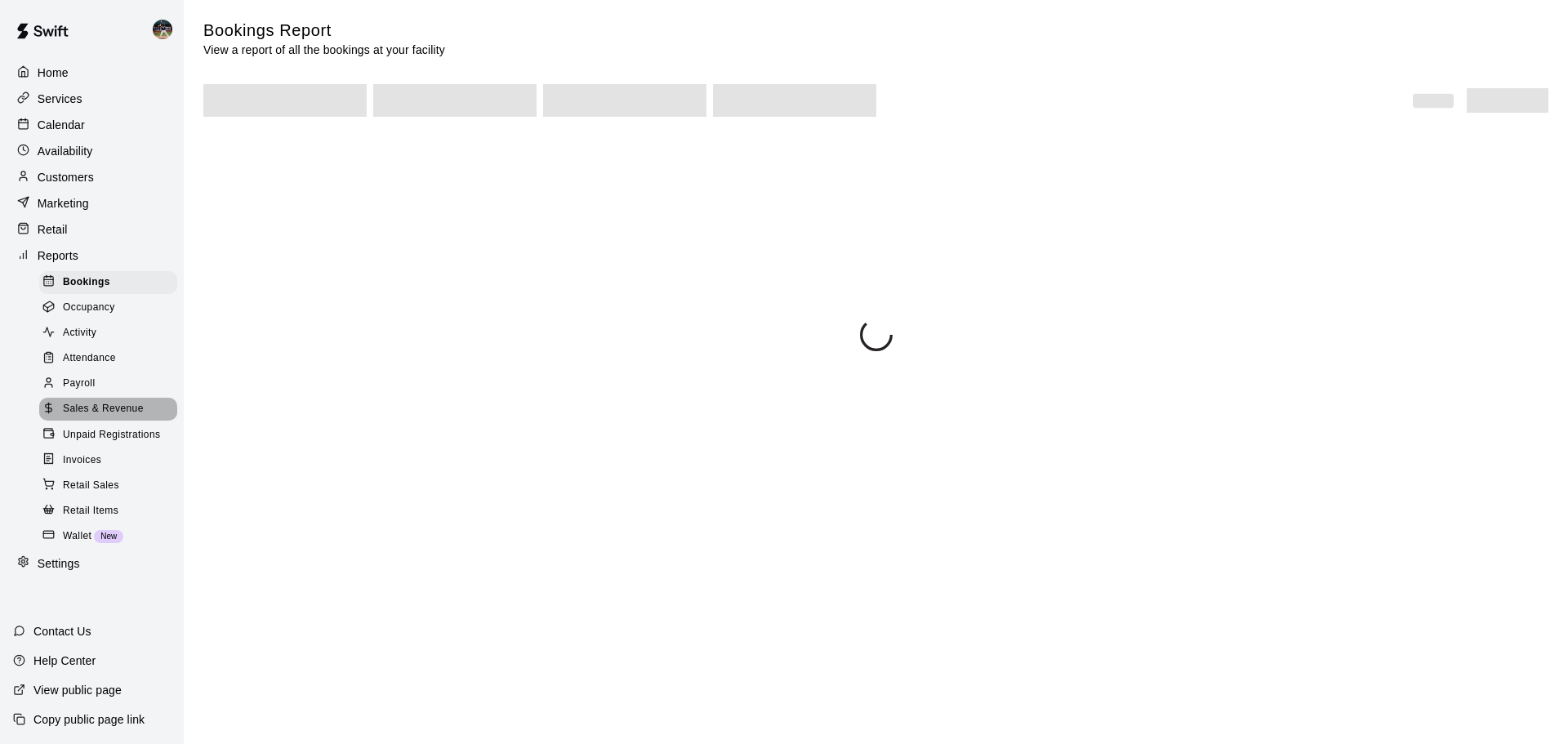
click at [117, 414] on span "Sales & Revenue" at bounding box center [103, 409] width 81 height 17
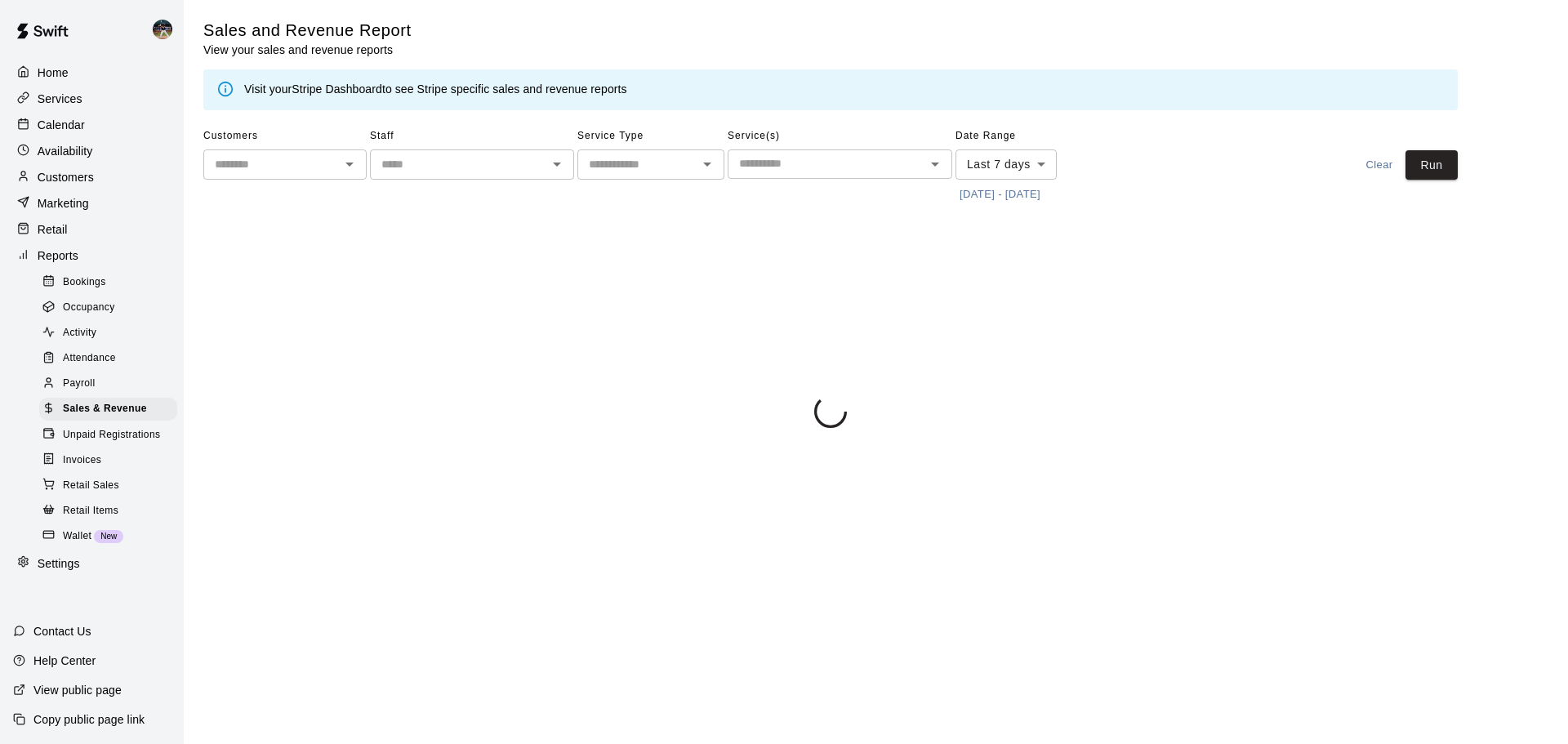
click at [991, 200] on button "8/7/2025 - 8/14/2025" at bounding box center [1000, 194] width 89 height 25
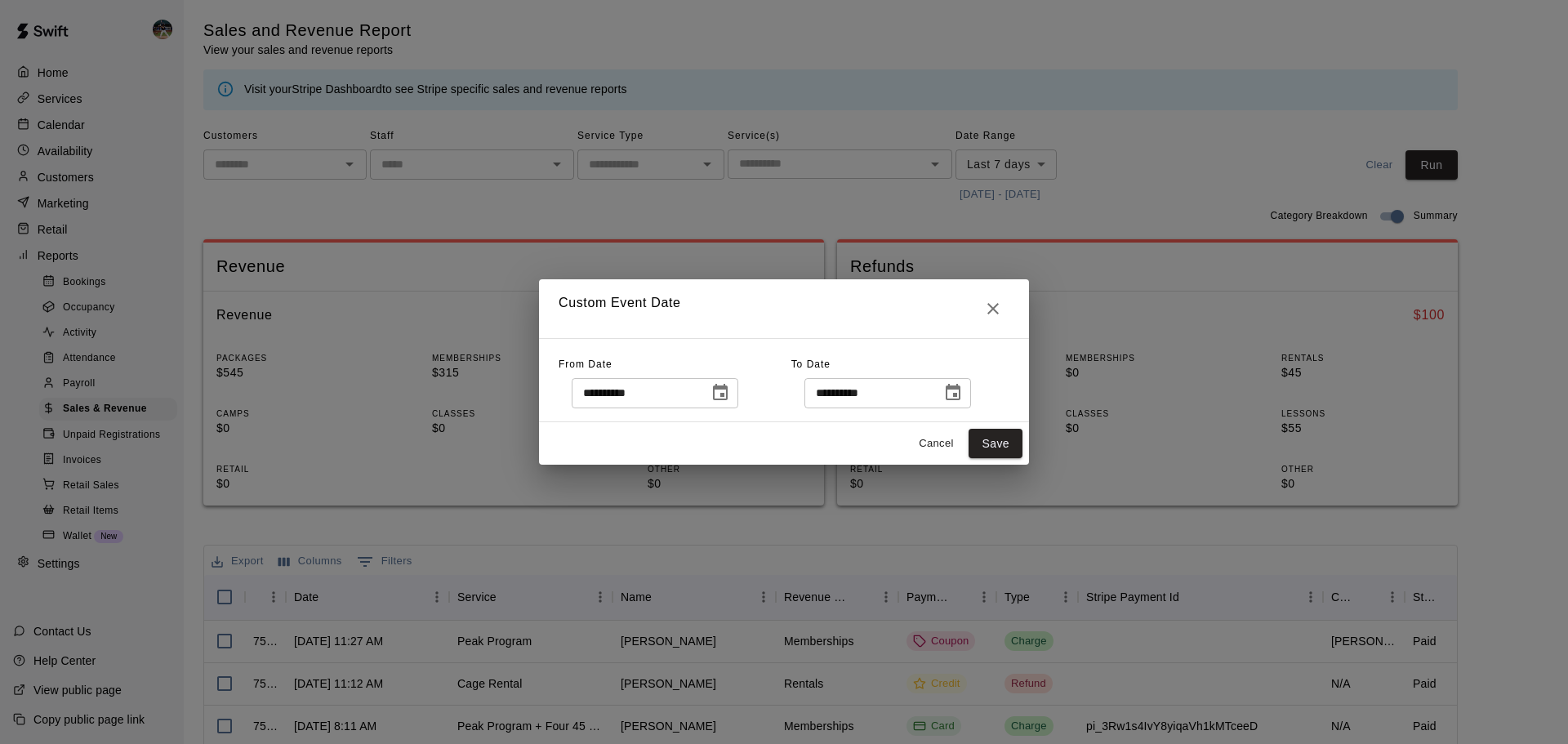
click at [737, 404] on button "Choose date, selected date is Aug 7, 2025" at bounding box center [720, 392] width 32 height 32
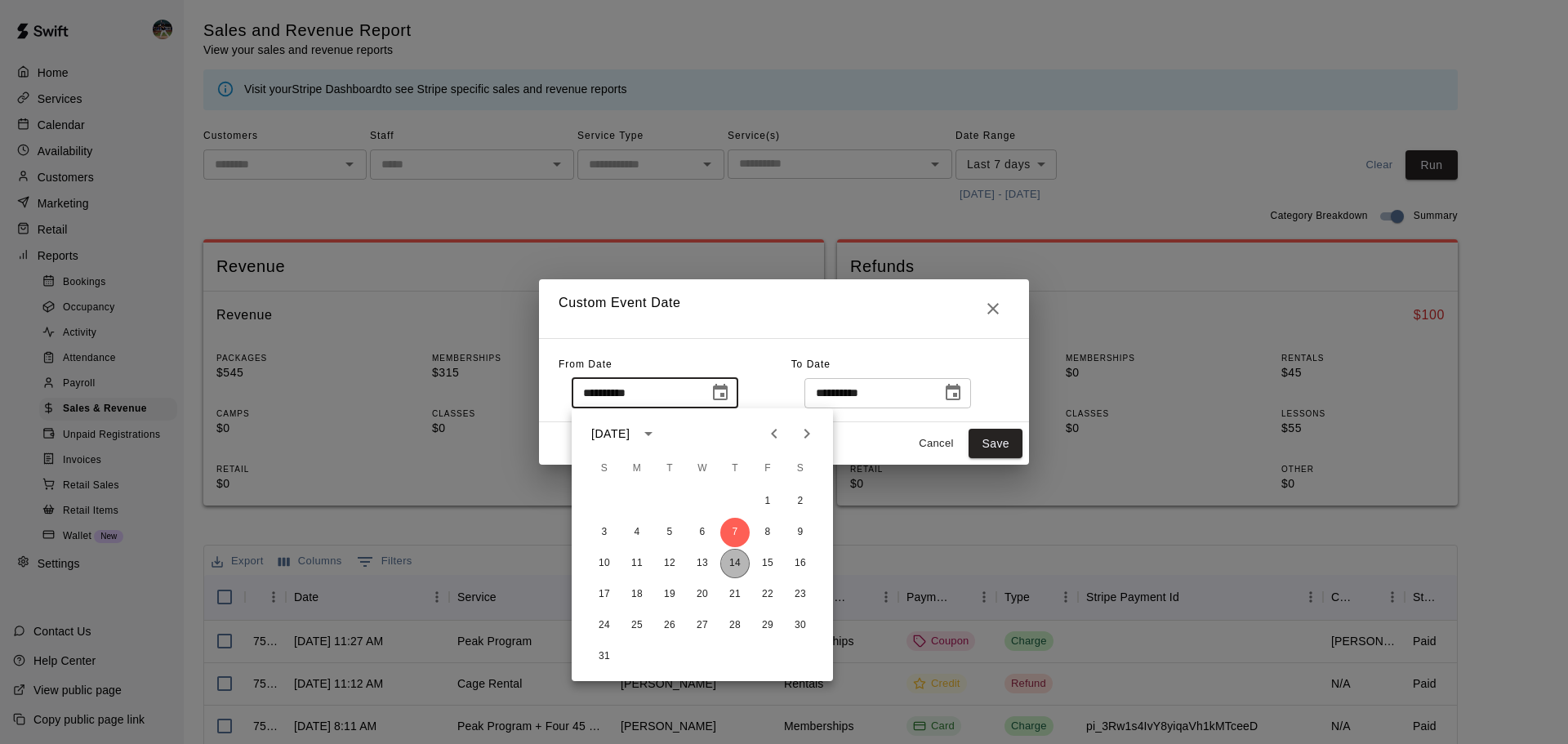
click at [736, 570] on button "14" at bounding box center [735, 563] width 30 height 30
type input "**********"
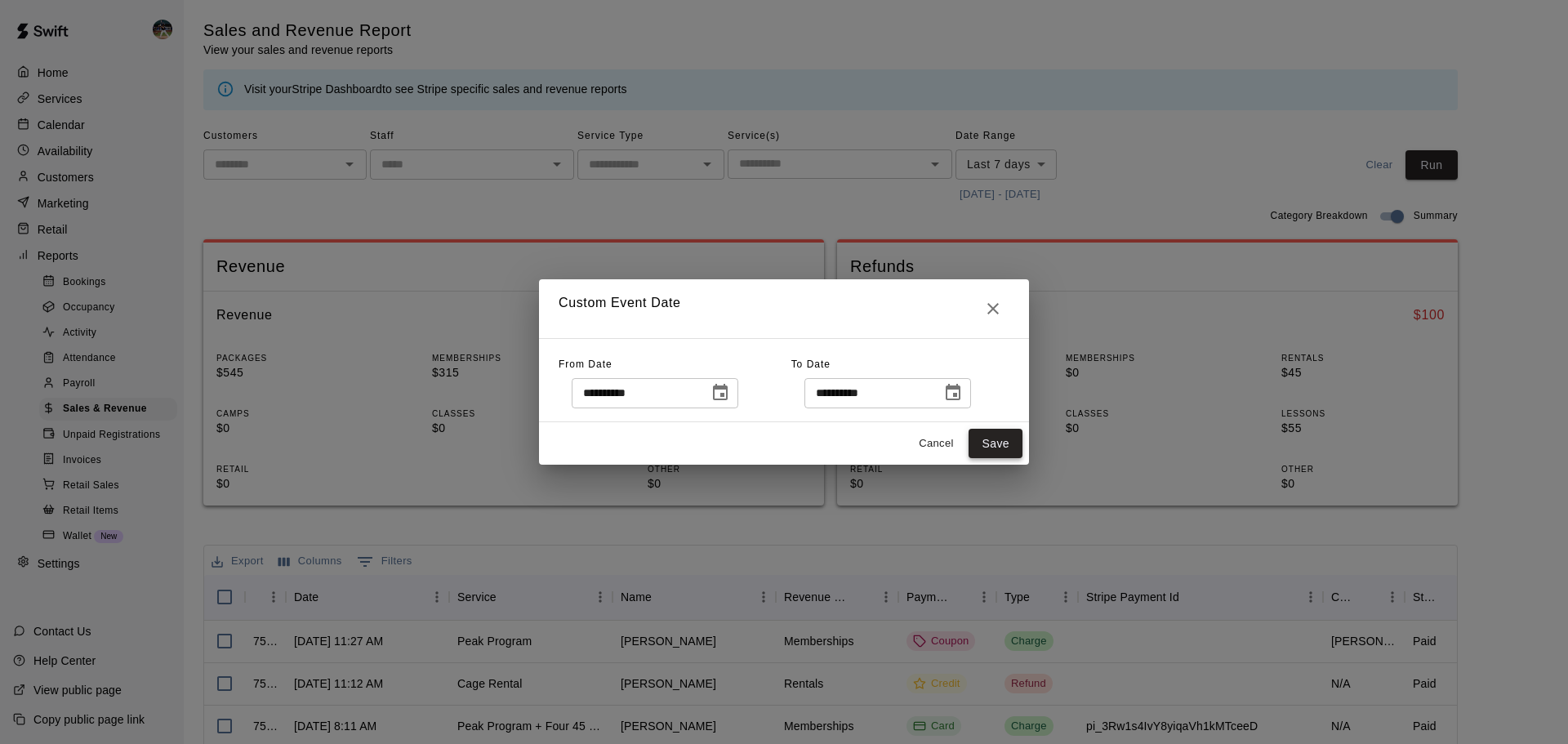
click at [1009, 444] on button "Save" at bounding box center [996, 443] width 54 height 31
type input "******"
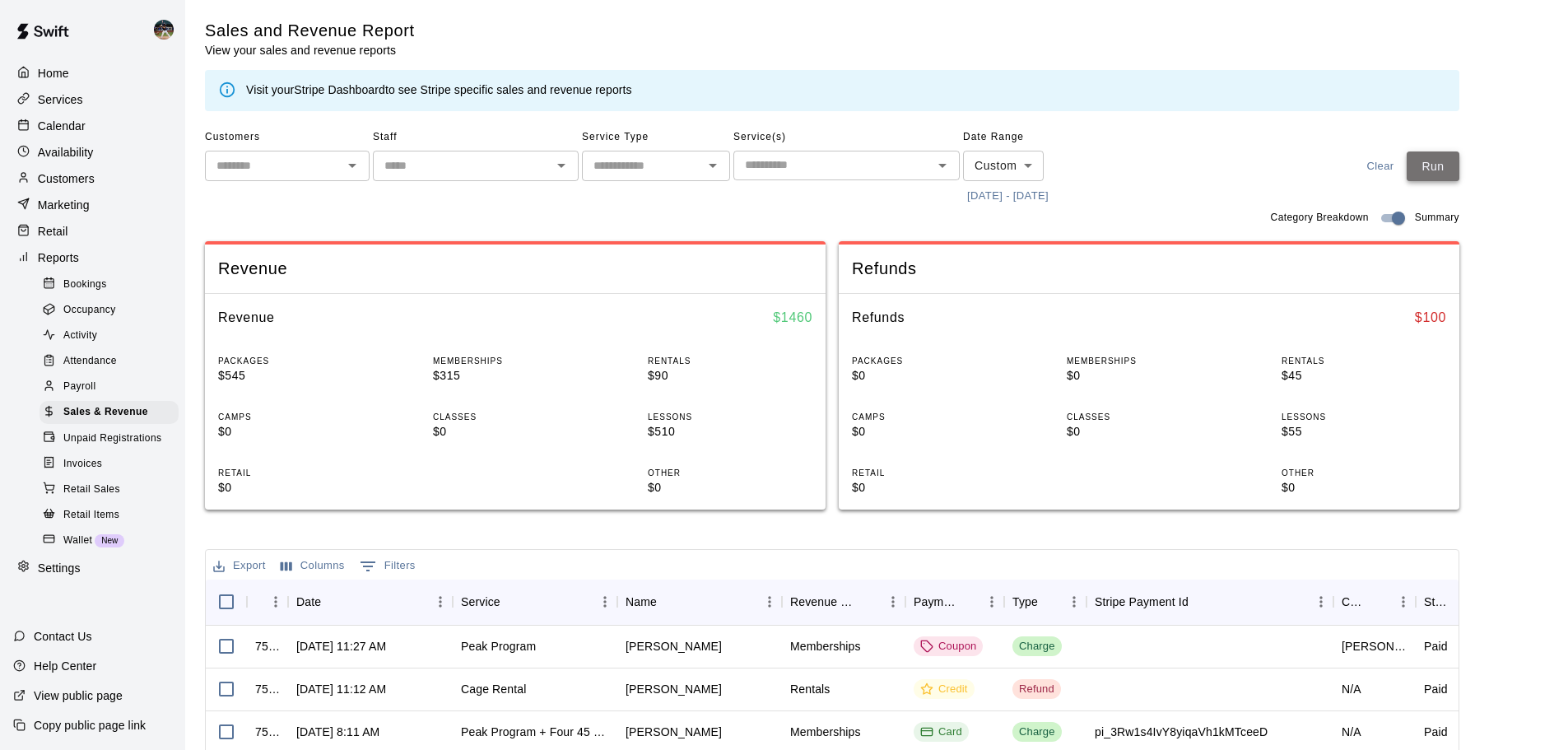
click at [1459, 176] on button "Run" at bounding box center [1432, 166] width 52 height 31
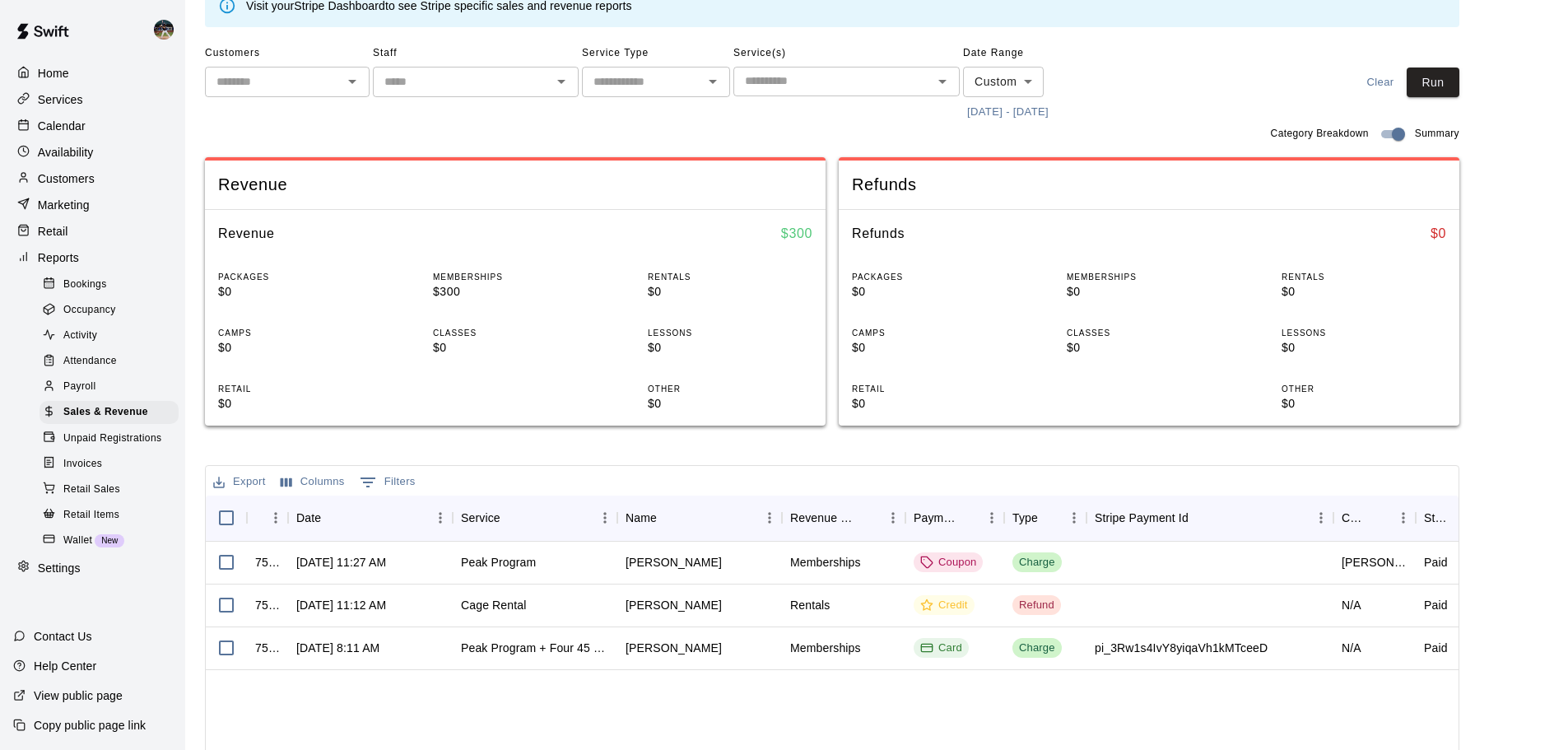
scroll to position [165, 0]
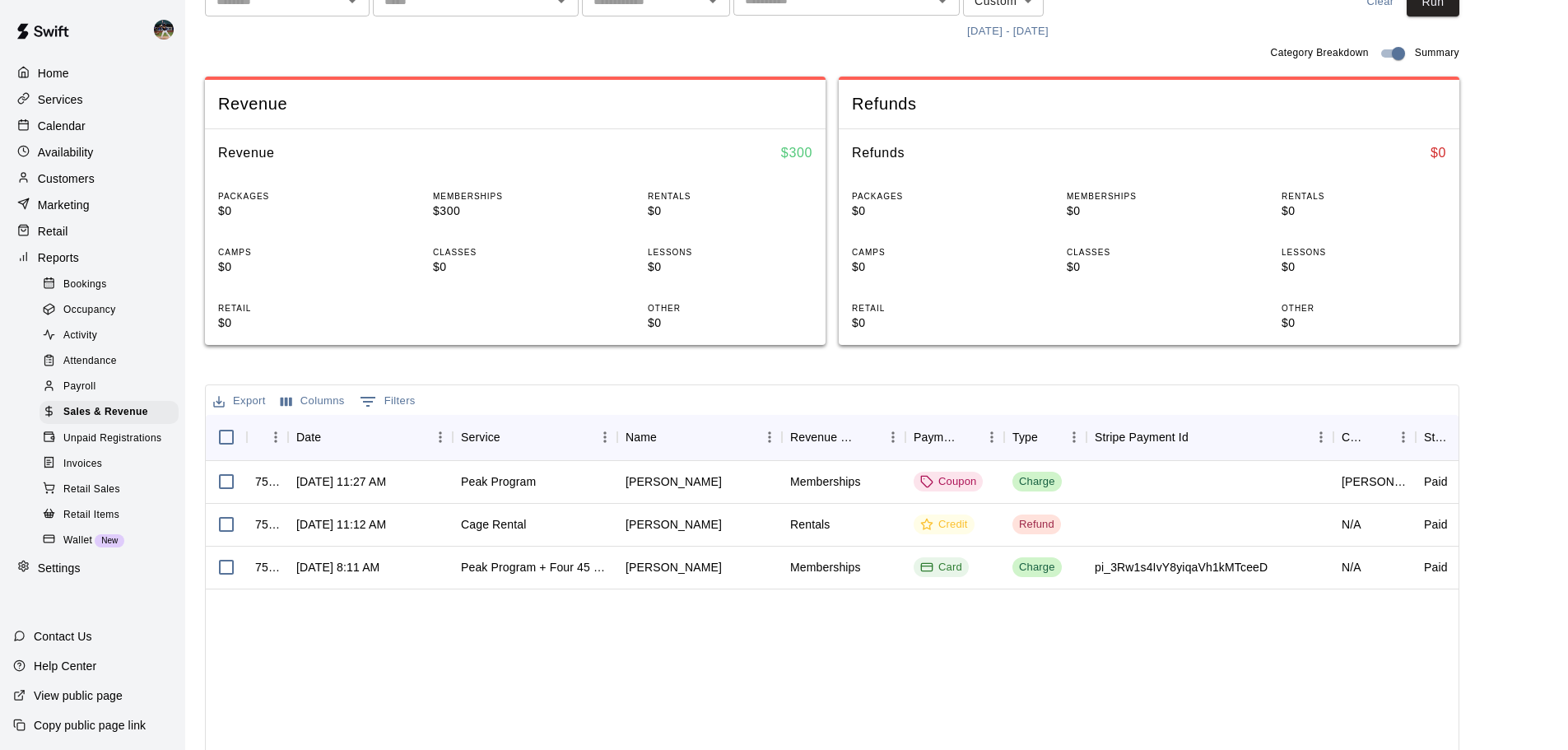
click at [85, 179] on p "Customers" at bounding box center [65, 179] width 57 height 17
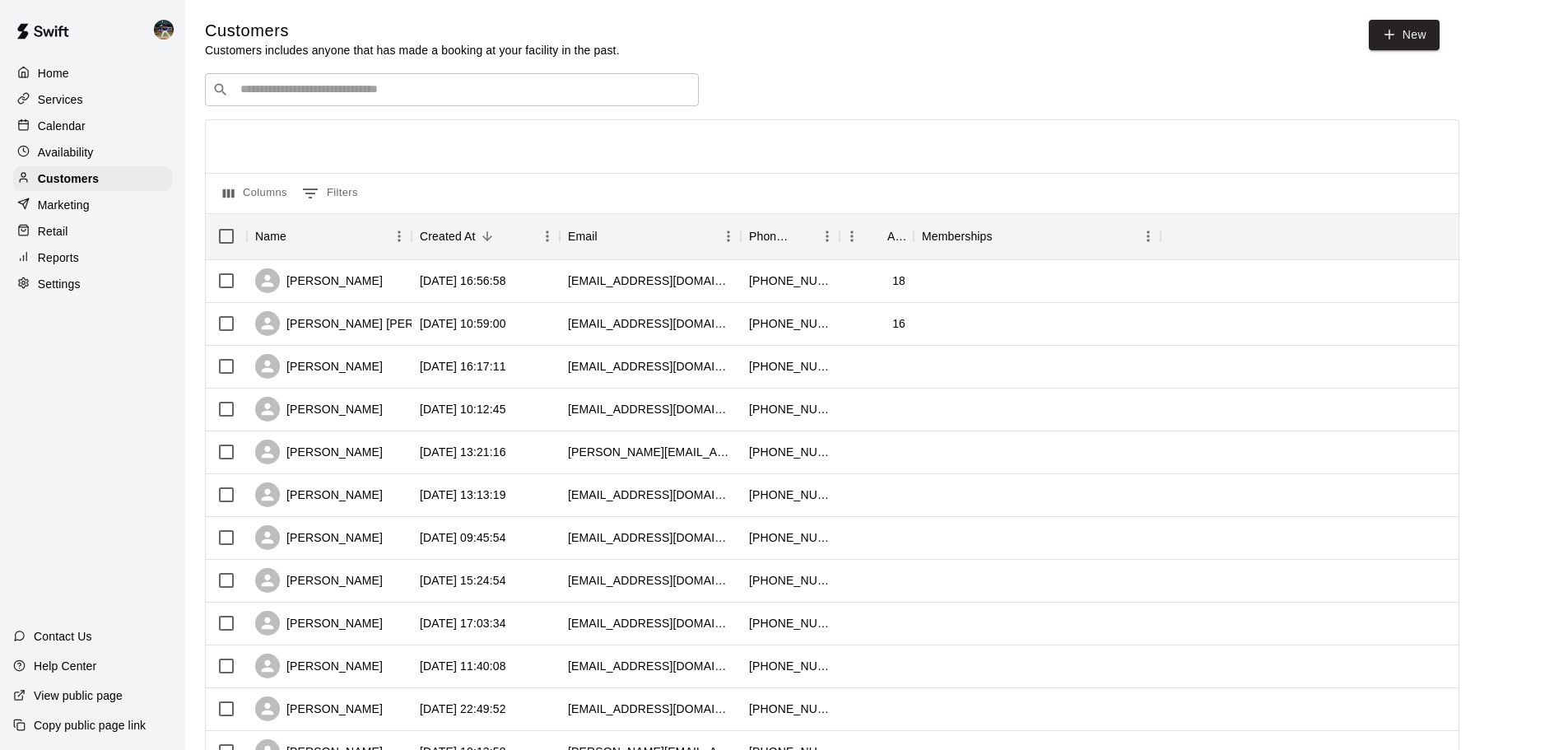
click at [64, 99] on p "Services" at bounding box center [60, 100] width 45 height 17
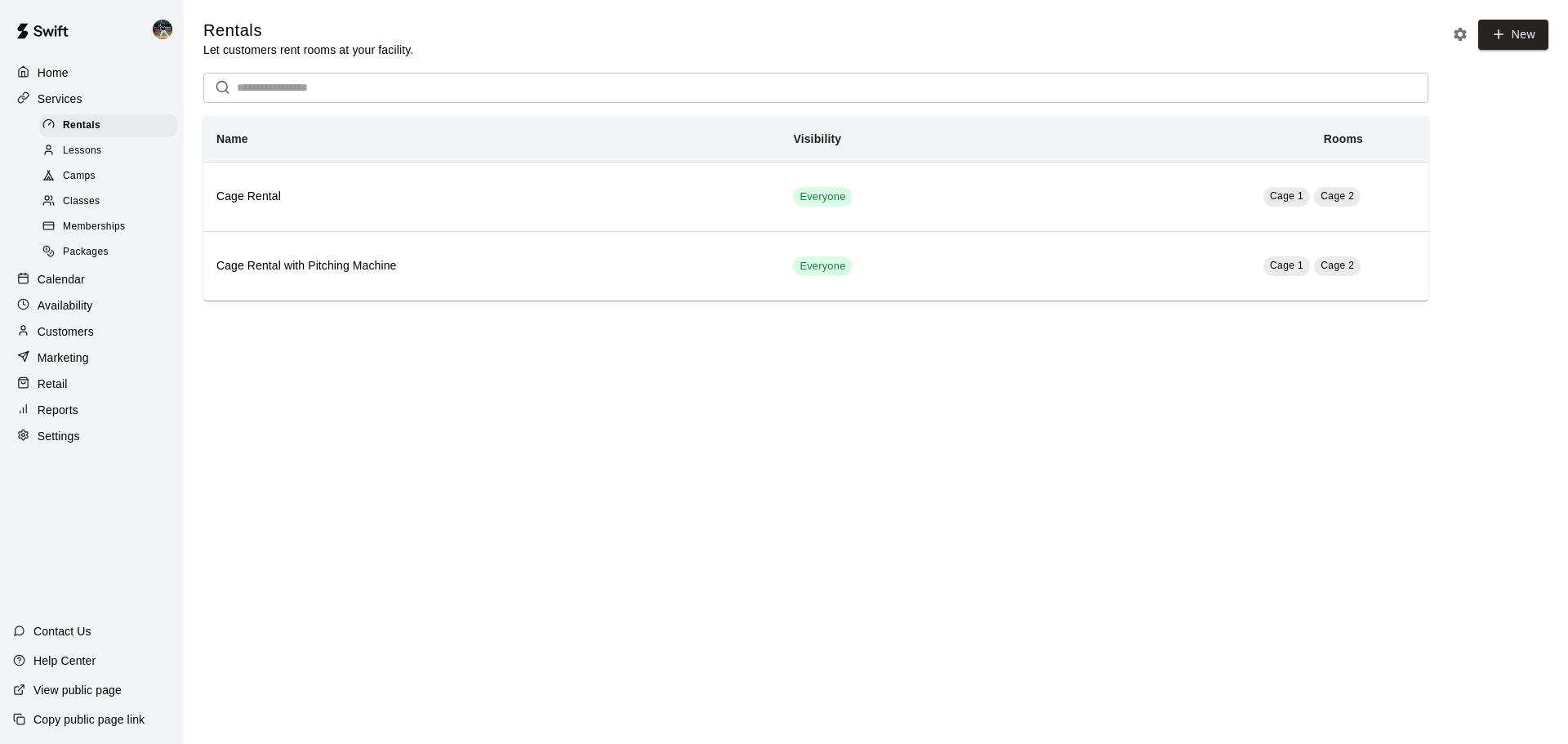
click at [119, 224] on span "Memberships" at bounding box center [94, 227] width 62 height 17
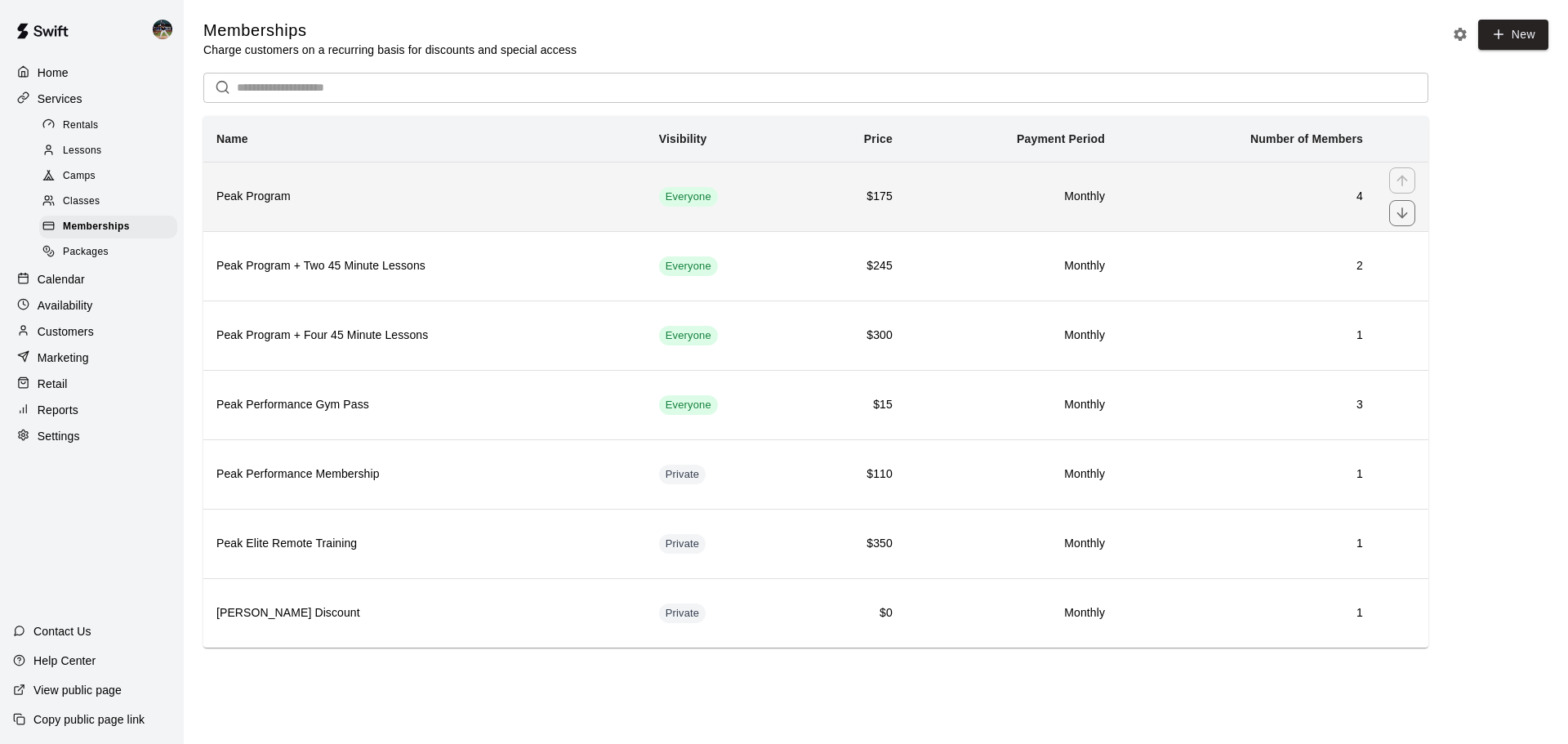
click at [302, 216] on th "Peak Program" at bounding box center [424, 196] width 443 height 70
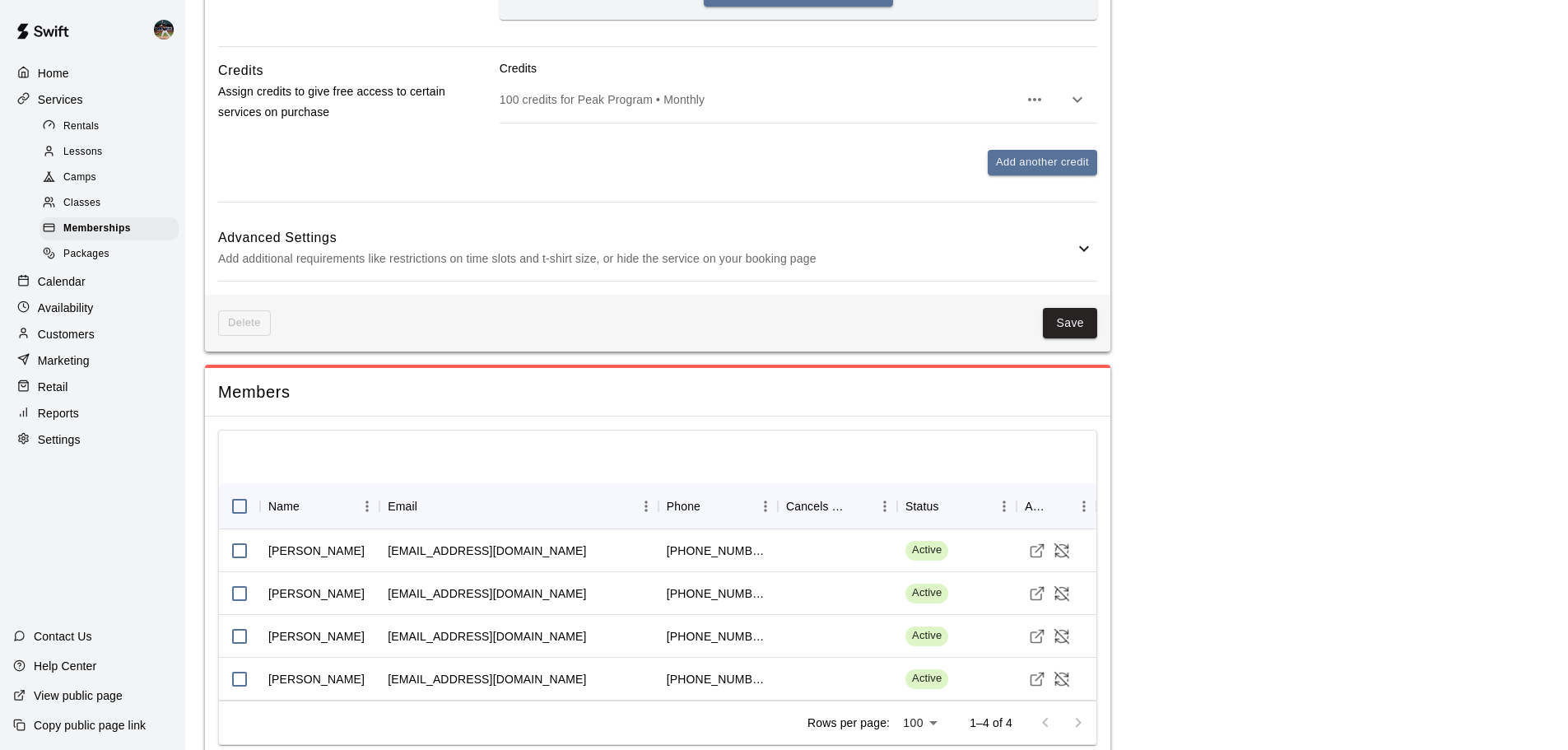
scroll to position [981, 0]
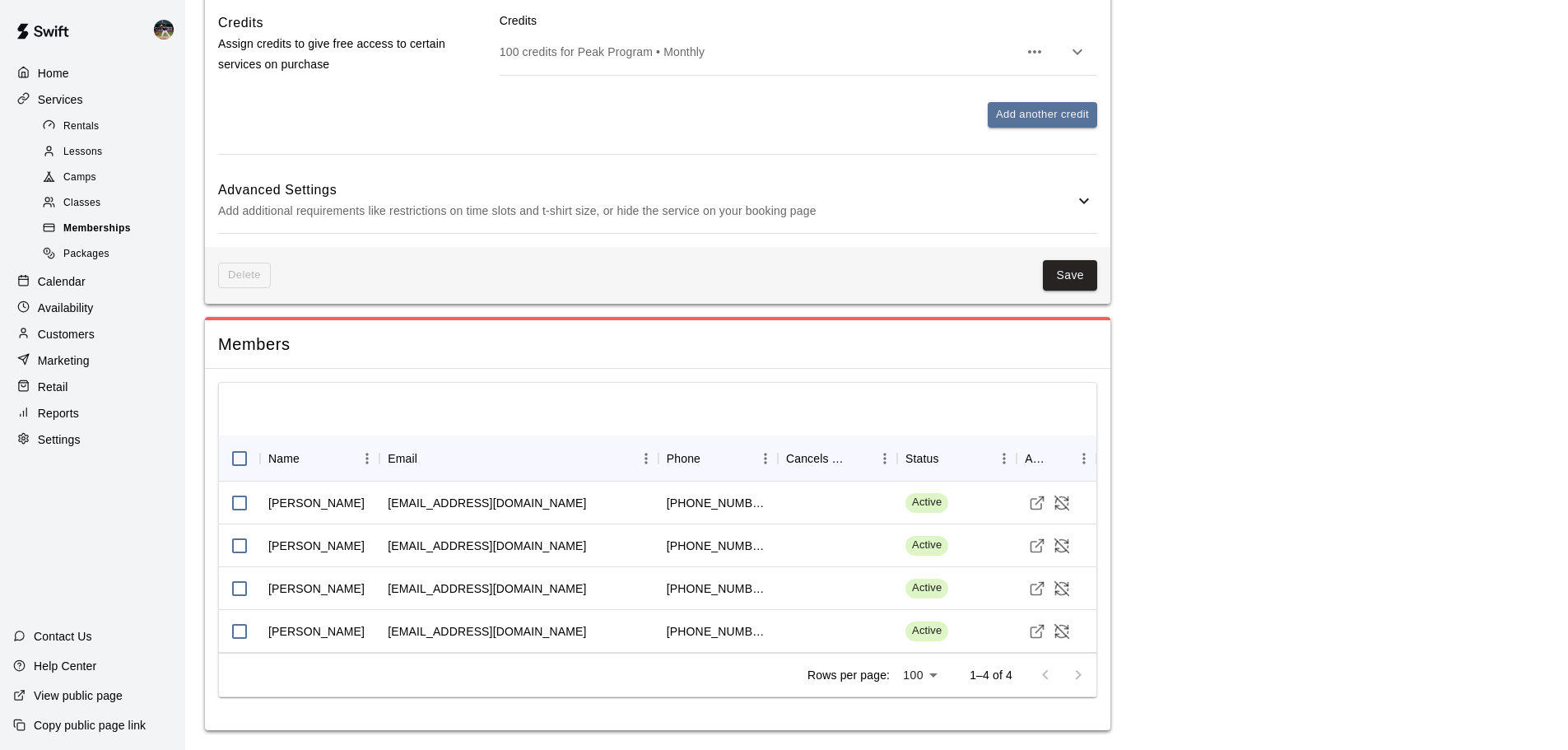
click at [93, 228] on span "Memberships" at bounding box center [97, 229] width 67 height 17
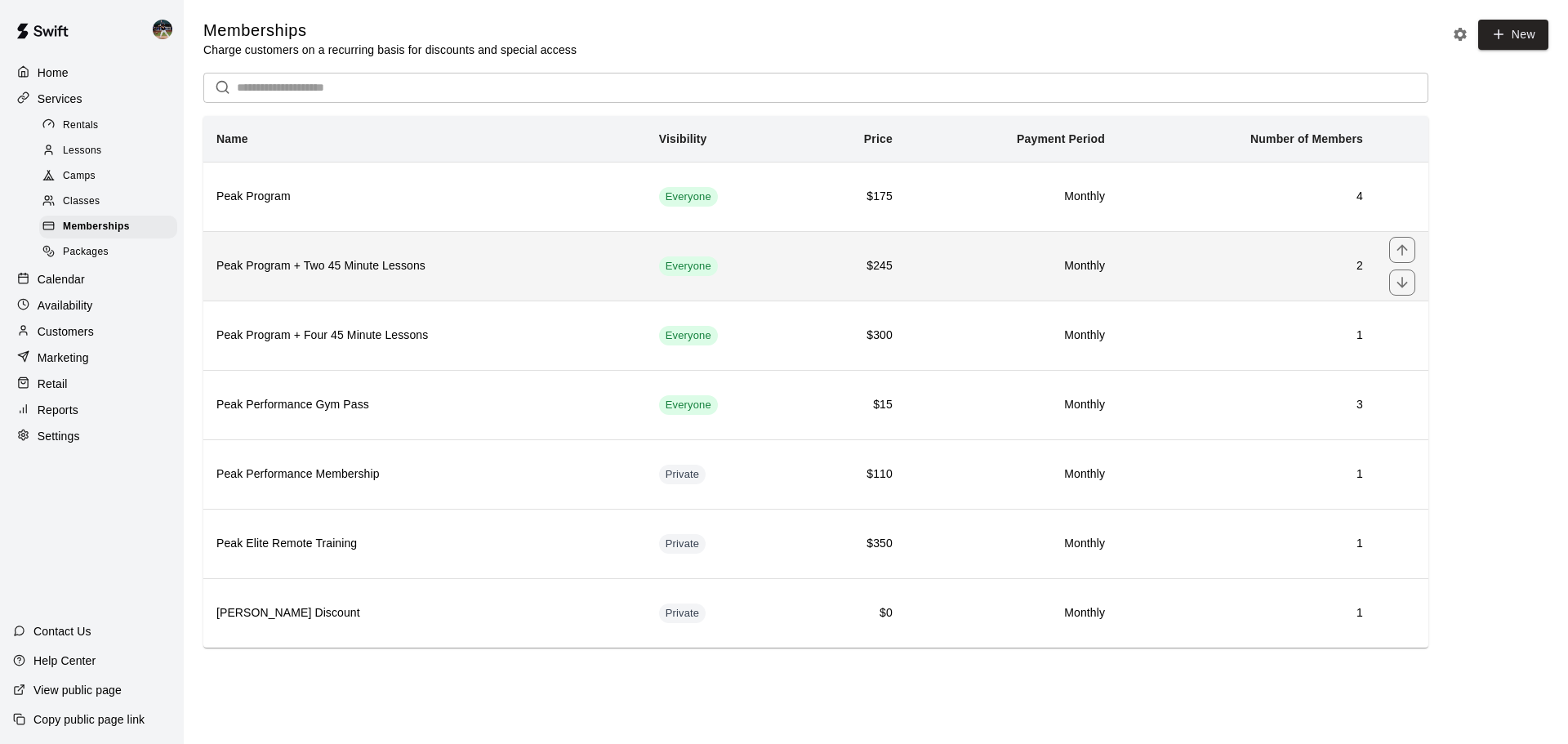
click at [379, 249] on th "Peak Program + Two 45 Minute Lessons" at bounding box center [424, 265] width 443 height 70
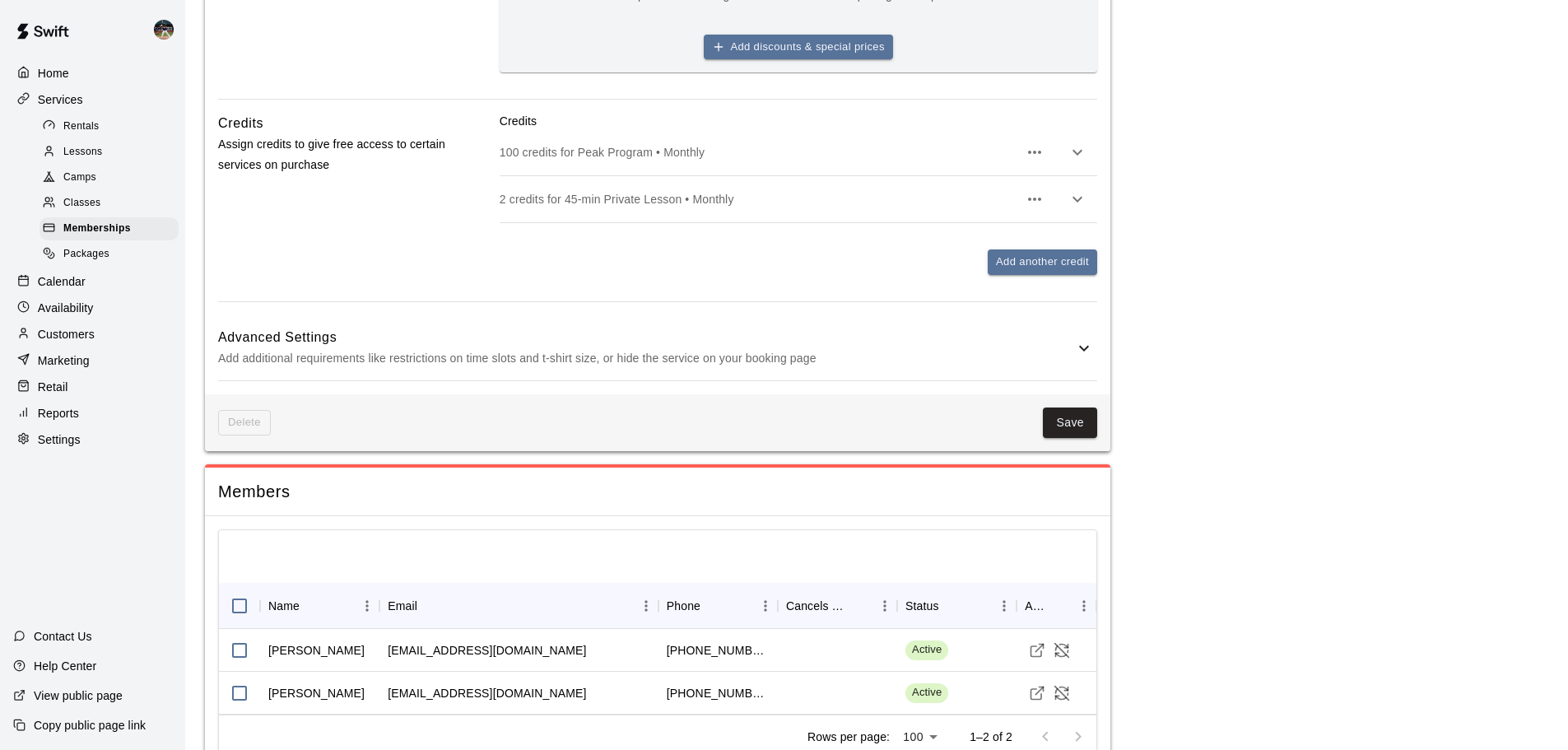
scroll to position [926, 0]
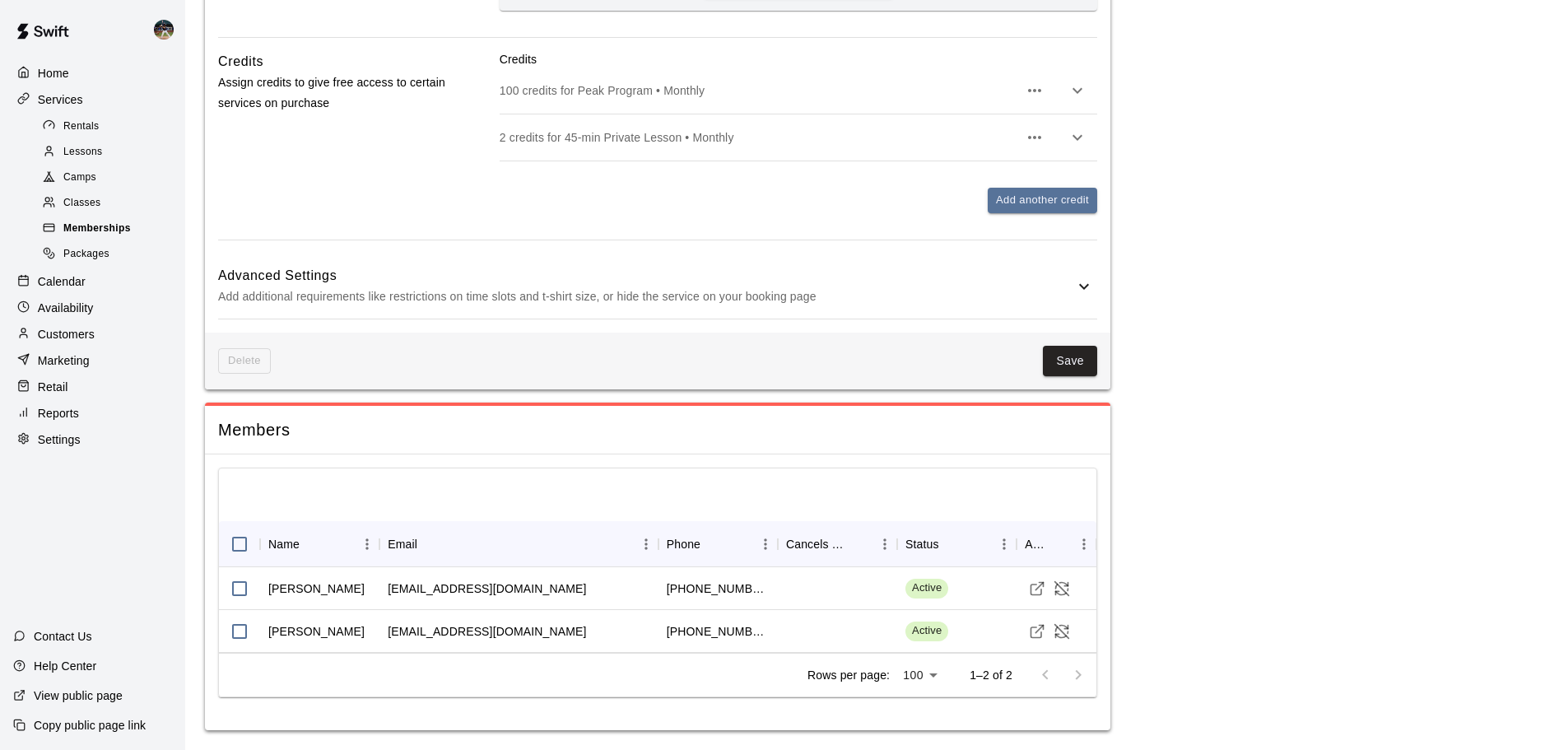
click at [138, 237] on div "Memberships" at bounding box center [108, 228] width 139 height 23
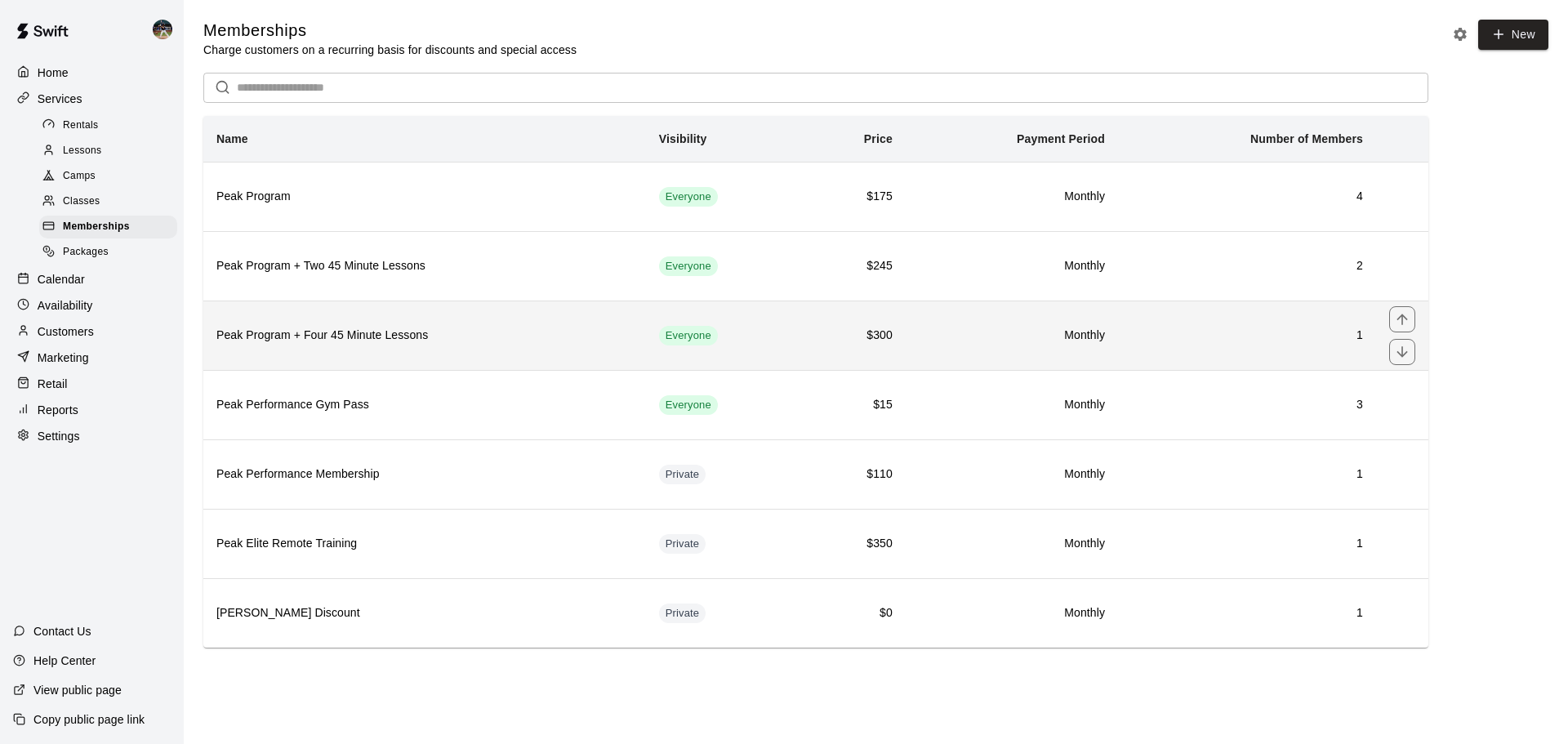
click at [358, 359] on th "Peak Program + Four 45 Minute Lessons" at bounding box center [424, 335] width 443 height 70
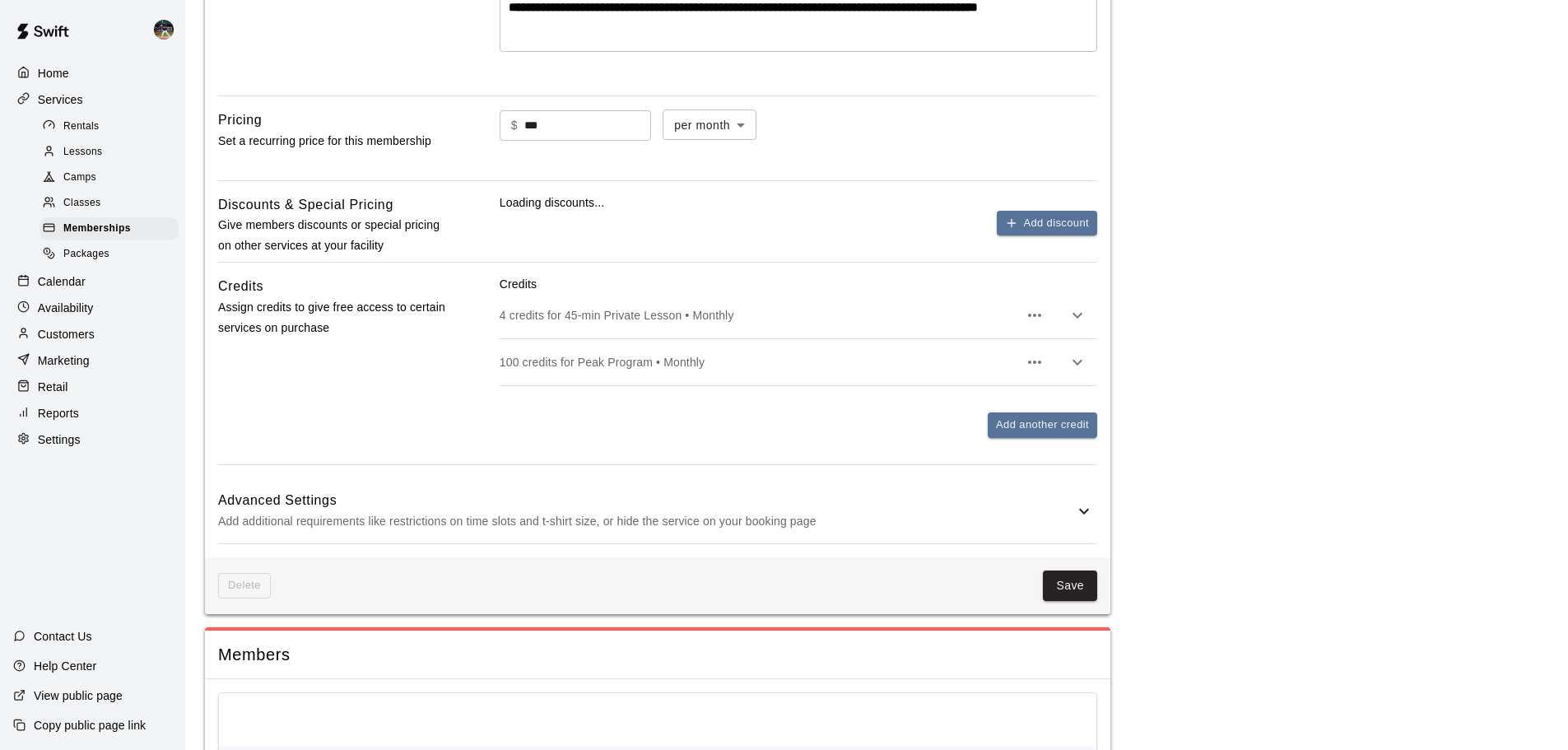
scroll to position [786, 0]
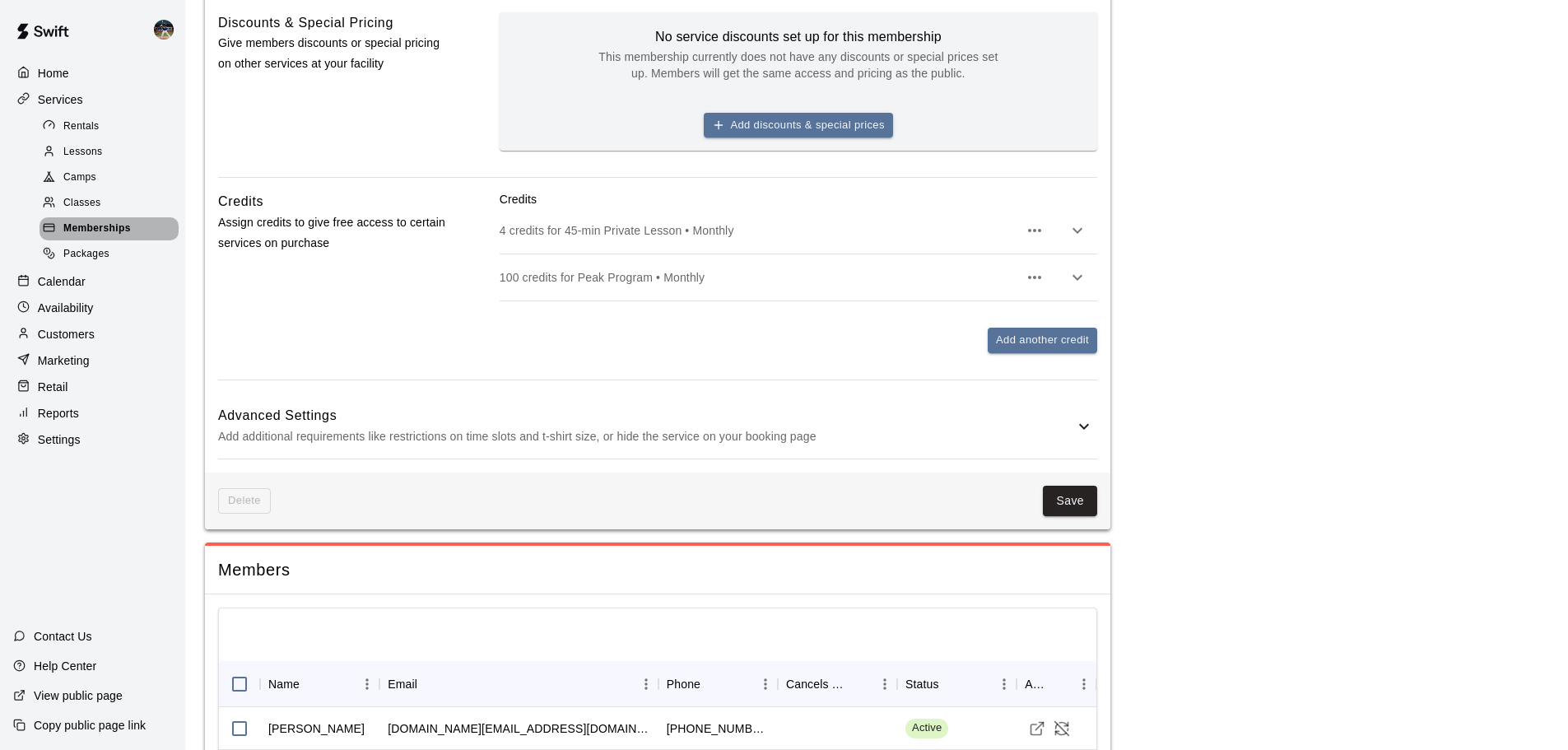
click at [88, 237] on span "Memberships" at bounding box center [97, 229] width 67 height 17
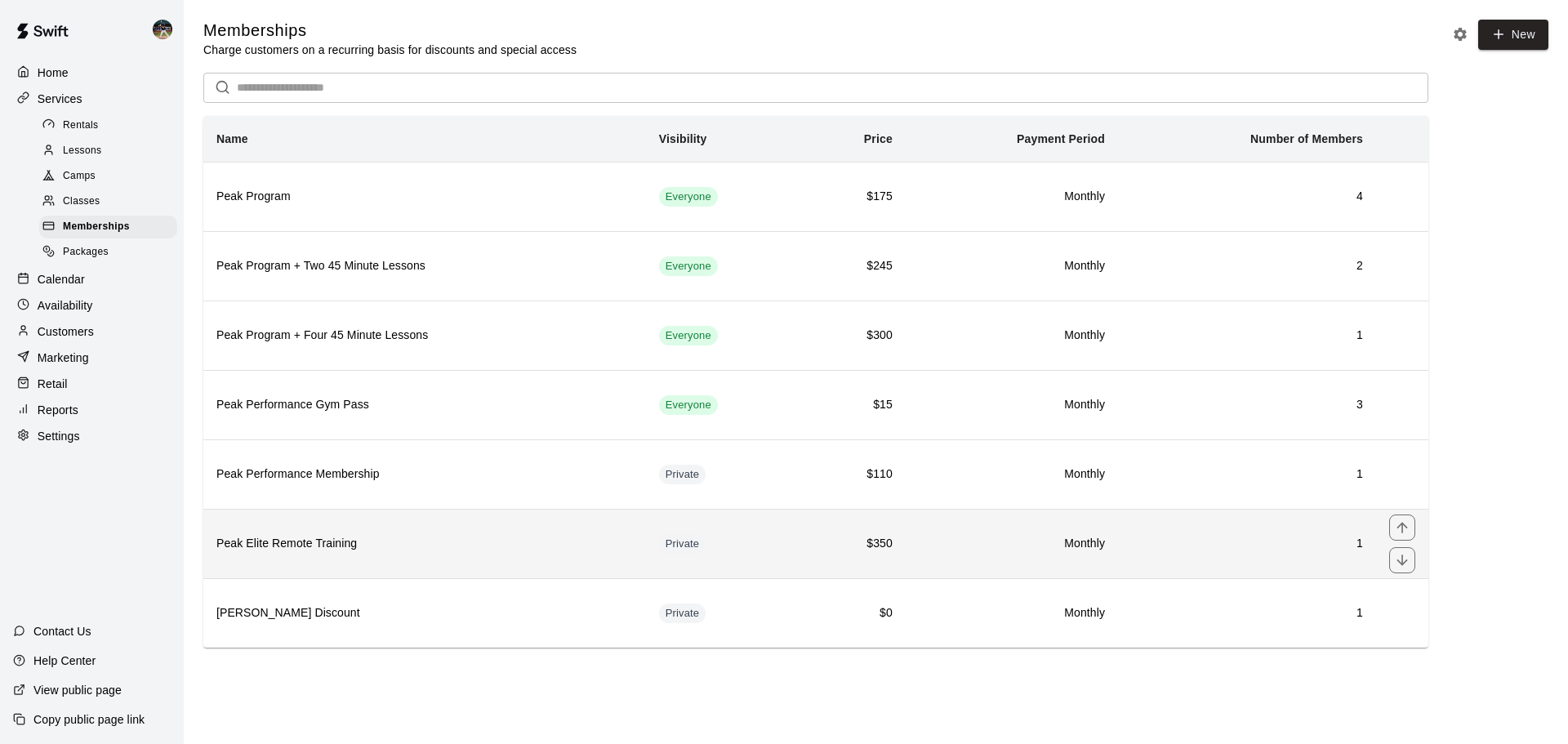
click at [393, 534] on th "Peak Elite Remote Training" at bounding box center [424, 543] width 443 height 70
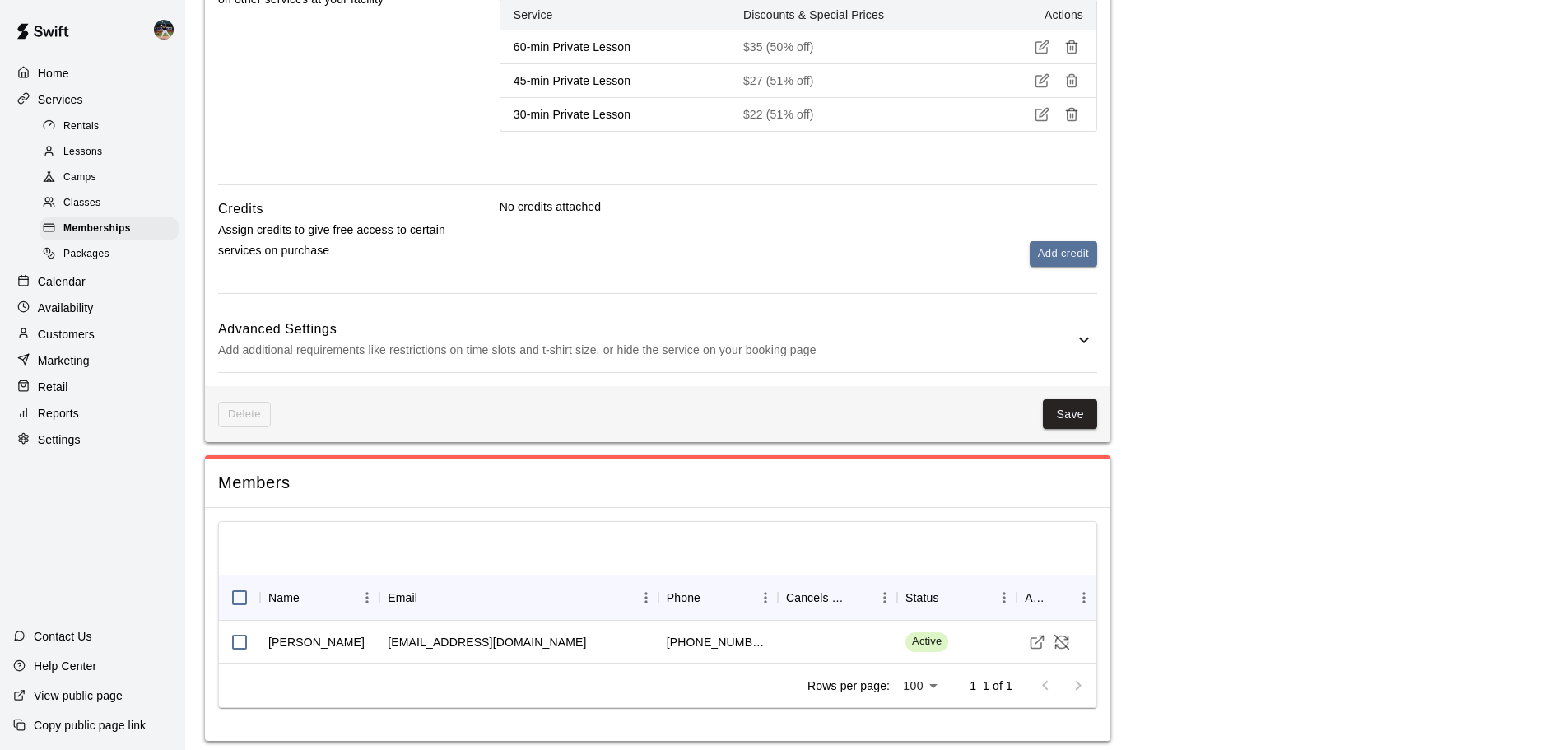
scroll to position [858, 0]
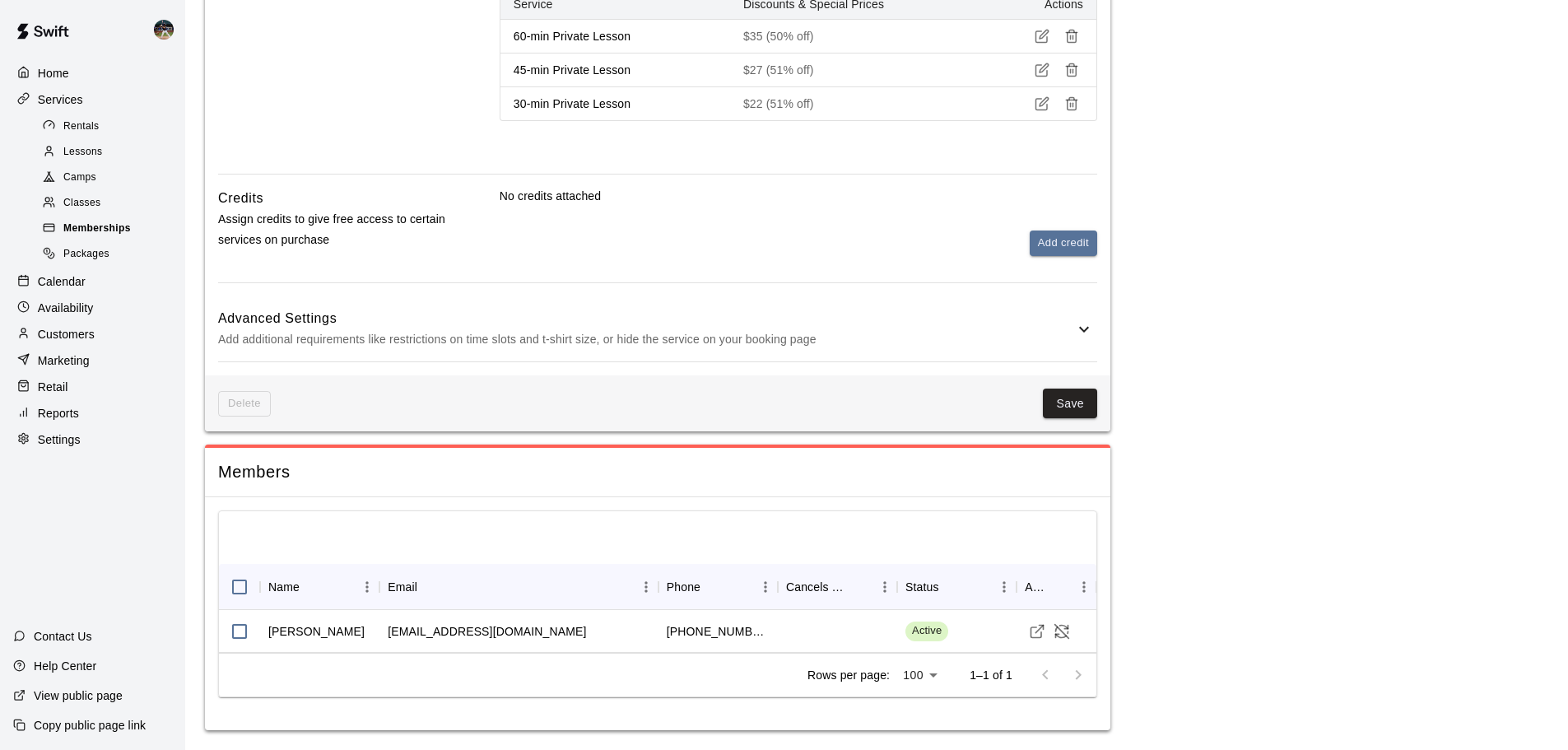
click at [131, 234] on div "Memberships" at bounding box center [108, 228] width 139 height 23
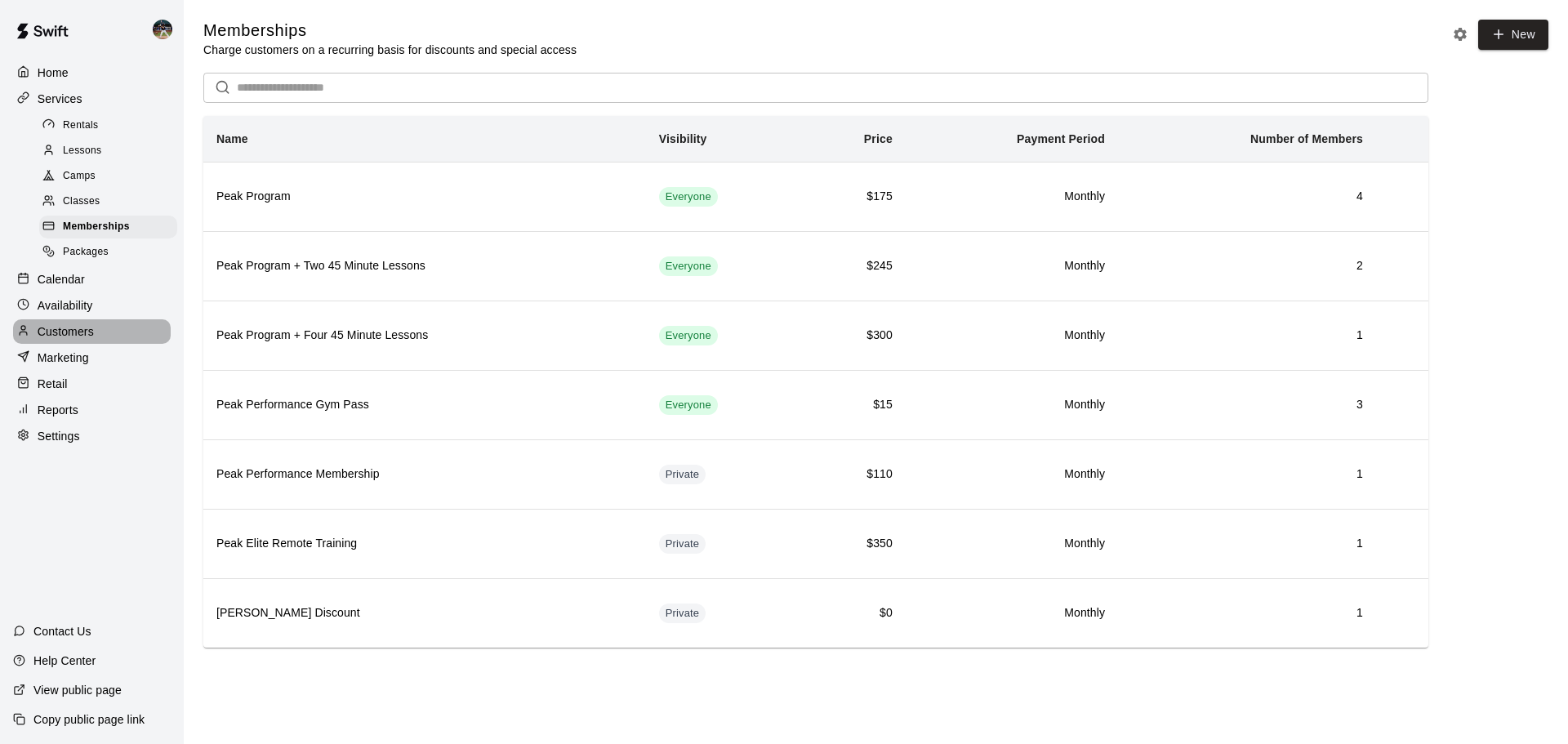
click at [104, 341] on div "Customers" at bounding box center [92, 331] width 158 height 24
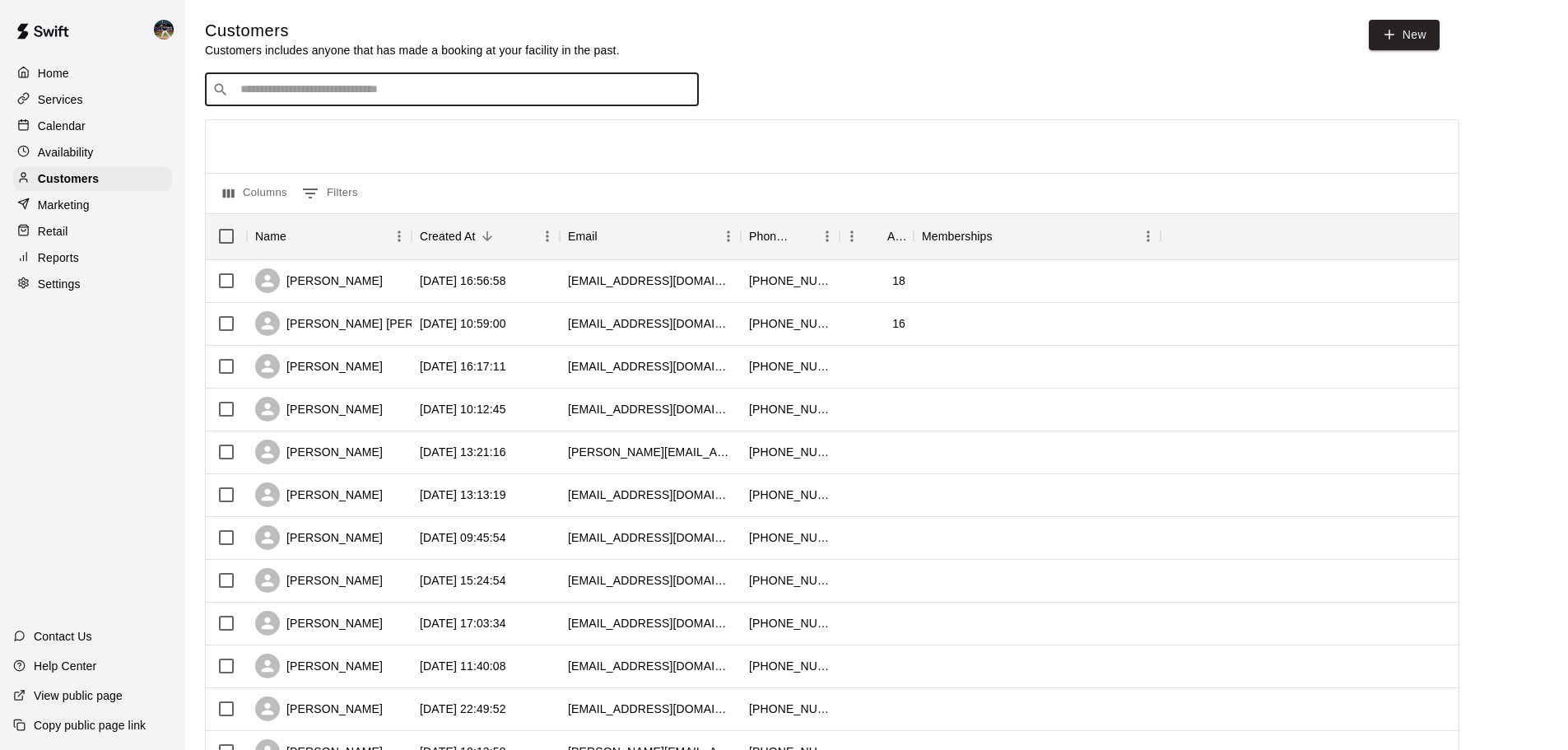
click at [409, 94] on input "Search customers by name or email" at bounding box center [464, 90] width 456 height 17
type input "******"
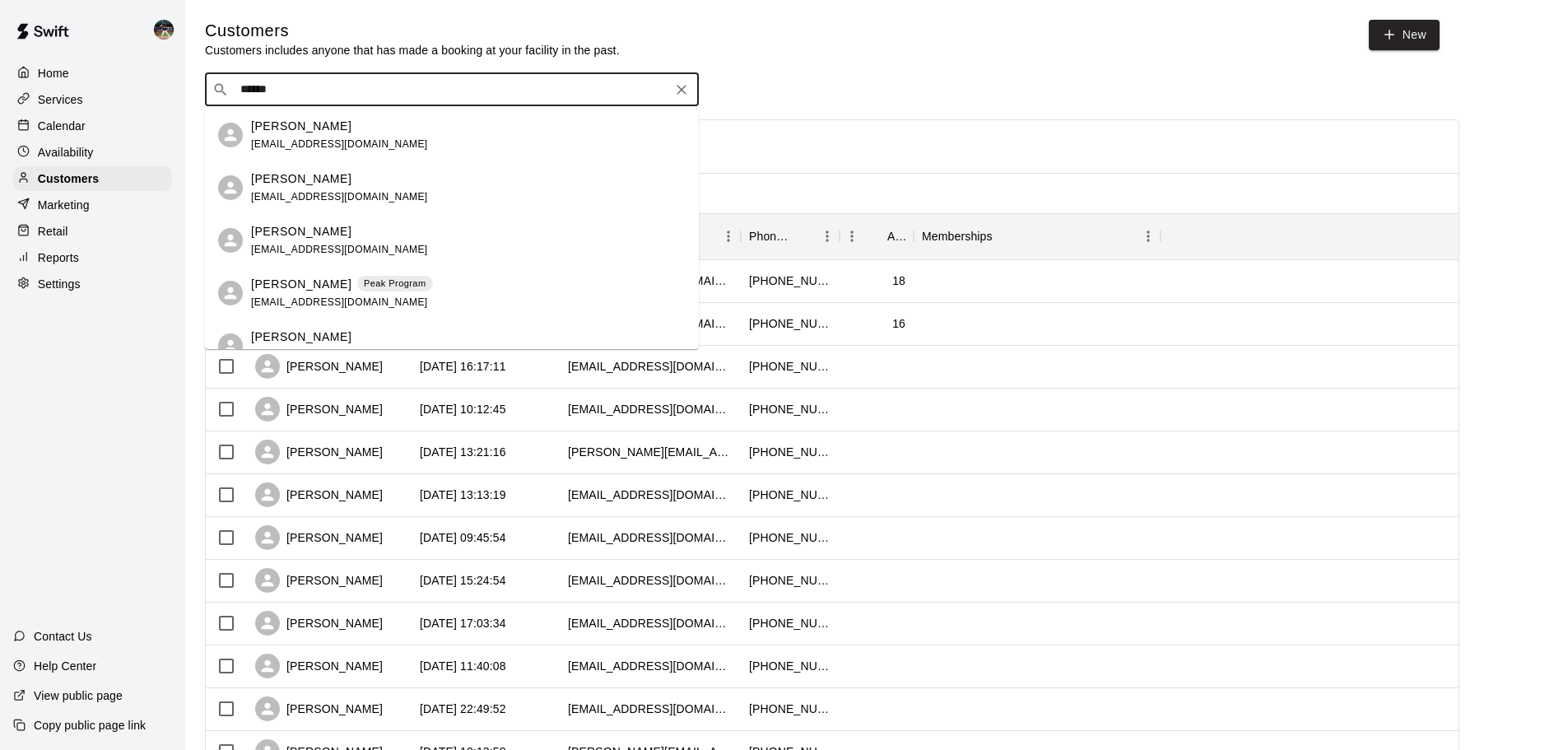
click at [364, 296] on div "Ty Walker Peak Program twalker@m-m.net" at bounding box center [341, 294] width 181 height 36
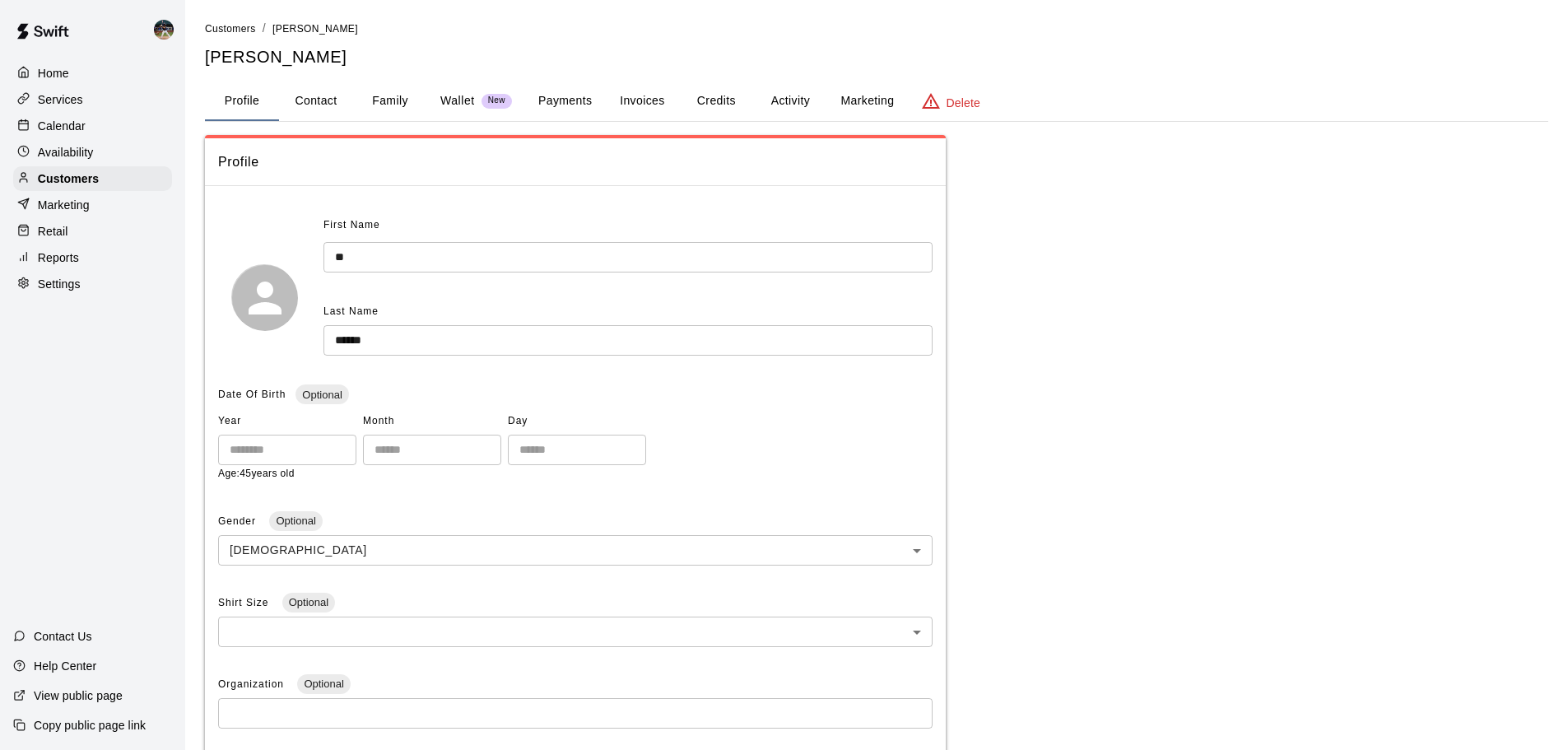
click at [783, 97] on button "Activity" at bounding box center [789, 101] width 74 height 39
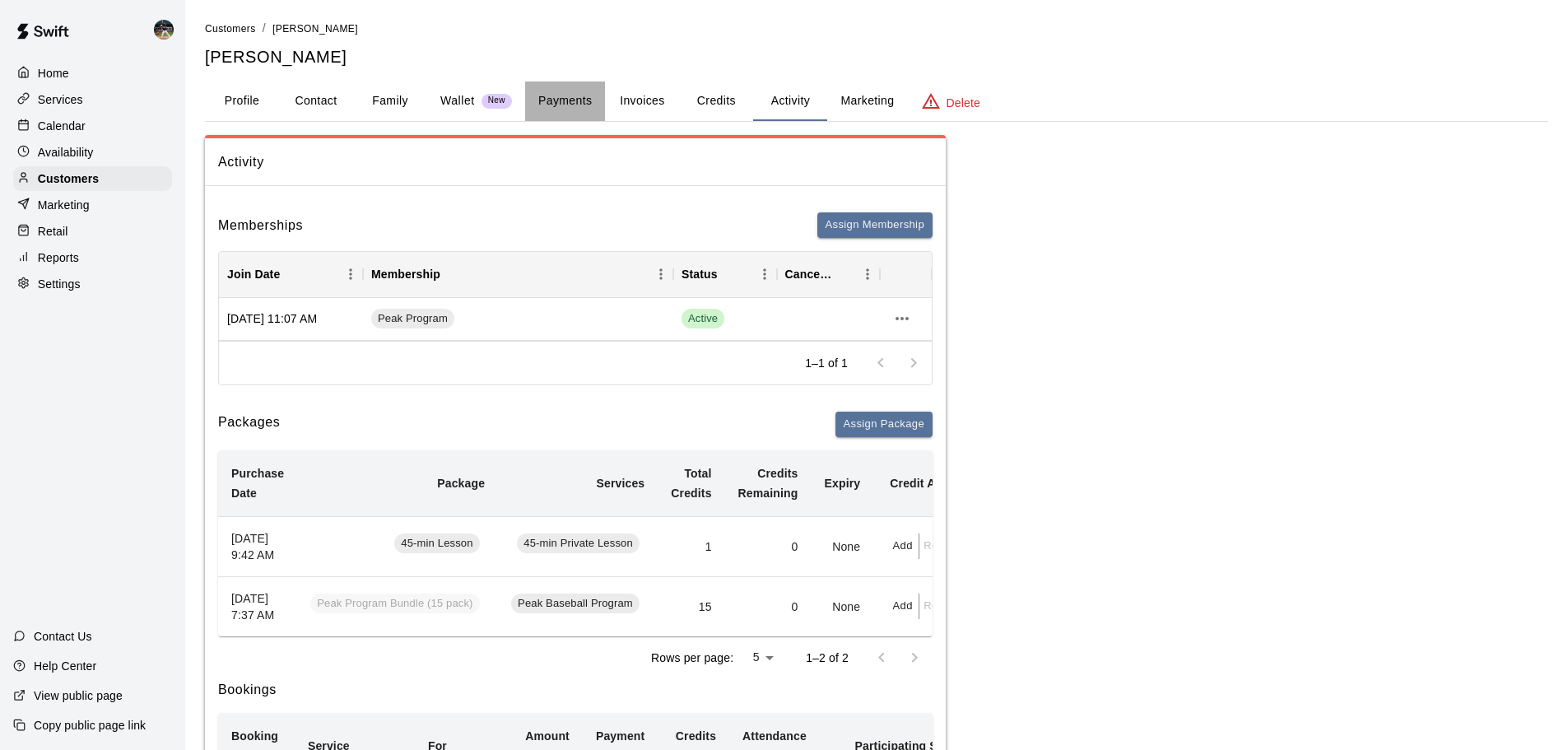
click at [531, 107] on button "Payments" at bounding box center [564, 101] width 79 height 39
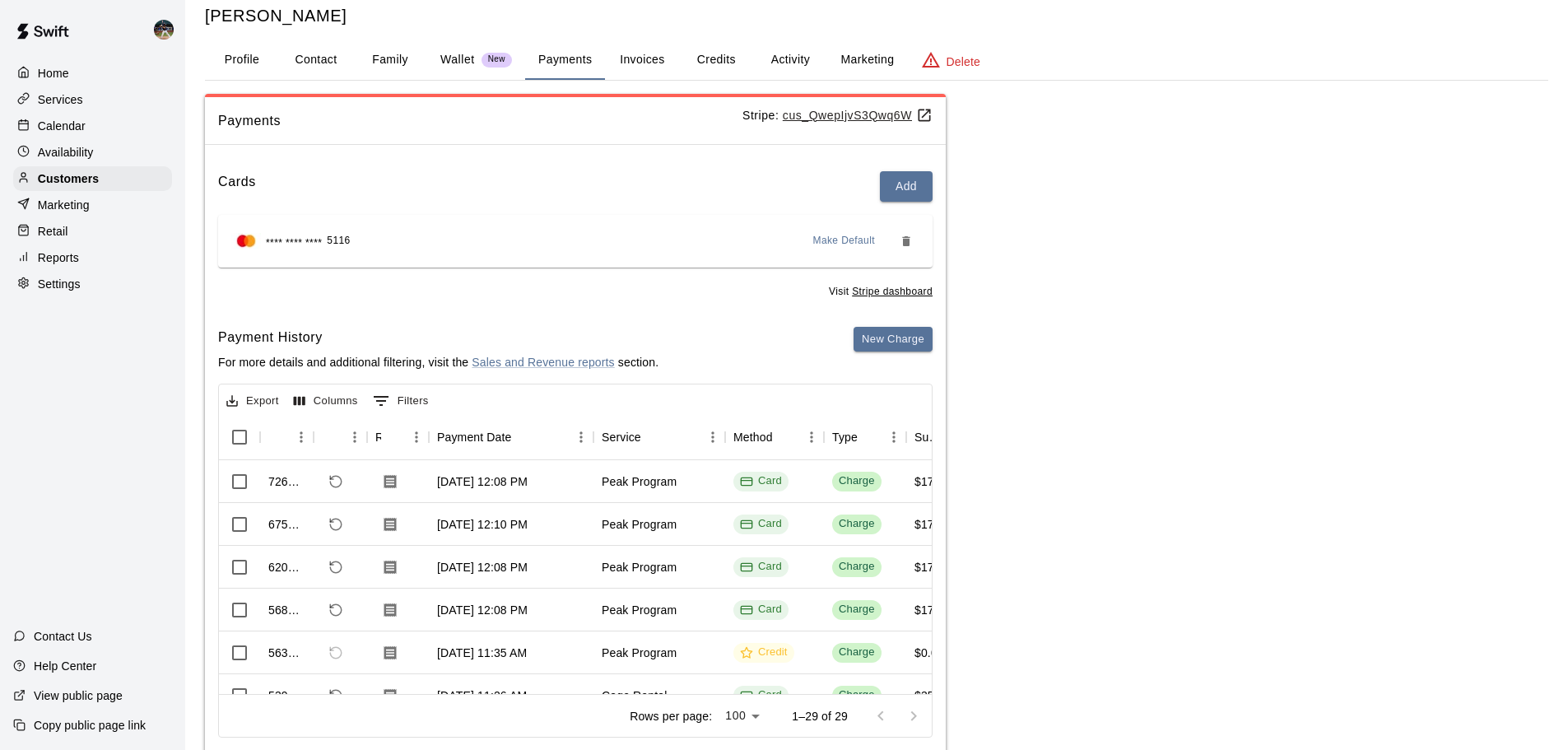
scroll to position [81, 0]
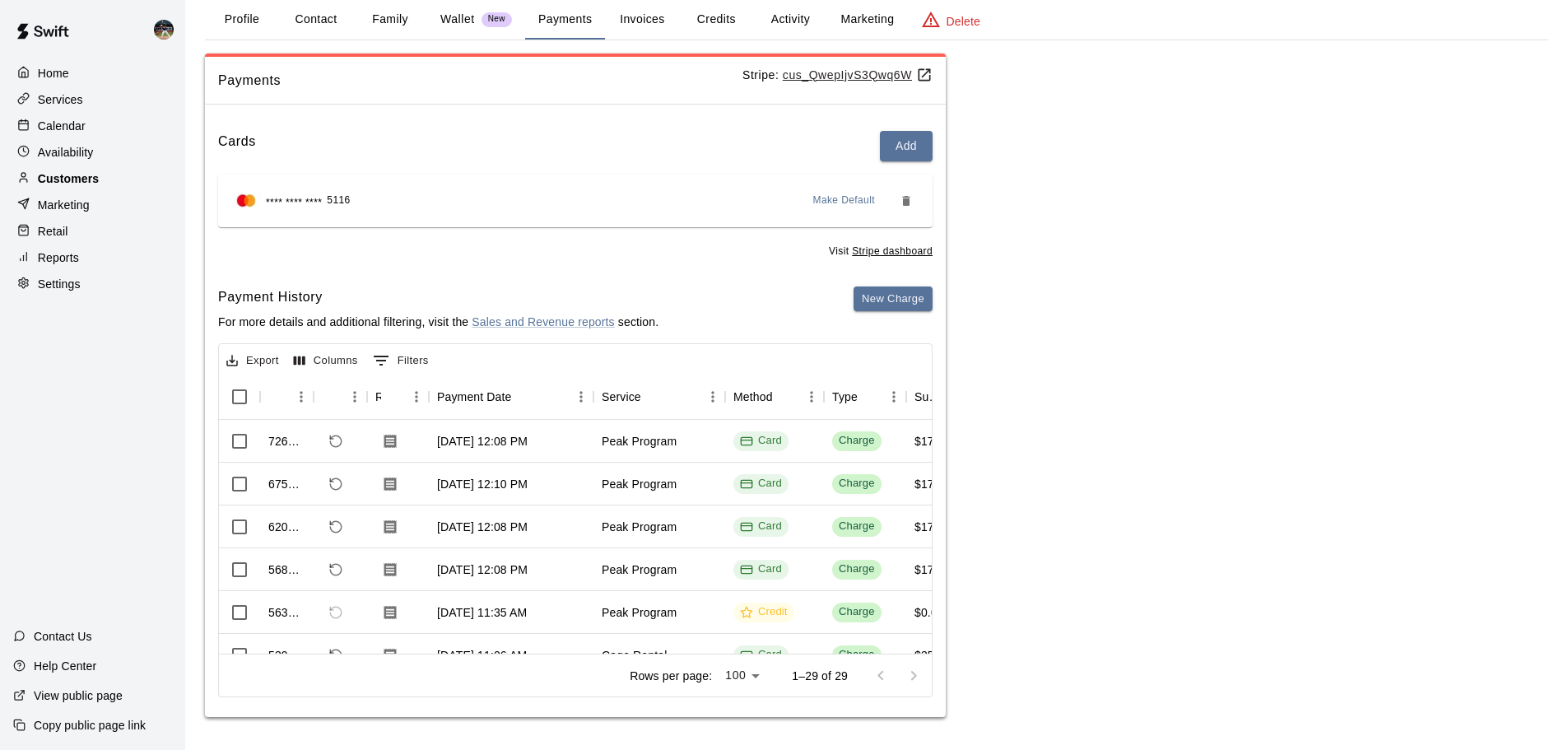
click at [123, 183] on div "Customers" at bounding box center [93, 179] width 159 height 24
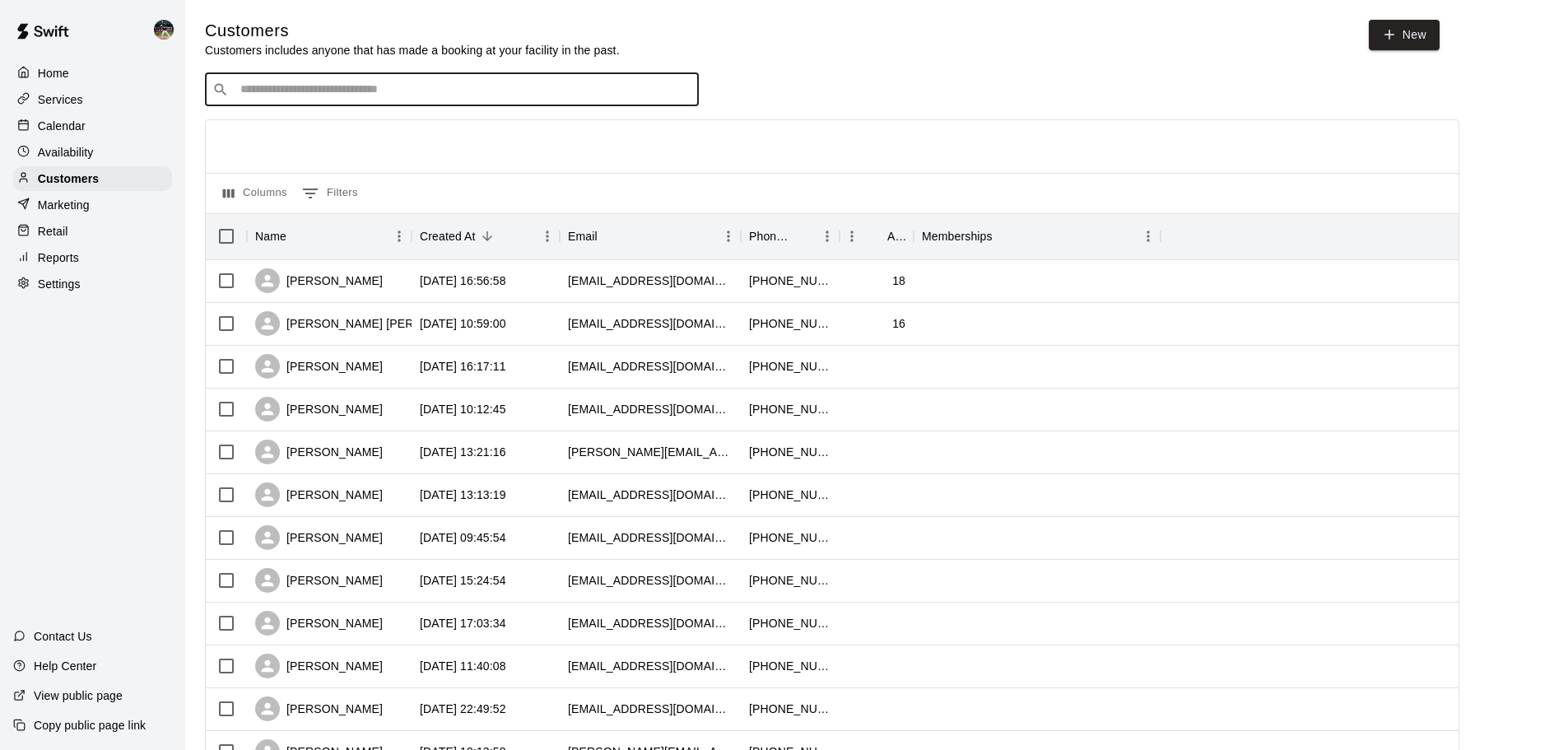
click at [347, 93] on input "Search customers by name or email" at bounding box center [464, 90] width 456 height 17
type input "*********"
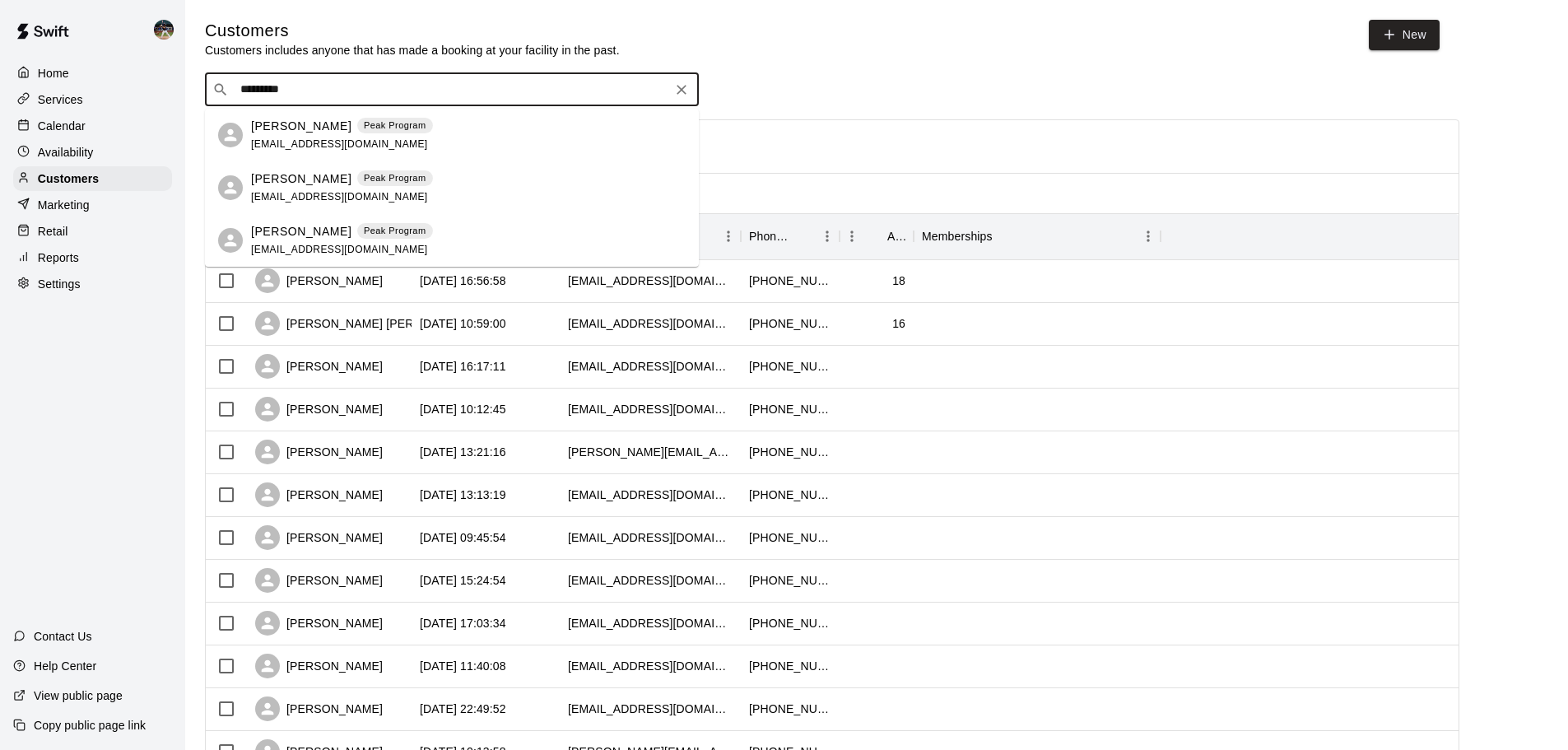
click at [344, 124] on div "Jeremy Perlinski Peak Program" at bounding box center [341, 126] width 181 height 17
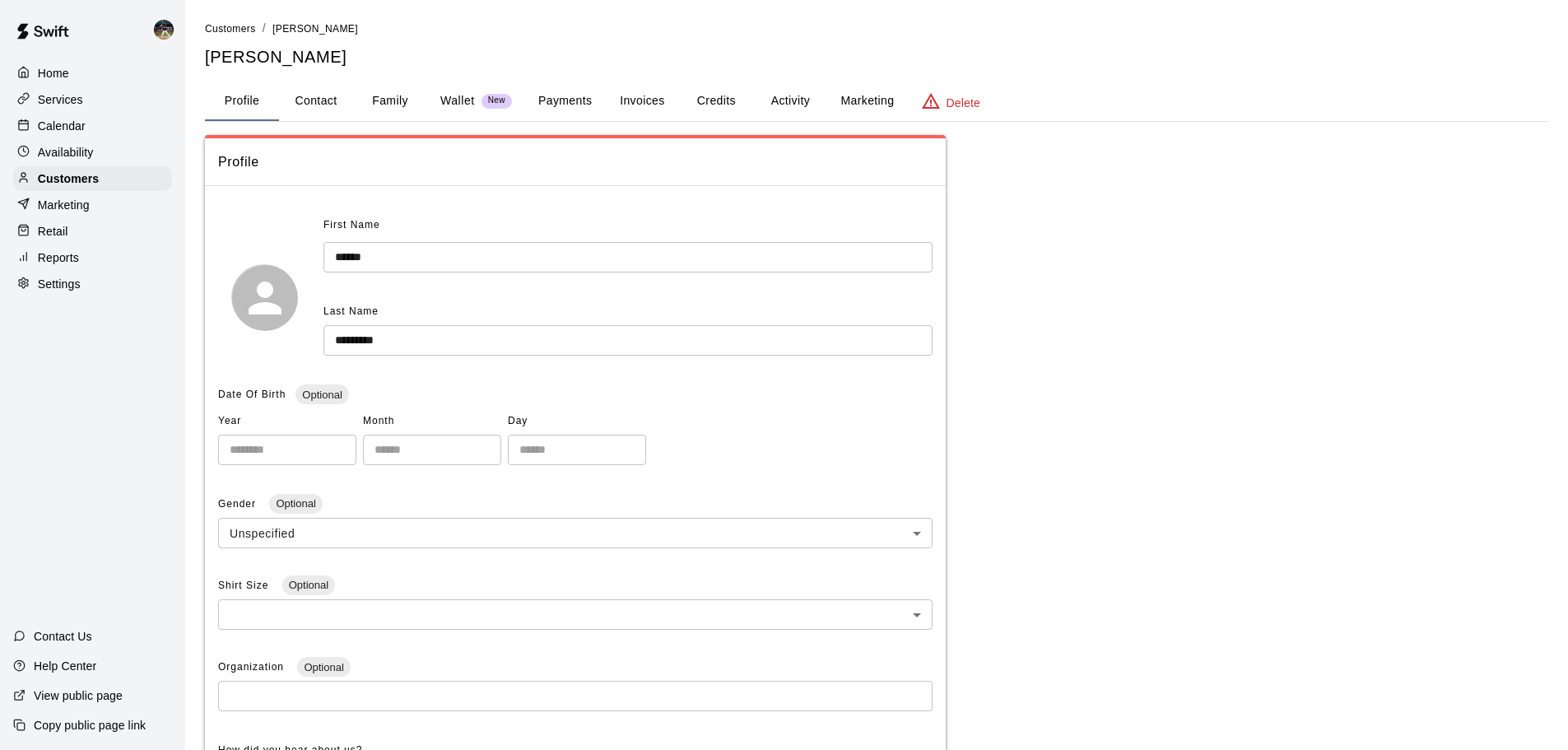
click at [541, 99] on button "Payments" at bounding box center [564, 101] width 79 height 39
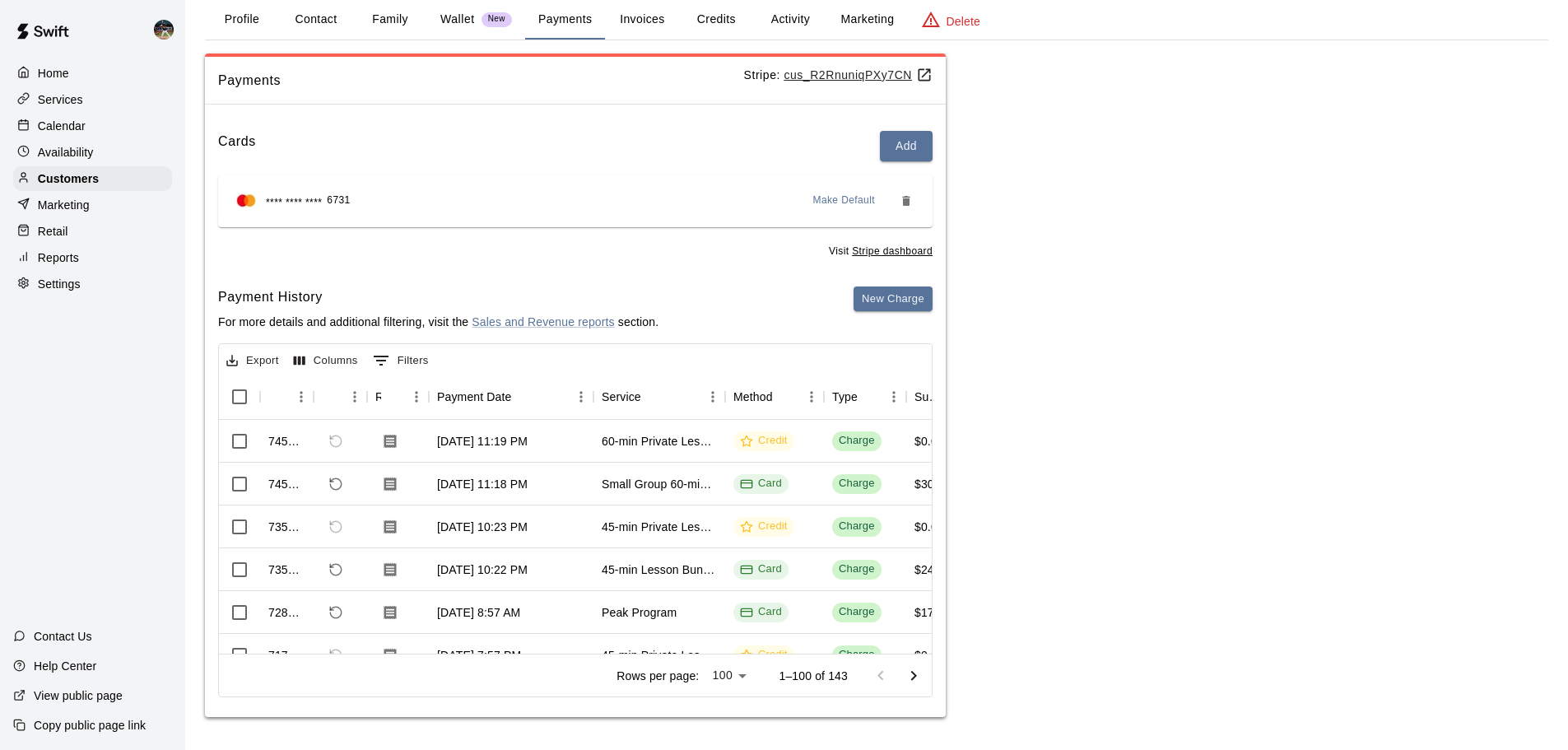
scroll to position [82, 0]
click at [137, 191] on div "Customers" at bounding box center [93, 179] width 159 height 24
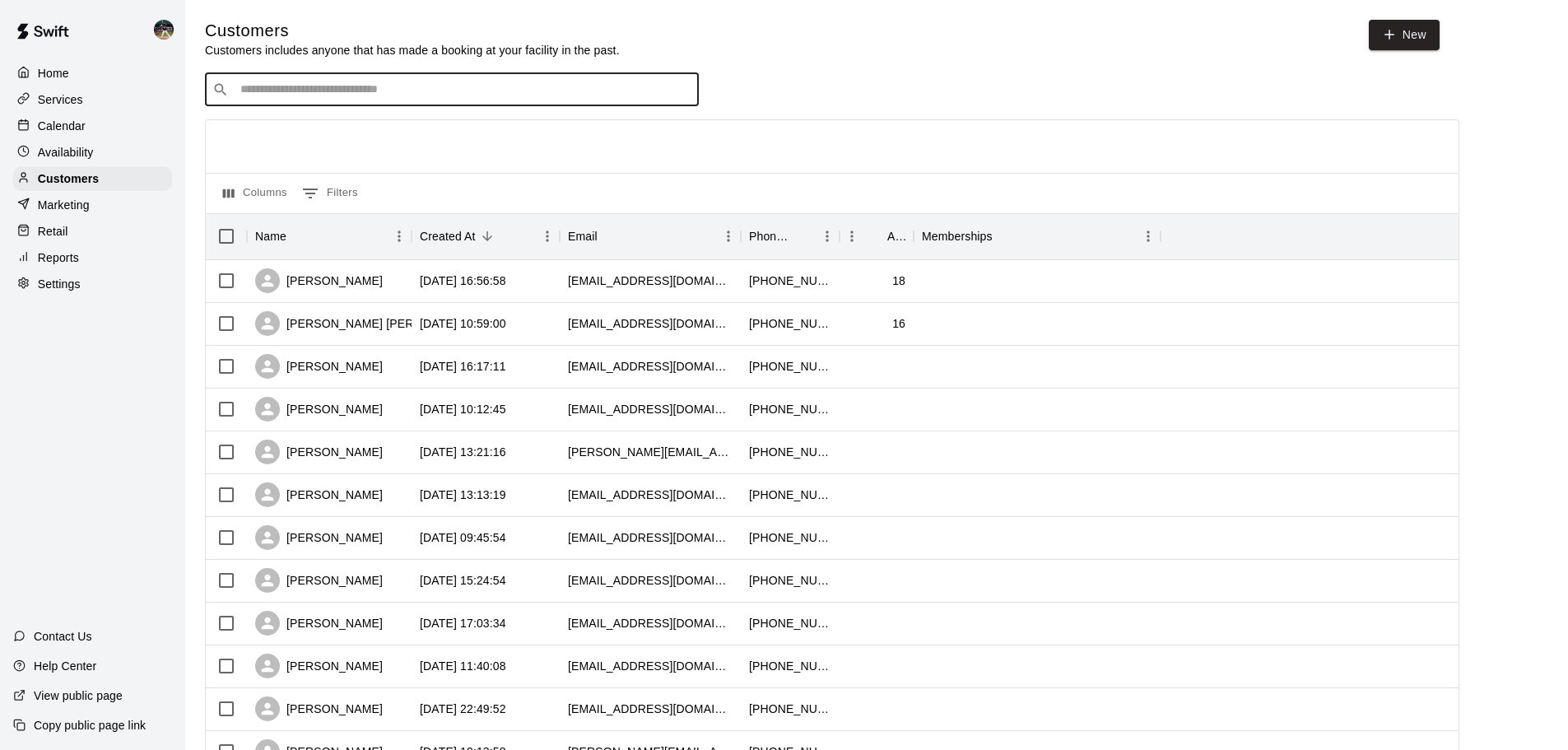
click at [363, 93] on input "Search customers by name or email" at bounding box center [464, 90] width 456 height 17
type input "******"
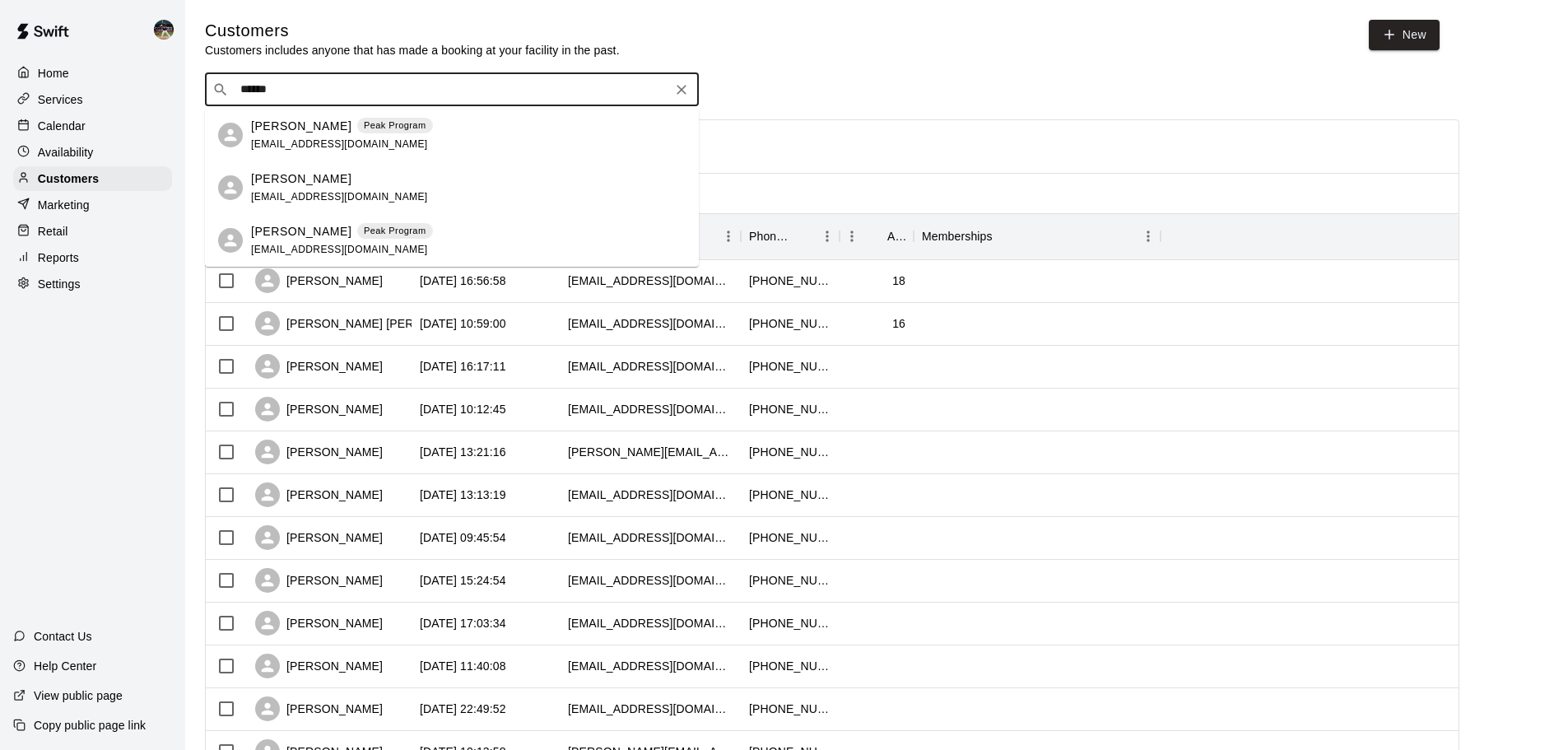
click at [367, 133] on div "Peak Program" at bounding box center [395, 126] width 76 height 17
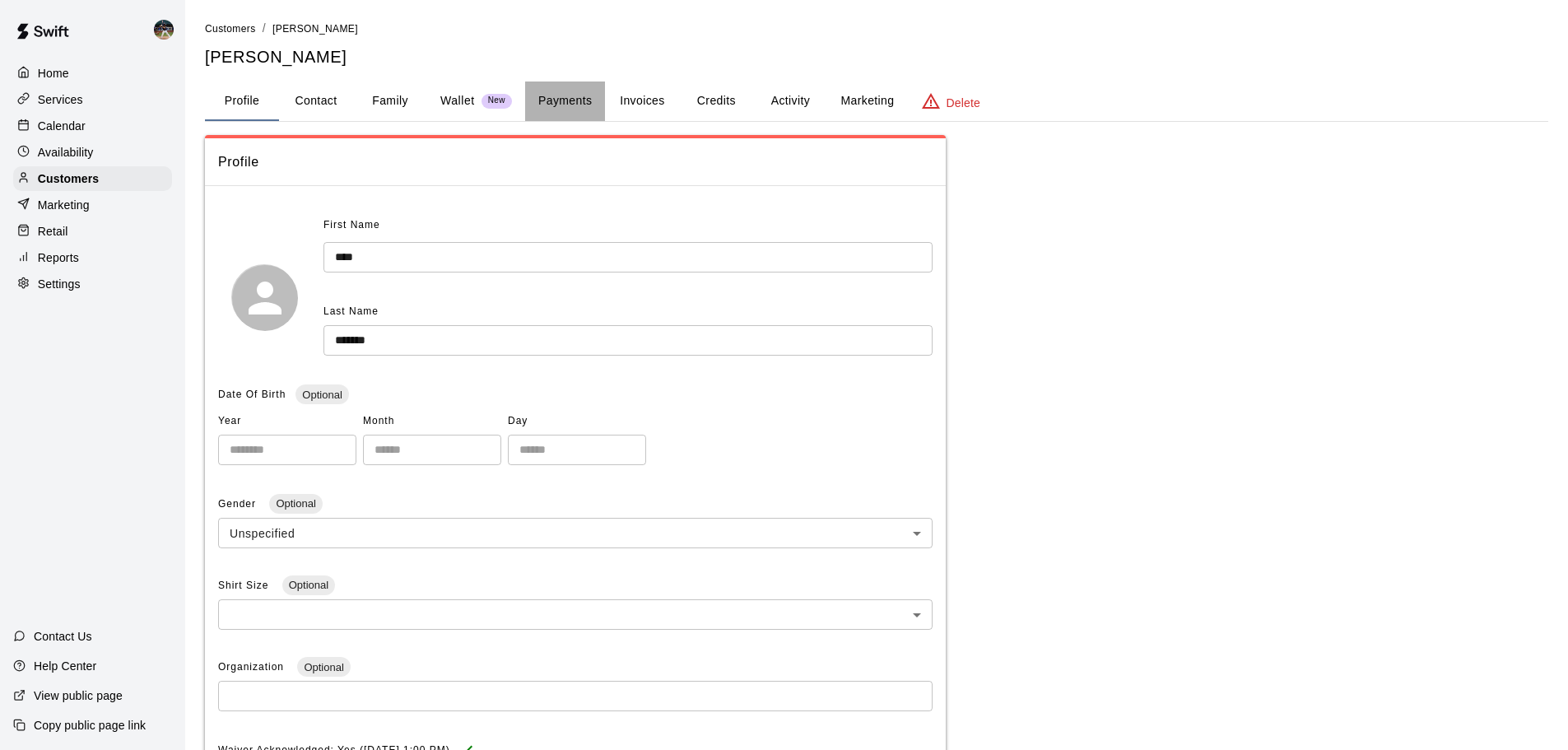
click at [581, 101] on button "Payments" at bounding box center [564, 101] width 79 height 39
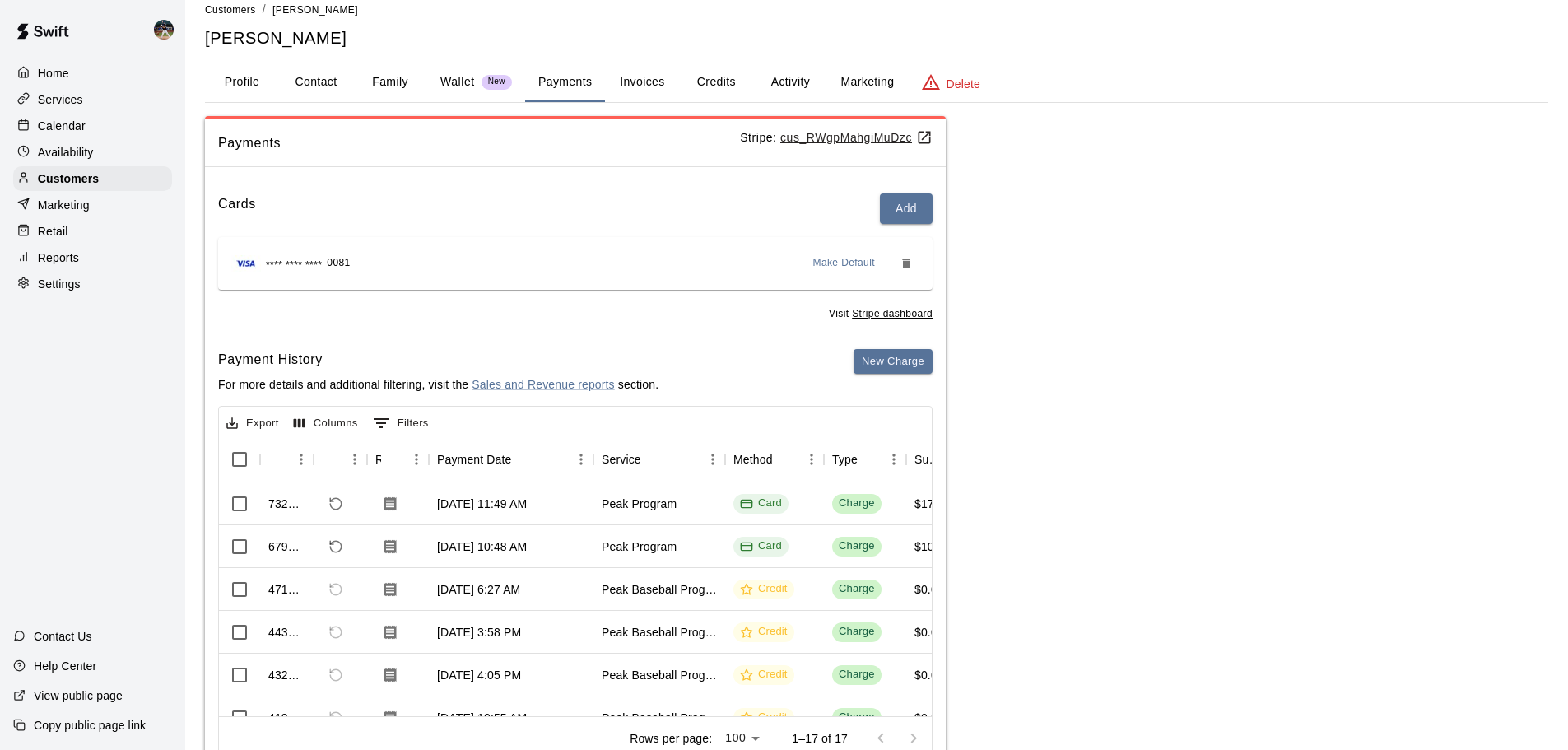
scroll to position [81, 0]
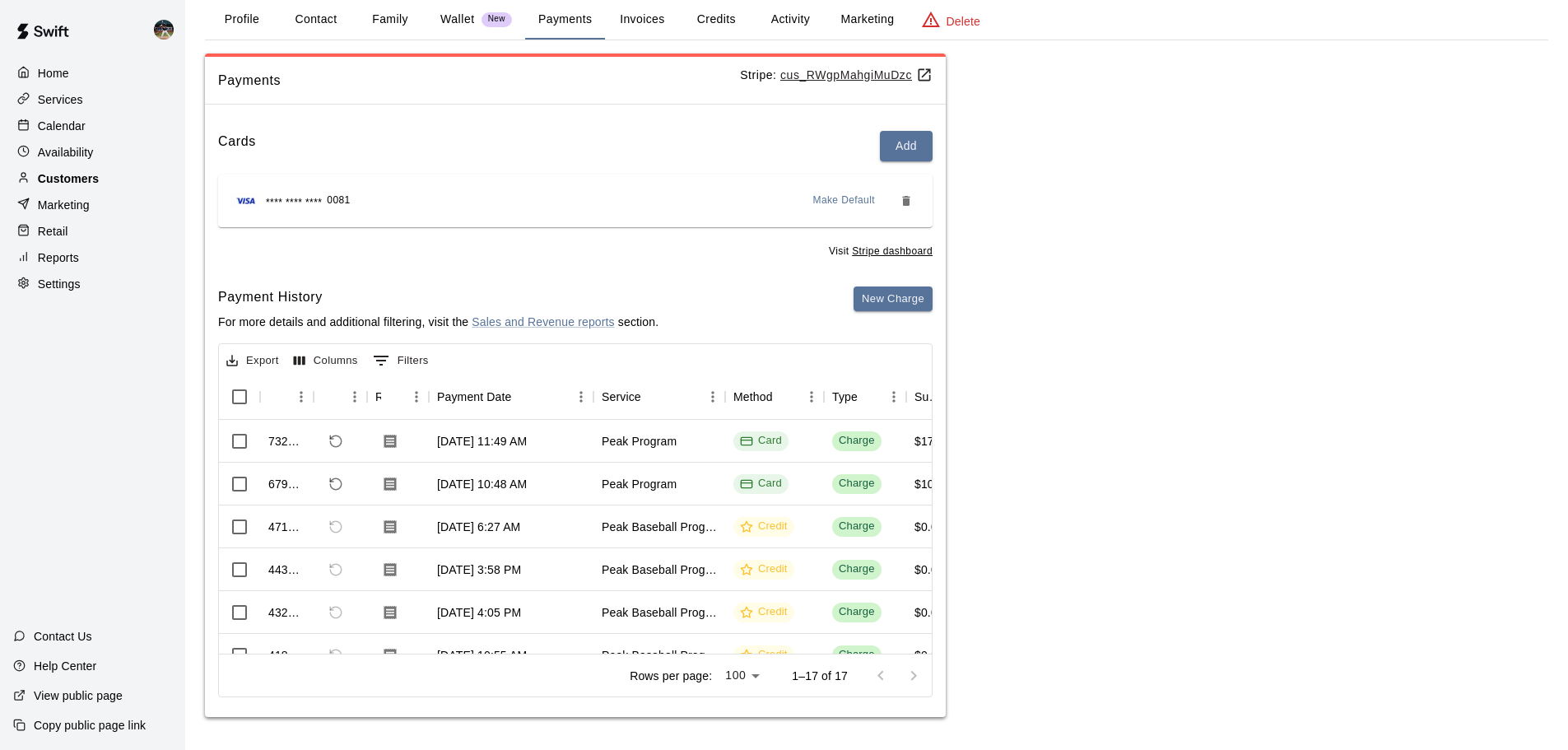
click at [79, 186] on p "Customers" at bounding box center [67, 179] width 61 height 17
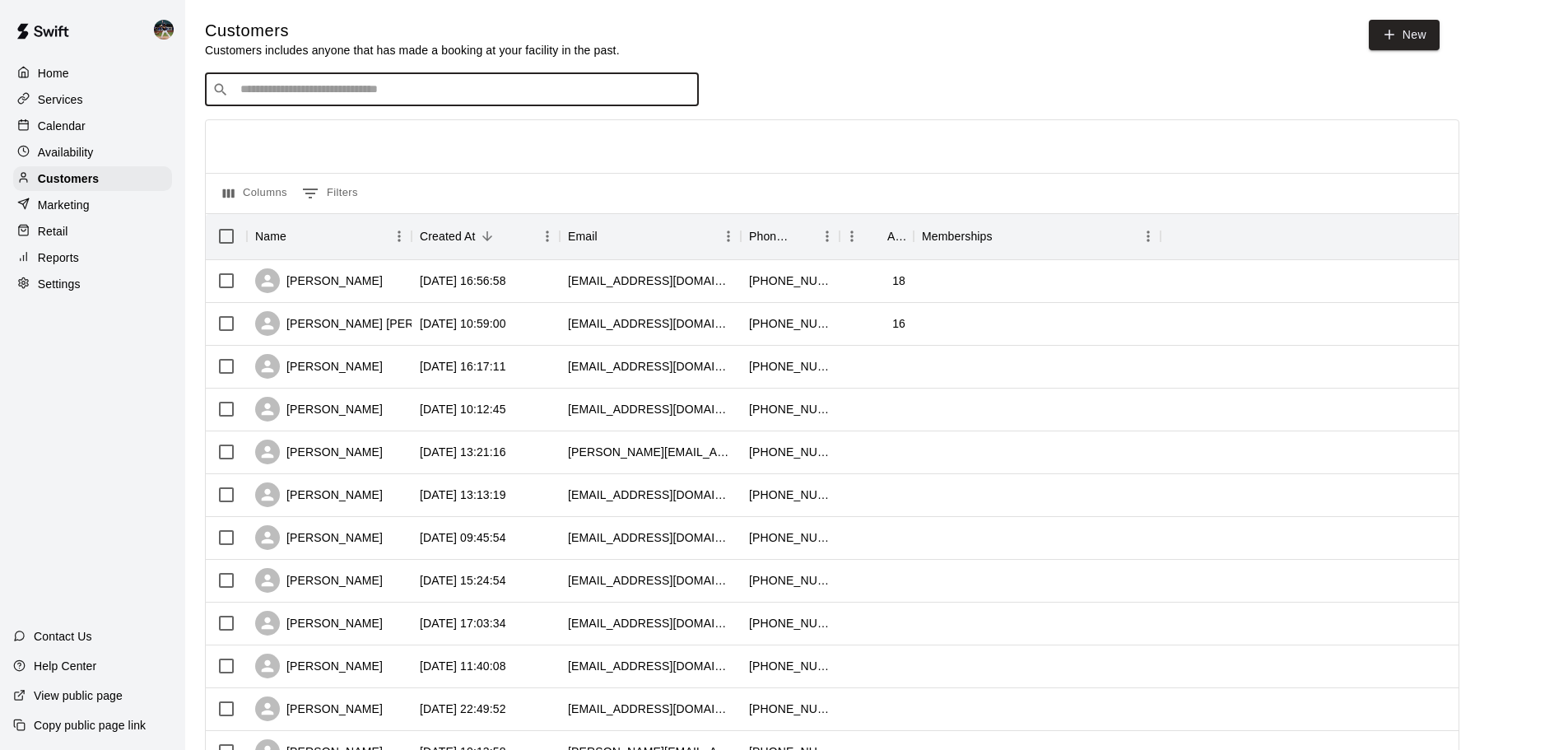
click at [337, 93] on input "Search customers by name or email" at bounding box center [464, 90] width 456 height 17
type input "****"
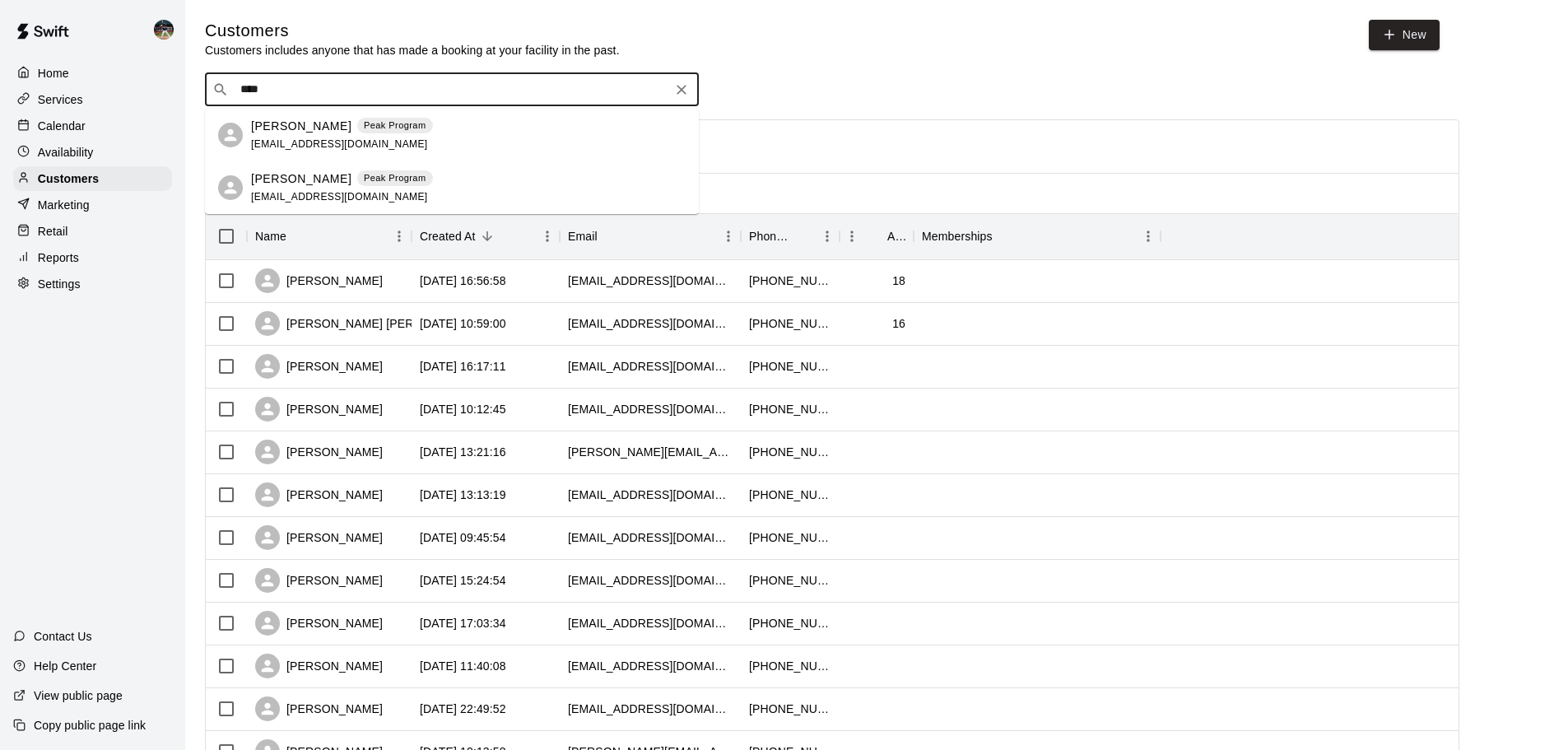
click at [357, 146] on span "davidenunn@gmail.com" at bounding box center [338, 144] width 177 height 11
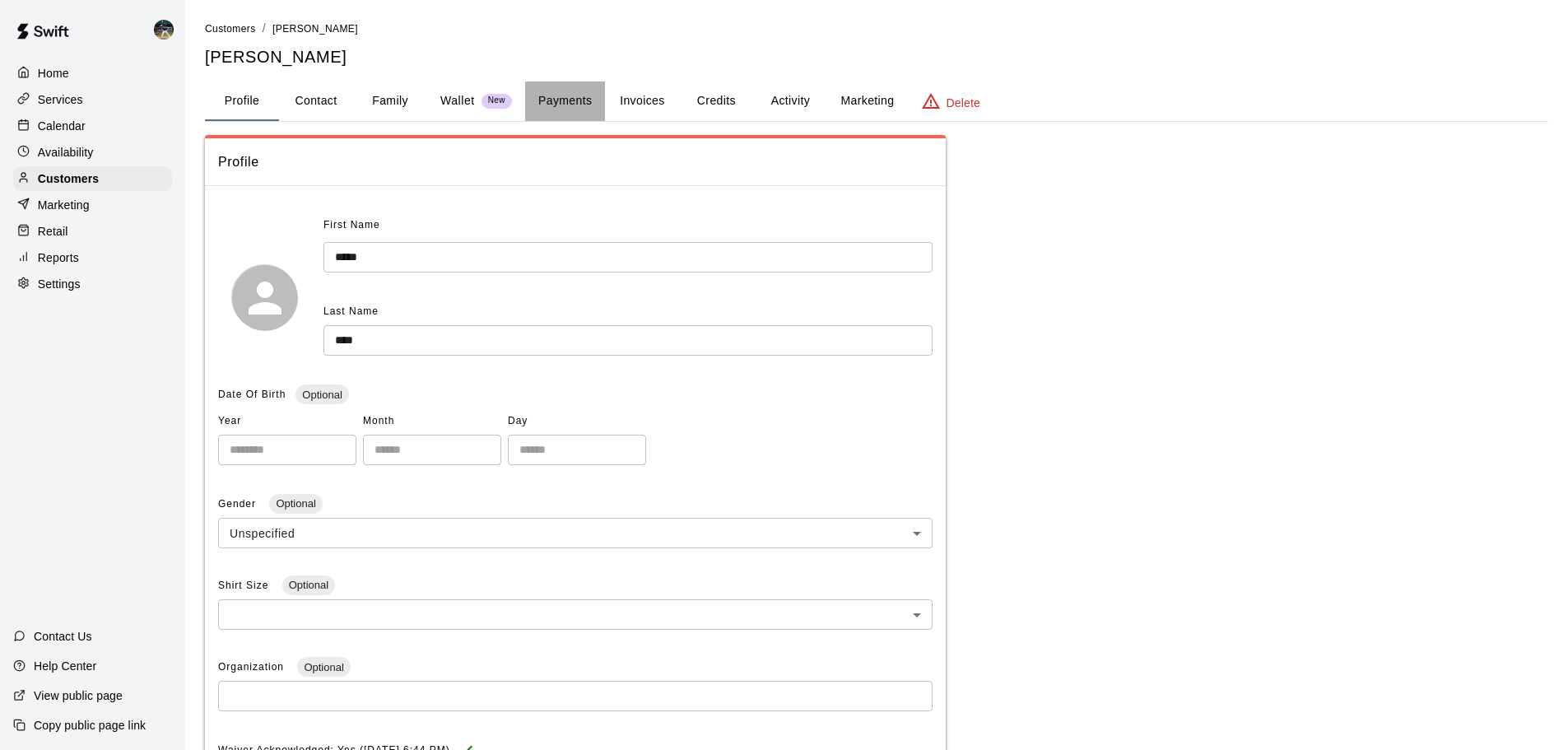
click at [533, 104] on button "Payments" at bounding box center [564, 101] width 79 height 39
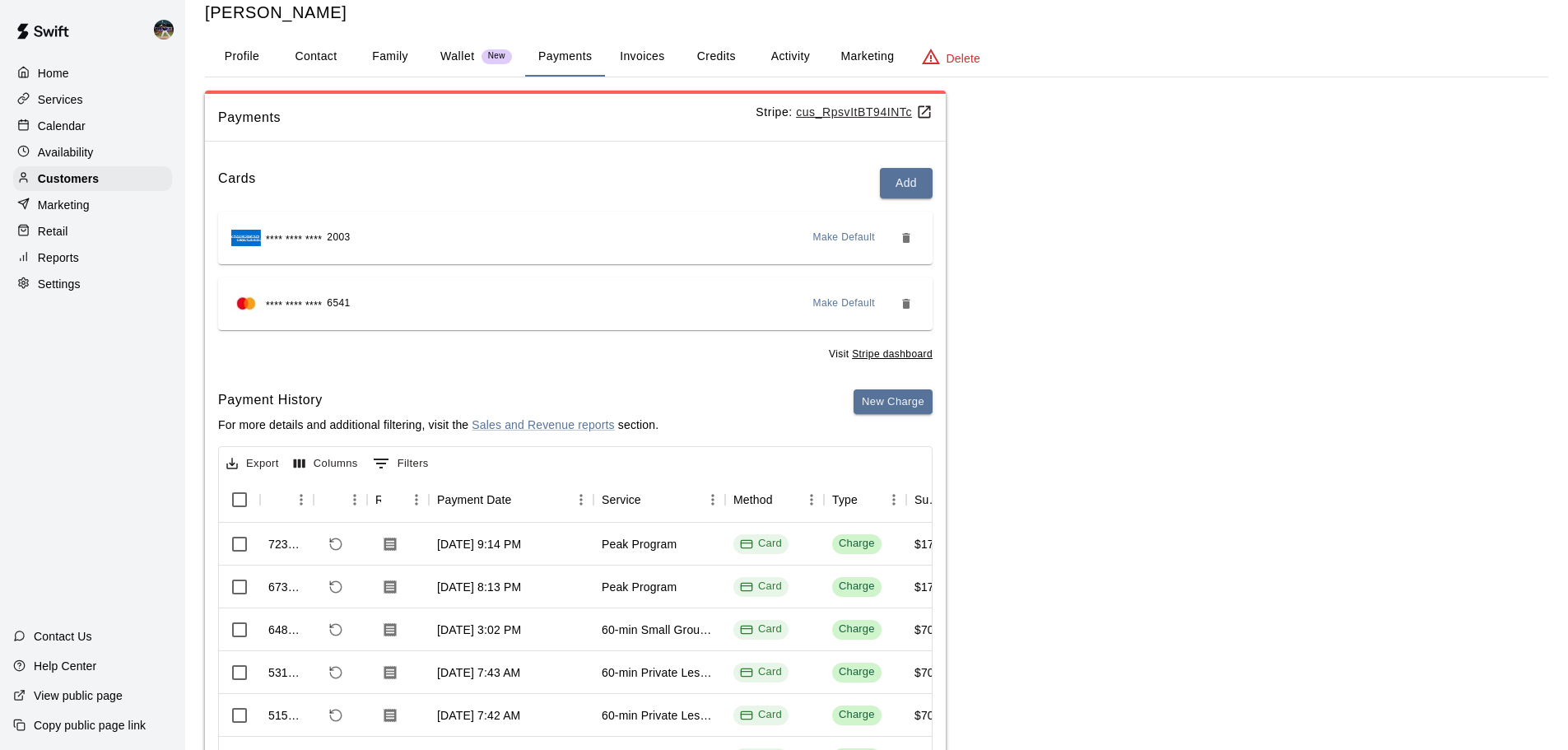
scroll to position [82, 0]
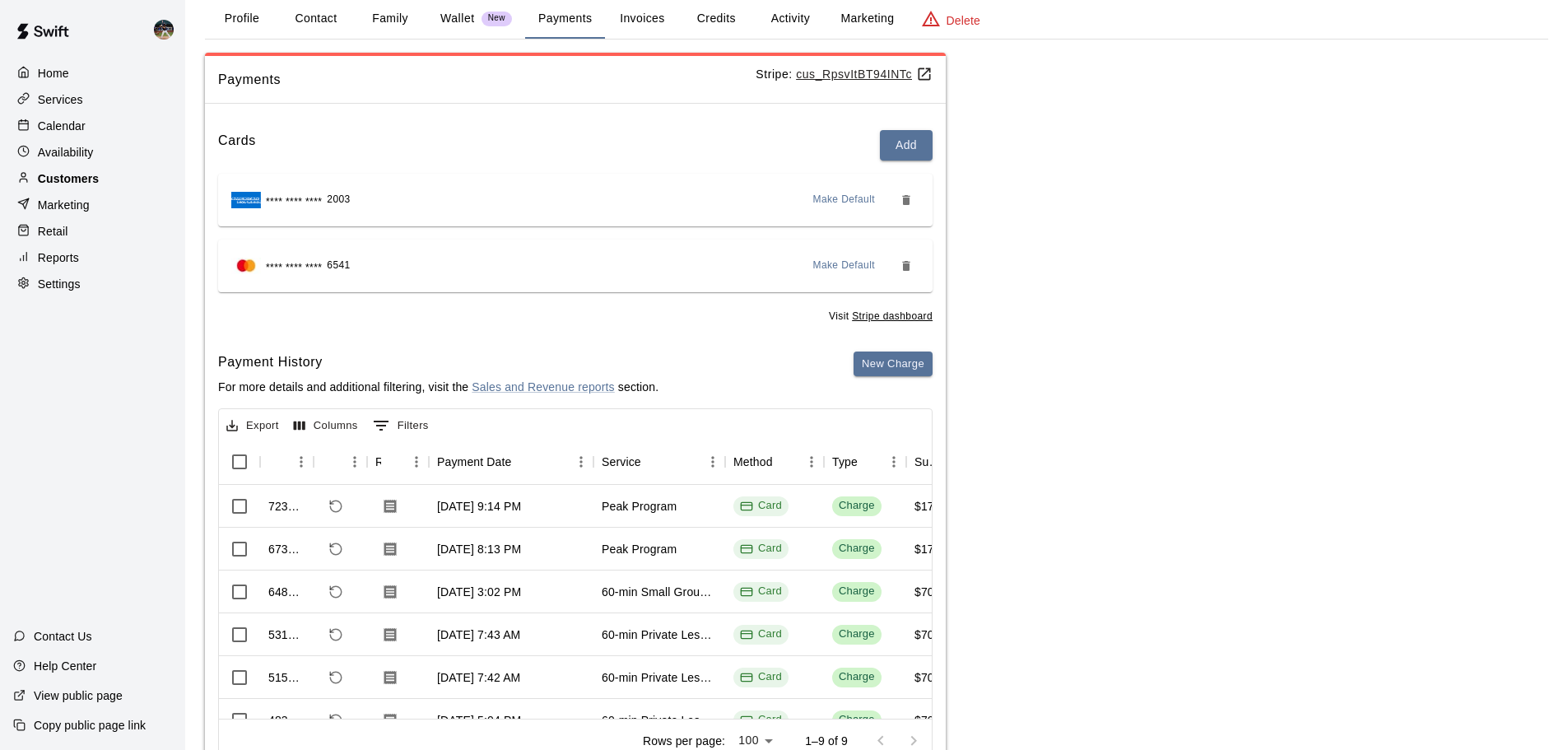
click at [137, 175] on div "Customers" at bounding box center [93, 179] width 159 height 24
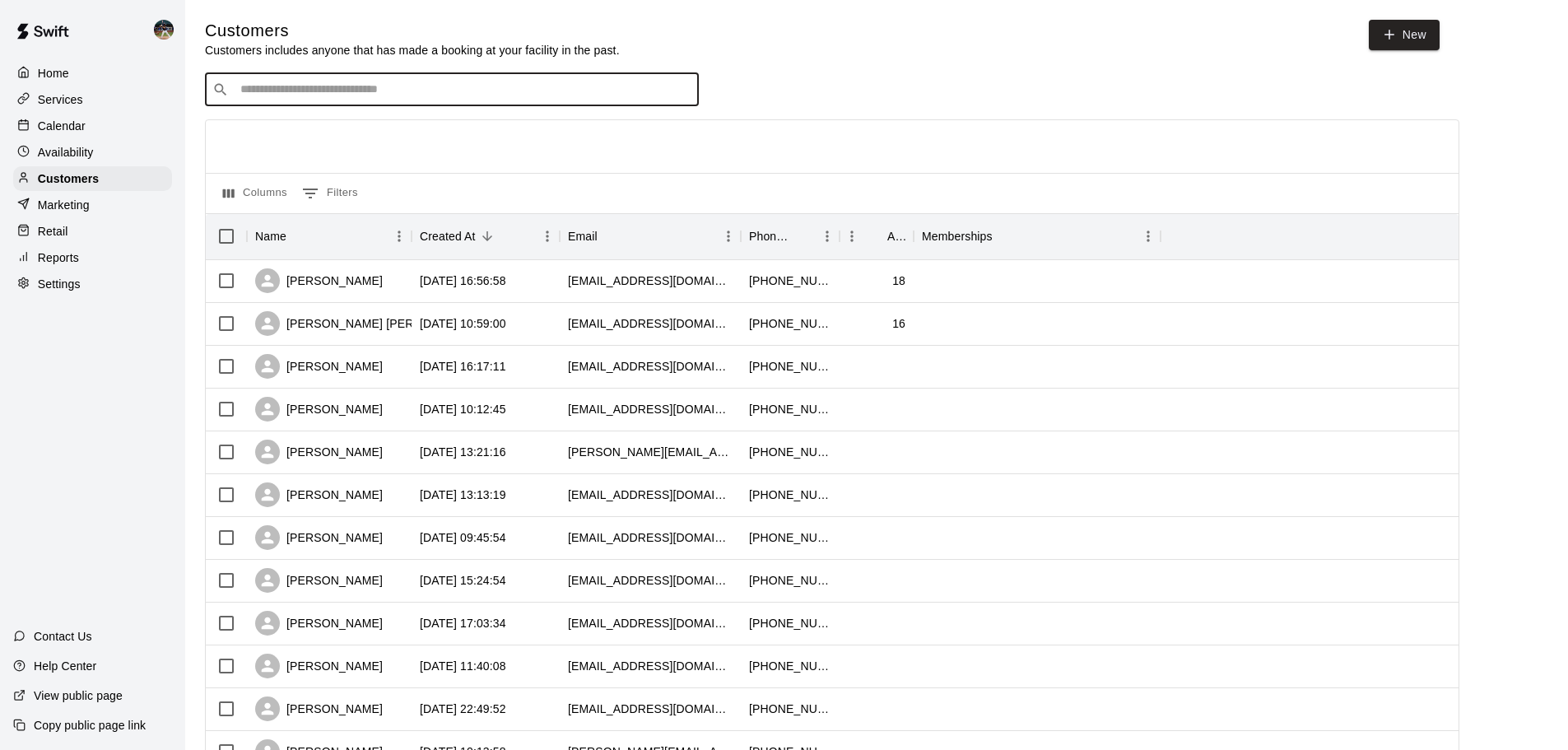
click at [309, 98] on input "Search customers by name or email" at bounding box center [464, 90] width 456 height 17
type input "*****"
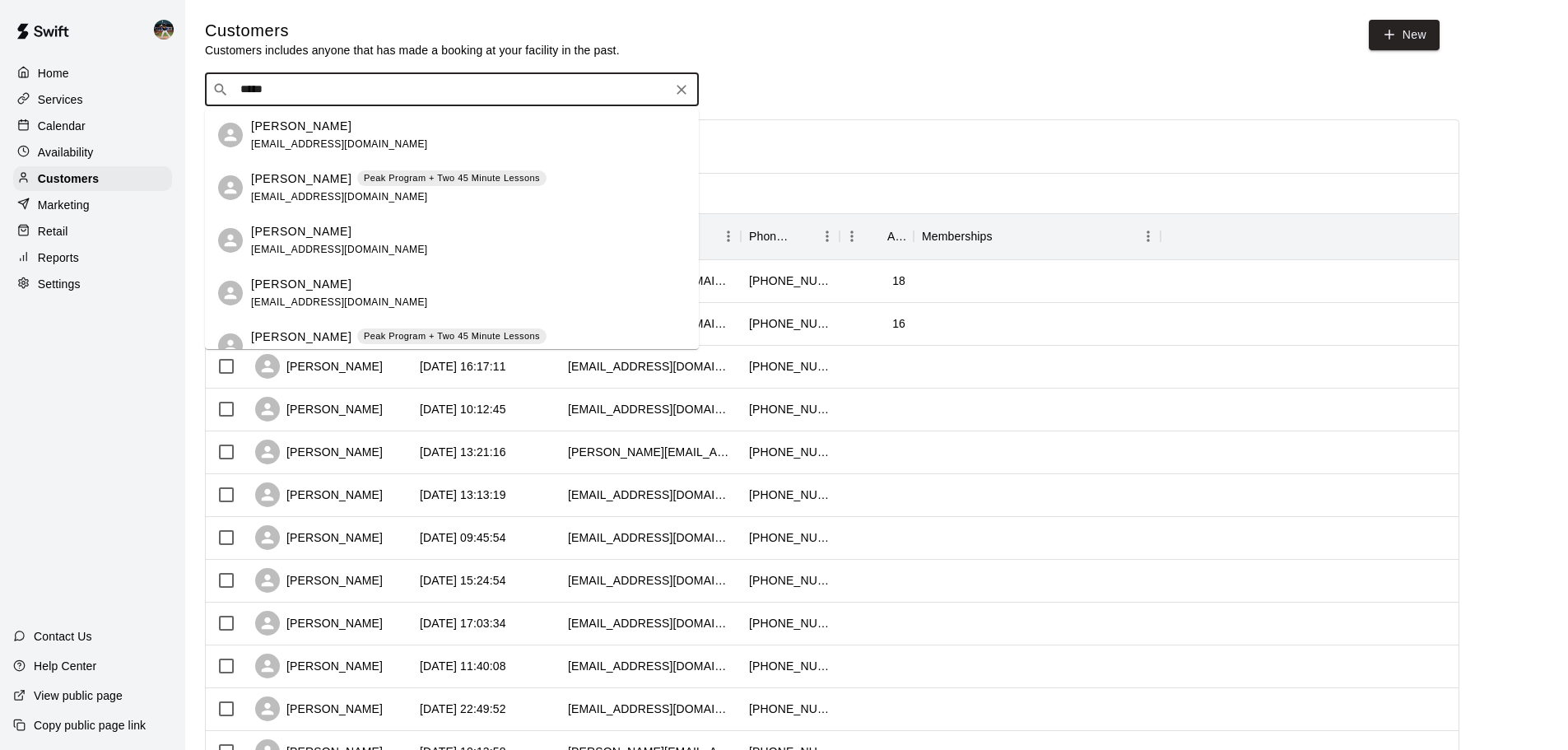
click at [357, 189] on div "Jennifer DeMers Peak Program + Two 45 Minute Lessons cute_as_a_bugs_ear@hotmail…" at bounding box center [398, 188] width 295 height 36
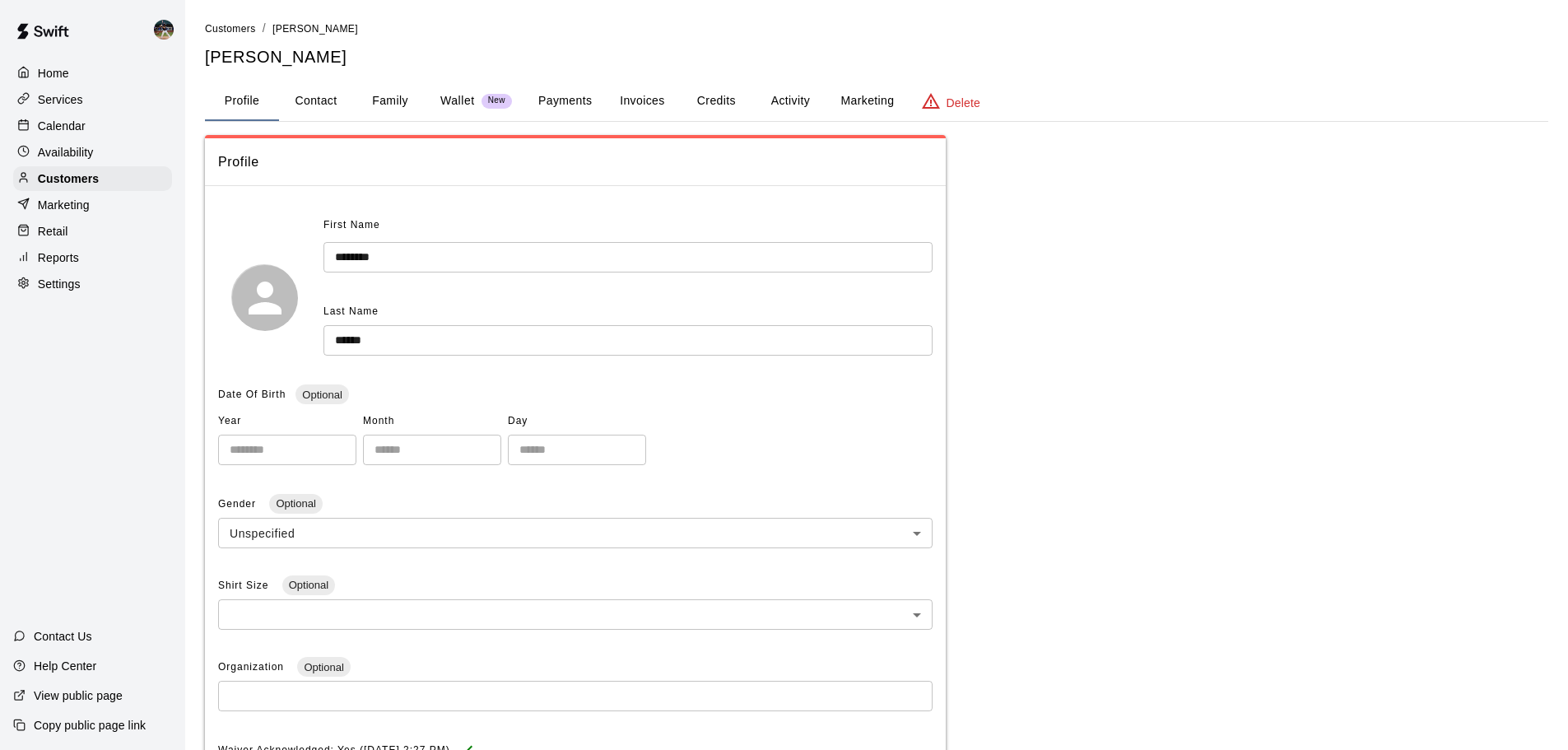
click at [766, 103] on button "Activity" at bounding box center [789, 101] width 74 height 39
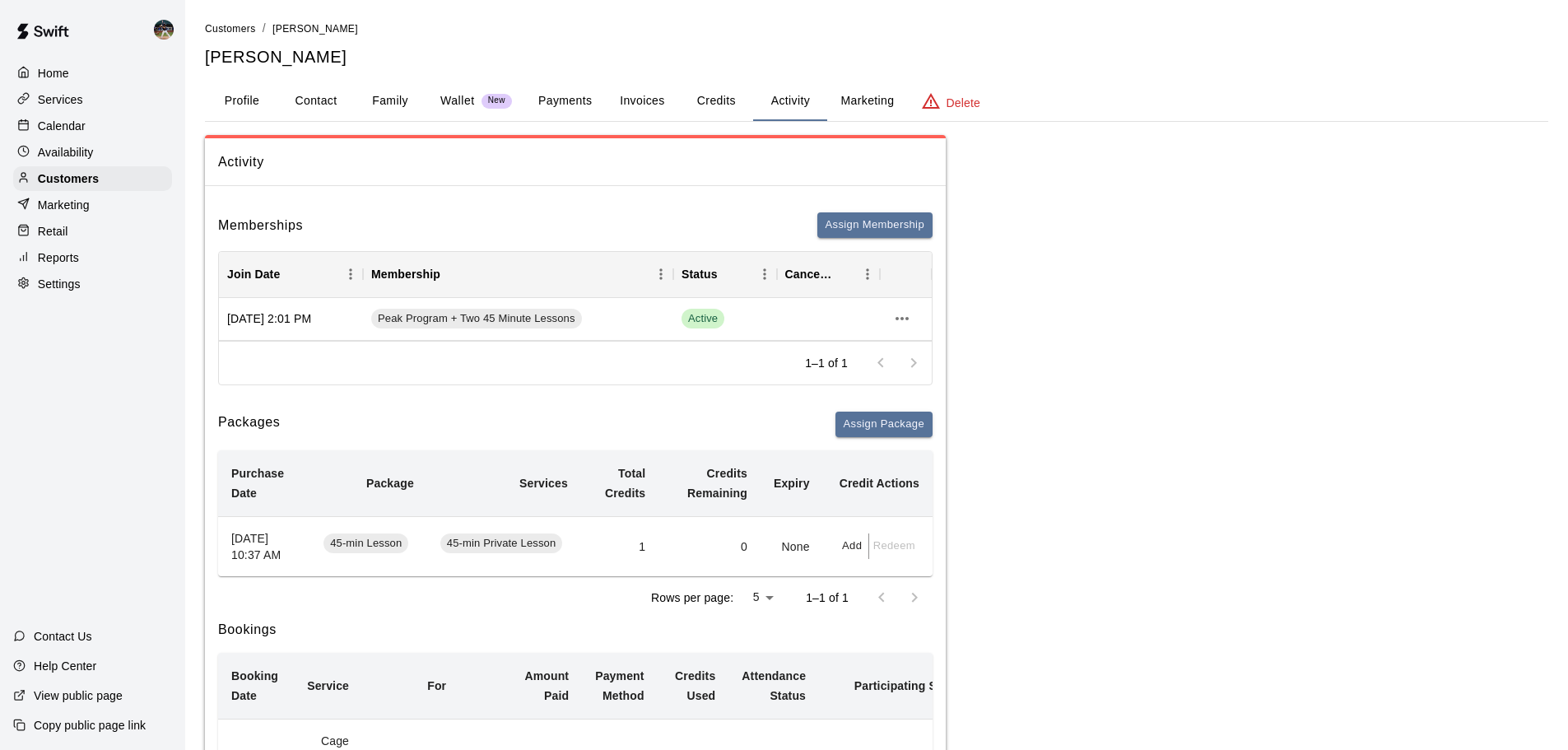
click at [581, 99] on button "Payments" at bounding box center [564, 101] width 79 height 39
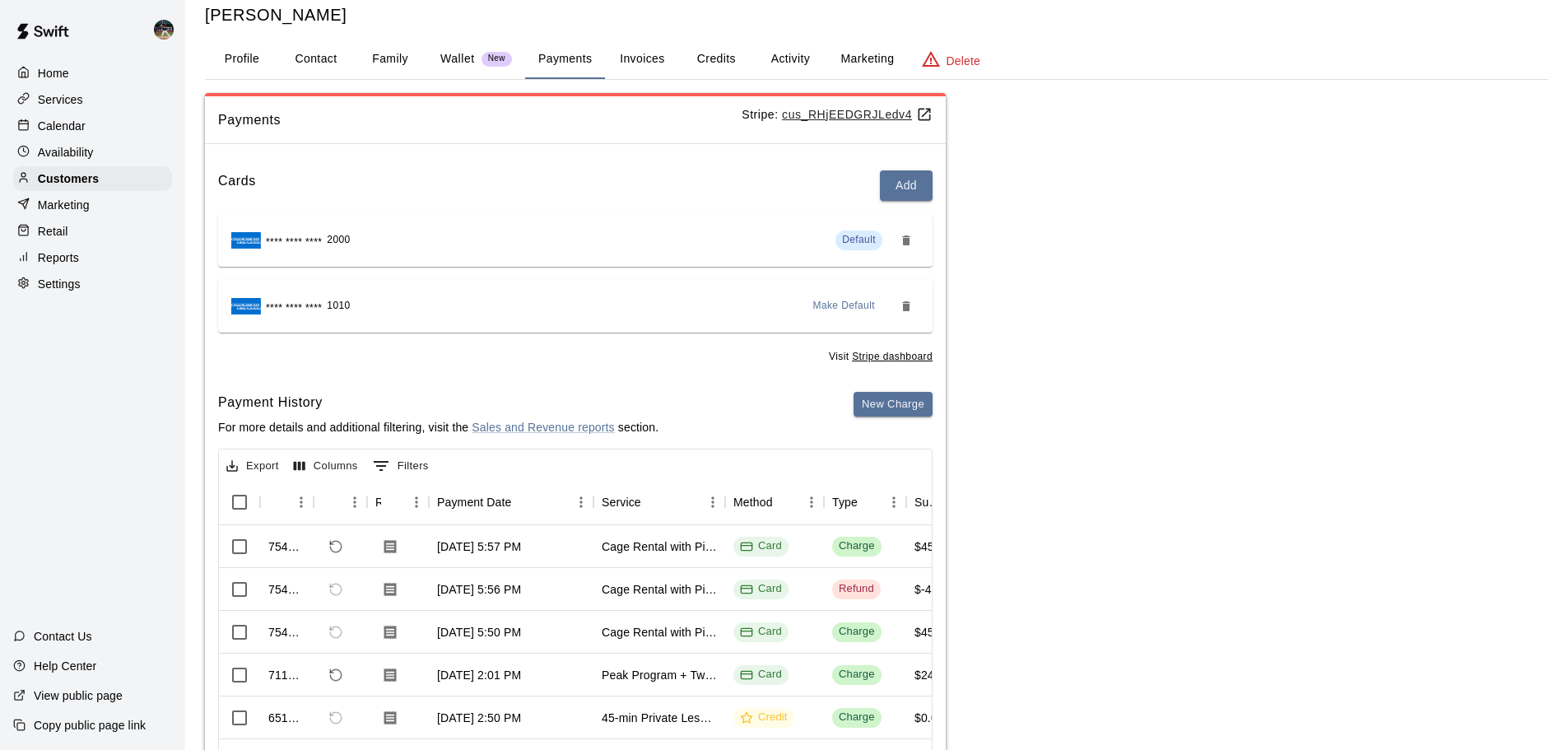
scroll to position [82, 0]
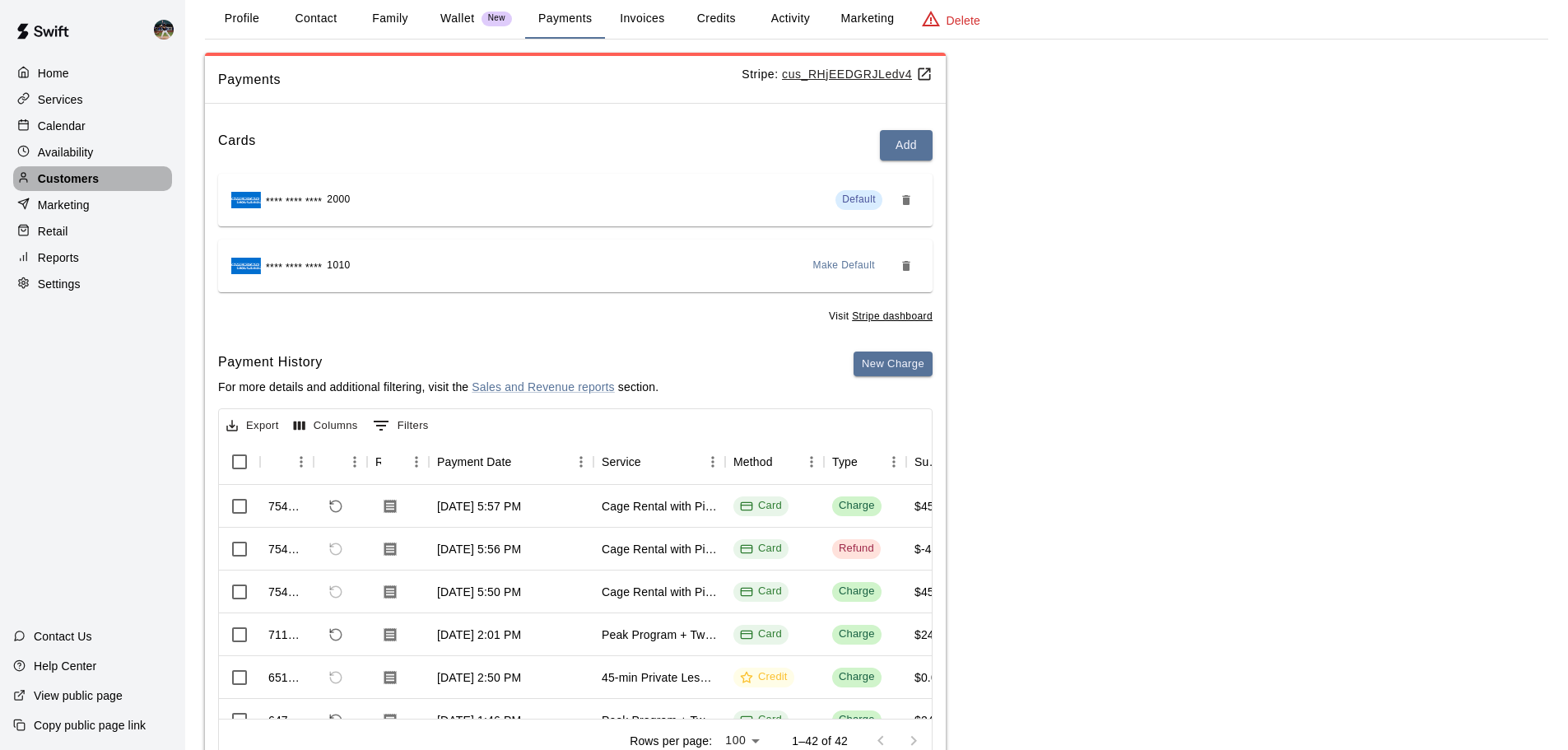
click at [101, 185] on div "Customers" at bounding box center [93, 179] width 159 height 24
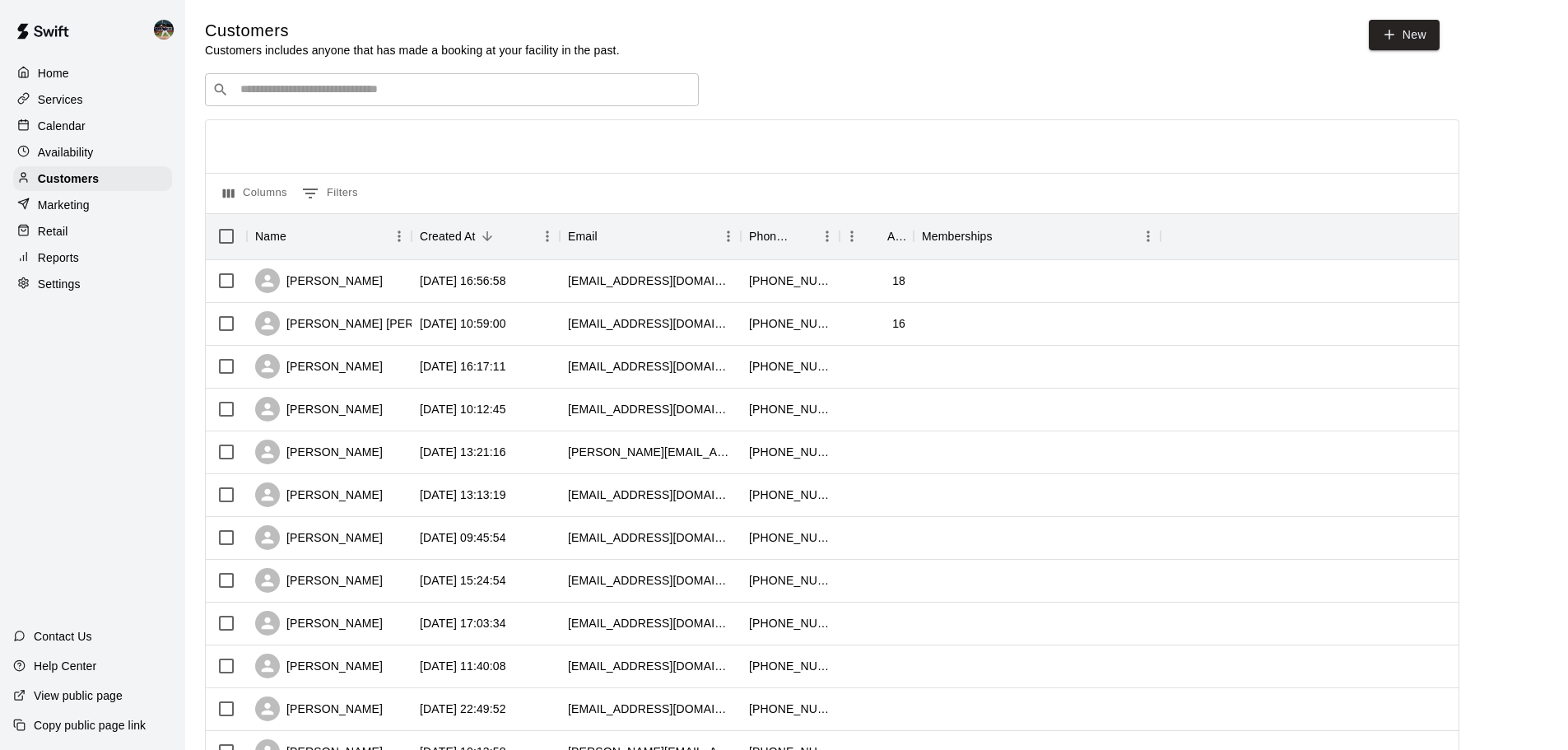
click at [331, 86] on input "Search customers by name or email" at bounding box center [464, 90] width 456 height 17
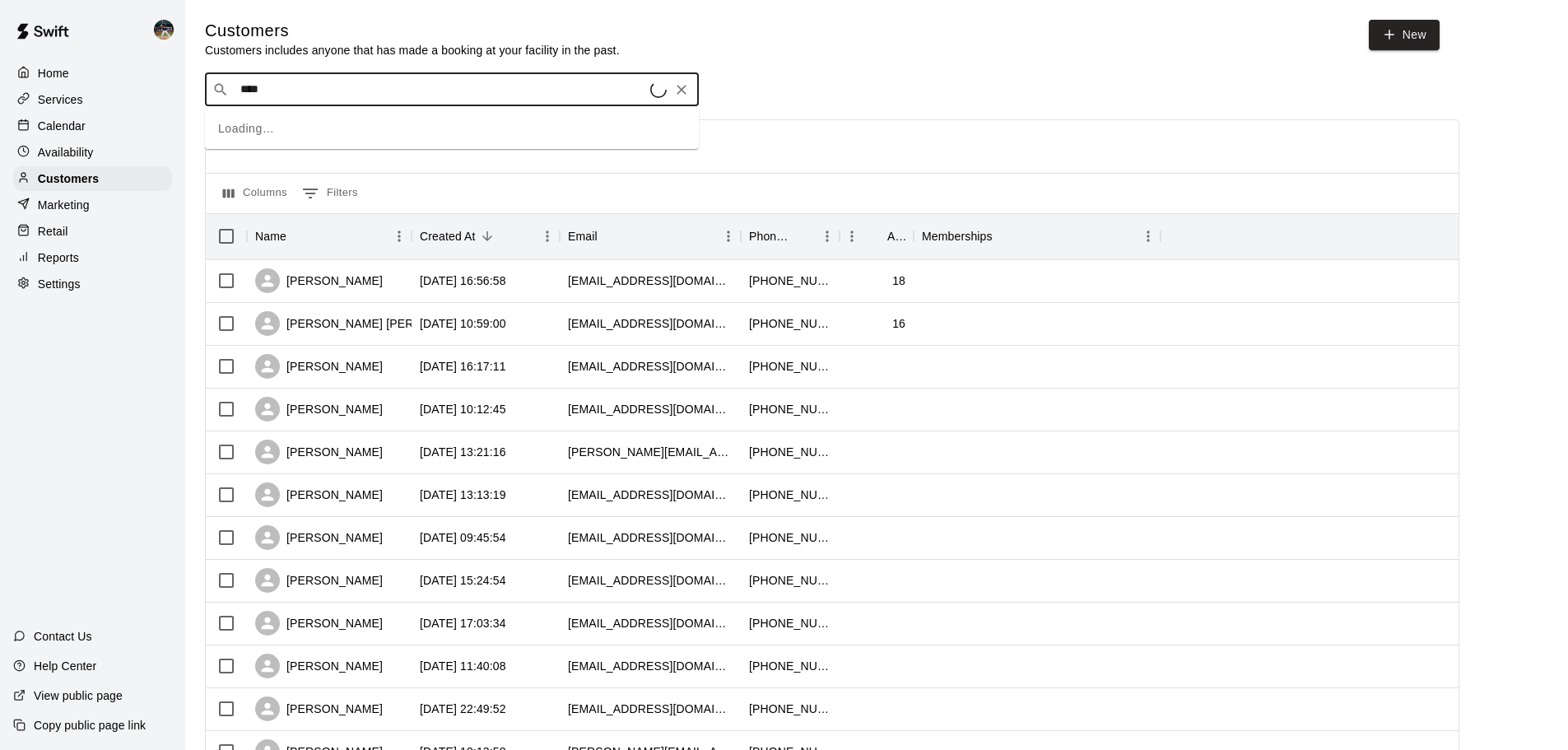
type input "*****"
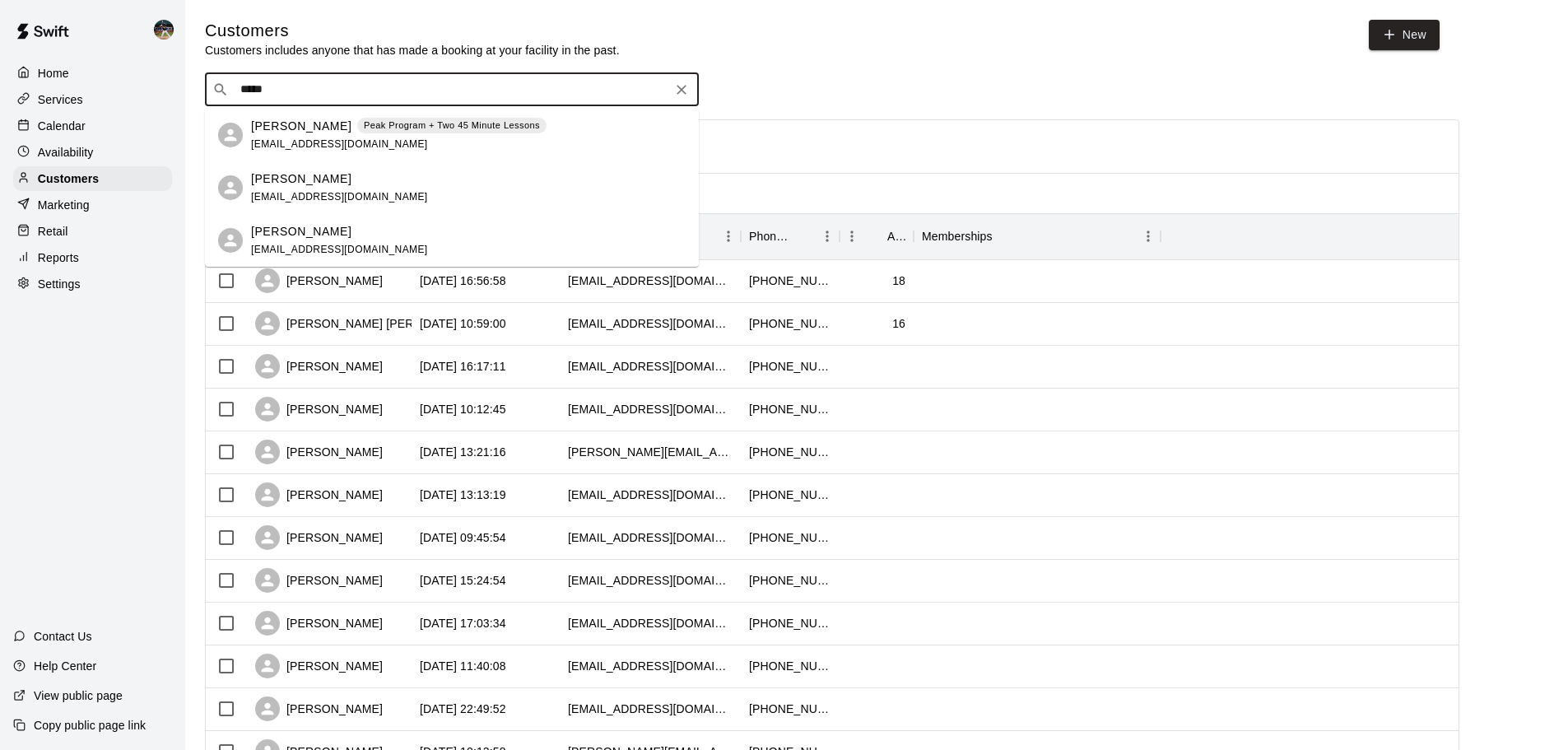
click at [357, 144] on span "[EMAIL_ADDRESS][DOMAIN_NAME]" at bounding box center [338, 144] width 177 height 11
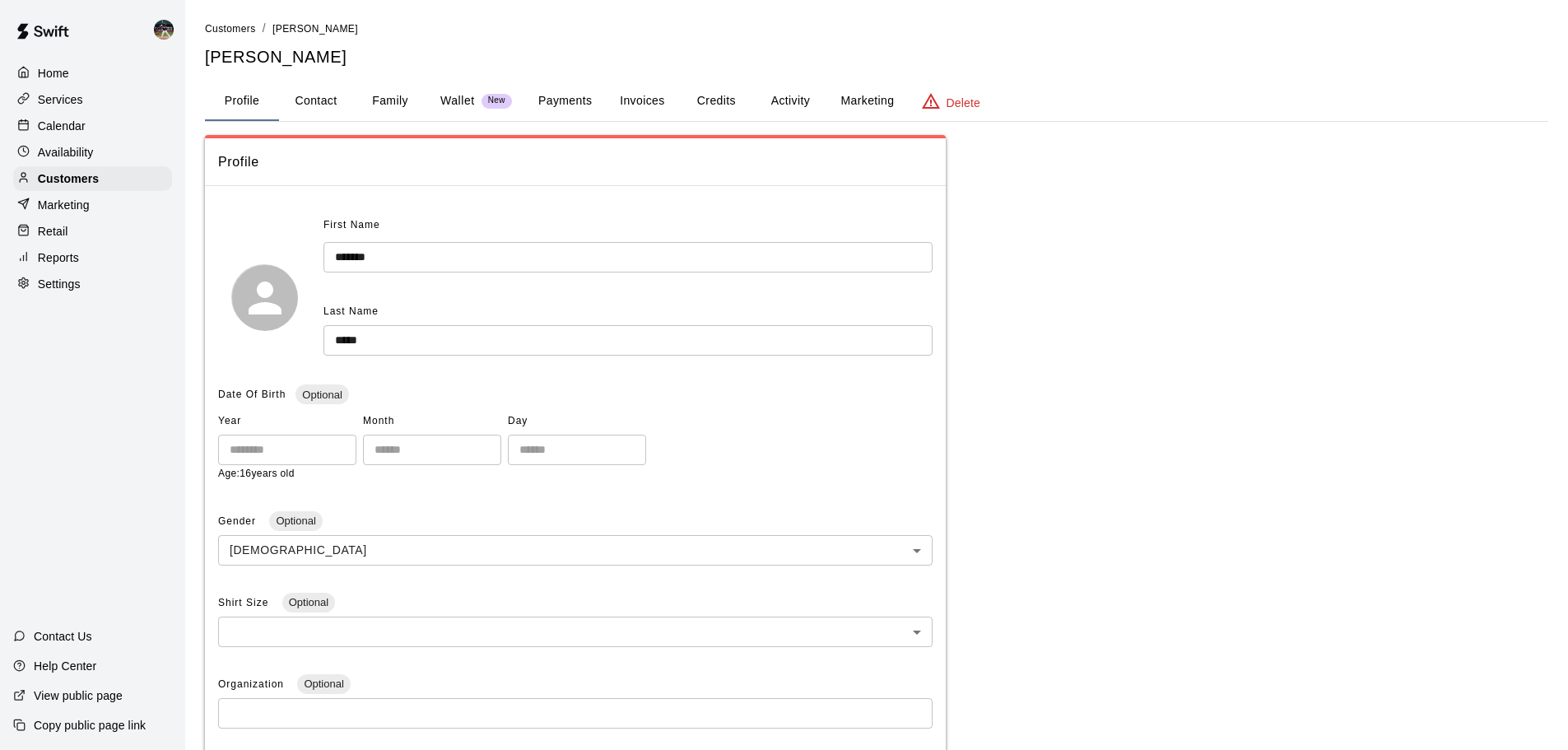
click at [553, 102] on button "Payments" at bounding box center [564, 101] width 79 height 39
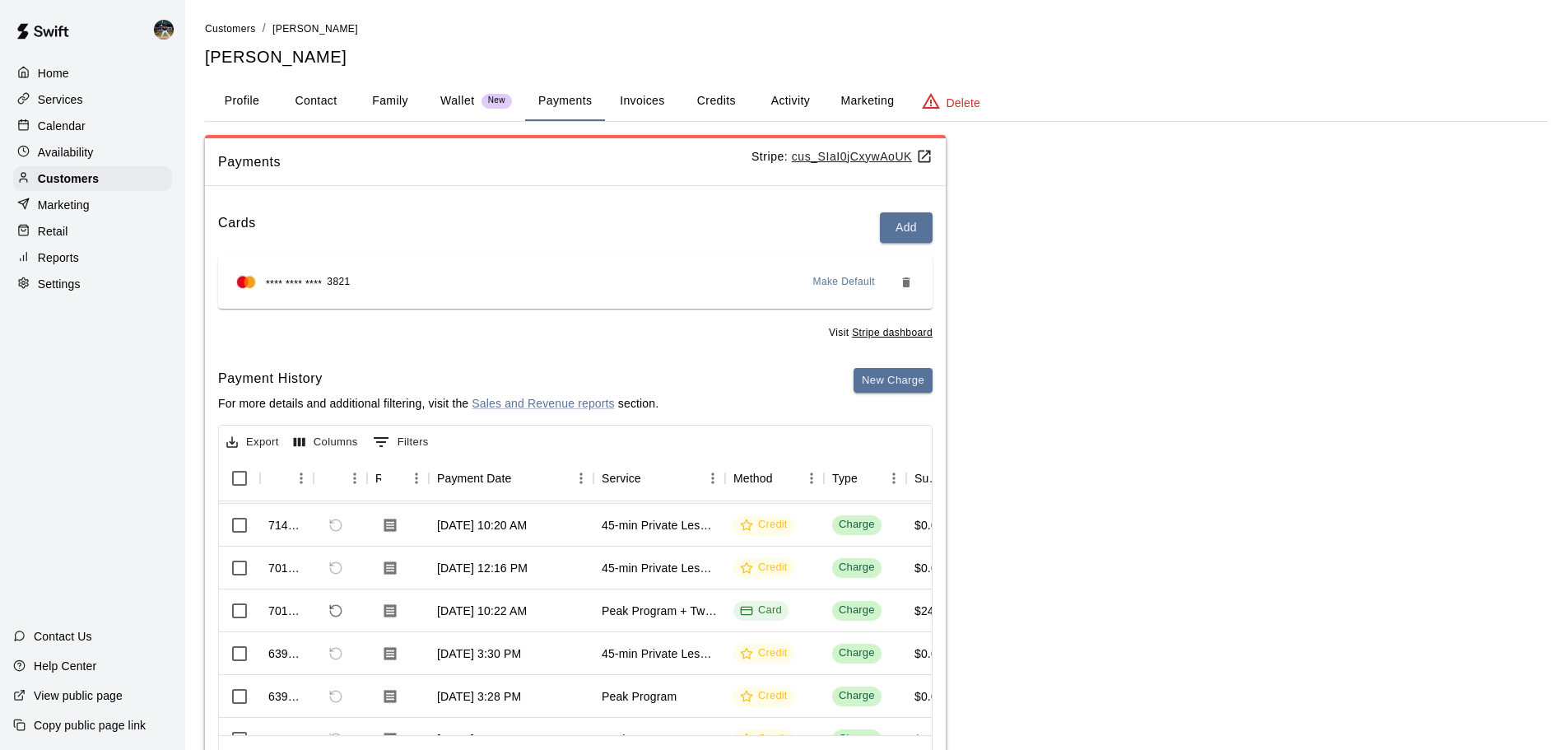
scroll to position [165, 0]
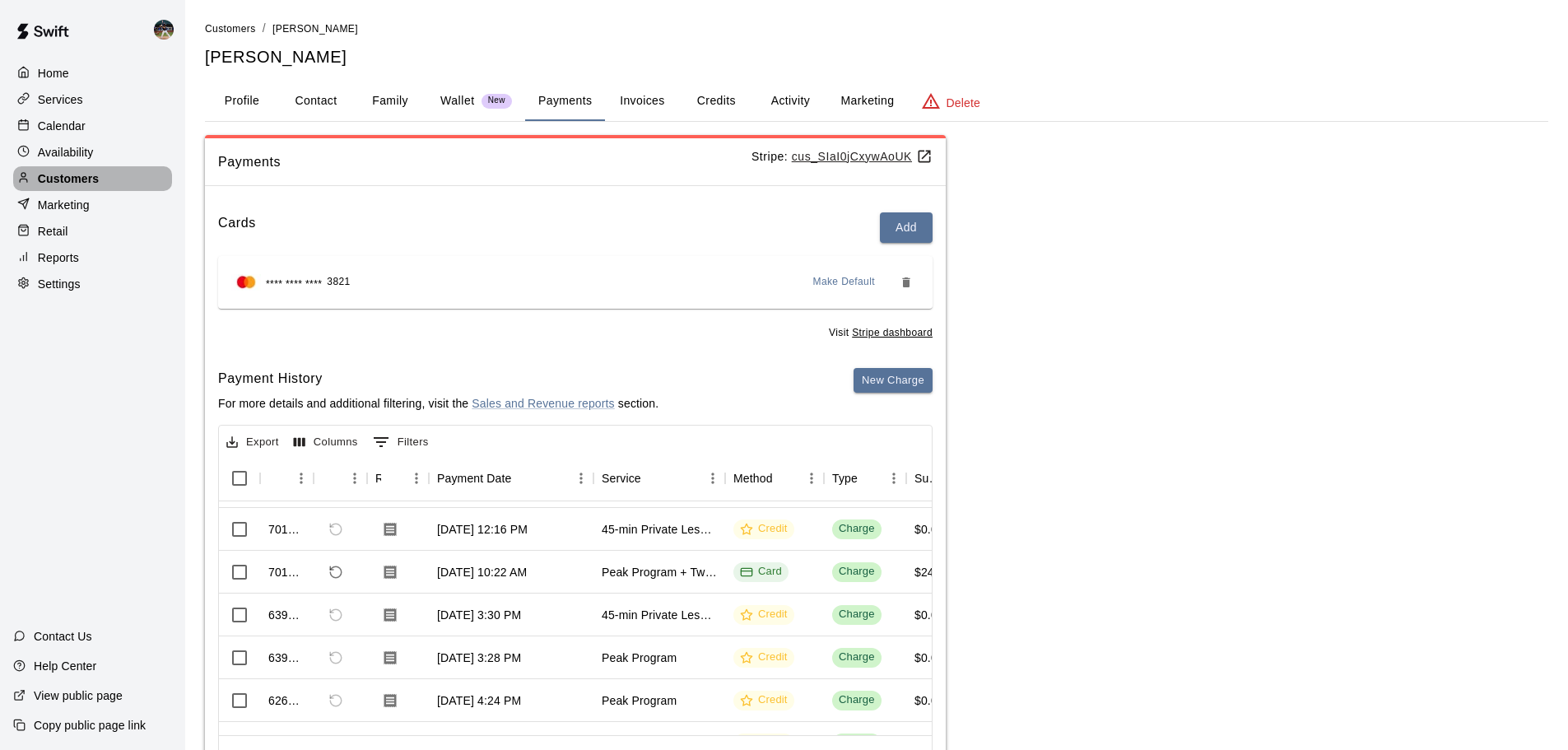
click at [77, 181] on p "Customers" at bounding box center [67, 179] width 61 height 17
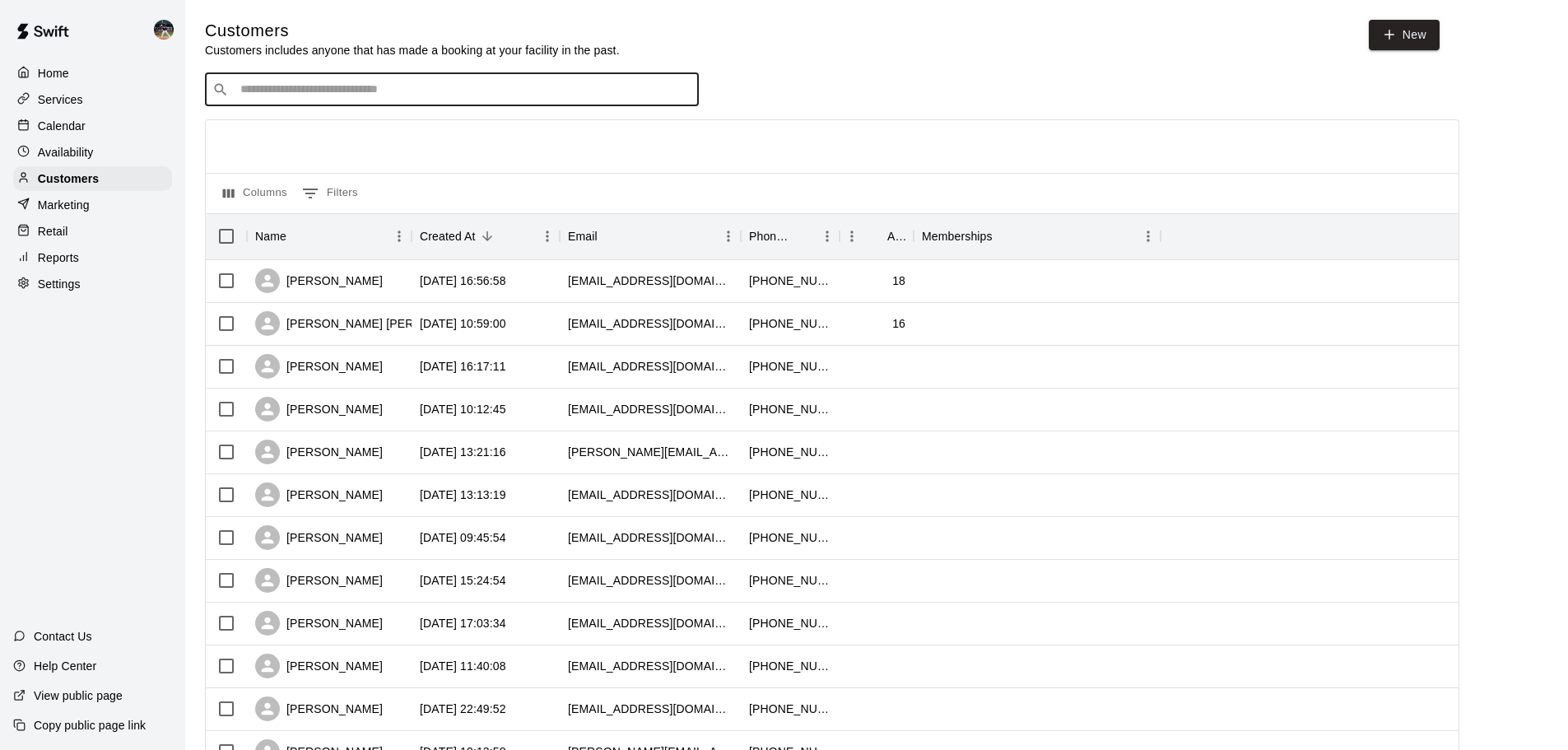
click at [398, 98] on input "Search customers by name or email" at bounding box center [464, 90] width 456 height 17
type input "*****"
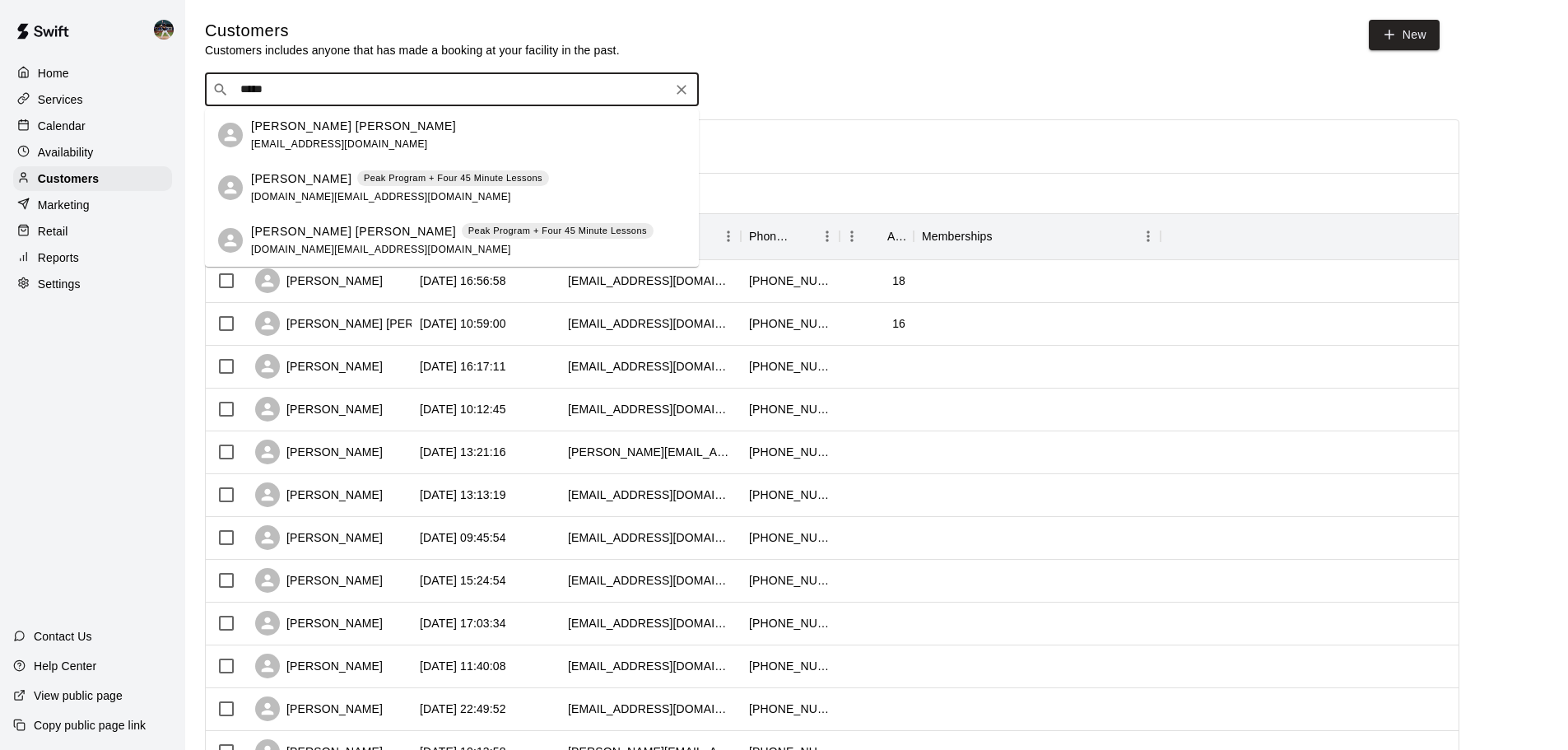
click at [401, 189] on div "Brian Solan Peak Program + Four 45 Minute Lessons bsolan.bs@gmail.com" at bounding box center [399, 188] width 298 height 36
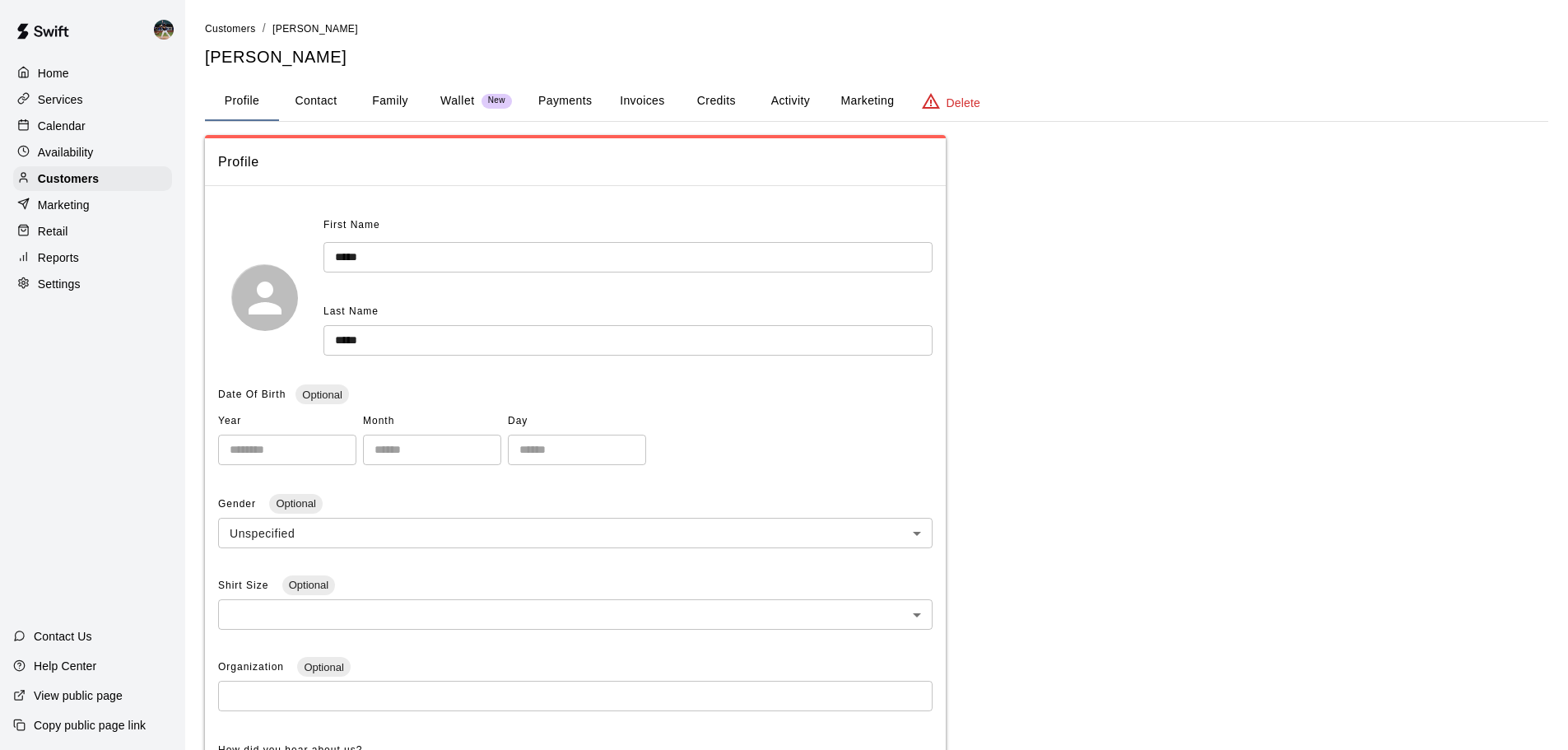
click at [536, 100] on button "Payments" at bounding box center [564, 101] width 79 height 39
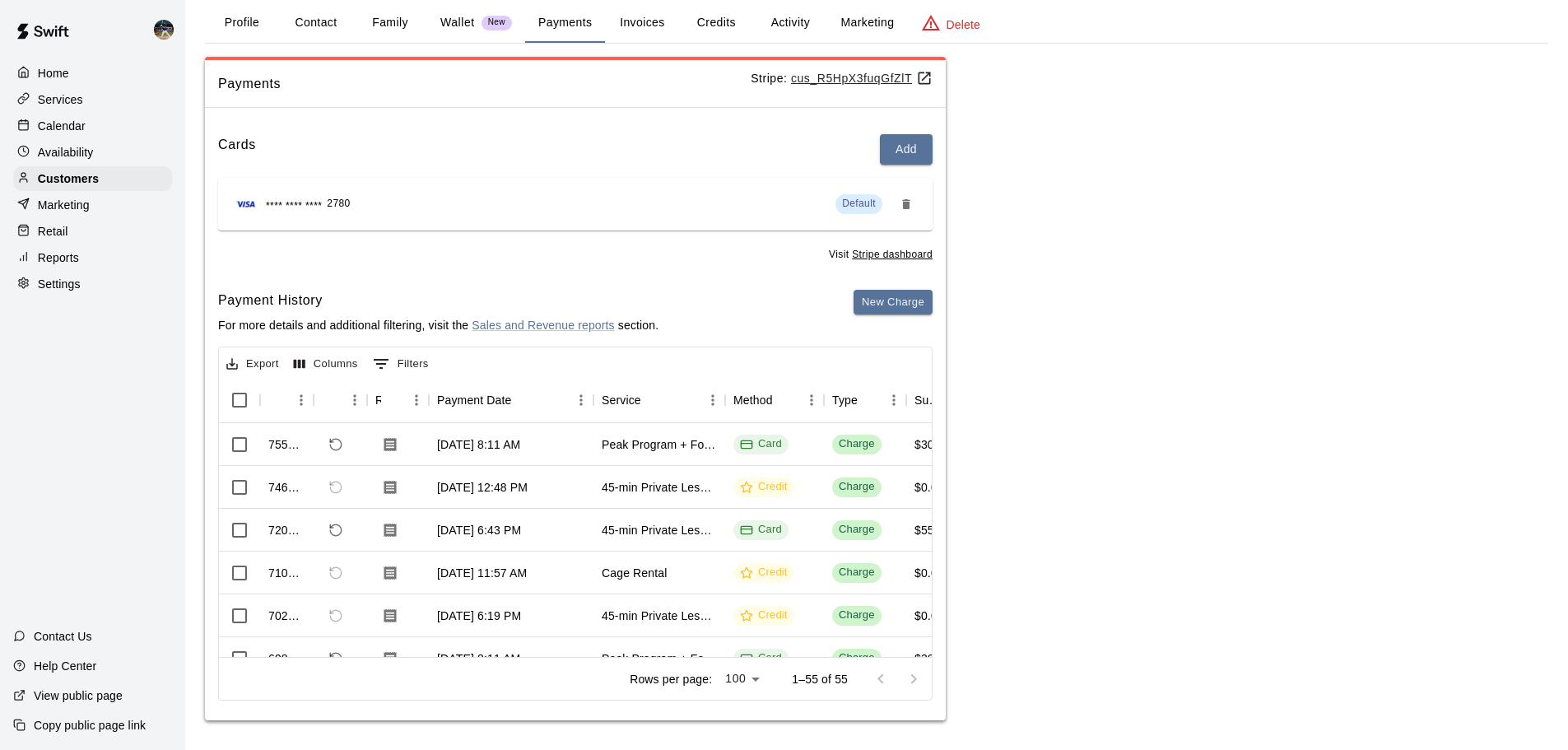
scroll to position [81, 0]
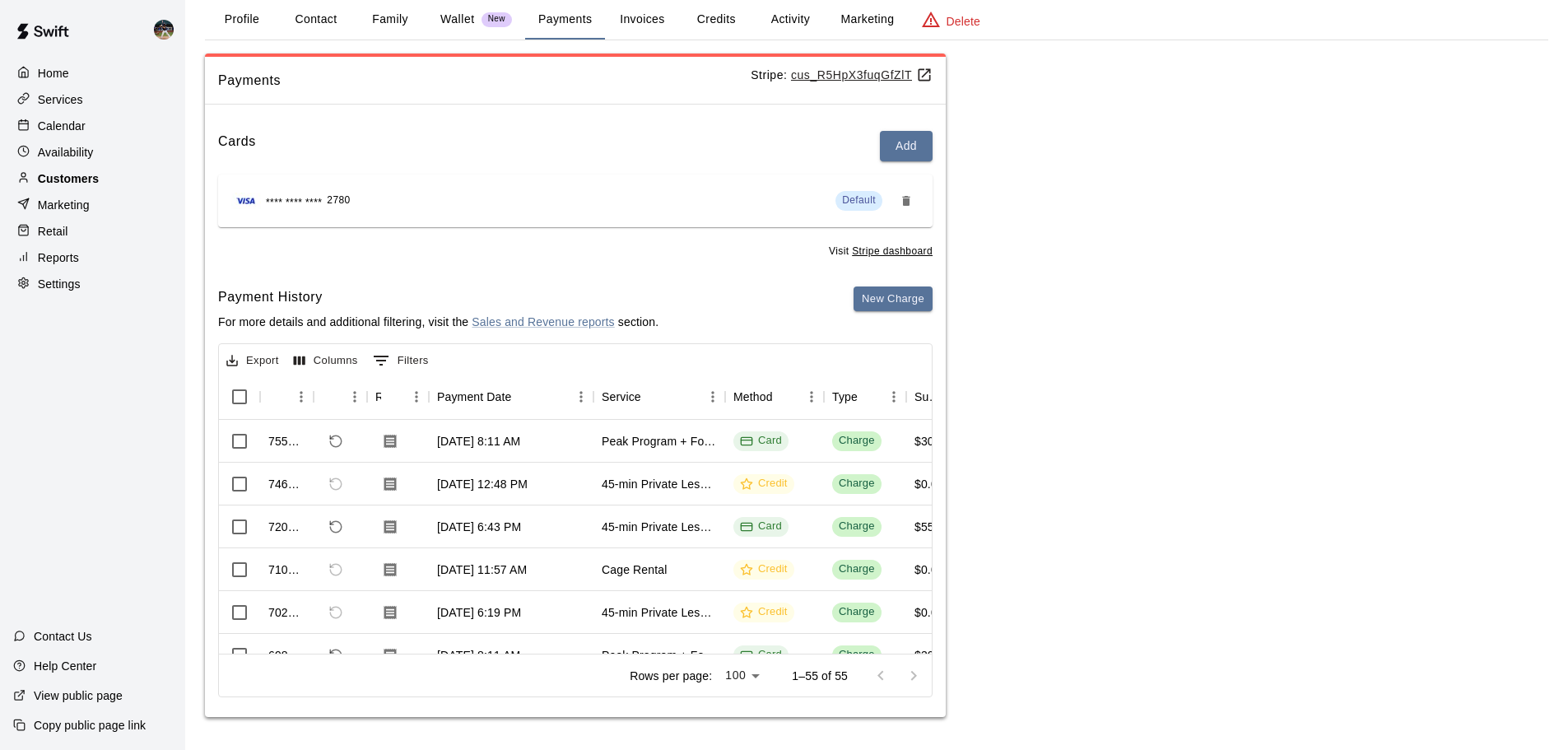
click at [79, 191] on div "Customers" at bounding box center [93, 179] width 159 height 24
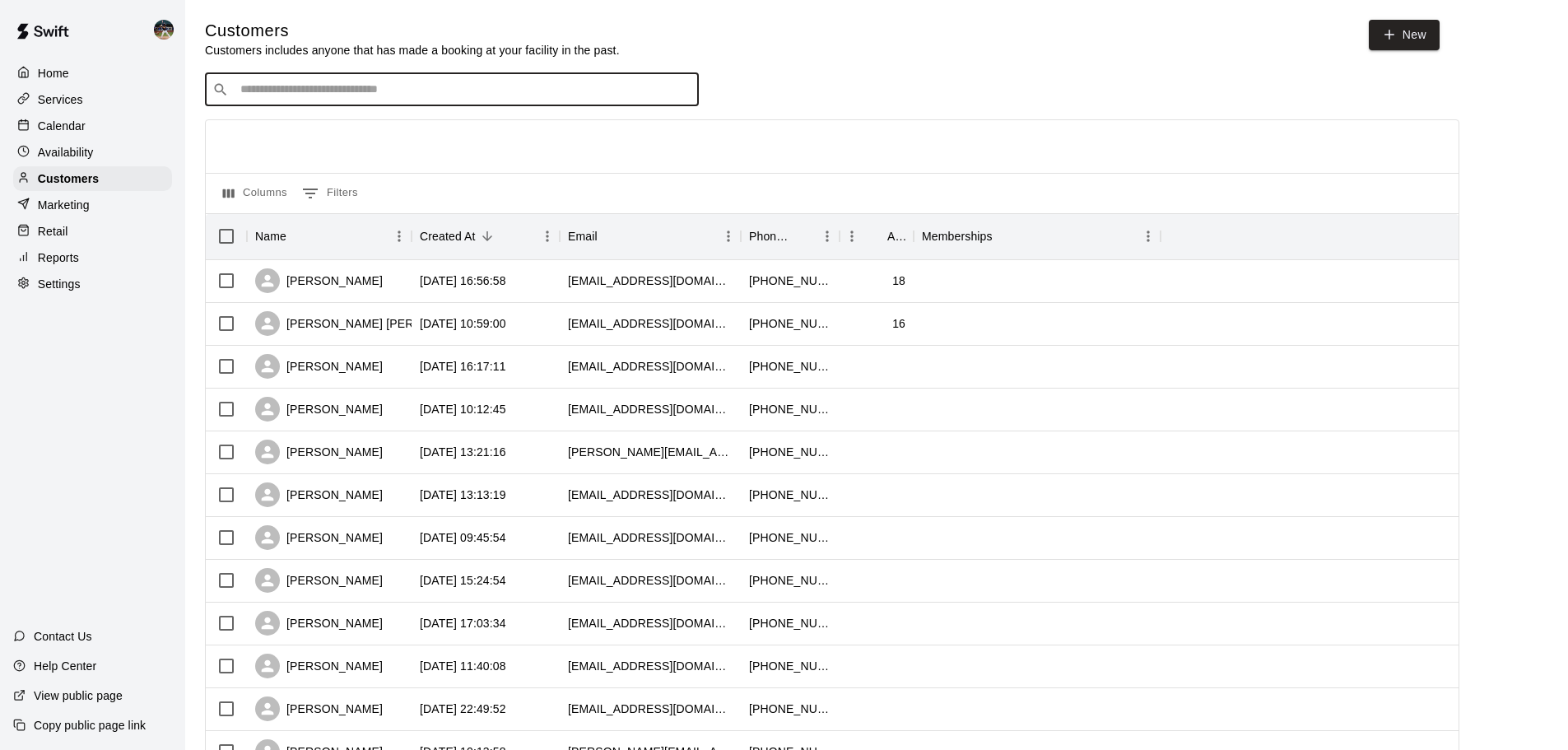
click at [381, 87] on input "Search customers by name or email" at bounding box center [464, 90] width 456 height 17
type input "******"
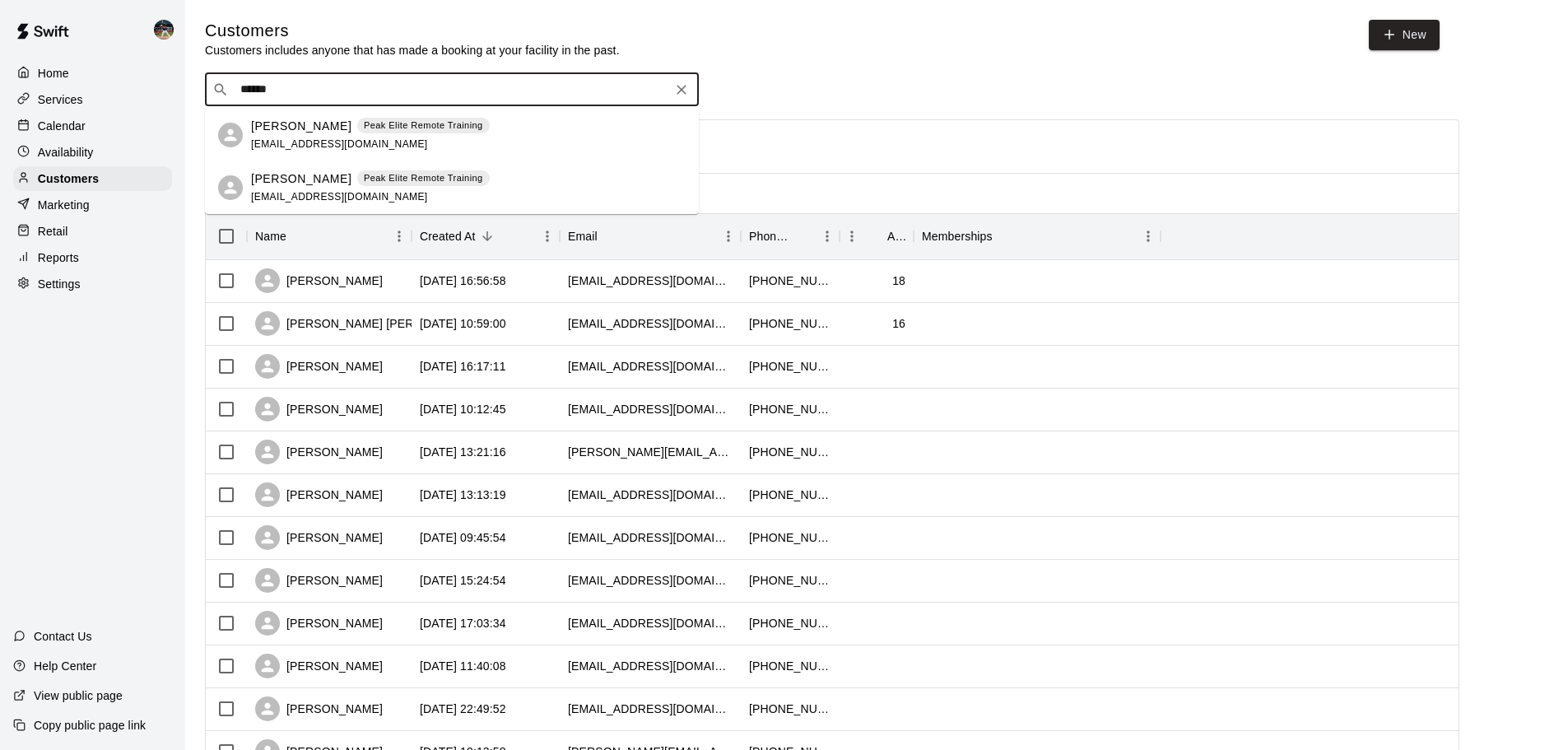
click at [356, 141] on span "jordyngummer@outlook.com" at bounding box center [338, 144] width 177 height 11
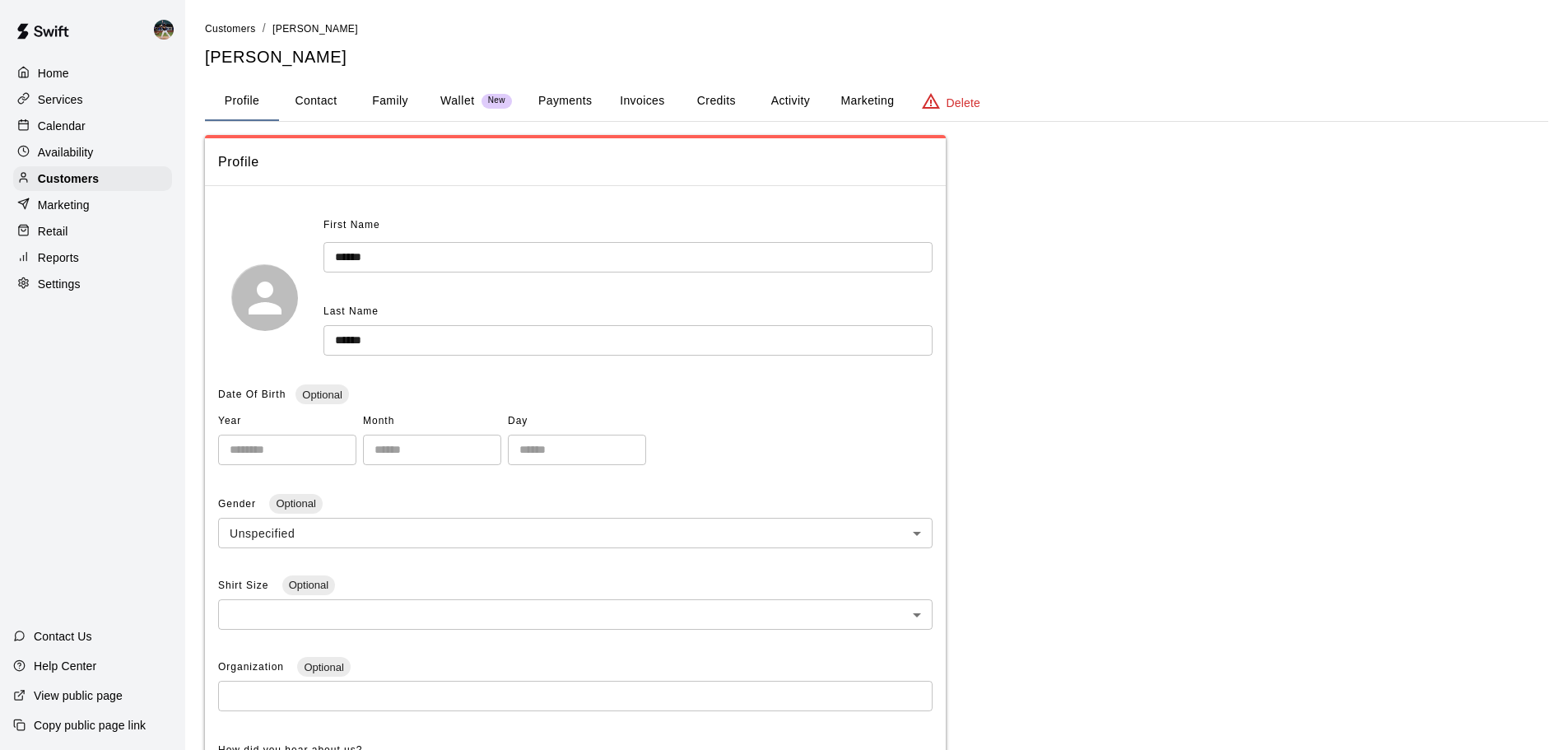
click at [551, 102] on button "Payments" at bounding box center [564, 101] width 79 height 39
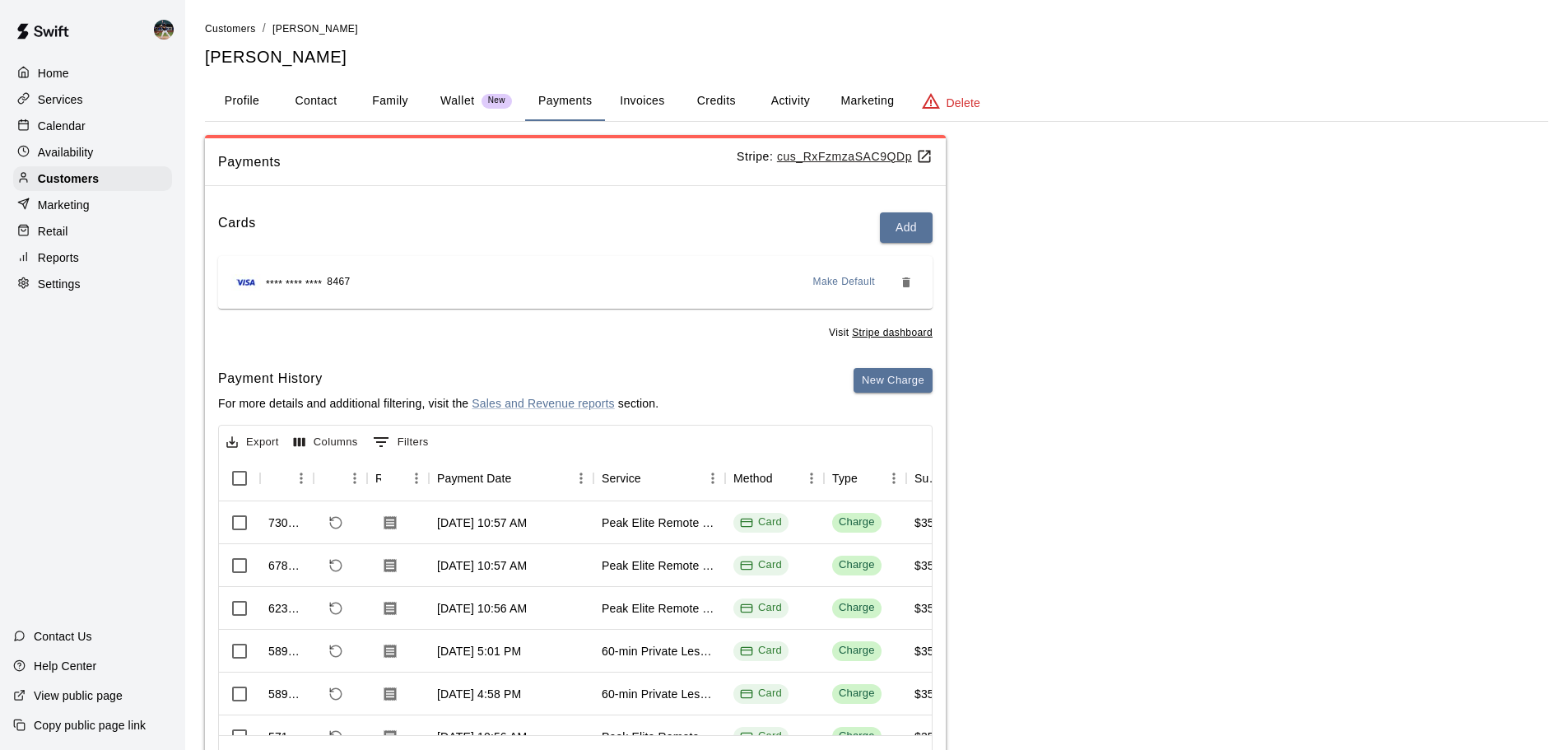
click at [99, 123] on div "Calendar" at bounding box center [93, 125] width 159 height 24
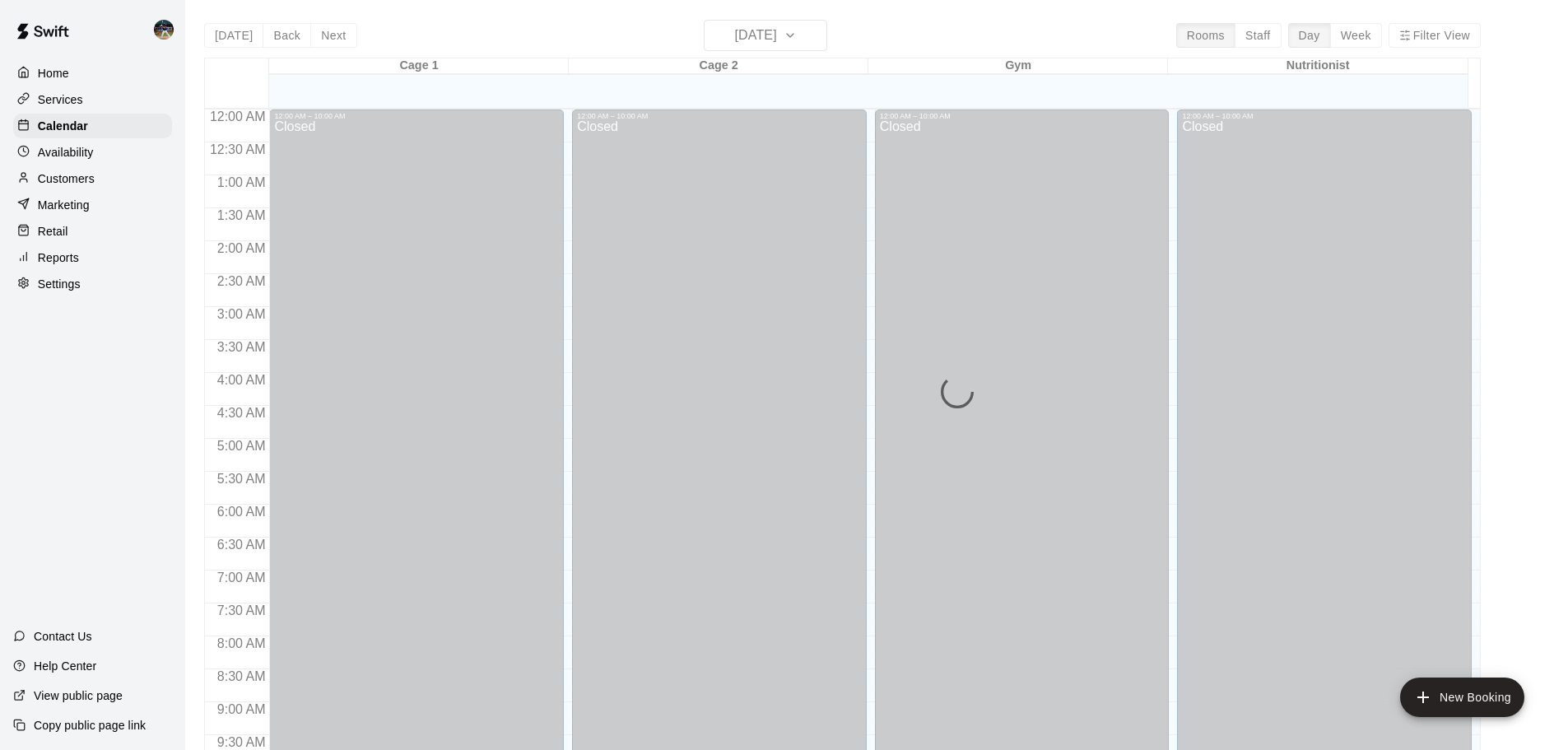
scroll to position [801, 0]
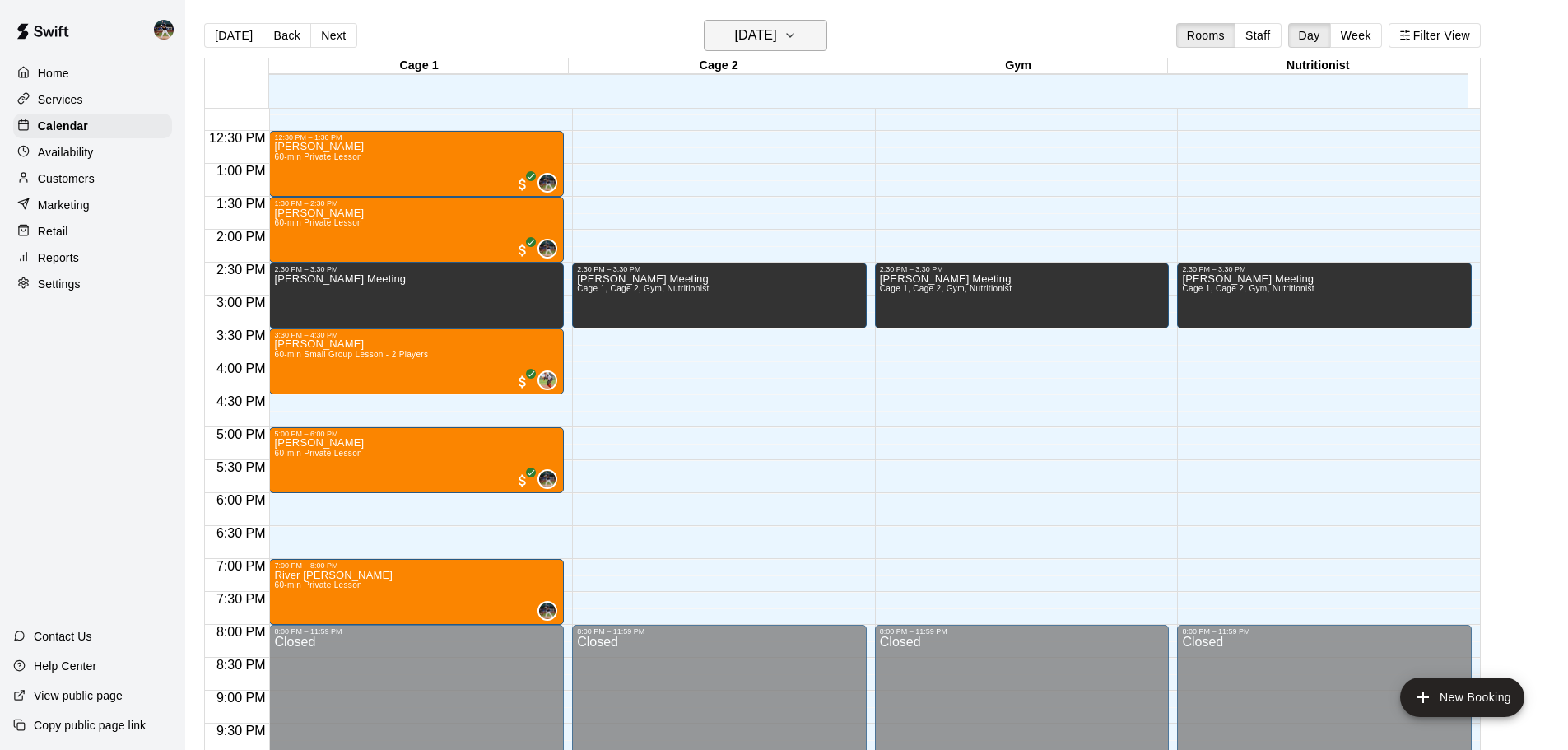
click at [777, 32] on h6 "[DATE]" at bounding box center [755, 36] width 42 height 23
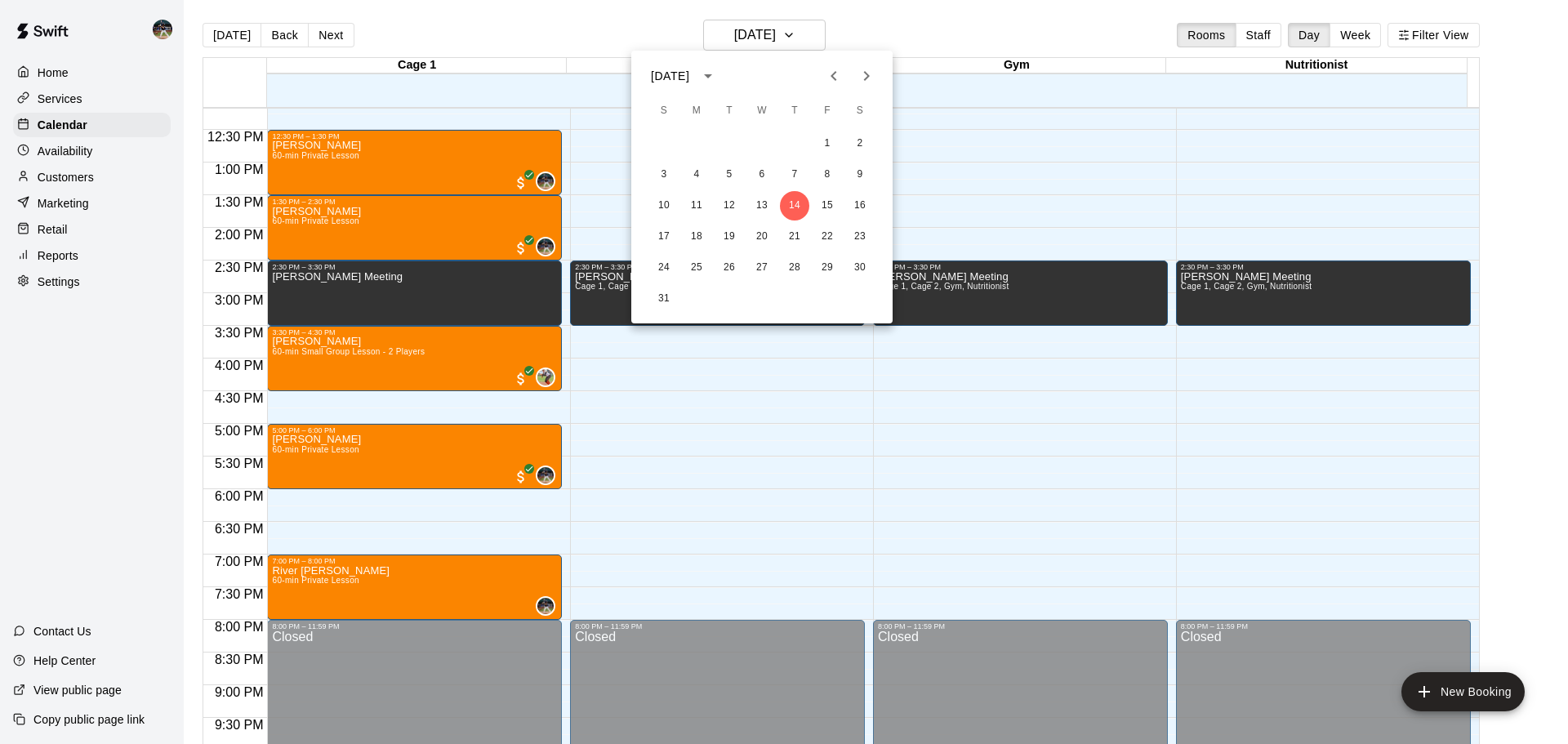
click at [870, 80] on icon "Next month" at bounding box center [866, 75] width 19 height 19
click at [708, 140] on button "1" at bounding box center [697, 144] width 30 height 30
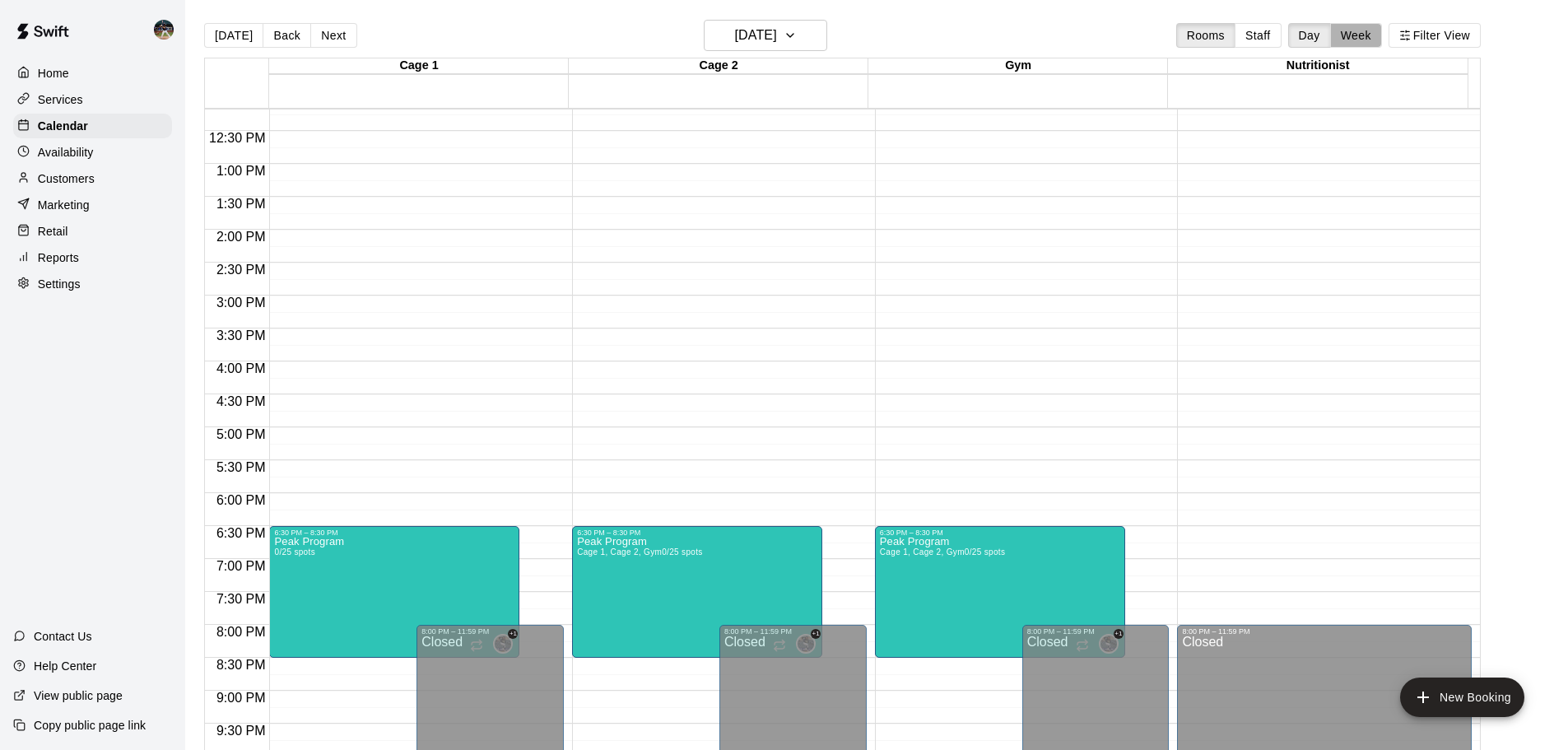
click at [1365, 38] on button "Week" at bounding box center [1355, 36] width 51 height 24
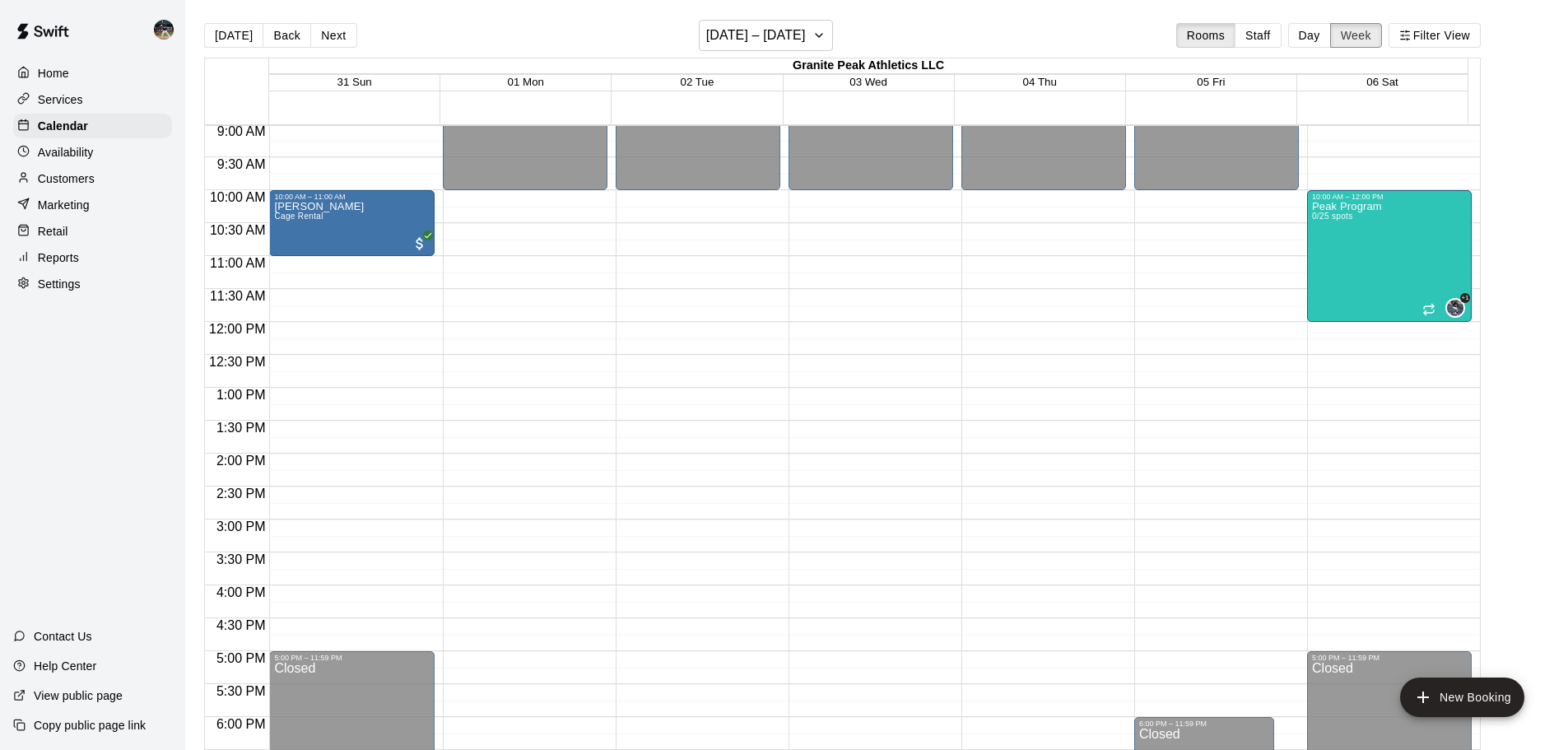
scroll to position [555, 0]
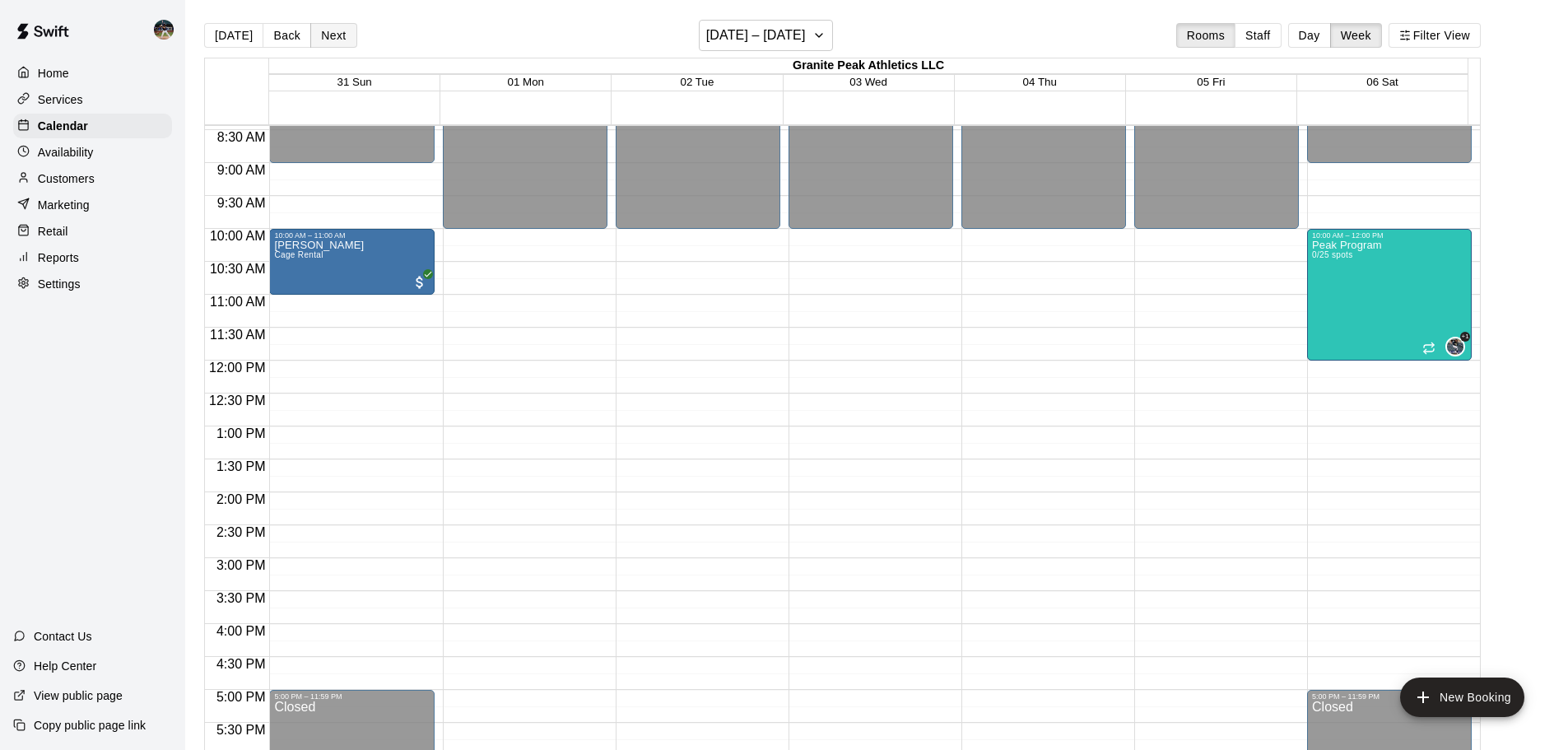
click at [337, 26] on button "Next" at bounding box center [333, 36] width 46 height 24
click at [317, 33] on button "Next" at bounding box center [333, 36] width 46 height 24
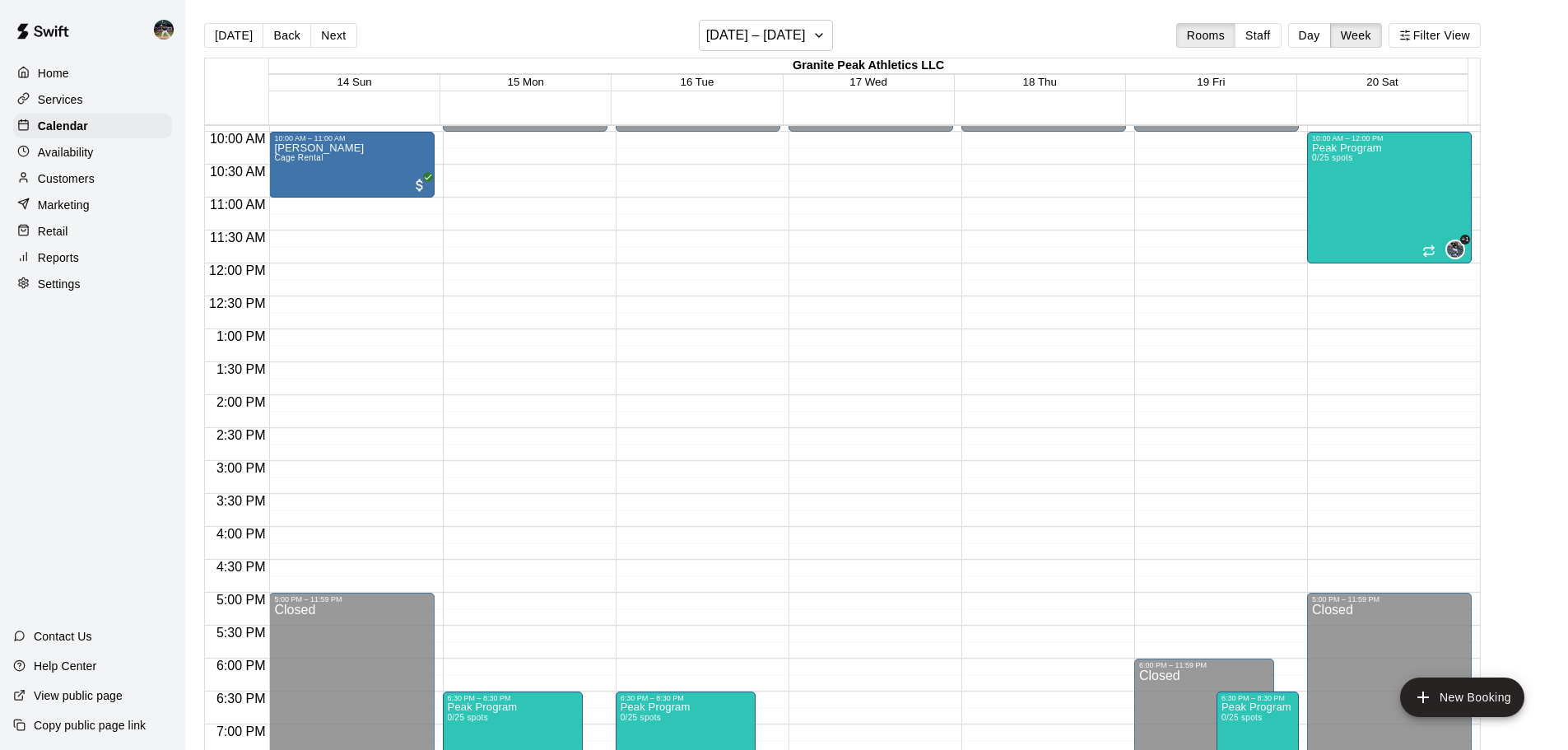
scroll to position [638, 0]
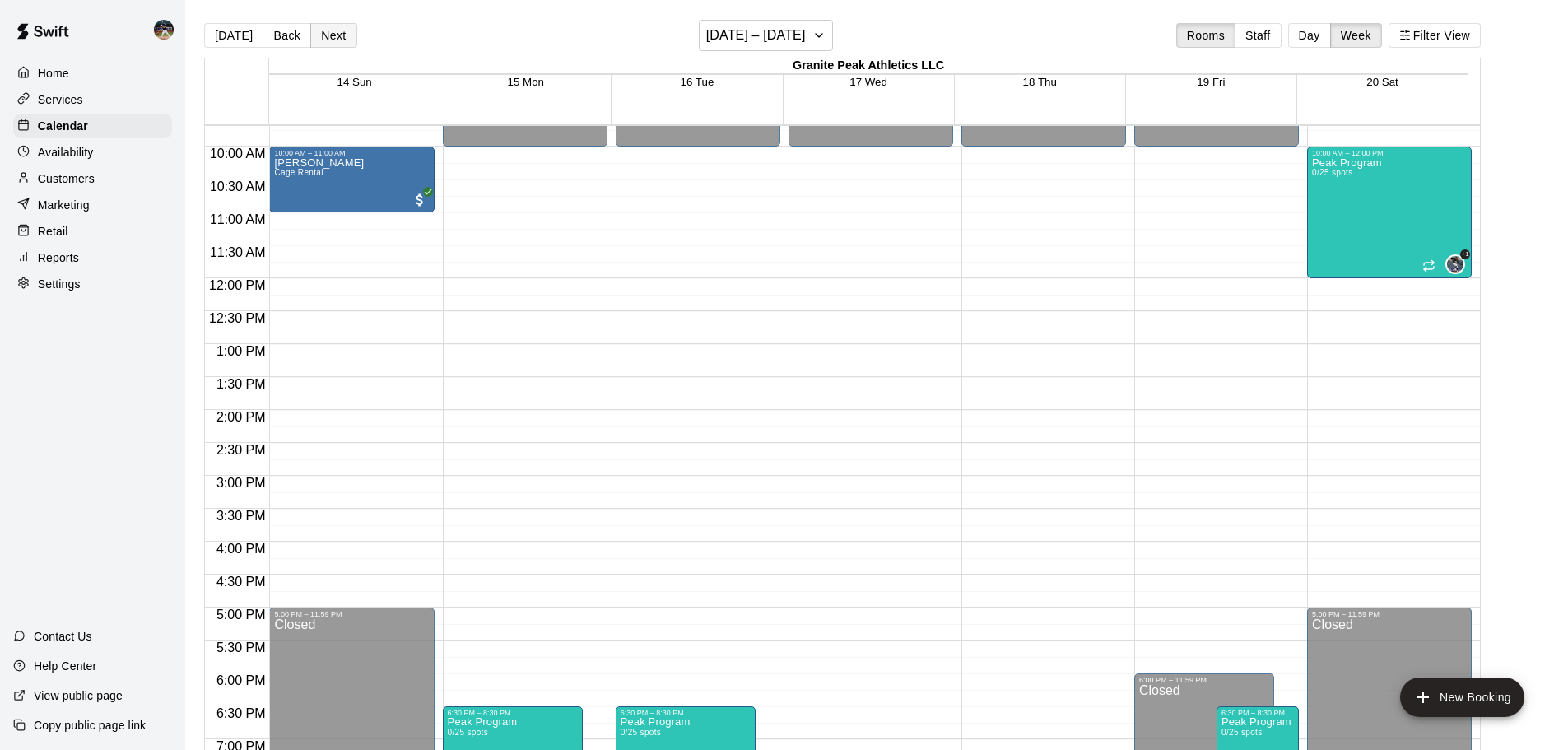
click at [325, 35] on button "Next" at bounding box center [333, 36] width 46 height 24
click at [340, 27] on button "Next" at bounding box center [333, 36] width 46 height 24
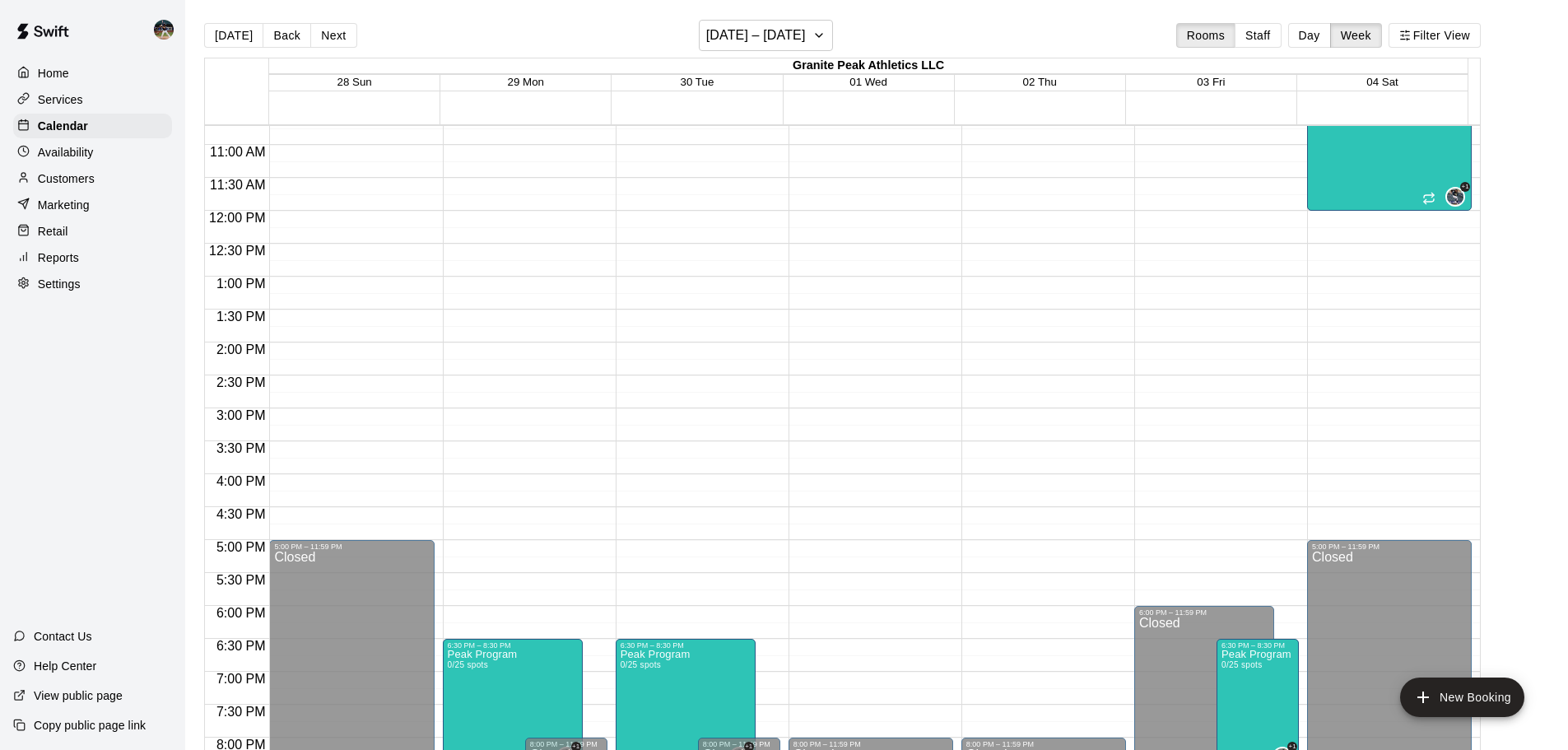
scroll to position [720, 0]
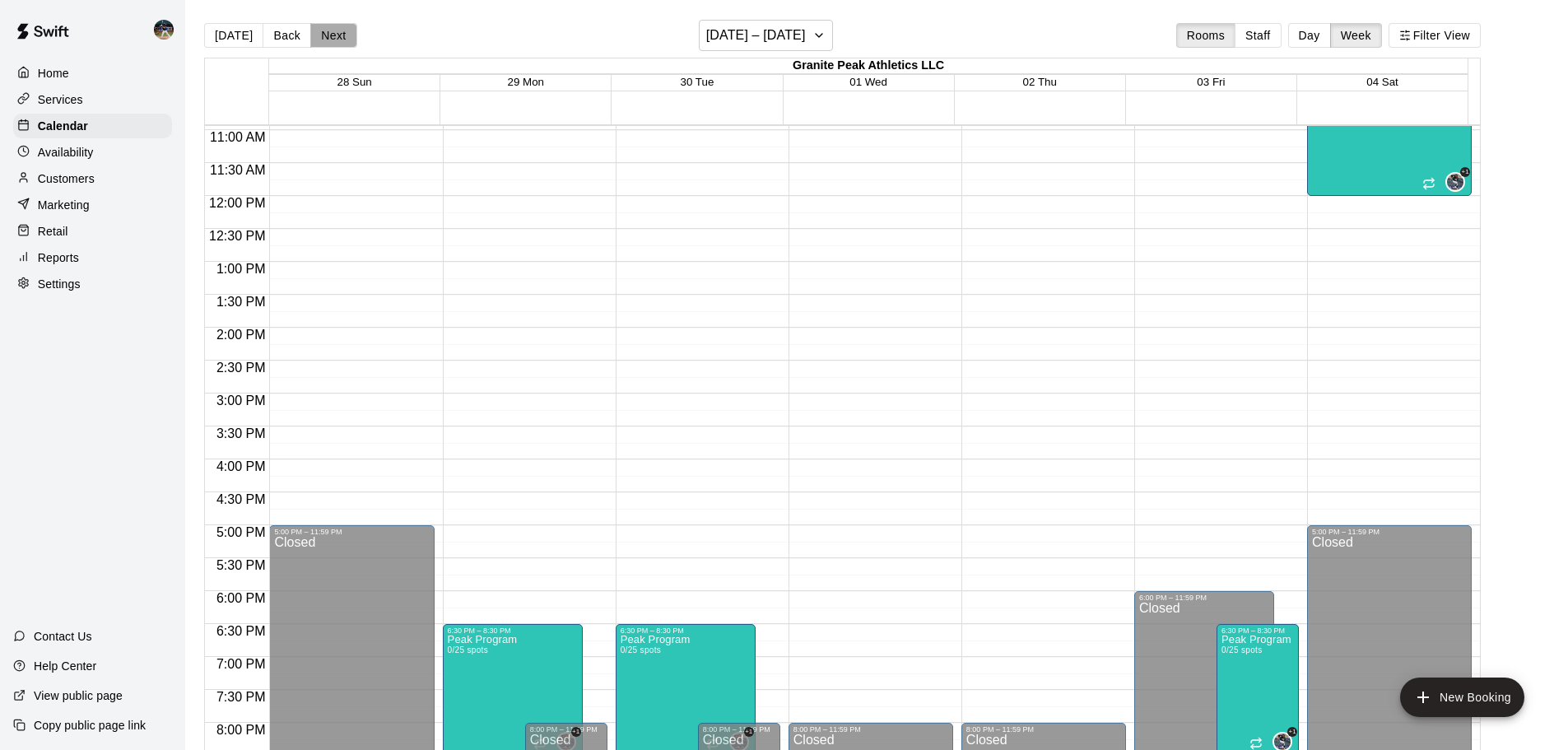
click at [339, 37] on button "Next" at bounding box center [333, 36] width 46 height 24
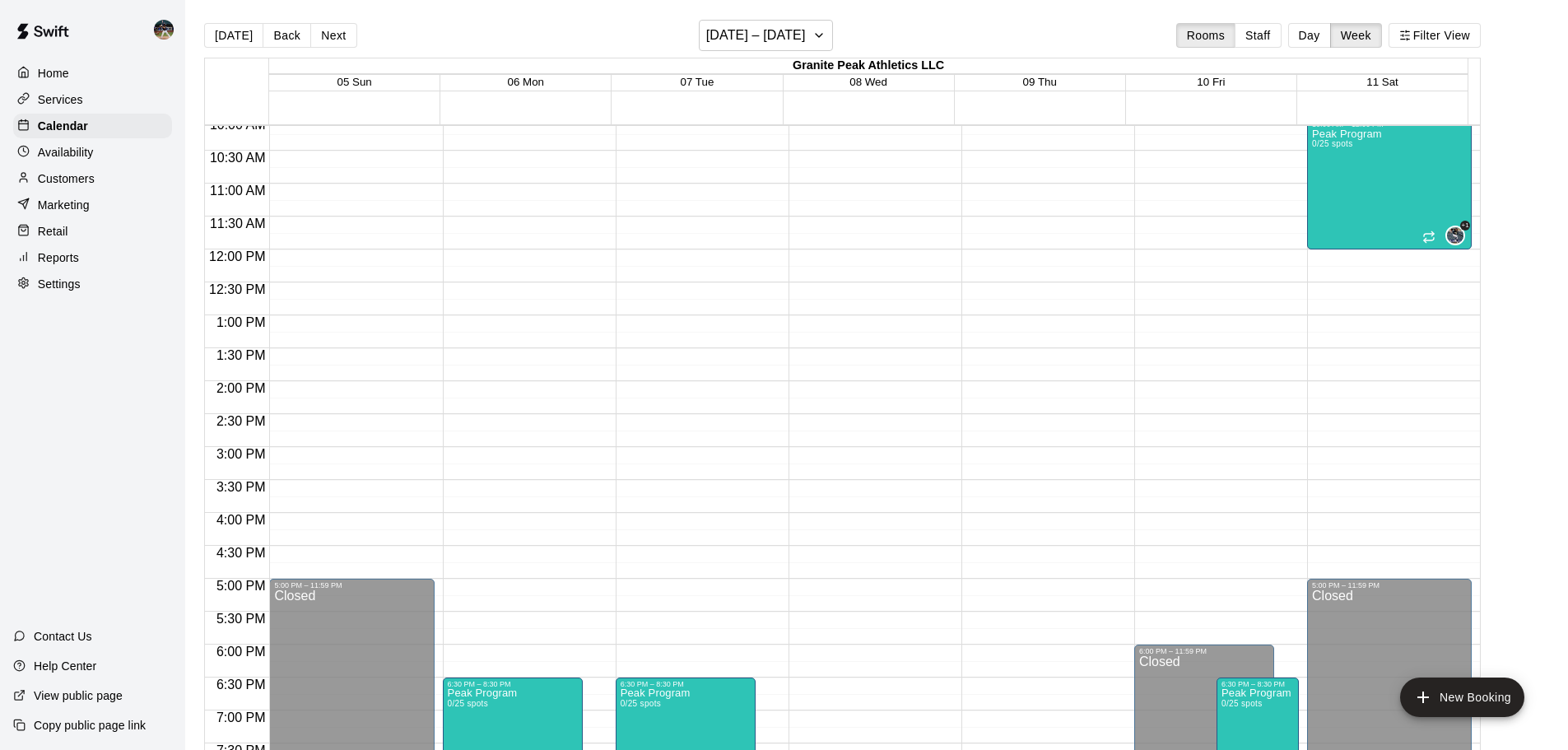
scroll to position [638, 0]
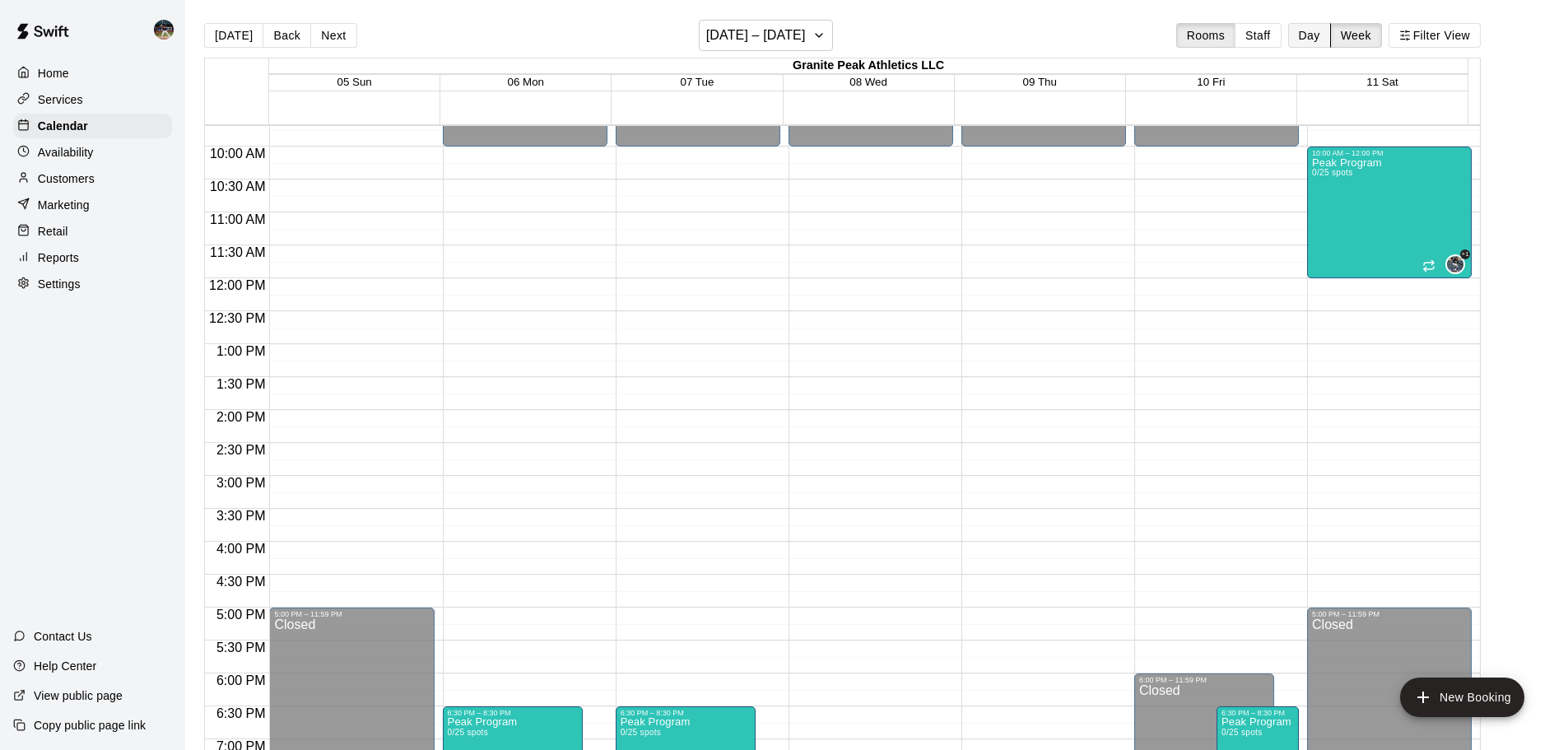
click at [1321, 42] on button "Day" at bounding box center [1309, 36] width 43 height 24
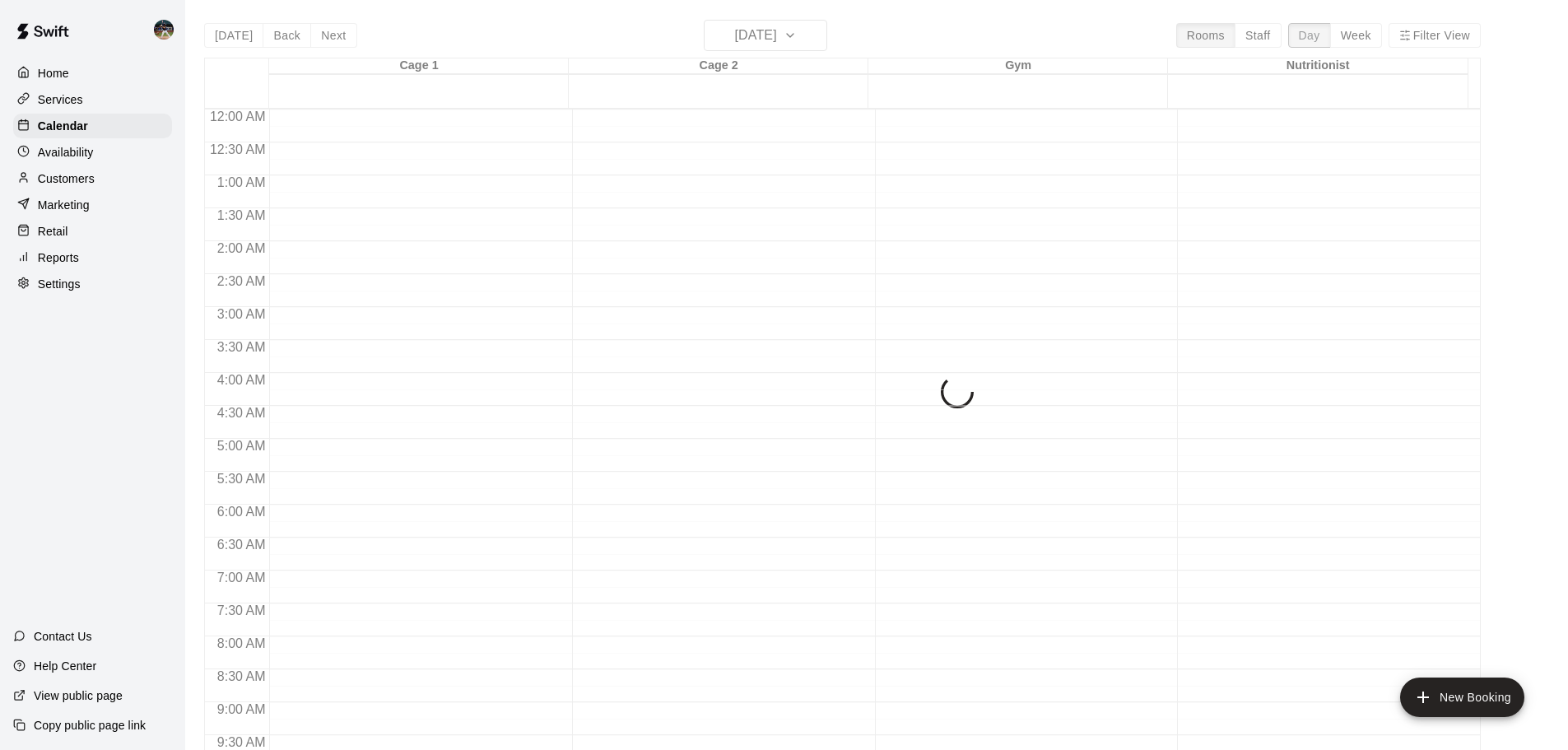
scroll to position [803, 0]
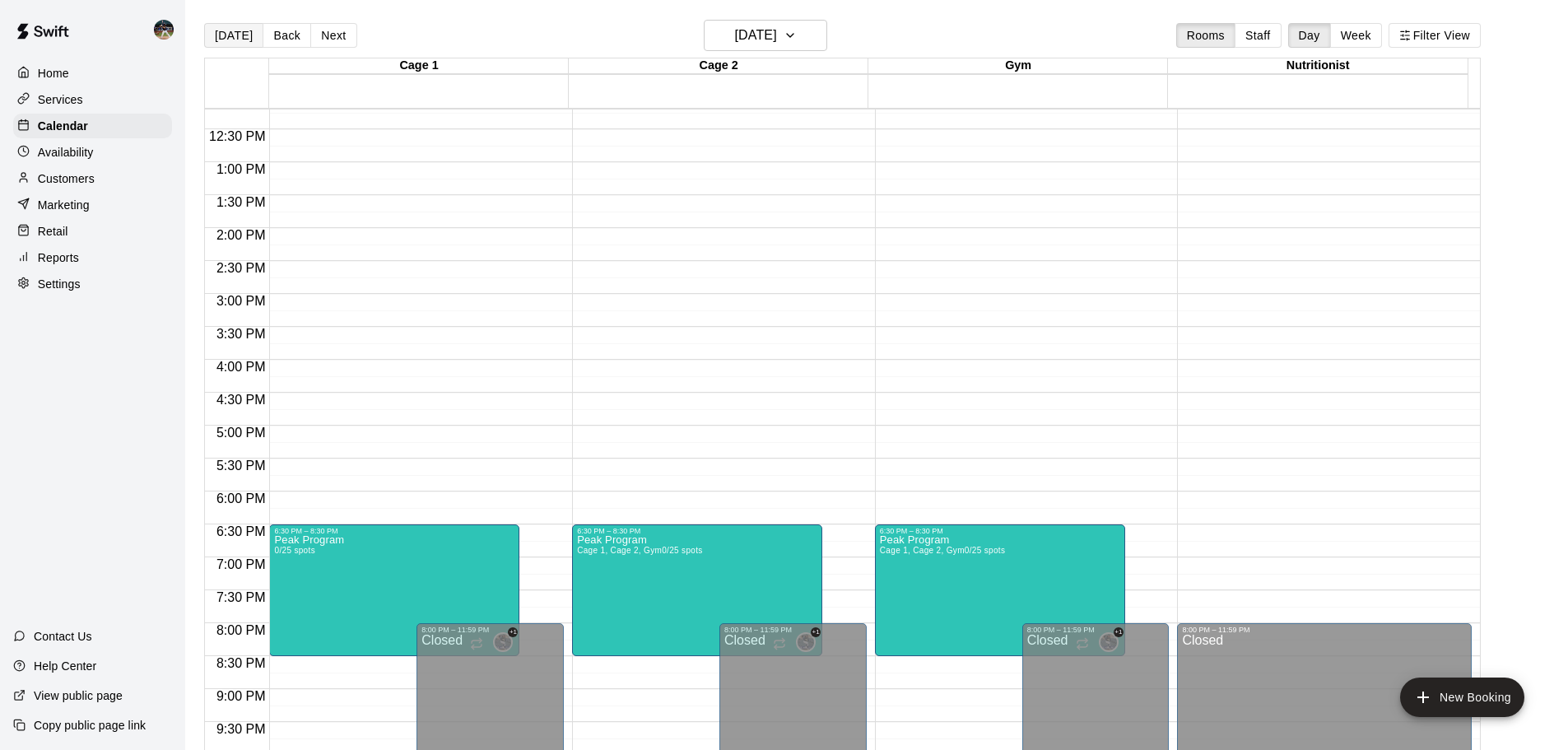
click at [211, 36] on button "[DATE]" at bounding box center [233, 36] width 59 height 24
